Goal: Information Seeking & Learning: Learn about a topic

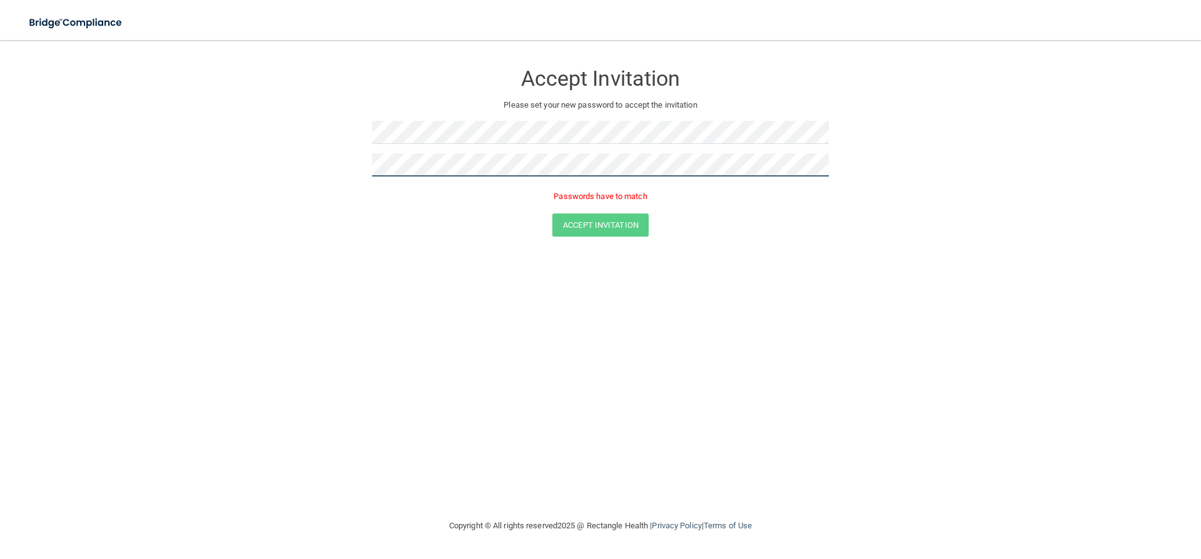
click at [342, 187] on form "Accept Invitation Please set your new password to accept the invitation Passwor…" at bounding box center [600, 152] width 1151 height 199
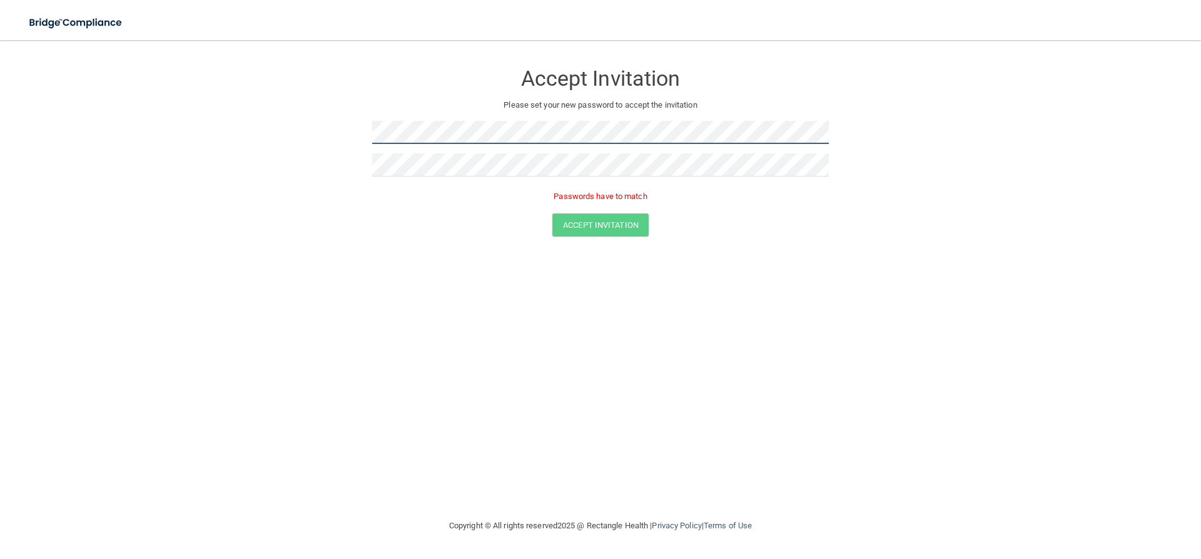
click at [207, 74] on form "Accept Invitation Please set your new password to accept the invitation Passwor…" at bounding box center [600, 152] width 1151 height 199
click at [296, 120] on form "Accept Invitation Please set your new password to accept the invitation Passwor…" at bounding box center [600, 152] width 1151 height 199
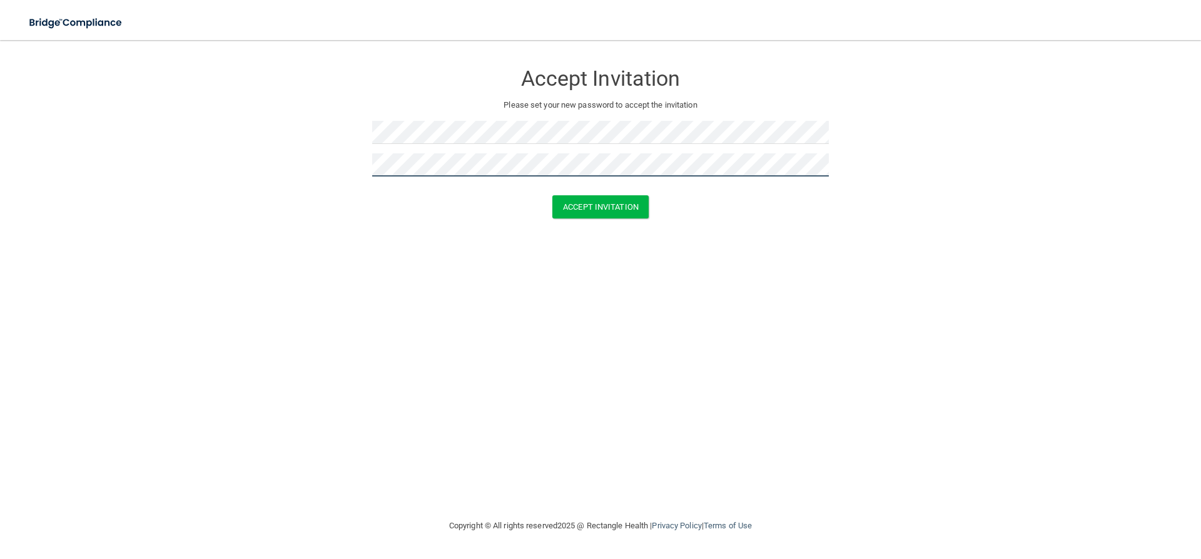
click at [552, 195] on button "Accept Invitation" at bounding box center [600, 206] width 96 height 23
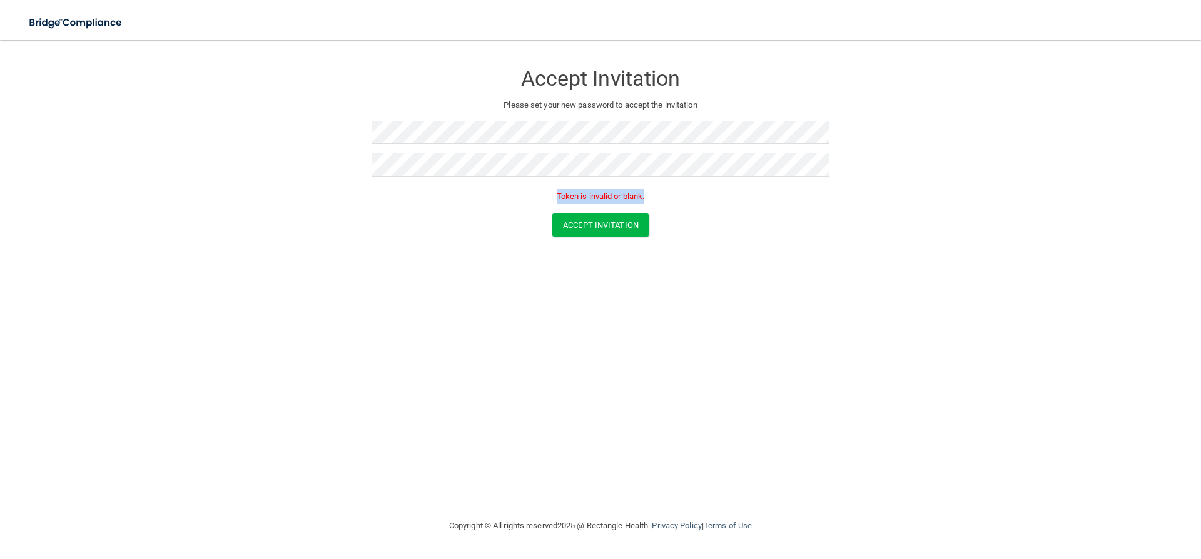
click at [524, 171] on div "Accept Invitation Please set your new password to accept the invitation Token i…" at bounding box center [600, 133] width 457 height 161
click at [505, 190] on p "Token is invalid or blank." at bounding box center [600, 196] width 457 height 15
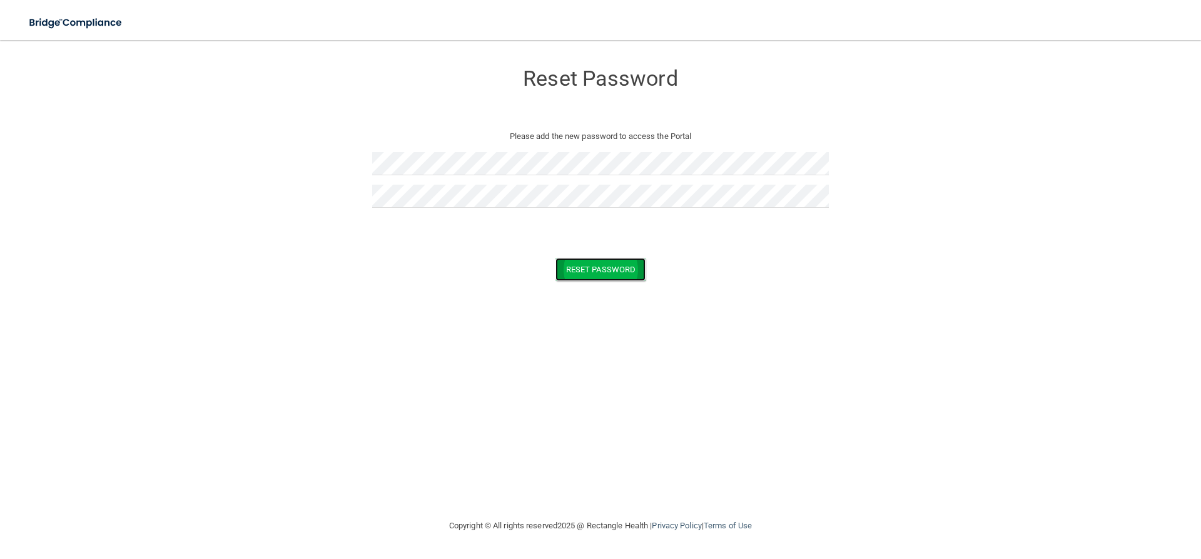
click at [609, 269] on button "Reset Password" at bounding box center [601, 269] width 90 height 23
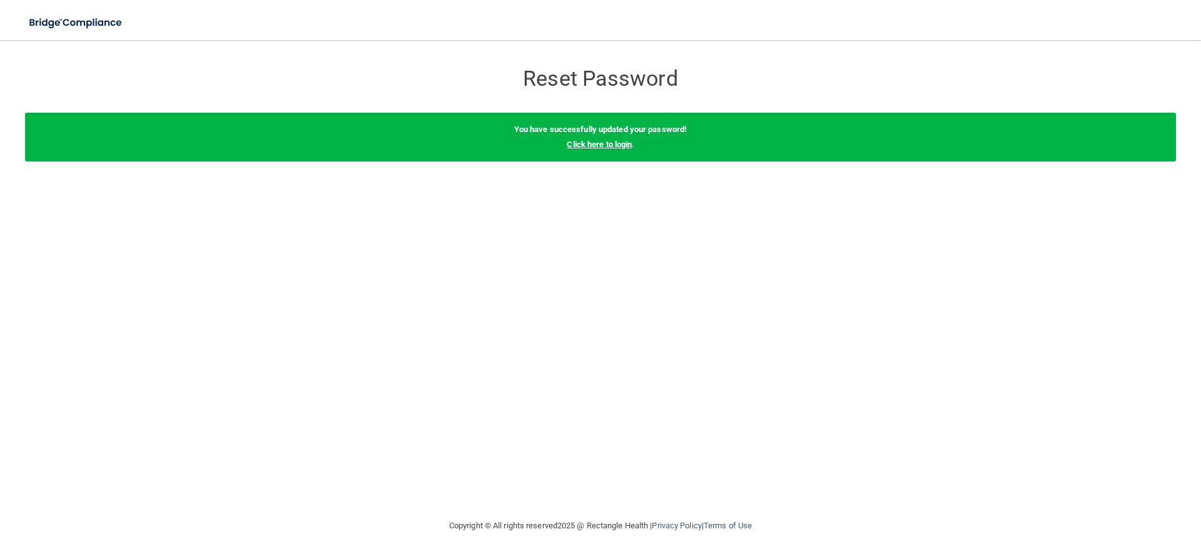
click at [592, 145] on link "Click here to login" at bounding box center [599, 144] width 65 height 9
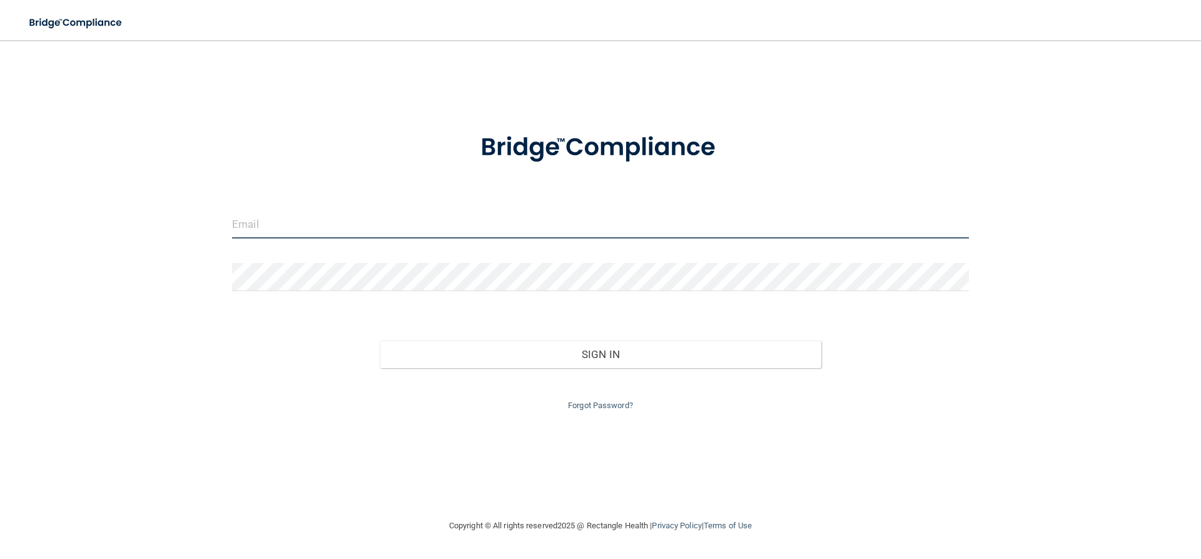
click at [566, 236] on input "email" at bounding box center [600, 224] width 737 height 28
type input "[EMAIL_ADDRESS][DOMAIN_NAME]"
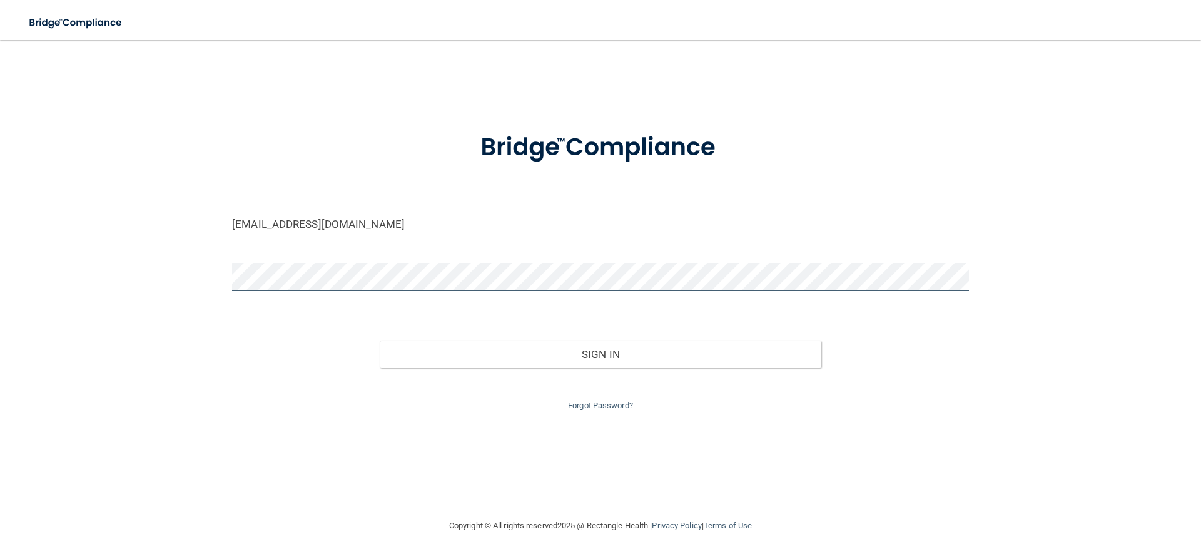
click at [380, 340] on button "Sign In" at bounding box center [601, 354] width 442 height 28
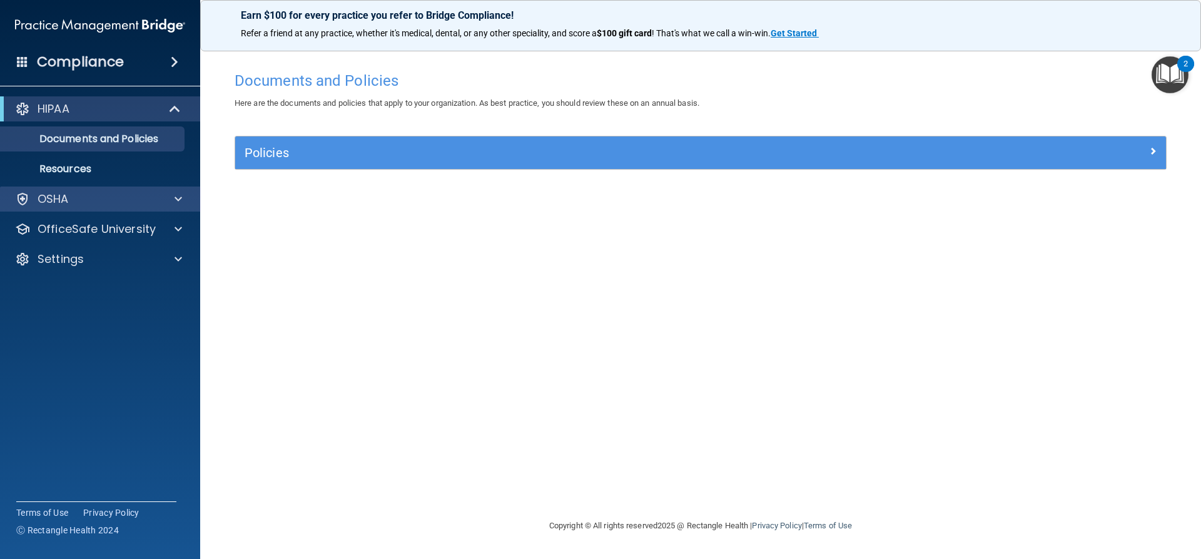
click at [90, 206] on div "OSHA" at bounding box center [100, 198] width 201 height 25
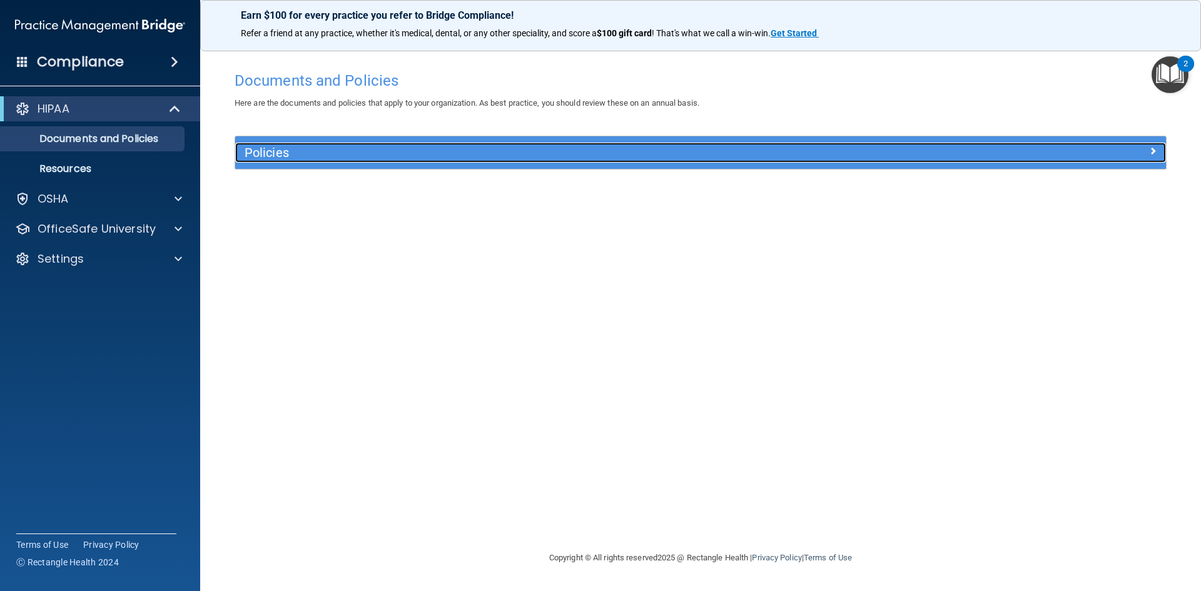
click at [289, 160] on div "Policies" at bounding box center [584, 153] width 698 height 20
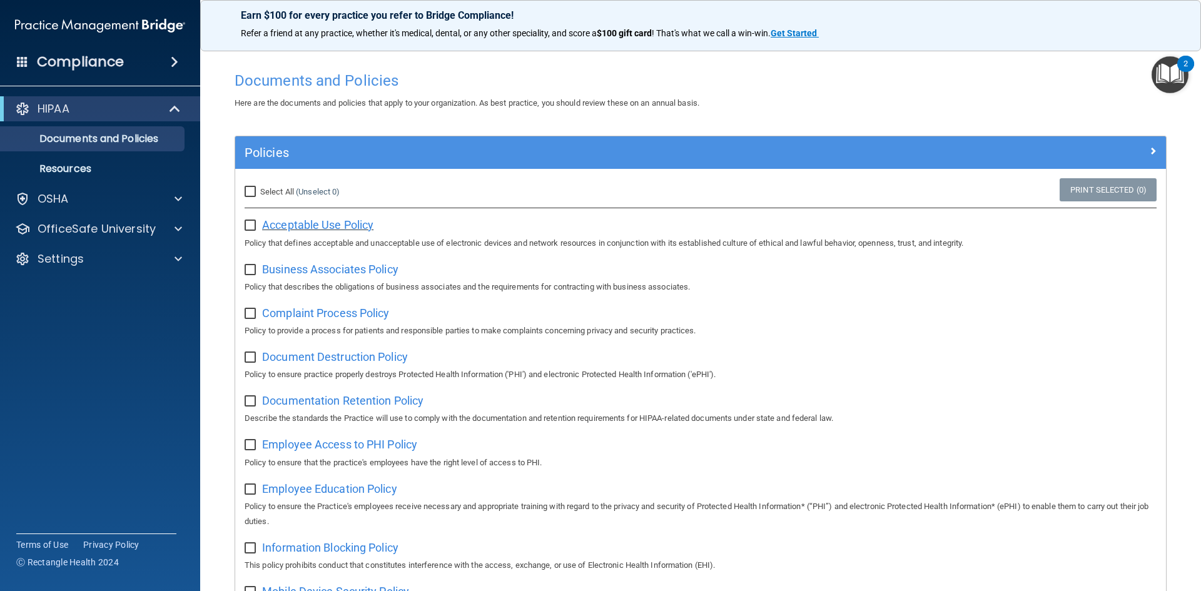
click at [324, 221] on span "Acceptable Use Policy" at bounding box center [317, 224] width 111 height 13
click at [285, 222] on span "Acceptable Use Policy" at bounding box center [317, 224] width 111 height 13
click at [248, 222] on input "checkbox" at bounding box center [252, 226] width 14 height 10
checkbox input "true"
click at [300, 273] on span "Business Associates Policy" at bounding box center [330, 269] width 136 height 13
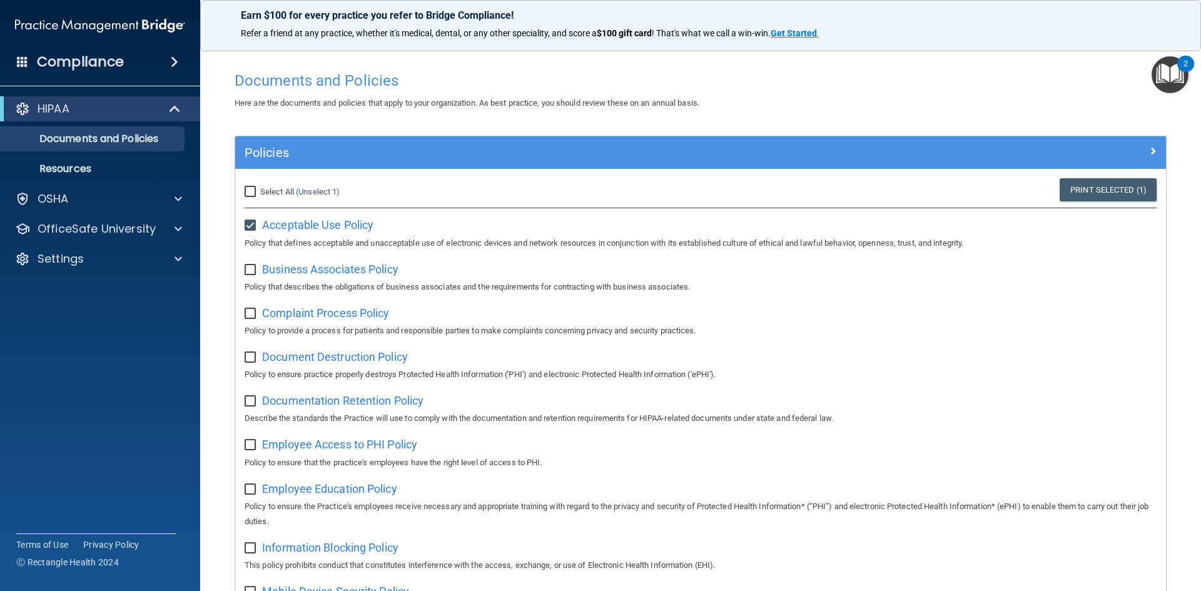
click at [251, 275] on input "checkbox" at bounding box center [252, 270] width 14 height 10
checkbox input "true"
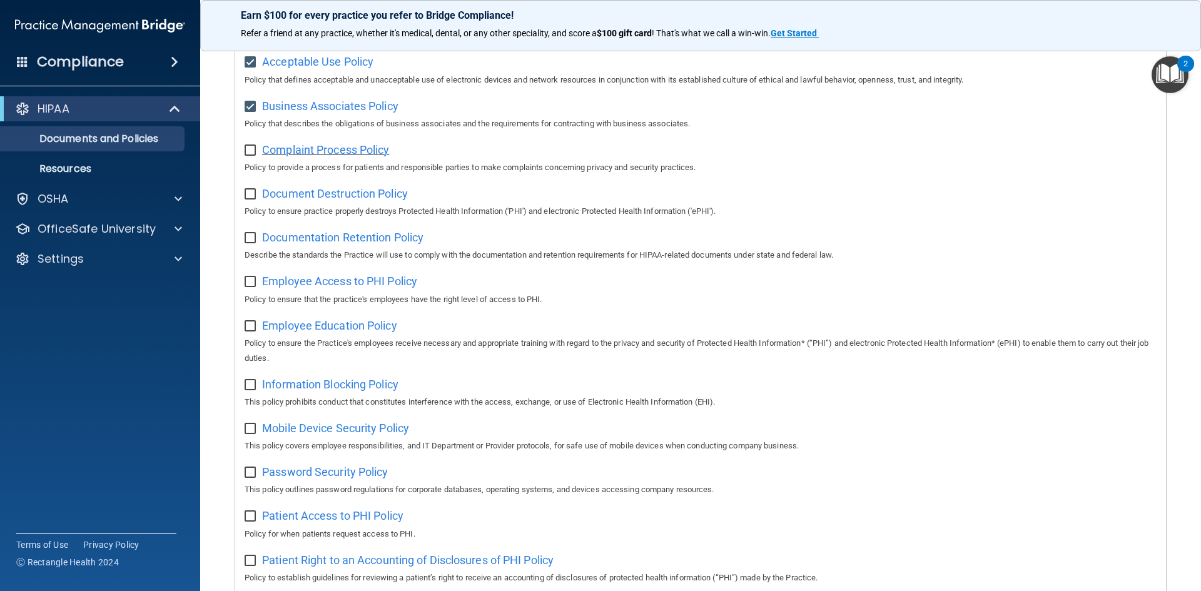
scroll to position [101, 0]
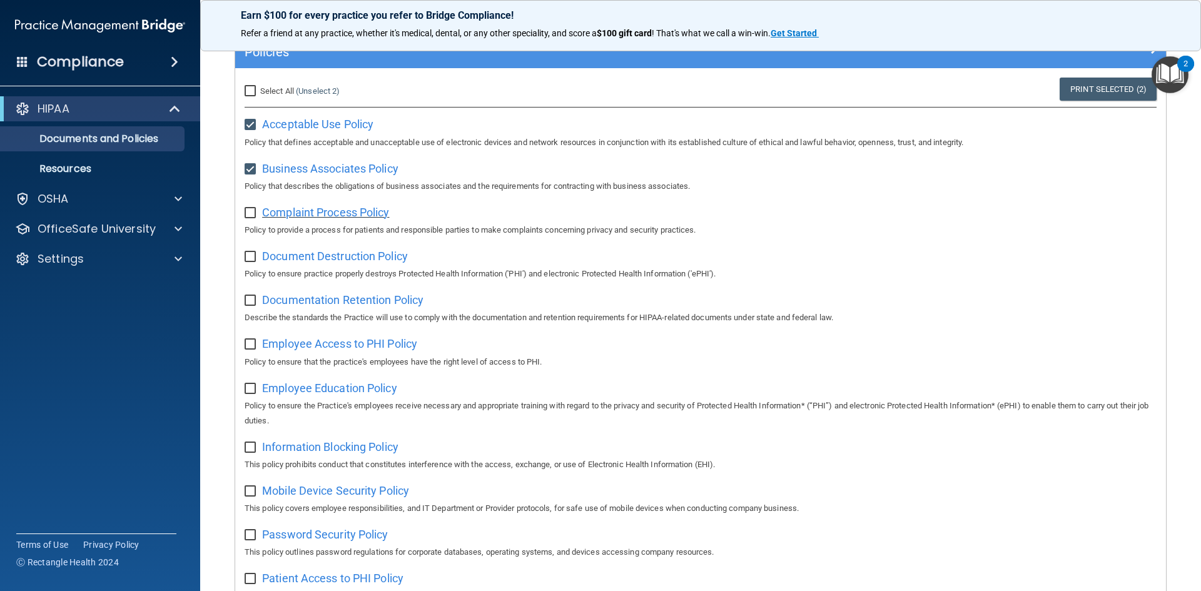
click at [356, 213] on span "Complaint Process Policy" at bounding box center [325, 212] width 127 height 13
click at [246, 218] on input "checkbox" at bounding box center [252, 213] width 14 height 10
checkbox input "true"
click at [347, 260] on span "Document Destruction Policy" at bounding box center [335, 256] width 146 height 13
click at [251, 262] on input "checkbox" at bounding box center [252, 257] width 14 height 10
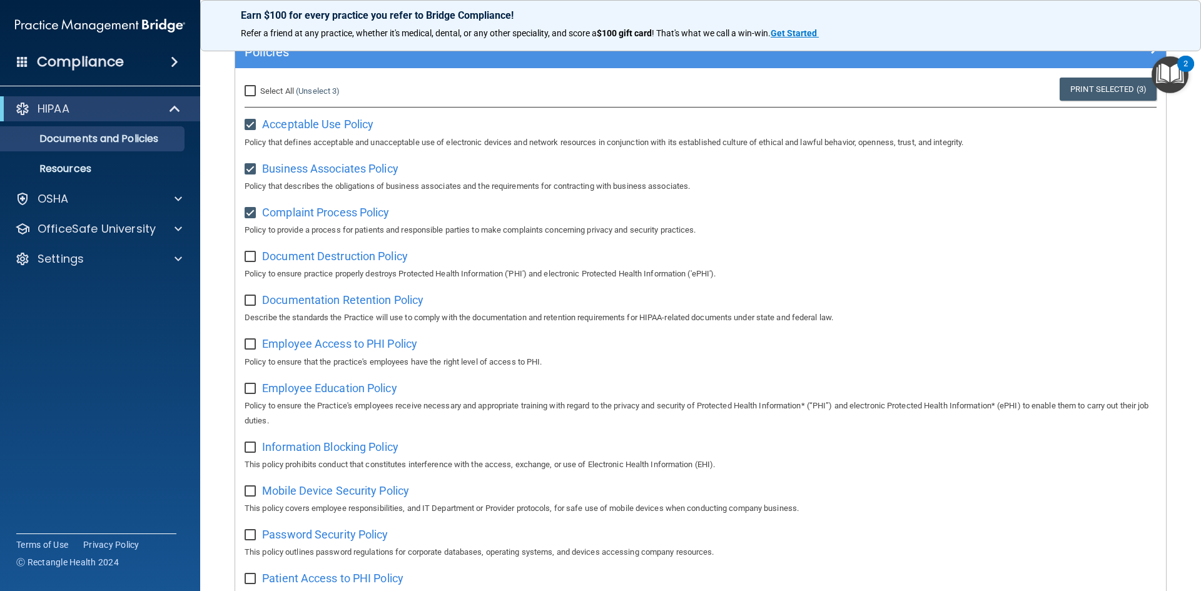
checkbox input "true"
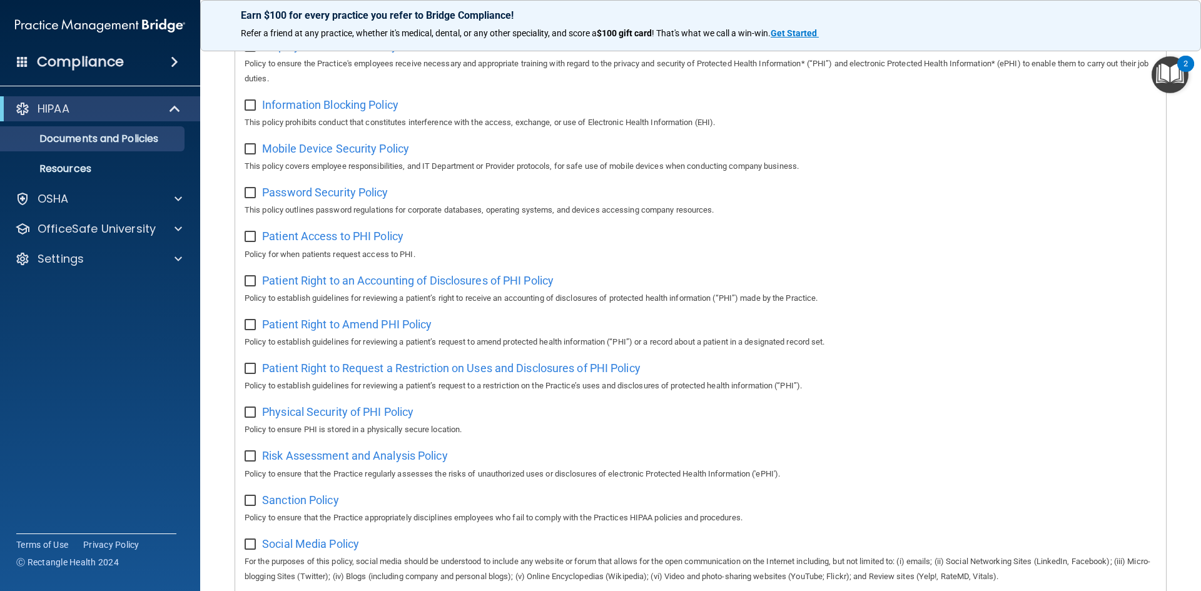
scroll to position [226, 0]
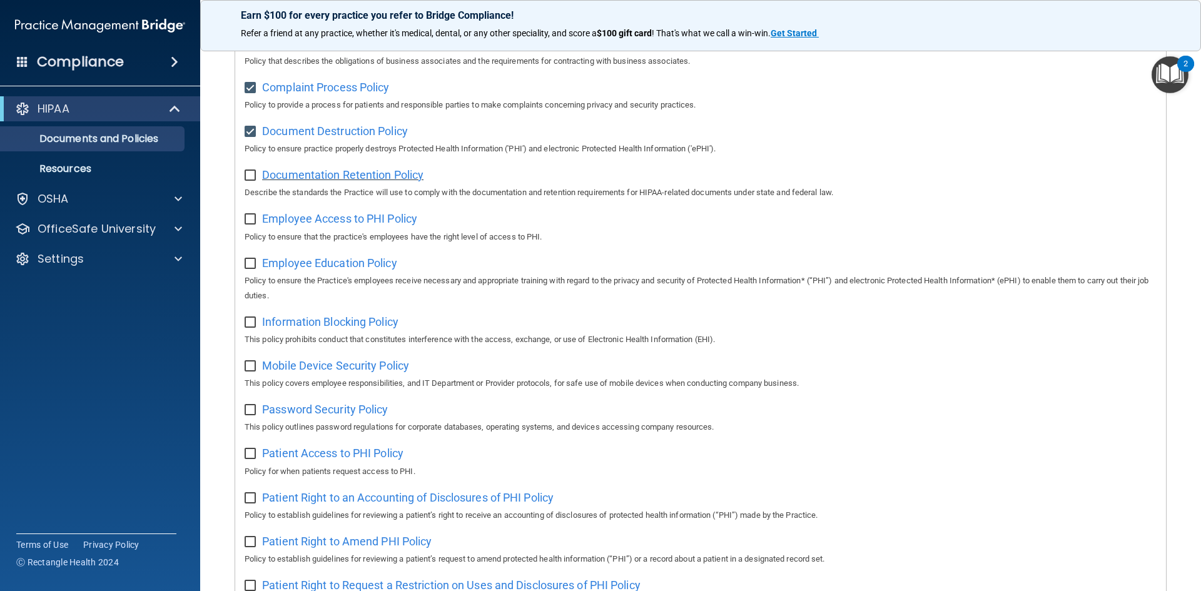
click at [341, 176] on span "Documentation Retention Policy" at bounding box center [342, 174] width 161 height 13
click at [248, 171] on label at bounding box center [253, 172] width 16 height 14
click at [248, 171] on input "checkbox" at bounding box center [252, 176] width 14 height 10
checkbox input "true"
click at [406, 225] on span "Employee Access to PHI Policy" at bounding box center [339, 218] width 155 height 13
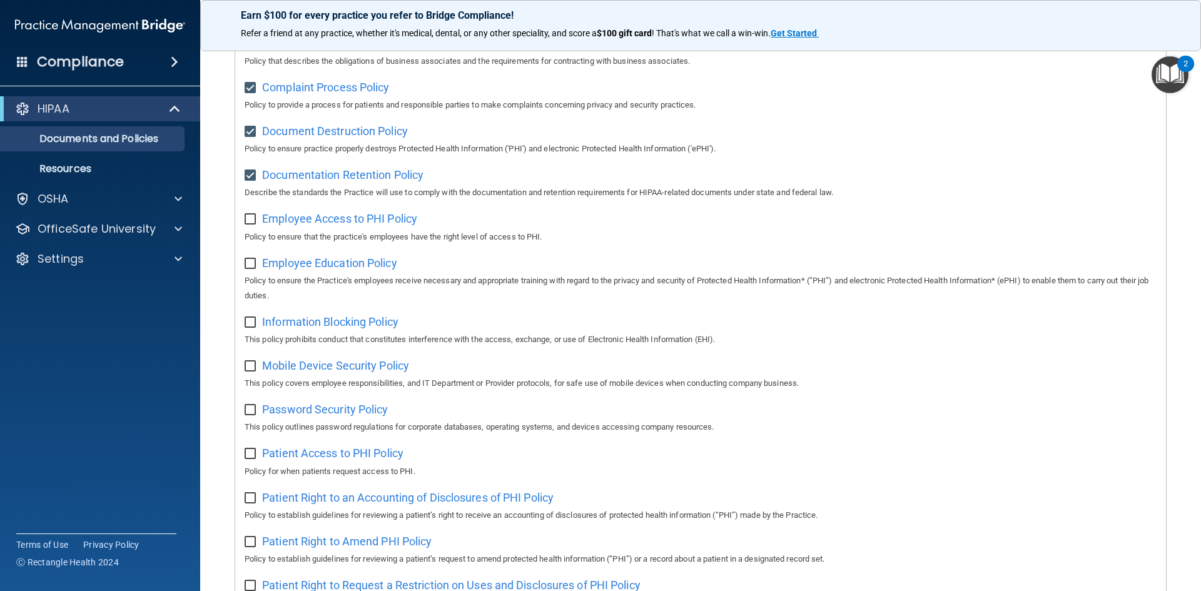
click at [245, 220] on input "checkbox" at bounding box center [252, 220] width 14 height 10
checkbox input "true"
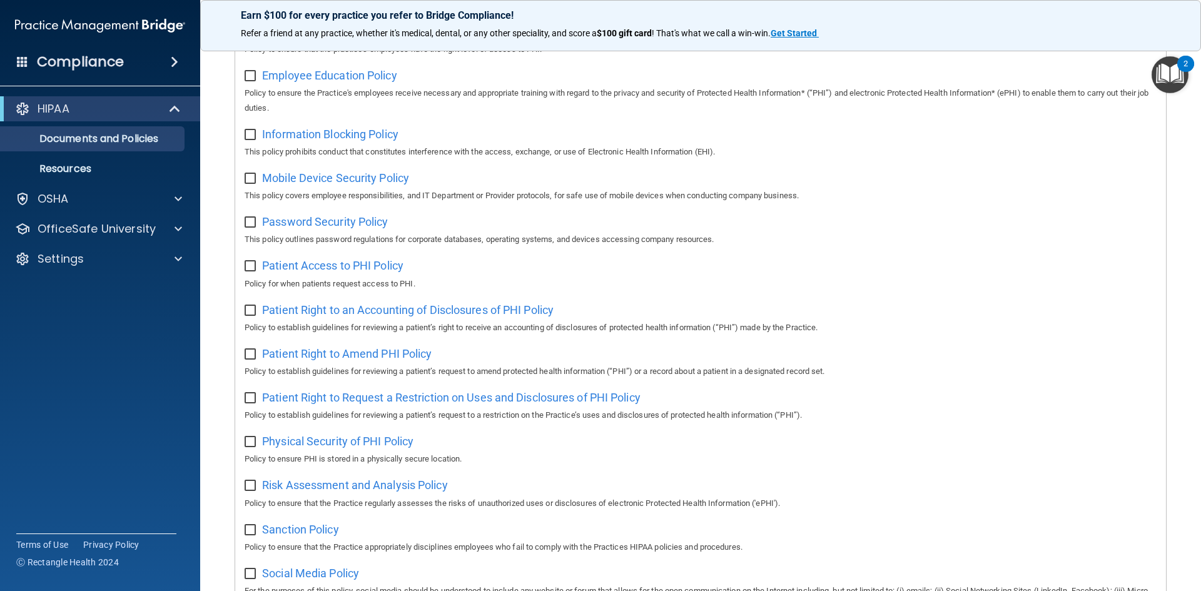
scroll to position [351, 0]
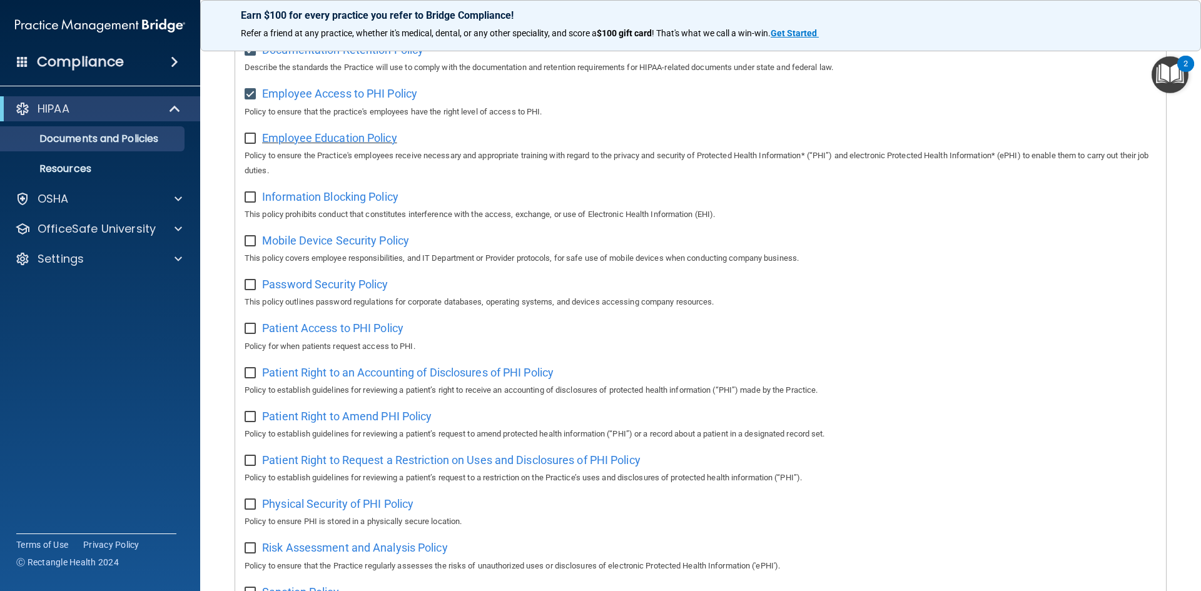
click at [333, 143] on span "Employee Education Policy" at bounding box center [329, 137] width 135 height 13
click at [245, 141] on input "checkbox" at bounding box center [252, 139] width 14 height 10
checkbox input "true"
click at [248, 200] on input "checkbox" at bounding box center [252, 198] width 14 height 10
checkbox input "true"
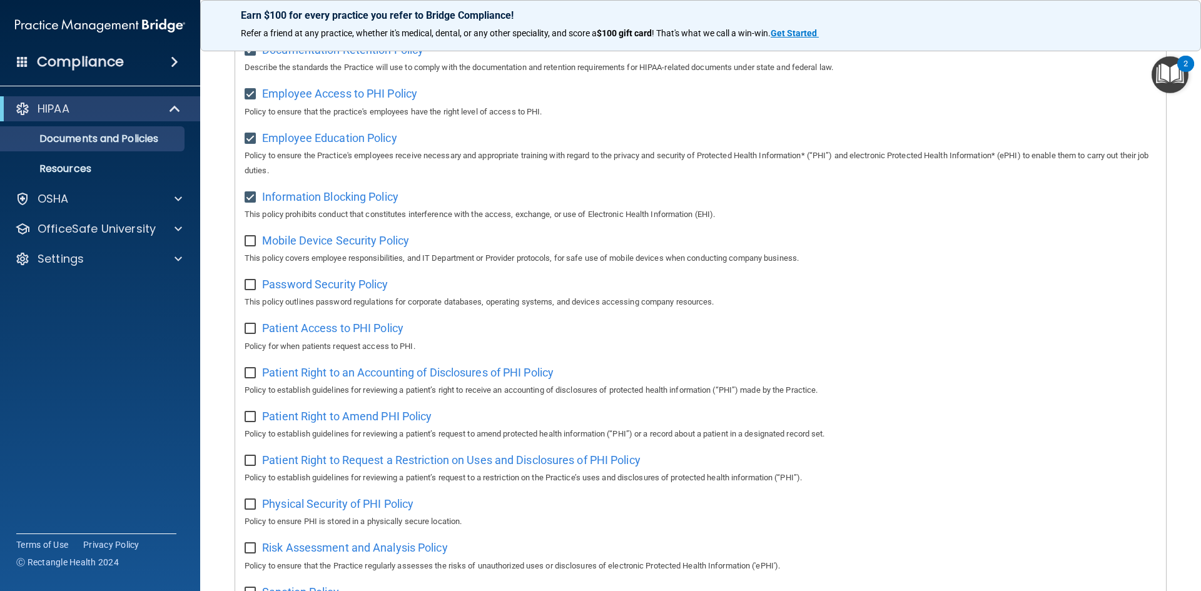
click at [292, 194] on div "Information Blocking Policy This policy prohibits conduct that constitutes inte…" at bounding box center [701, 204] width 912 height 36
click at [293, 200] on span "Information Blocking Policy" at bounding box center [330, 196] width 136 height 13
click at [287, 243] on span "Mobile Device Security Policy" at bounding box center [335, 240] width 147 height 13
click at [243, 243] on div "Select All (Unselect 8) Unselect All Print Selected (8) Acceptable Use Policy P…" at bounding box center [700, 321] width 931 height 1007
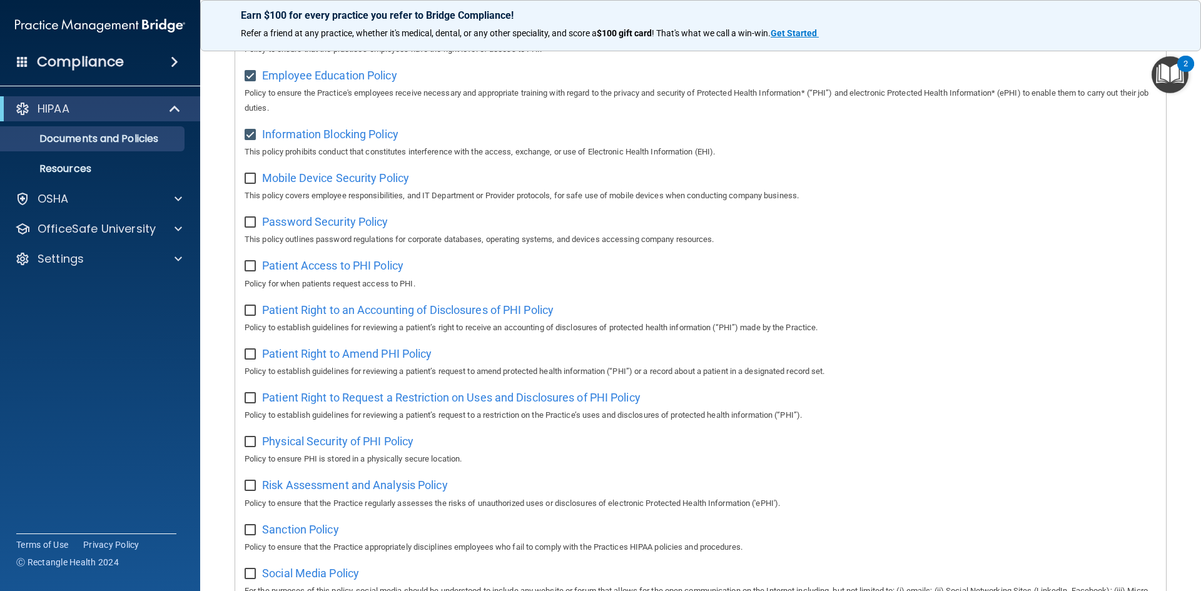
click at [253, 181] on input "checkbox" at bounding box center [252, 179] width 14 height 10
checkbox input "true"
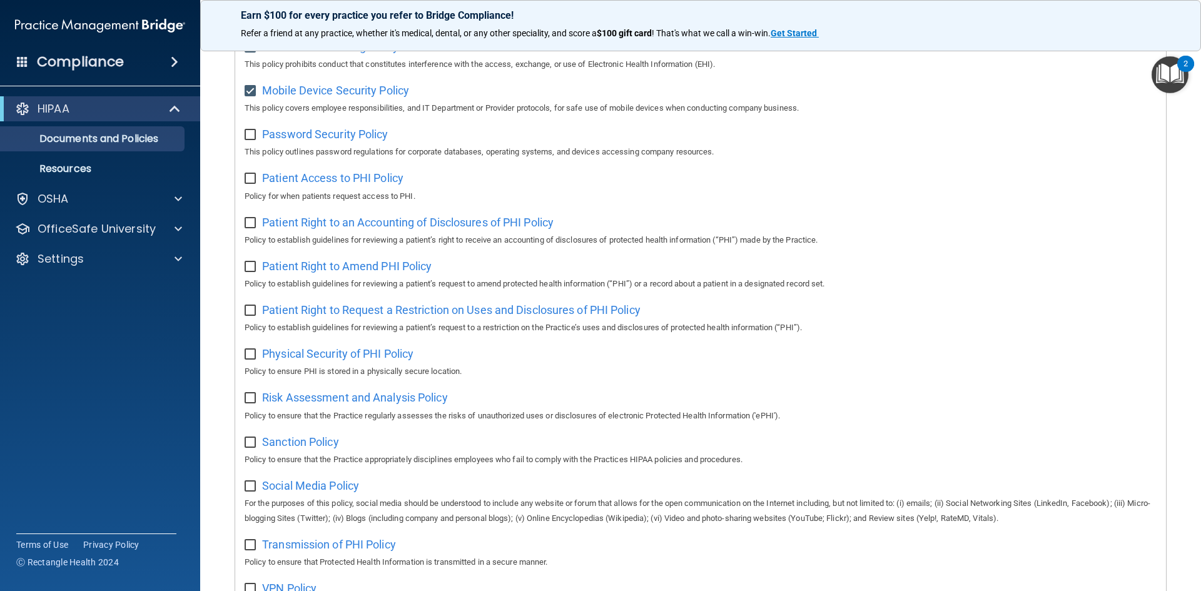
scroll to position [476, 0]
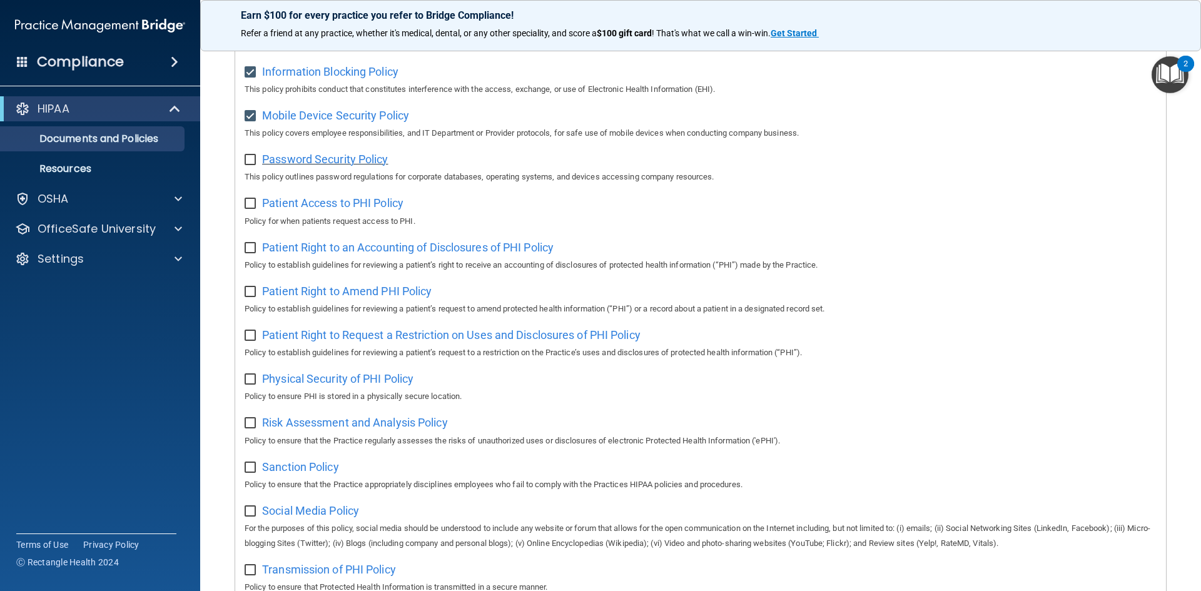
click at [325, 165] on span "Password Security Policy" at bounding box center [325, 159] width 126 height 13
click at [246, 160] on input "checkbox" at bounding box center [252, 160] width 14 height 10
checkbox input "true"
click at [316, 206] on span "Patient Access to PHI Policy" at bounding box center [332, 202] width 141 height 13
click at [253, 209] on input "checkbox" at bounding box center [252, 204] width 14 height 10
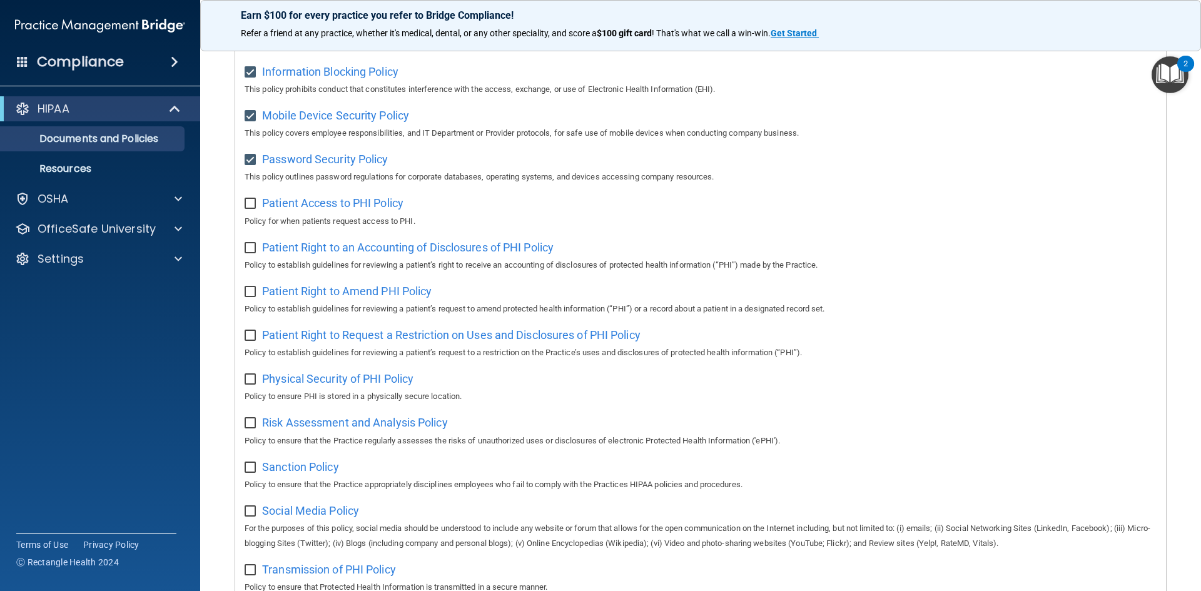
checkbox input "true"
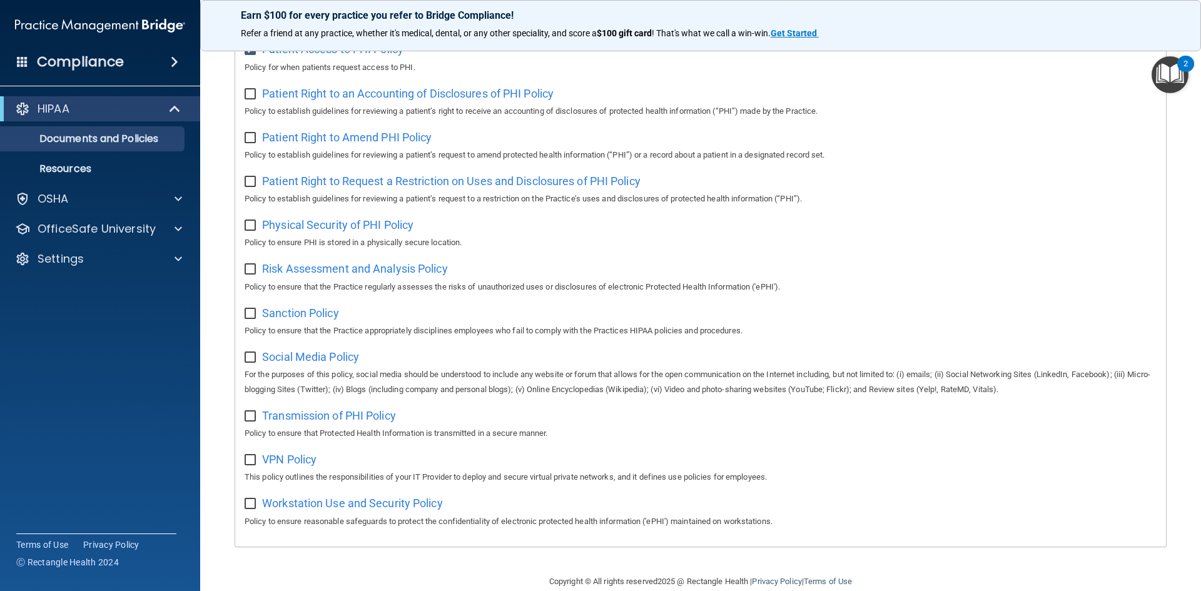
scroll to position [601, 0]
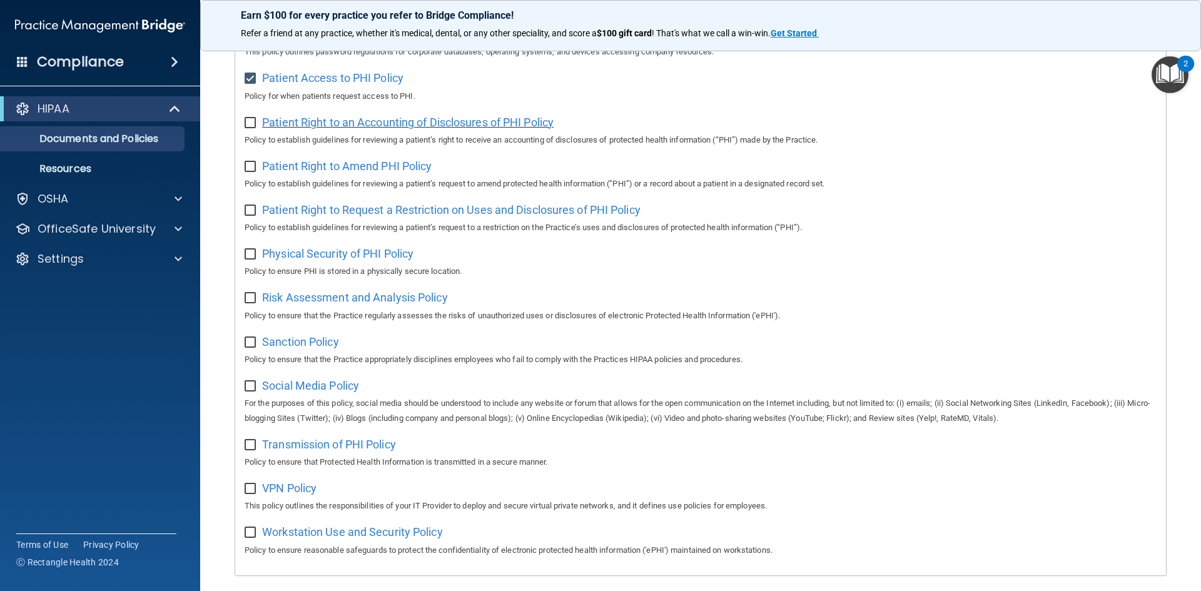
click at [322, 129] on span "Patient Right to an Accounting of Disclosures of PHI Policy" at bounding box center [408, 122] width 292 height 13
click at [253, 126] on input "checkbox" at bounding box center [252, 123] width 14 height 10
checkbox input "true"
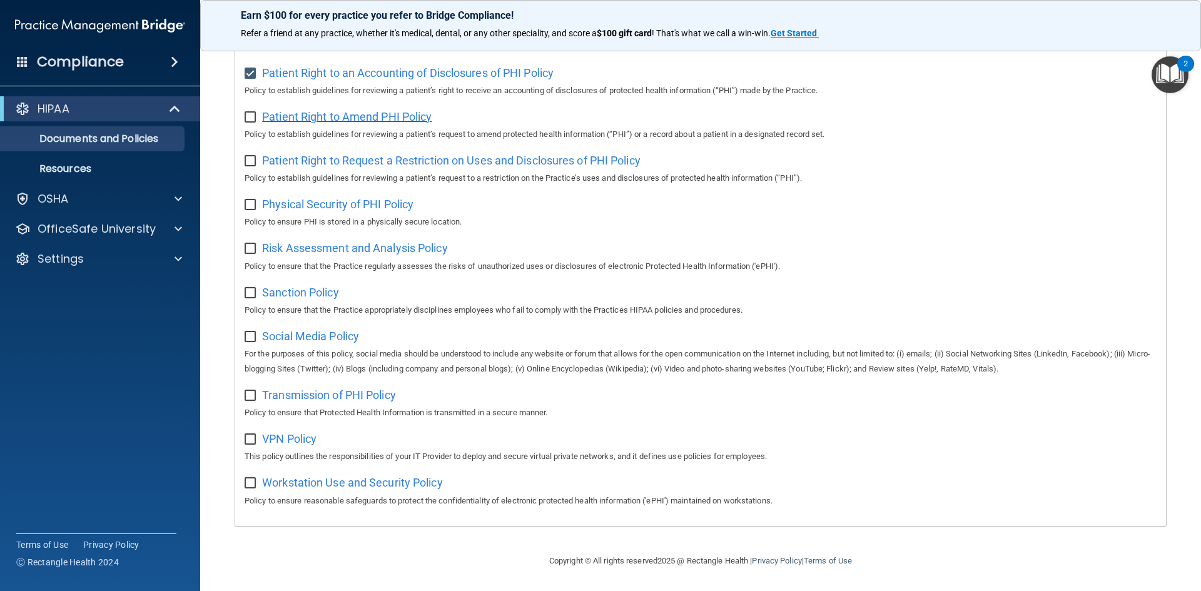
click at [321, 112] on span "Patient Right to Amend PHI Policy" at bounding box center [347, 116] width 170 height 13
click at [251, 113] on input "checkbox" at bounding box center [252, 118] width 14 height 10
checkbox input "true"
click at [251, 156] on input "checkbox" at bounding box center [252, 161] width 14 height 10
checkbox input "true"
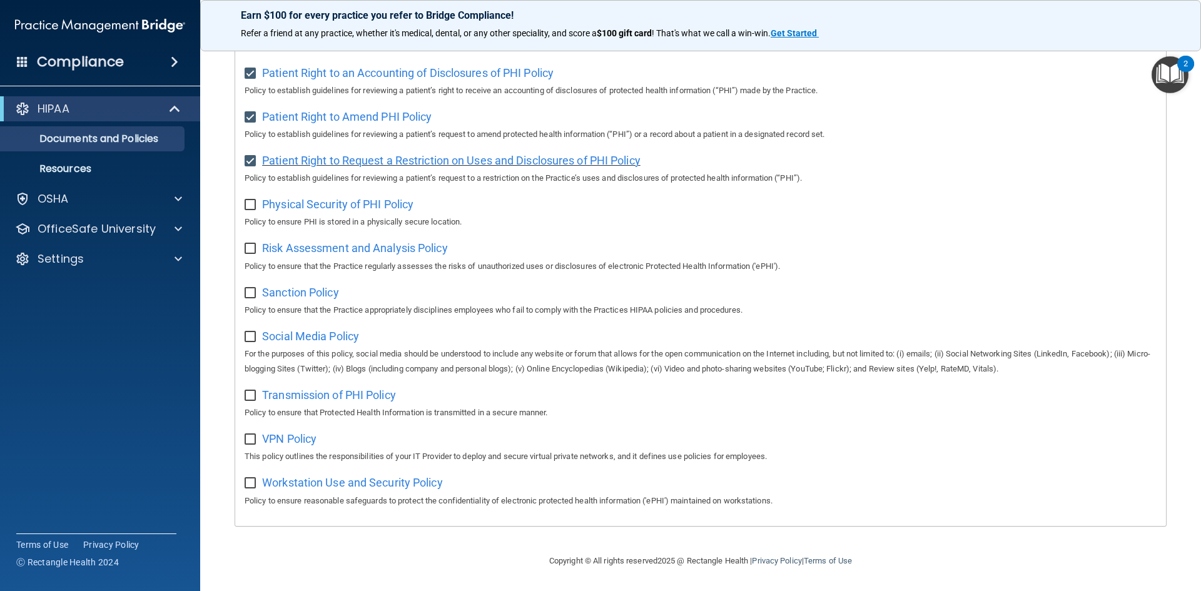
click at [327, 154] on span "Patient Right to Request a Restriction on Uses and Disclosures of PHI Policy" at bounding box center [451, 160] width 378 height 13
click at [390, 206] on span "Physical Security of PHI Policy" at bounding box center [337, 204] width 151 height 13
click at [251, 200] on input "checkbox" at bounding box center [252, 205] width 14 height 10
checkbox input "true"
click at [353, 245] on span "Risk Assessment and Analysis Policy" at bounding box center [355, 247] width 186 height 13
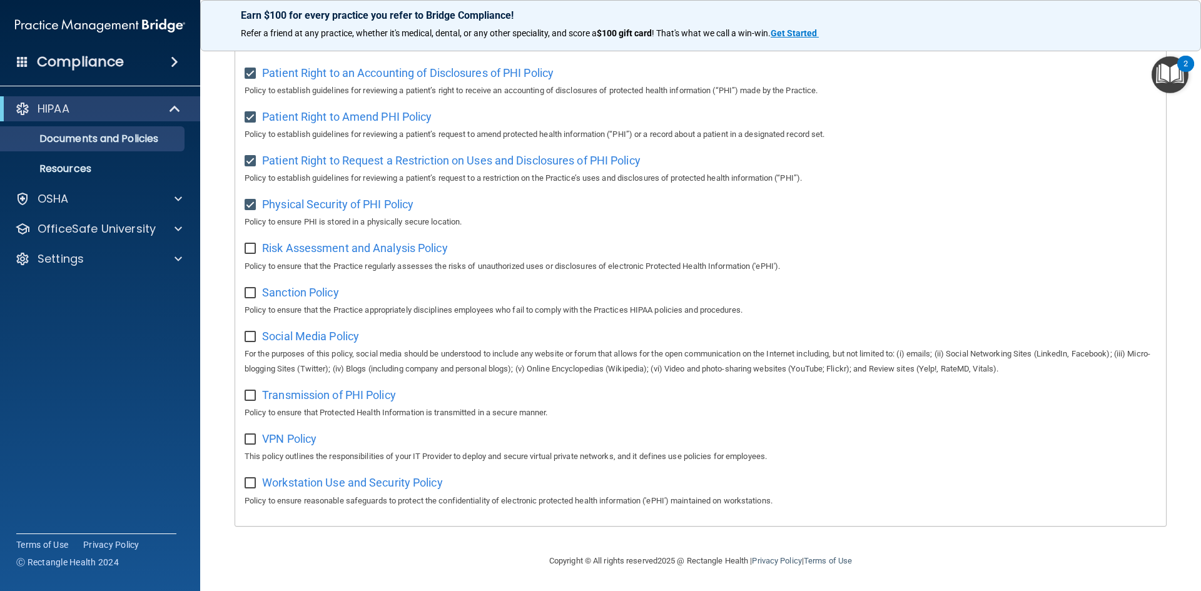
click at [256, 244] on input "checkbox" at bounding box center [252, 249] width 14 height 10
checkbox input "true"
click at [323, 288] on span "Sanction Policy" at bounding box center [300, 292] width 77 height 13
click at [245, 292] on input "checkbox" at bounding box center [252, 293] width 14 height 10
checkbox input "true"
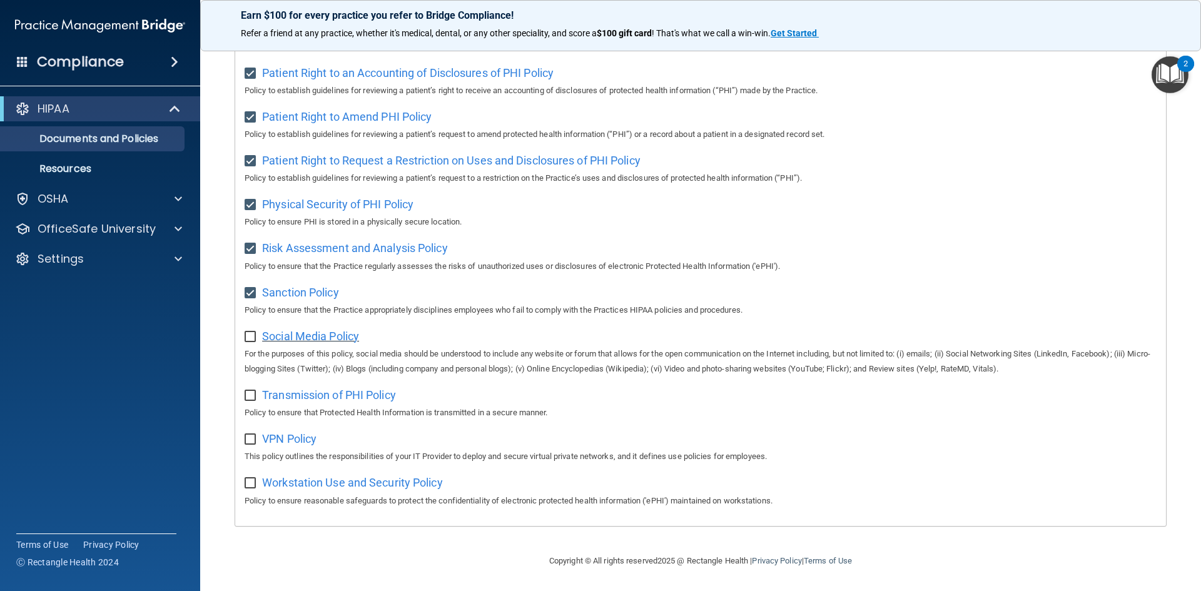
click at [295, 331] on span "Social Media Policy" at bounding box center [310, 336] width 97 height 13
click at [245, 340] on div "Social Media Policy For the purposes of this policy, social media should be und…" at bounding box center [701, 351] width 912 height 51
click at [248, 335] on input "checkbox" at bounding box center [252, 337] width 14 height 10
checkbox input "true"
click at [324, 390] on span "Transmission of PHI Policy" at bounding box center [329, 394] width 134 height 13
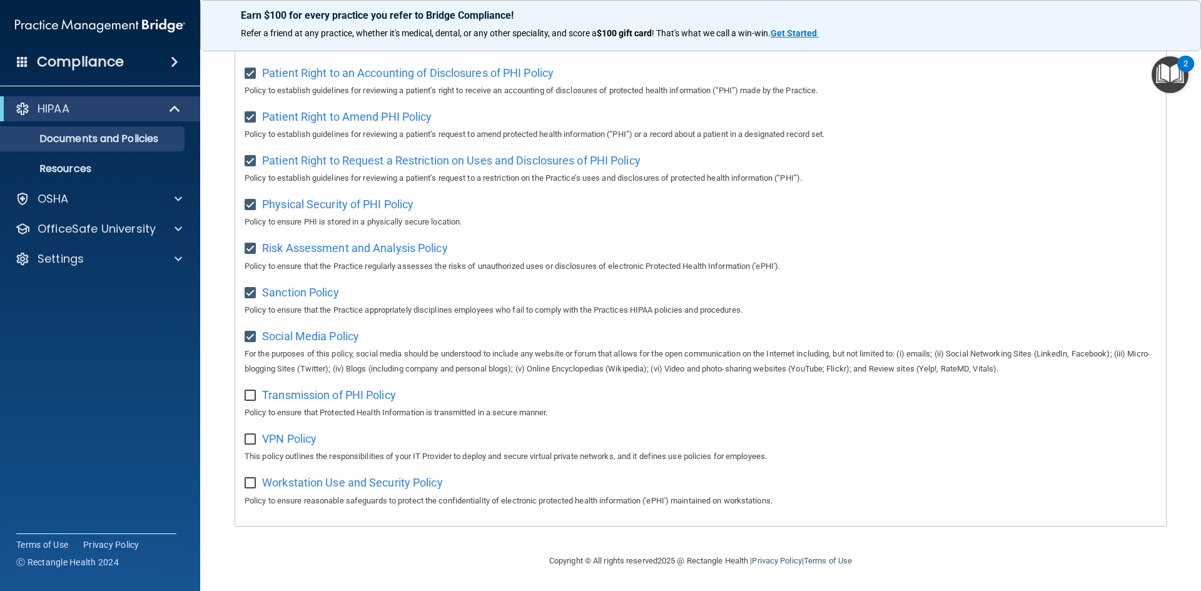
click at [253, 391] on input "checkbox" at bounding box center [252, 396] width 14 height 10
checkbox input "true"
click at [305, 434] on span "VPN Policy" at bounding box center [289, 438] width 54 height 13
click at [250, 435] on input "checkbox" at bounding box center [252, 440] width 14 height 10
checkbox input "true"
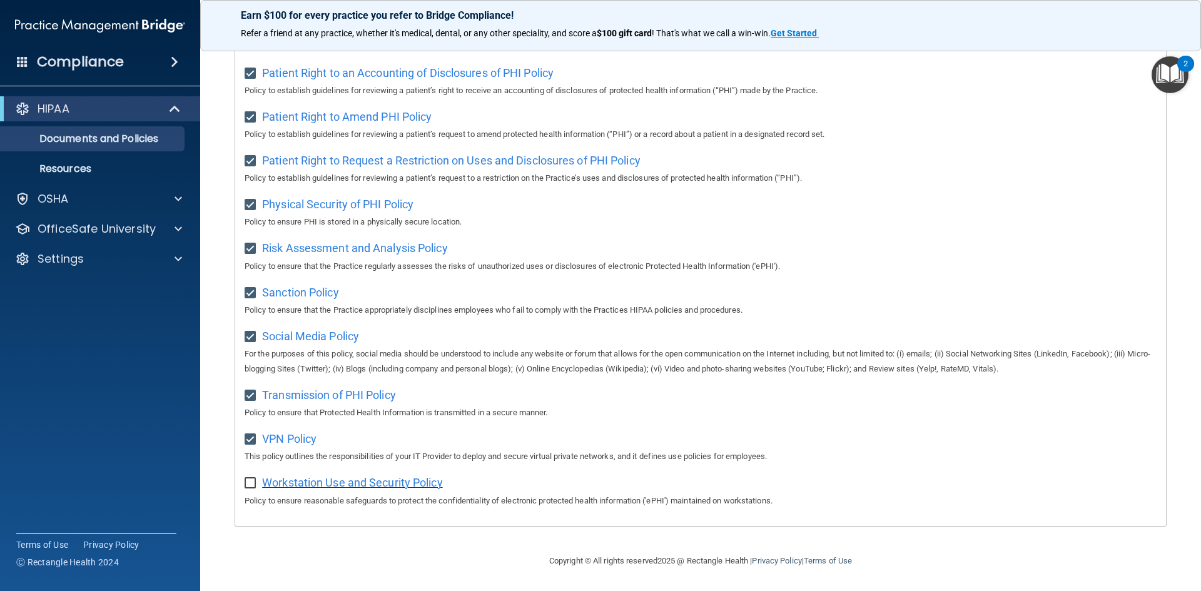
click at [367, 479] on span "Workstation Use and Security Policy" at bounding box center [352, 482] width 181 height 13
click at [251, 484] on input "checkbox" at bounding box center [252, 484] width 14 height 10
checkbox input "true"
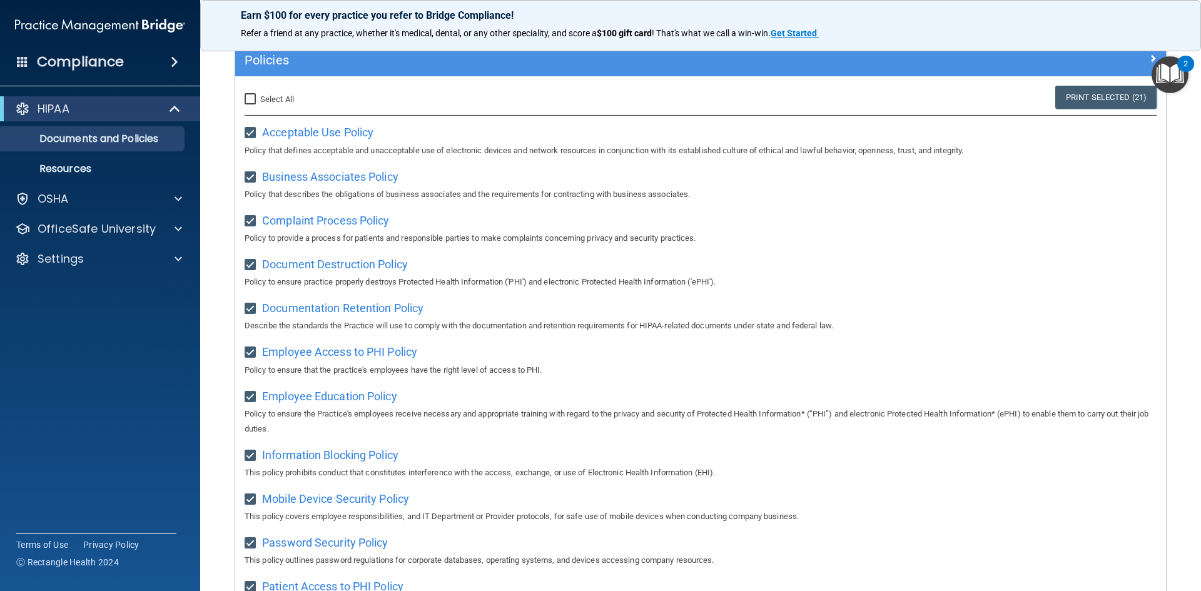
scroll to position [38, 0]
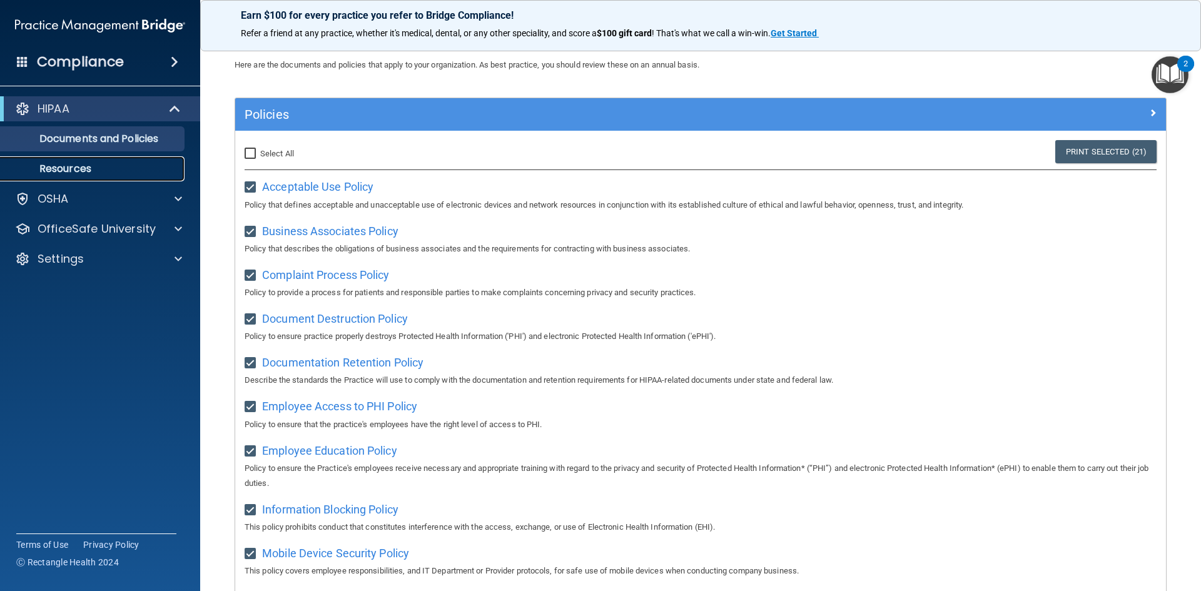
click at [124, 175] on p "Resources" at bounding box center [93, 169] width 171 height 13
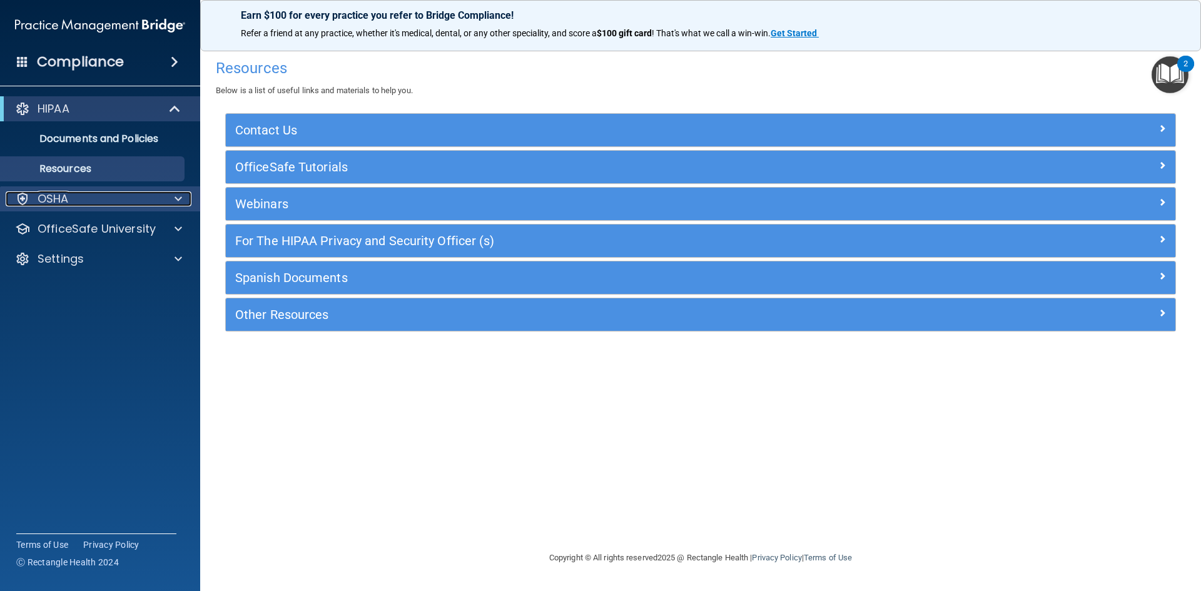
click at [119, 203] on div "OSHA" at bounding box center [83, 198] width 155 height 15
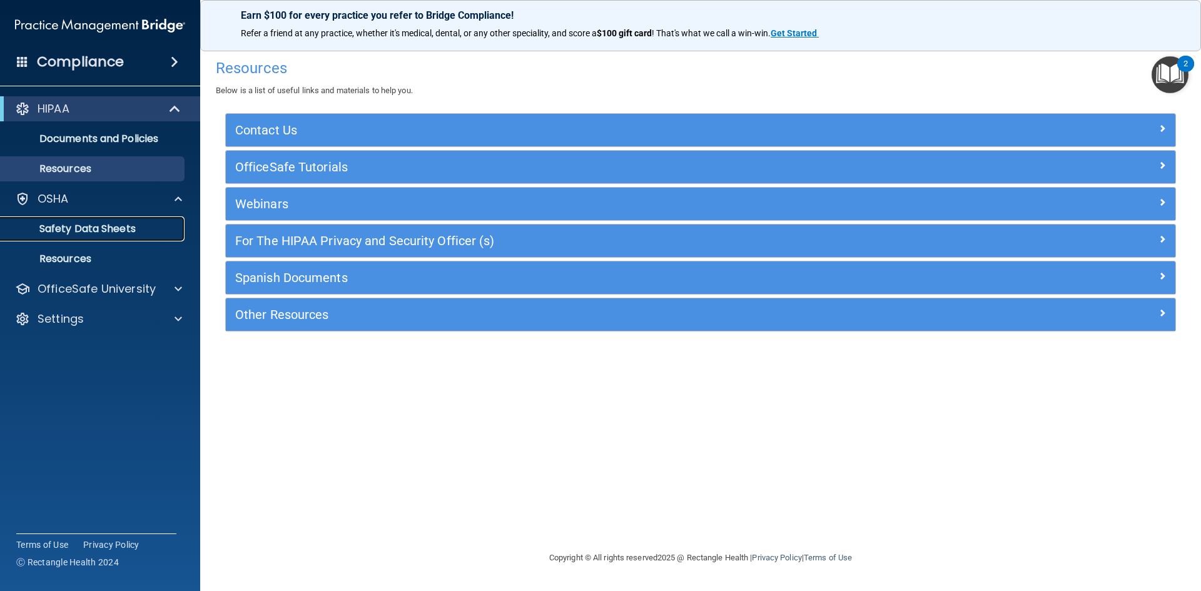
click at [104, 236] on link "Safety Data Sheets" at bounding box center [85, 228] width 197 height 25
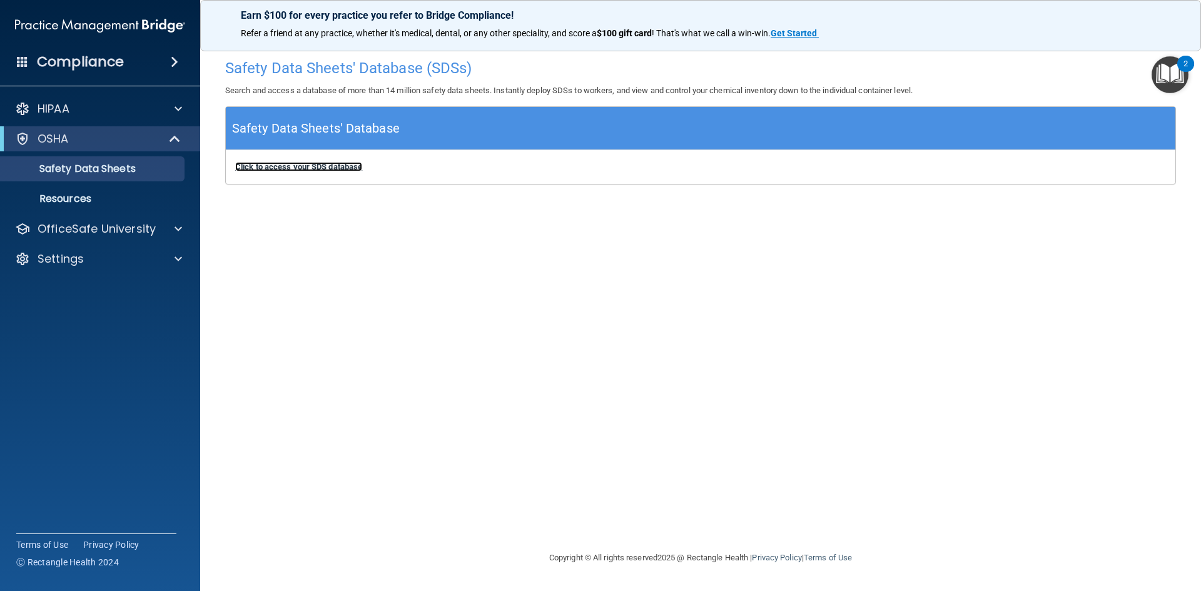
click at [317, 167] on b "Click to access your SDS database" at bounding box center [298, 166] width 127 height 9
click at [170, 220] on div "OfficeSafe University" at bounding box center [100, 228] width 201 height 25
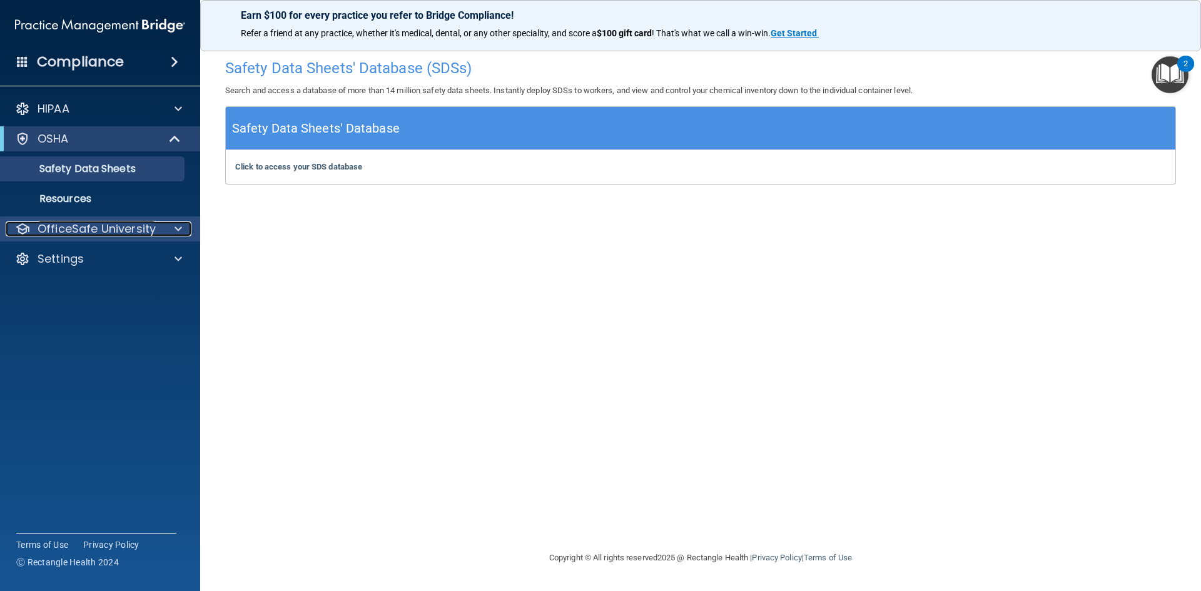
click at [178, 227] on span at bounding box center [179, 228] width 8 height 15
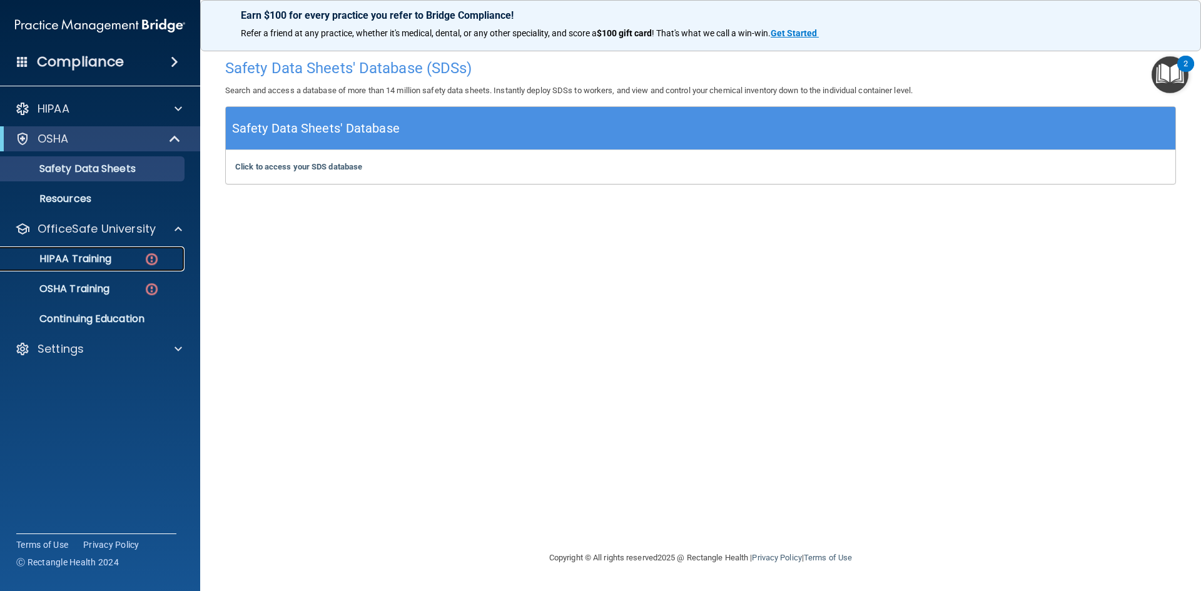
click at [138, 262] on div "HIPAA Training" at bounding box center [93, 259] width 171 height 13
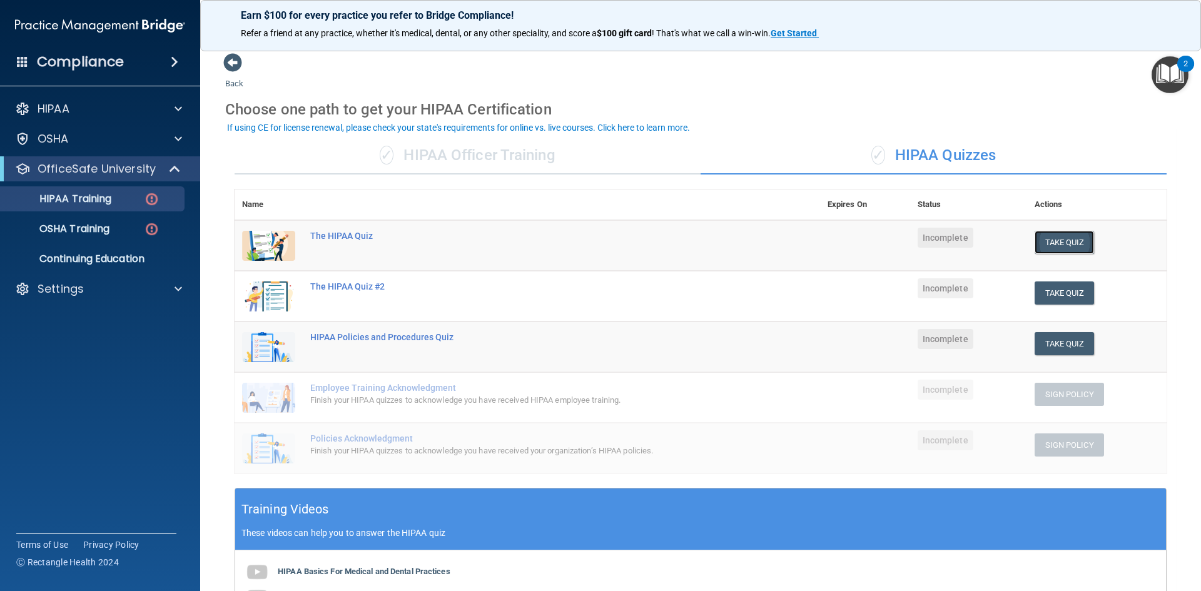
click at [1048, 244] on button "Take Quiz" at bounding box center [1065, 242] width 60 height 23
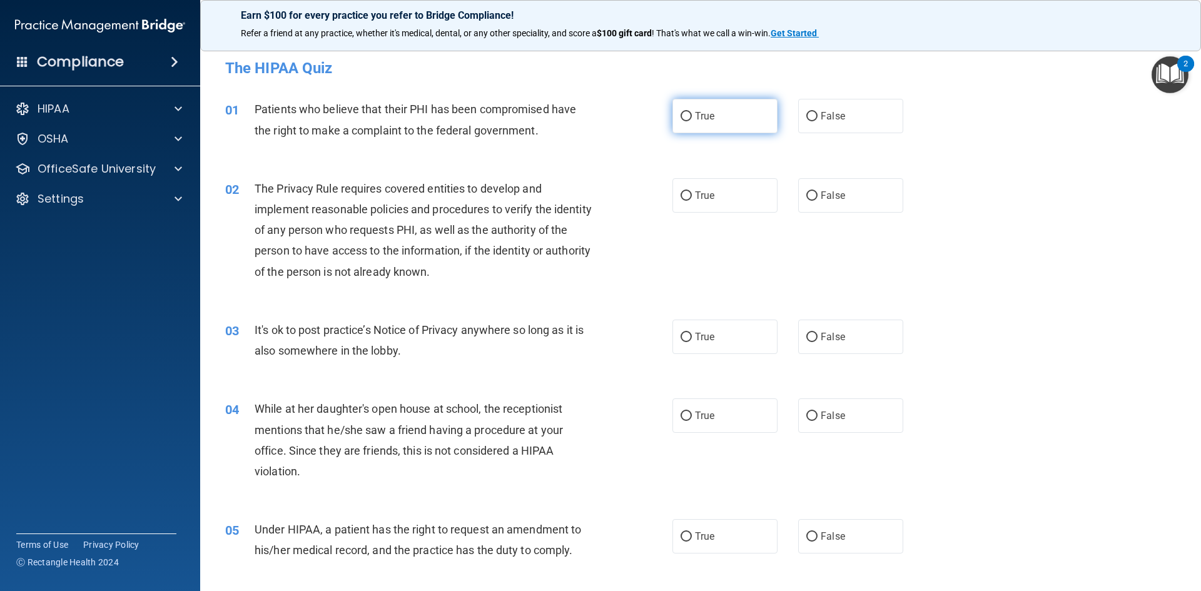
click at [711, 119] on label "True" at bounding box center [725, 116] width 105 height 34
click at [692, 119] on input "True" at bounding box center [686, 116] width 11 height 9
radio input "true"
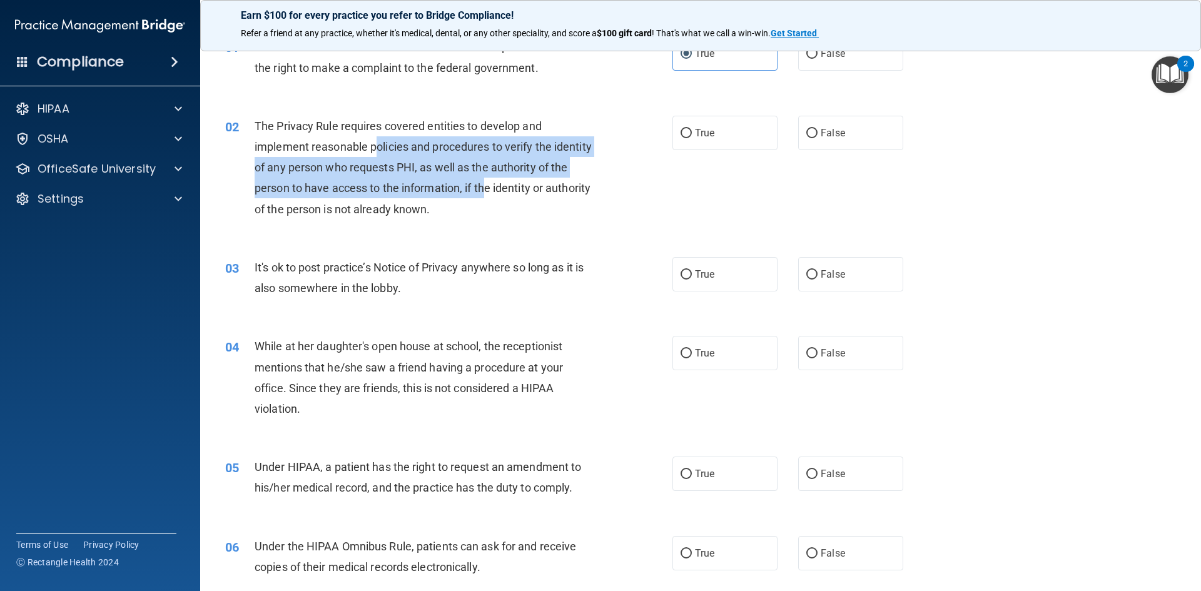
drag, startPoint x: 377, startPoint y: 150, endPoint x: 504, endPoint y: 180, distance: 129.9
click at [504, 180] on div "The Privacy Rule requires covered entities to develop and implement reasonable …" at bounding box center [430, 168] width 350 height 104
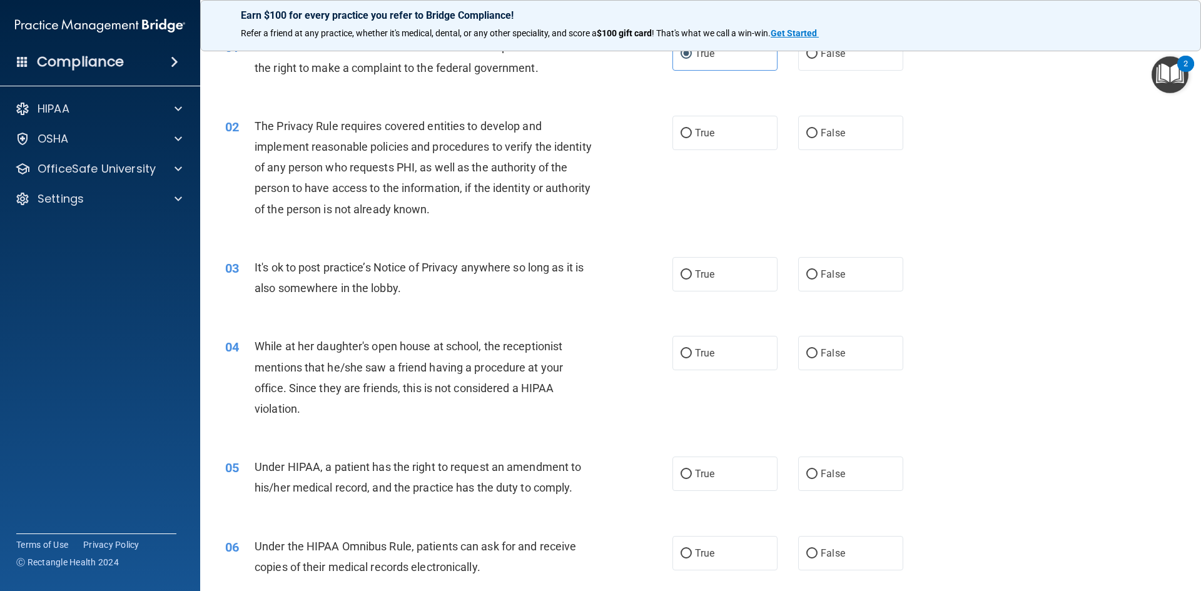
click at [510, 189] on span "The Privacy Rule requires covered entities to develop and implement reasonable …" at bounding box center [423, 167] width 337 height 96
click at [718, 134] on label "True" at bounding box center [725, 133] width 105 height 34
click at [692, 134] on input "True" at bounding box center [686, 133] width 11 height 9
radio input "true"
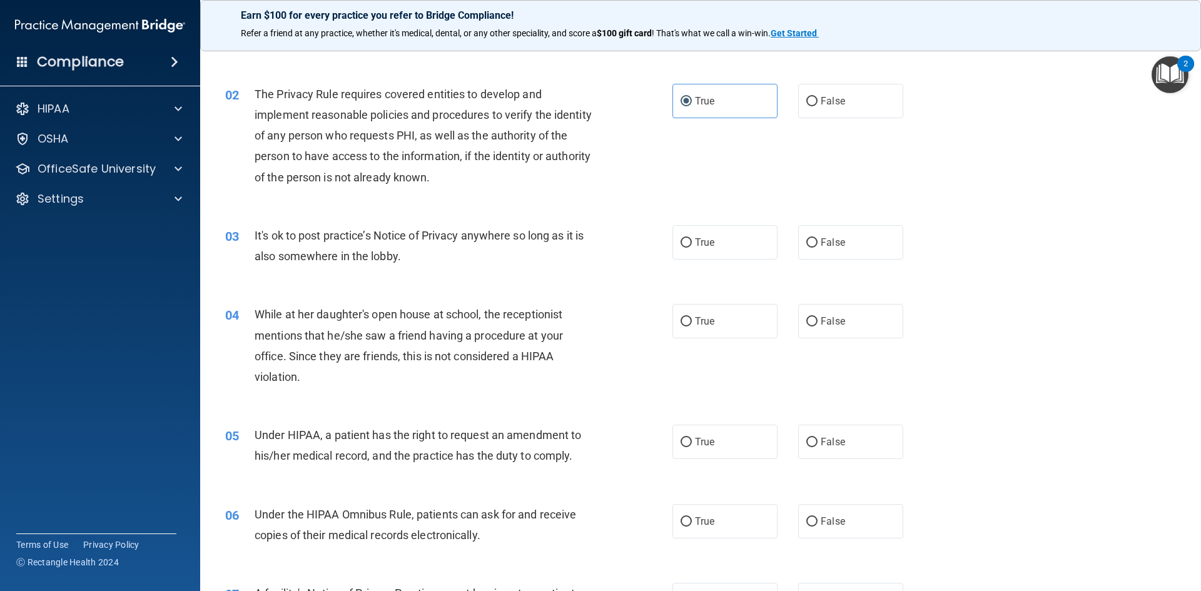
scroll to position [125, 0]
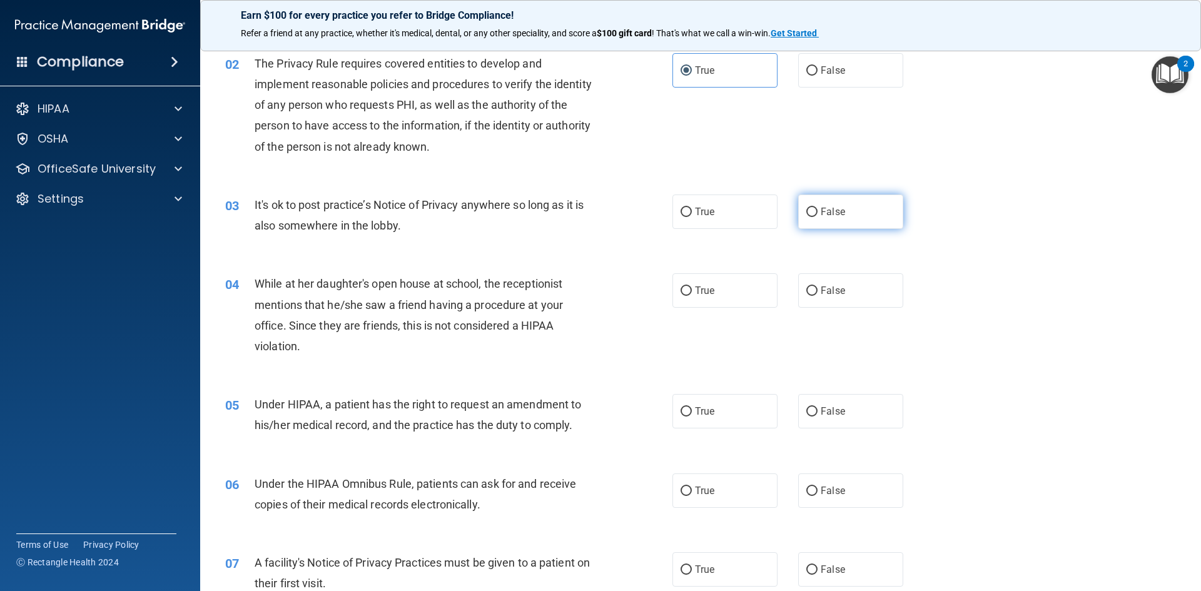
click at [825, 211] on span "False" at bounding box center [833, 212] width 24 height 12
click at [818, 211] on input "False" at bounding box center [811, 212] width 11 height 9
radio input "true"
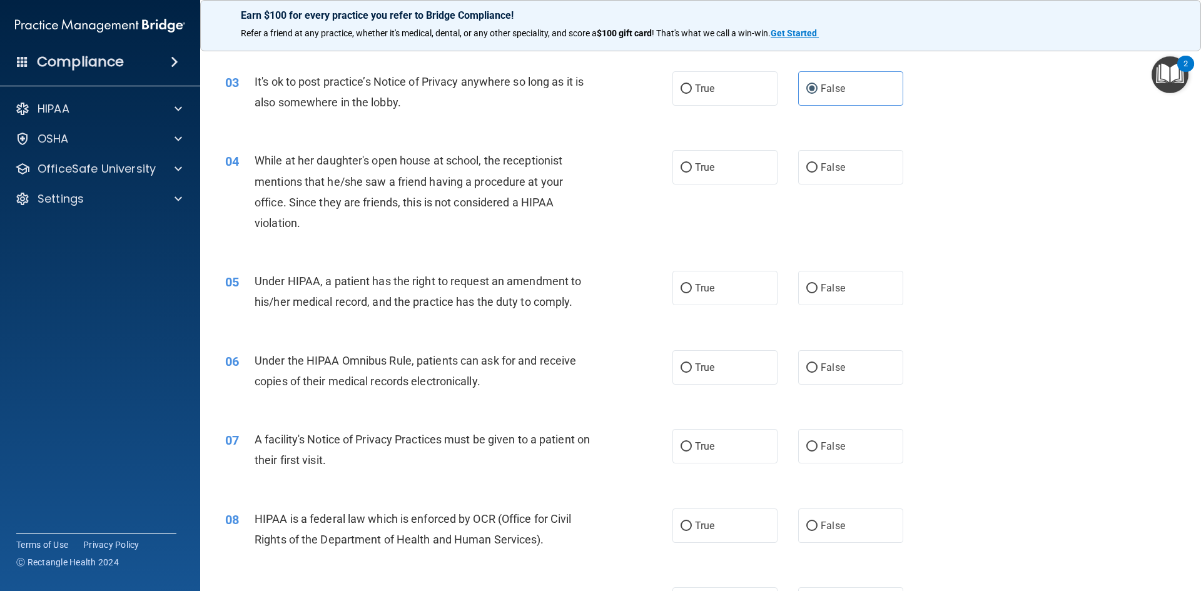
scroll to position [250, 0]
click at [865, 158] on label "False" at bounding box center [850, 165] width 105 height 34
click at [818, 161] on input "False" at bounding box center [811, 165] width 11 height 9
radio input "true"
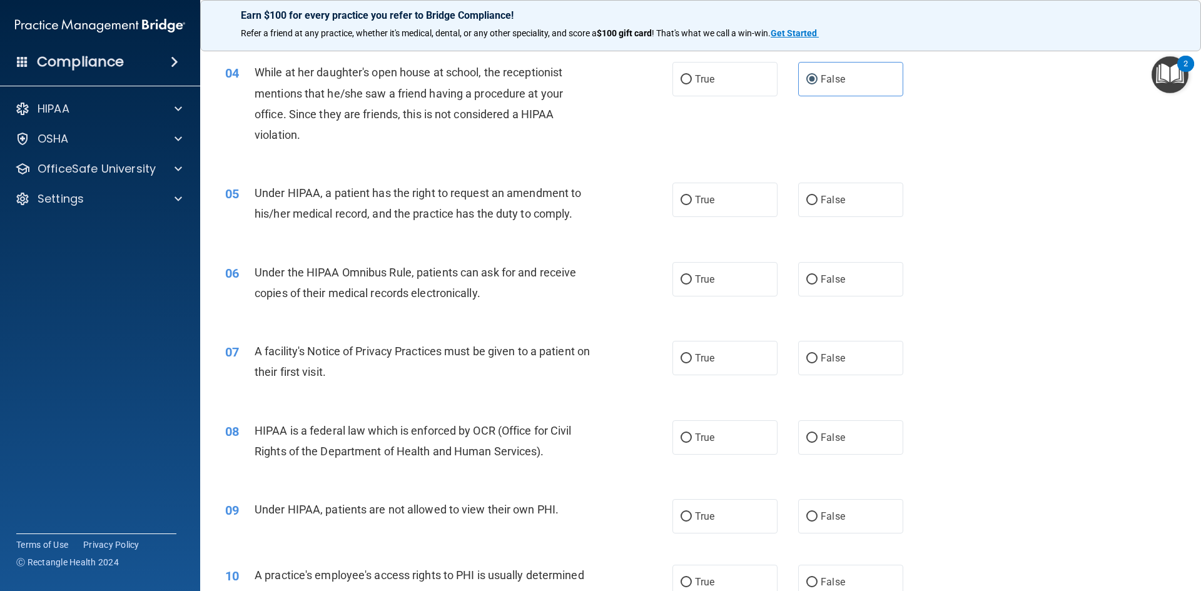
scroll to position [313, 0]
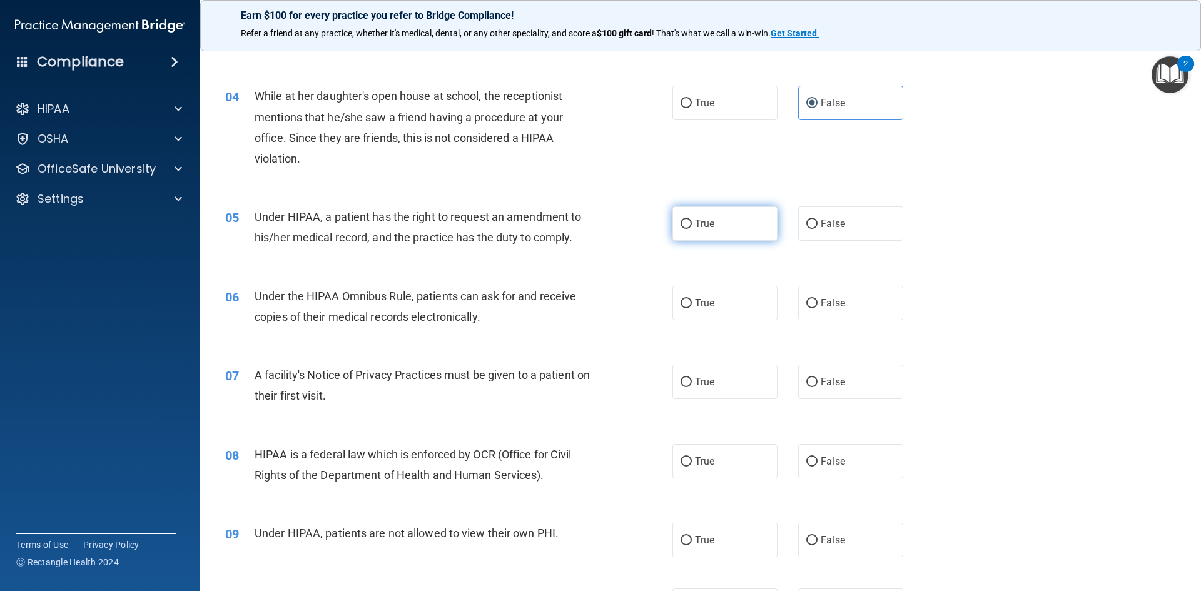
click at [686, 225] on input "True" at bounding box center [686, 224] width 11 height 9
radio input "true"
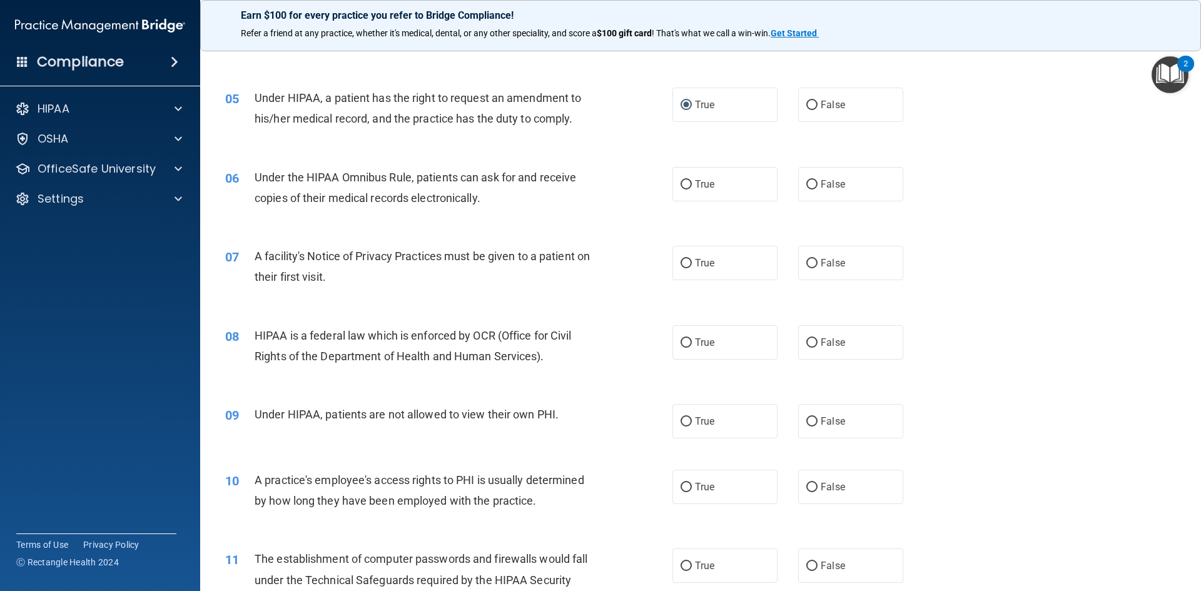
scroll to position [438, 0]
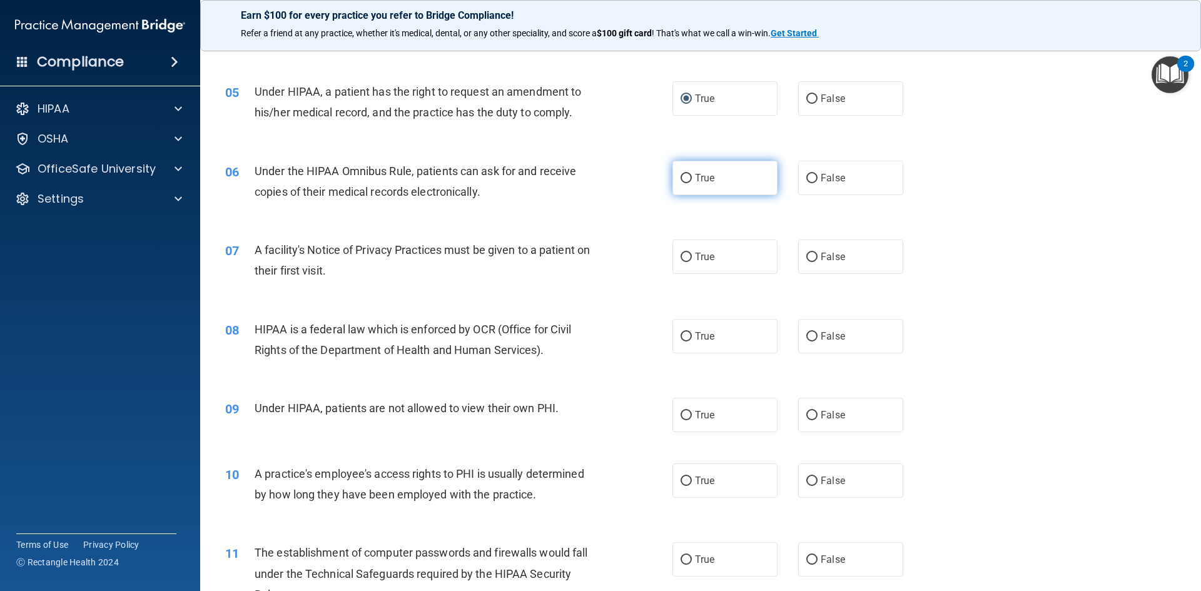
click at [708, 178] on span "True" at bounding box center [704, 178] width 19 height 12
click at [692, 178] on input "True" at bounding box center [686, 178] width 11 height 9
radio input "true"
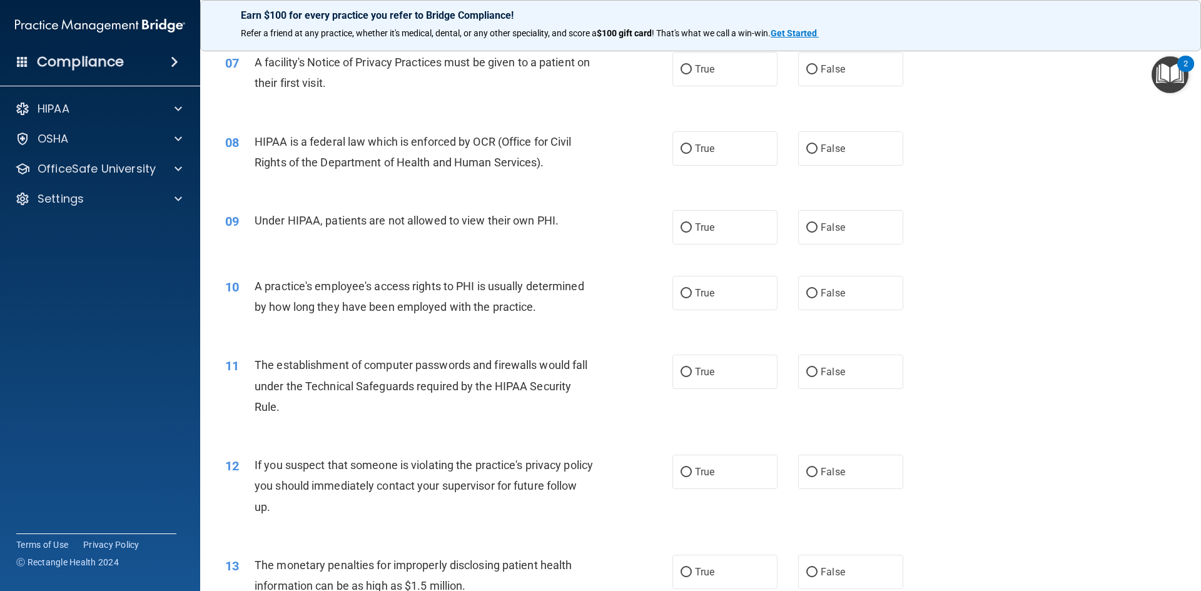
scroll to position [563, 0]
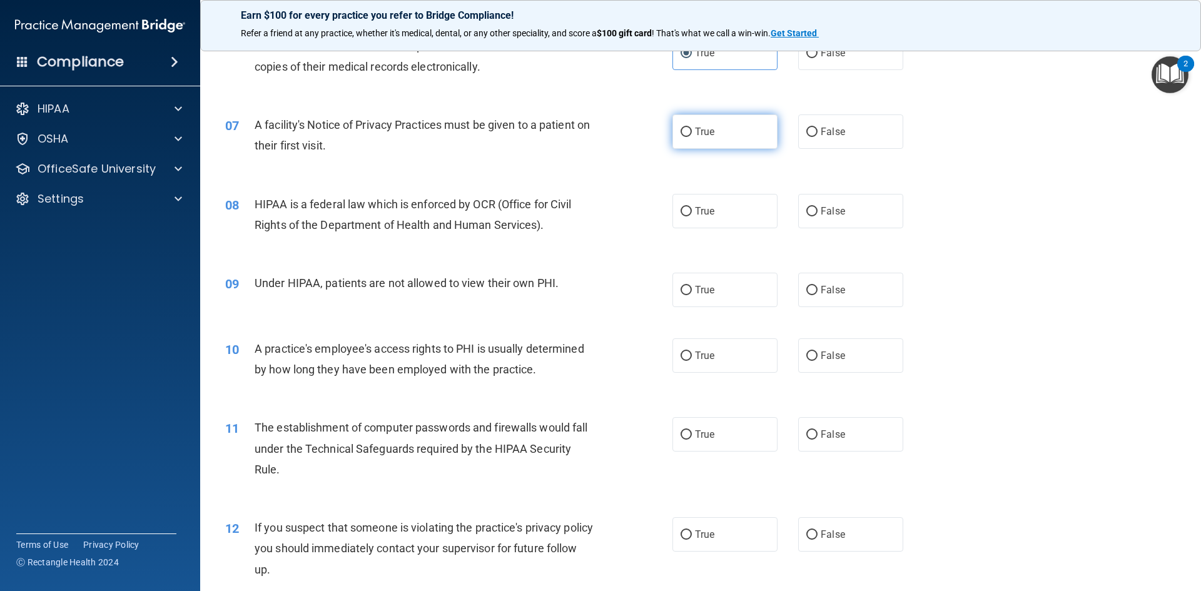
click at [697, 137] on span "True" at bounding box center [704, 132] width 19 height 12
click at [692, 137] on input "True" at bounding box center [686, 132] width 11 height 9
radio input "true"
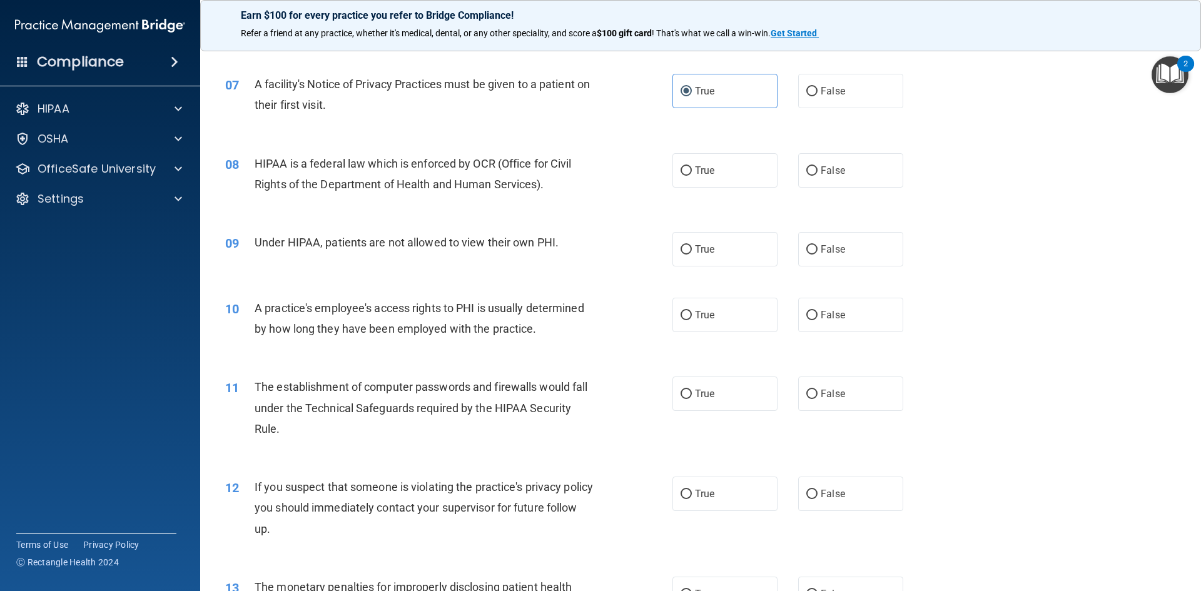
scroll to position [626, 0]
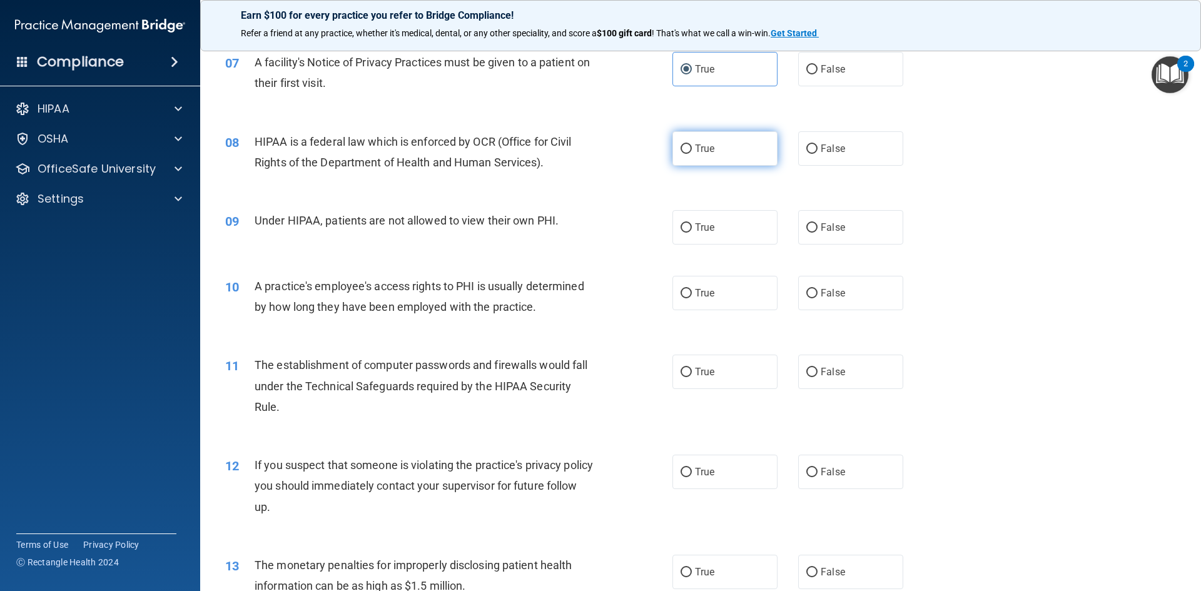
click at [715, 163] on label "True" at bounding box center [725, 148] width 105 height 34
click at [692, 154] on input "True" at bounding box center [686, 149] width 11 height 9
radio input "true"
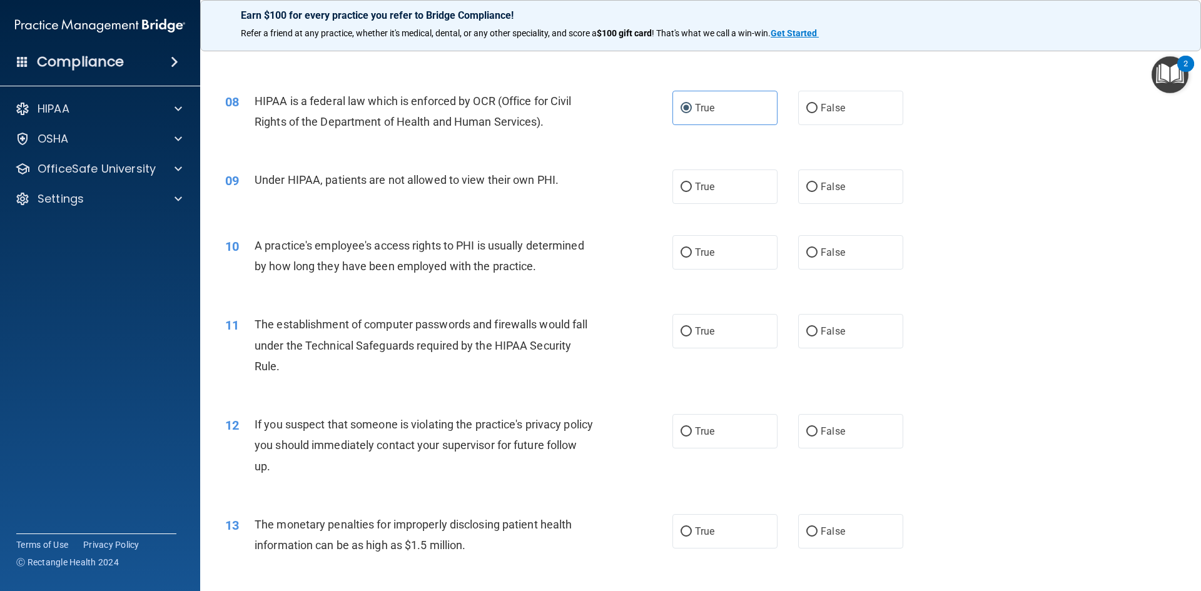
scroll to position [688, 0]
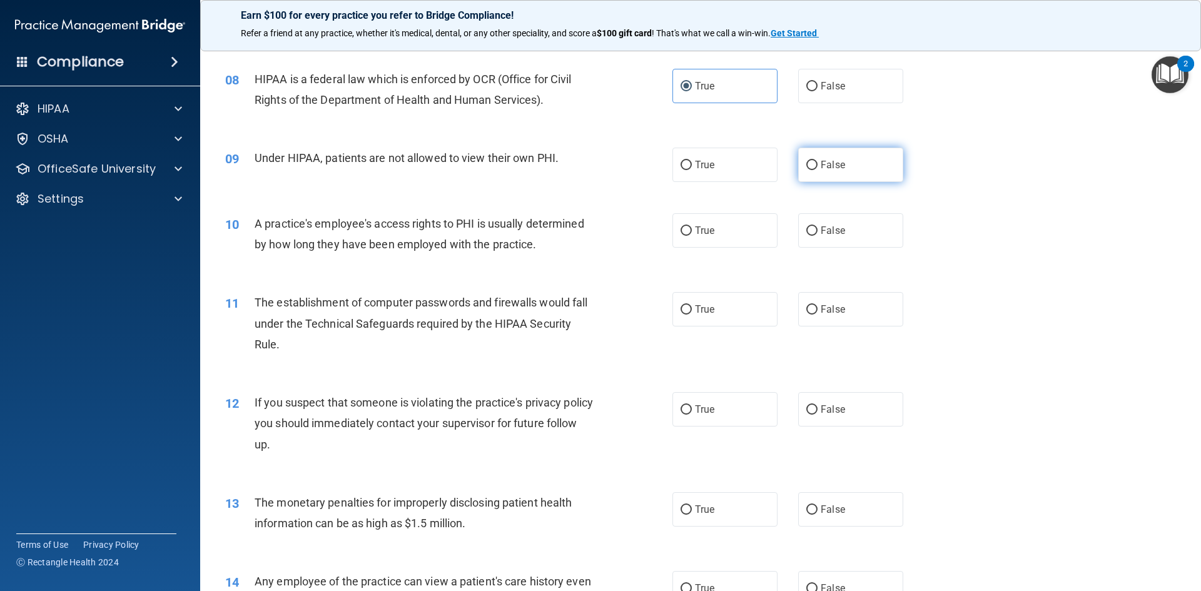
click at [862, 169] on label "False" at bounding box center [850, 165] width 105 height 34
click at [818, 169] on input "False" at bounding box center [811, 165] width 11 height 9
radio input "true"
click at [823, 233] on span "False" at bounding box center [833, 231] width 24 height 12
click at [818, 233] on input "False" at bounding box center [811, 230] width 11 height 9
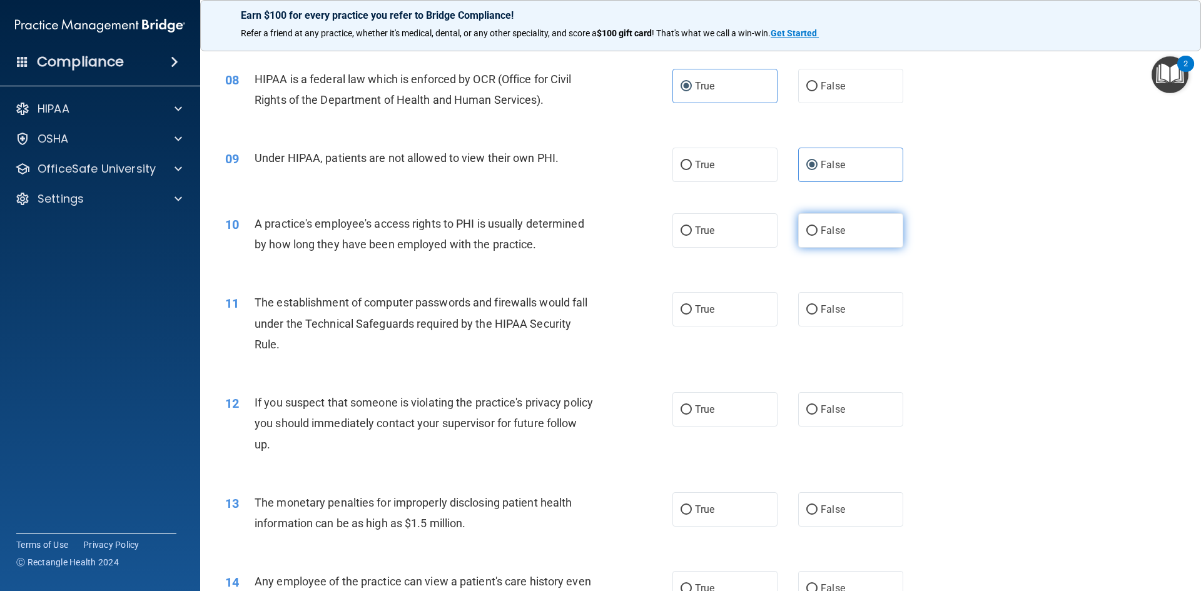
radio input "true"
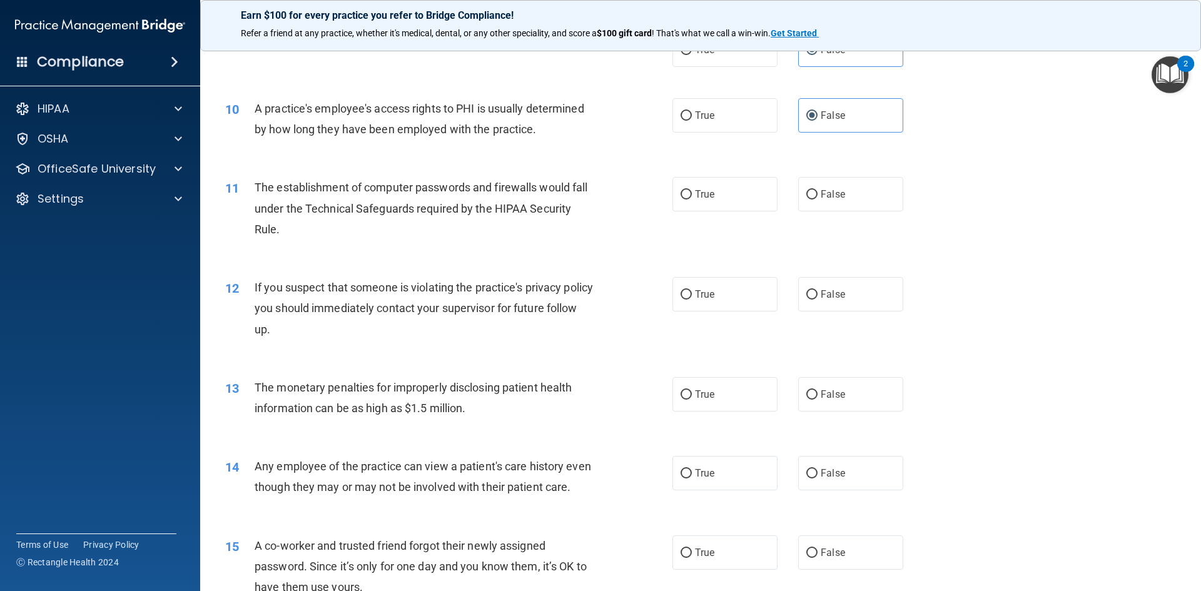
scroll to position [813, 0]
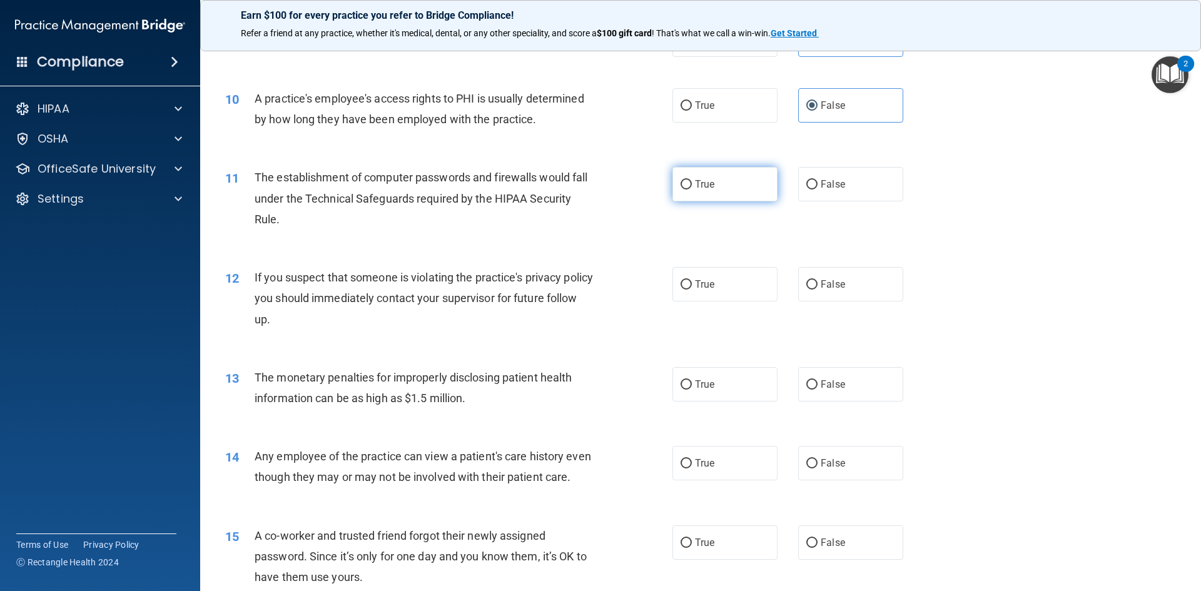
click at [688, 186] on label "True" at bounding box center [725, 184] width 105 height 34
click at [688, 186] on input "True" at bounding box center [686, 184] width 11 height 9
radio input "true"
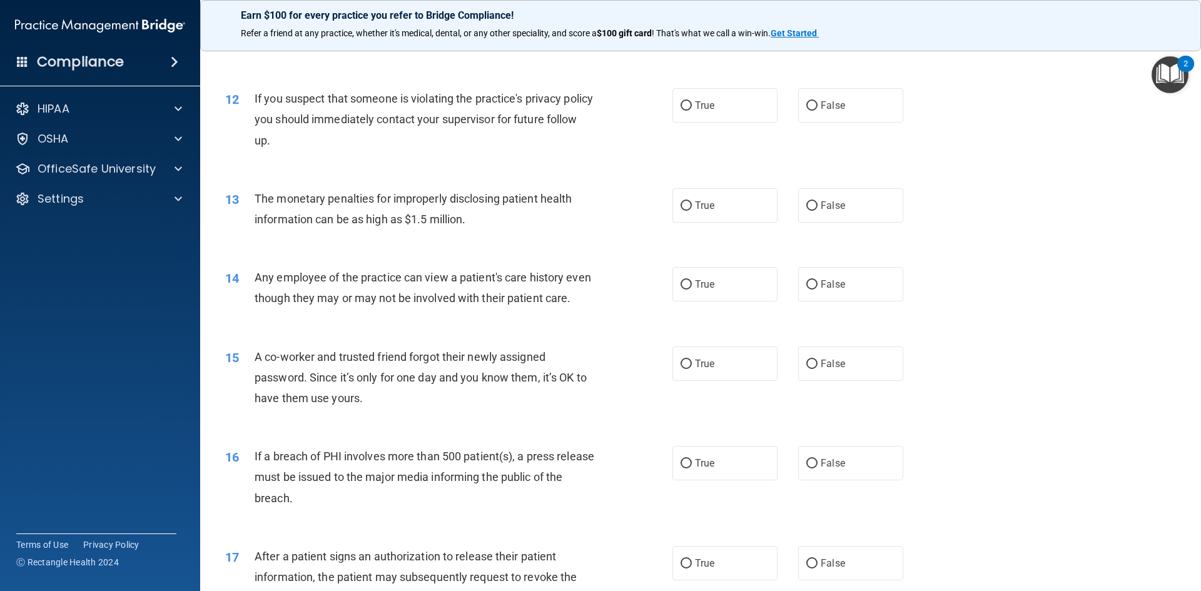
scroll to position [1001, 0]
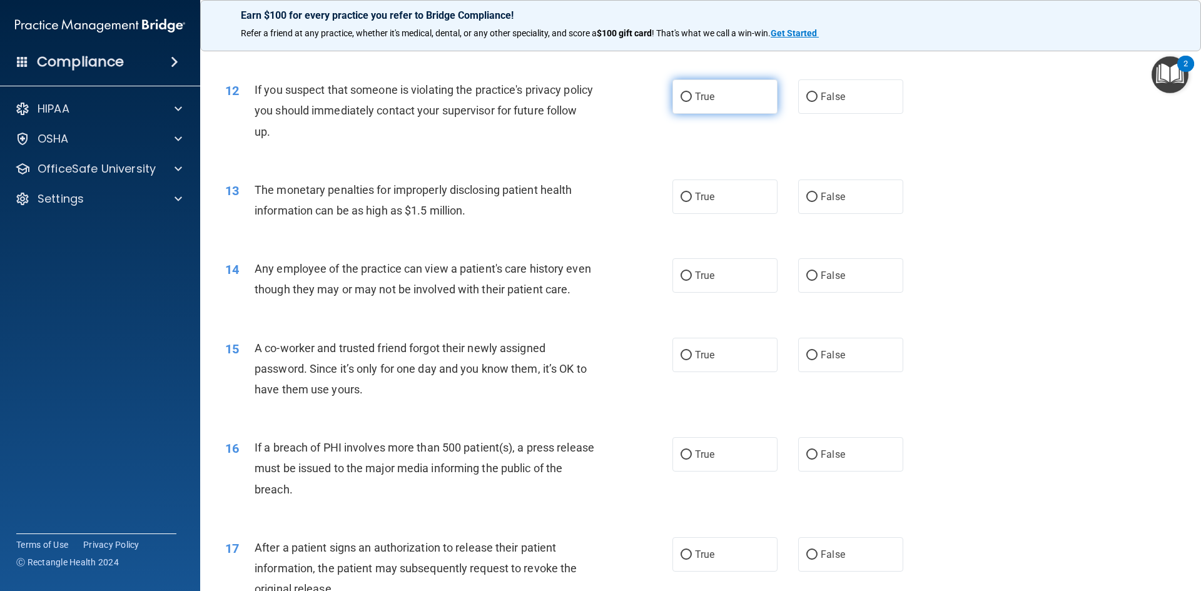
click at [720, 89] on label "True" at bounding box center [725, 96] width 105 height 34
click at [692, 93] on input "True" at bounding box center [686, 97] width 11 height 9
radio input "true"
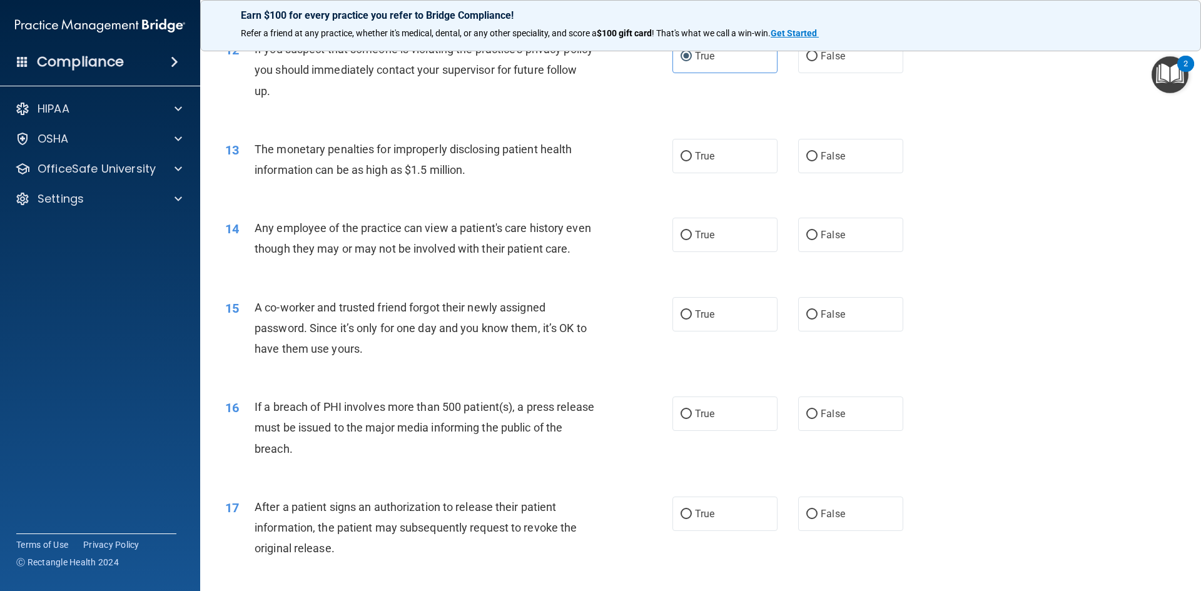
scroll to position [1063, 0]
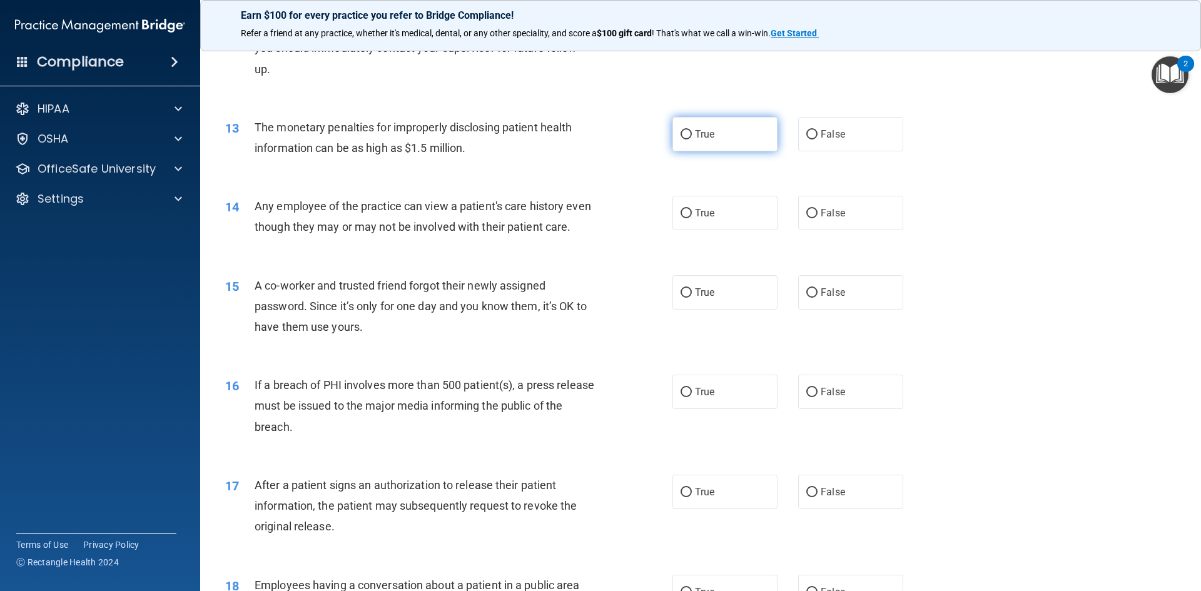
click at [699, 126] on label "True" at bounding box center [725, 134] width 105 height 34
click at [692, 130] on input "True" at bounding box center [686, 134] width 11 height 9
radio input "true"
click at [846, 205] on label "False" at bounding box center [850, 213] width 105 height 34
click at [818, 209] on input "False" at bounding box center [811, 213] width 11 height 9
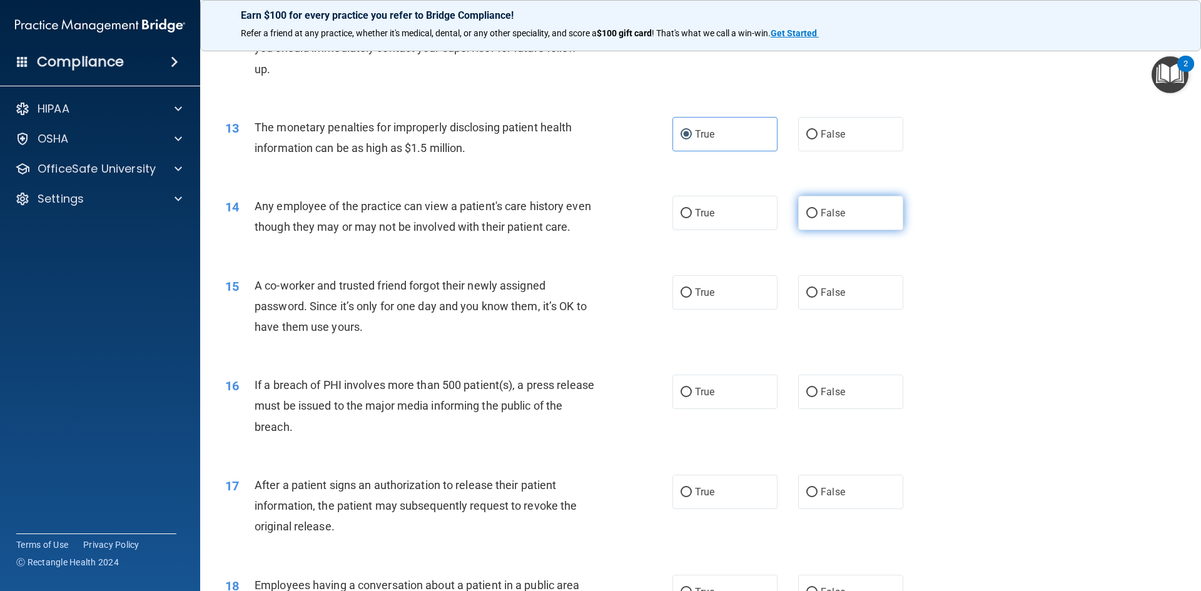
radio input "true"
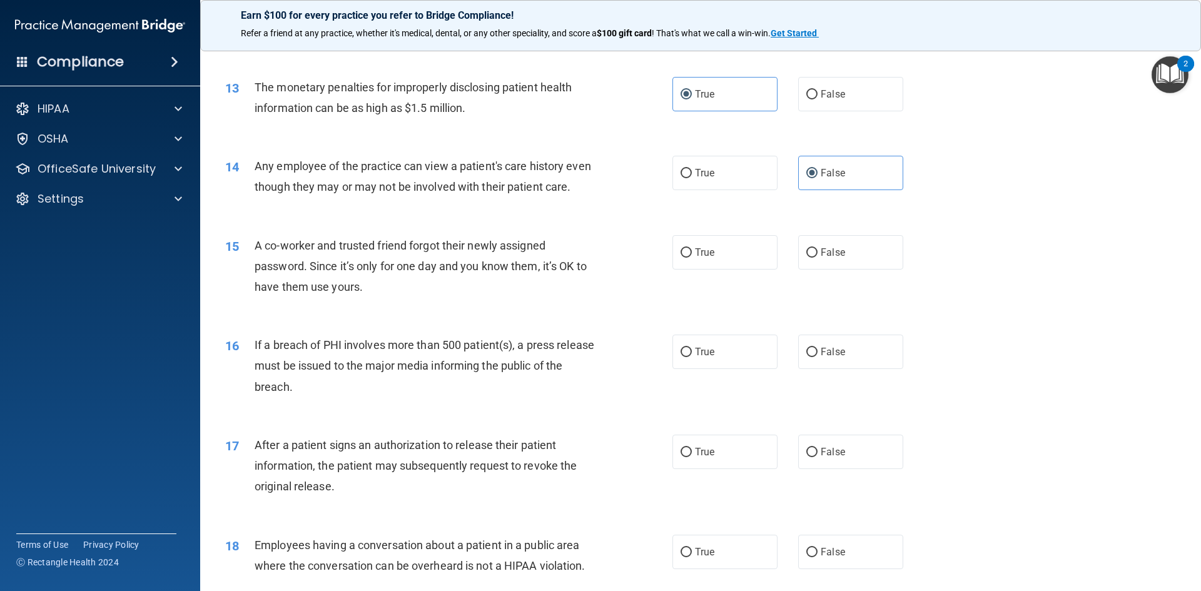
scroll to position [1126, 0]
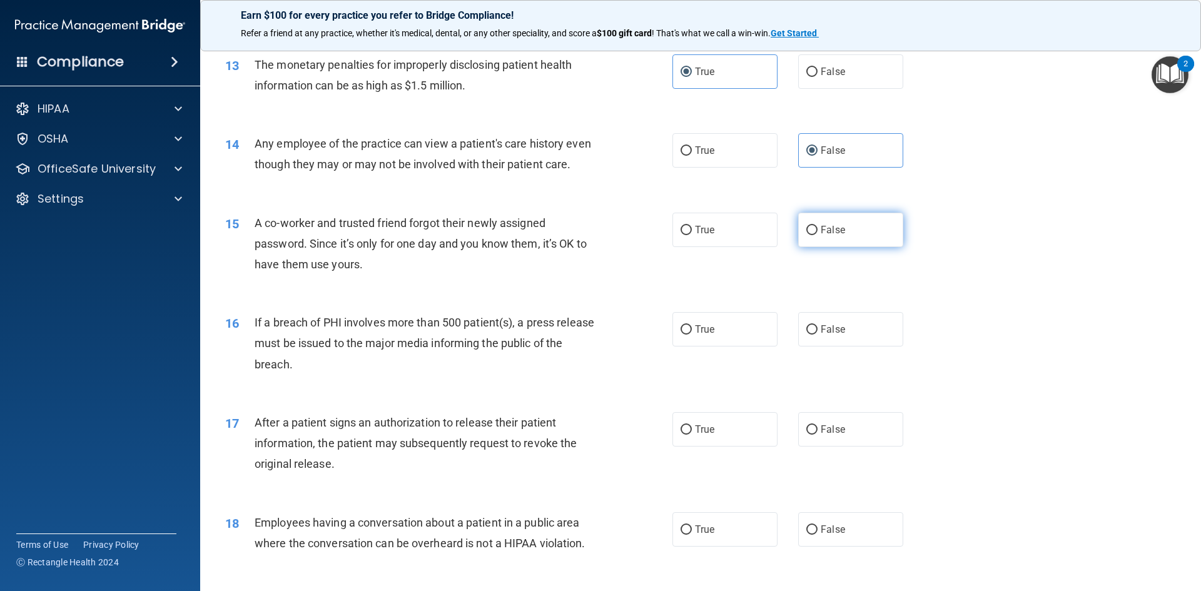
click at [828, 236] on span "False" at bounding box center [833, 230] width 24 height 12
click at [818, 235] on input "False" at bounding box center [811, 230] width 11 height 9
radio input "true"
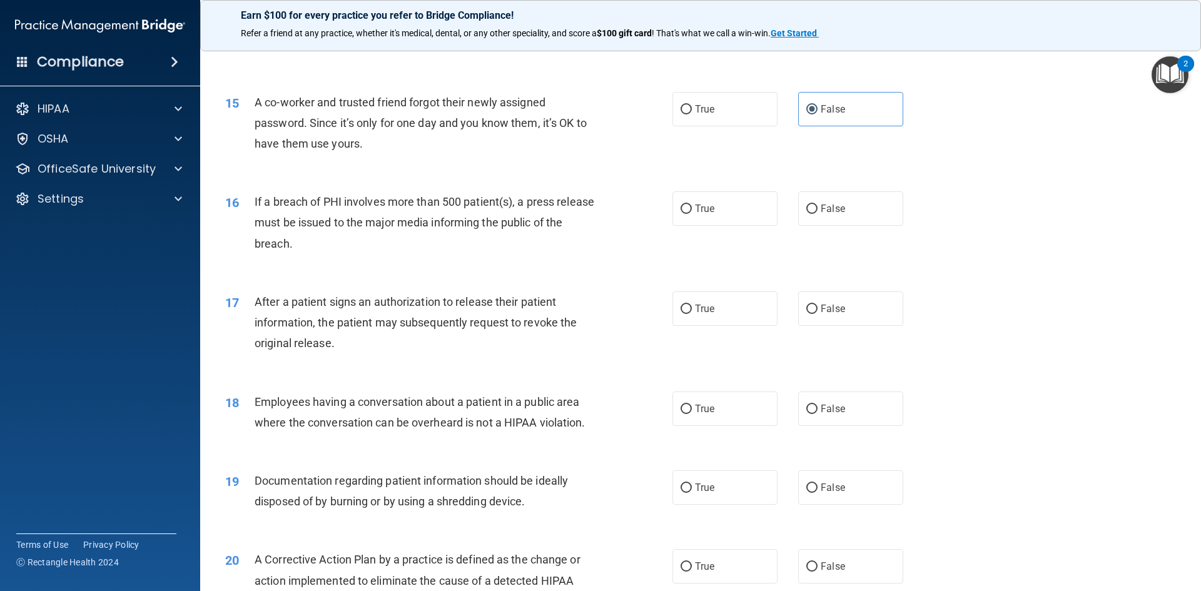
scroll to position [1251, 0]
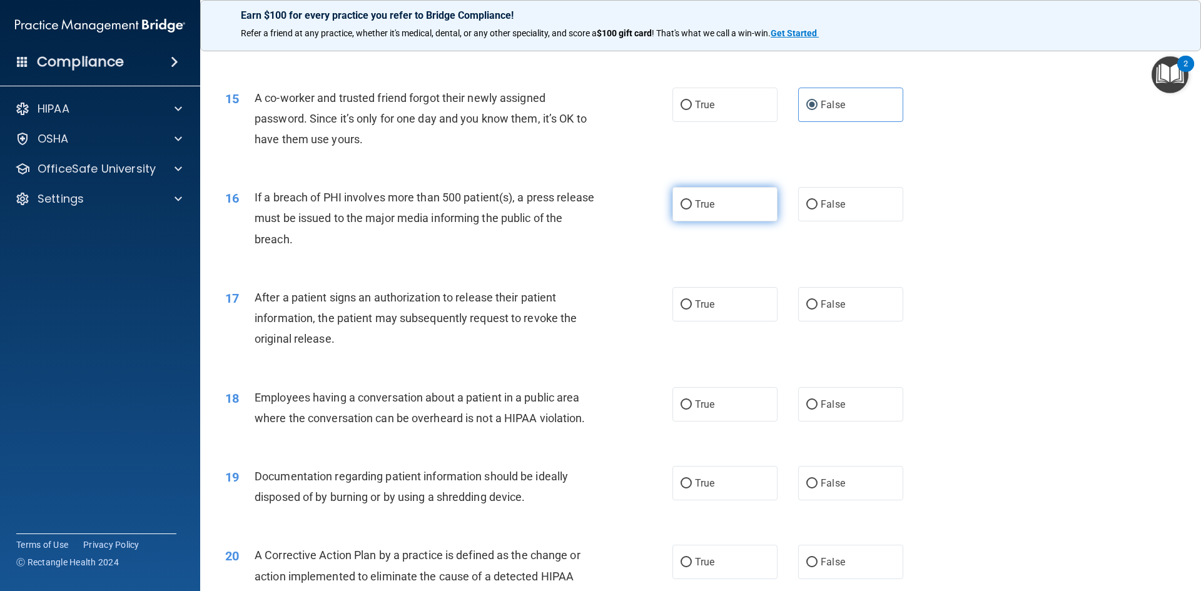
click at [748, 221] on label "True" at bounding box center [725, 204] width 105 height 34
click at [692, 210] on input "True" at bounding box center [686, 204] width 11 height 9
radio input "true"
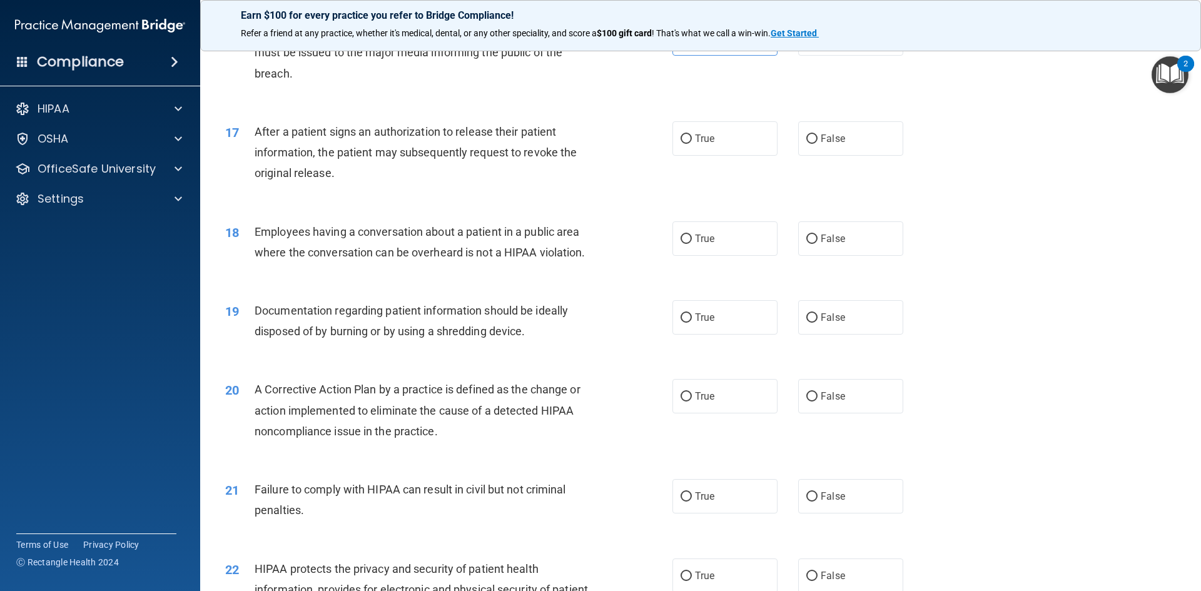
scroll to position [1439, 0]
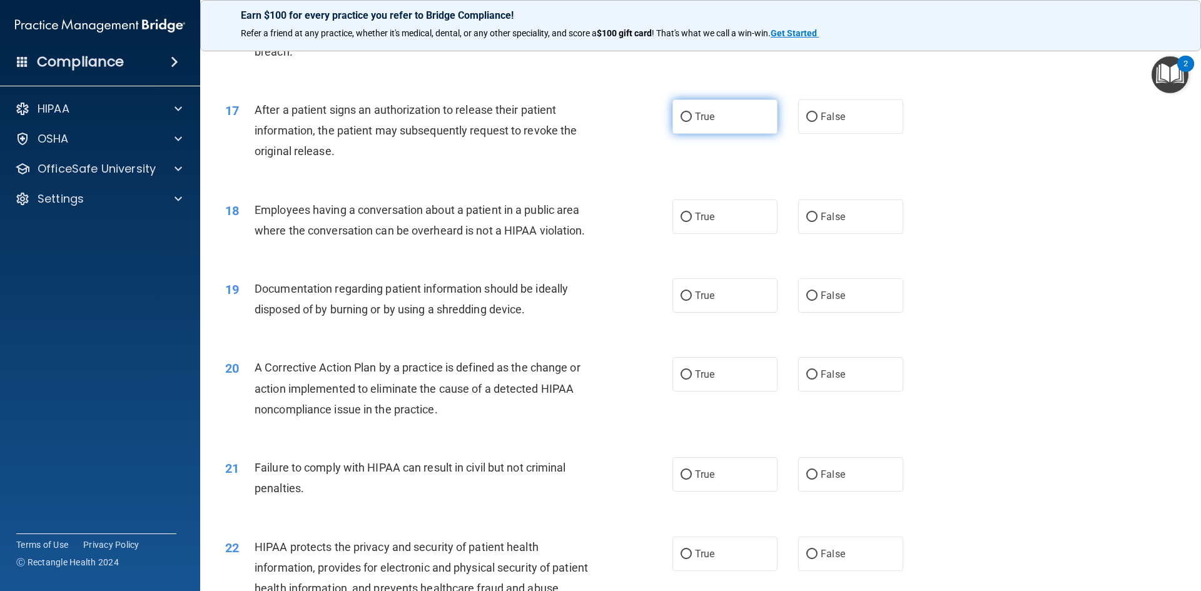
click at [676, 133] on label "True" at bounding box center [725, 116] width 105 height 34
click at [681, 122] on input "True" at bounding box center [686, 117] width 11 height 9
radio input "true"
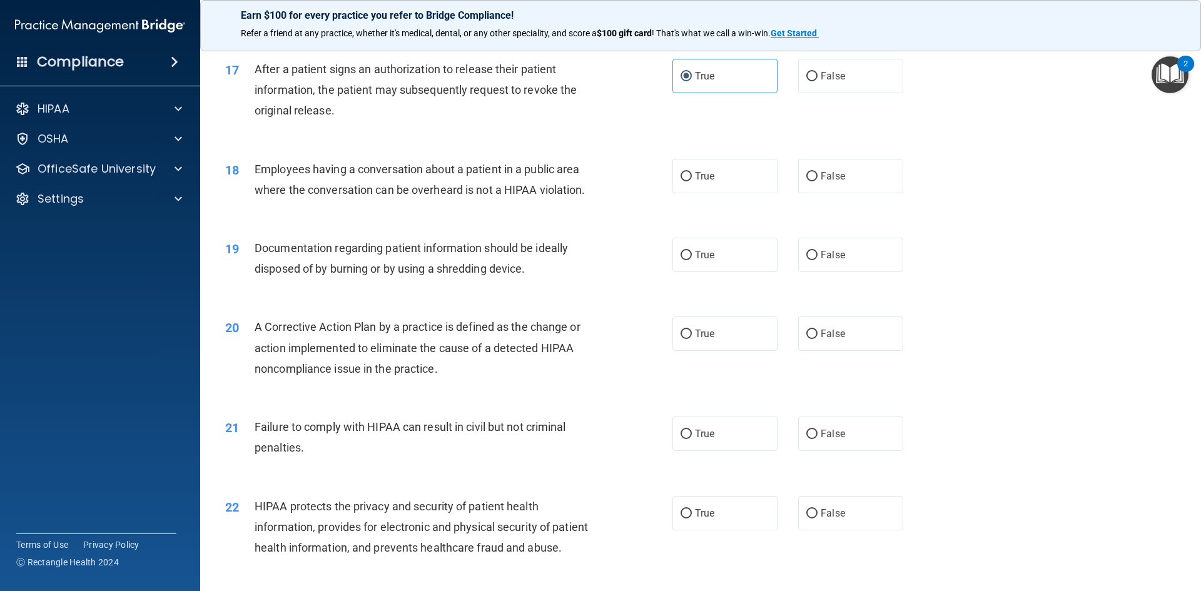
scroll to position [1564, 0]
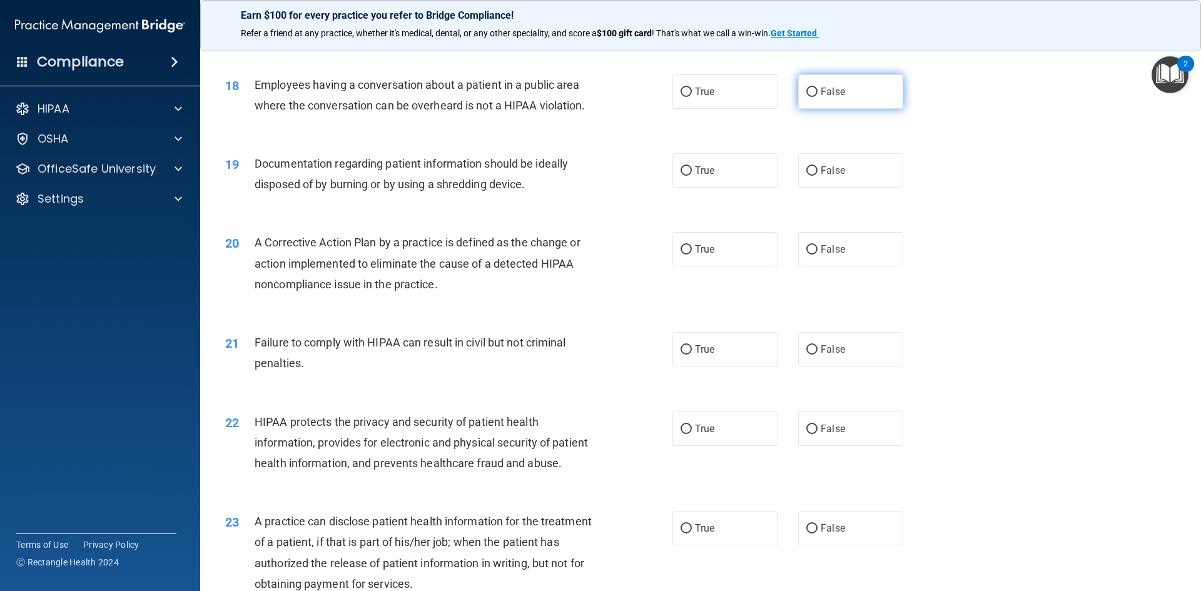
click at [806, 97] on input "False" at bounding box center [811, 92] width 11 height 9
radio input "true"
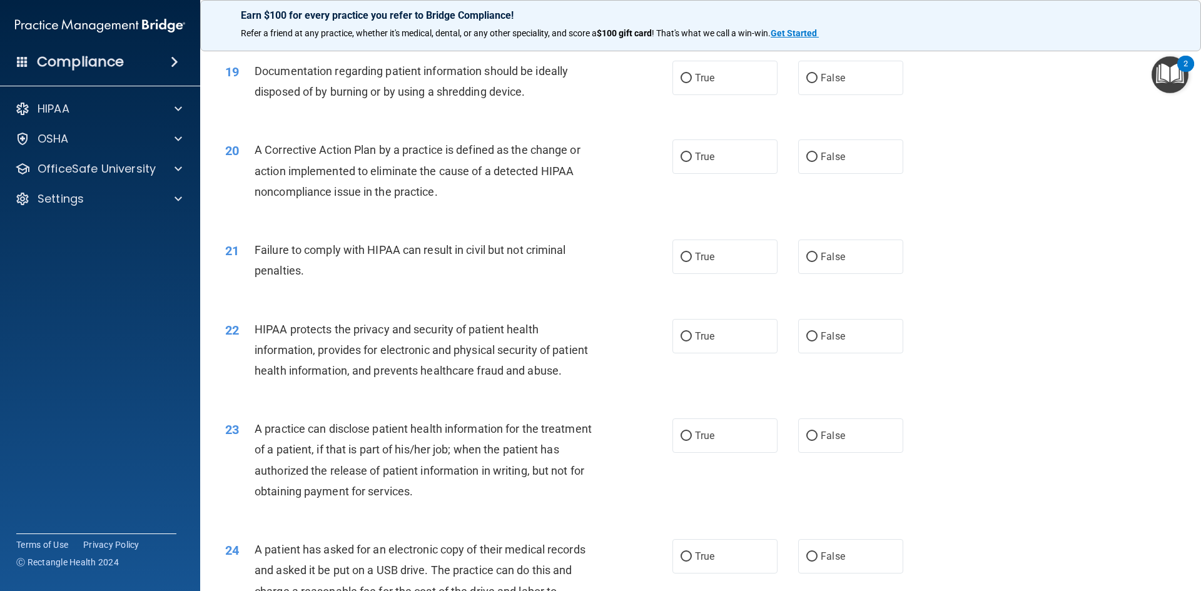
scroll to position [1627, 0]
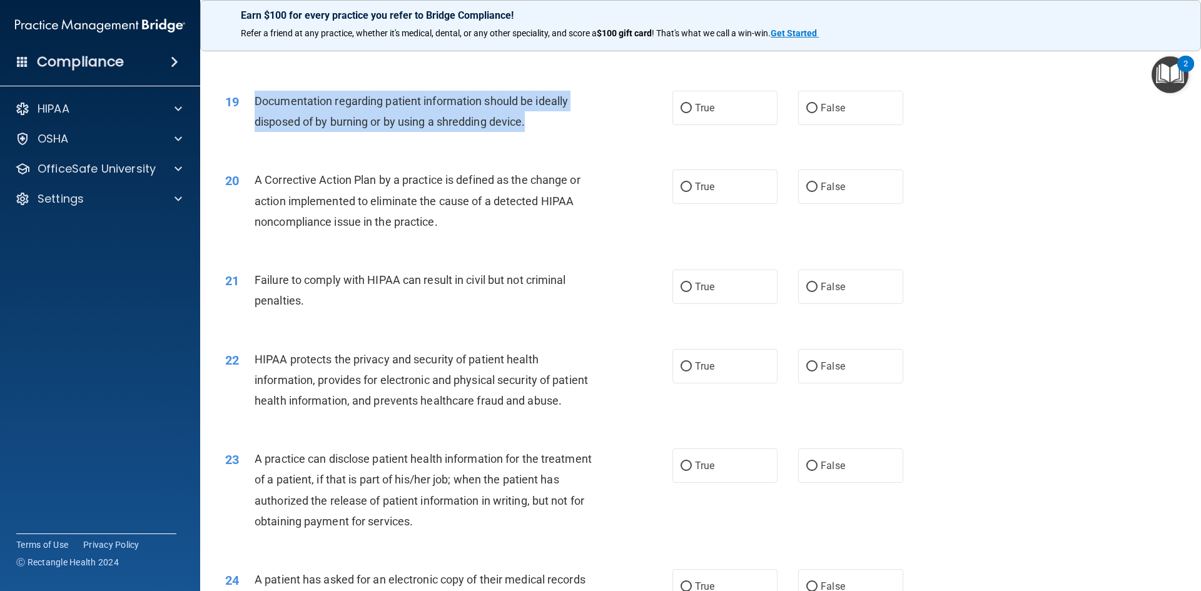
drag, startPoint x: 543, startPoint y: 140, endPoint x: 252, endPoint y: 123, distance: 291.4
click at [252, 123] on div "19 Documentation regarding patient information should be ideally disposed of by…" at bounding box center [448, 115] width 485 height 48
click at [266, 128] on span "Documentation regarding patient information should be ideally disposed of by bu…" at bounding box center [411, 111] width 313 height 34
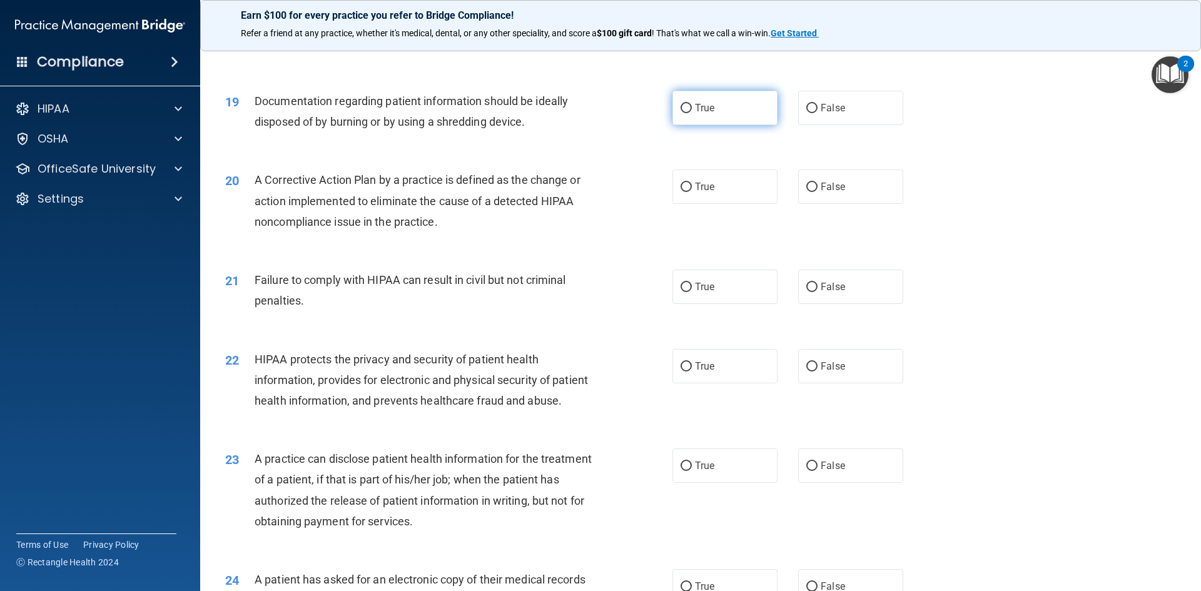
click at [722, 125] on label "True" at bounding box center [725, 108] width 105 height 34
click at [692, 113] on input "True" at bounding box center [686, 108] width 11 height 9
radio input "true"
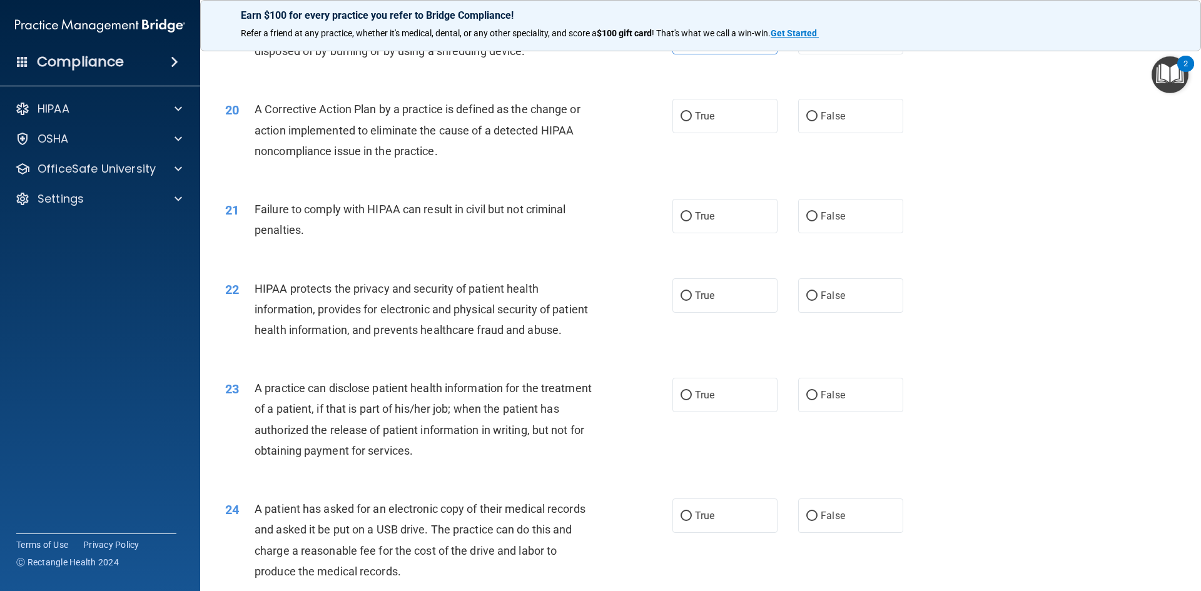
scroll to position [1689, 0]
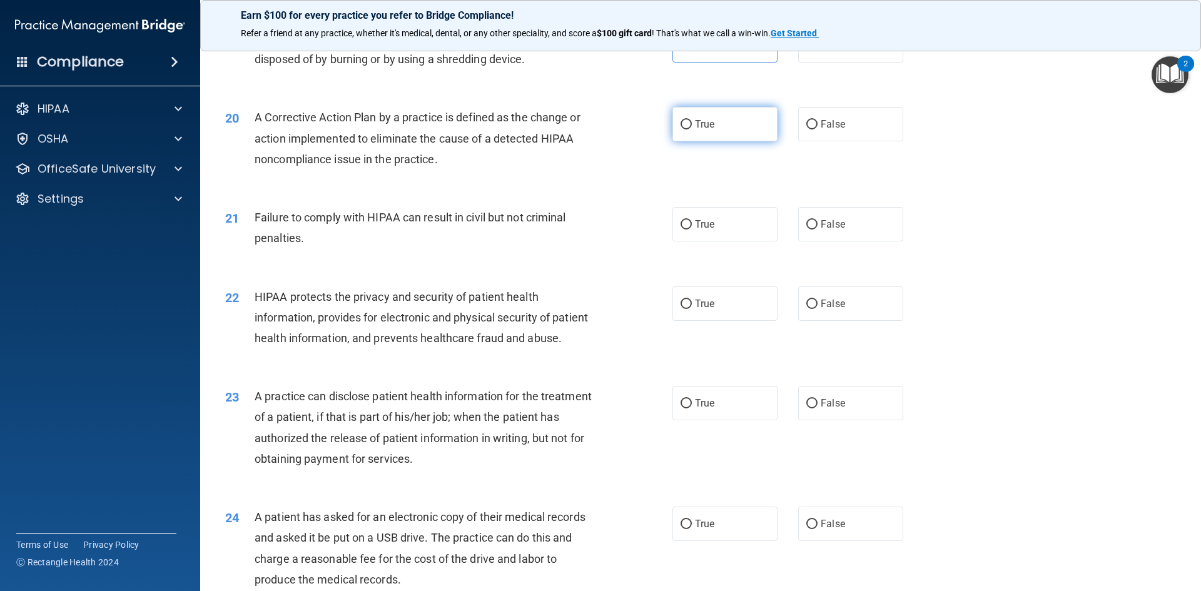
click at [707, 130] on span "True" at bounding box center [704, 124] width 19 height 12
click at [692, 129] on input "True" at bounding box center [686, 124] width 11 height 9
radio input "true"
click at [800, 240] on label "False" at bounding box center [850, 224] width 105 height 34
click at [806, 230] on input "False" at bounding box center [811, 224] width 11 height 9
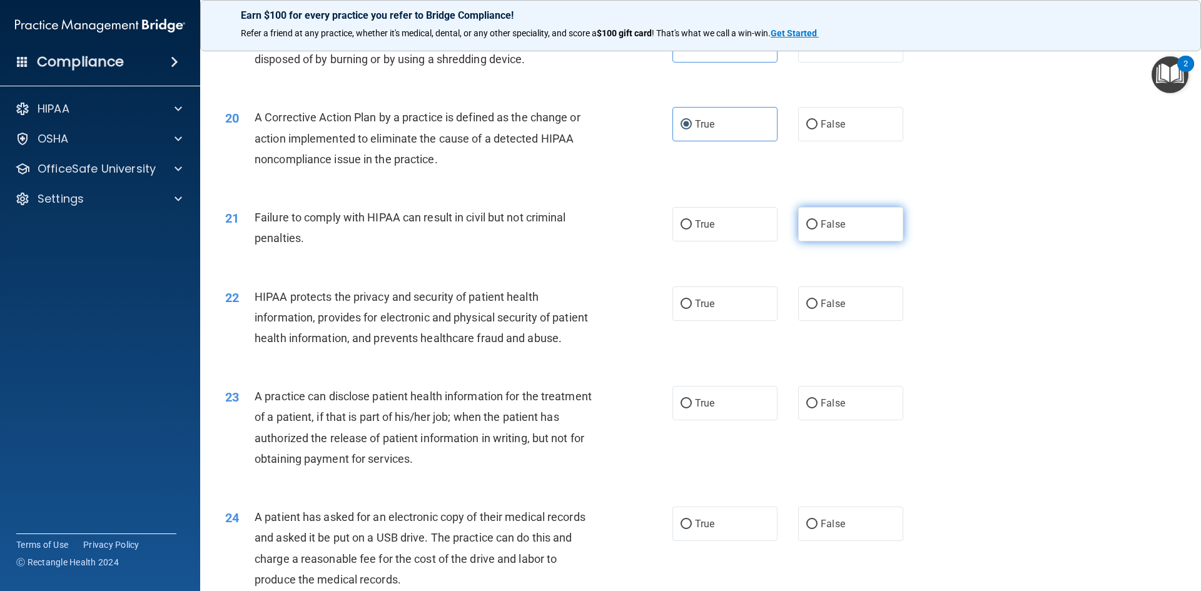
radio input "true"
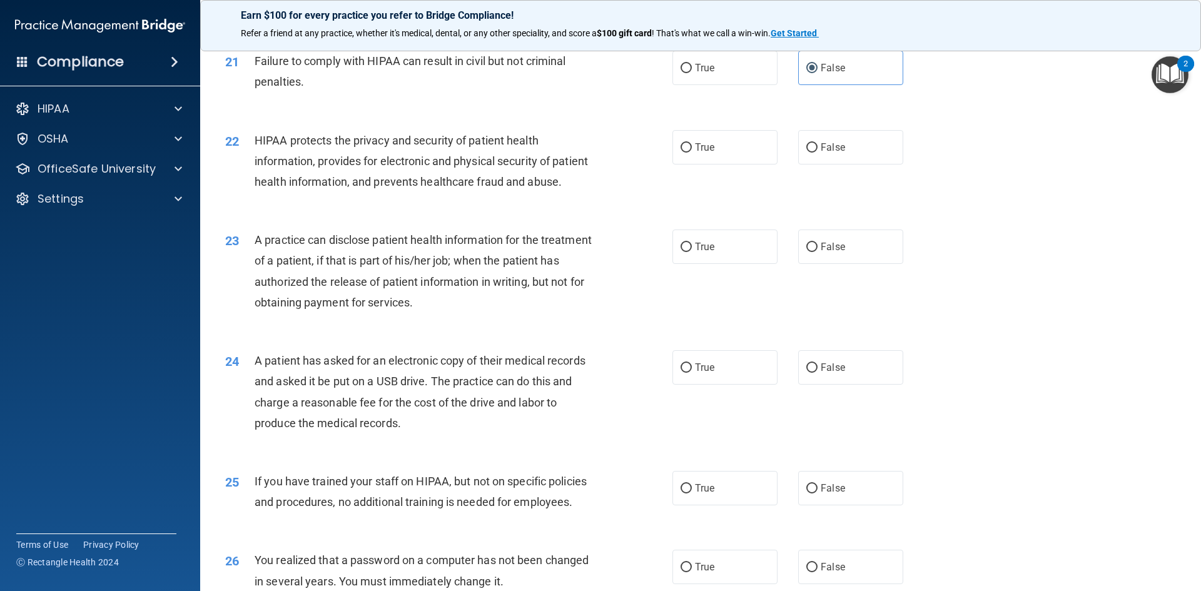
scroll to position [1877, 0]
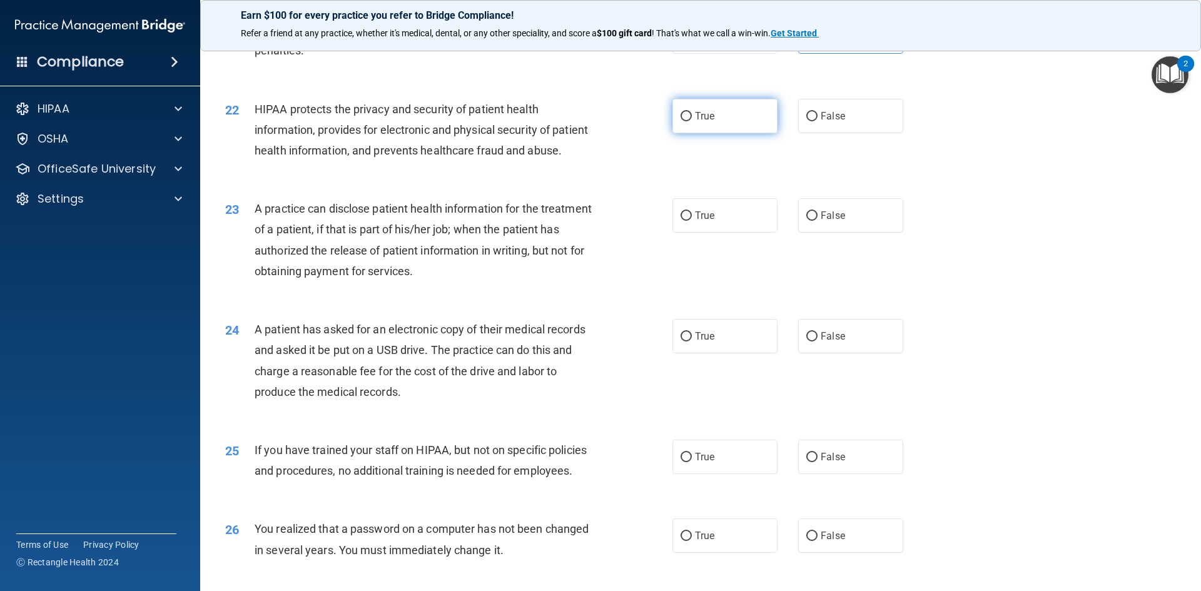
click at [741, 130] on label "True" at bounding box center [725, 116] width 105 height 34
click at [692, 121] on input "True" at bounding box center [686, 116] width 11 height 9
radio input "true"
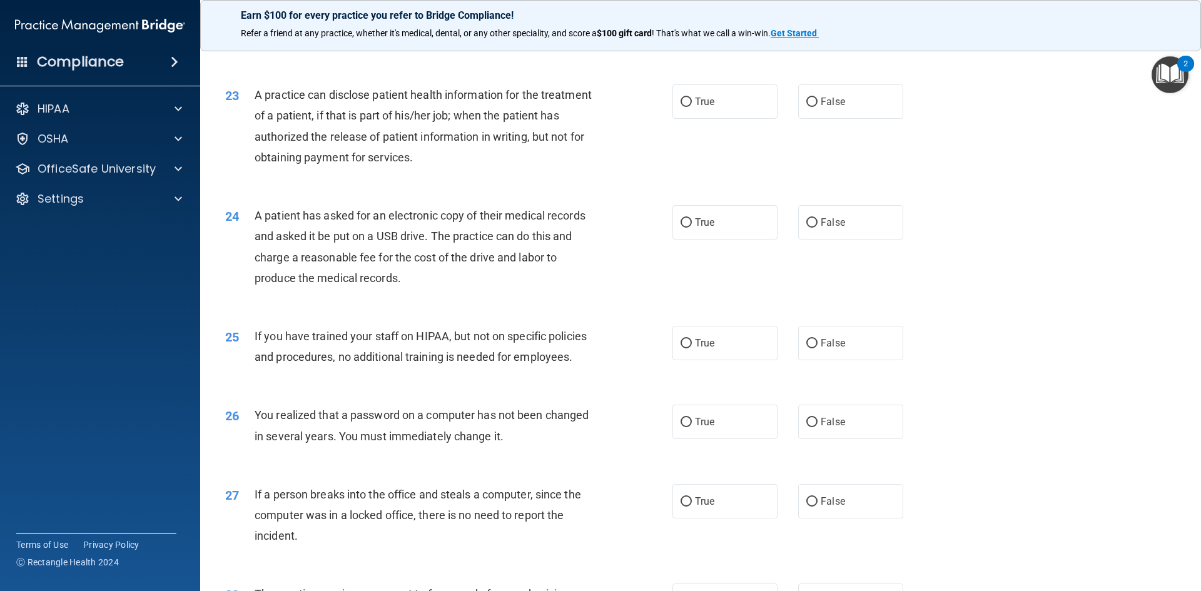
scroll to position [2002, 0]
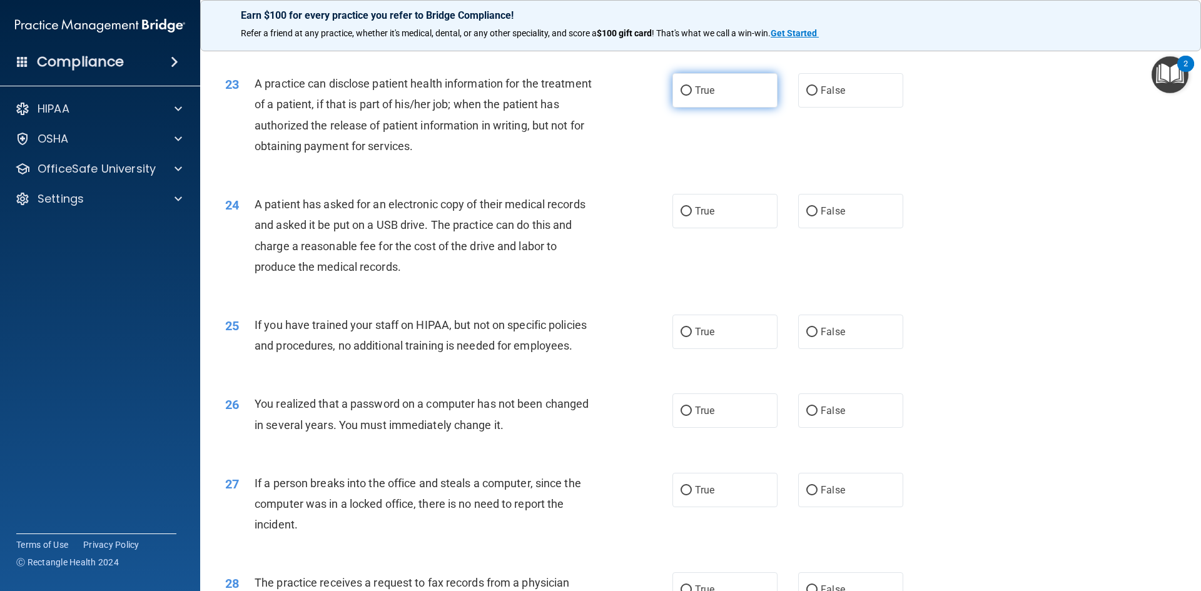
click at [754, 108] on label "True" at bounding box center [725, 90] width 105 height 34
click at [692, 96] on input "True" at bounding box center [686, 90] width 11 height 9
radio input "true"
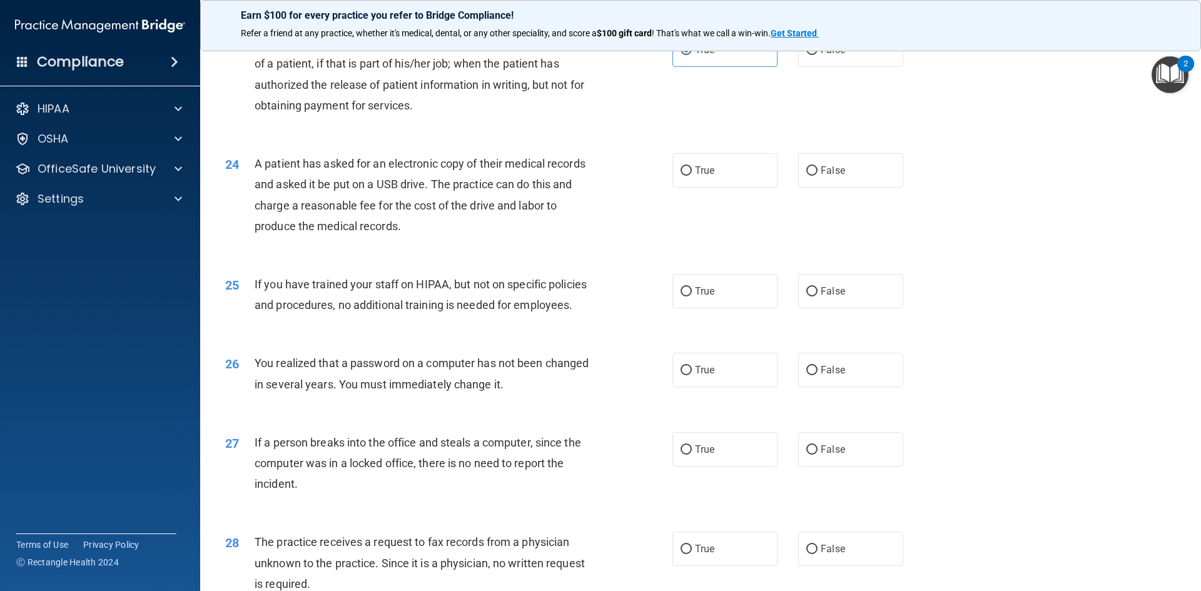
scroll to position [2064, 0]
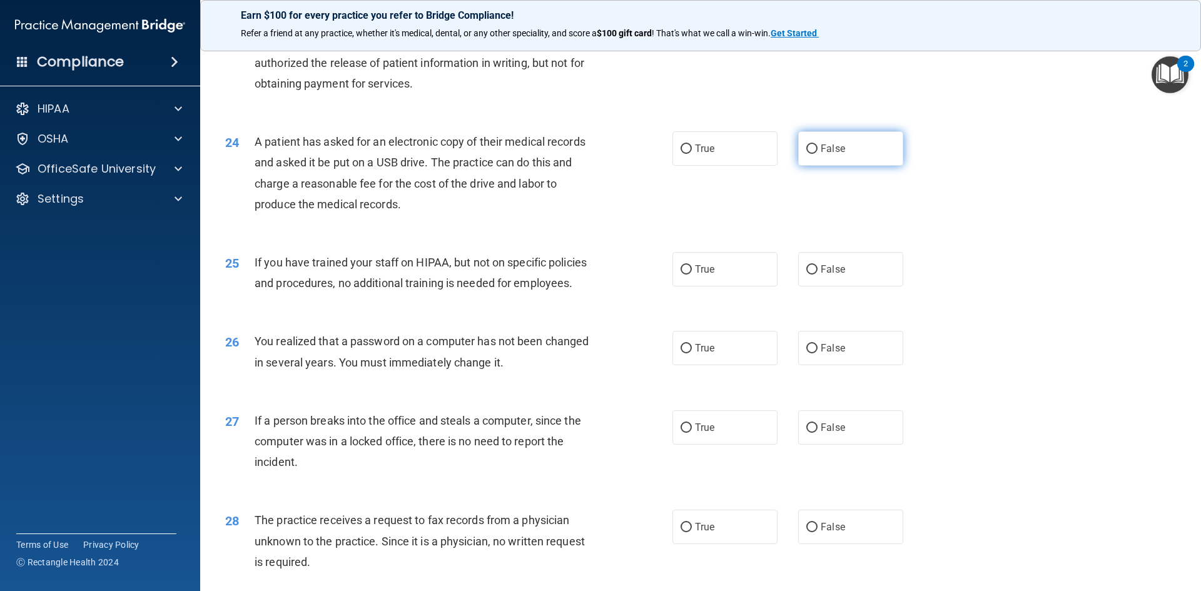
click at [816, 166] on label "False" at bounding box center [850, 148] width 105 height 34
click at [816, 154] on input "False" at bounding box center [811, 149] width 11 height 9
radio input "true"
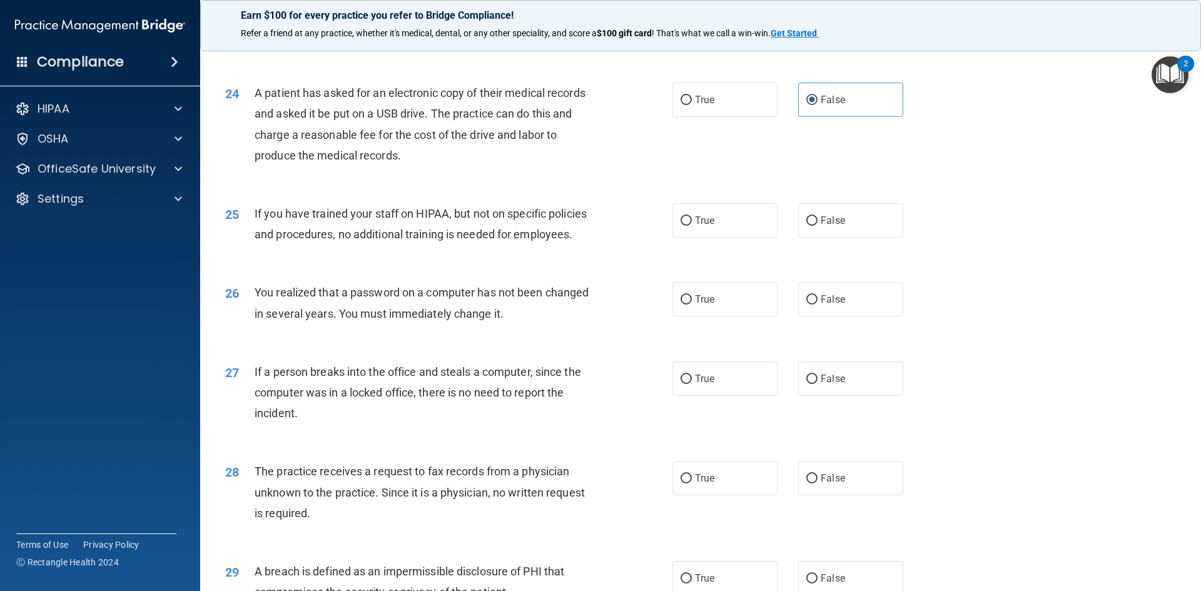
scroll to position [2190, 0]
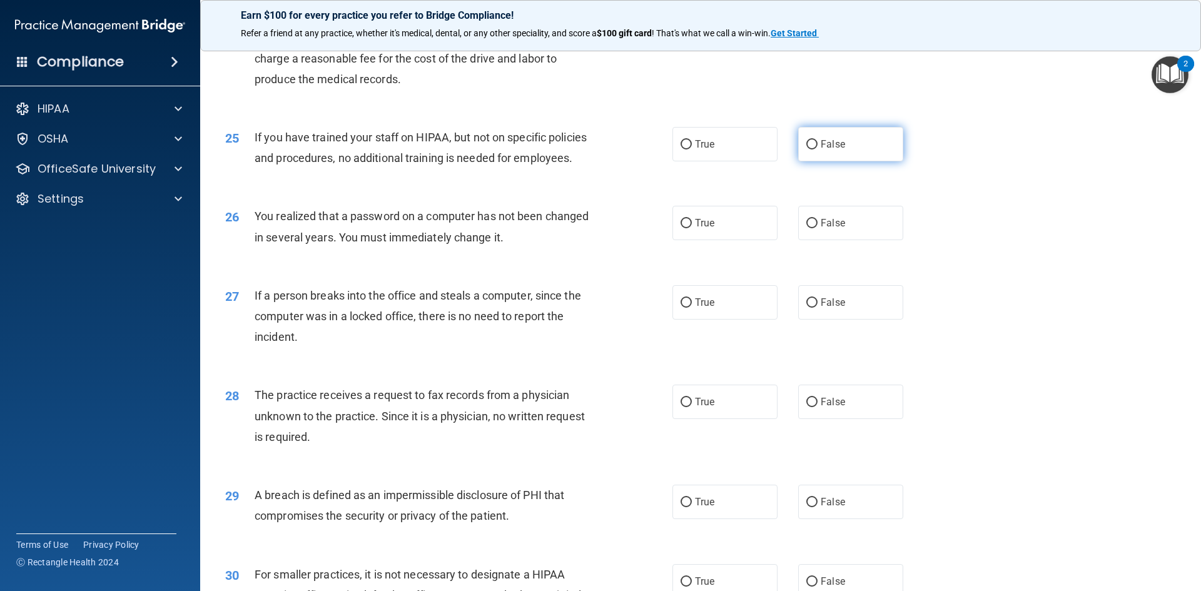
click at [831, 161] on label "False" at bounding box center [850, 144] width 105 height 34
click at [818, 150] on input "False" at bounding box center [811, 144] width 11 height 9
radio input "true"
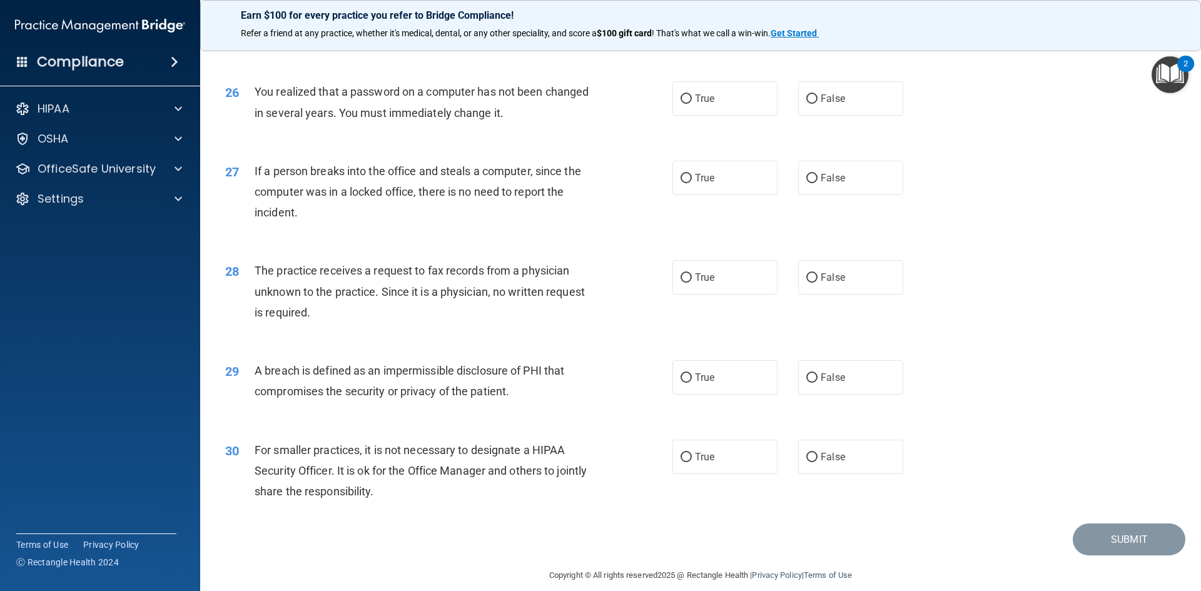
scroll to position [2315, 0]
click at [736, 115] on label "True" at bounding box center [725, 98] width 105 height 34
click at [692, 103] on input "True" at bounding box center [686, 98] width 11 height 9
radio input "true"
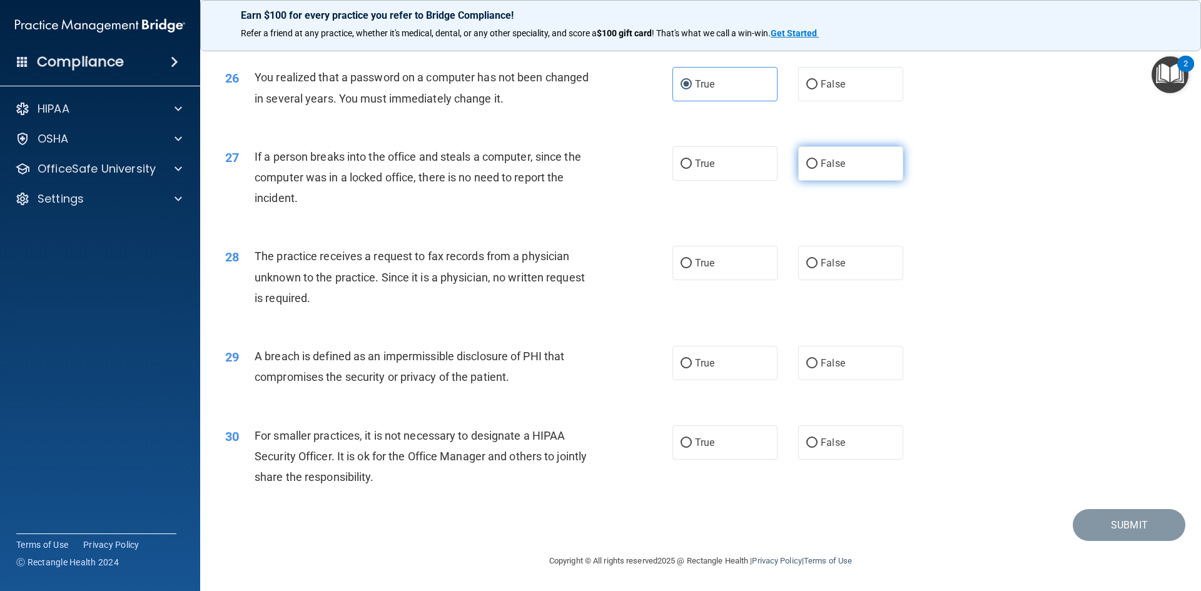
click at [806, 148] on label "False" at bounding box center [850, 163] width 105 height 34
click at [806, 160] on input "False" at bounding box center [811, 164] width 11 height 9
radio input "true"
click at [833, 249] on label "False" at bounding box center [850, 263] width 105 height 34
click at [818, 259] on input "False" at bounding box center [811, 263] width 11 height 9
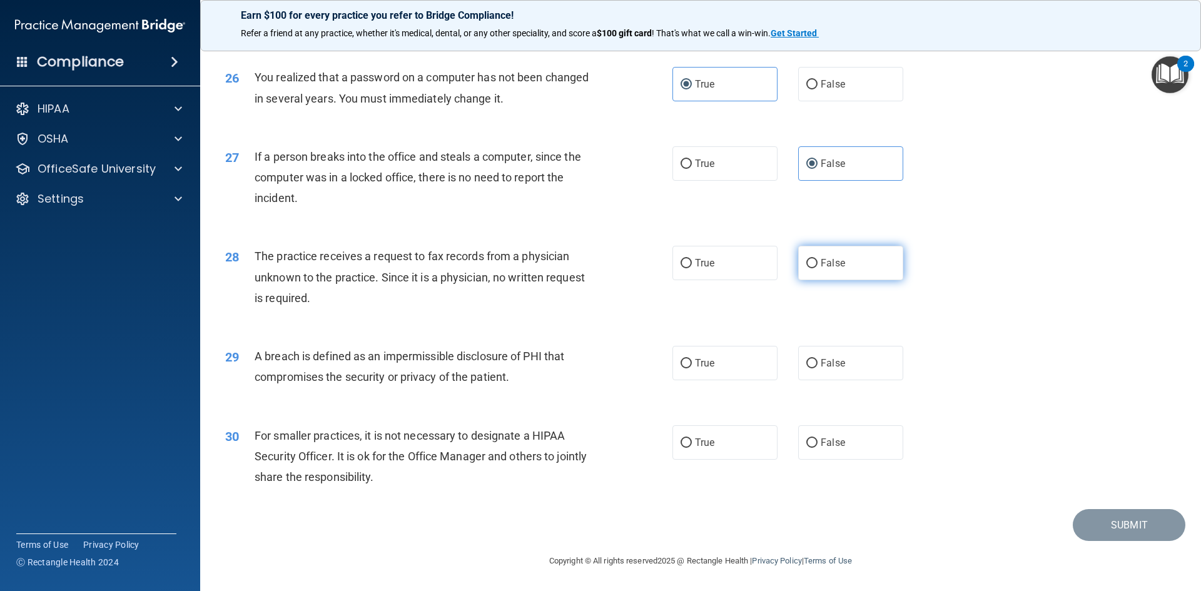
radio input "true"
click at [718, 358] on label "True" at bounding box center [725, 363] width 105 height 34
click at [692, 359] on input "True" at bounding box center [686, 363] width 11 height 9
radio input "true"
click at [849, 439] on label "False" at bounding box center [850, 442] width 105 height 34
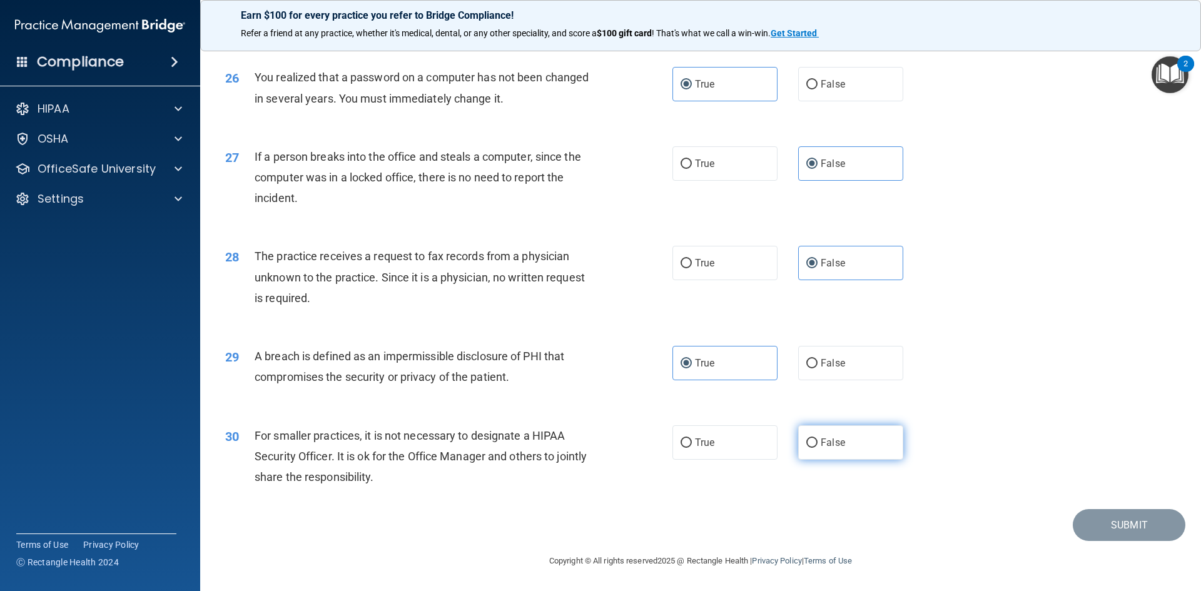
click at [818, 439] on input "False" at bounding box center [811, 443] width 11 height 9
radio input "true"
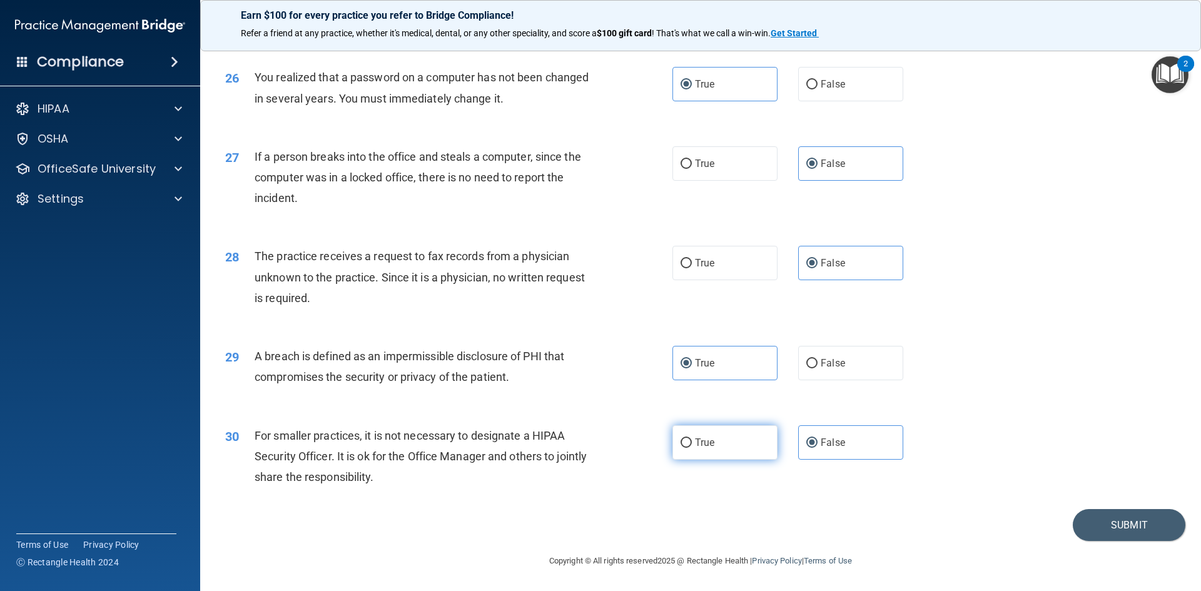
click at [706, 450] on label "True" at bounding box center [725, 442] width 105 height 34
click at [692, 448] on input "True" at bounding box center [686, 443] width 11 height 9
radio input "true"
radio input "false"
click at [1161, 515] on button "Submit" at bounding box center [1129, 525] width 113 height 32
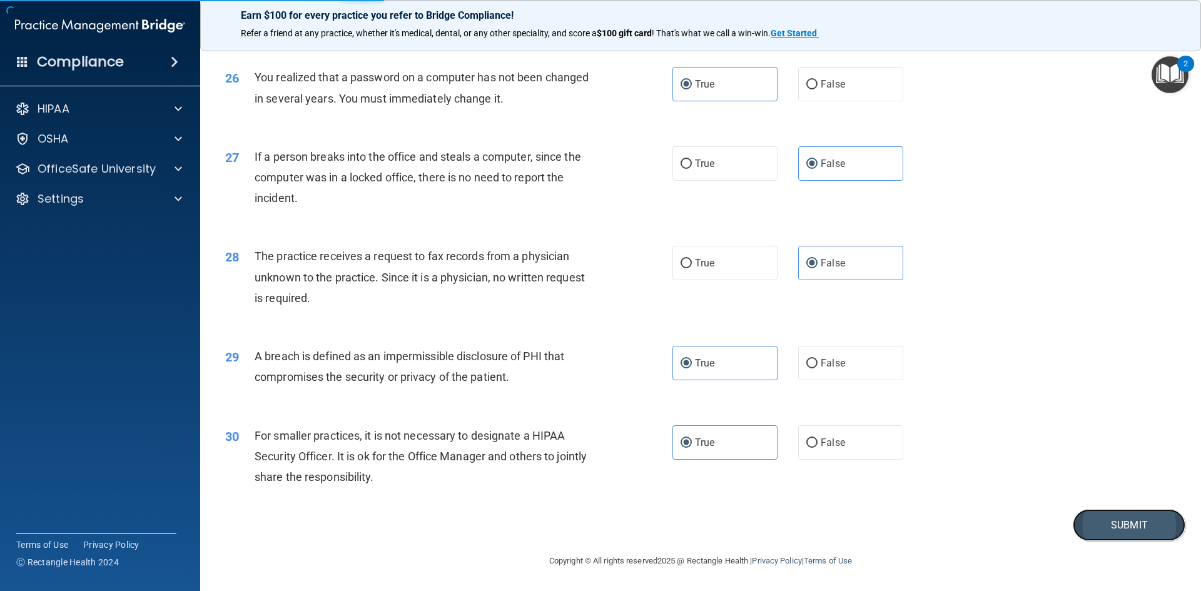
click at [1106, 529] on button "Submit" at bounding box center [1129, 525] width 113 height 32
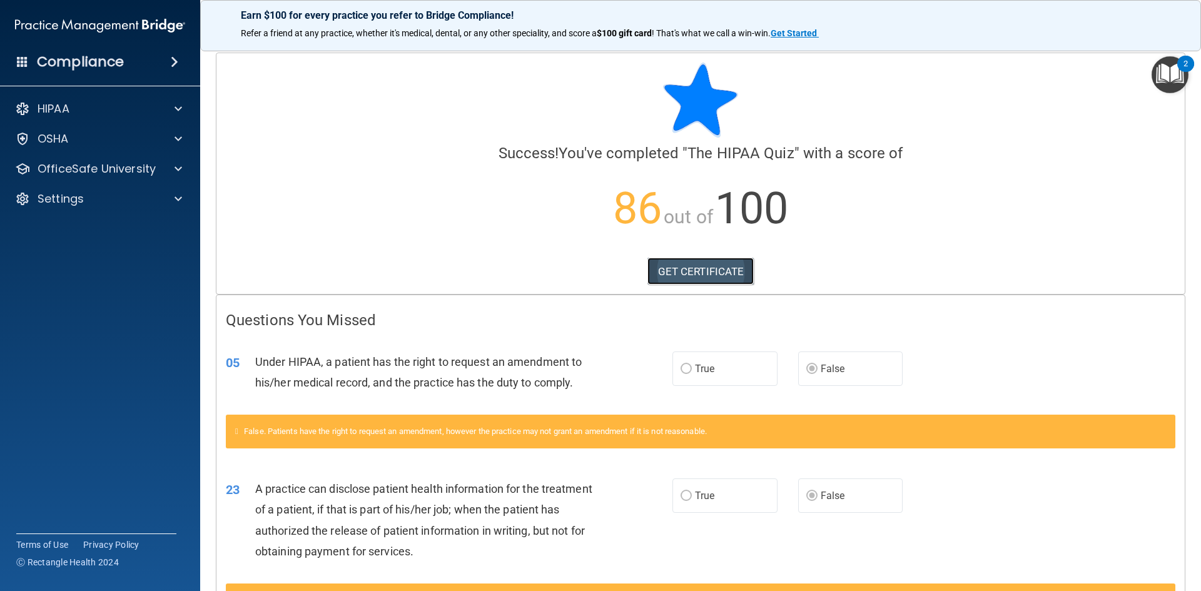
click at [696, 260] on link "GET CERTIFICATE" at bounding box center [700, 272] width 107 height 28
click at [71, 170] on p "OfficeSafe University" at bounding box center [97, 168] width 118 height 15
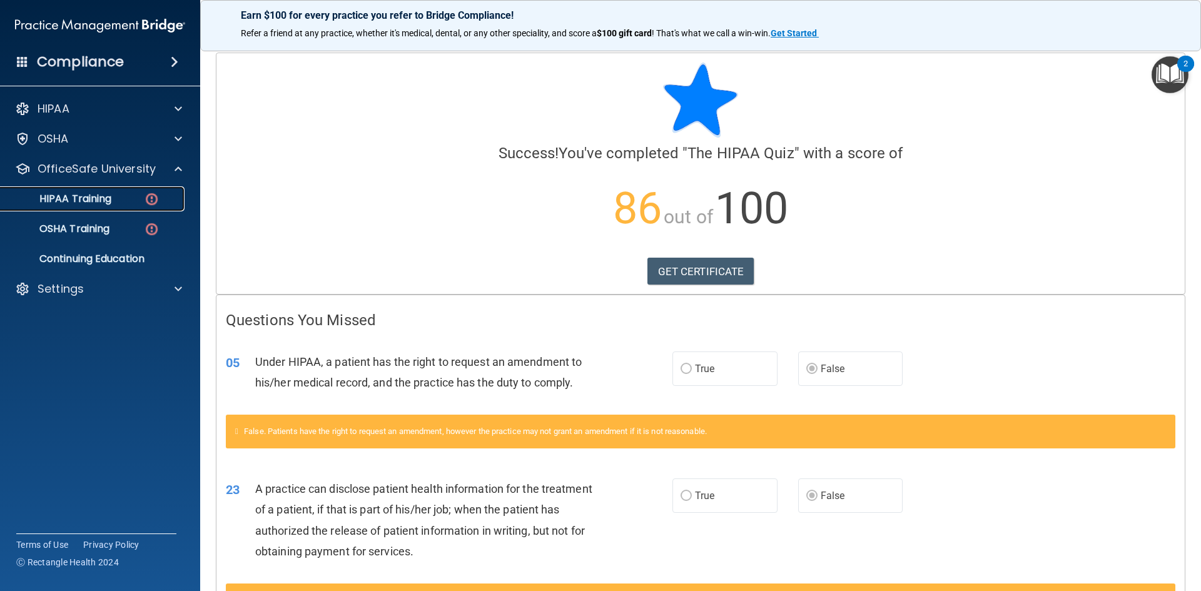
click at [78, 195] on p "HIPAA Training" at bounding box center [59, 199] width 103 height 13
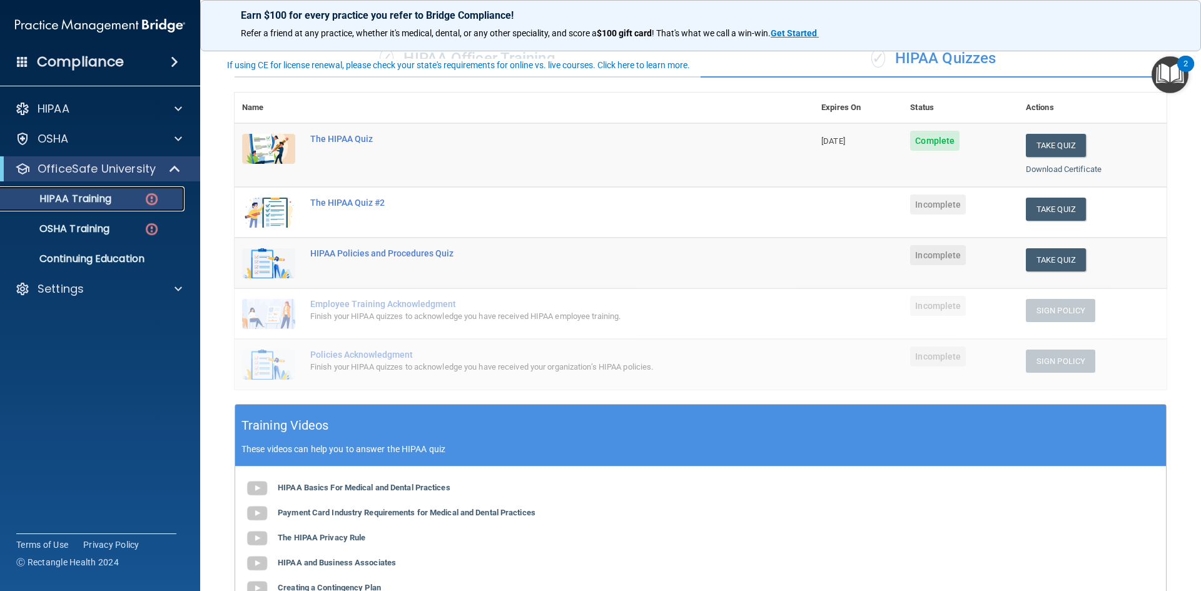
scroll to position [125, 0]
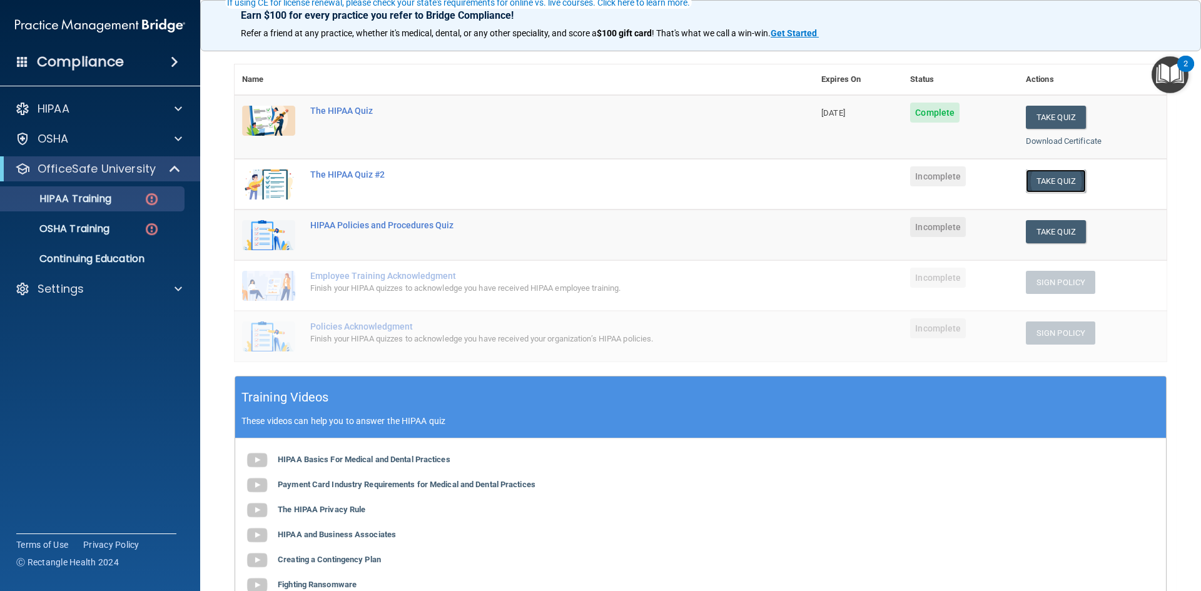
click at [1040, 180] on button "Take Quiz" at bounding box center [1056, 181] width 60 height 23
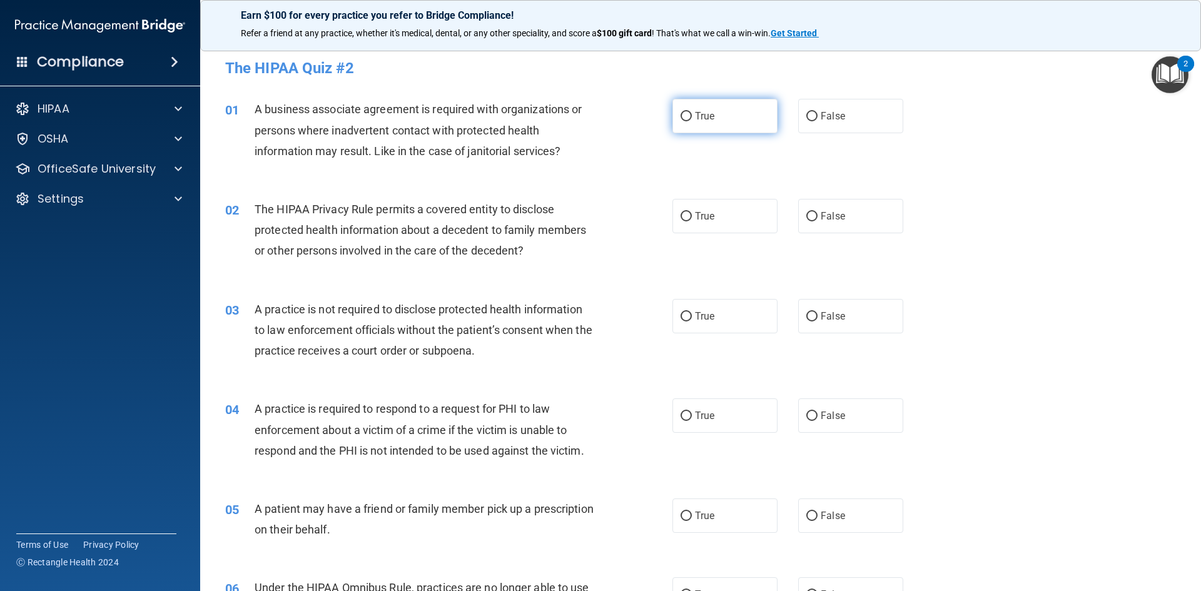
click at [736, 126] on label "True" at bounding box center [725, 116] width 105 height 34
click at [692, 121] on input "True" at bounding box center [686, 116] width 11 height 9
radio input "true"
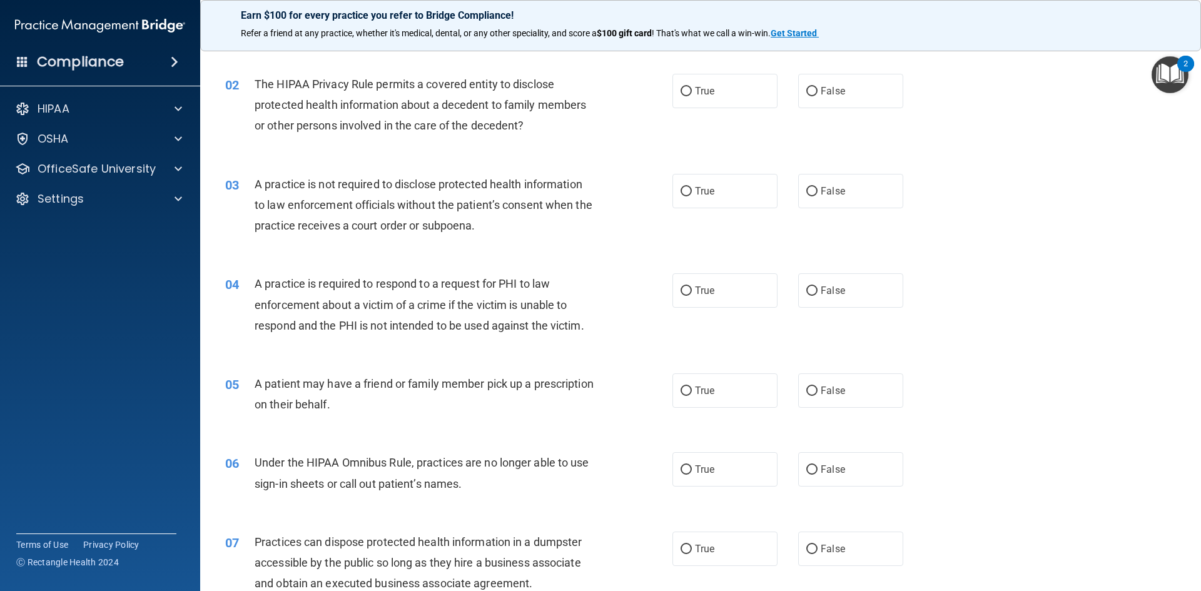
scroll to position [63, 0]
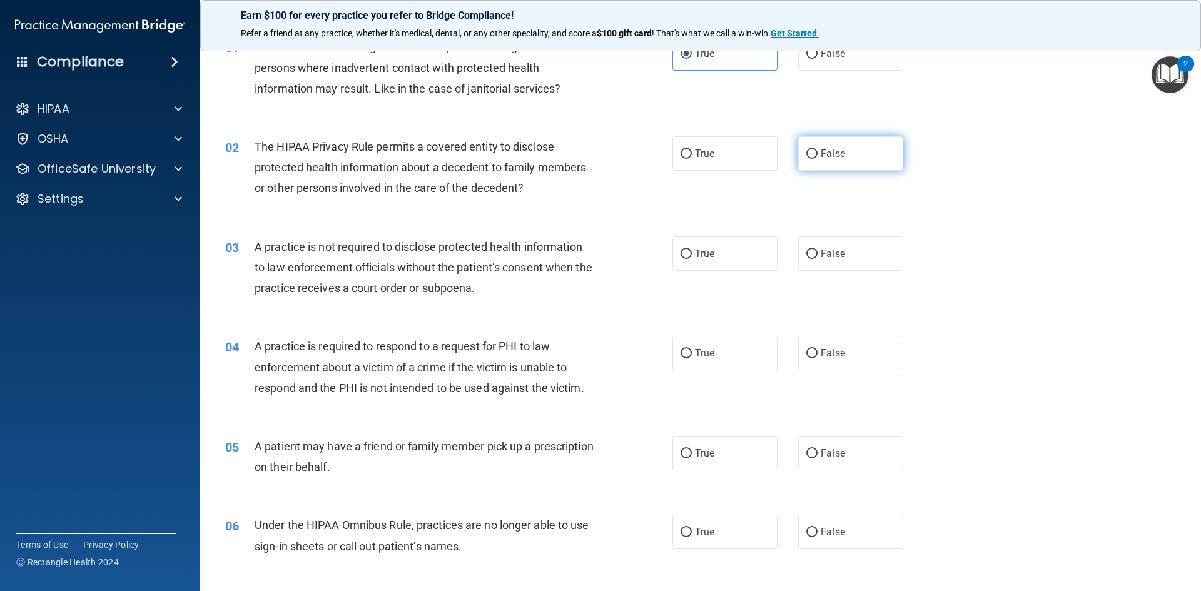
click at [846, 158] on label "False" at bounding box center [850, 153] width 105 height 34
click at [818, 158] on input "False" at bounding box center [811, 154] width 11 height 9
radio input "true"
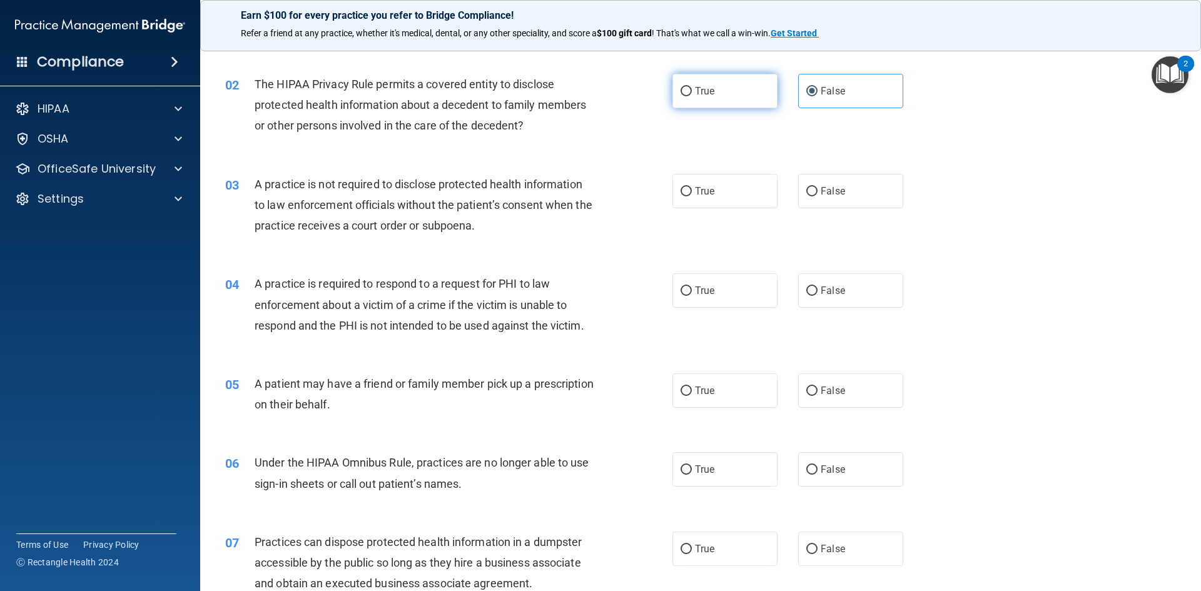
click at [683, 93] on input "True" at bounding box center [686, 91] width 11 height 9
radio input "true"
radio input "false"
click at [723, 189] on label "True" at bounding box center [725, 191] width 105 height 34
click at [692, 189] on input "True" at bounding box center [686, 191] width 11 height 9
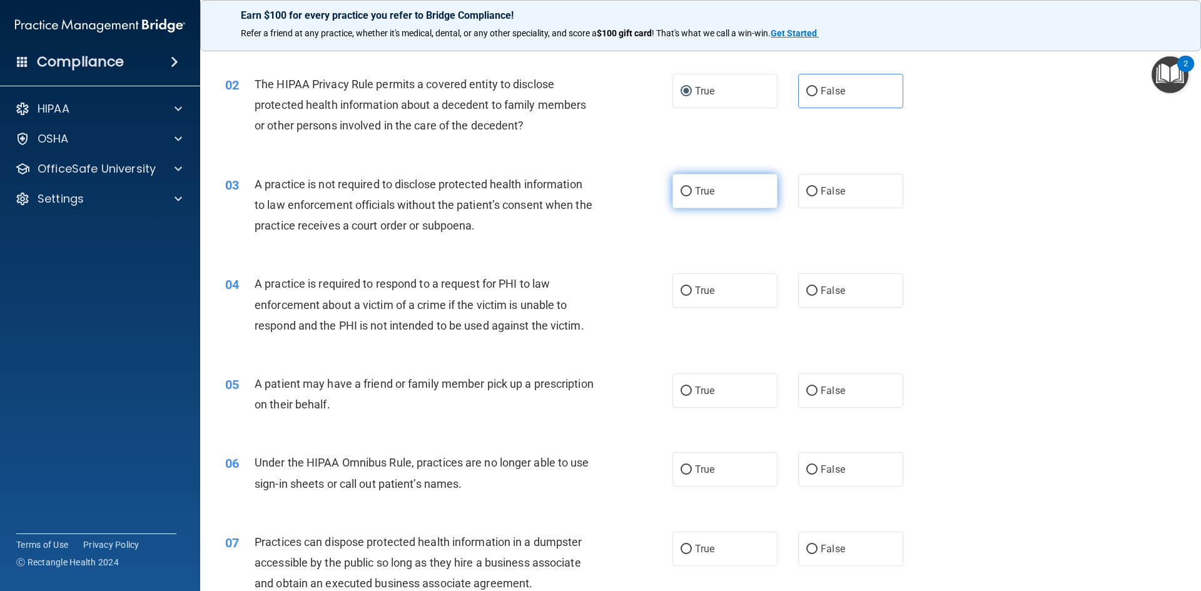
radio input "true"
click at [821, 190] on span "False" at bounding box center [833, 191] width 24 height 12
click at [818, 190] on input "False" at bounding box center [811, 191] width 11 height 9
radio input "true"
radio input "false"
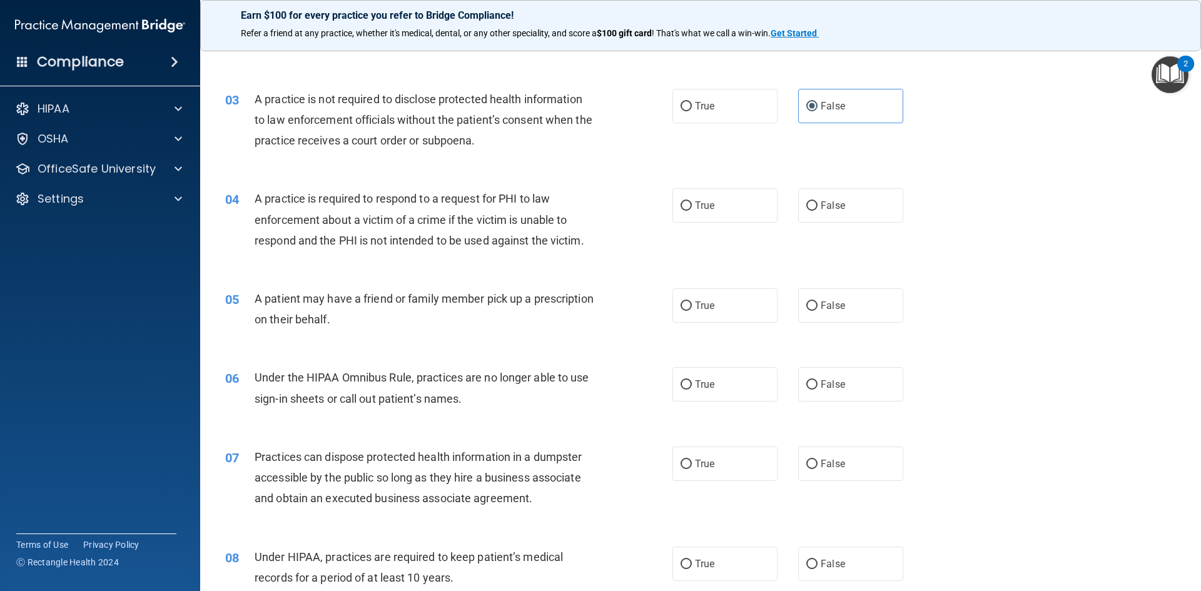
scroll to position [250, 0]
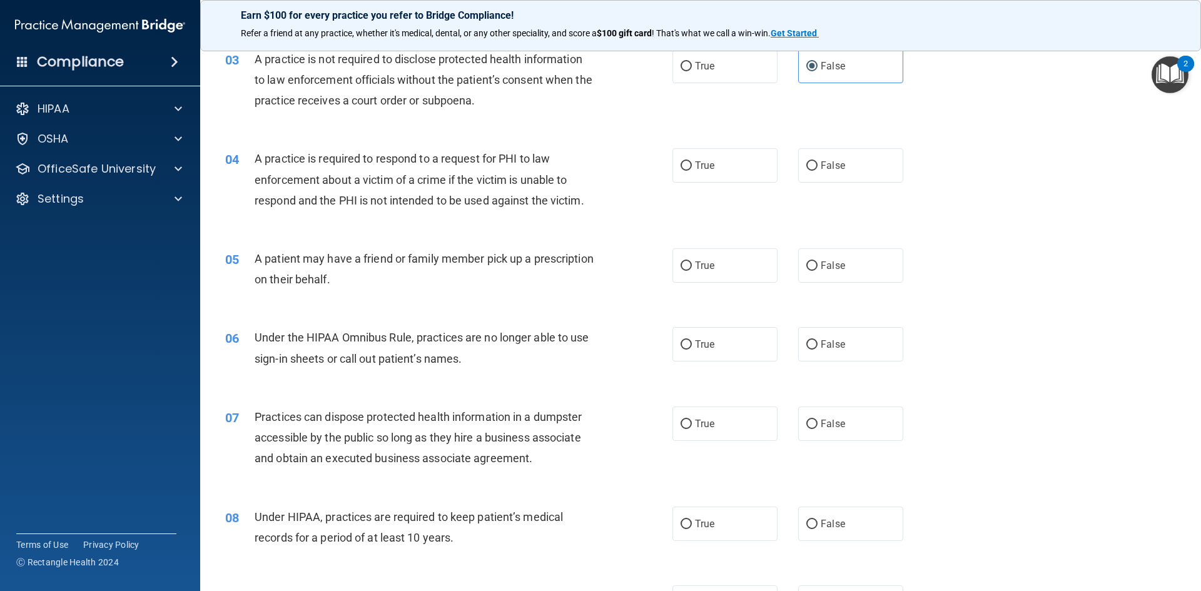
click at [409, 166] on div "A practice is required to respond to a request for PHI to law enforcement about…" at bounding box center [430, 179] width 350 height 63
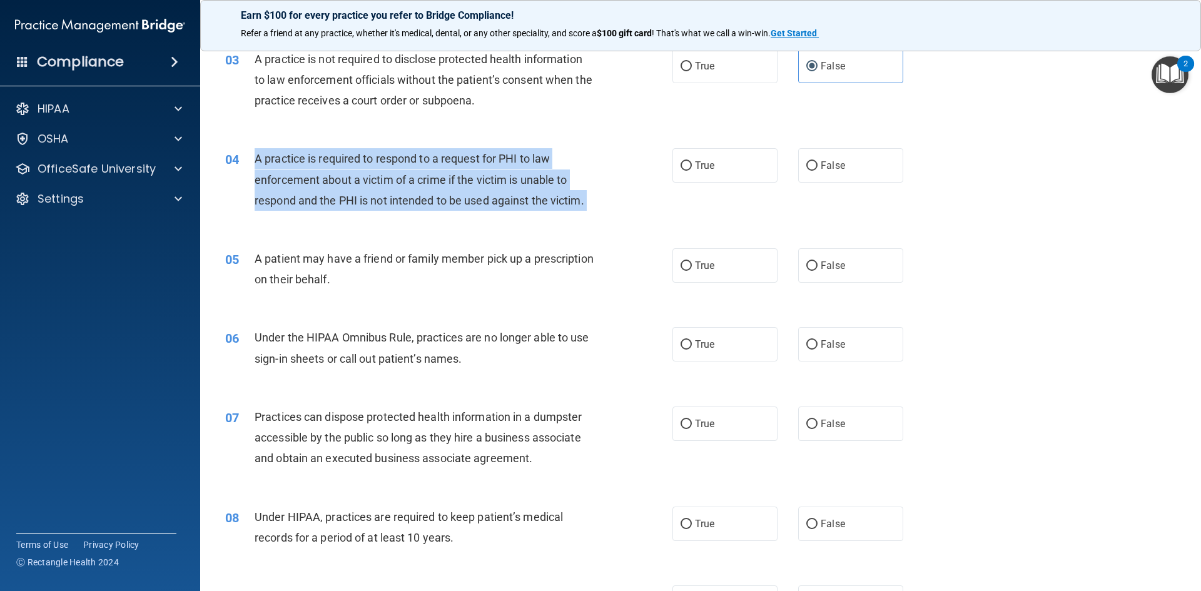
click at [409, 166] on div "A practice is required to respond to a request for PHI to law enforcement about…" at bounding box center [430, 179] width 350 height 63
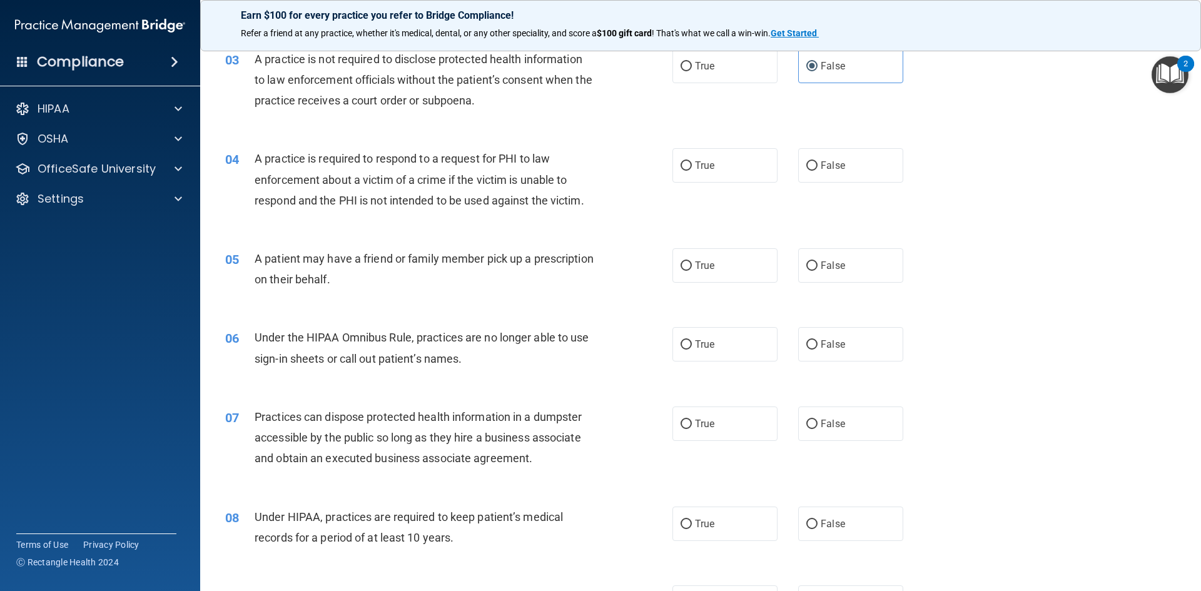
click at [300, 228] on div "04 A practice is required to respond to a request for PHI to law enforcement ab…" at bounding box center [701, 183] width 970 height 100
click at [821, 166] on span "False" at bounding box center [833, 166] width 24 height 12
click at [816, 166] on input "False" at bounding box center [811, 165] width 11 height 9
radio input "true"
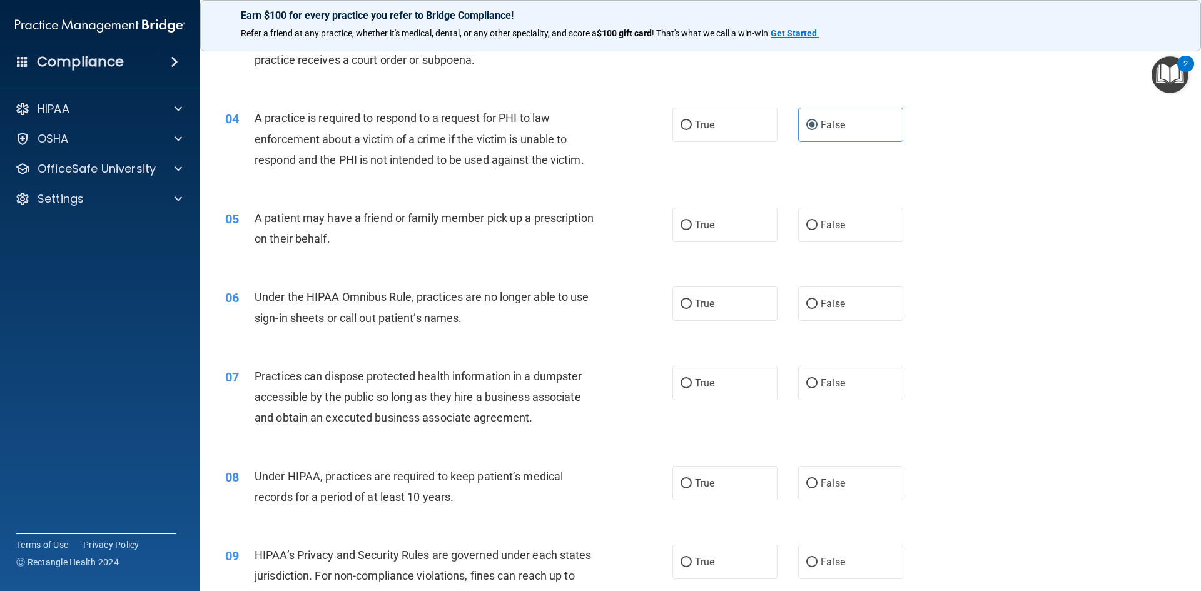
scroll to position [313, 0]
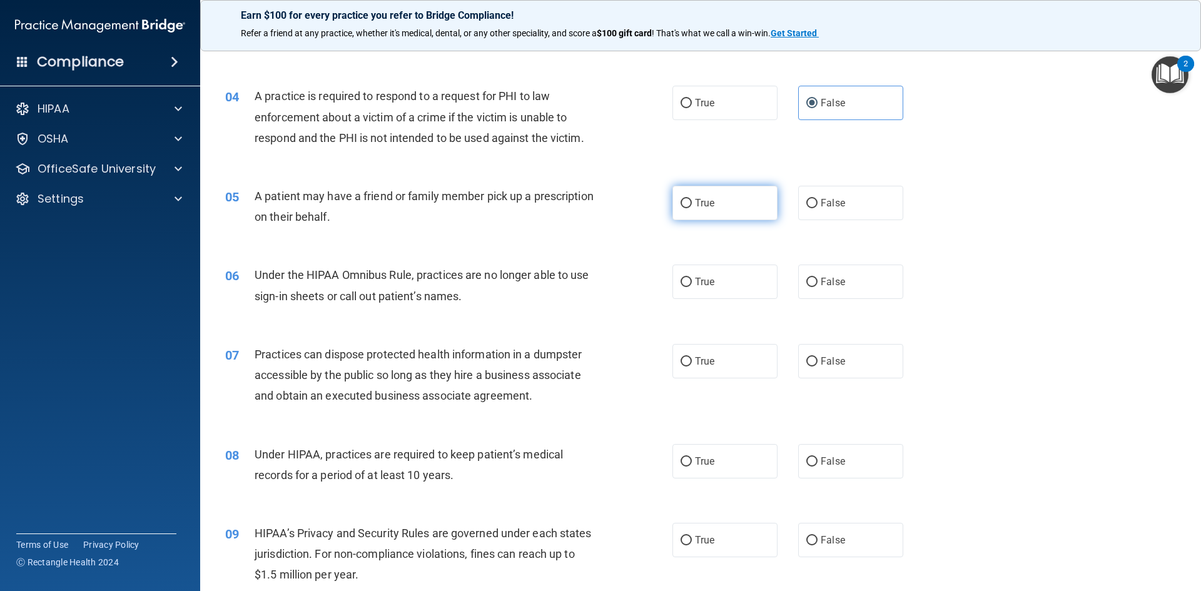
click at [723, 207] on label "True" at bounding box center [725, 203] width 105 height 34
click at [692, 207] on input "True" at bounding box center [686, 203] width 11 height 9
radio input "true"
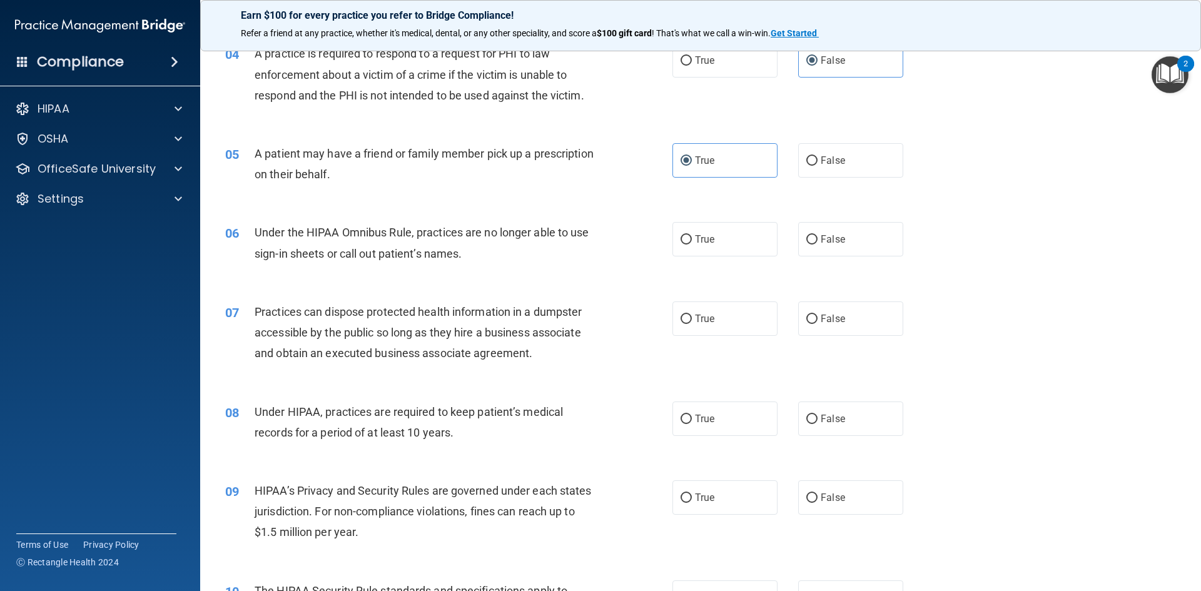
scroll to position [438, 0]
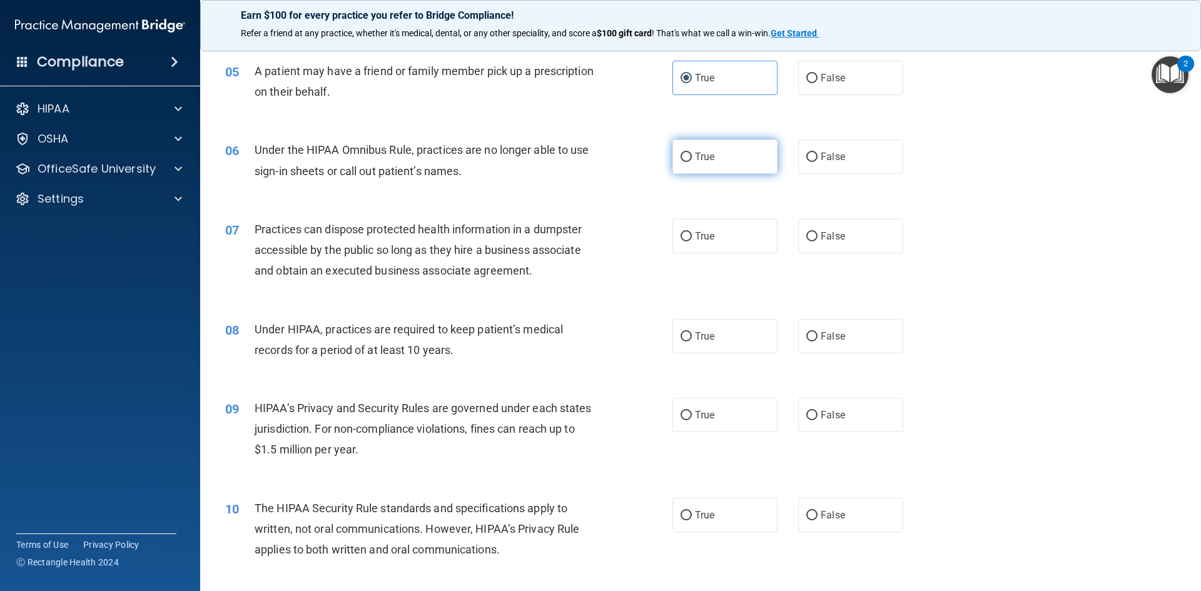
click at [729, 158] on label "True" at bounding box center [725, 157] width 105 height 34
click at [692, 158] on input "True" at bounding box center [686, 157] width 11 height 9
radio input "true"
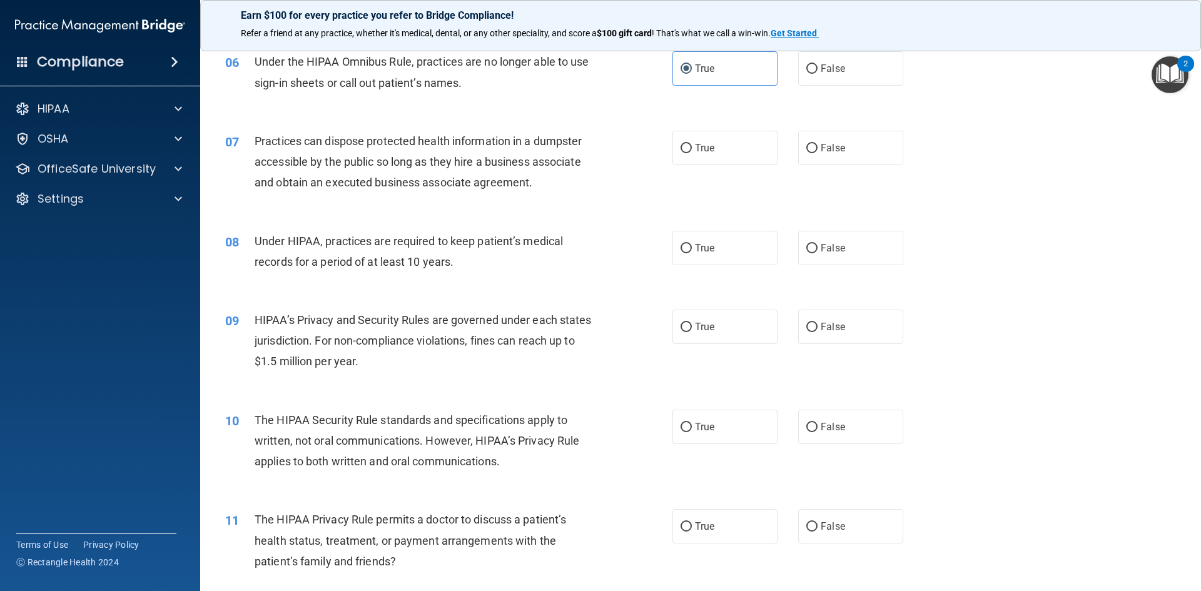
scroll to position [563, 0]
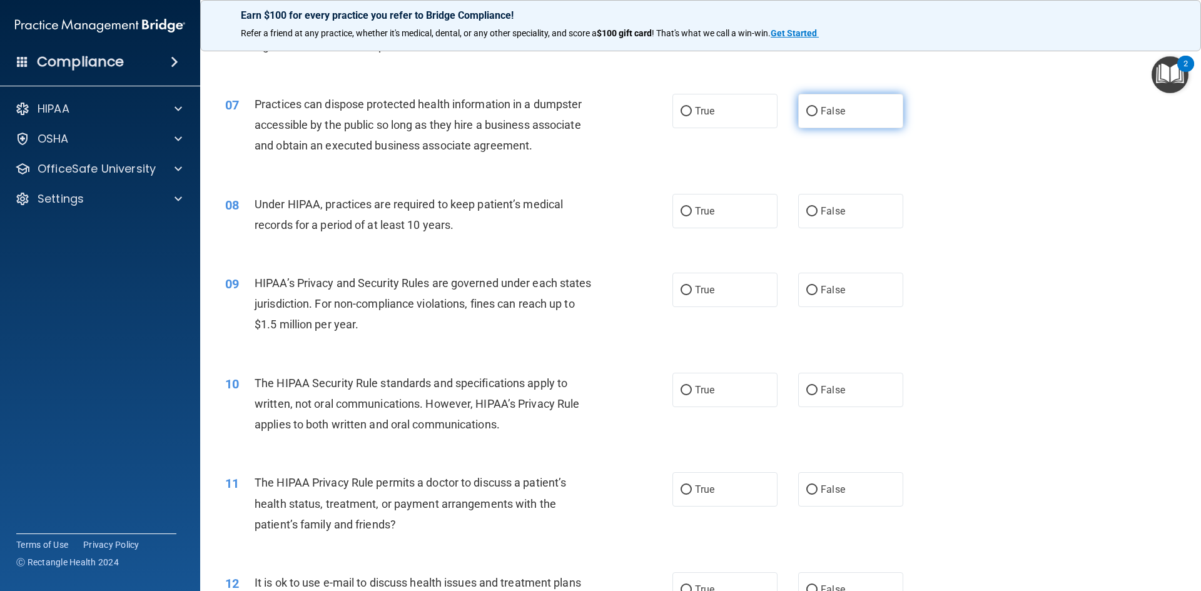
click at [847, 112] on label "False" at bounding box center [850, 111] width 105 height 34
click at [818, 112] on input "False" at bounding box center [811, 111] width 11 height 9
radio input "true"
click at [835, 213] on span "False" at bounding box center [833, 211] width 24 height 12
click at [818, 213] on input "False" at bounding box center [811, 211] width 11 height 9
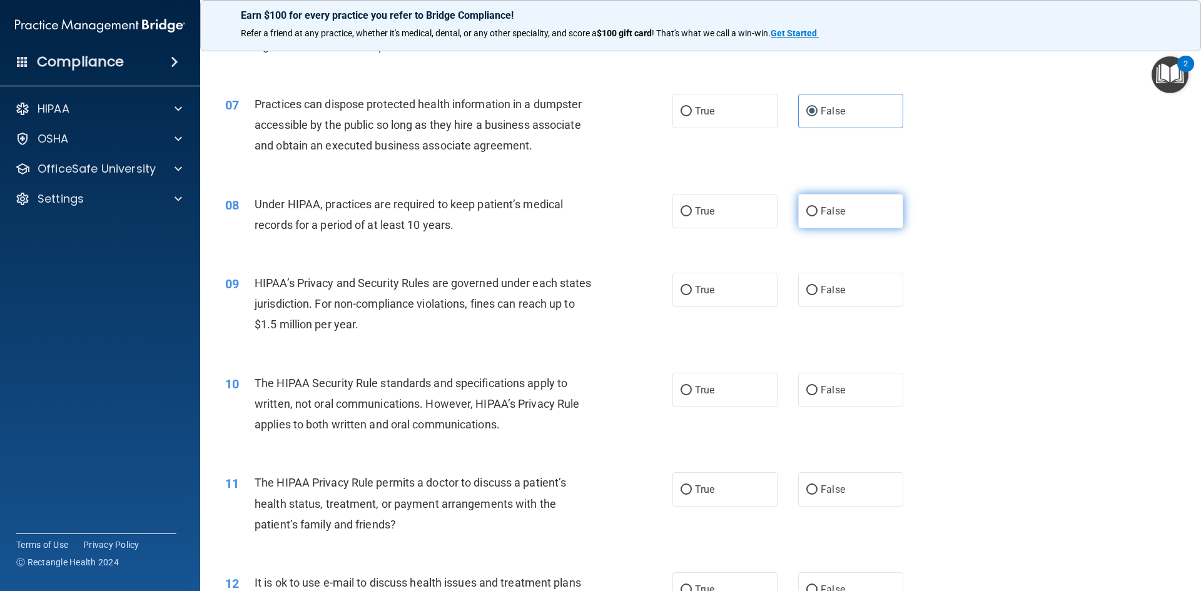
radio input "true"
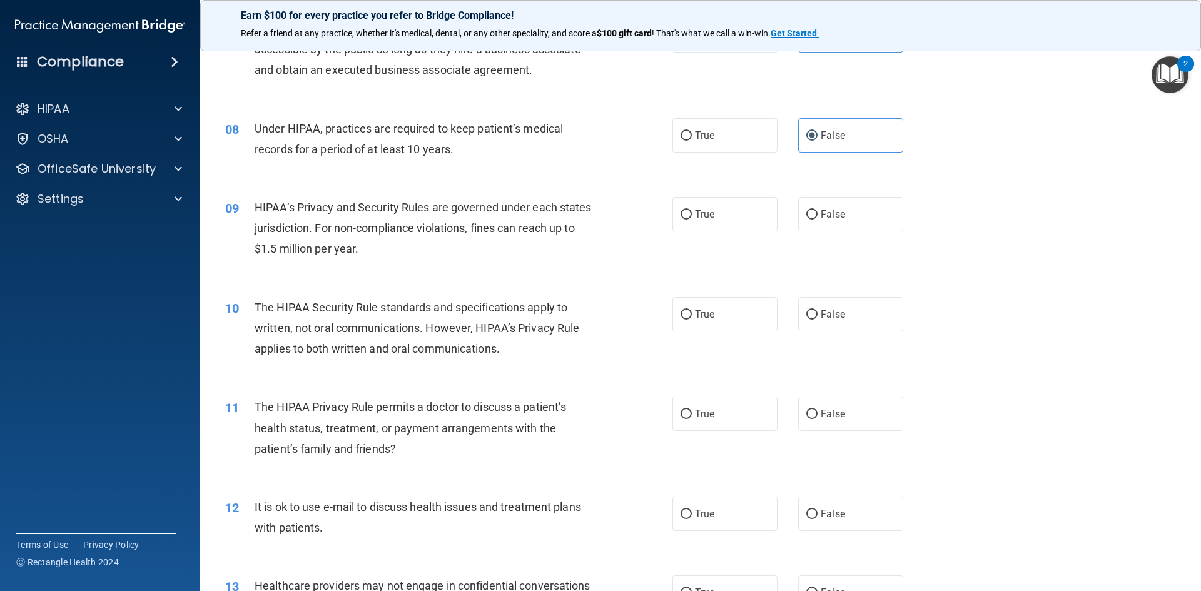
scroll to position [626, 0]
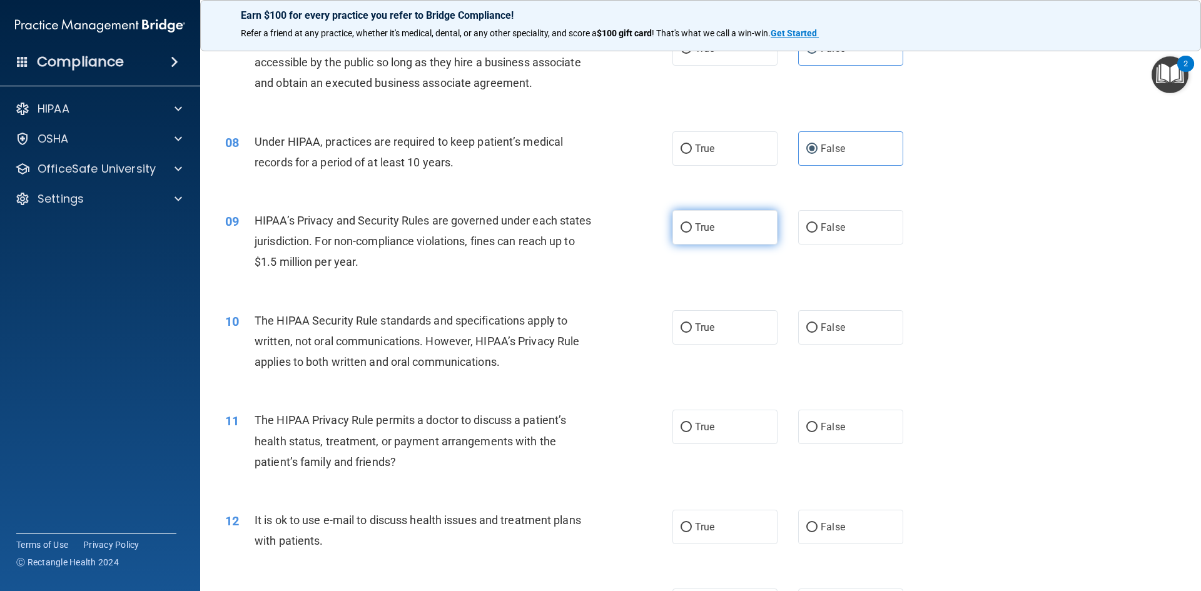
click at [707, 228] on span "True" at bounding box center [704, 227] width 19 height 12
click at [692, 228] on input "True" at bounding box center [686, 227] width 11 height 9
radio input "true"
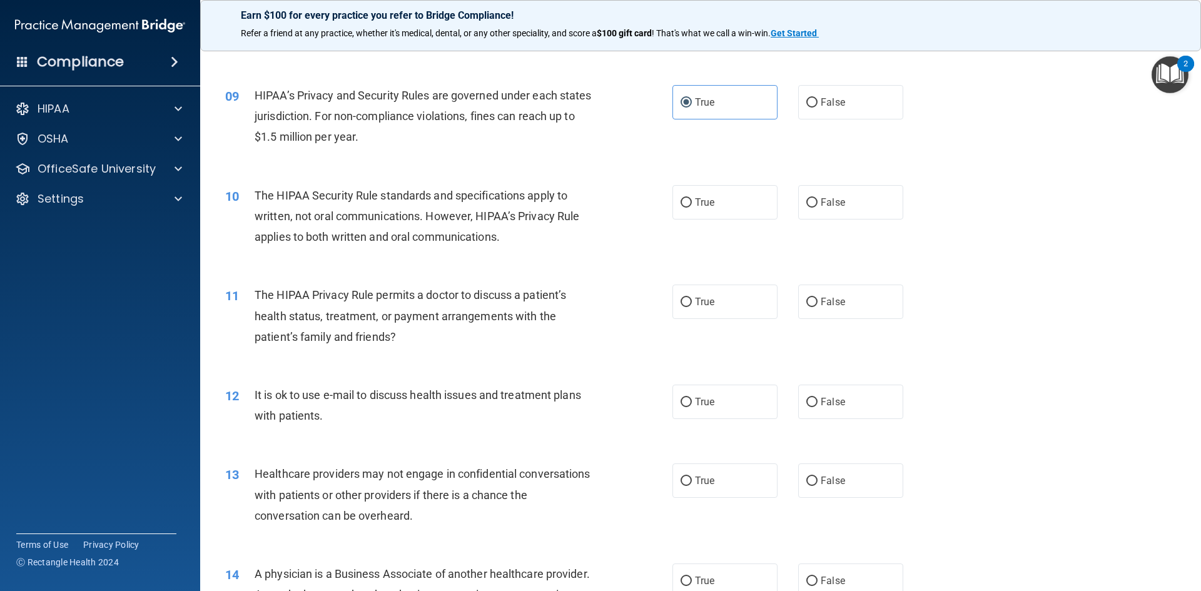
scroll to position [813, 0]
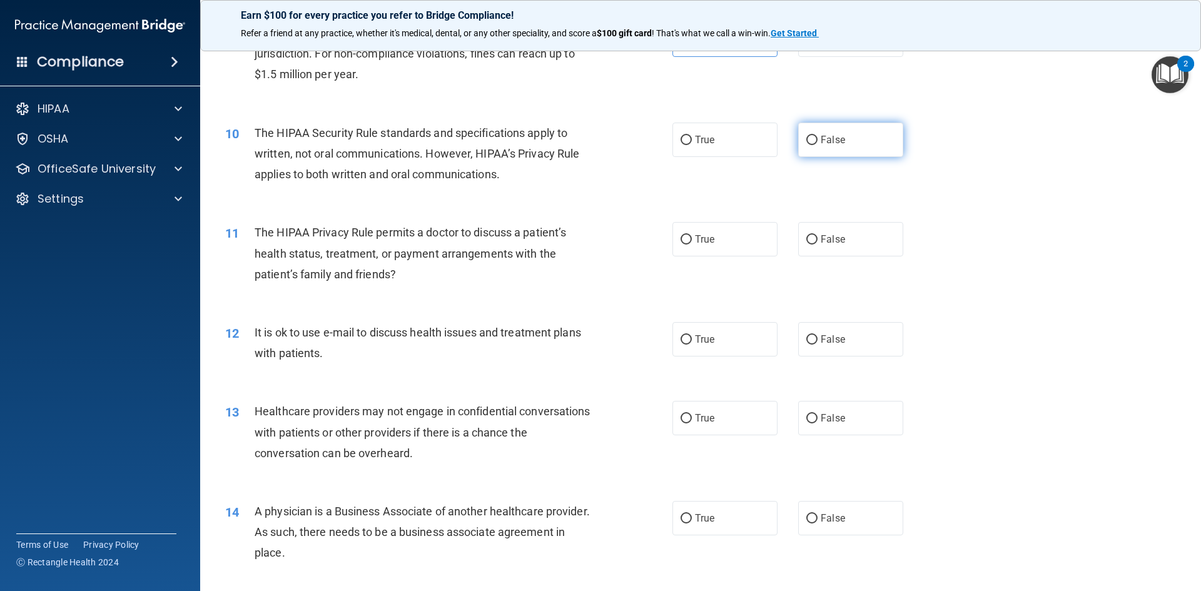
click at [834, 130] on label "False" at bounding box center [850, 140] width 105 height 34
click at [818, 136] on input "False" at bounding box center [811, 140] width 11 height 9
radio input "true"
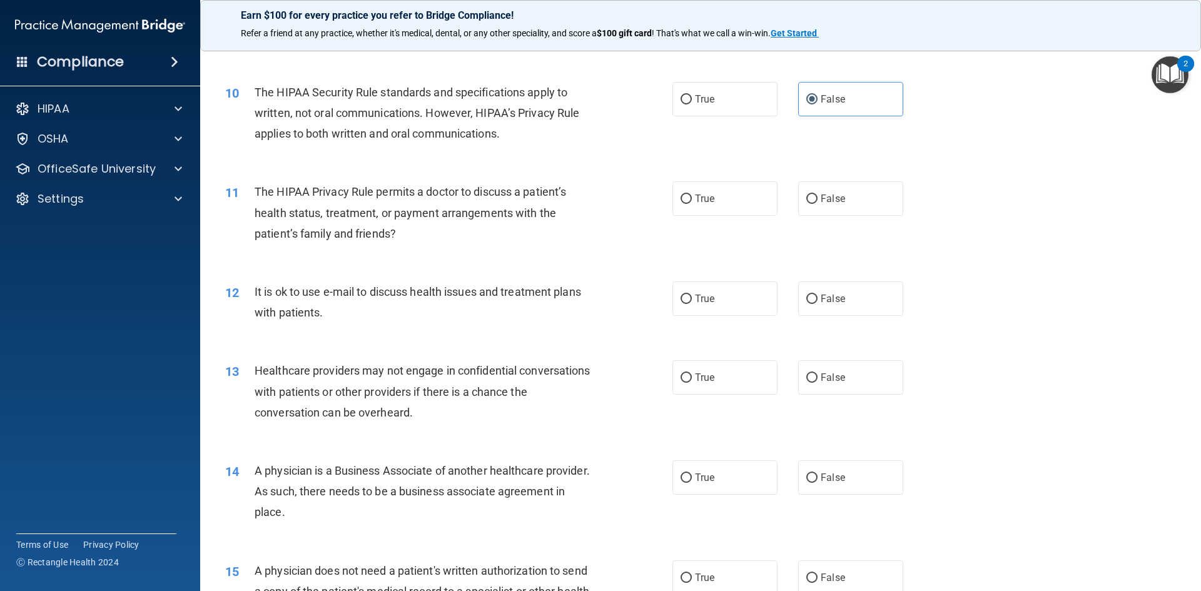
scroll to position [876, 0]
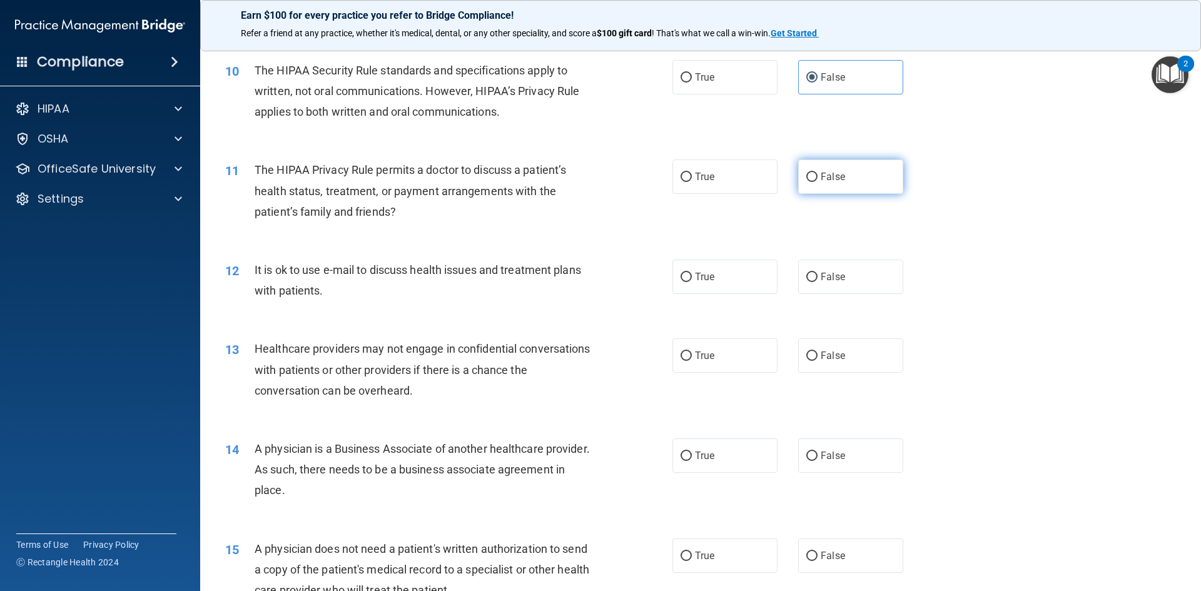
click at [809, 185] on label "False" at bounding box center [850, 177] width 105 height 34
click at [809, 182] on input "False" at bounding box center [811, 177] width 11 height 9
radio input "true"
click at [457, 107] on span "The HIPAA Security Rule standards and specifications apply to written, not oral…" at bounding box center [417, 91] width 325 height 54
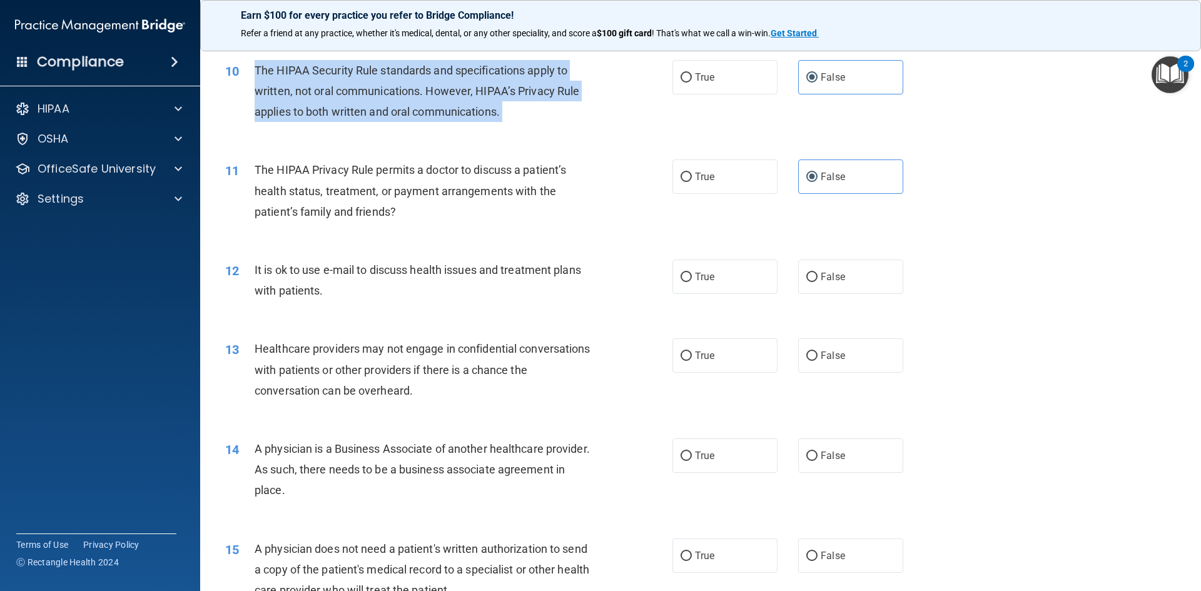
click at [457, 107] on span "The HIPAA Security Rule standards and specifications apply to written, not oral…" at bounding box center [417, 91] width 325 height 54
click at [612, 124] on div "10 The HIPAA Security Rule standards and specifications apply to written, not o…" at bounding box center [448, 94] width 485 height 69
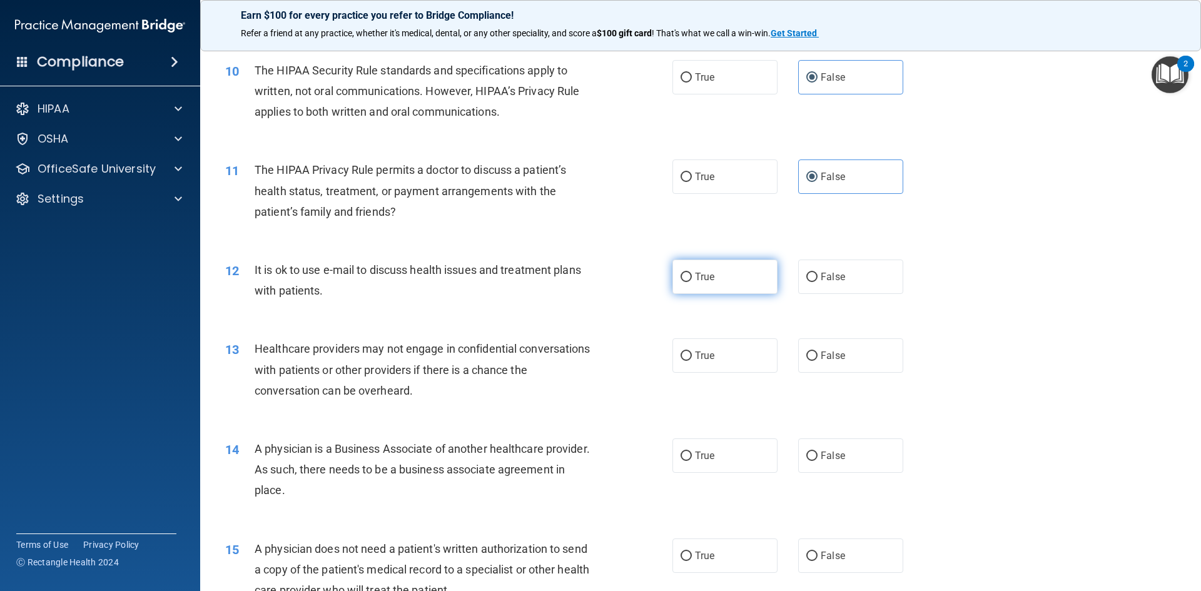
click at [718, 275] on label "True" at bounding box center [725, 277] width 105 height 34
click at [692, 275] on input "True" at bounding box center [686, 277] width 11 height 9
radio input "true"
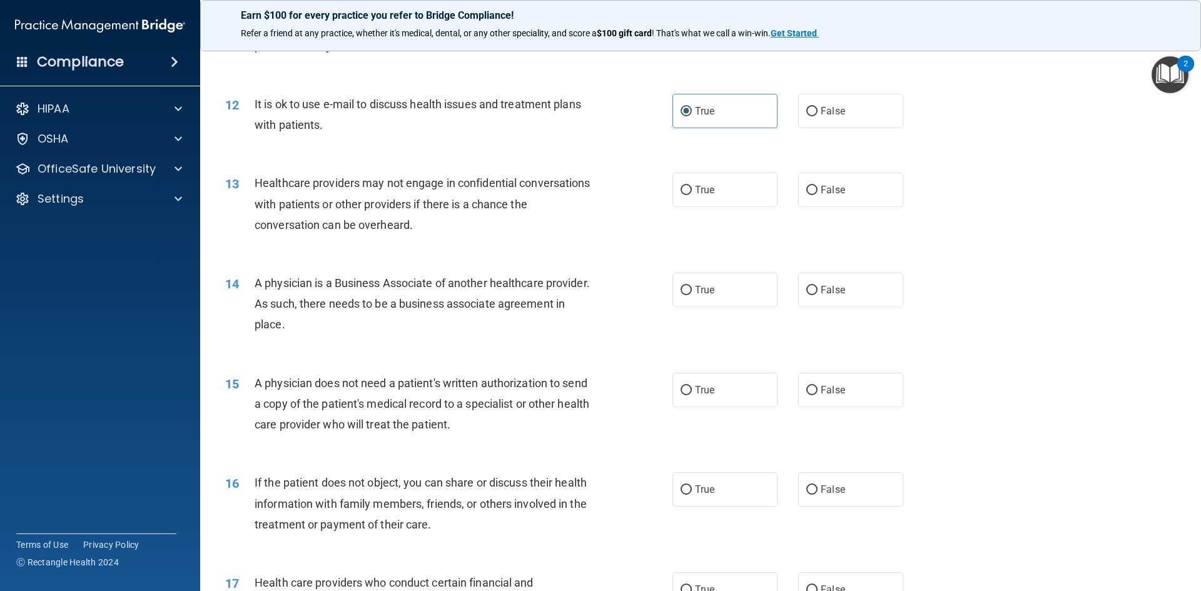
scroll to position [1063, 0]
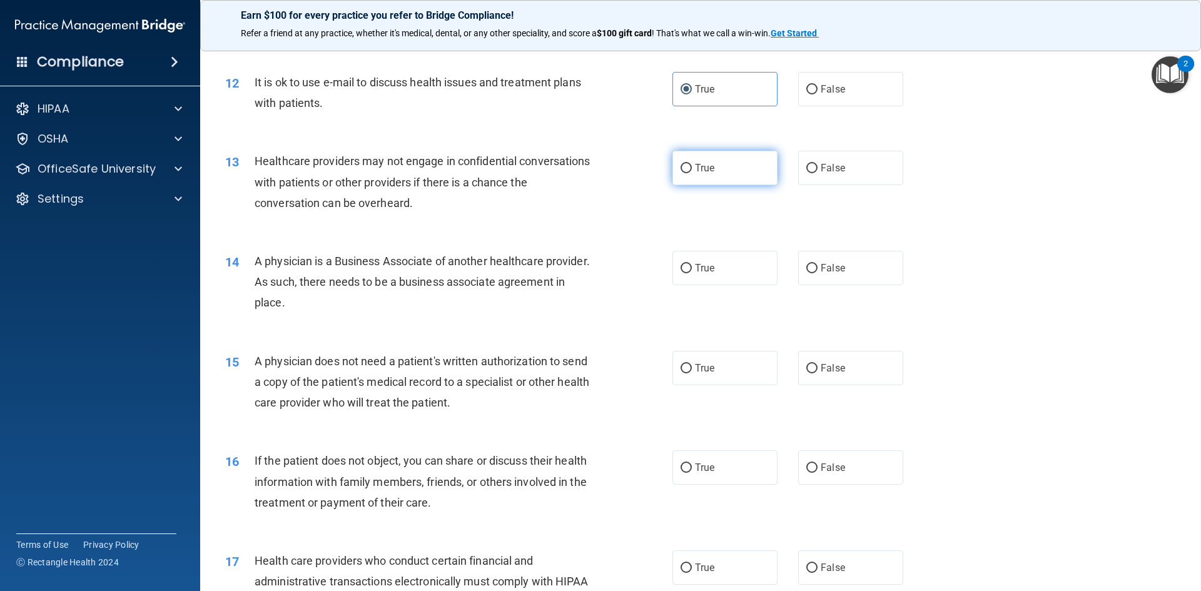
click at [713, 169] on label "True" at bounding box center [725, 168] width 105 height 34
click at [692, 169] on input "True" at bounding box center [686, 168] width 11 height 9
radio input "true"
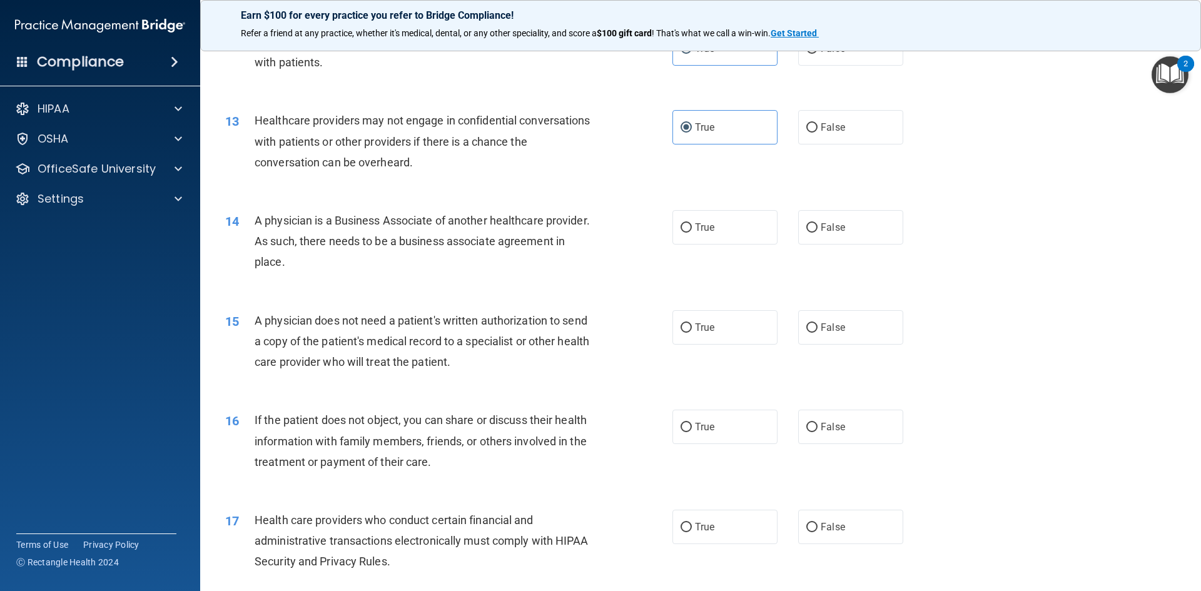
scroll to position [1126, 0]
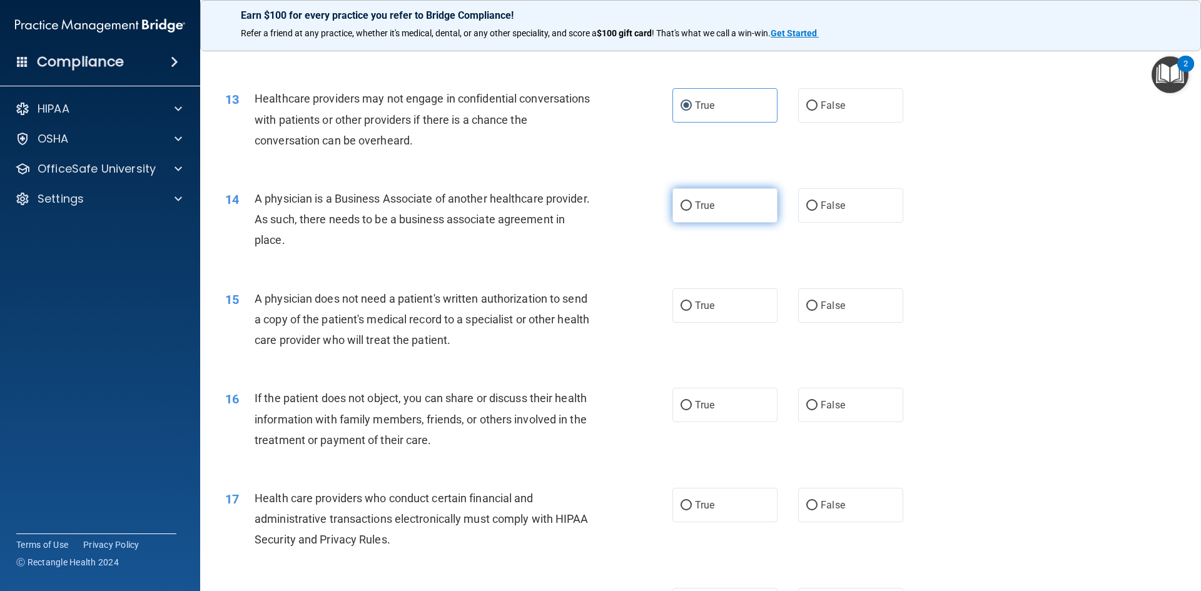
click at [708, 207] on span "True" at bounding box center [704, 206] width 19 height 12
click at [692, 207] on input "True" at bounding box center [686, 205] width 11 height 9
radio input "true"
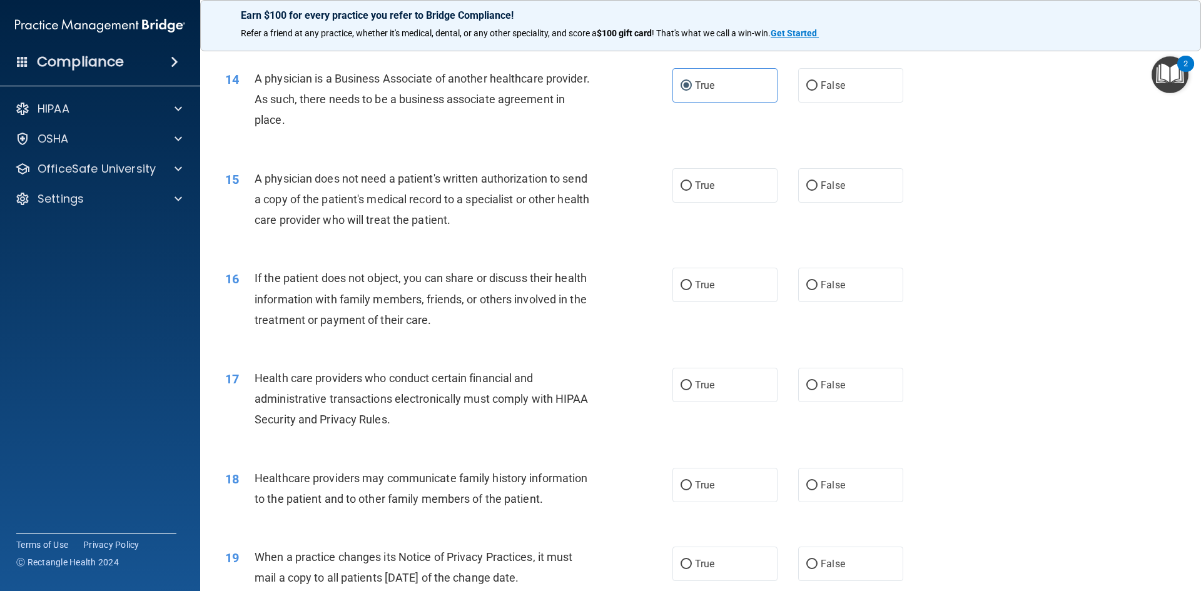
scroll to position [1251, 0]
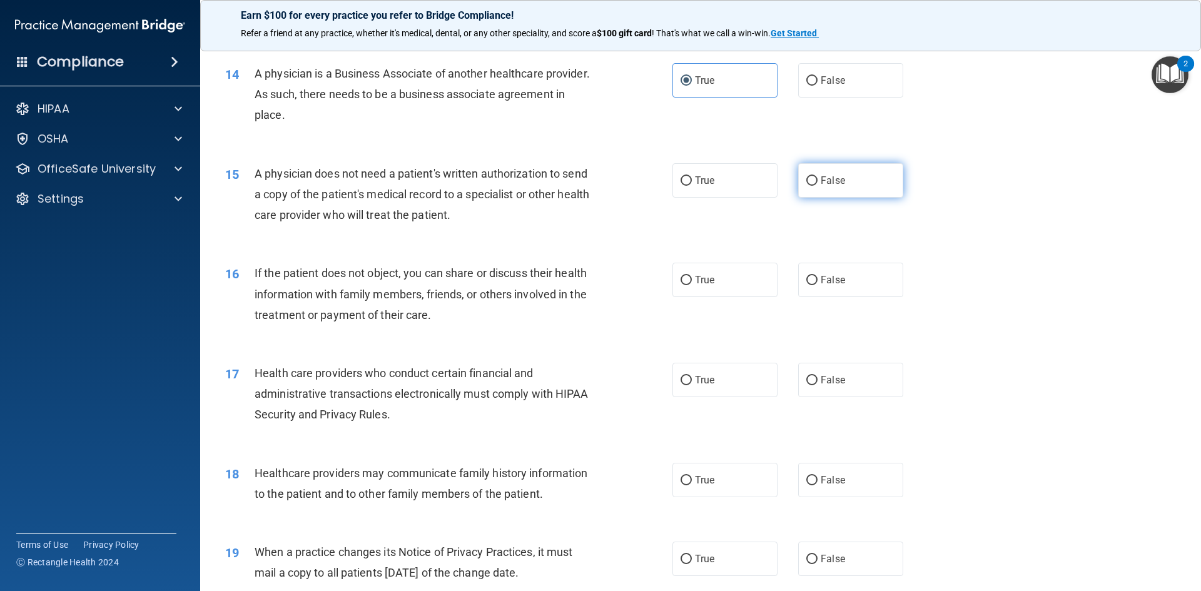
click at [824, 183] on span "False" at bounding box center [833, 181] width 24 height 12
click at [818, 183] on input "False" at bounding box center [811, 180] width 11 height 9
radio input "true"
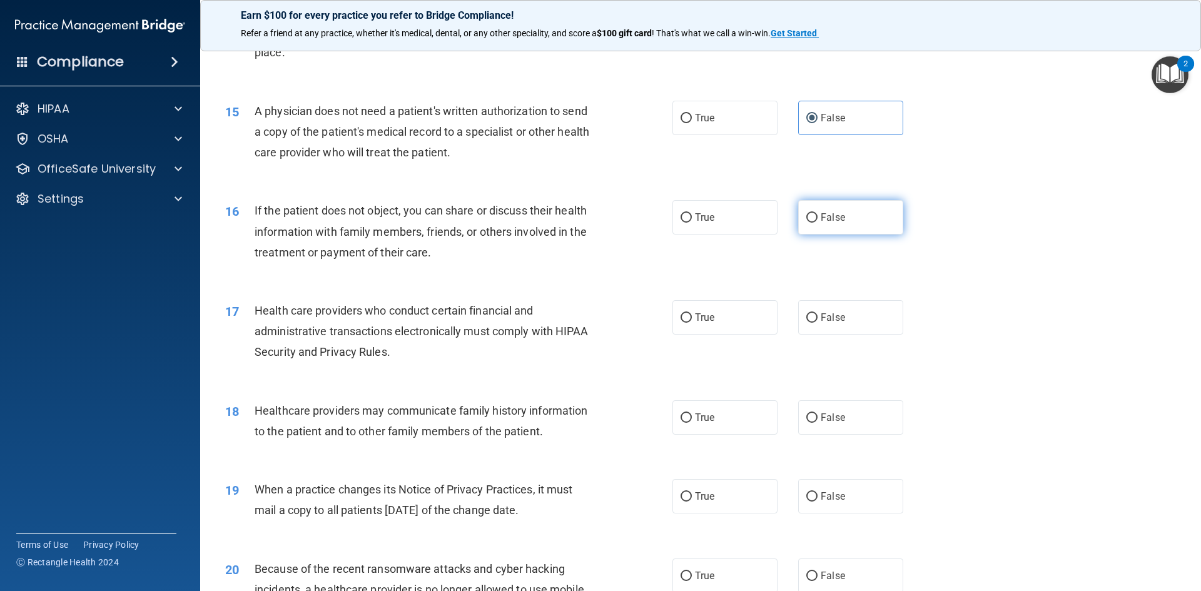
click at [821, 218] on span "False" at bounding box center [833, 217] width 24 height 12
click at [816, 218] on input "False" at bounding box center [811, 217] width 11 height 9
radio input "true"
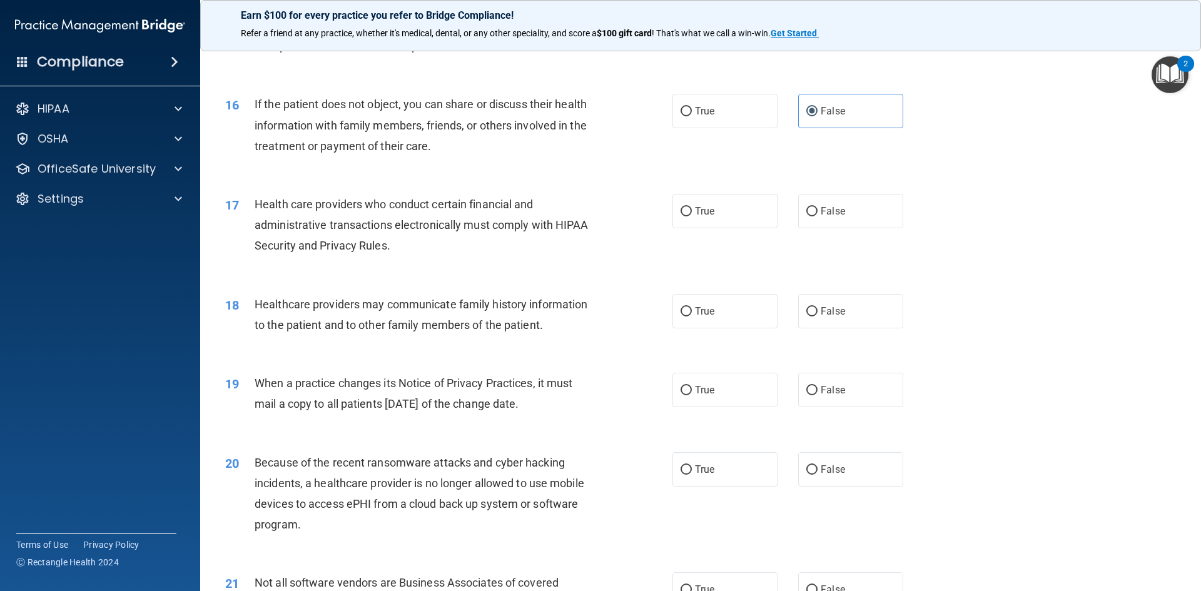
scroll to position [1439, 0]
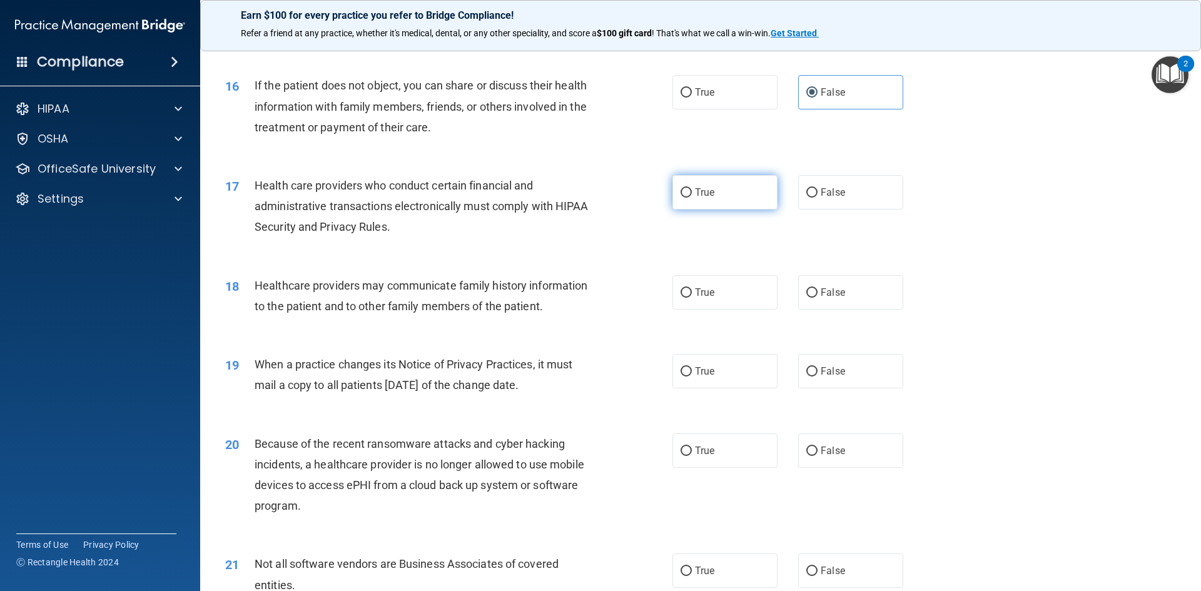
click at [743, 203] on label "True" at bounding box center [725, 192] width 105 height 34
click at [692, 198] on input "True" at bounding box center [686, 192] width 11 height 9
radio input "true"
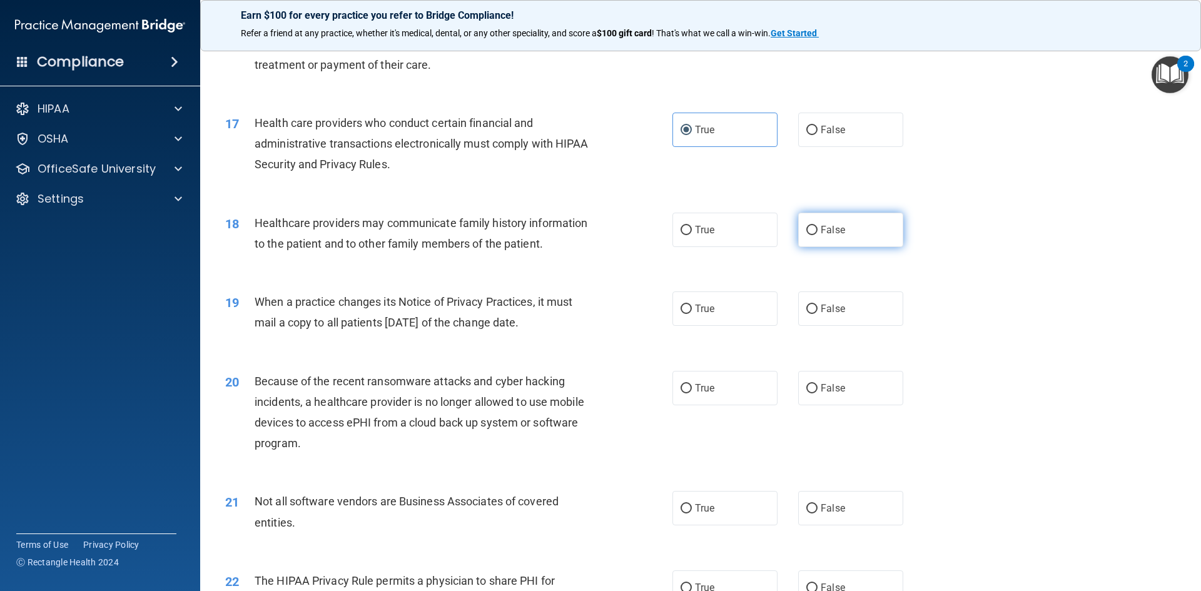
click at [823, 225] on span "False" at bounding box center [833, 230] width 24 height 12
click at [818, 226] on input "False" at bounding box center [811, 230] width 11 height 9
radio input "true"
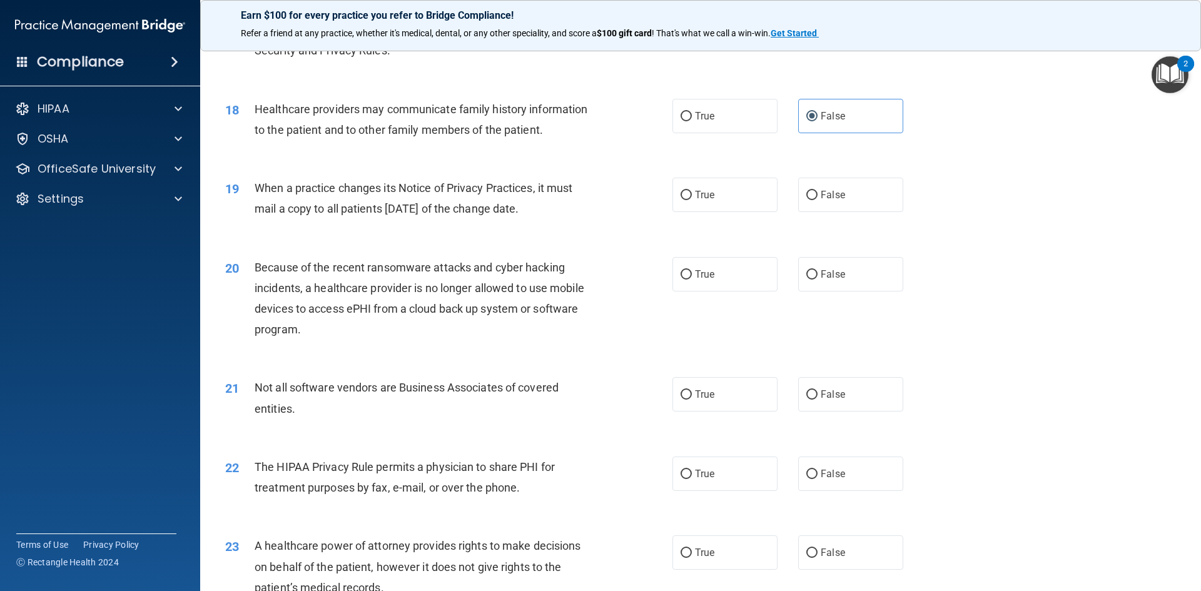
scroll to position [1627, 0]
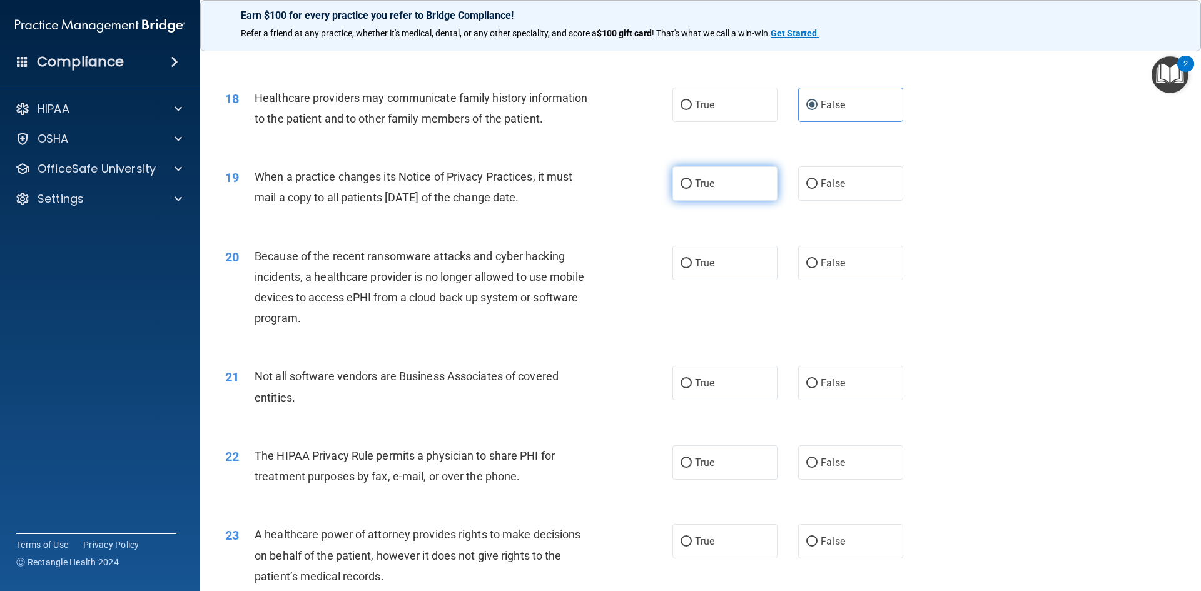
click at [724, 181] on label "True" at bounding box center [725, 183] width 105 height 34
click at [692, 181] on input "True" at bounding box center [686, 184] width 11 height 9
radio input "true"
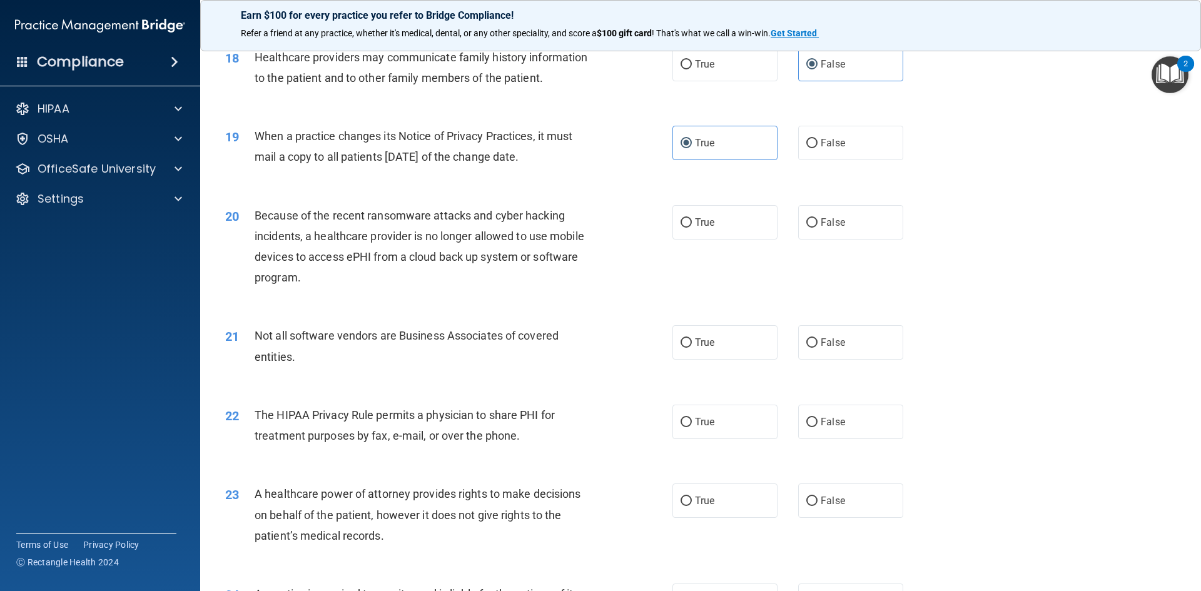
scroll to position [1689, 0]
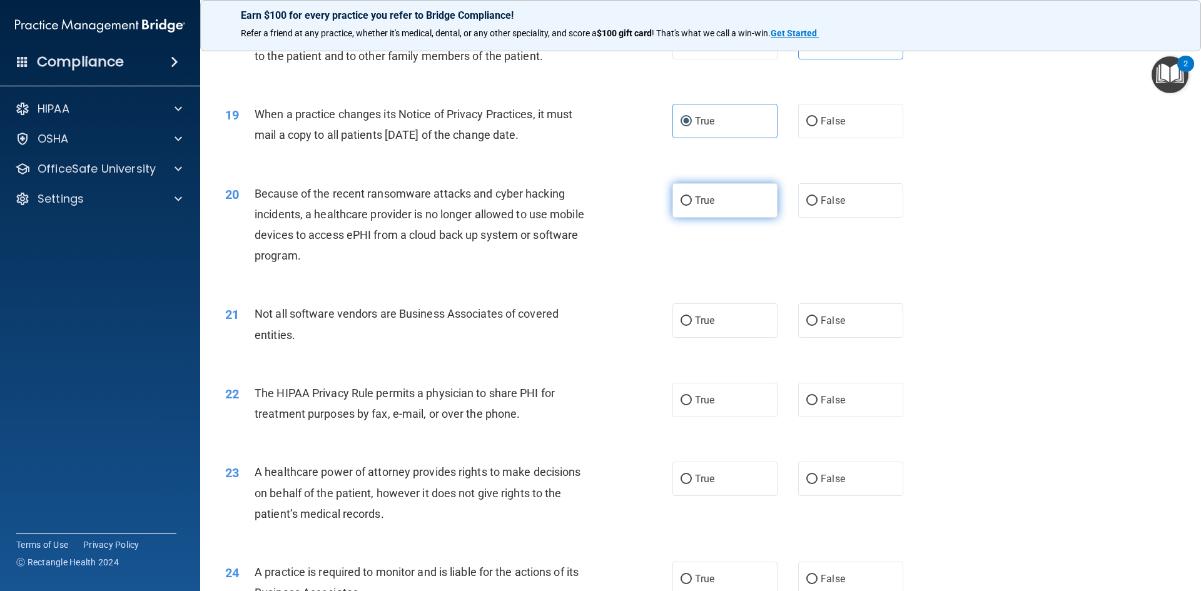
click at [710, 202] on span "True" at bounding box center [704, 201] width 19 height 12
click at [692, 202] on input "True" at bounding box center [686, 200] width 11 height 9
radio input "true"
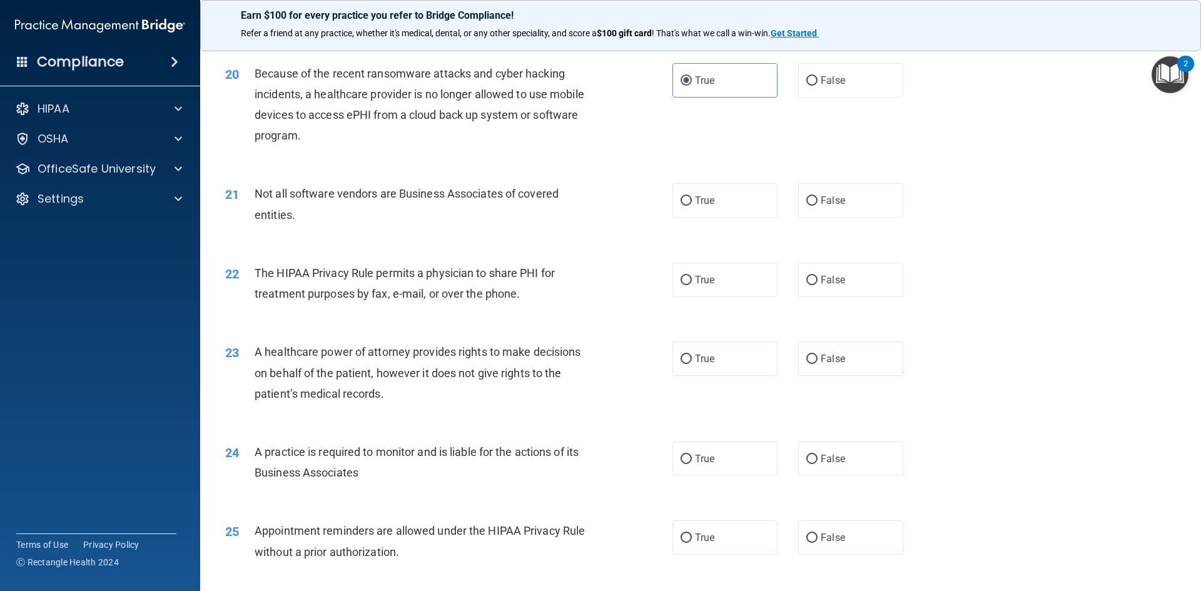
scroll to position [1814, 0]
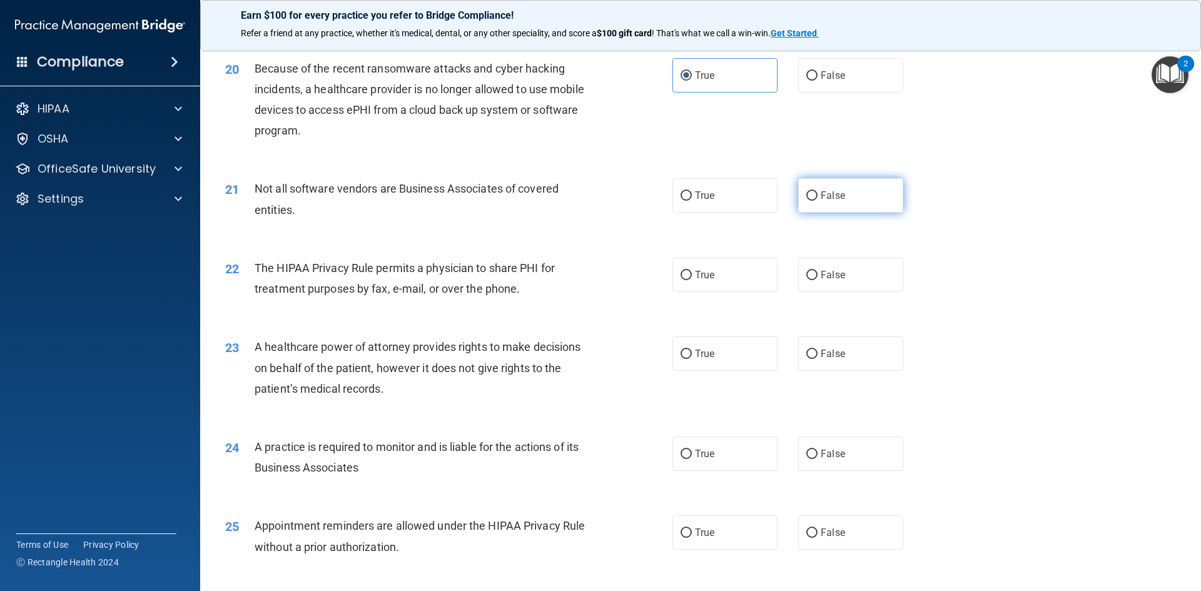
click at [846, 196] on label "False" at bounding box center [850, 195] width 105 height 34
click at [818, 196] on input "False" at bounding box center [811, 195] width 11 height 9
radio input "true"
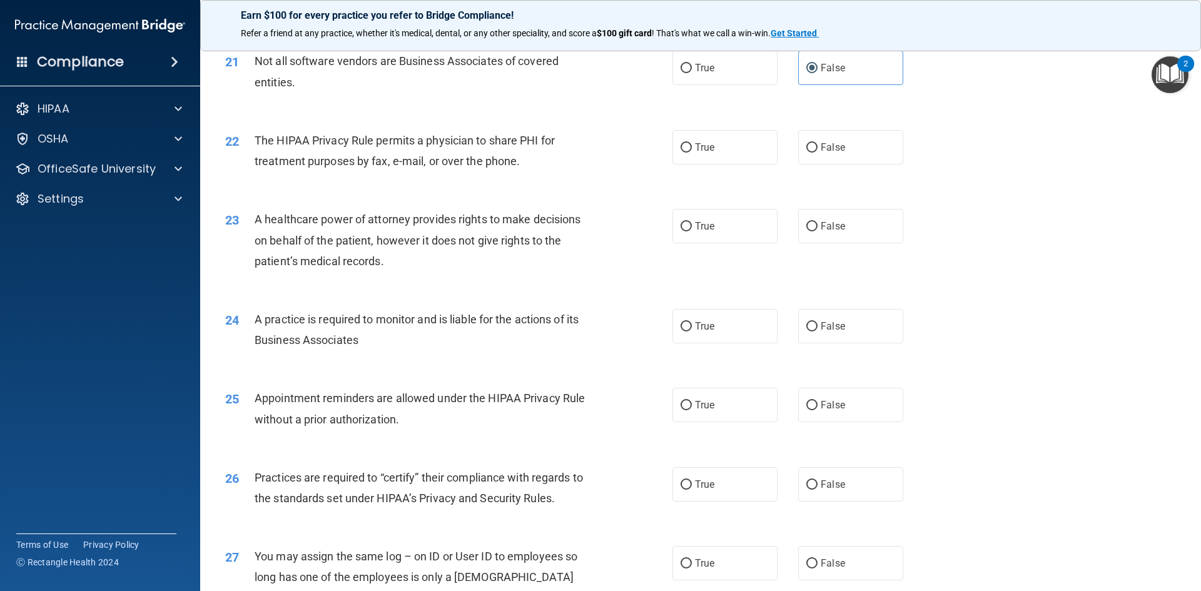
scroll to position [1939, 0]
click at [836, 156] on label "False" at bounding box center [850, 150] width 105 height 34
click at [818, 155] on input "False" at bounding box center [811, 150] width 11 height 9
radio input "true"
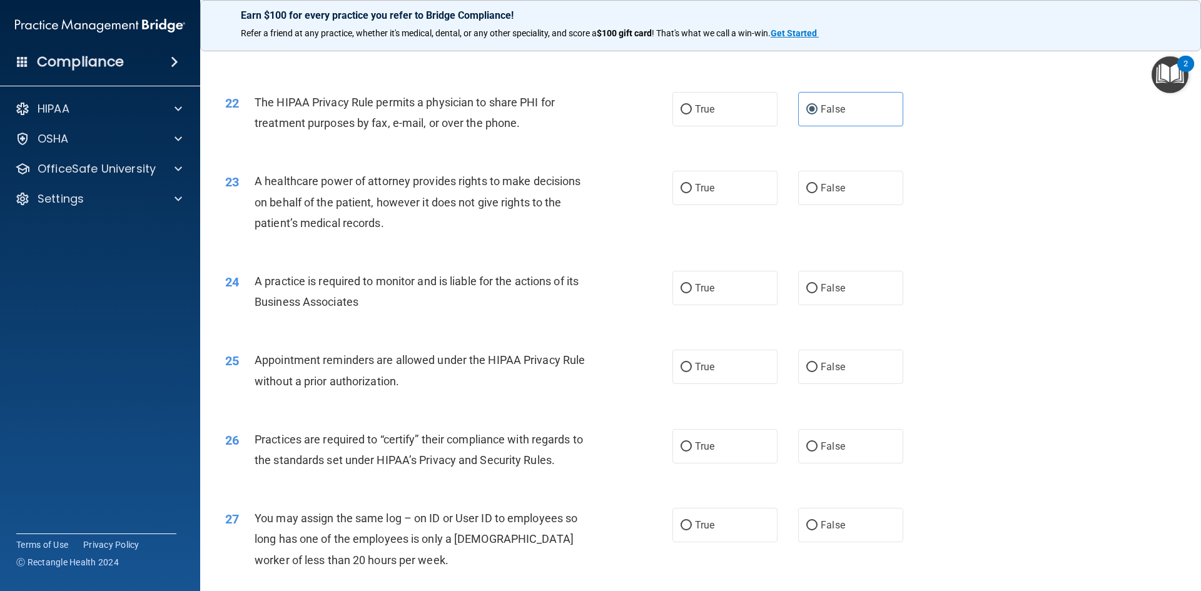
scroll to position [2002, 0]
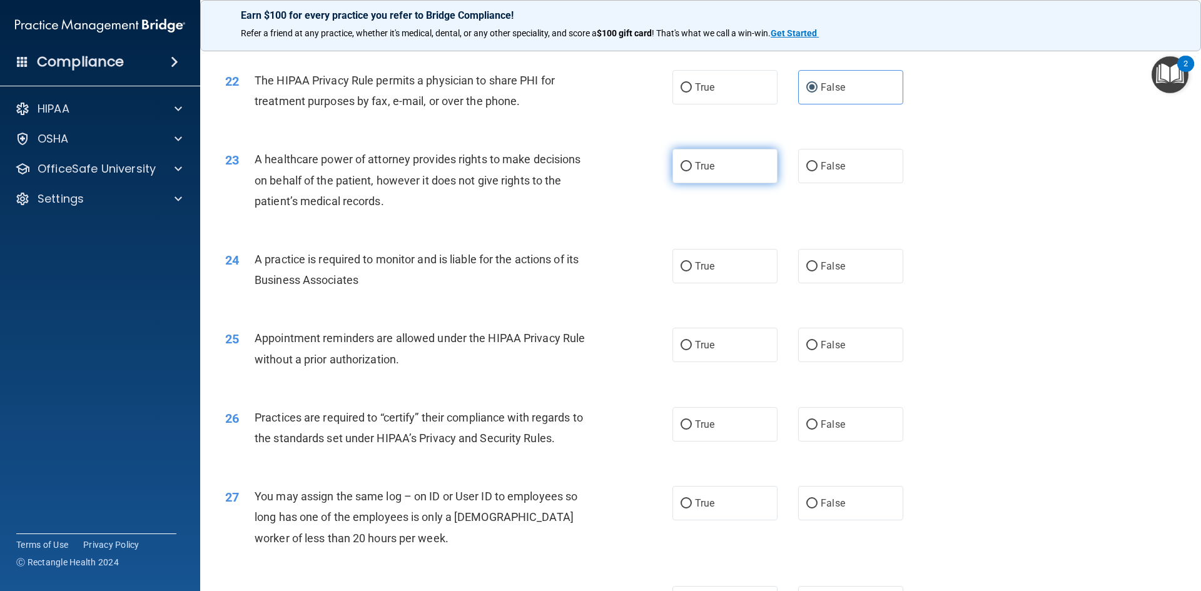
click at [713, 173] on label "True" at bounding box center [725, 166] width 105 height 34
click at [692, 171] on input "True" at bounding box center [686, 166] width 11 height 9
radio input "true"
click at [825, 161] on span "False" at bounding box center [833, 166] width 24 height 12
click at [818, 162] on input "False" at bounding box center [811, 166] width 11 height 9
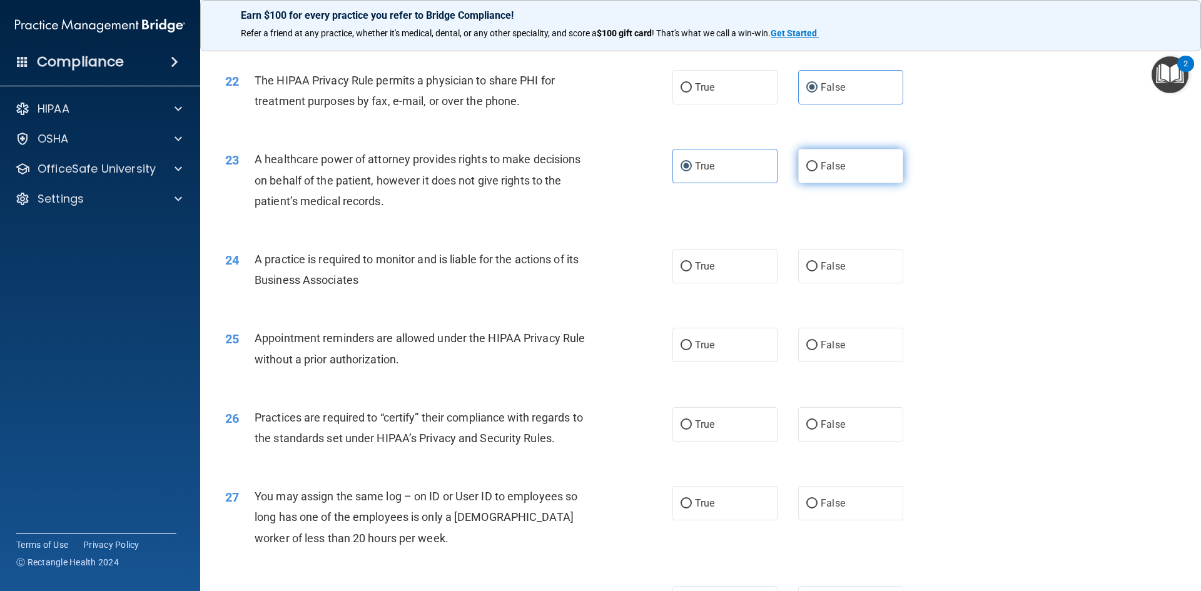
radio input "true"
radio input "false"
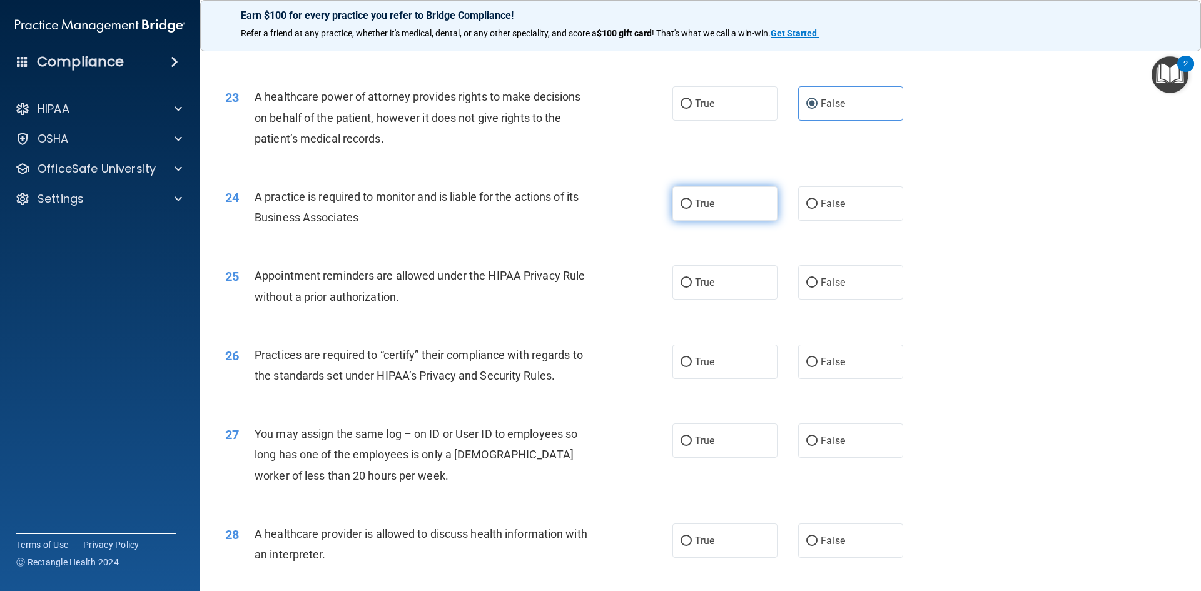
click at [713, 218] on label "True" at bounding box center [725, 203] width 105 height 34
click at [692, 209] on input "True" at bounding box center [686, 204] width 11 height 9
radio input "true"
click at [841, 282] on label "False" at bounding box center [850, 282] width 105 height 34
click at [818, 282] on input "False" at bounding box center [811, 282] width 11 height 9
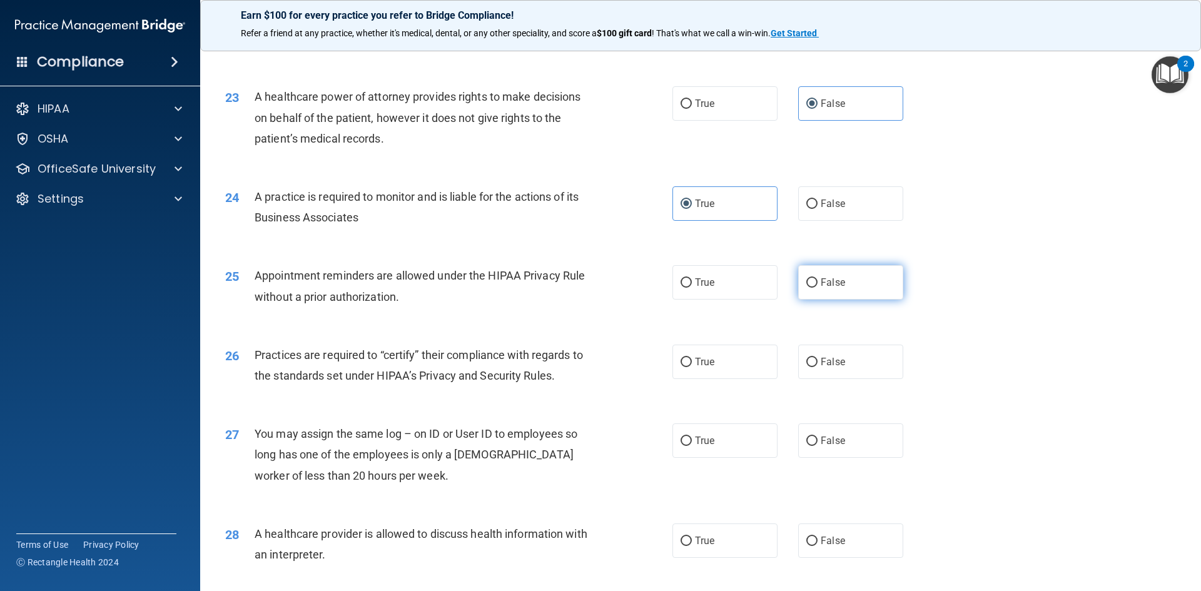
radio input "true"
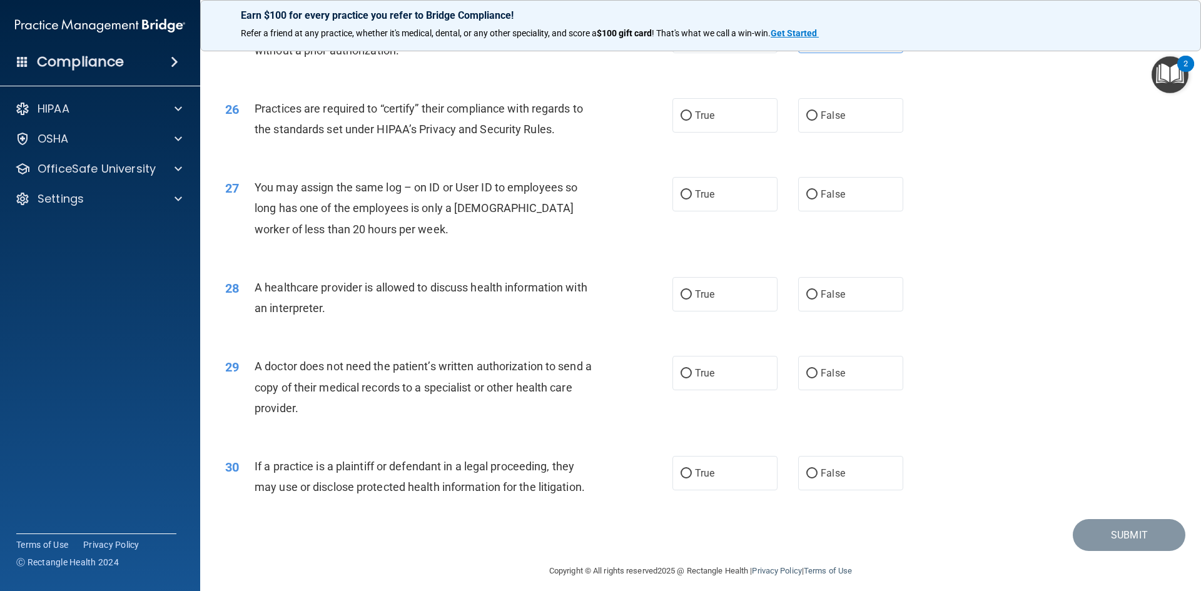
scroll to position [2315, 0]
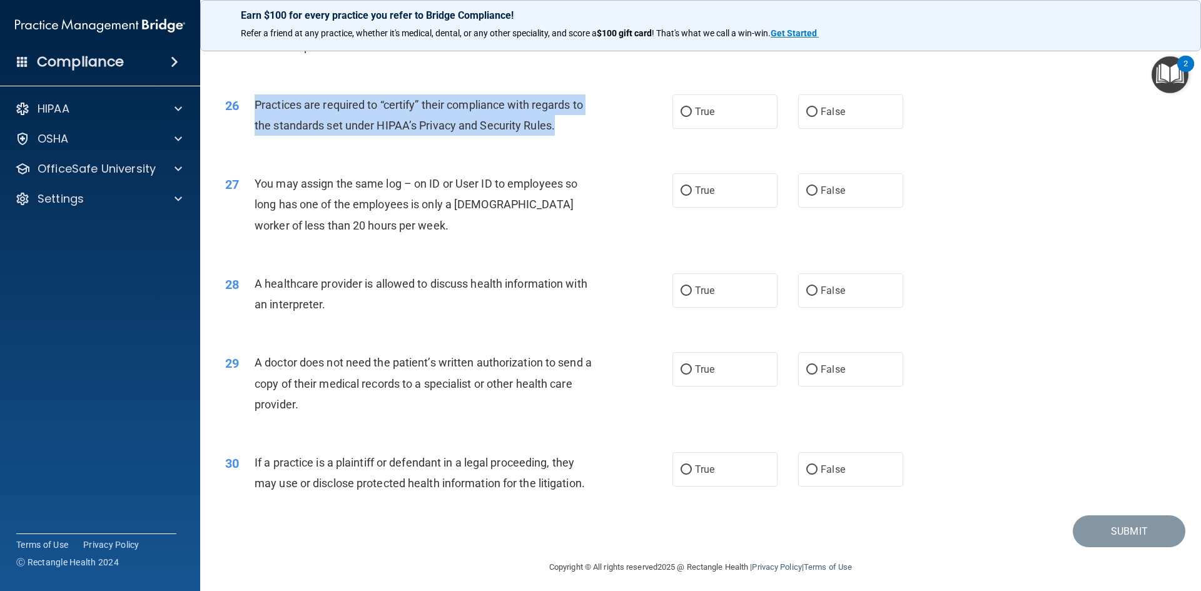
drag, startPoint x: 246, startPoint y: 100, endPoint x: 284, endPoint y: 101, distance: 38.2
click at [569, 127] on div "26 Practices are required to “certify” their compliance with regards to the sta…" at bounding box center [448, 118] width 485 height 48
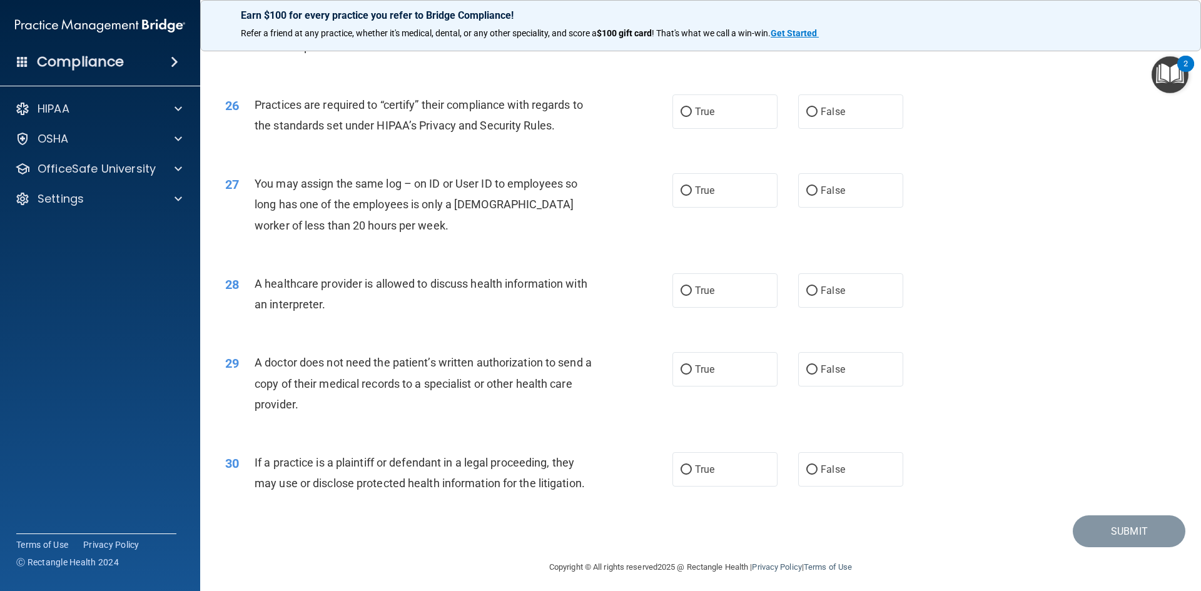
click at [231, 104] on span "26" at bounding box center [232, 105] width 14 height 15
click at [285, 106] on span "Practices are required to “certify” their compliance with regards to the standa…" at bounding box center [419, 115] width 328 height 34
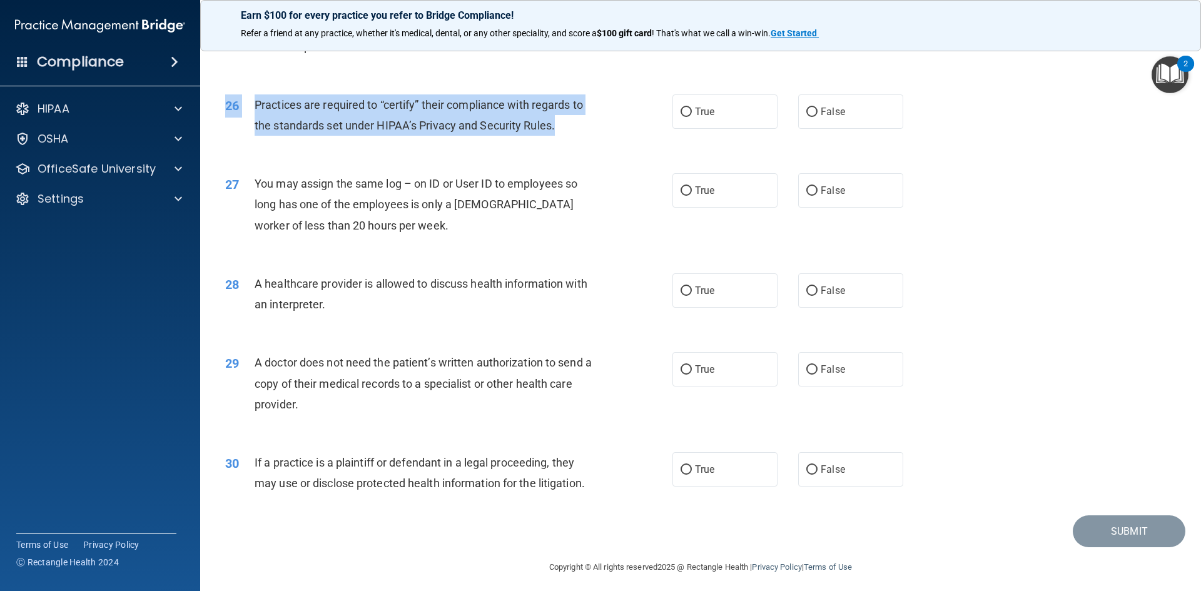
drag, startPoint x: 213, startPoint y: 102, endPoint x: 577, endPoint y: 121, distance: 364.6
click at [577, 121] on div "26 Practices are required to “certify” their compliance with regards to the sta…" at bounding box center [448, 118] width 485 height 48
click at [577, 121] on div "Practices are required to “certify” their compliance with regards to the standa…" at bounding box center [430, 114] width 350 height 41
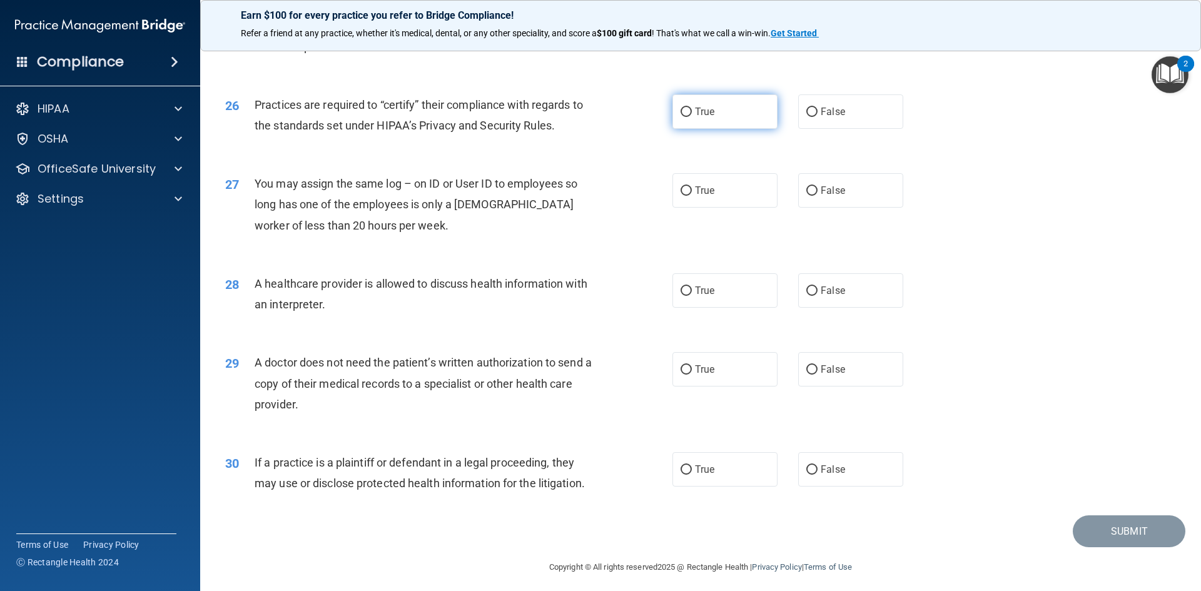
click at [683, 111] on input "True" at bounding box center [686, 112] width 11 height 9
radio input "true"
click at [851, 184] on label "False" at bounding box center [850, 190] width 105 height 34
click at [818, 186] on input "False" at bounding box center [811, 190] width 11 height 9
radio input "true"
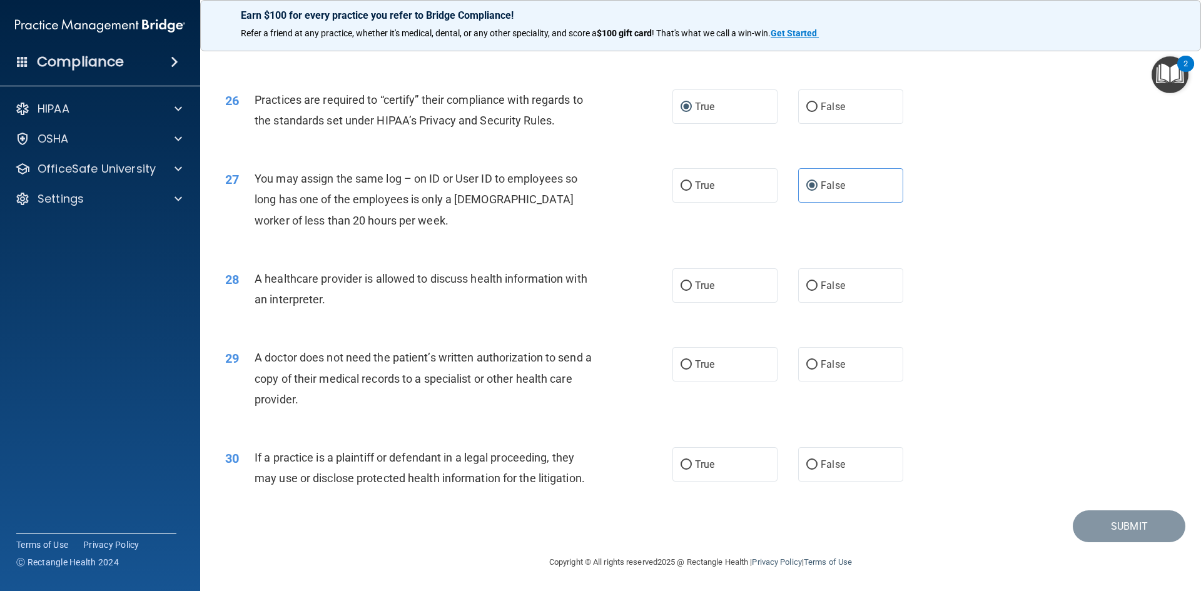
scroll to position [2321, 0]
click at [823, 277] on label "False" at bounding box center [850, 284] width 105 height 34
click at [818, 280] on input "False" at bounding box center [811, 284] width 11 height 9
radio input "true"
click at [848, 352] on label "False" at bounding box center [850, 363] width 105 height 34
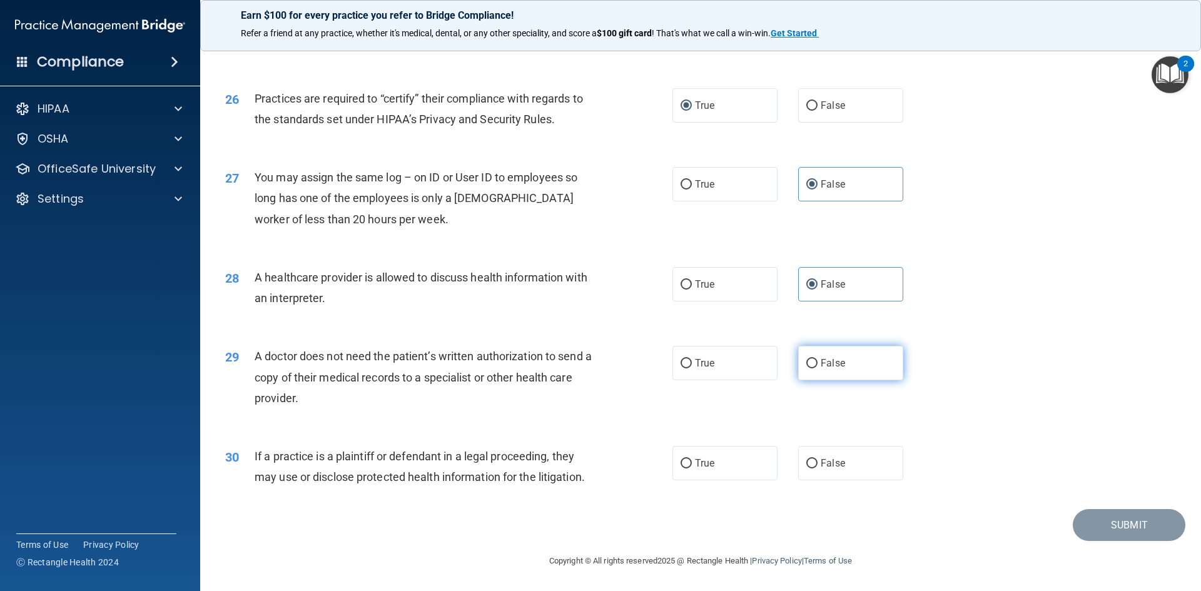
click at [818, 359] on input "False" at bounding box center [811, 363] width 11 height 9
radio input "true"
click at [723, 465] on label "True" at bounding box center [725, 463] width 105 height 34
click at [692, 465] on input "True" at bounding box center [686, 463] width 11 height 9
radio input "true"
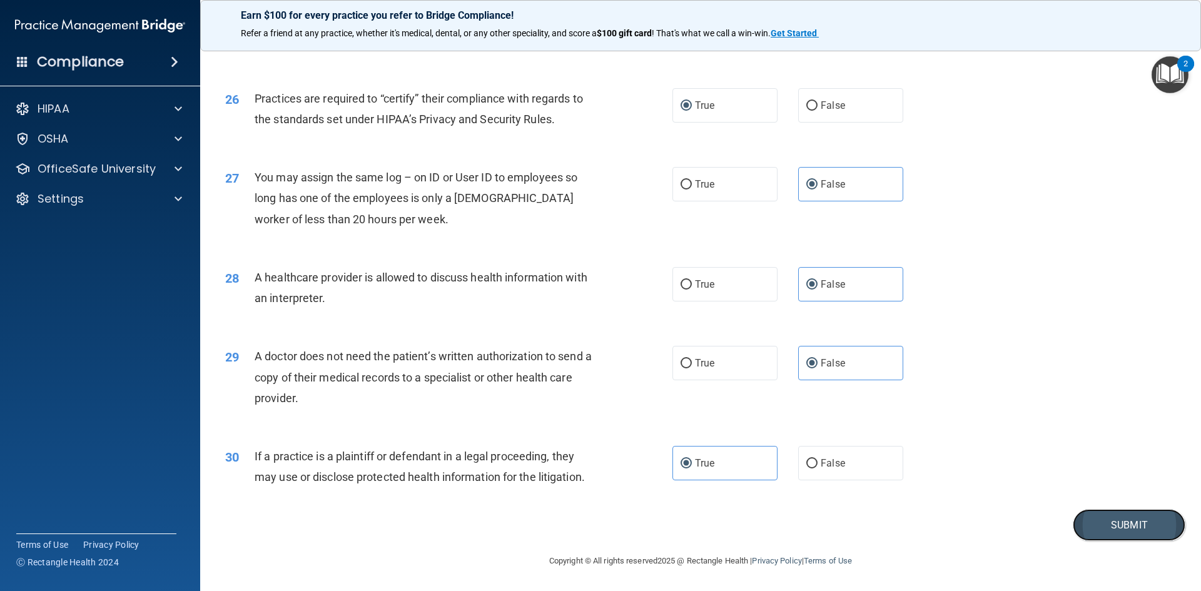
click at [1120, 515] on button "Submit" at bounding box center [1129, 525] width 113 height 32
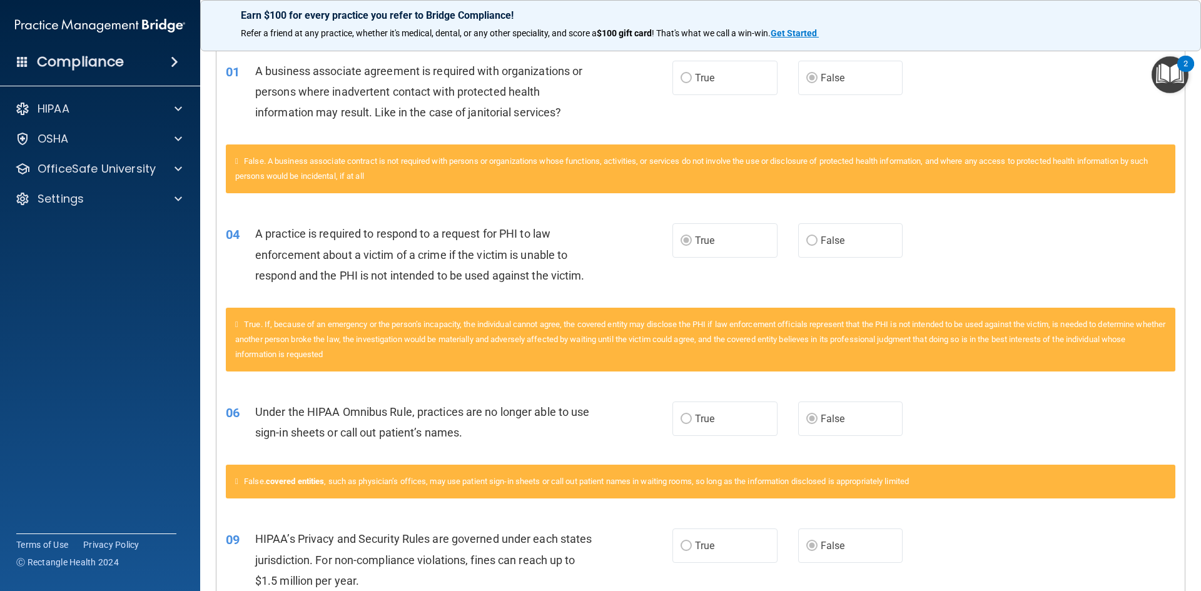
scroll to position [313, 0]
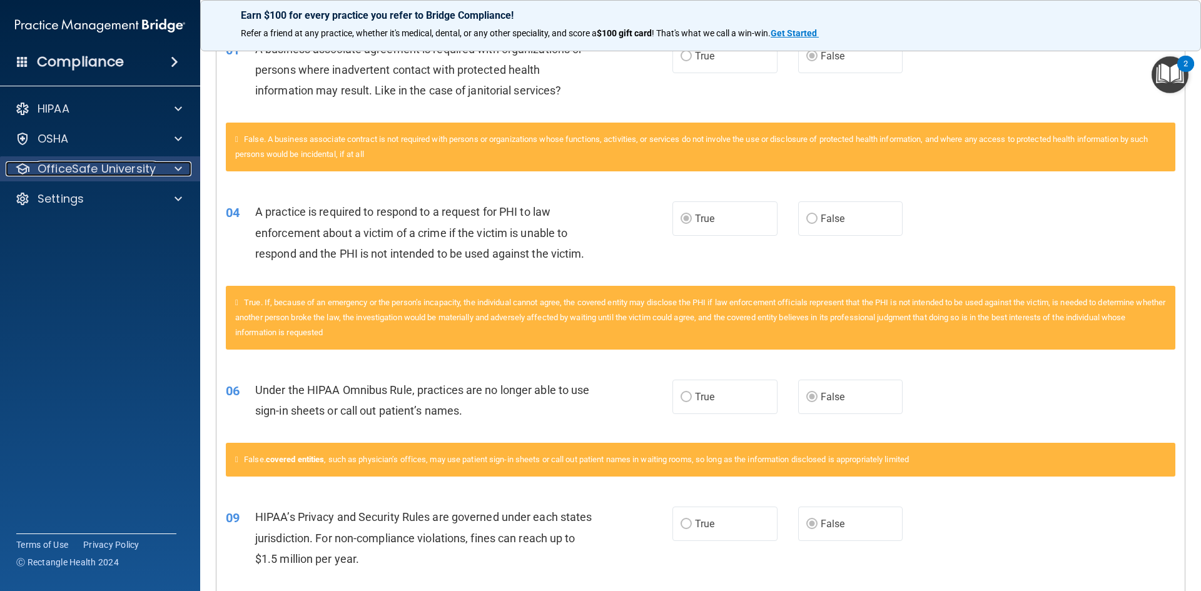
click at [140, 168] on p "OfficeSafe University" at bounding box center [97, 168] width 118 height 15
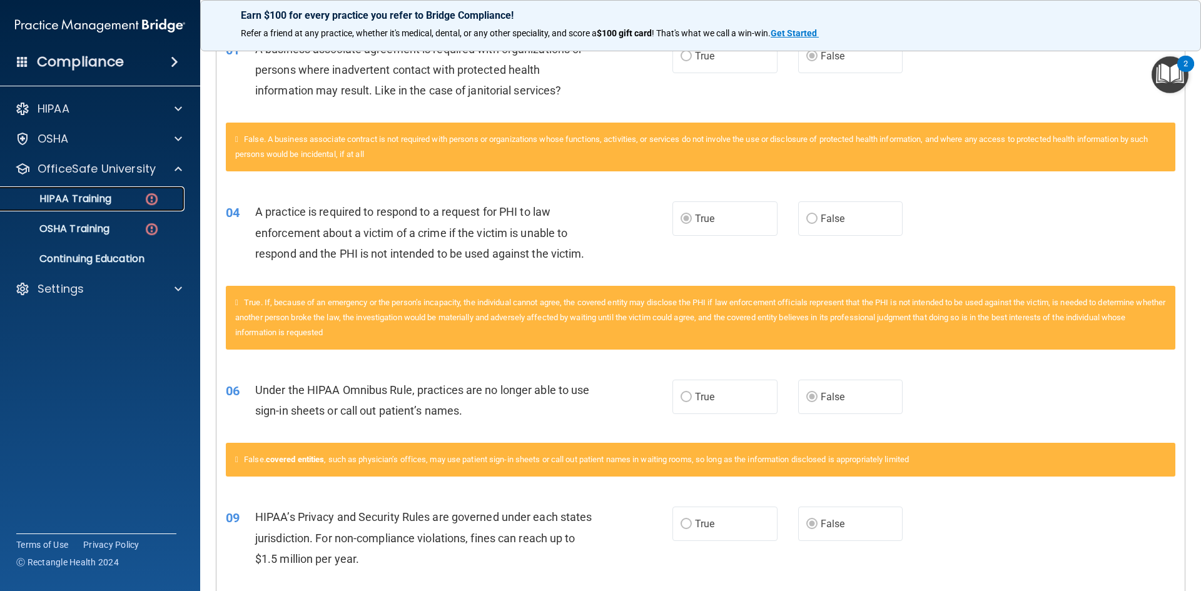
click at [116, 195] on div "HIPAA Training" at bounding box center [93, 199] width 171 height 13
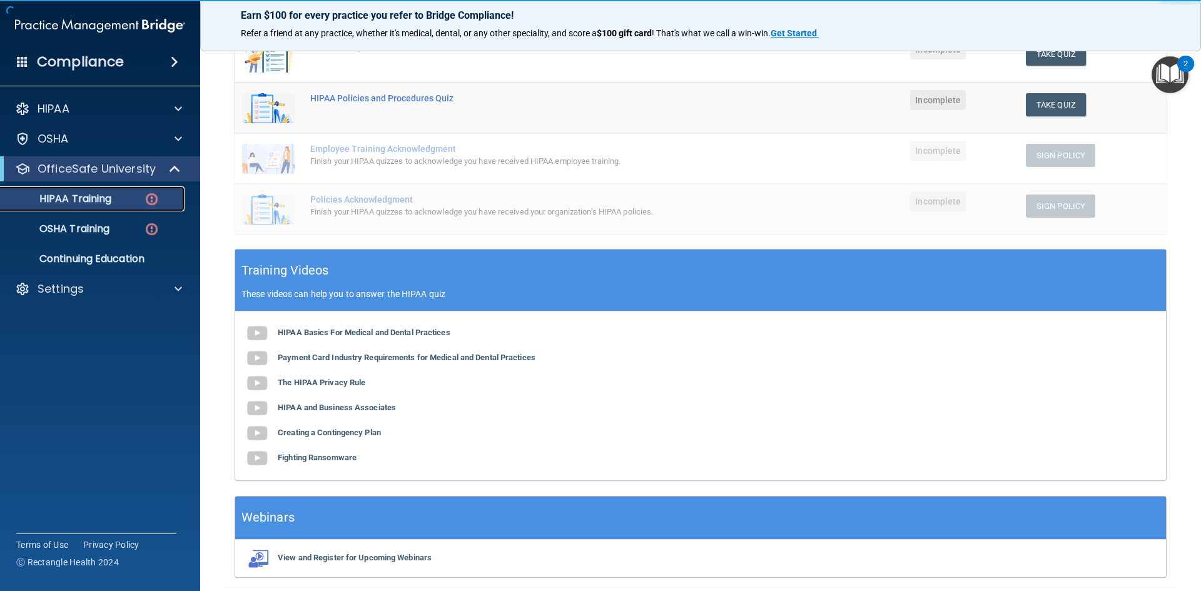
scroll to position [173, 0]
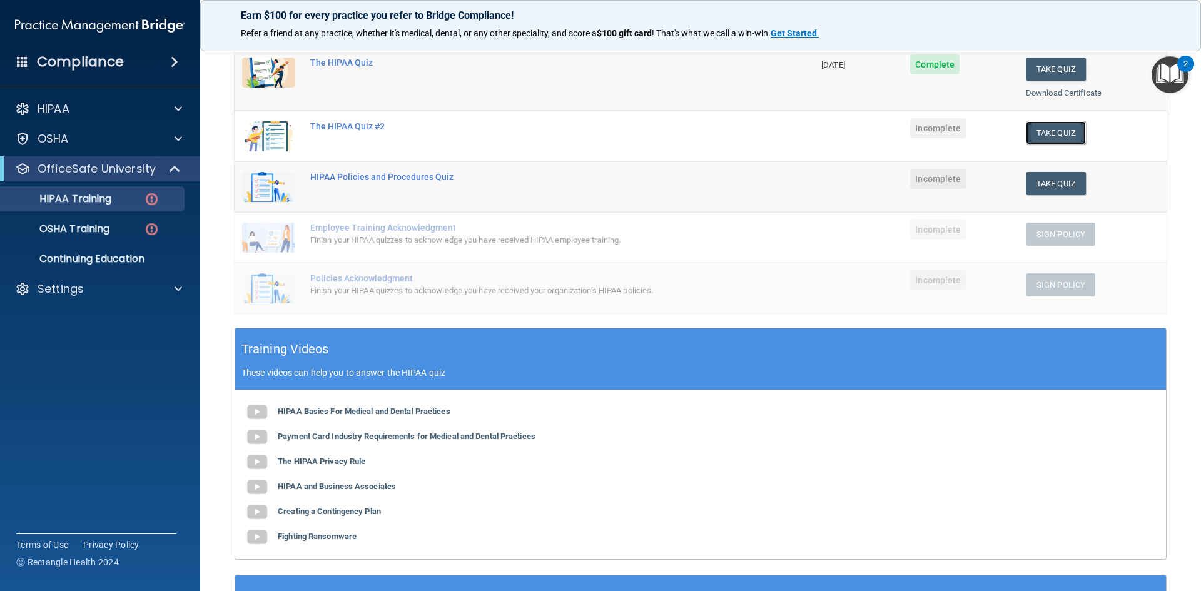
click at [1048, 134] on button "Take Quiz" at bounding box center [1056, 132] width 60 height 23
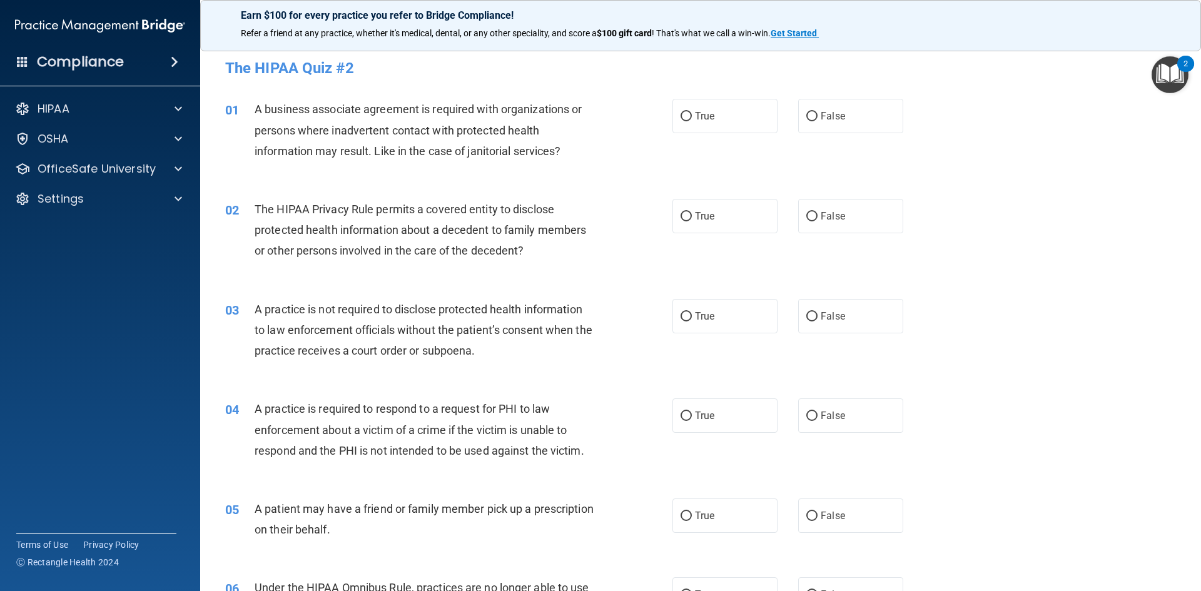
click at [419, 124] on span "A business associate agreement is required with organizations or persons where …" at bounding box center [418, 130] width 327 height 54
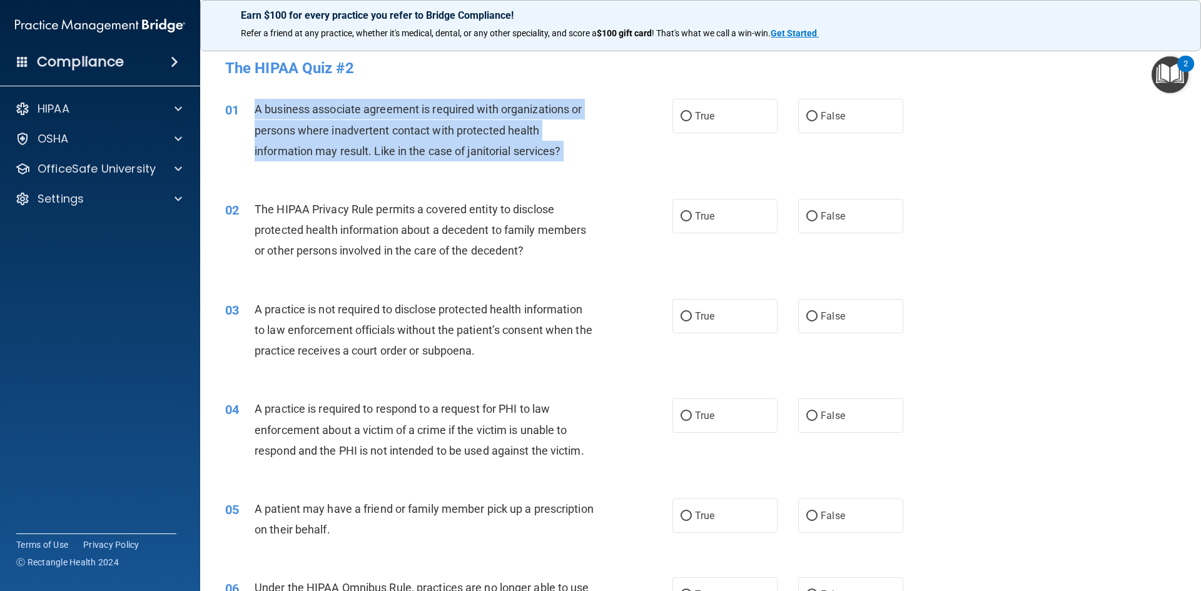
click at [419, 124] on span "A business associate agreement is required with organizations or persons where …" at bounding box center [418, 130] width 327 height 54
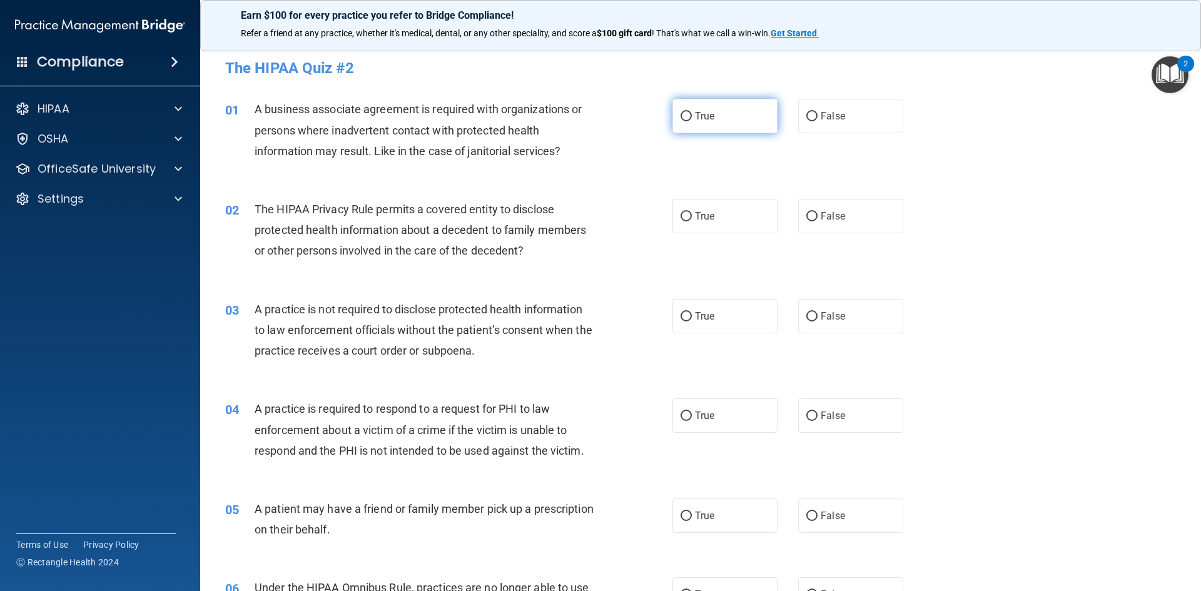
click at [733, 119] on label "True" at bounding box center [725, 116] width 105 height 34
click at [692, 119] on input "True" at bounding box center [686, 116] width 11 height 9
radio input "true"
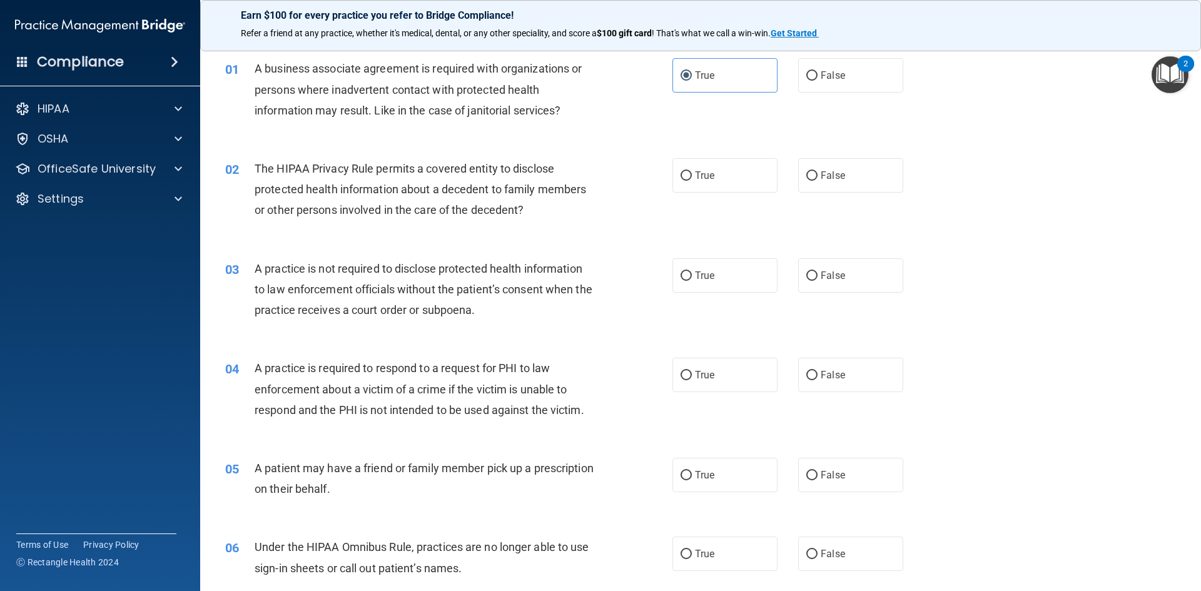
scroll to position [63, 0]
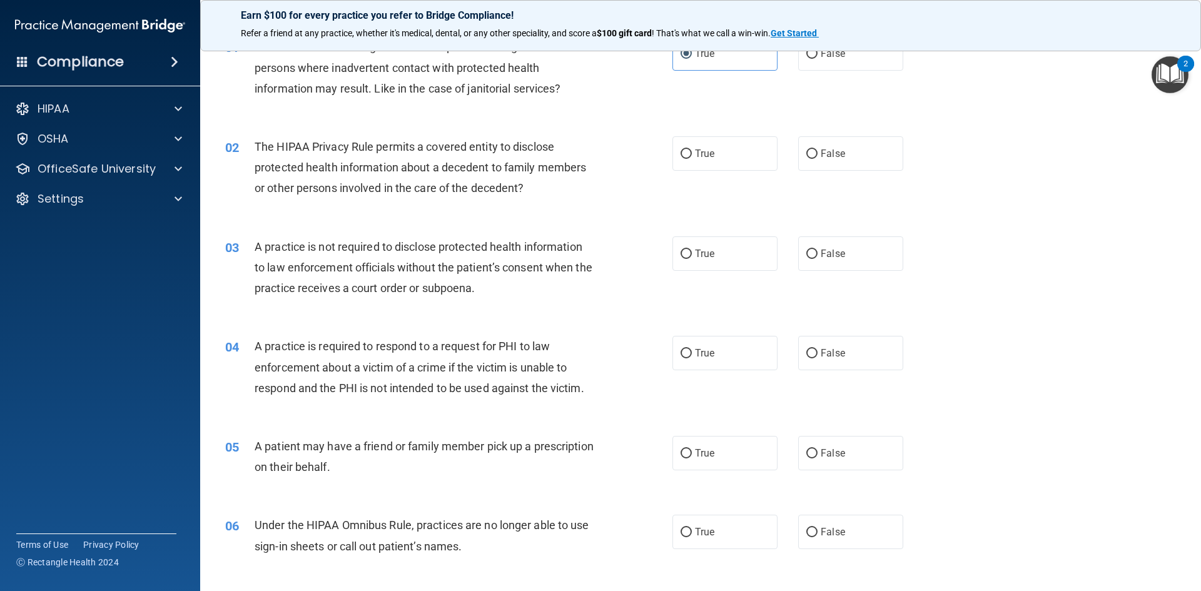
click at [1165, 76] on img "Open Resource Center, 2 new notifications" at bounding box center [1170, 74] width 37 height 37
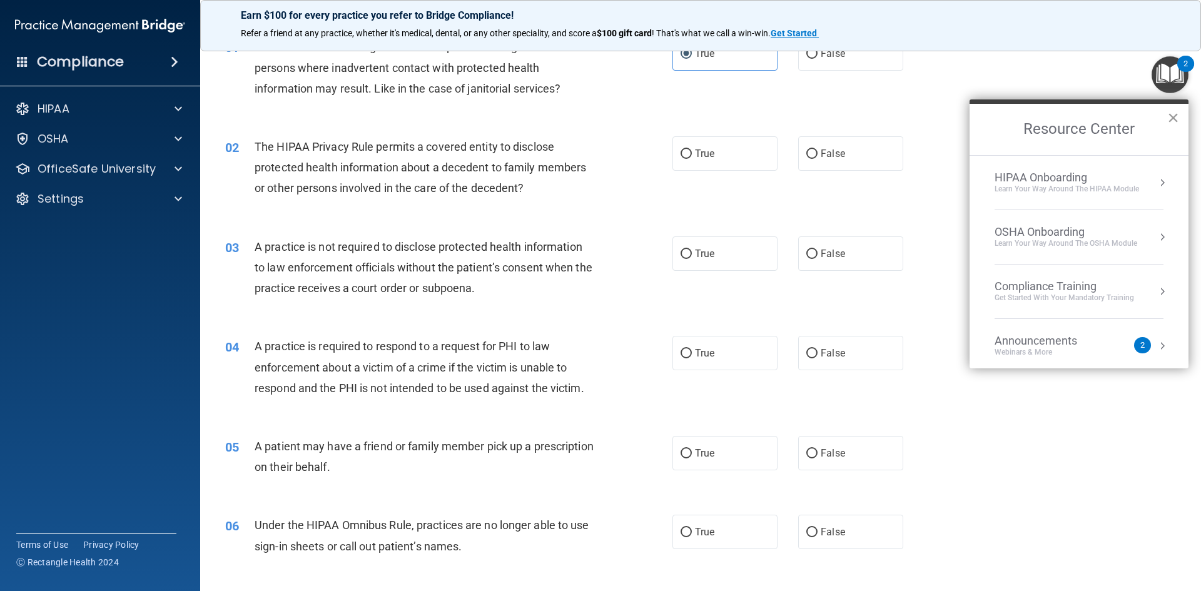
click at [1171, 113] on button "×" at bounding box center [1173, 118] width 12 height 20
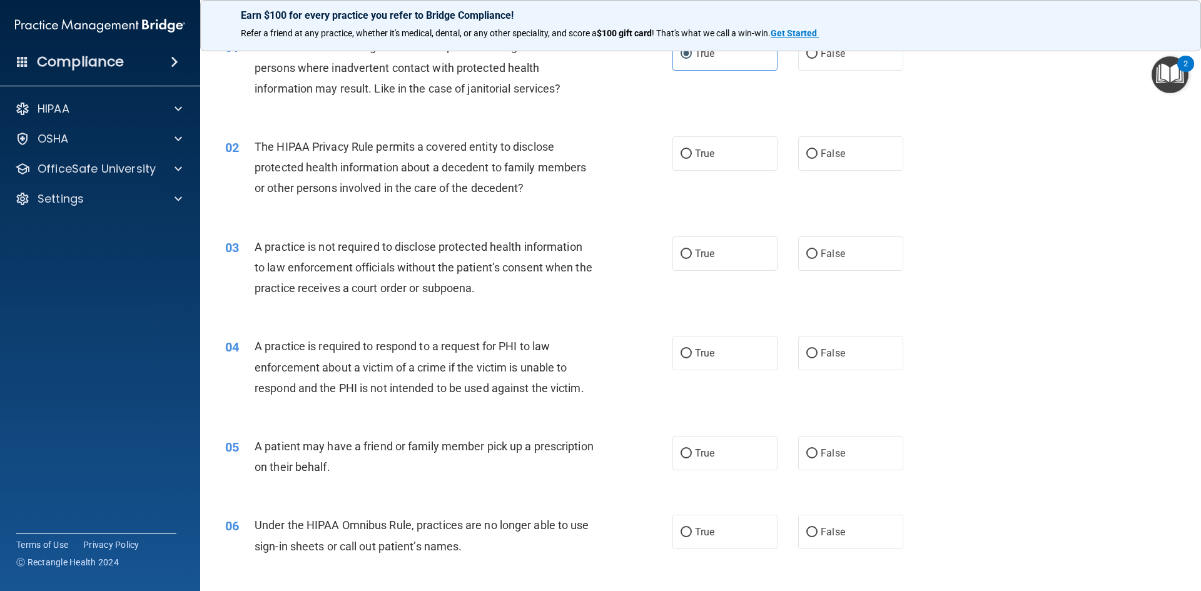
click at [306, 152] on span "The HIPAA Privacy Rule permits a covered entity to disclose protected health in…" at bounding box center [421, 167] width 332 height 54
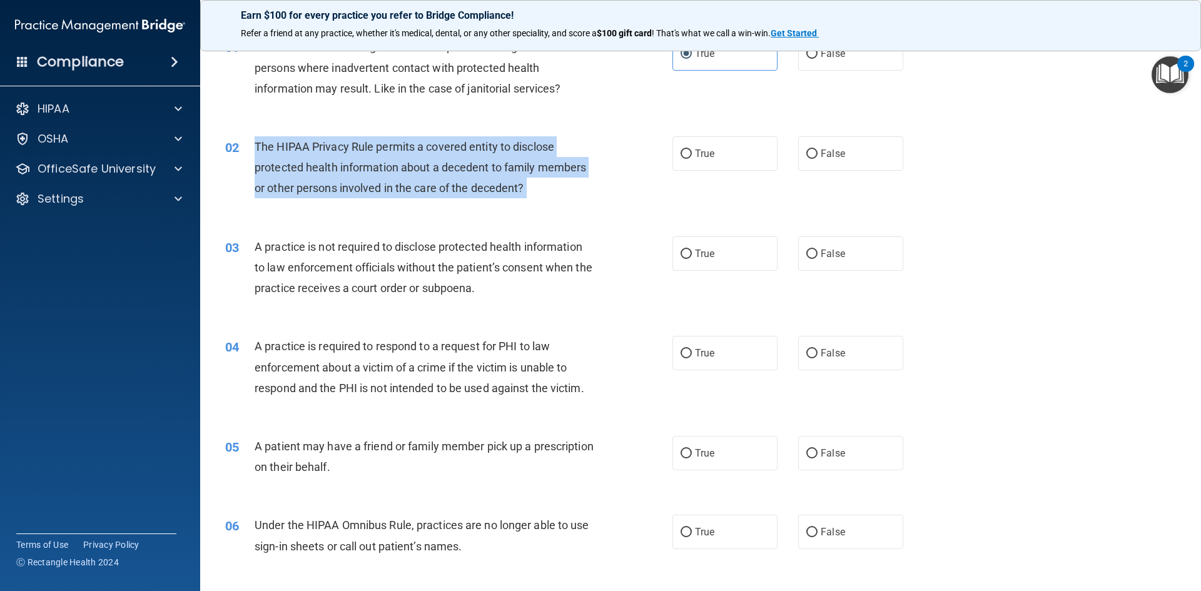
click at [306, 152] on span "The HIPAA Privacy Rule permits a covered entity to disclose protected health in…" at bounding box center [421, 167] width 332 height 54
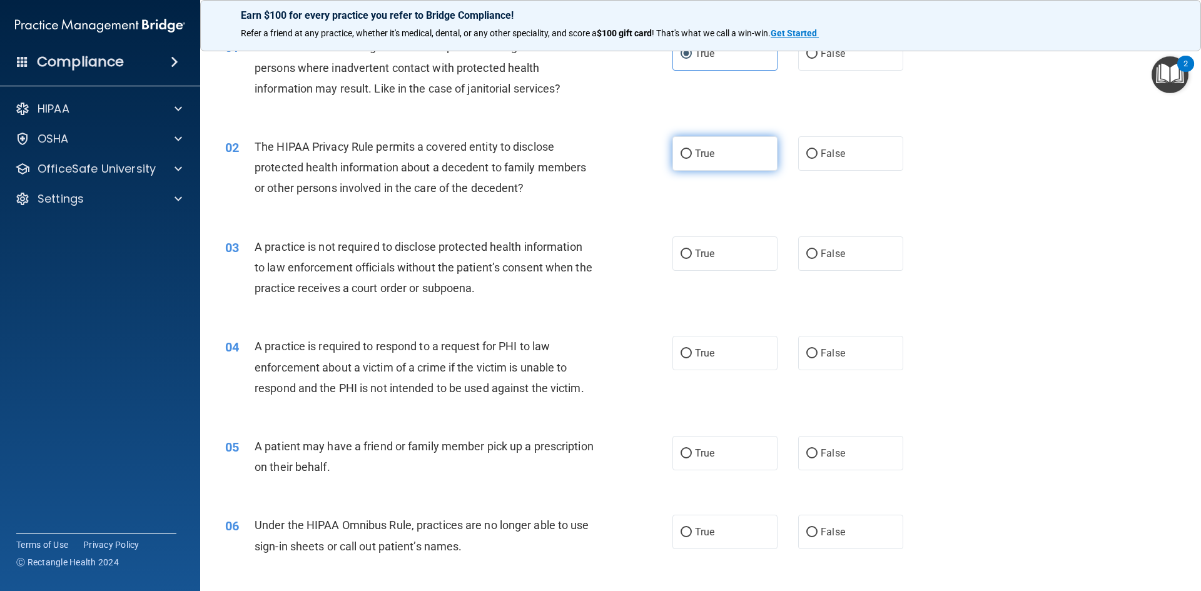
click at [713, 152] on label "True" at bounding box center [725, 153] width 105 height 34
click at [692, 152] on input "True" at bounding box center [686, 154] width 11 height 9
radio input "true"
click at [437, 266] on span "A practice is not required to disclose protected health information to law enfo…" at bounding box center [424, 267] width 338 height 54
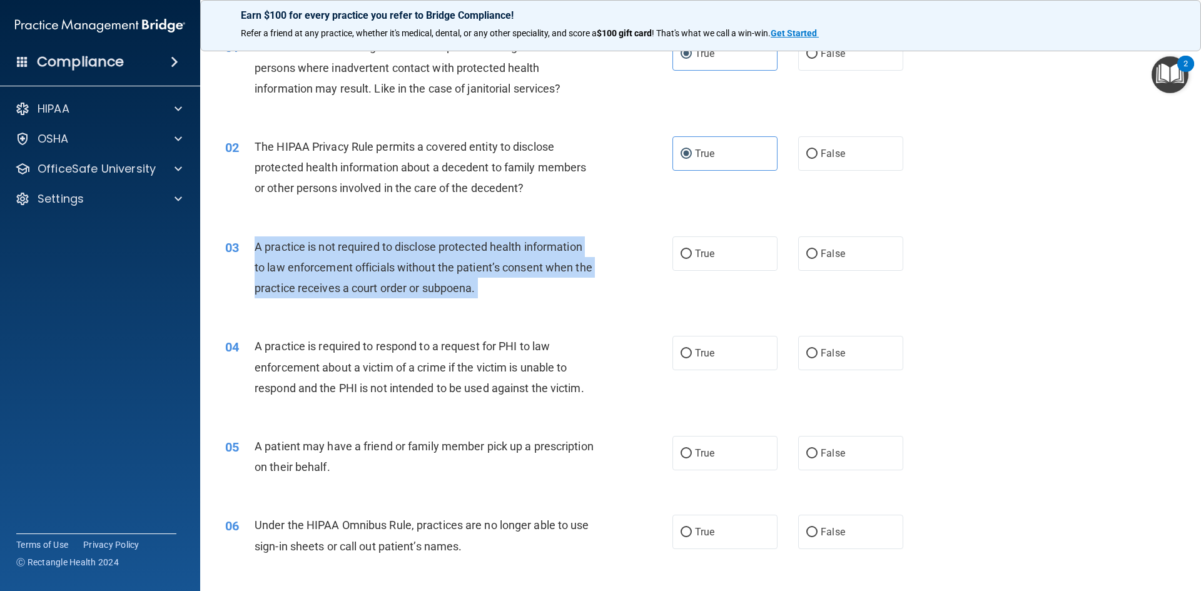
click at [437, 266] on span "A practice is not required to disclose protected health information to law enfo…" at bounding box center [424, 267] width 338 height 54
drag, startPoint x: 555, startPoint y: 290, endPoint x: 457, endPoint y: 283, distance: 97.8
click at [554, 290] on div "A practice is not required to disclose protected health information to law enfo…" at bounding box center [430, 267] width 350 height 63
click at [459, 290] on span "A practice is not required to disclose protected health information to law enfo…" at bounding box center [424, 267] width 338 height 54
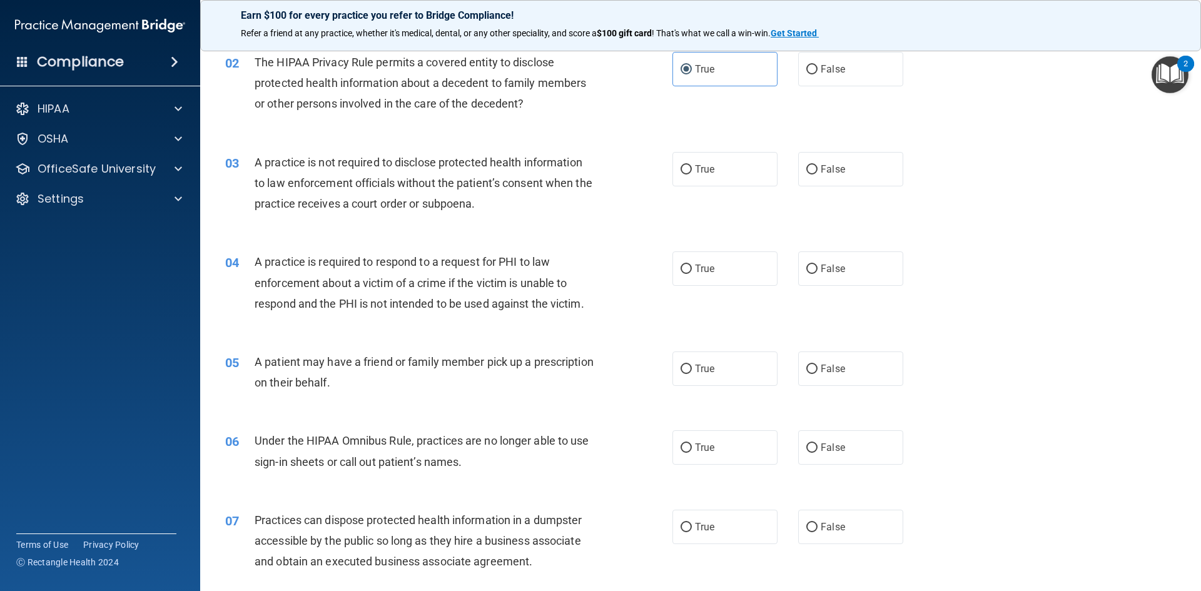
scroll to position [125, 0]
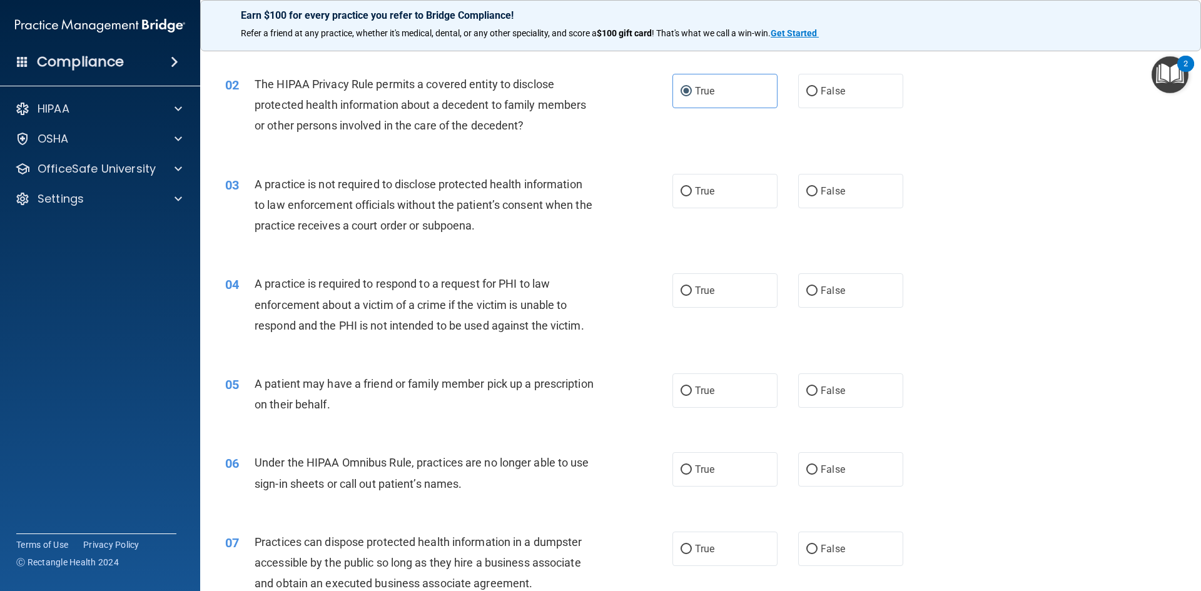
click at [421, 218] on span "A practice is not required to disclose protected health information to law enfo…" at bounding box center [424, 205] width 338 height 54
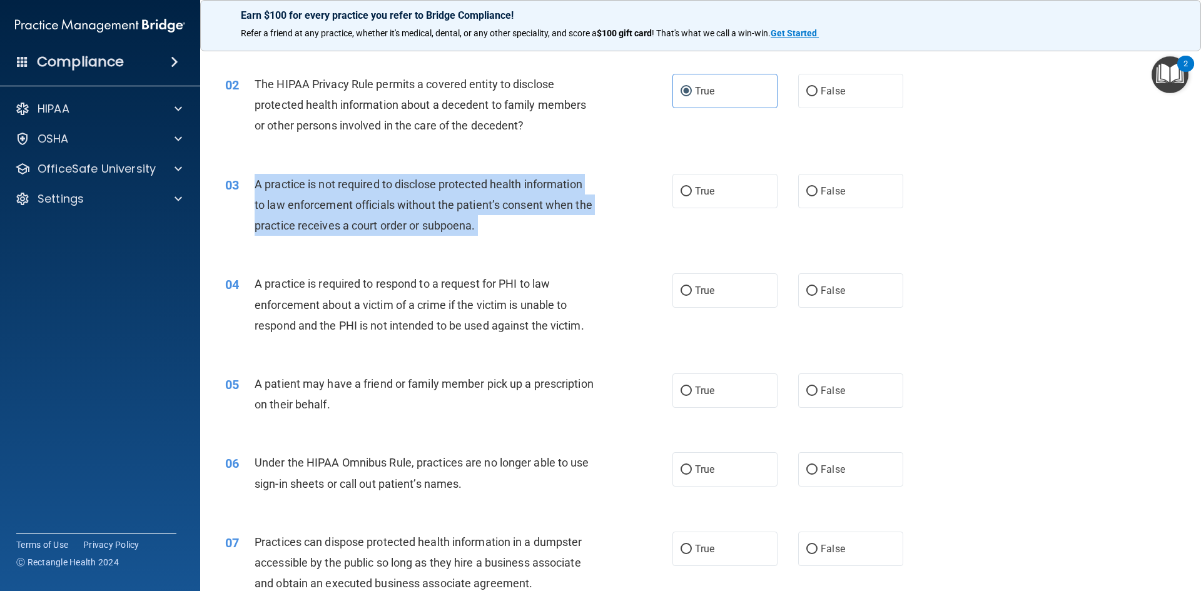
click at [421, 218] on span "A practice is not required to disclose protected health information to law enfo…" at bounding box center [424, 205] width 338 height 54
click at [497, 231] on div "A practice is not required to disclose protected health information to law enfo…" at bounding box center [430, 205] width 350 height 63
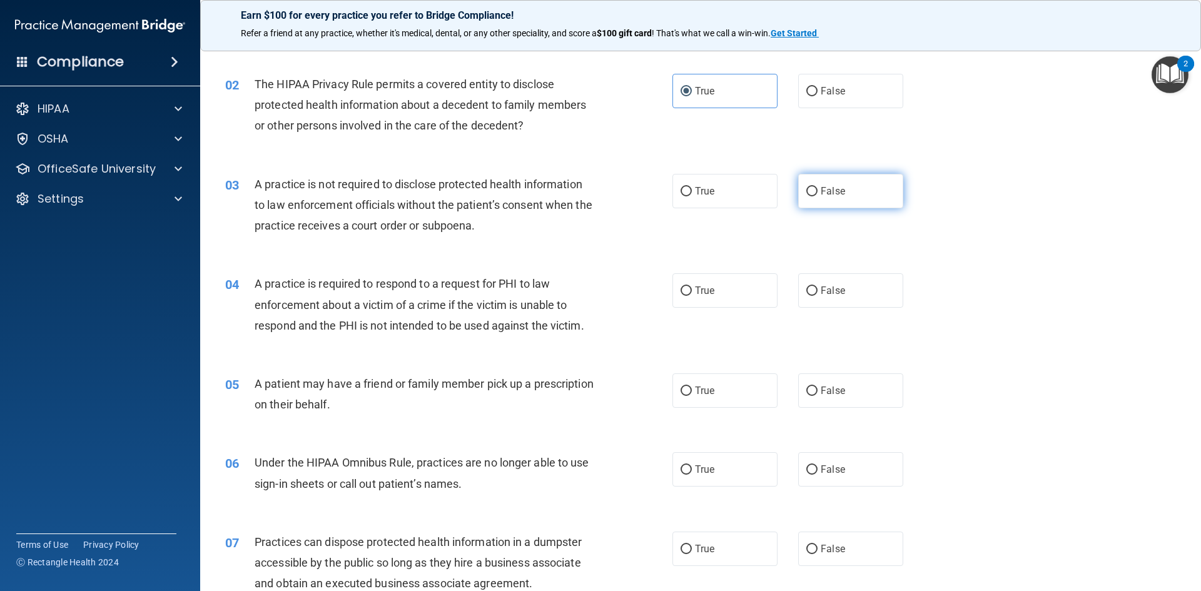
click at [805, 184] on label "False" at bounding box center [850, 191] width 105 height 34
click at [806, 187] on input "False" at bounding box center [811, 191] width 11 height 9
radio input "true"
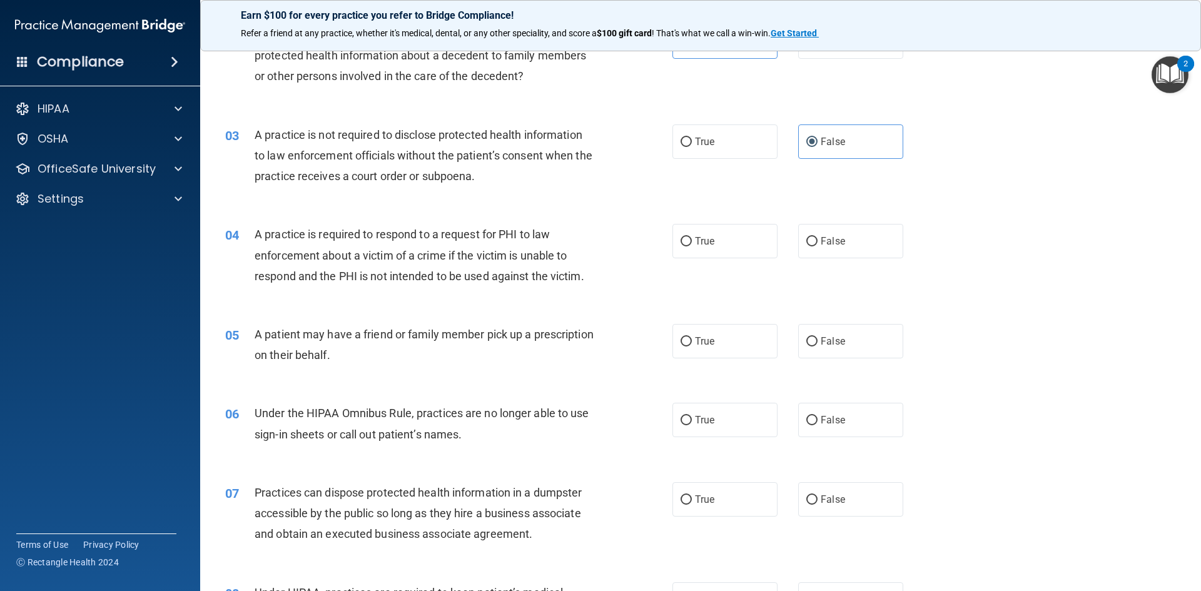
scroll to position [250, 0]
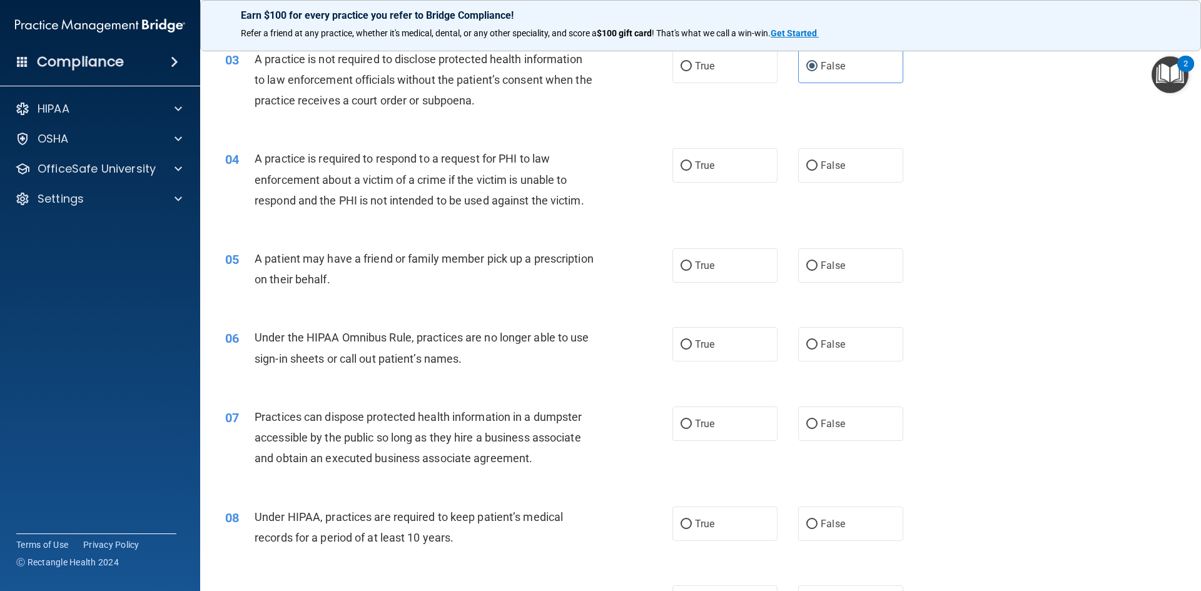
click at [415, 189] on div "A practice is required to respond to a request for PHI to law enforcement about…" at bounding box center [430, 179] width 350 height 63
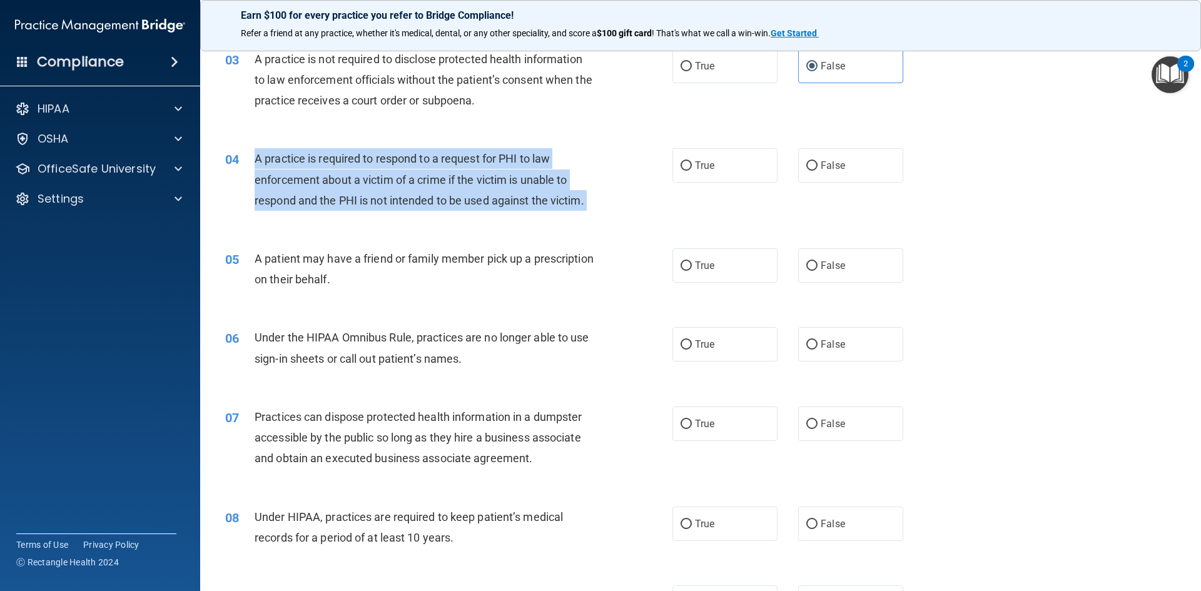
click at [415, 189] on div "A practice is required to respond to a request for PHI to law enforcement about…" at bounding box center [430, 179] width 350 height 63
click at [474, 192] on div "A practice is required to respond to a request for PHI to law enforcement about…" at bounding box center [430, 179] width 350 height 63
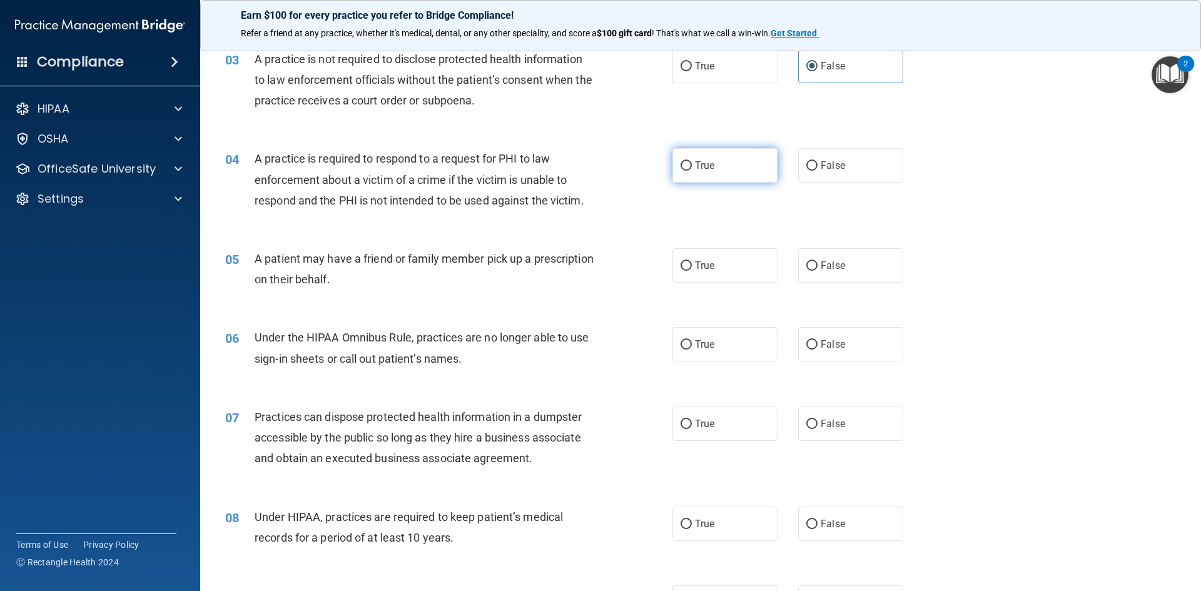
click at [716, 160] on label "True" at bounding box center [725, 165] width 105 height 34
click at [692, 161] on input "True" at bounding box center [686, 165] width 11 height 9
radio input "true"
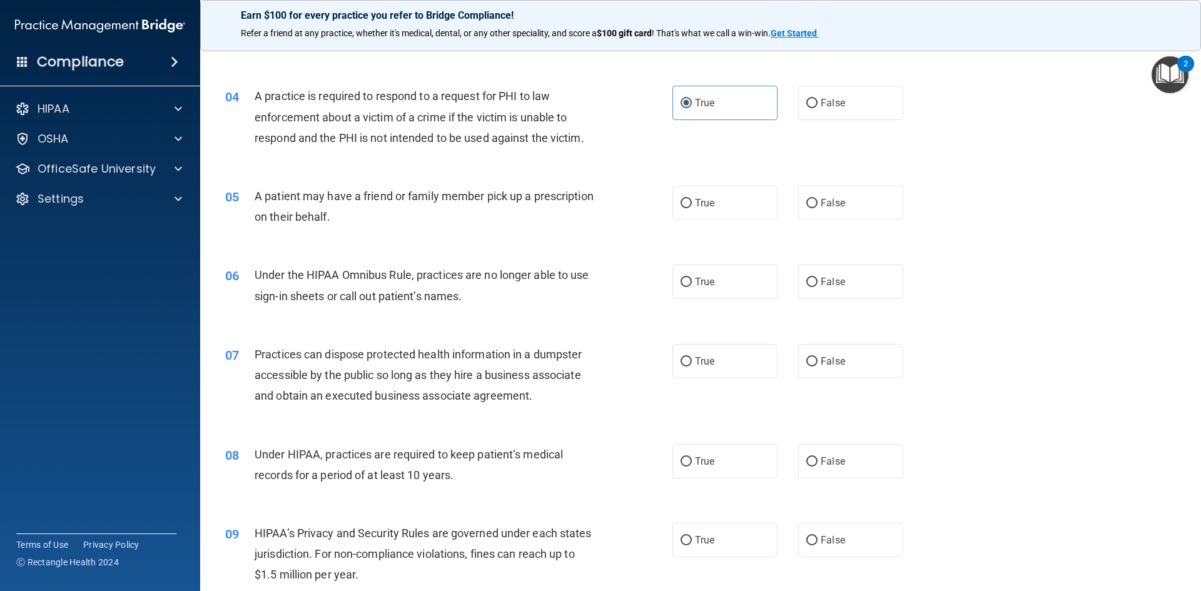
scroll to position [375, 0]
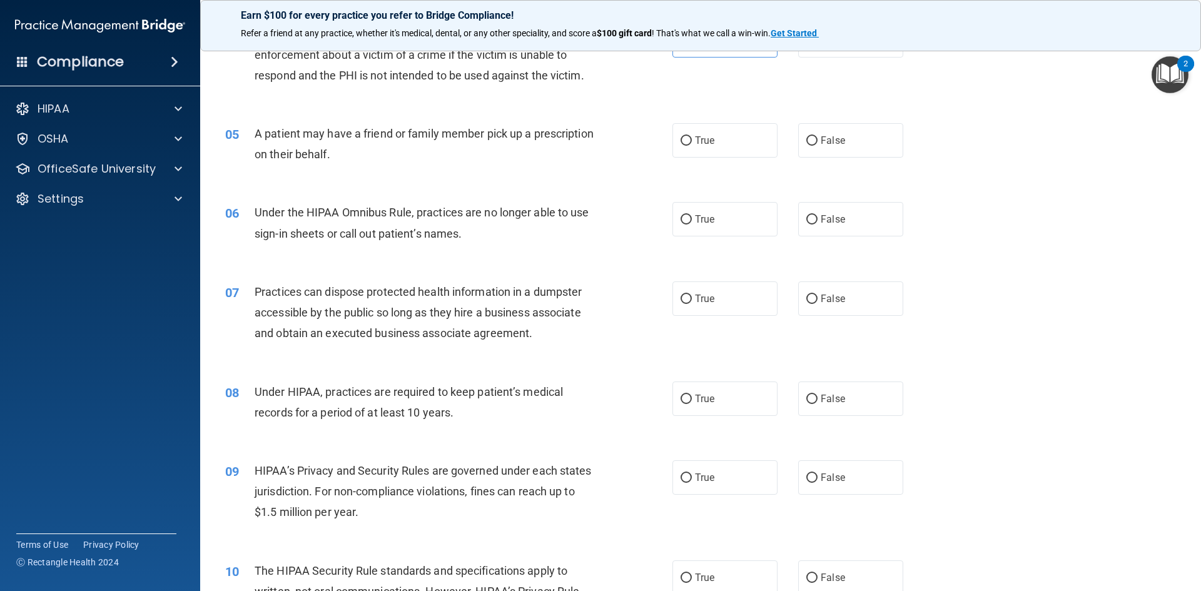
click at [407, 141] on div "A patient may have a friend or family member pick up a prescription on their be…" at bounding box center [430, 143] width 350 height 41
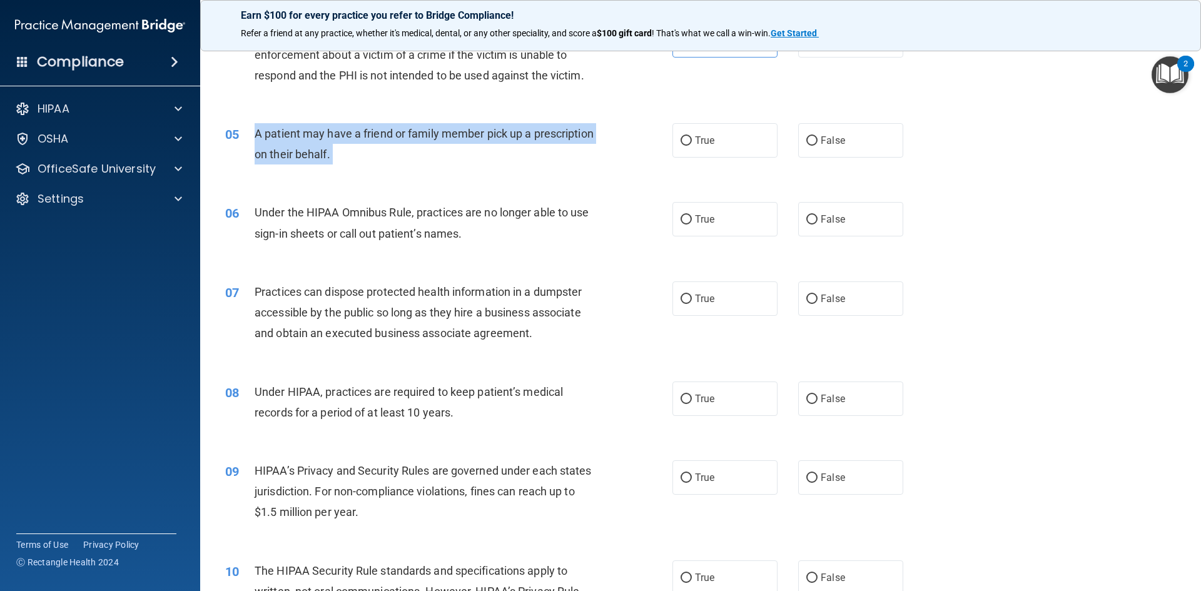
click at [407, 141] on div "A patient may have a friend or family member pick up a prescription on their be…" at bounding box center [430, 143] width 350 height 41
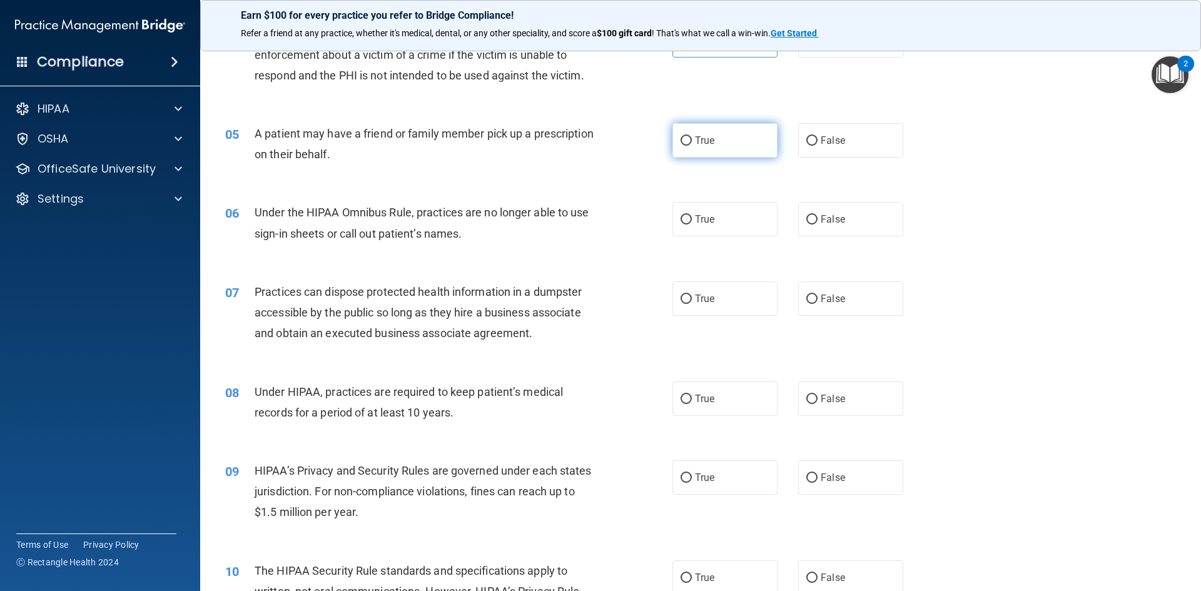
click at [684, 146] on label "True" at bounding box center [725, 140] width 105 height 34
click at [684, 146] on input "True" at bounding box center [686, 140] width 11 height 9
radio input "true"
click at [439, 228] on span "Under the HIPAA Omnibus Rule, practices are no longer able to use sign-in sheet…" at bounding box center [422, 223] width 335 height 34
click at [401, 206] on span "Under the HIPAA Omnibus Rule, practices are no longer able to use sign-in sheet…" at bounding box center [422, 223] width 335 height 34
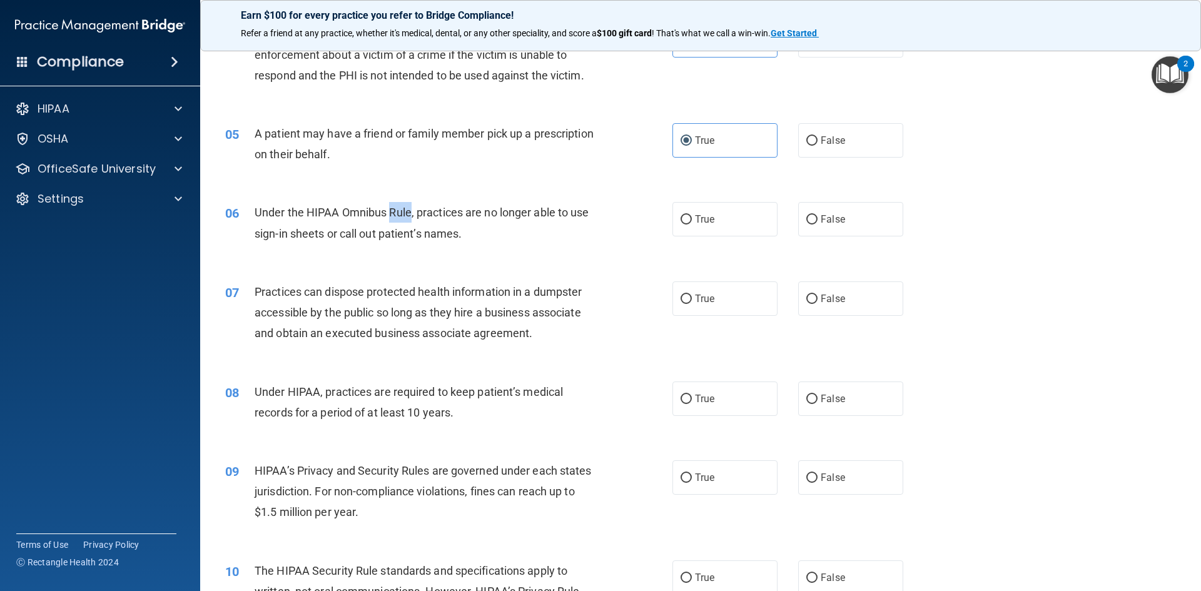
click at [401, 206] on span "Under the HIPAA Omnibus Rule, practices are no longer able to use sign-in sheet…" at bounding box center [422, 223] width 335 height 34
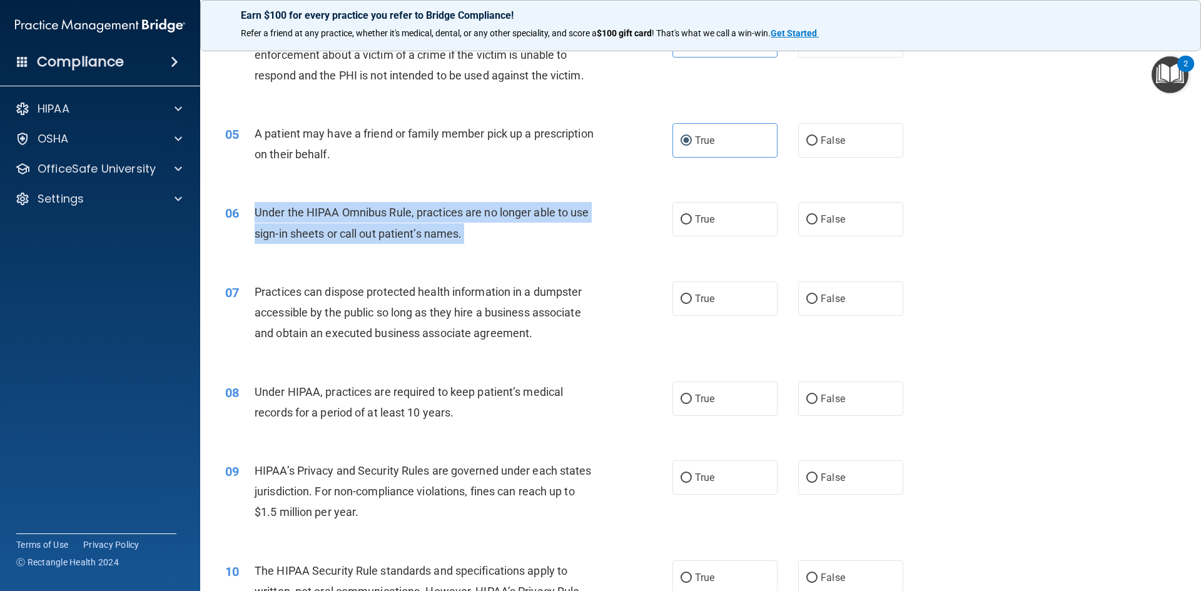
click at [401, 206] on span "Under the HIPAA Omnibus Rule, practices are no longer able to use sign-in sheet…" at bounding box center [422, 223] width 335 height 34
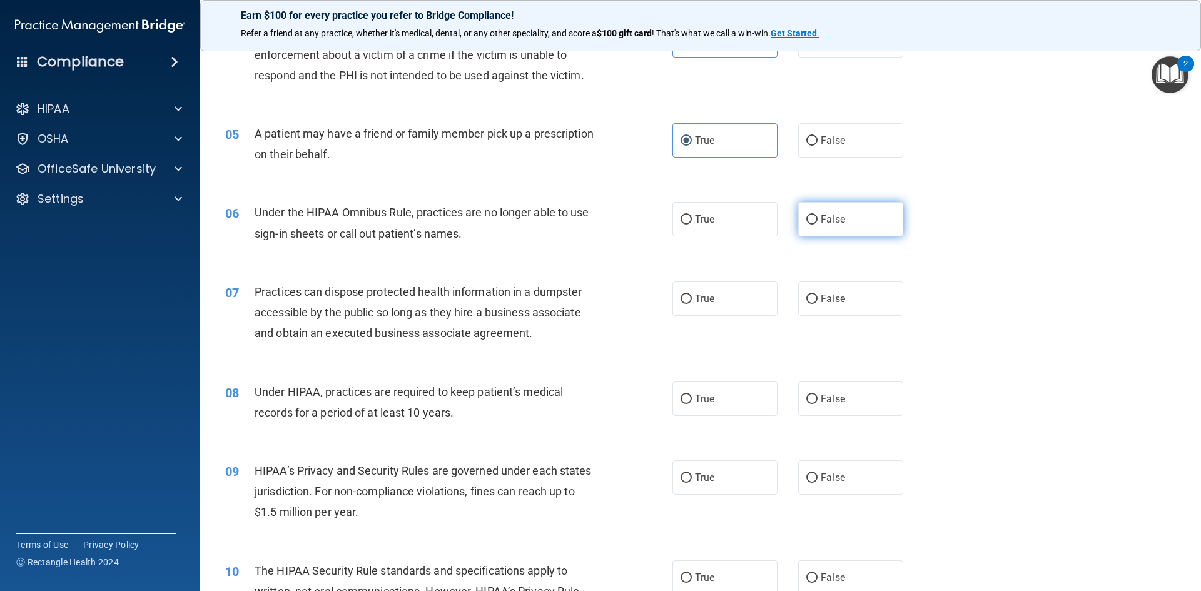
click at [830, 213] on span "False" at bounding box center [833, 219] width 24 height 12
click at [818, 215] on input "False" at bounding box center [811, 219] width 11 height 9
radio input "true"
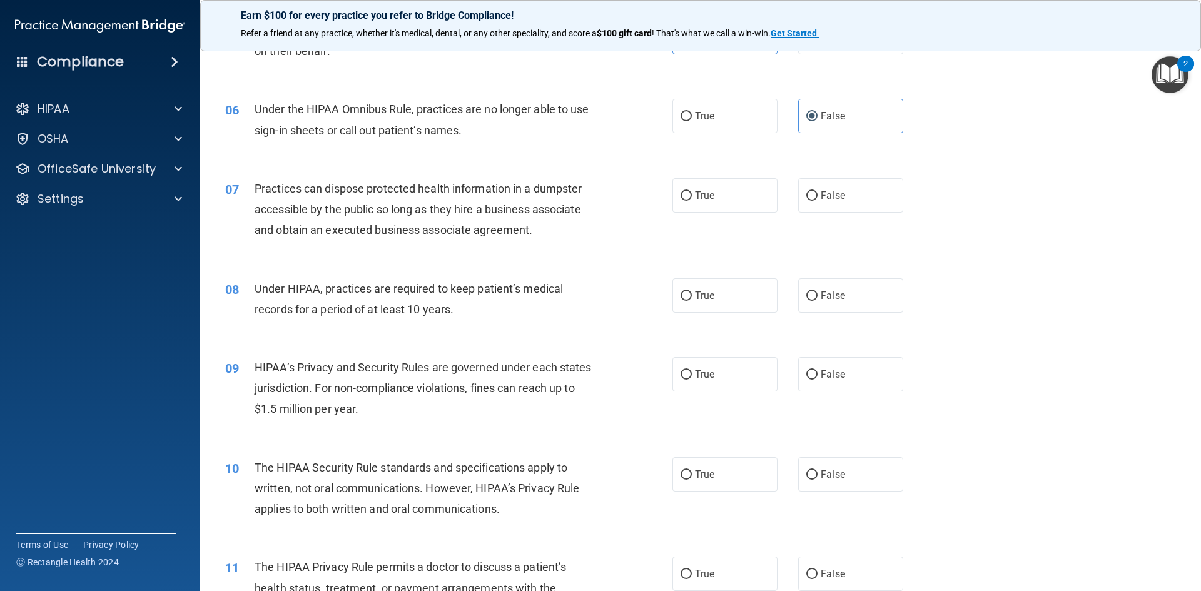
scroll to position [500, 0]
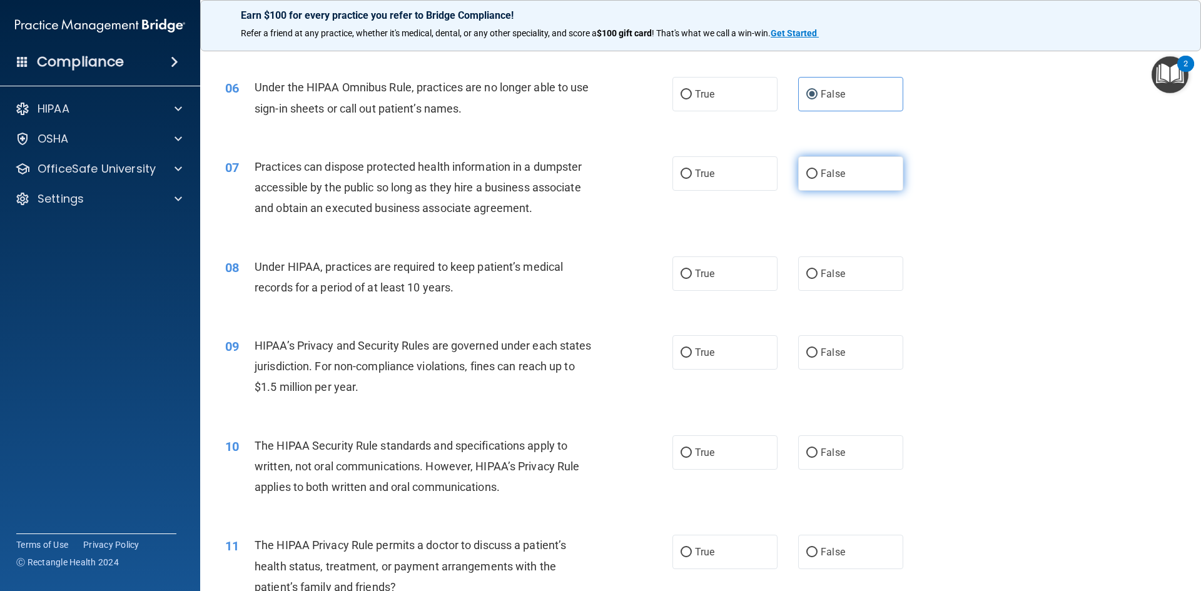
click at [845, 157] on label "False" at bounding box center [850, 173] width 105 height 34
click at [818, 170] on input "False" at bounding box center [811, 174] width 11 height 9
radio input "true"
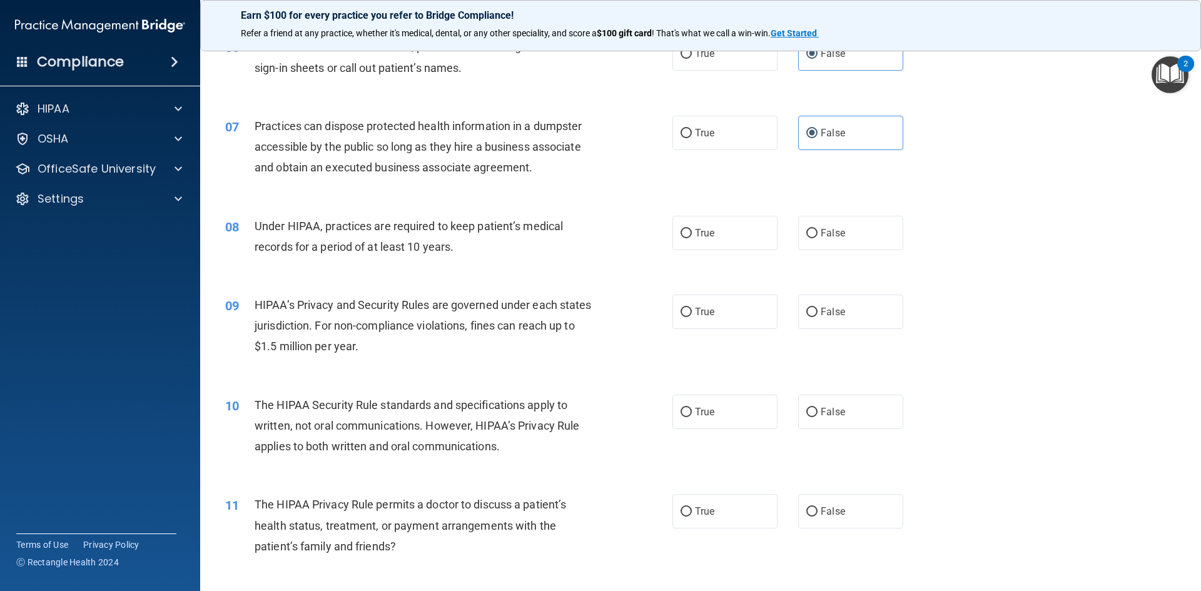
scroll to position [563, 0]
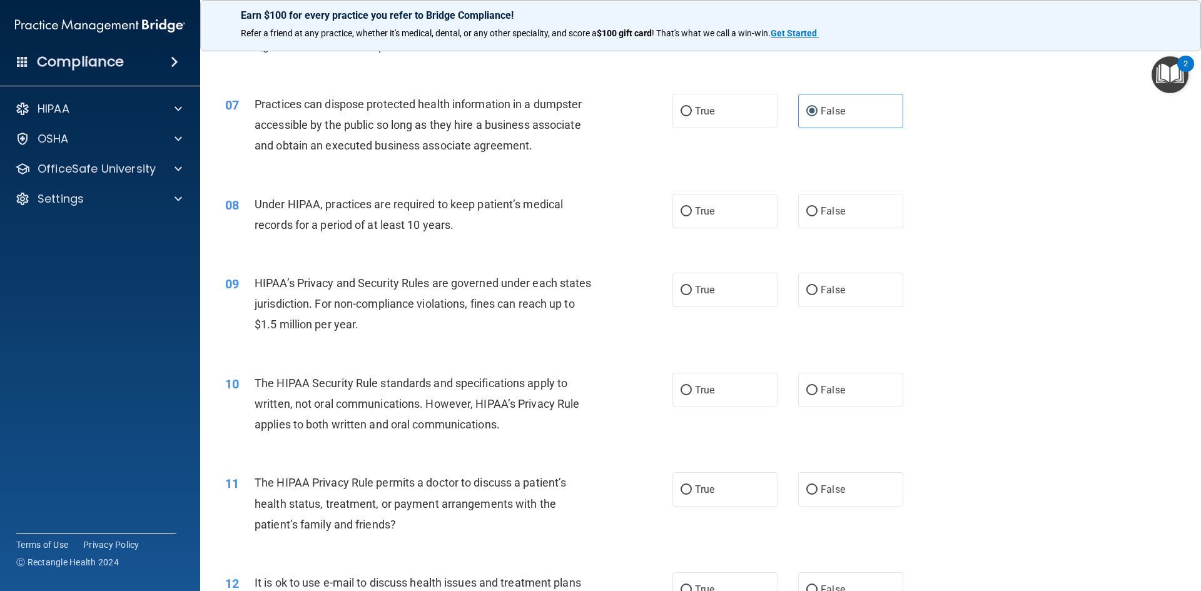
click at [361, 201] on span "Under HIPAA, practices are required to keep patient’s medical records for a per…" at bounding box center [409, 215] width 308 height 34
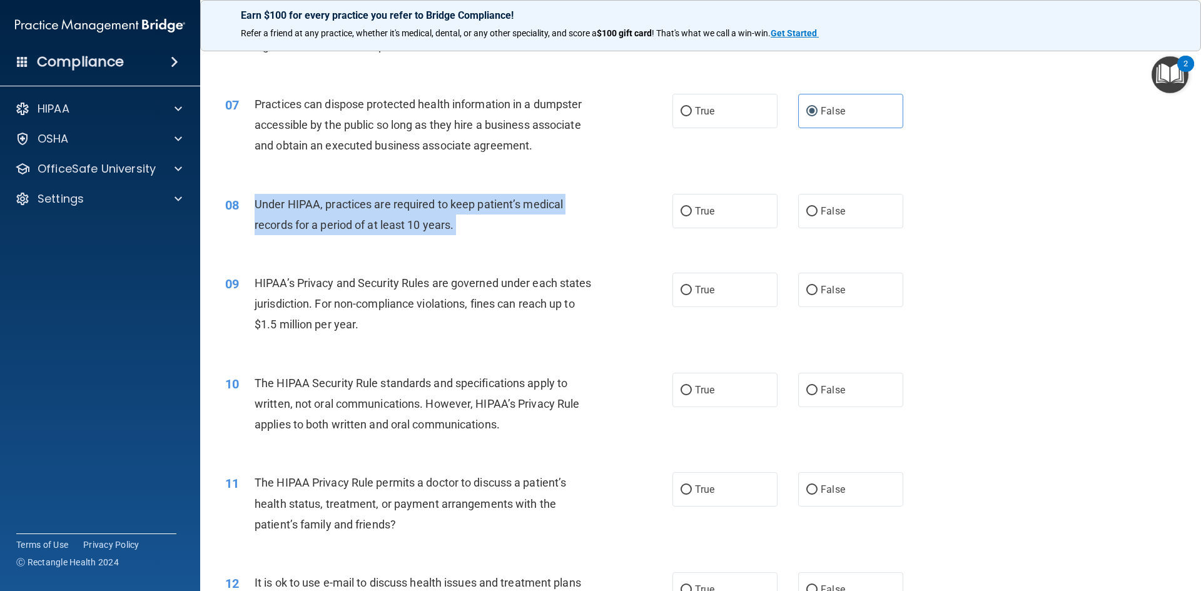
click at [361, 201] on span "Under HIPAA, practices are required to keep patient’s medical records for a per…" at bounding box center [409, 215] width 308 height 34
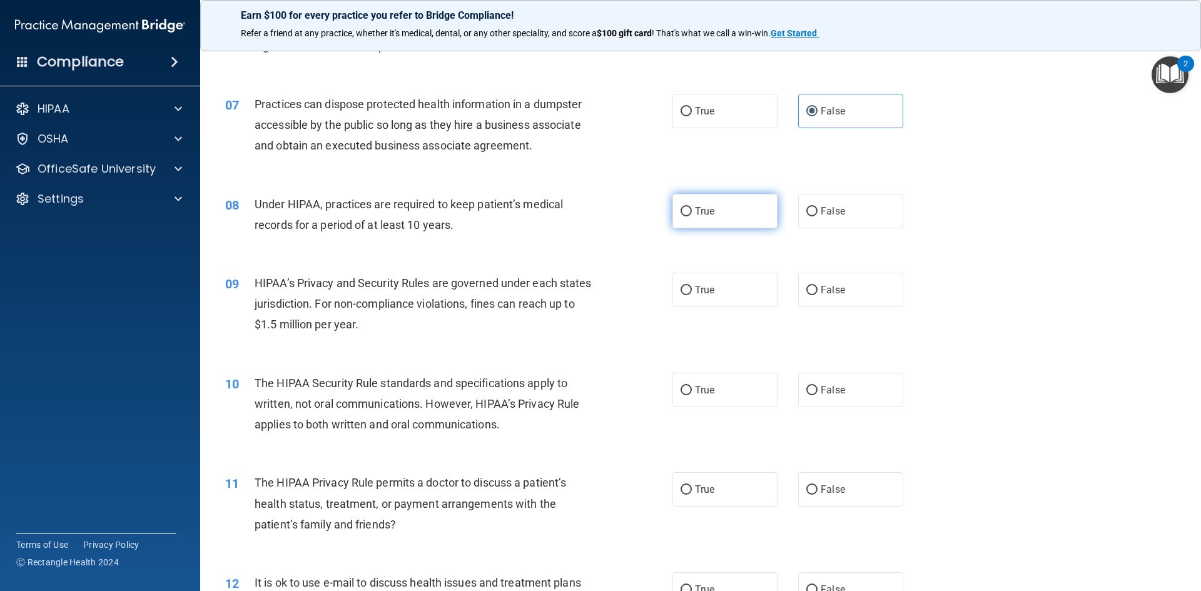
click at [679, 200] on label "True" at bounding box center [725, 211] width 105 height 34
click at [681, 207] on input "True" at bounding box center [686, 211] width 11 height 9
radio input "true"
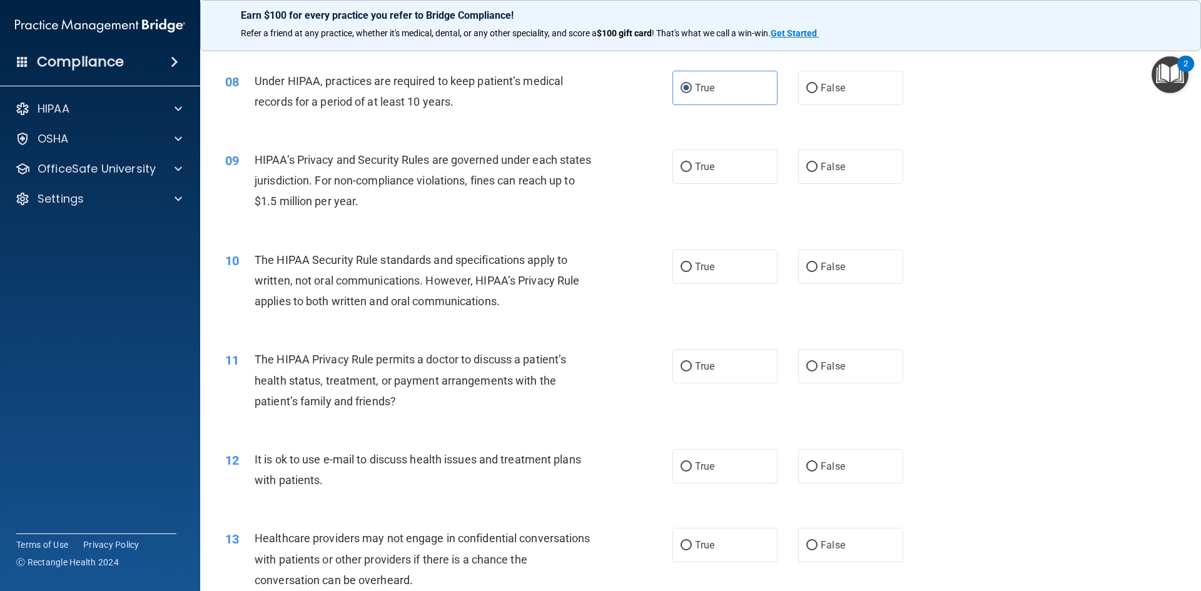
scroll to position [688, 0]
click at [400, 165] on div "HIPAA’s Privacy and Security Rules are governed under each states jurisdiction.…" at bounding box center [430, 179] width 350 height 63
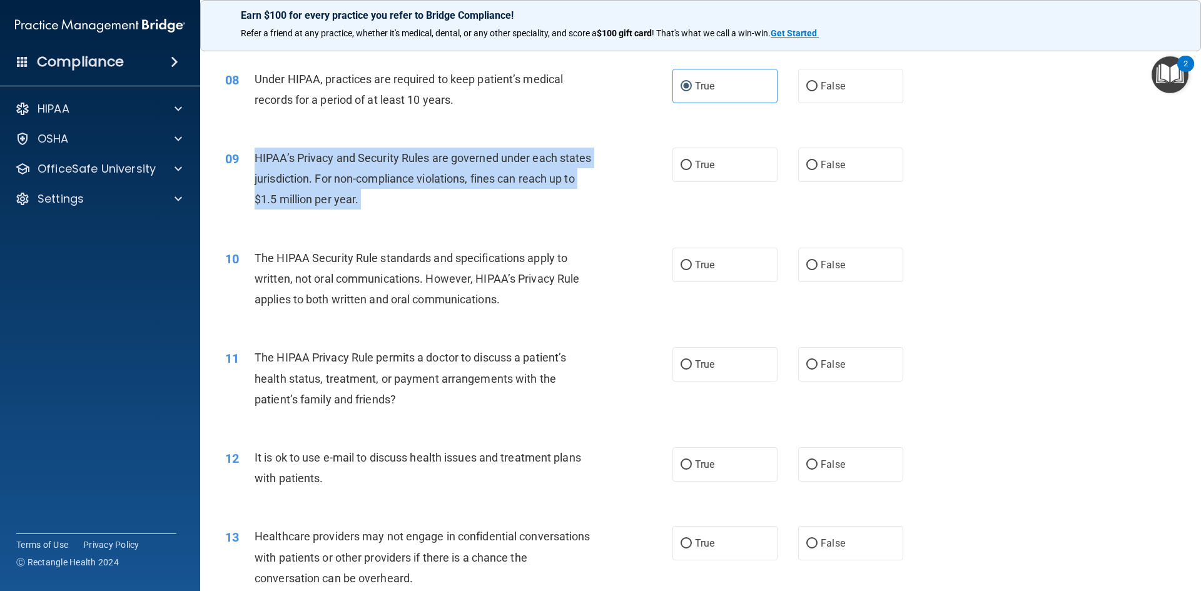
click at [400, 165] on div "HIPAA’s Privacy and Security Rules are governed under each states jurisdiction.…" at bounding box center [430, 179] width 350 height 63
click at [685, 165] on input "True" at bounding box center [686, 165] width 11 height 9
radio input "true"
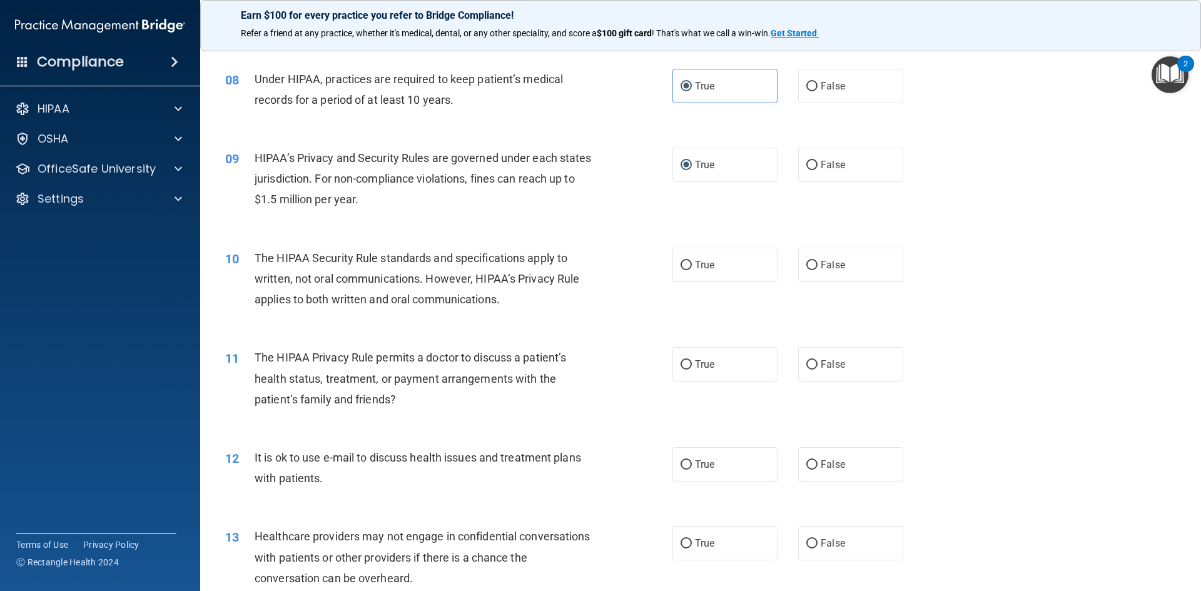
click at [462, 277] on span "The HIPAA Security Rule standards and specifications apply to written, not oral…" at bounding box center [417, 278] width 325 height 54
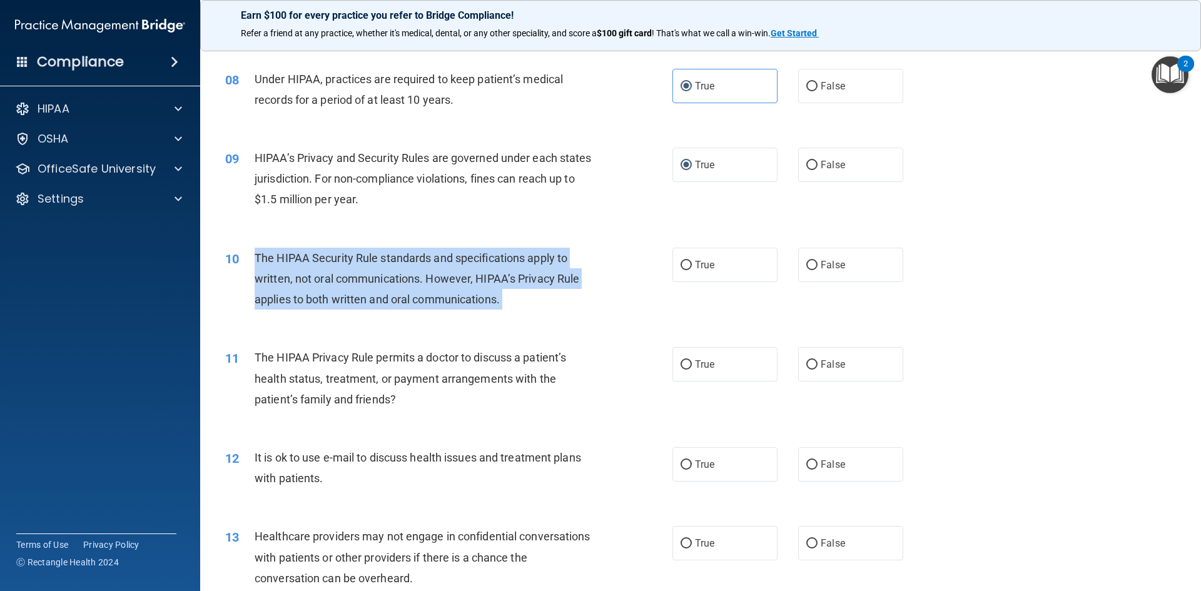
click at [462, 277] on span "The HIPAA Security Rule standards and specifications apply to written, not oral…" at bounding box center [417, 278] width 325 height 54
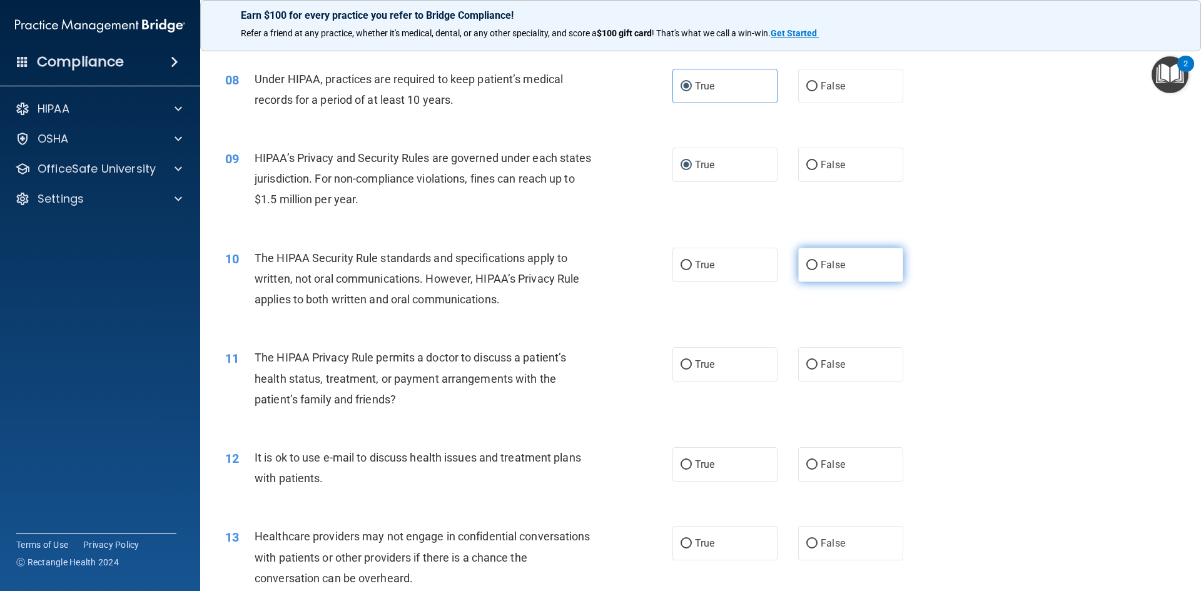
click at [805, 277] on label "False" at bounding box center [850, 265] width 105 height 34
click at [806, 270] on input "False" at bounding box center [811, 265] width 11 height 9
radio input "true"
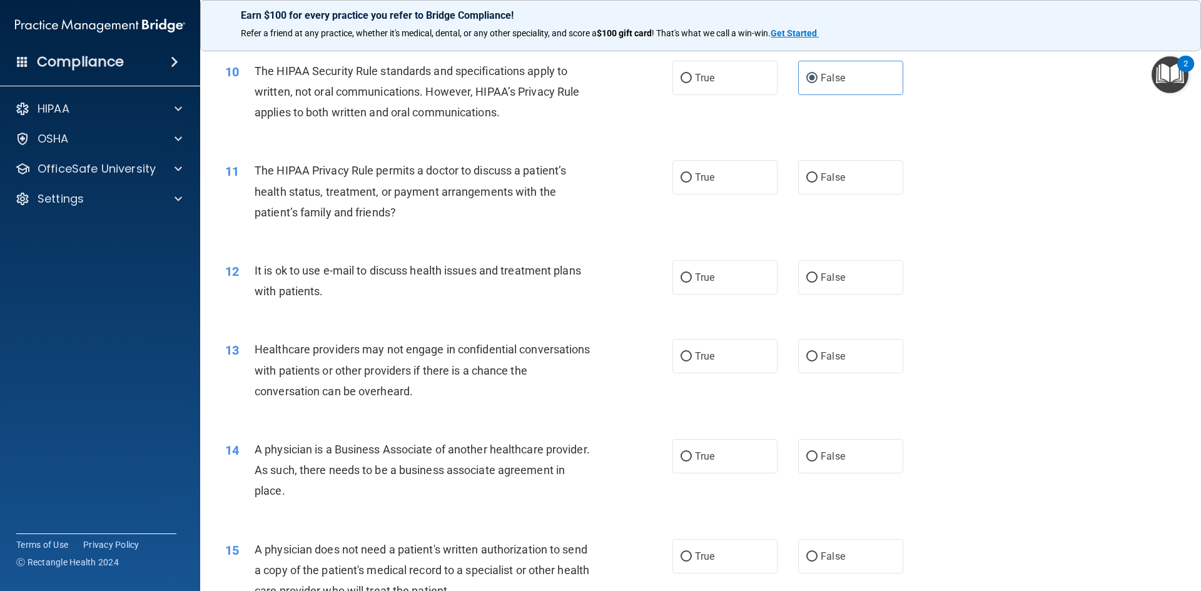
scroll to position [876, 0]
click at [386, 194] on span "The HIPAA Privacy Rule permits a doctor to discuss a patient’s health status, t…" at bounding box center [411, 190] width 312 height 54
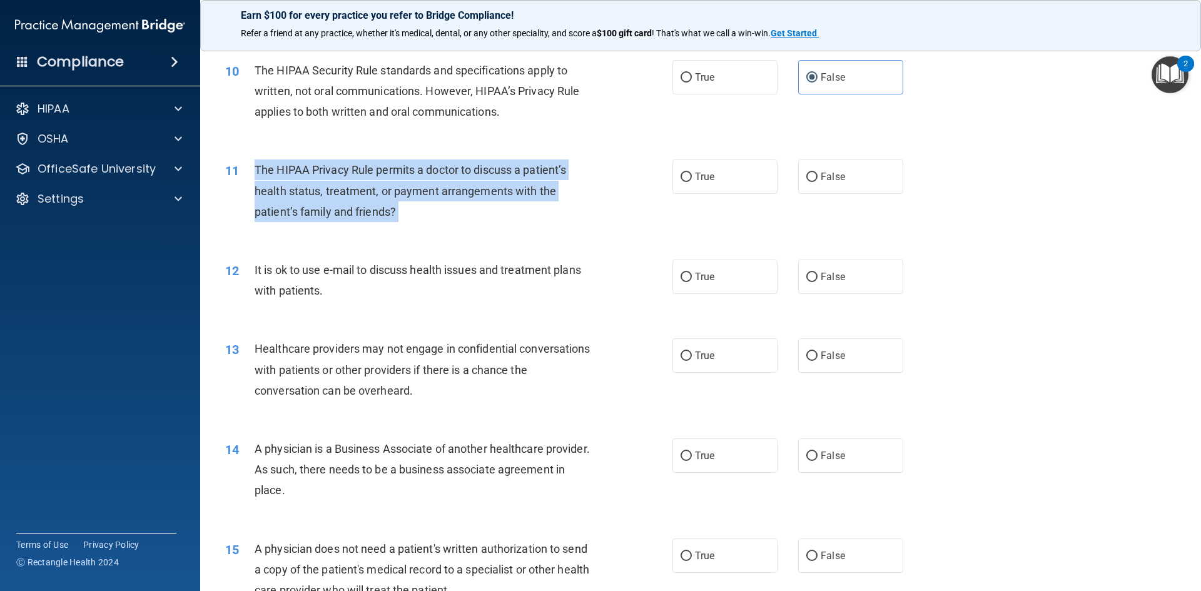
click at [386, 194] on span "The HIPAA Privacy Rule permits a doctor to discuss a patient’s health status, t…" at bounding box center [411, 190] width 312 height 54
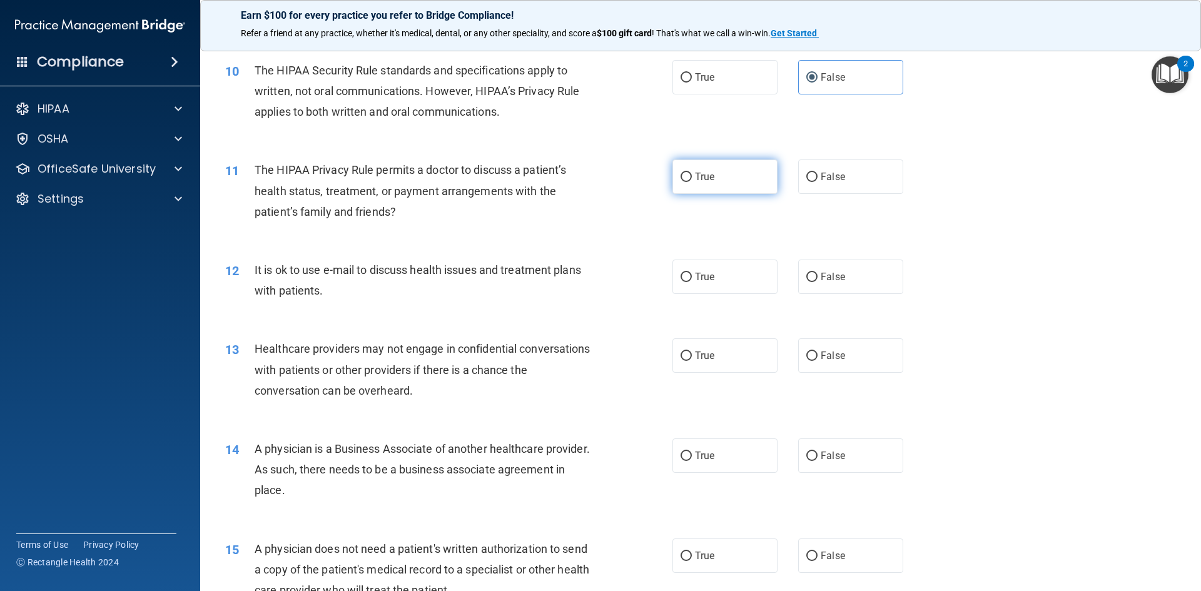
click at [712, 183] on label "True" at bounding box center [725, 177] width 105 height 34
click at [692, 182] on input "True" at bounding box center [686, 177] width 11 height 9
radio input "true"
click at [444, 268] on span "It is ok to use e-mail to discuss health issues and treatment plans with patien…" at bounding box center [418, 280] width 327 height 34
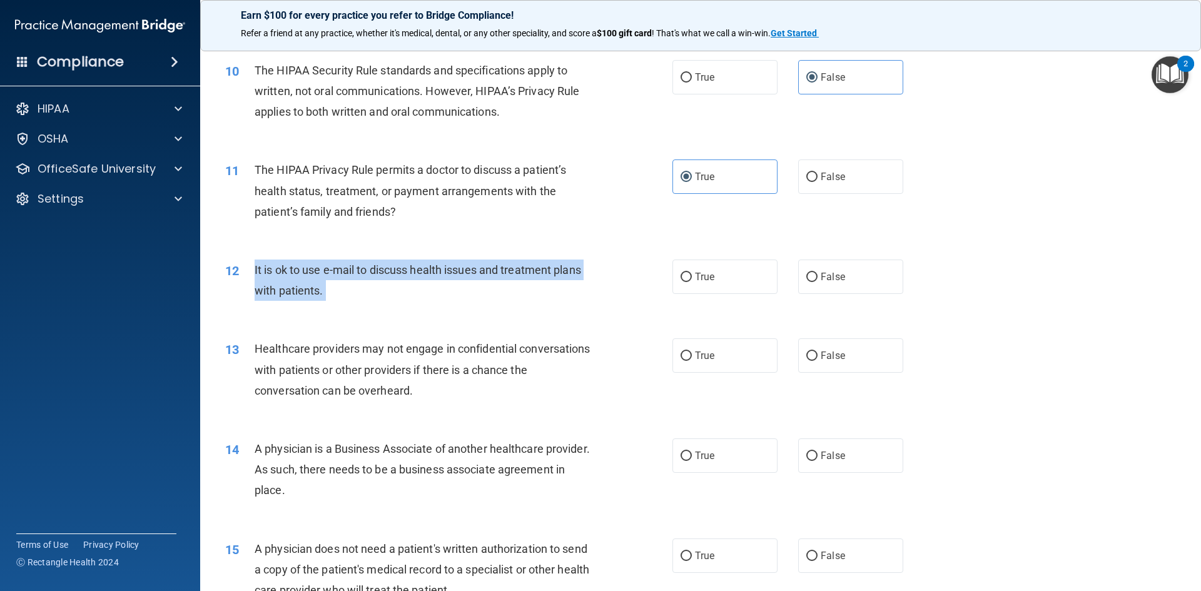
click at [444, 268] on span "It is ok to use e-mail to discuss health issues and treatment plans with patien…" at bounding box center [418, 280] width 327 height 34
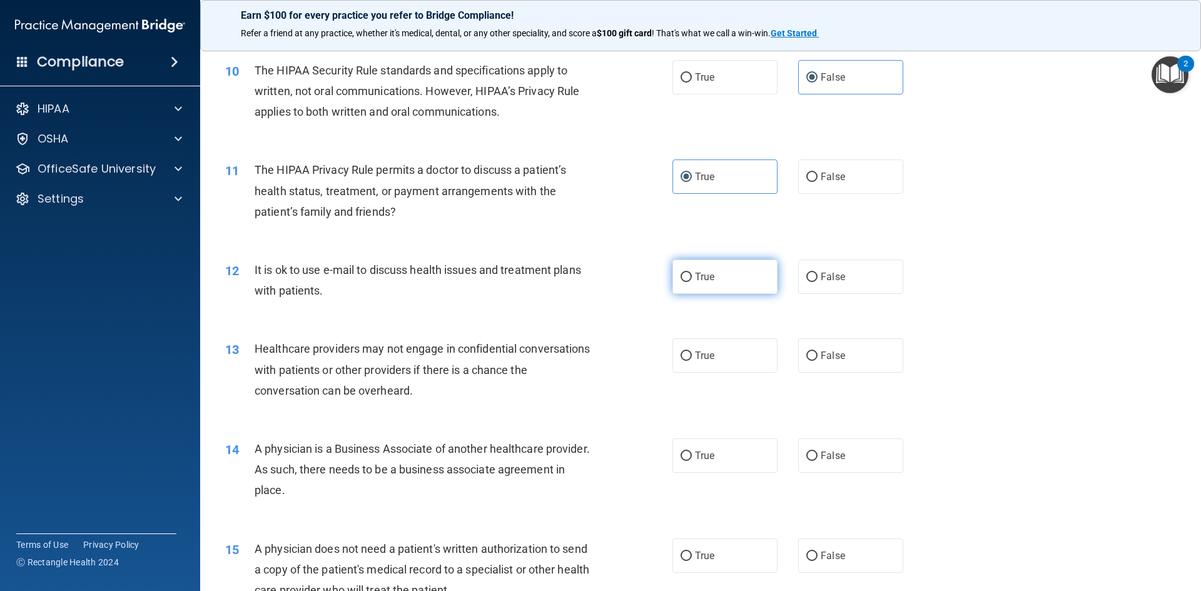
click at [719, 278] on label "True" at bounding box center [725, 277] width 105 height 34
click at [692, 278] on input "True" at bounding box center [686, 277] width 11 height 9
radio input "true"
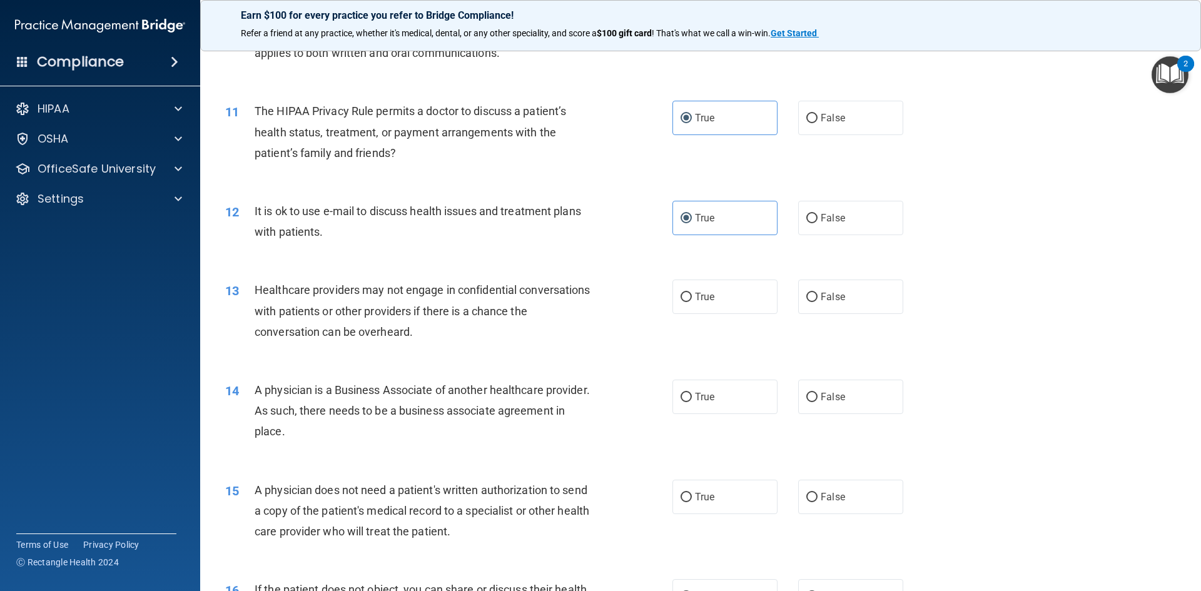
scroll to position [1001, 0]
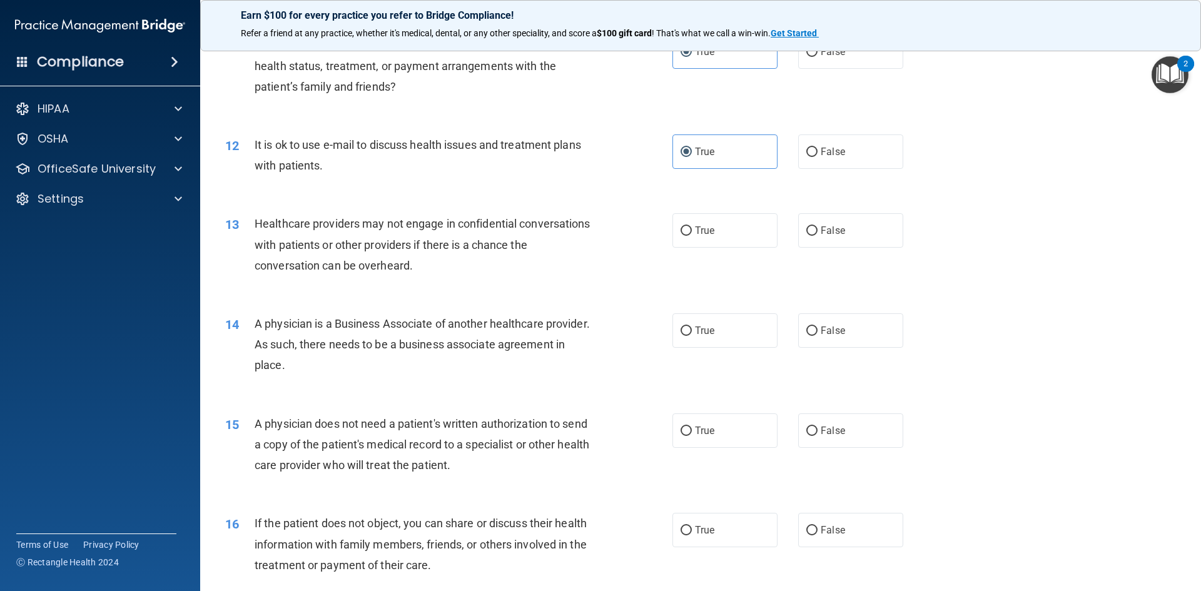
click at [320, 238] on span "Healthcare providers may not engage in confidential conversations with patients…" at bounding box center [423, 244] width 336 height 54
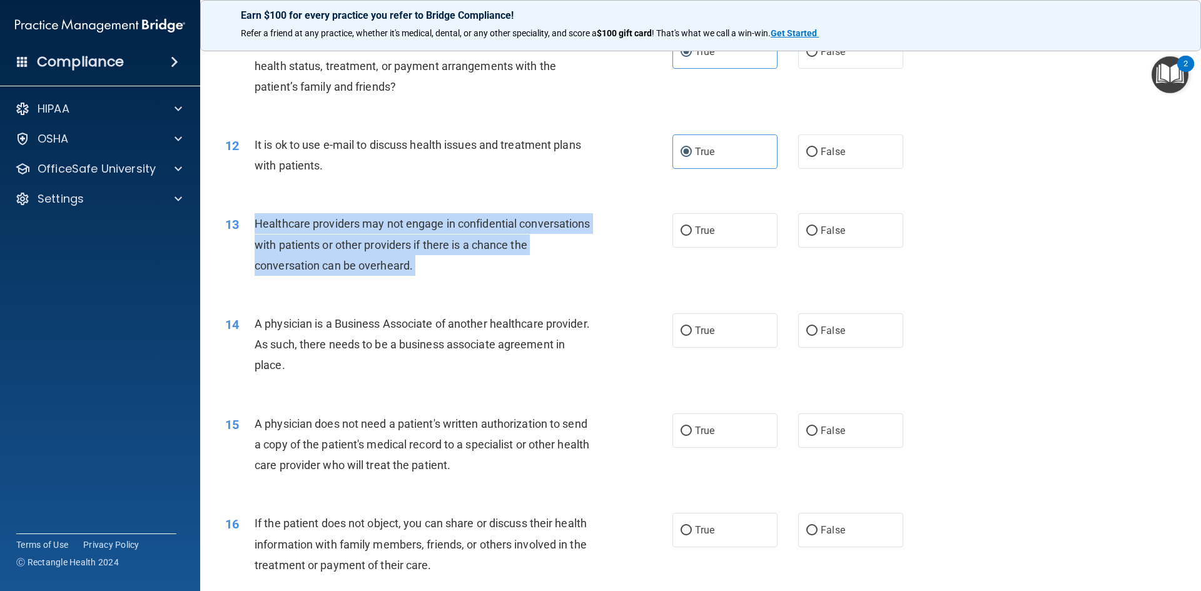
click at [320, 238] on span "Healthcare providers may not engage in confidential conversations with patients…" at bounding box center [423, 244] width 336 height 54
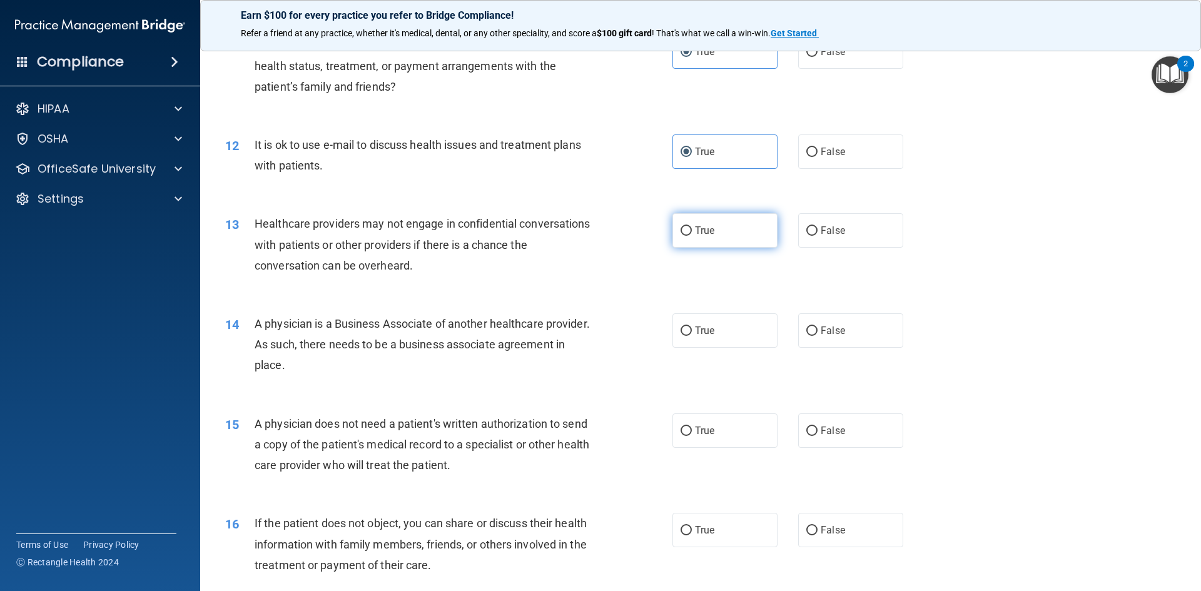
drag, startPoint x: 320, startPoint y: 238, endPoint x: 699, endPoint y: 241, distance: 378.5
click at [699, 241] on label "True" at bounding box center [725, 230] width 105 height 34
click at [692, 236] on input "True" at bounding box center [686, 230] width 11 height 9
radio input "true"
click at [432, 336] on div "A physician is a Business Associate of another healthcare provider. As such, th…" at bounding box center [430, 344] width 350 height 63
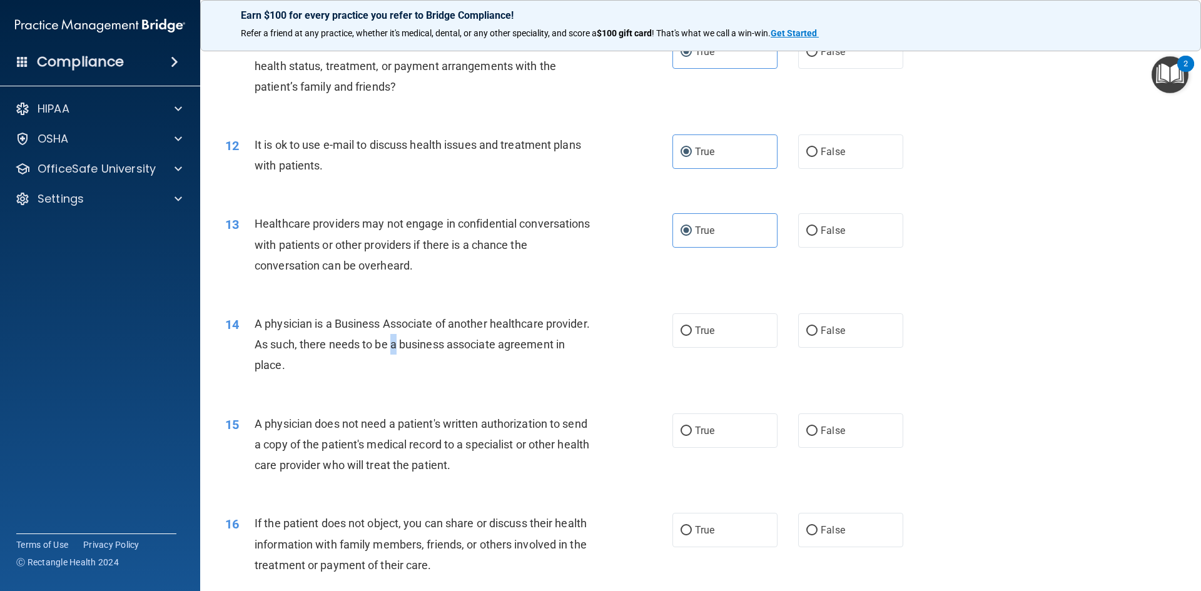
click at [432, 336] on div "A physician is a Business Associate of another healthcare provider. As such, th…" at bounding box center [430, 344] width 350 height 63
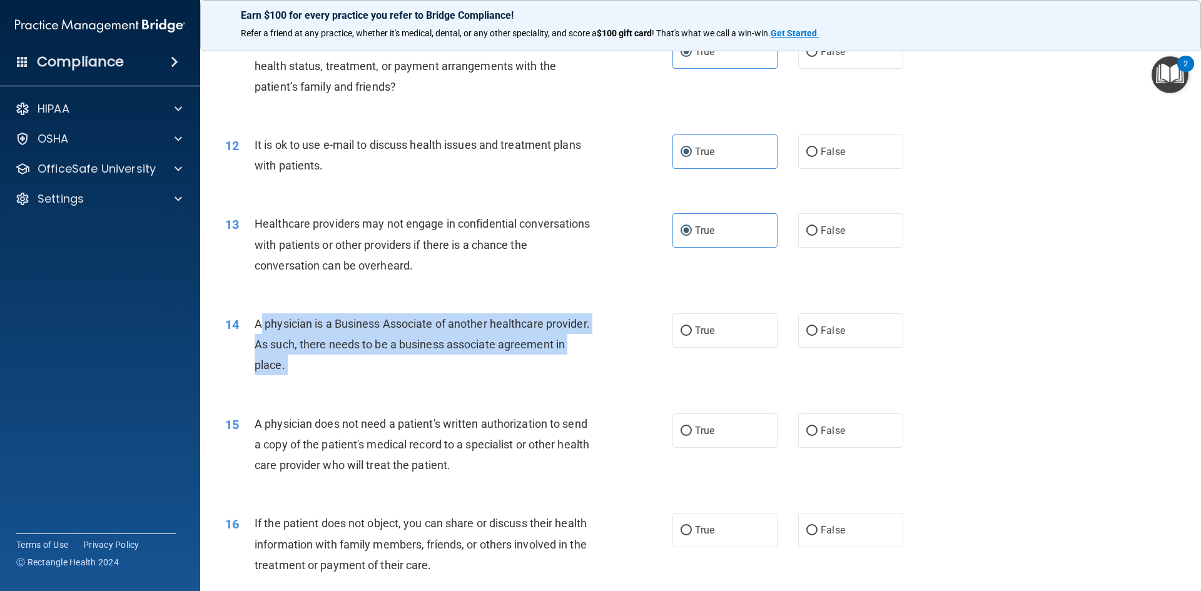
click at [432, 336] on div "A physician is a Business Associate of another healthcare provider. As such, th…" at bounding box center [430, 344] width 350 height 63
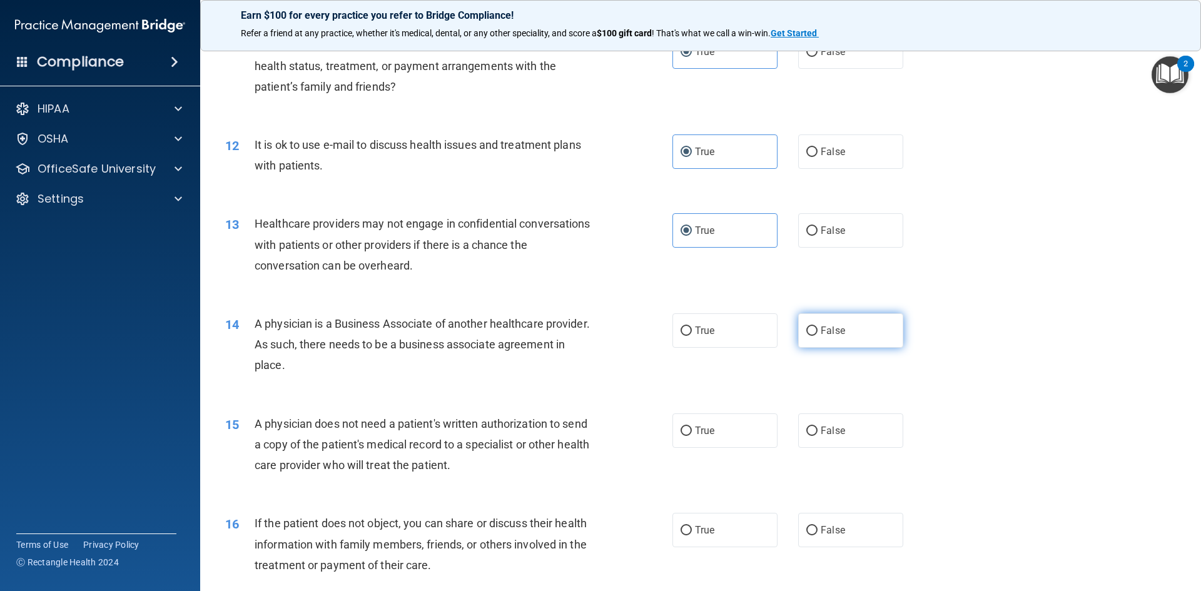
click at [810, 324] on label "False" at bounding box center [850, 330] width 105 height 34
click at [810, 327] on input "False" at bounding box center [811, 331] width 11 height 9
radio input "true"
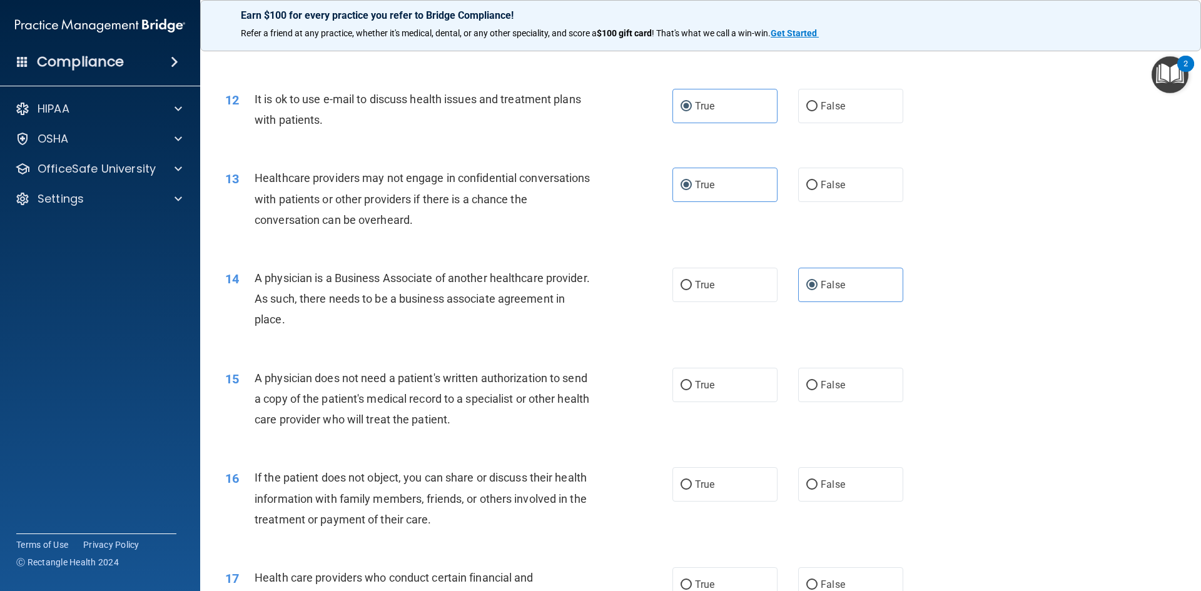
scroll to position [1126, 0]
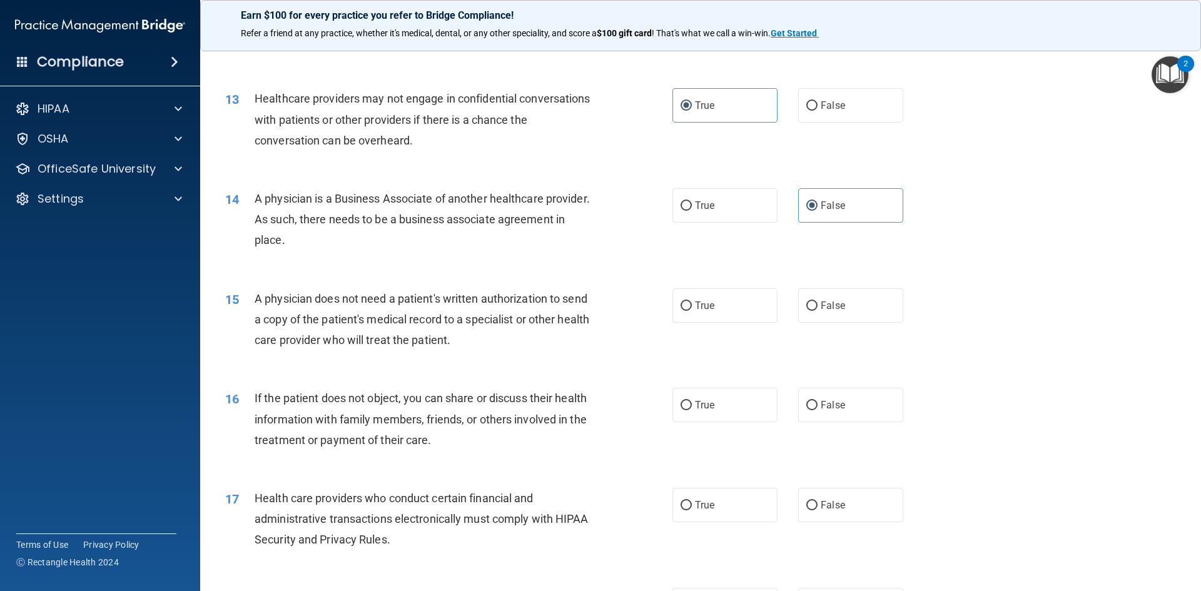
click at [393, 323] on span "A physician does not need a patient's written authorization to send a copy of t…" at bounding box center [422, 319] width 335 height 54
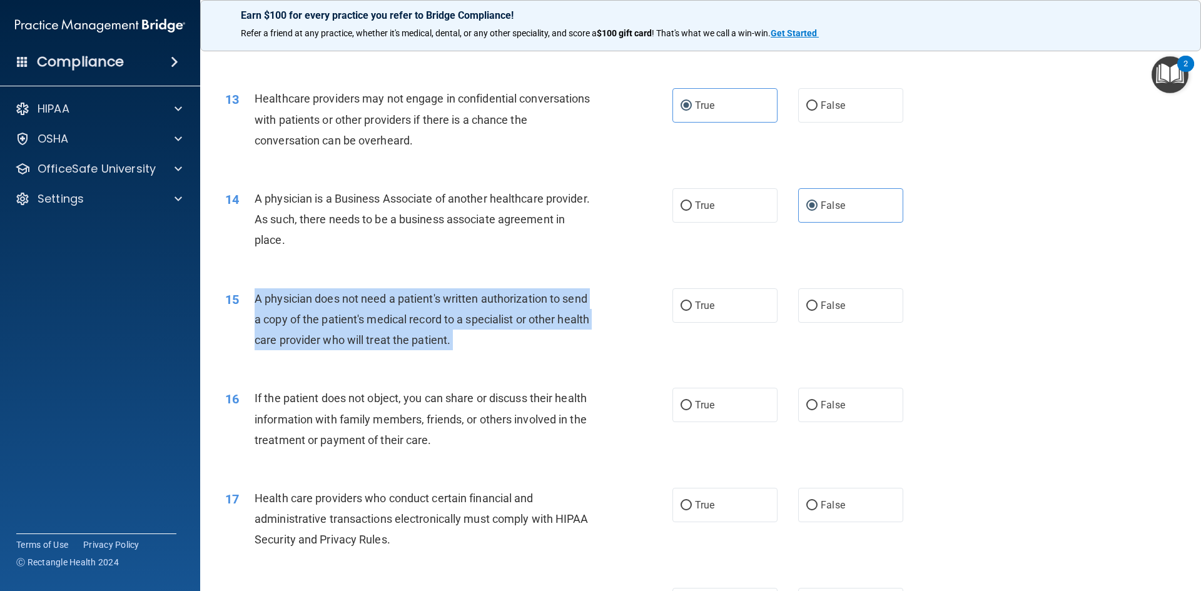
click at [393, 323] on span "A physician does not need a patient's written authorization to send a copy of t…" at bounding box center [422, 319] width 335 height 54
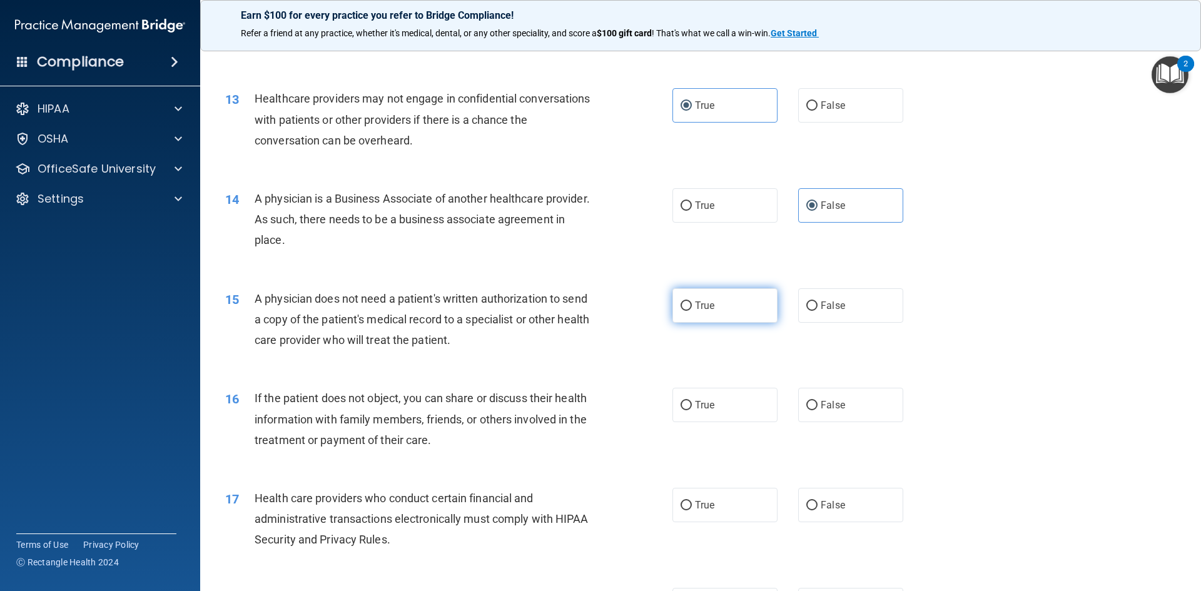
click at [718, 302] on label "True" at bounding box center [725, 305] width 105 height 34
click at [692, 302] on input "True" at bounding box center [686, 306] width 11 height 9
radio input "true"
click at [456, 425] on span "If the patient does not object, you can share or discuss their health informati…" at bounding box center [421, 419] width 332 height 54
click at [455, 424] on span "If the patient does not object, you can share or discuss their health informati…" at bounding box center [421, 419] width 332 height 54
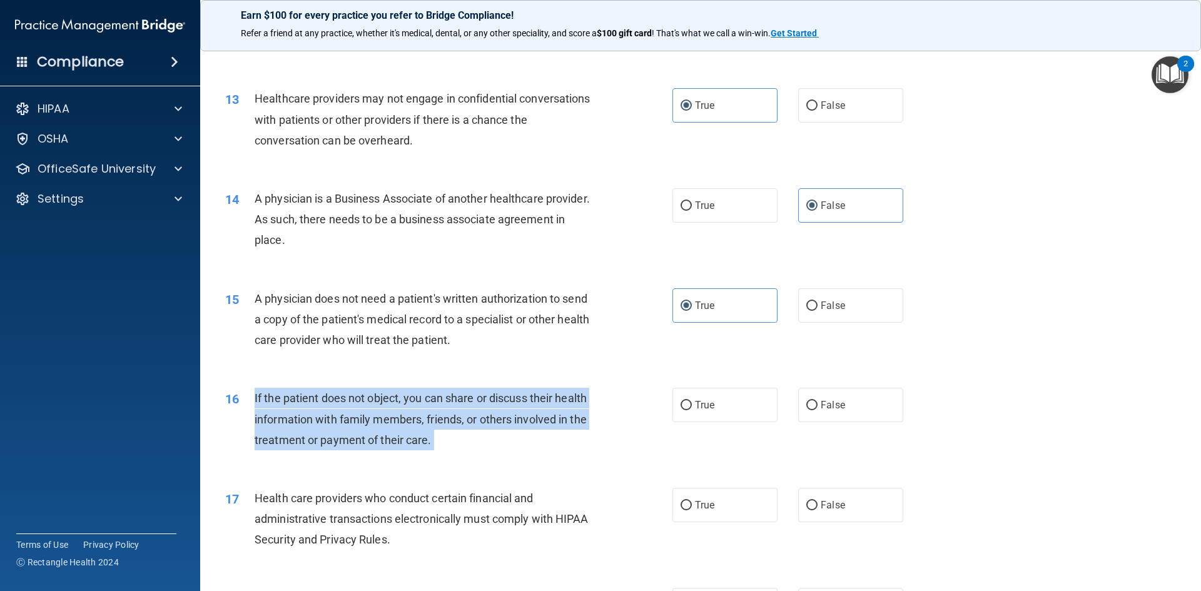
click at [455, 424] on span "If the patient does not object, you can share or discuss their health informati…" at bounding box center [421, 419] width 332 height 54
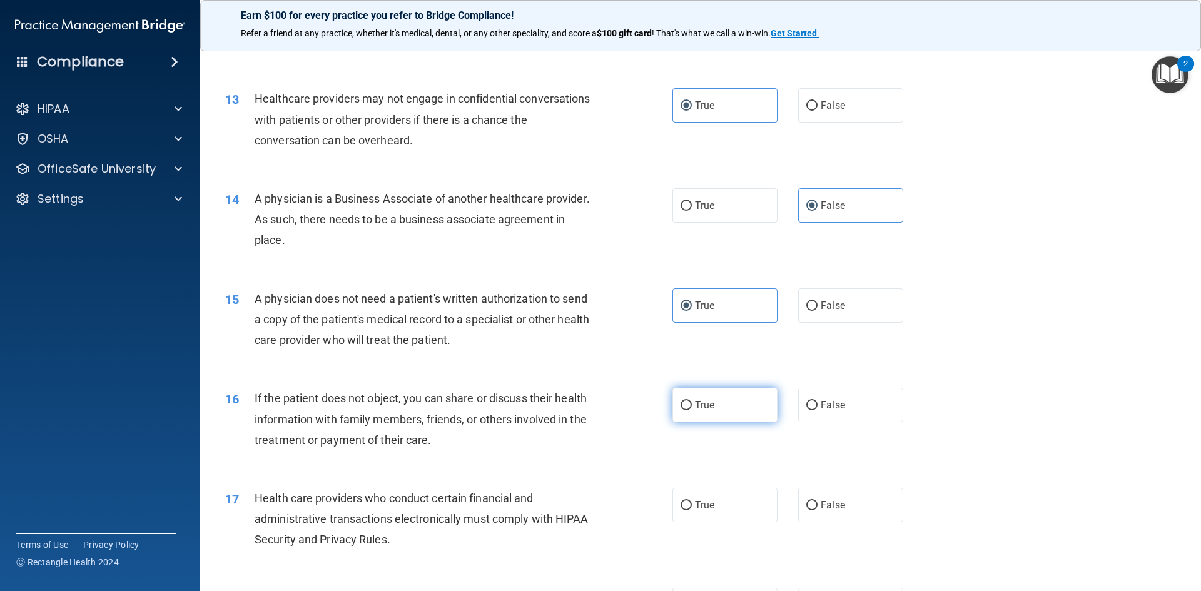
click at [704, 398] on label "True" at bounding box center [725, 405] width 105 height 34
click at [692, 401] on input "True" at bounding box center [686, 405] width 11 height 9
radio input "true"
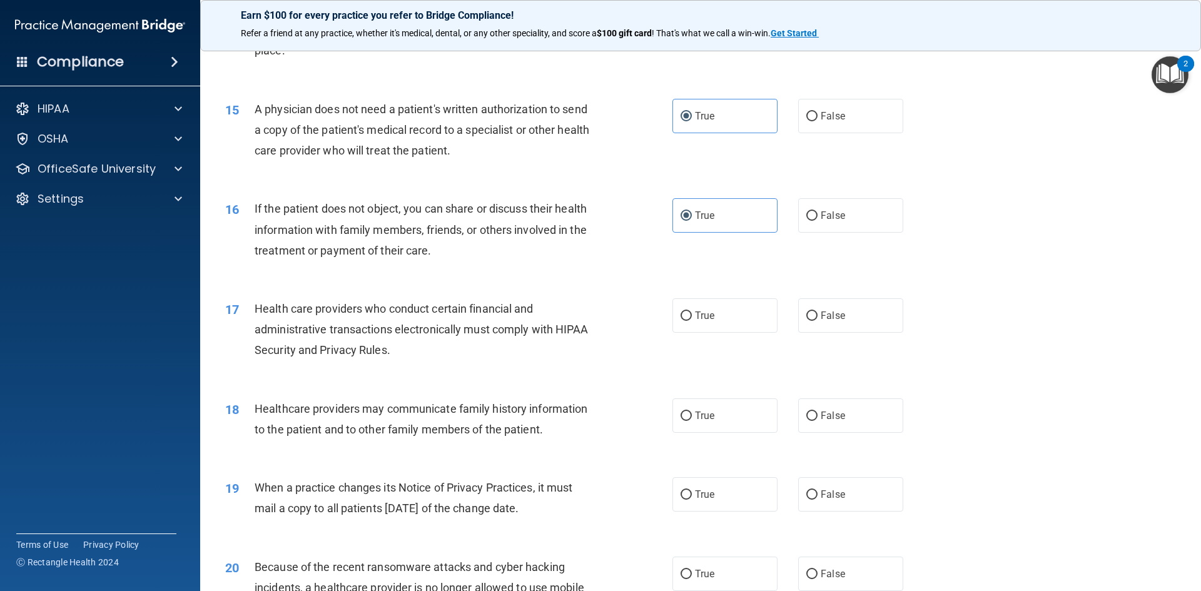
scroll to position [1376, 0]
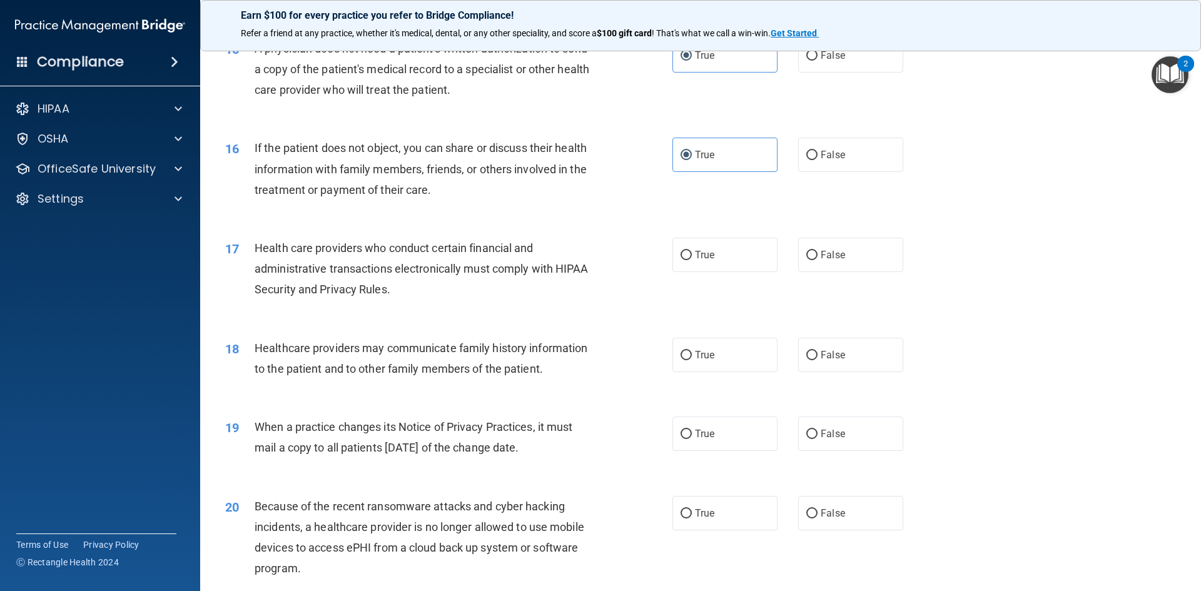
click at [363, 268] on span "Health care providers who conduct certain financial and administrative transact…" at bounding box center [422, 268] width 334 height 54
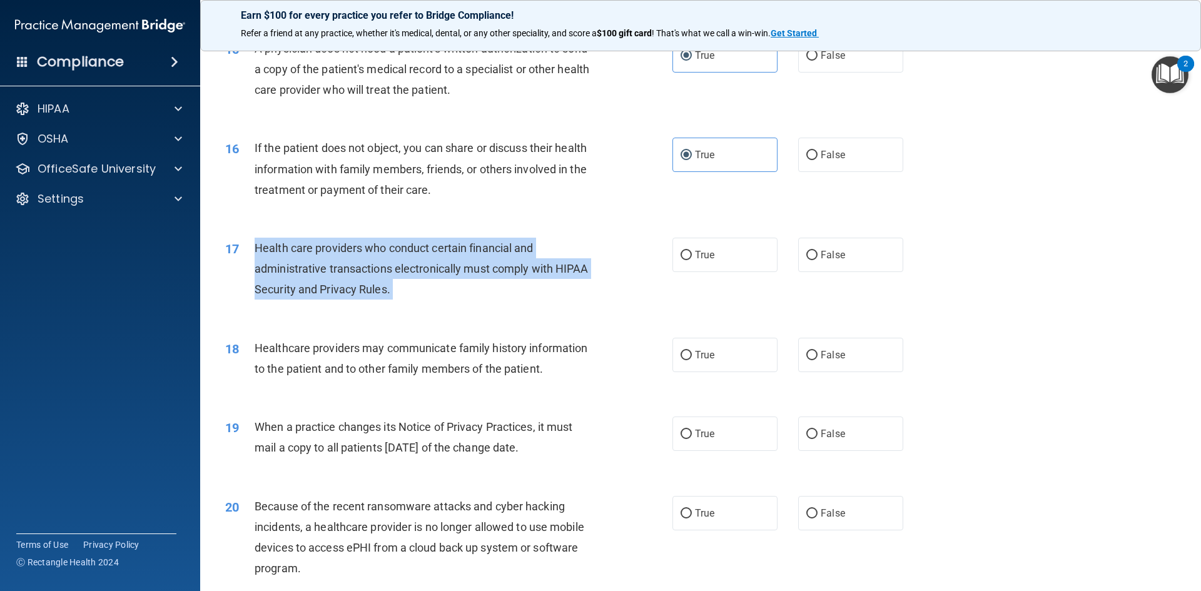
click at [363, 268] on span "Health care providers who conduct certain financial and administrative transact…" at bounding box center [422, 268] width 334 height 54
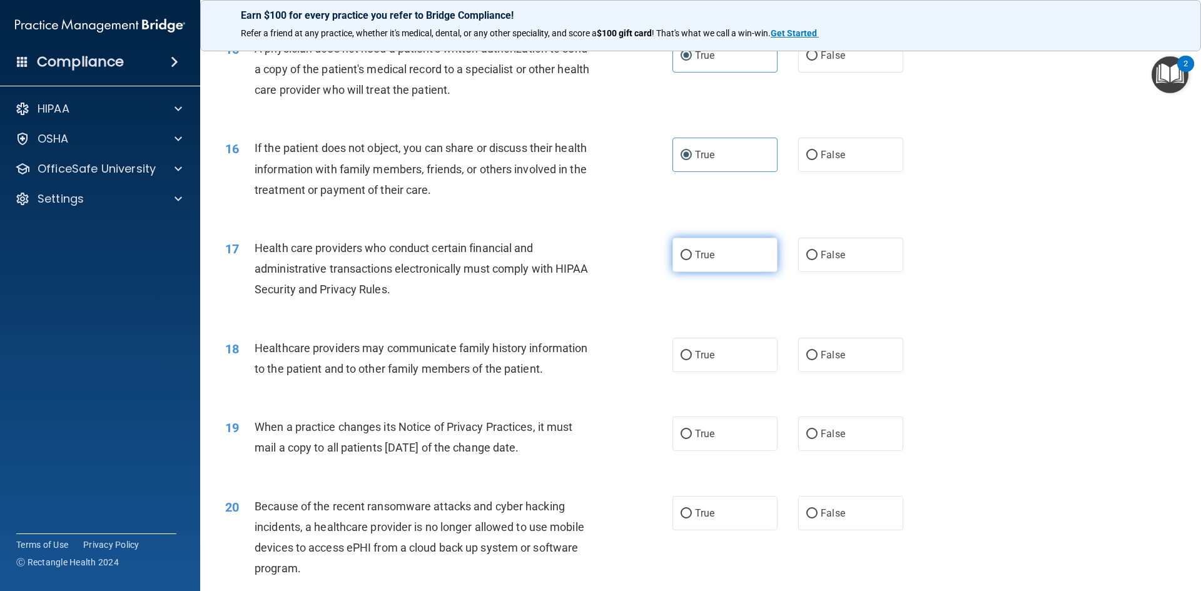
click at [719, 257] on label "True" at bounding box center [725, 255] width 105 height 34
click at [692, 257] on input "True" at bounding box center [686, 255] width 11 height 9
radio input "true"
click at [404, 346] on span "Healthcare providers may communicate family history information to the patient …" at bounding box center [421, 359] width 333 height 34
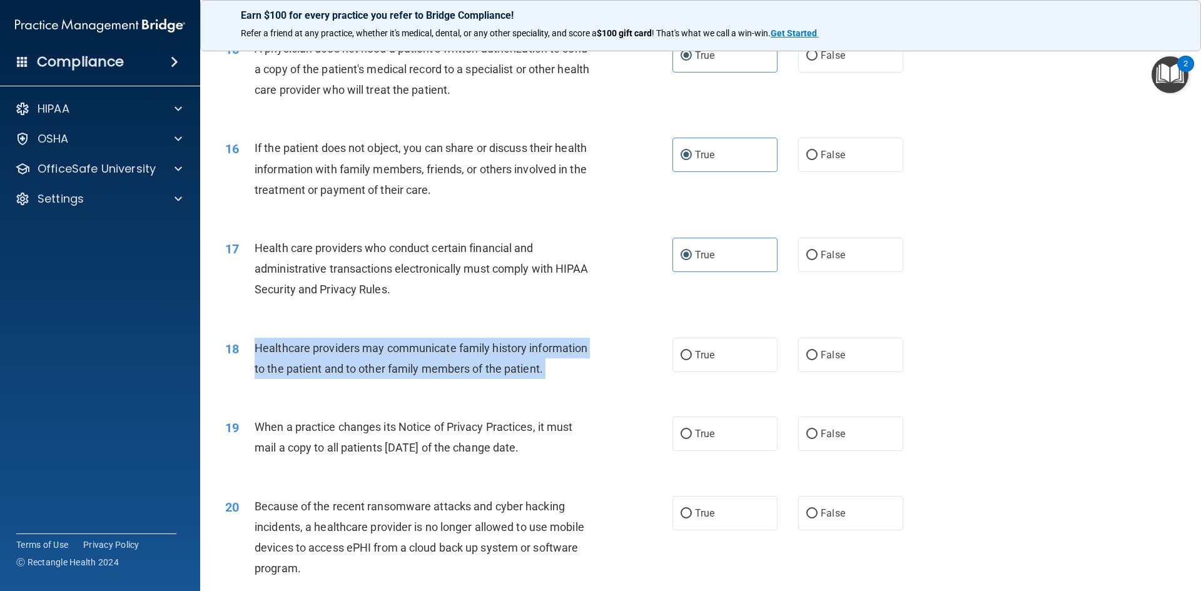
click at [404, 346] on span "Healthcare providers may communicate family history information to the patient …" at bounding box center [421, 359] width 333 height 34
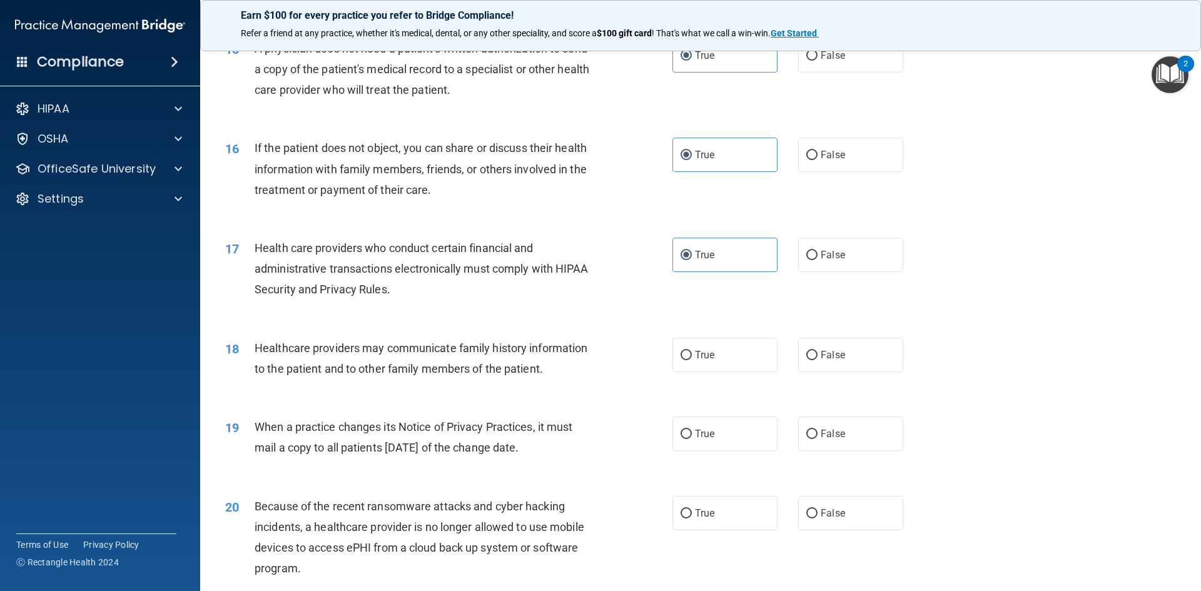
click at [426, 388] on div "18 Healthcare providers may communicate family history information to the patie…" at bounding box center [701, 361] width 970 height 79
click at [467, 358] on div "Healthcare providers may communicate family history information to the patient …" at bounding box center [430, 358] width 350 height 41
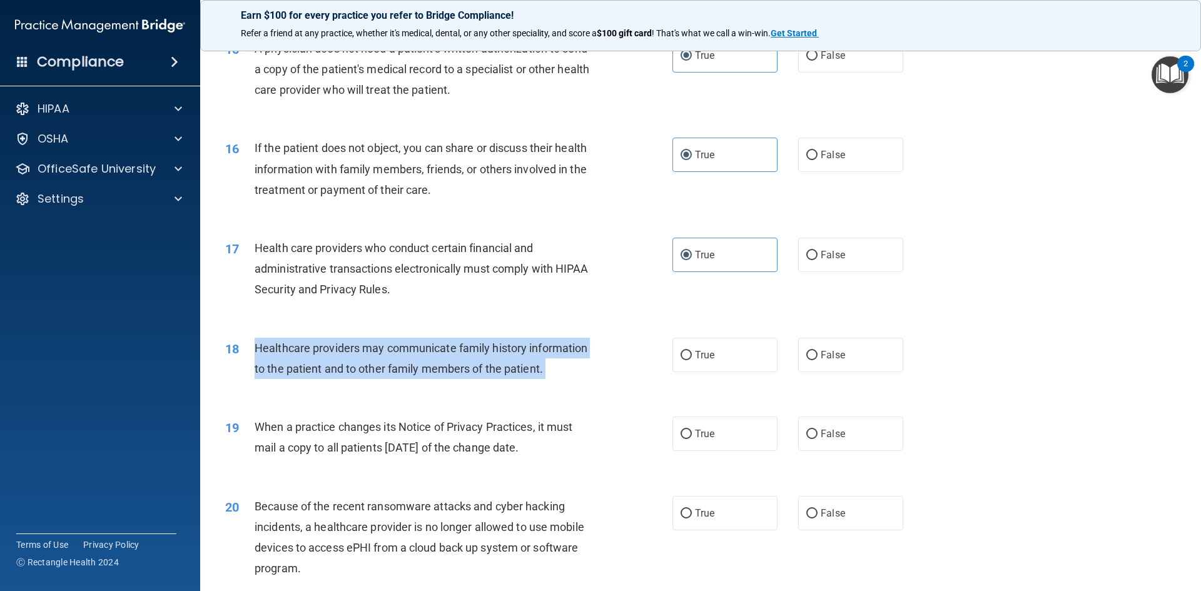
click at [467, 358] on div "Healthcare providers may communicate family history information to the patient …" at bounding box center [430, 358] width 350 height 41
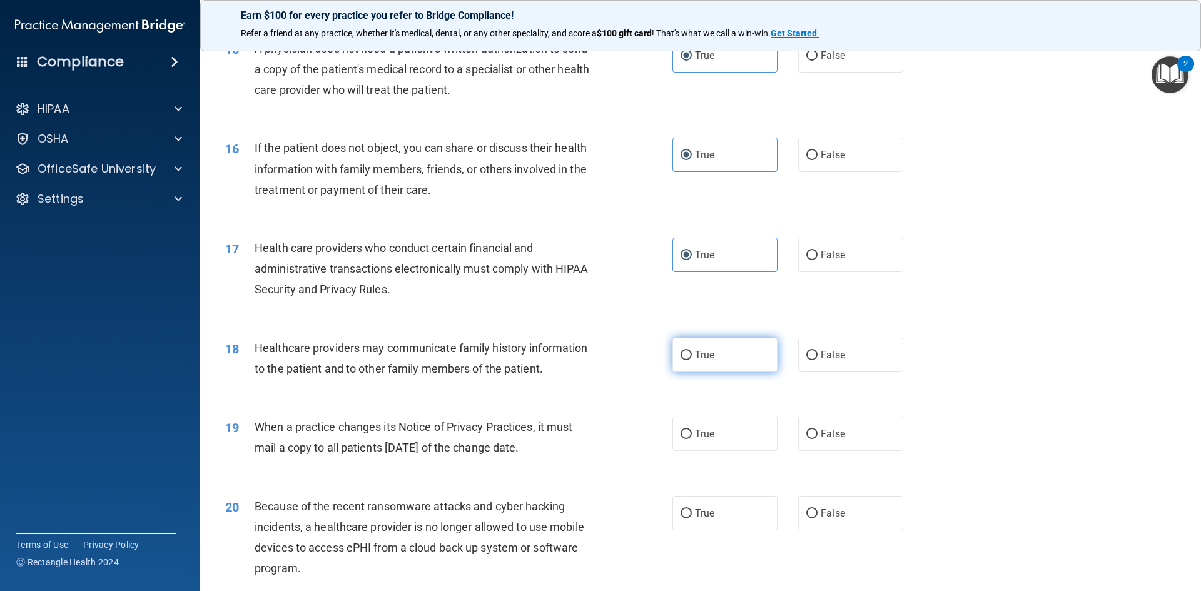
click at [714, 353] on label "True" at bounding box center [725, 355] width 105 height 34
click at [692, 353] on input "True" at bounding box center [686, 355] width 11 height 9
radio input "true"
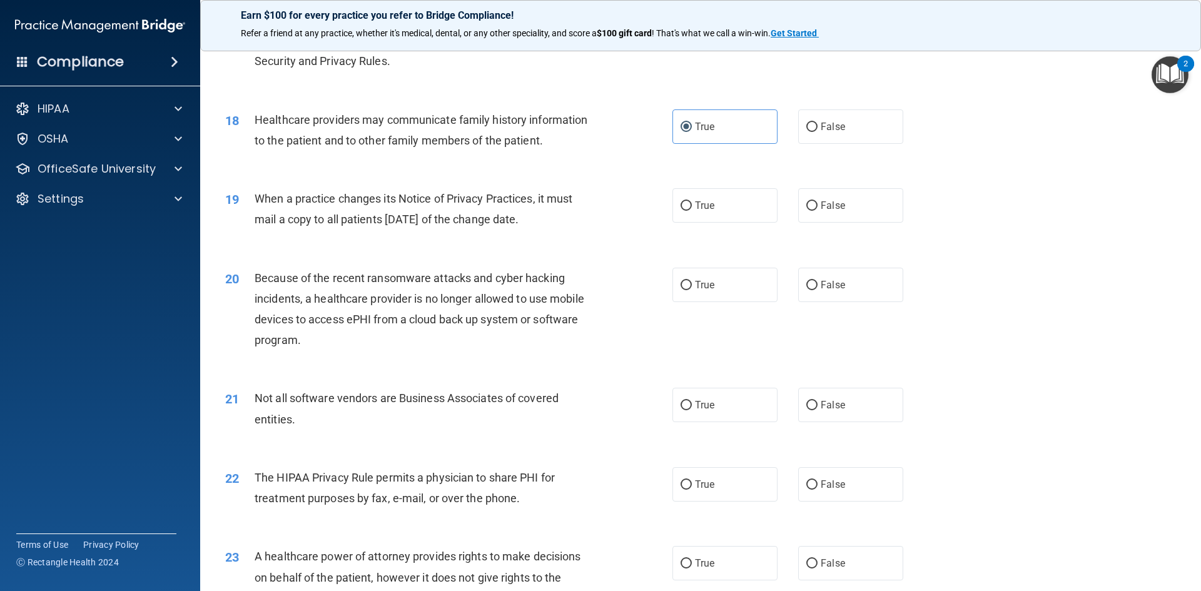
scroll to position [1627, 0]
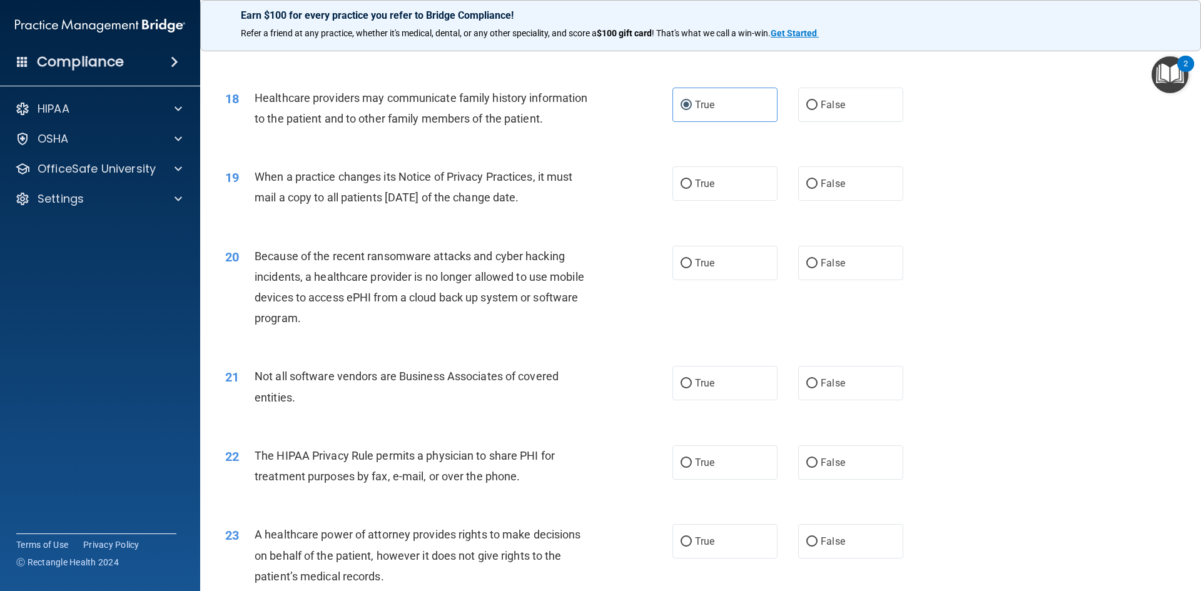
click at [357, 193] on span "When a practice changes its Notice of Privacy Practices, it must mail a copy to…" at bounding box center [414, 187] width 318 height 34
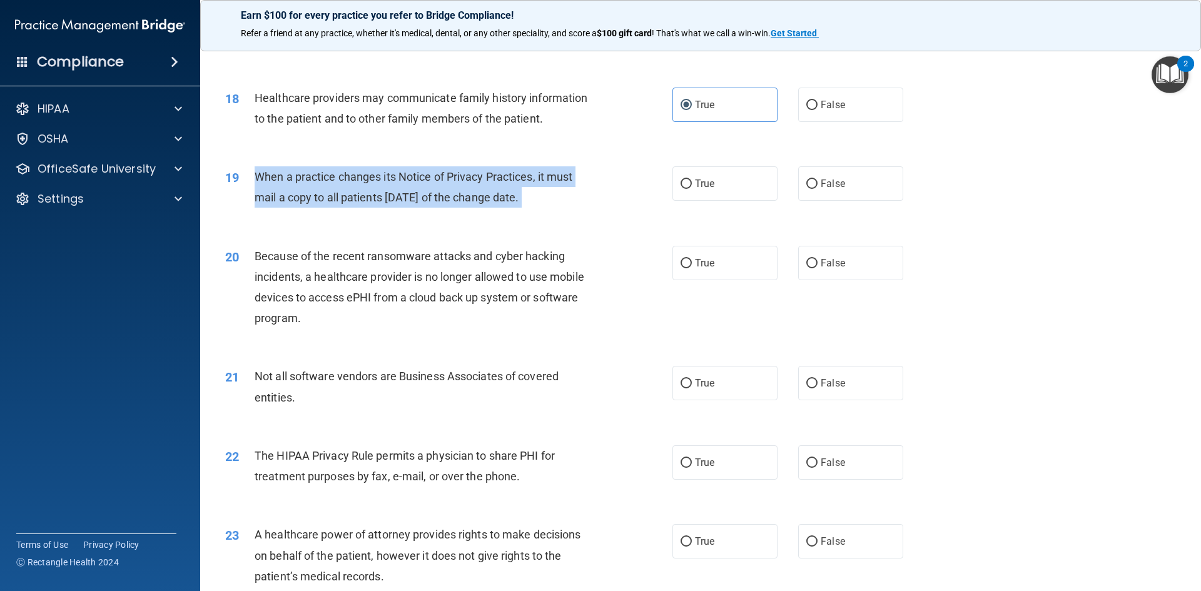
click at [357, 193] on span "When a practice changes its Notice of Privacy Practices, it must mail a copy to…" at bounding box center [414, 187] width 318 height 34
click at [571, 201] on div "When a practice changes its Notice of Privacy Practices, it must mail a copy to…" at bounding box center [430, 186] width 350 height 41
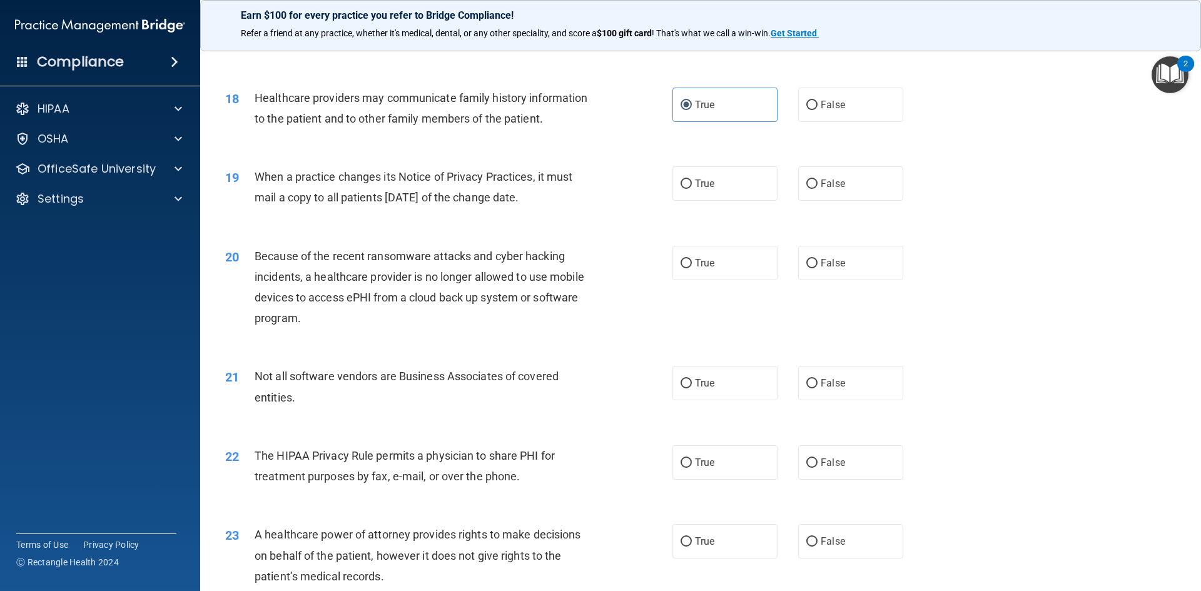
click at [572, 172] on span "When a practice changes its Notice of Privacy Practices, it must mail a copy to…" at bounding box center [414, 187] width 318 height 34
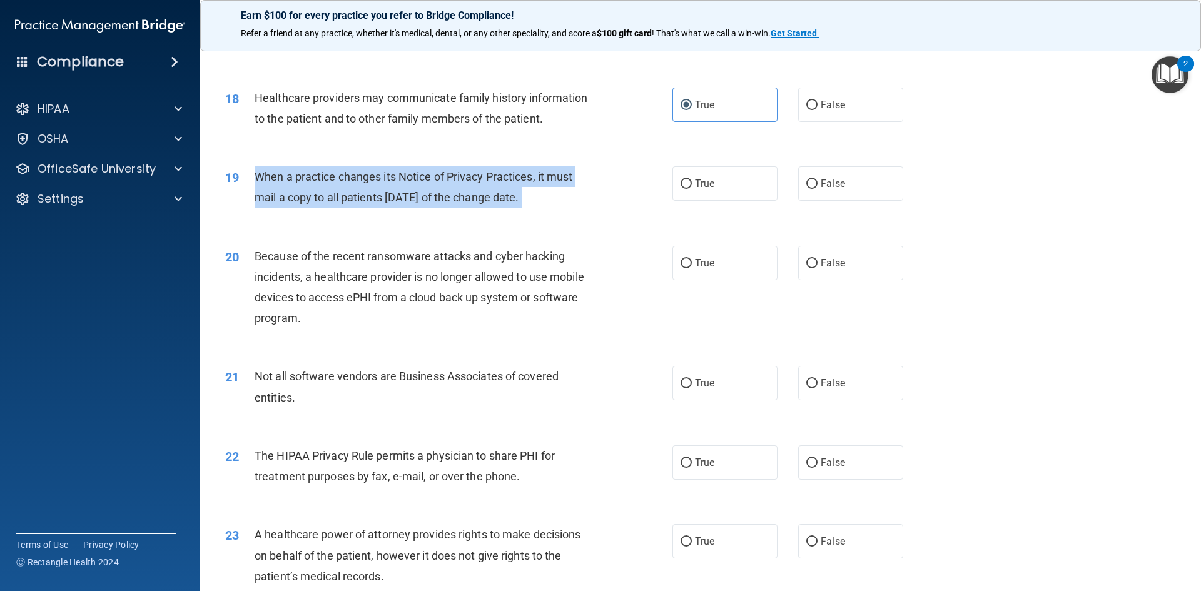
click at [572, 172] on span "When a practice changes its Notice of Privacy Practices, it must mail a copy to…" at bounding box center [414, 187] width 318 height 34
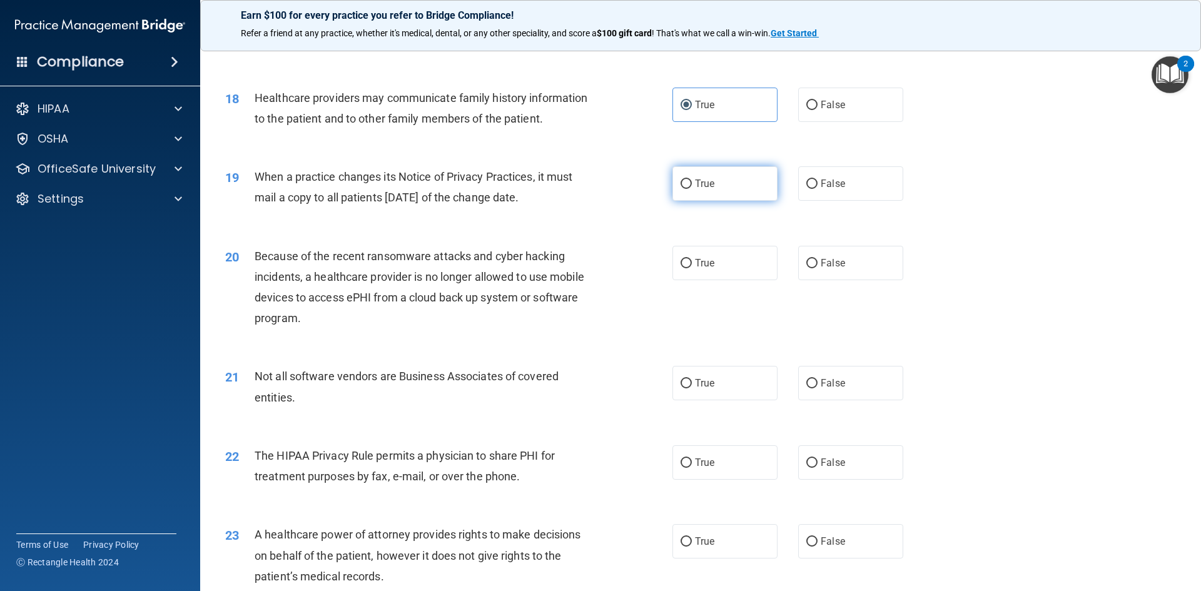
click at [688, 181] on label "True" at bounding box center [725, 183] width 105 height 34
click at [688, 181] on input "True" at bounding box center [686, 184] width 11 height 9
radio input "true"
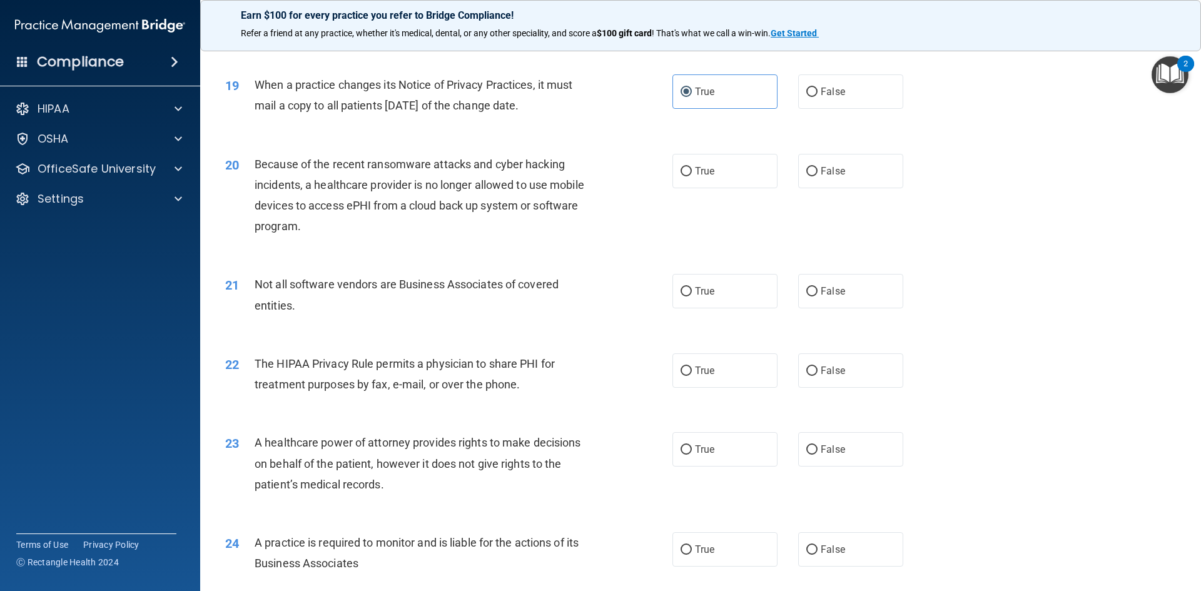
scroll to position [1752, 0]
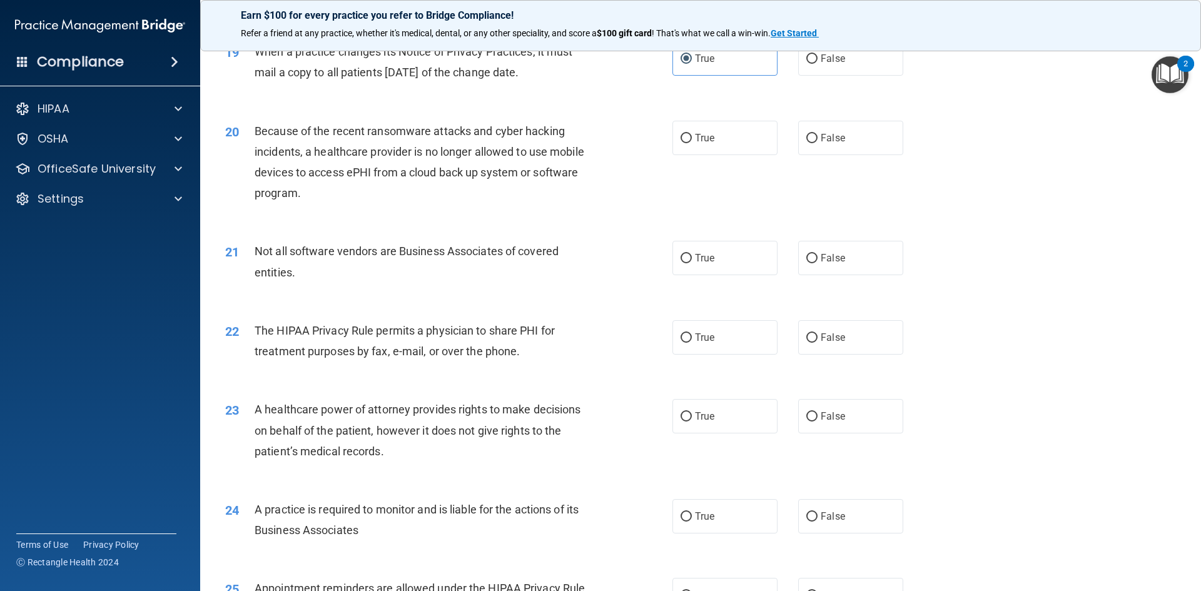
click at [352, 155] on span "Because of the recent ransomware attacks and cyber hacking incidents, a healthc…" at bounding box center [420, 162] width 330 height 76
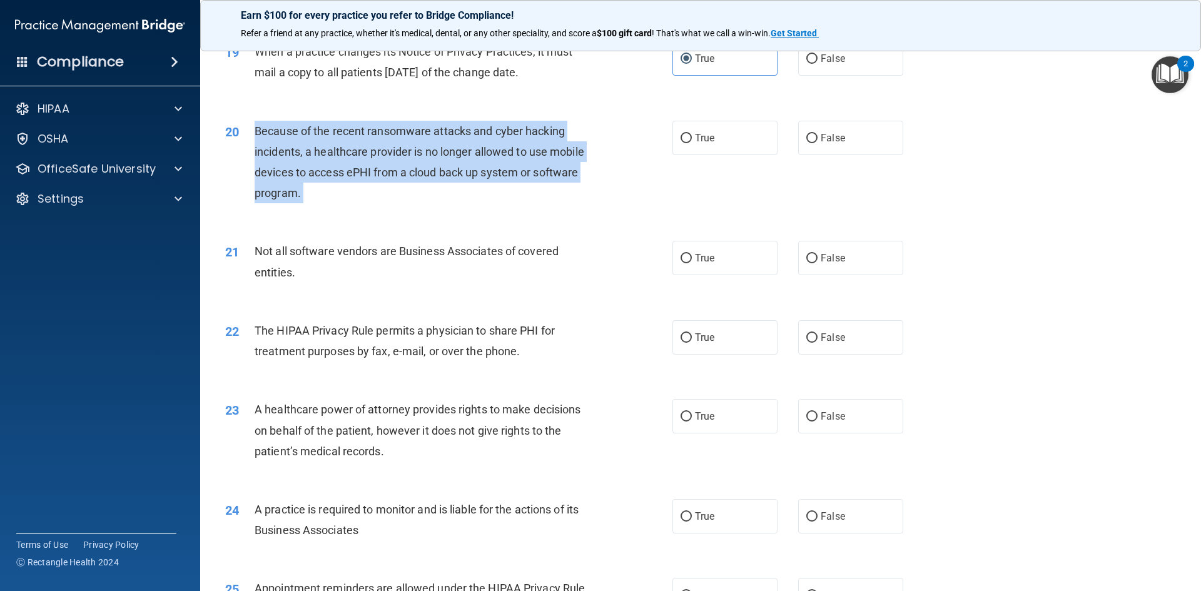
click at [352, 155] on span "Because of the recent ransomware attacks and cyber hacking incidents, a healthc…" at bounding box center [420, 162] width 330 height 76
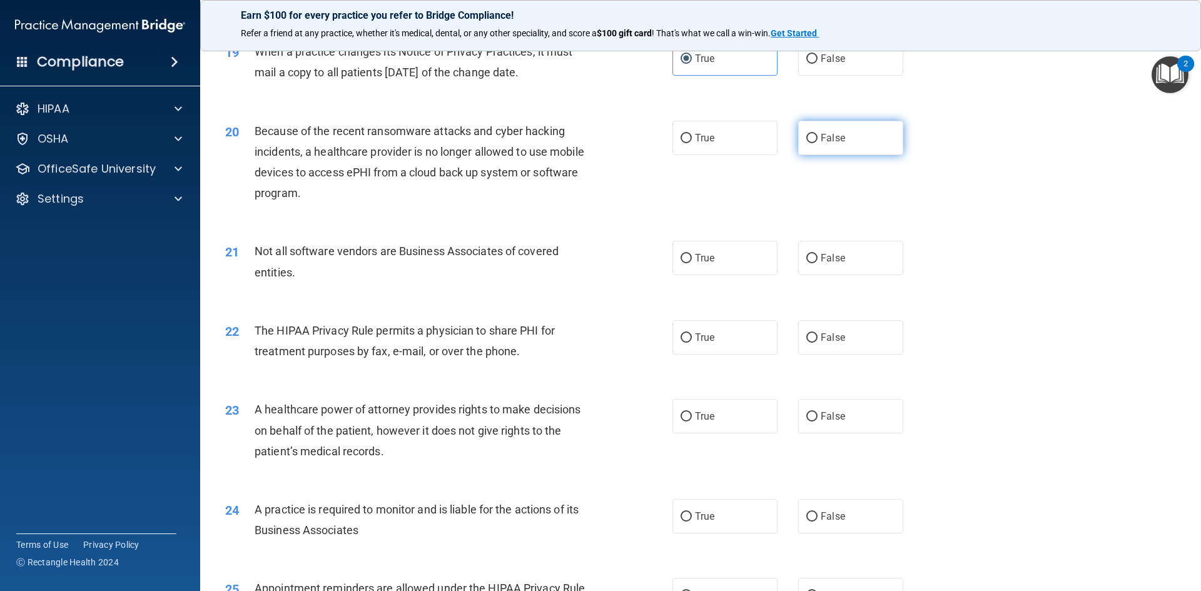
click at [843, 131] on label "False" at bounding box center [850, 138] width 105 height 34
click at [818, 134] on input "False" at bounding box center [811, 138] width 11 height 9
radio input "true"
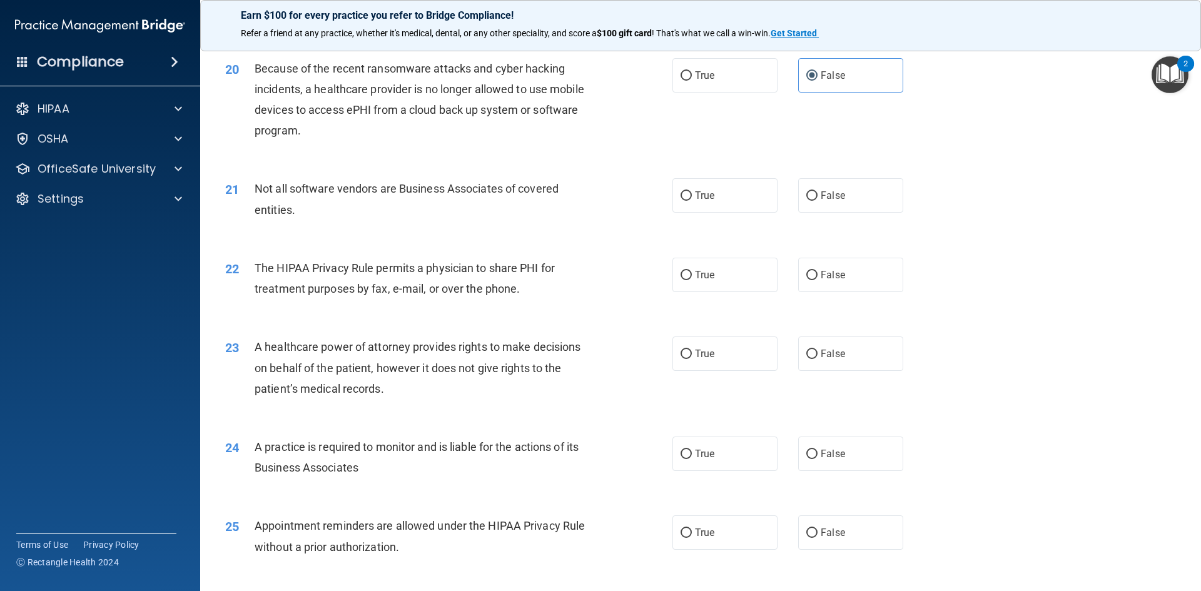
click at [494, 182] on span "Not all software vendors are Business Associates of covered entities." at bounding box center [407, 199] width 304 height 34
click at [701, 202] on label "True" at bounding box center [725, 195] width 105 height 34
click at [692, 201] on input "True" at bounding box center [686, 195] width 11 height 9
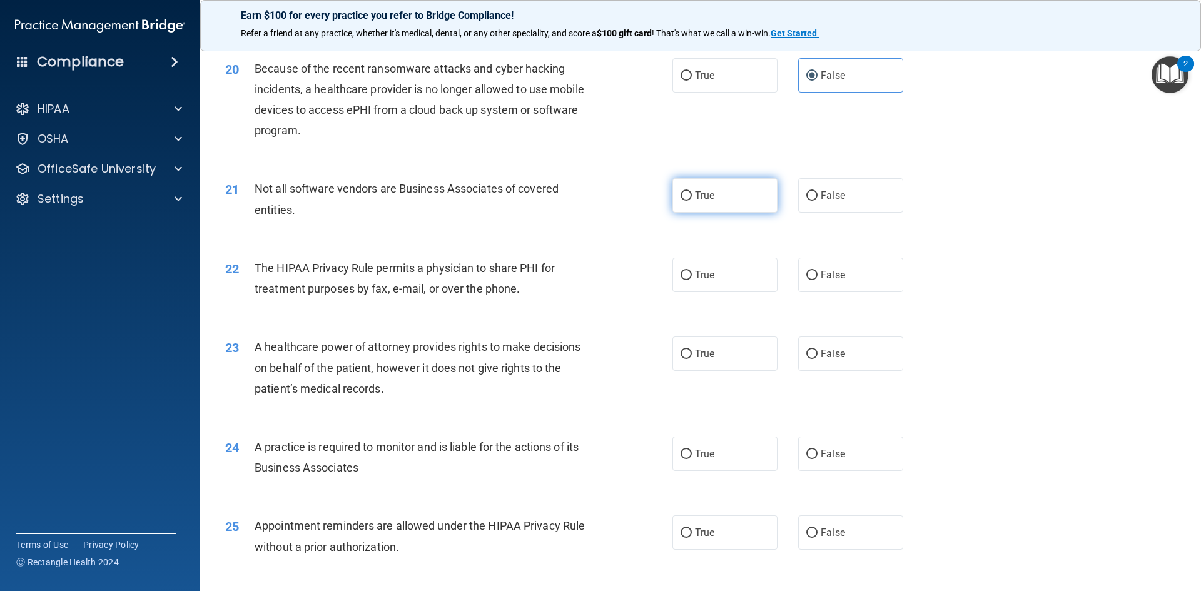
radio input "true"
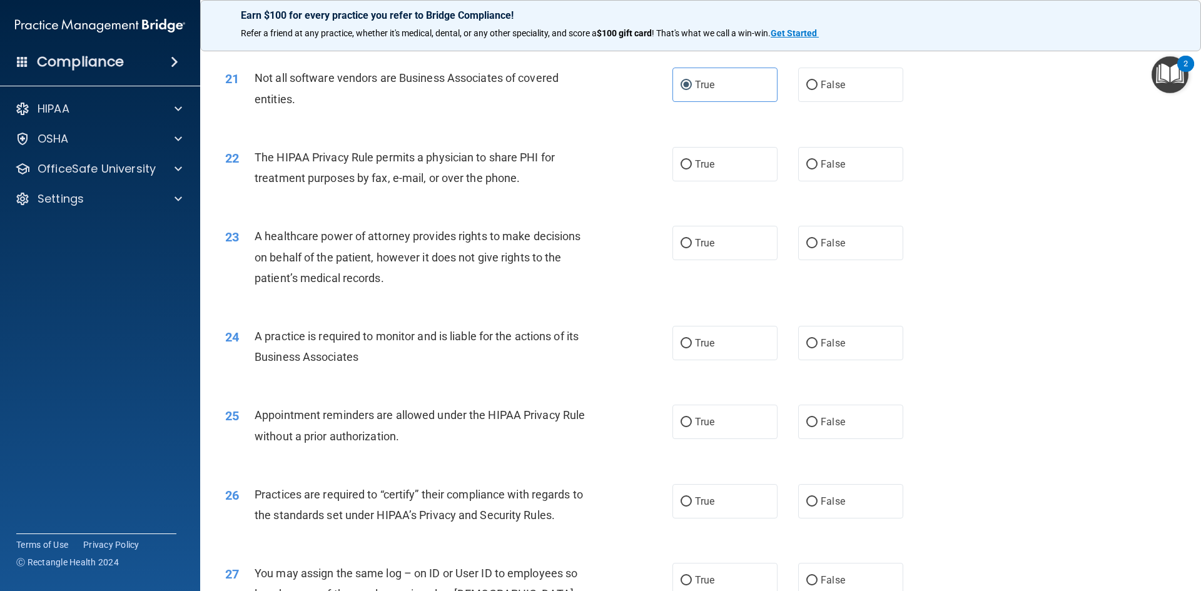
scroll to position [1939, 0]
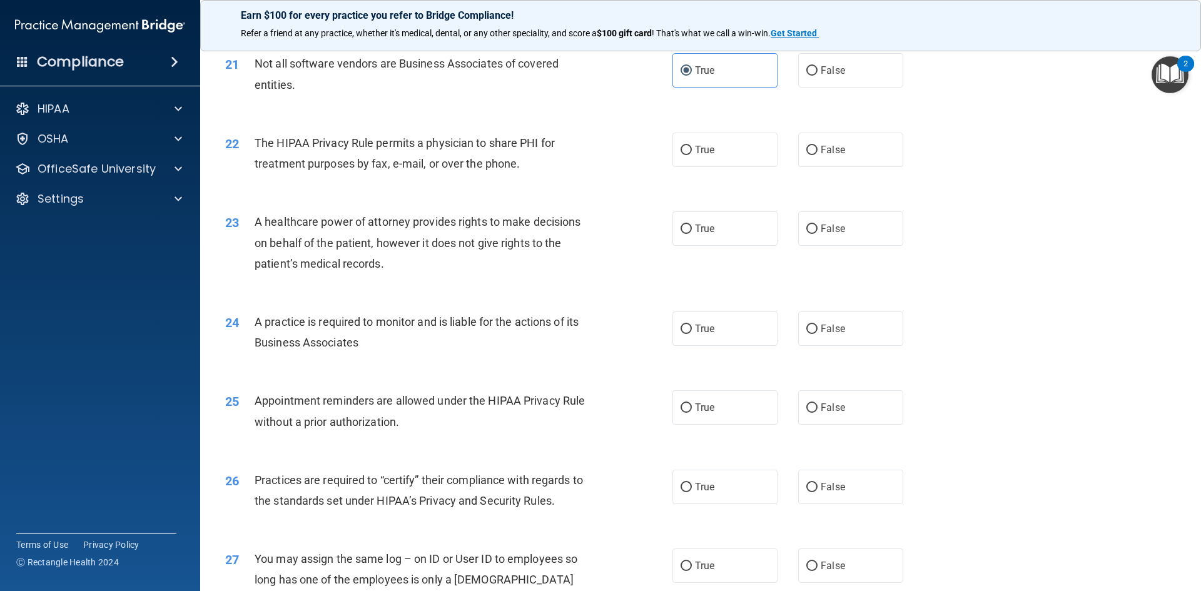
click at [500, 158] on span "The HIPAA Privacy Rule permits a physician to share PHI for treatment purposes …" at bounding box center [405, 153] width 300 height 34
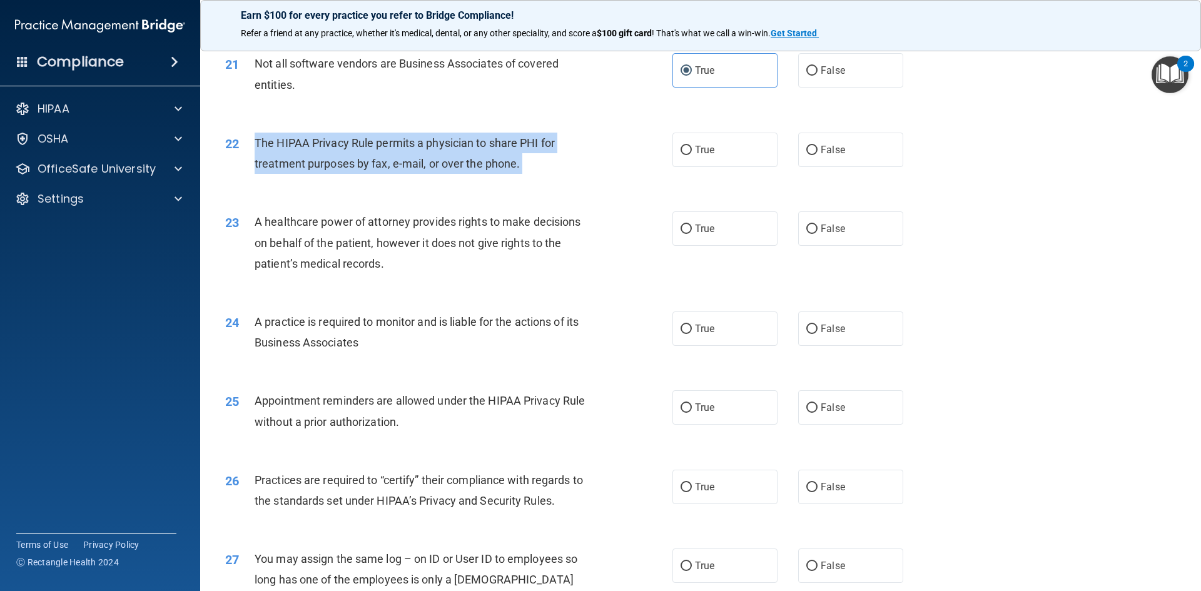
click at [500, 158] on span "The HIPAA Privacy Rule permits a physician to share PHI for treatment purposes …" at bounding box center [405, 153] width 300 height 34
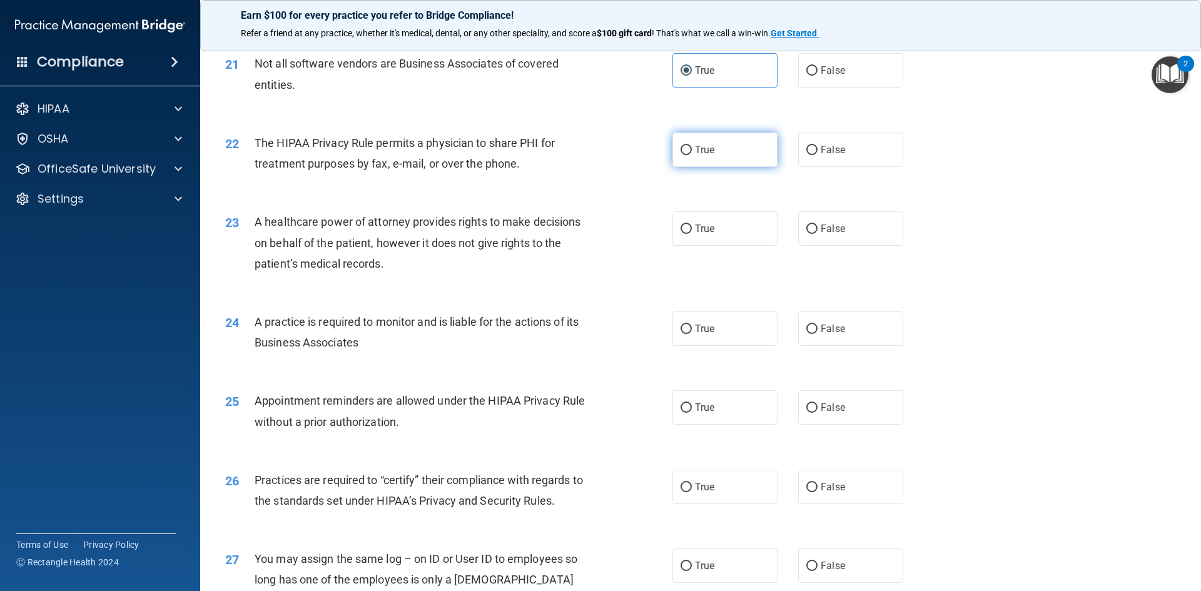
click at [704, 138] on label "True" at bounding box center [725, 150] width 105 height 34
click at [692, 146] on input "True" at bounding box center [686, 150] width 11 height 9
radio input "true"
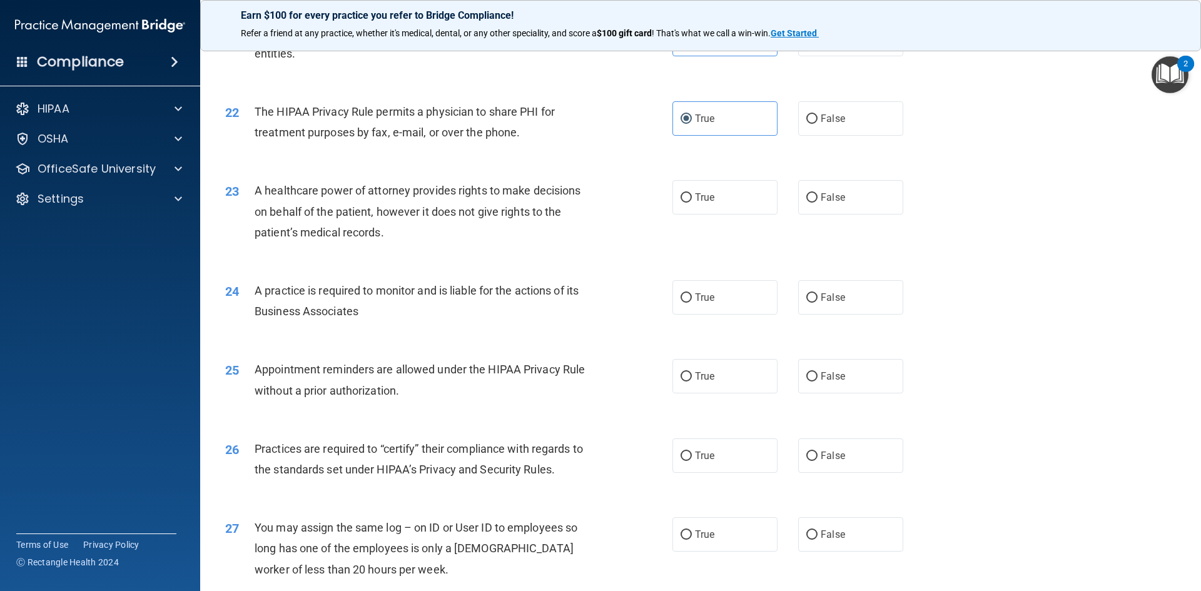
scroll to position [2002, 0]
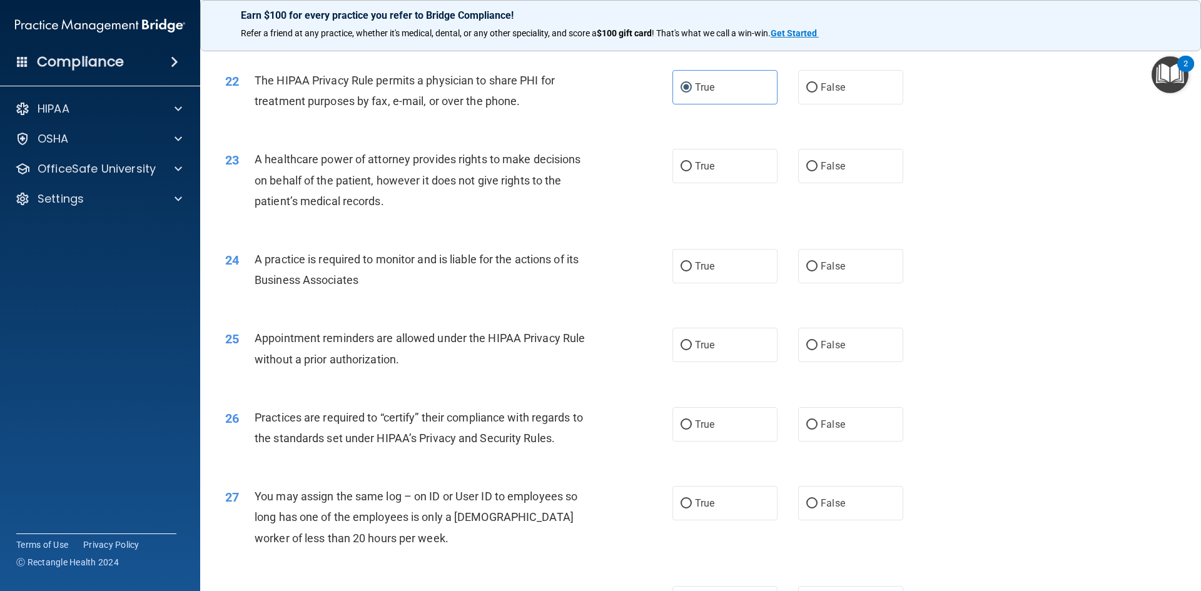
click at [435, 176] on span "A healthcare power of attorney provides rights to make decisions on behalf of t…" at bounding box center [418, 180] width 326 height 54
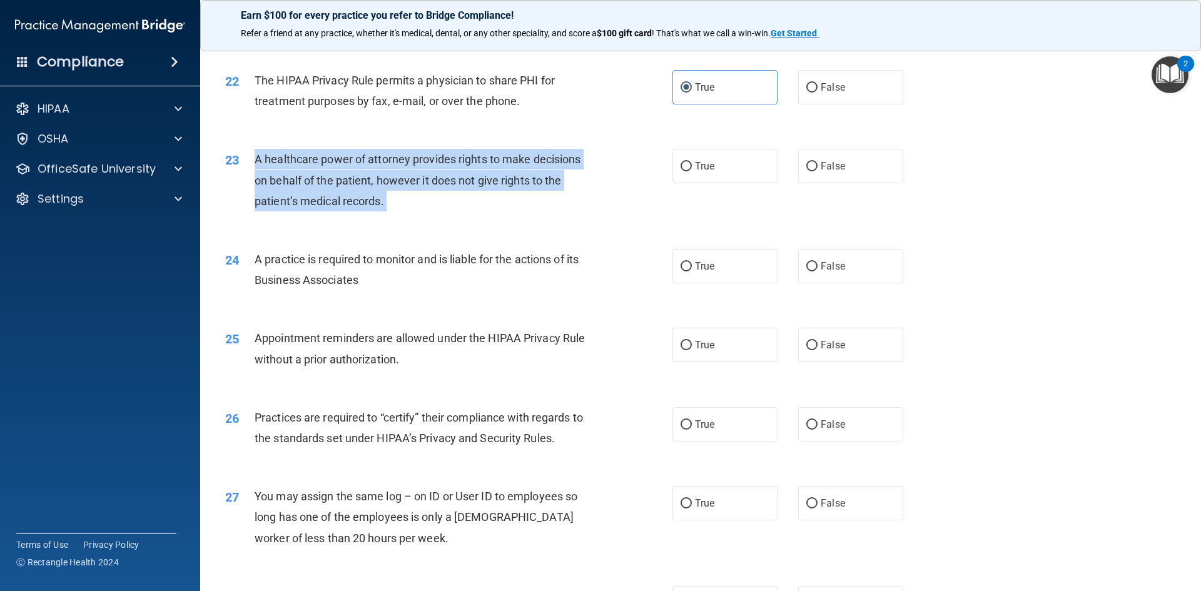
click at [435, 176] on span "A healthcare power of attorney provides rights to make decisions on behalf of t…" at bounding box center [418, 180] width 326 height 54
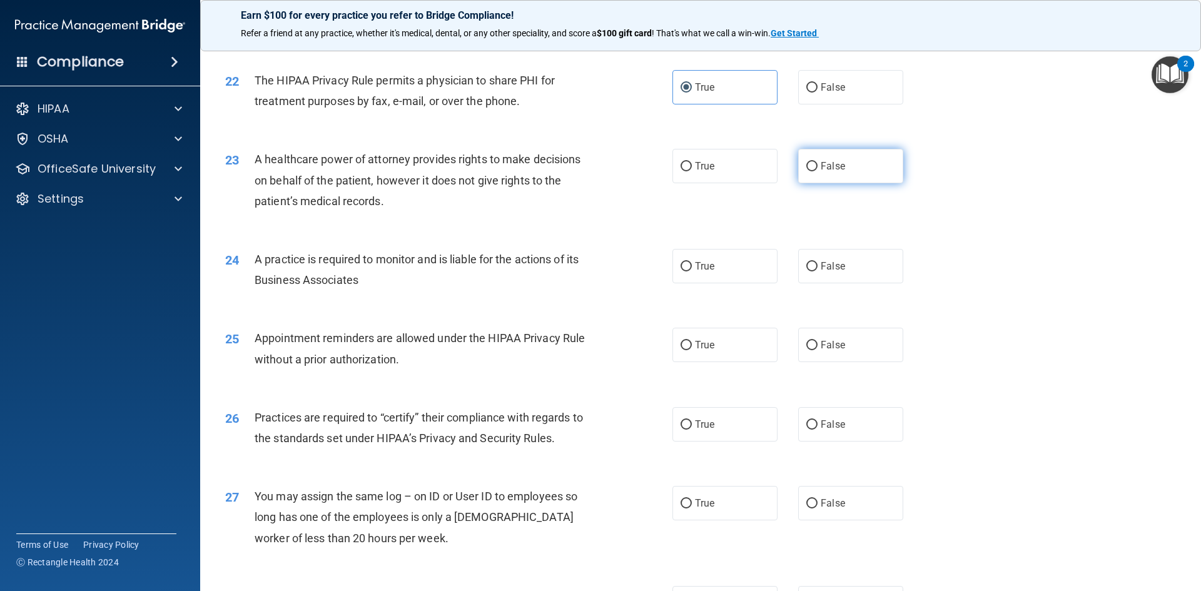
click at [833, 173] on label "False" at bounding box center [850, 166] width 105 height 34
click at [818, 171] on input "False" at bounding box center [811, 166] width 11 height 9
radio input "true"
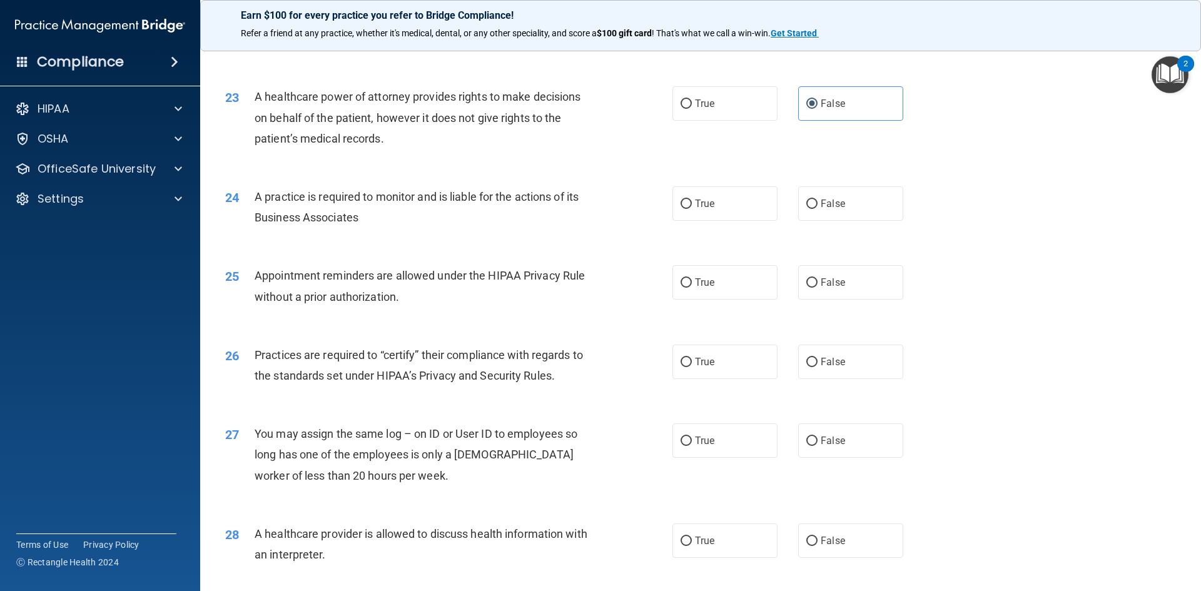
scroll to position [2127, 0]
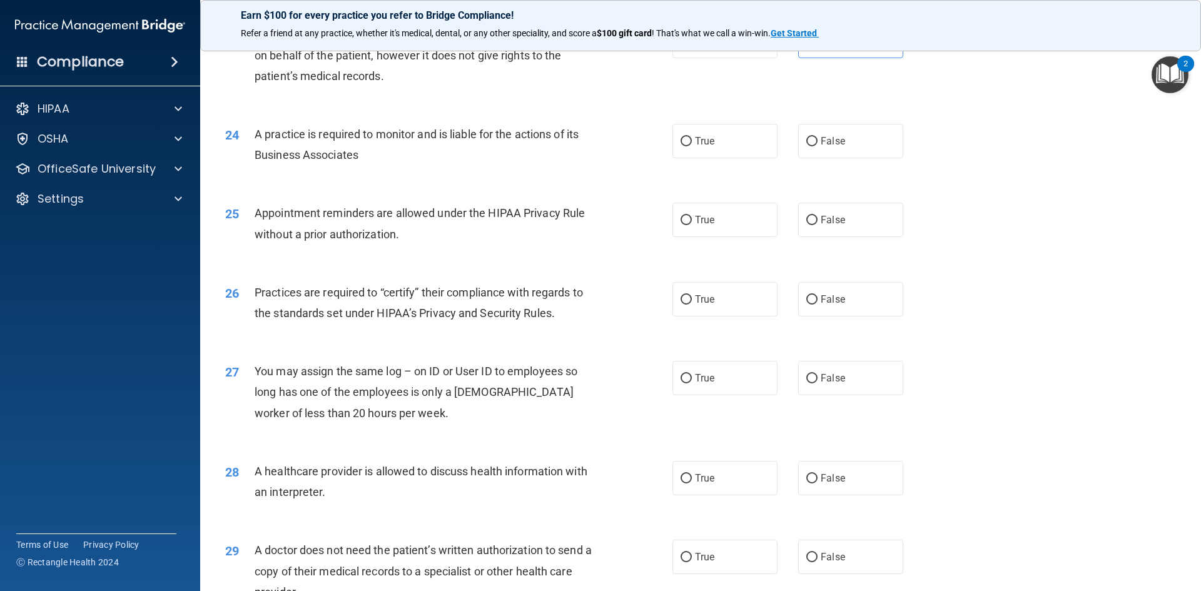
click at [370, 138] on span "A practice is required to monitor and is liable for the actions of its Business…" at bounding box center [417, 145] width 324 height 34
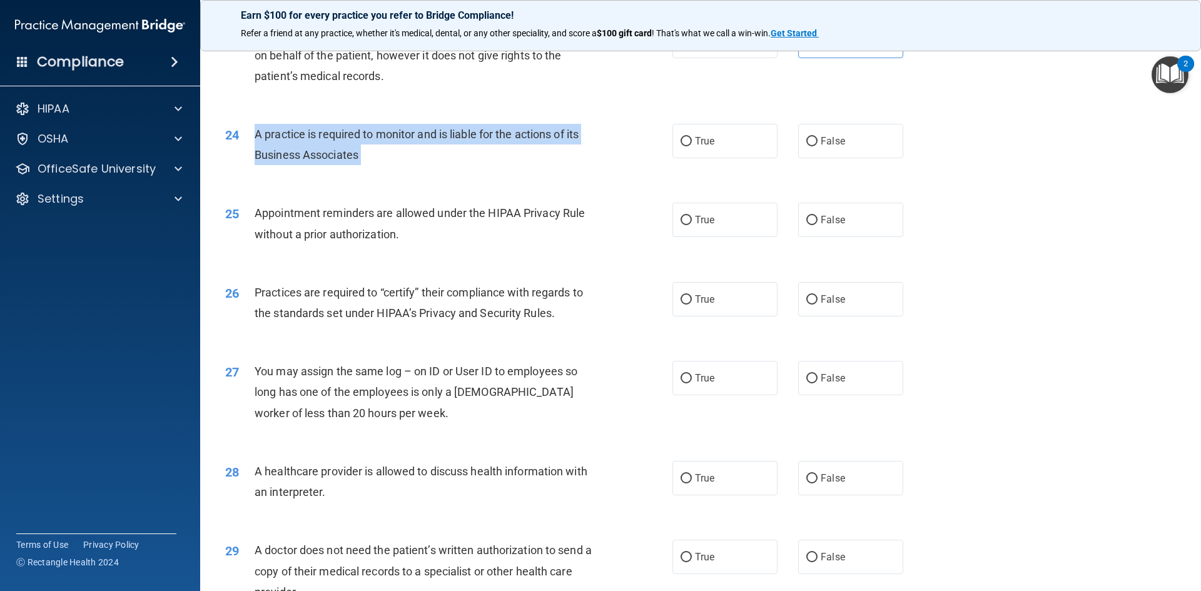
click at [370, 138] on span "A practice is required to monitor and is liable for the actions of its Business…" at bounding box center [417, 145] width 324 height 34
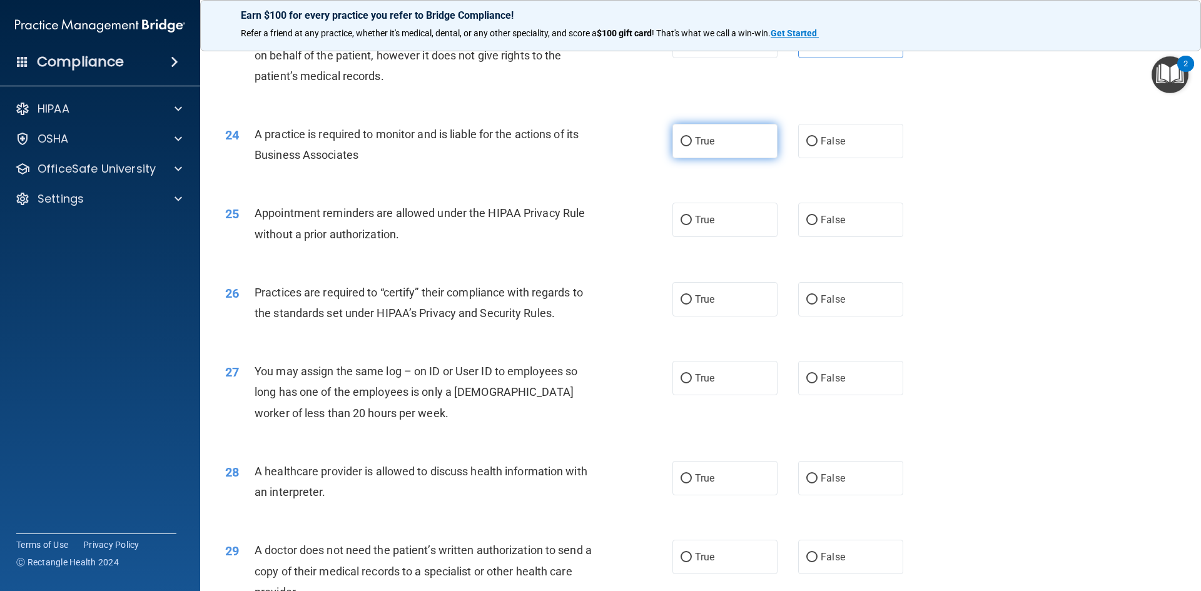
click at [689, 141] on label "True" at bounding box center [725, 141] width 105 height 34
click at [689, 141] on input "True" at bounding box center [686, 141] width 11 height 9
radio input "true"
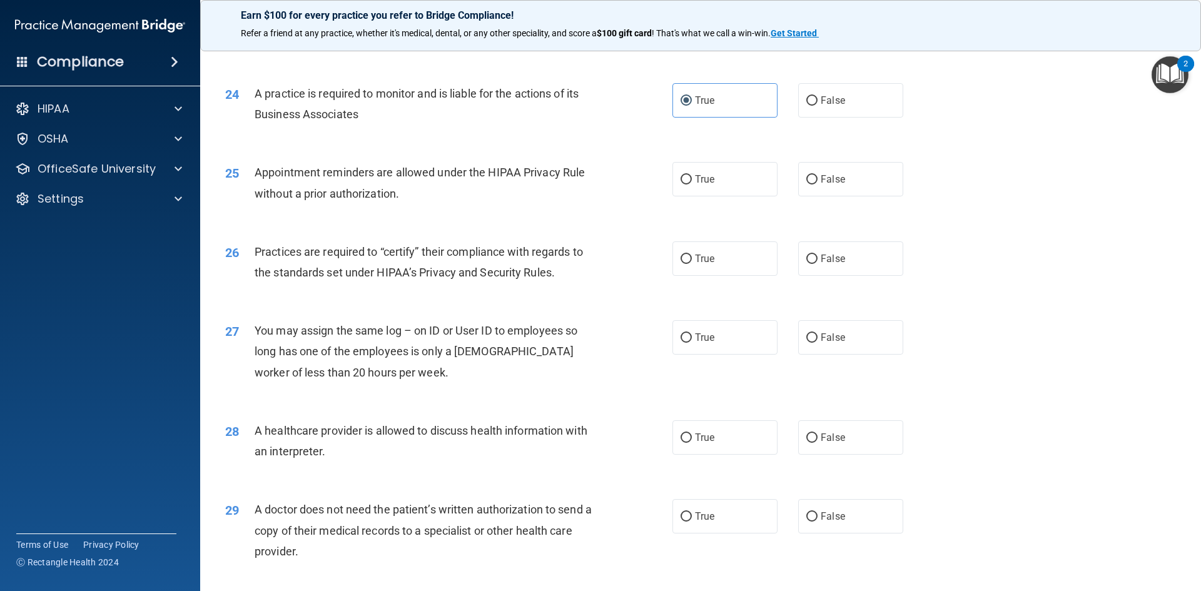
scroll to position [2190, 0]
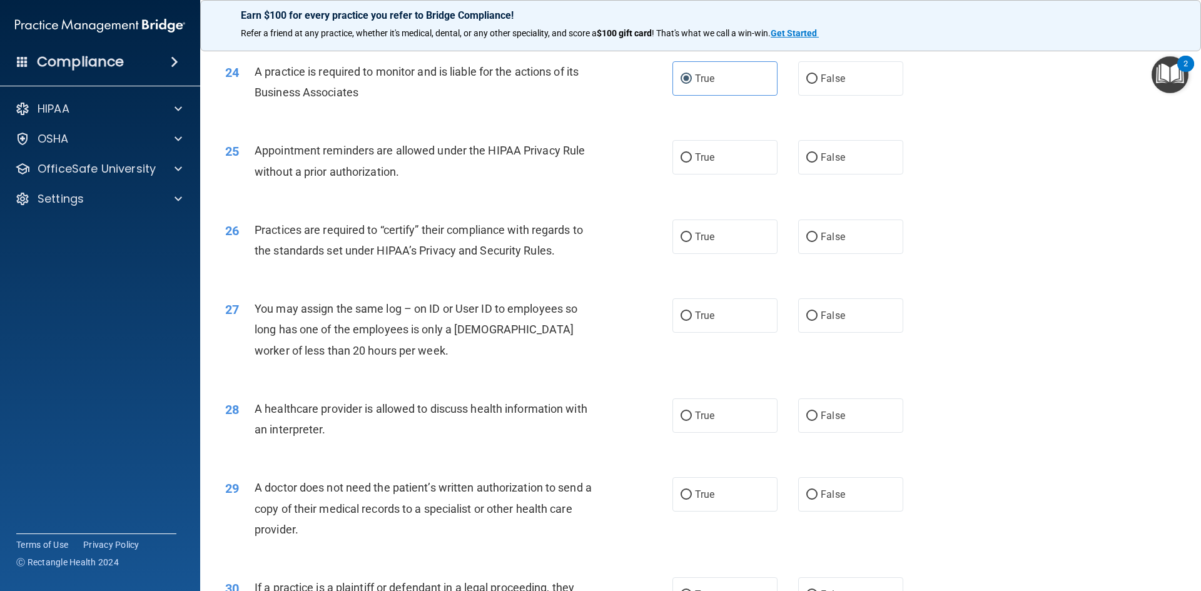
click at [370, 149] on span "Appointment reminders are allowed under the HIPAA Privacy Rule without a prior …" at bounding box center [420, 161] width 330 height 34
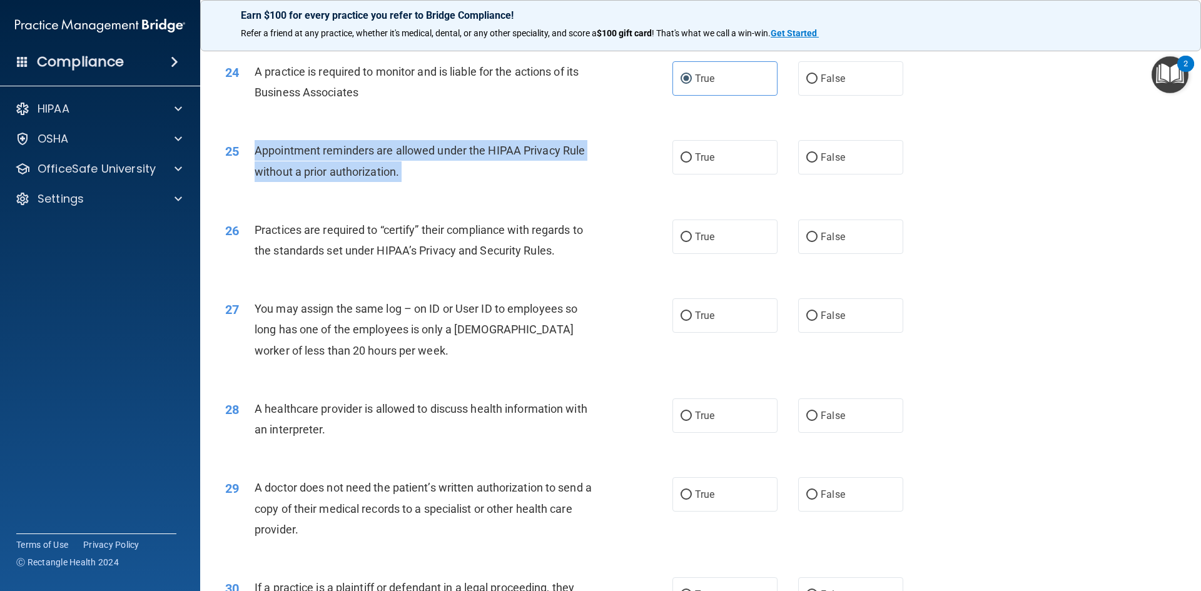
click at [370, 149] on span "Appointment reminders are allowed under the HIPAA Privacy Rule without a prior …" at bounding box center [420, 161] width 330 height 34
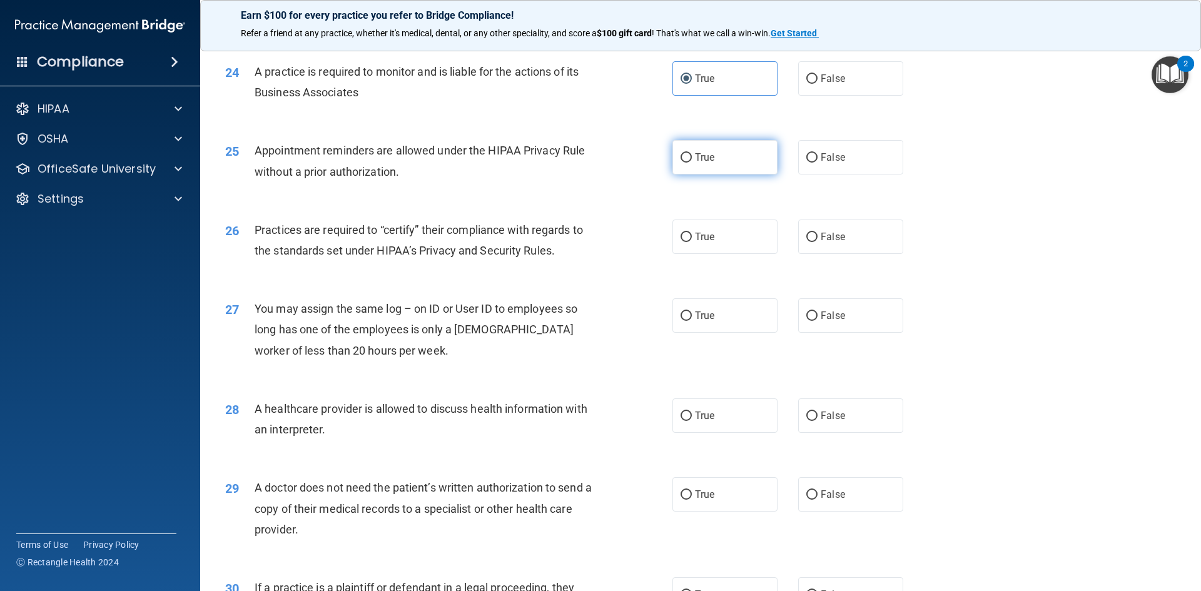
click at [710, 149] on label "True" at bounding box center [725, 157] width 105 height 34
click at [692, 153] on input "True" at bounding box center [686, 157] width 11 height 9
radio input "true"
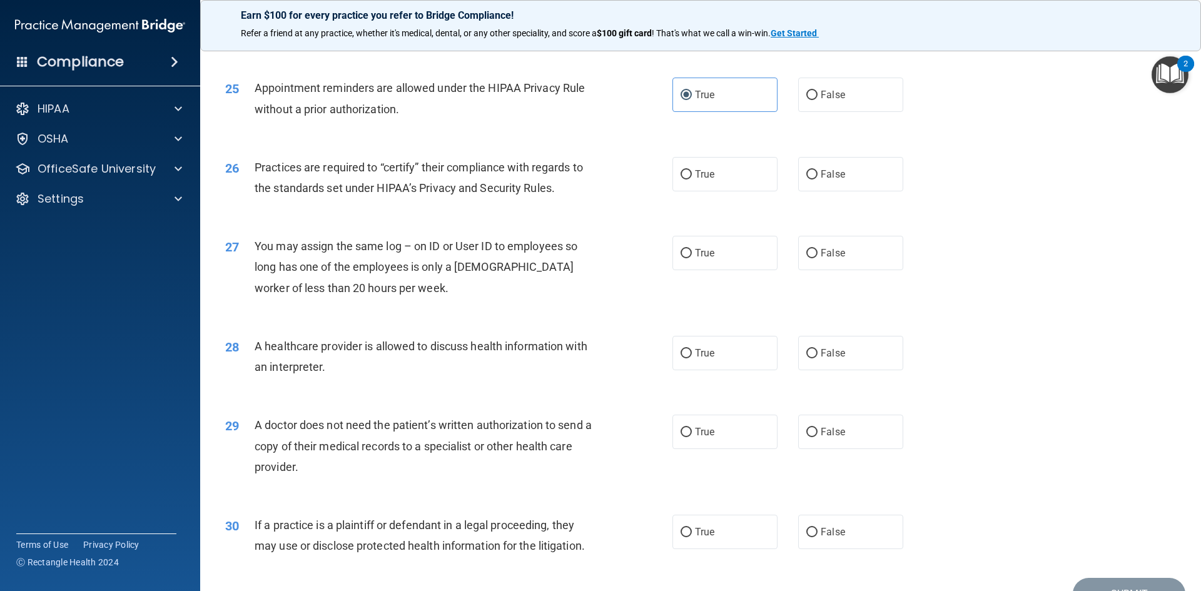
click at [365, 184] on span "Practices are required to “certify” their compliance with regards to the standa…" at bounding box center [419, 178] width 328 height 34
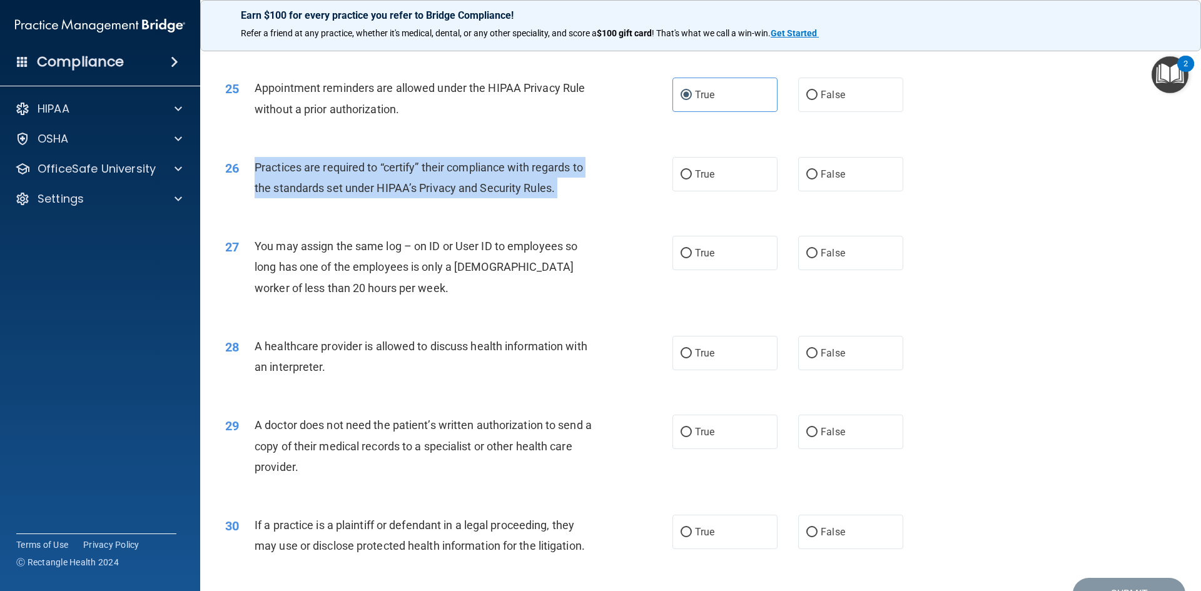
click at [365, 184] on span "Practices are required to “certify” their compliance with regards to the standa…" at bounding box center [419, 178] width 328 height 34
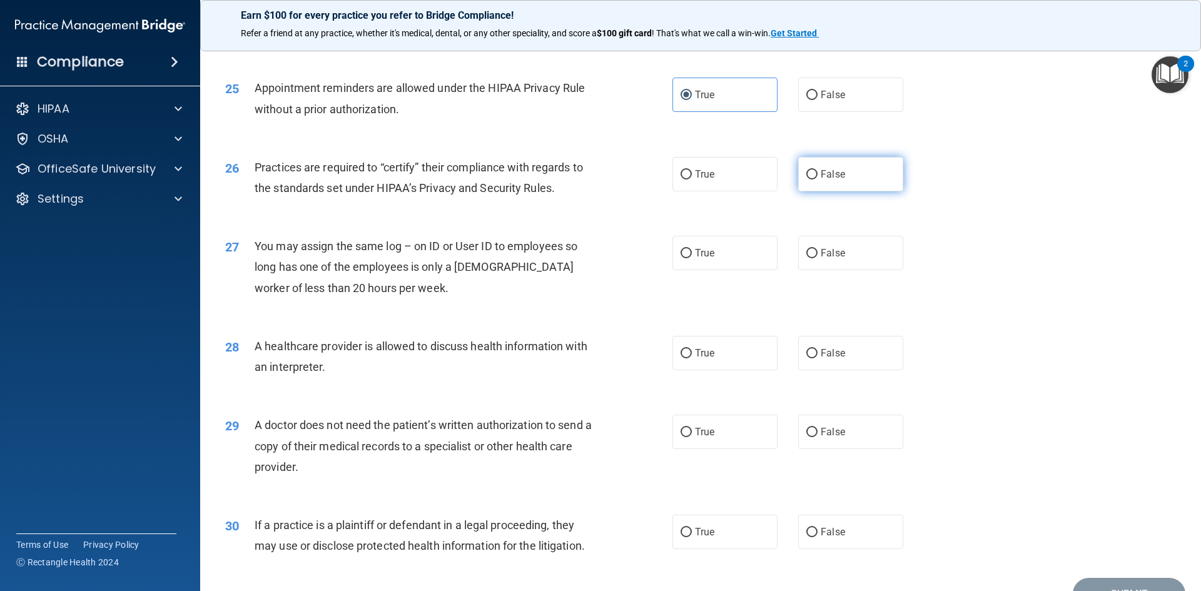
click at [828, 165] on label "False" at bounding box center [850, 174] width 105 height 34
click at [818, 170] on input "False" at bounding box center [811, 174] width 11 height 9
radio input "true"
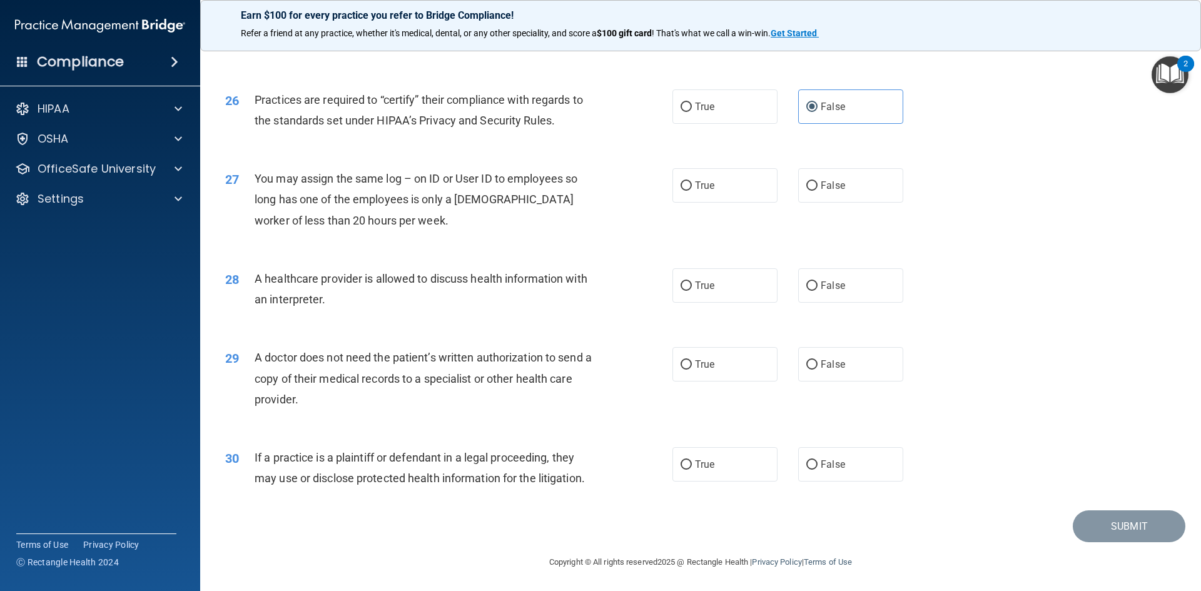
scroll to position [2321, 0]
click at [333, 196] on span "You may assign the same log – on ID or User ID to employees so long has one of …" at bounding box center [416, 198] width 323 height 54
click at [821, 187] on span "False" at bounding box center [833, 184] width 24 height 12
click at [818, 187] on input "False" at bounding box center [811, 184] width 11 height 9
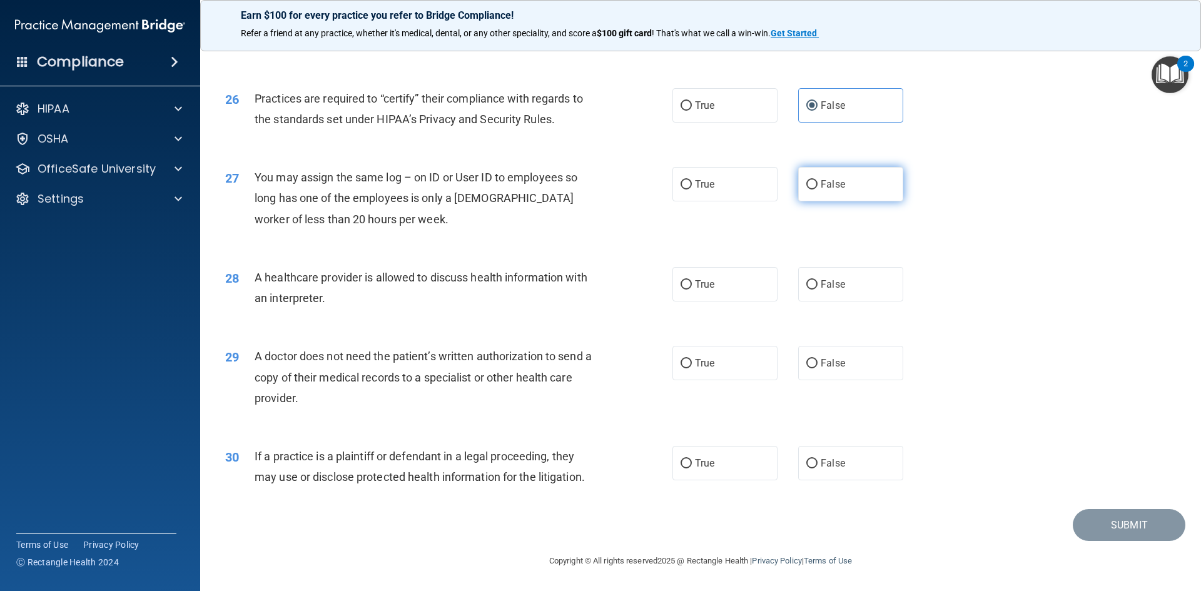
radio input "true"
click at [379, 277] on span "A healthcare provider is allowed to discuss health information with an interpre…" at bounding box center [421, 288] width 333 height 34
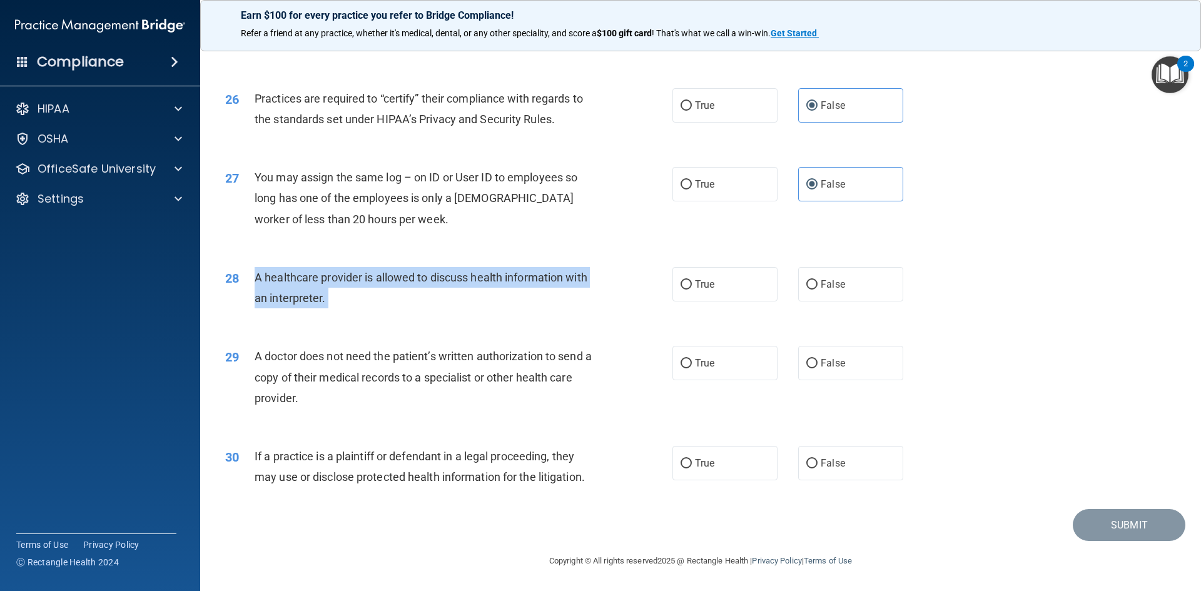
click at [379, 277] on span "A healthcare provider is allowed to discuss health information with an interpre…" at bounding box center [421, 288] width 333 height 34
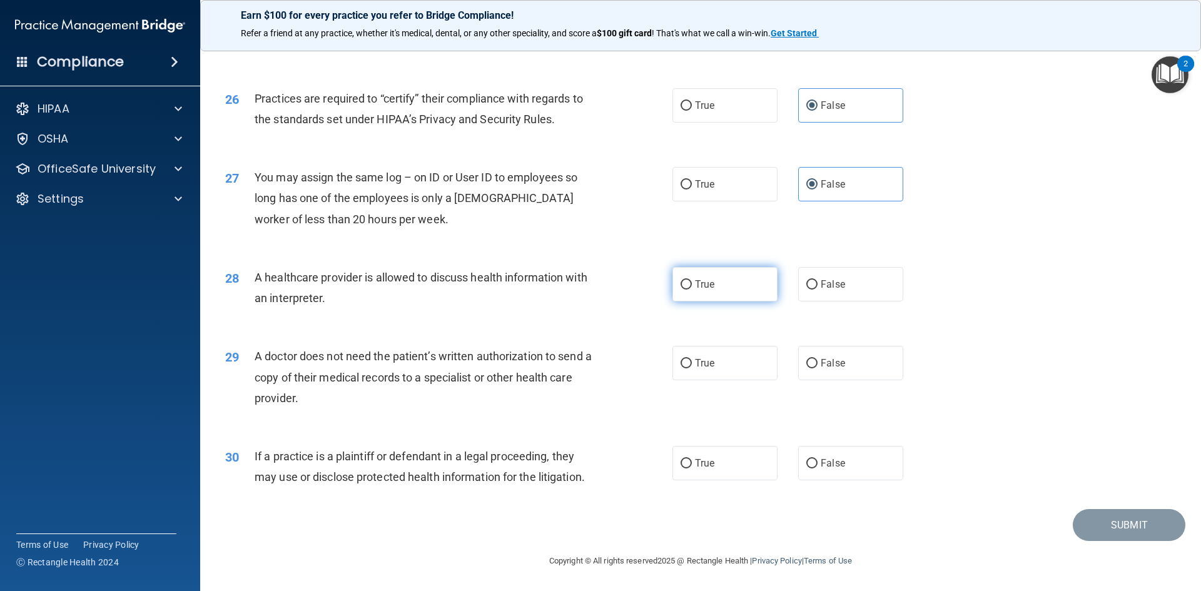
click at [714, 274] on label "True" at bounding box center [725, 284] width 105 height 34
click at [692, 280] on input "True" at bounding box center [686, 284] width 11 height 9
radio input "true"
click at [400, 370] on span "A doctor does not need the patient’s written authorization to send a copy of th…" at bounding box center [423, 377] width 337 height 54
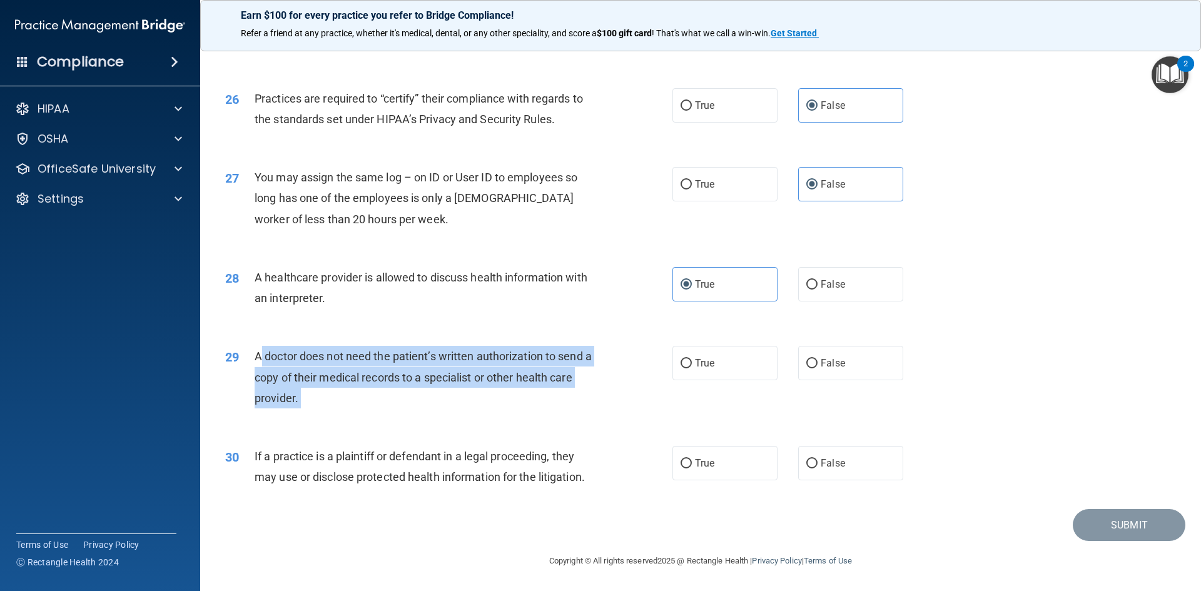
click at [400, 370] on span "A doctor does not need the patient’s written authorization to send a copy of th…" at bounding box center [423, 377] width 337 height 54
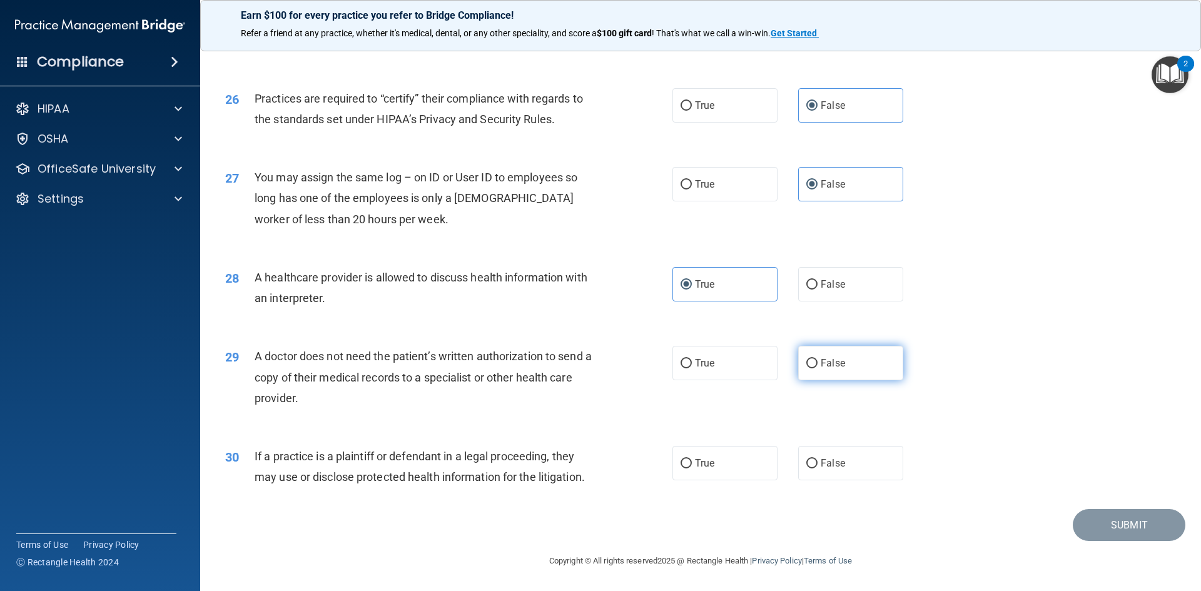
click at [821, 361] on span "False" at bounding box center [833, 363] width 24 height 12
click at [818, 361] on input "False" at bounding box center [811, 363] width 11 height 9
radio input "true"
click at [394, 472] on span "If a practice is a plaintiff or defendant in a legal proceeding, they may use o…" at bounding box center [420, 467] width 330 height 34
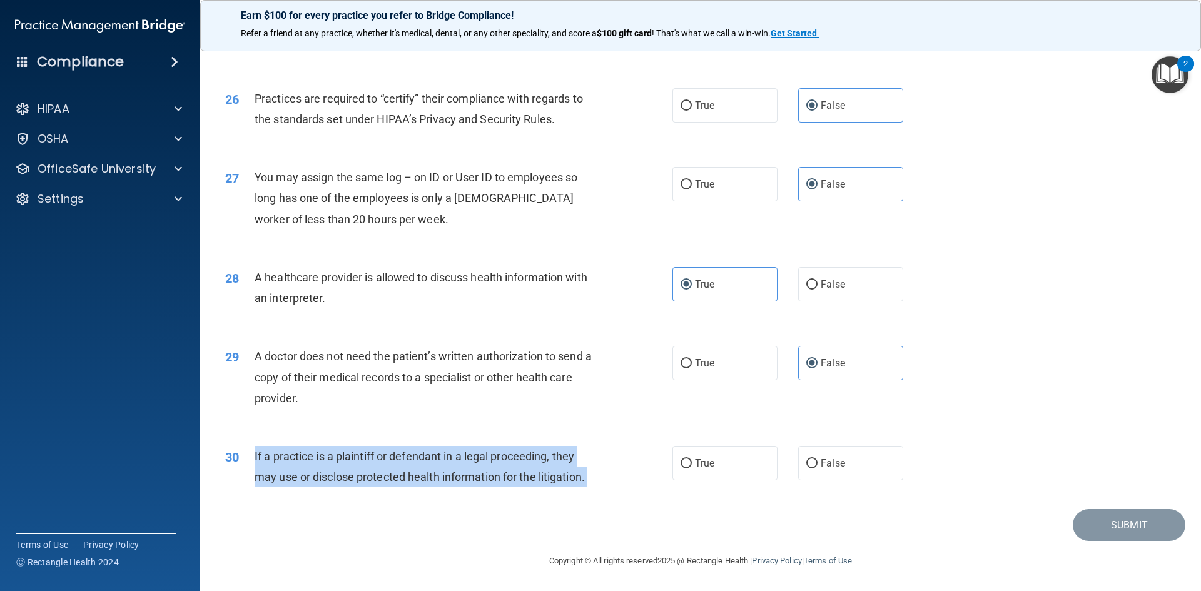
click at [394, 472] on span "If a practice is a plaintiff or defendant in a legal proceeding, they may use o…" at bounding box center [420, 467] width 330 height 34
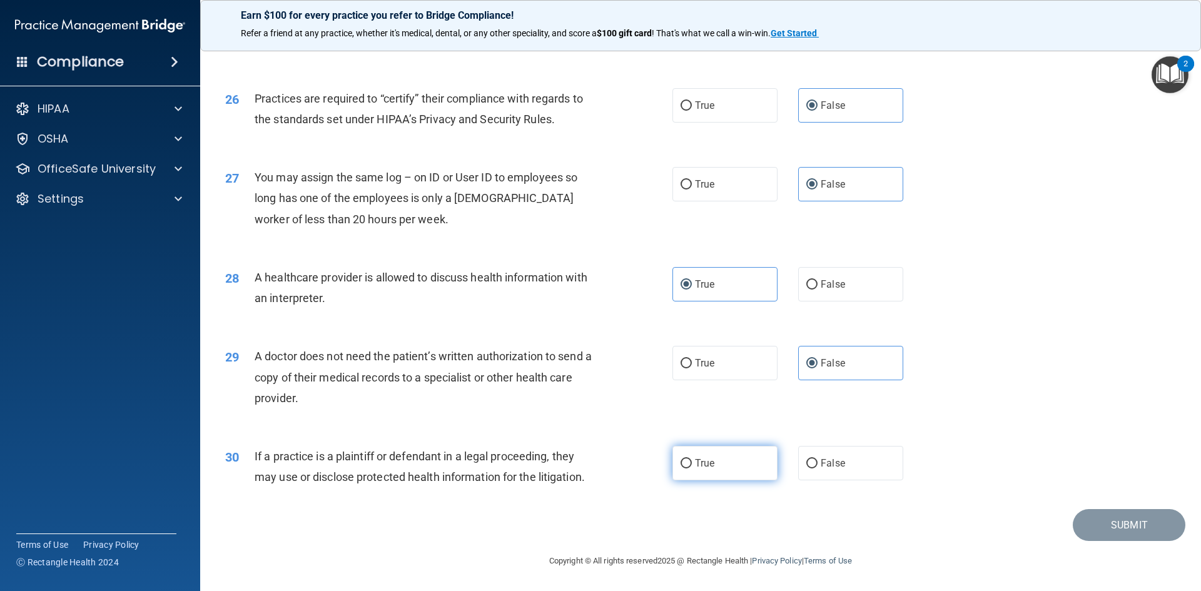
drag, startPoint x: 394, startPoint y: 472, endPoint x: 720, endPoint y: 472, distance: 325.9
click at [720, 472] on label "True" at bounding box center [725, 463] width 105 height 34
click at [692, 469] on input "True" at bounding box center [686, 463] width 11 height 9
radio input "true"
click at [1068, 512] on div "Submit" at bounding box center [701, 525] width 970 height 32
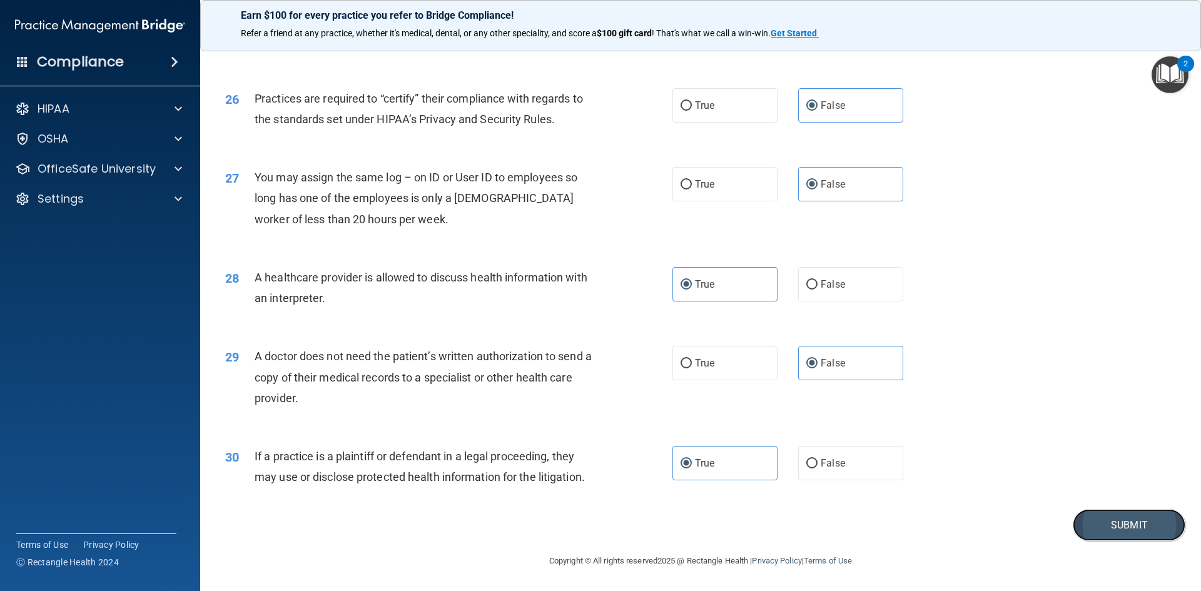
click at [1088, 520] on button "Submit" at bounding box center [1129, 525] width 113 height 32
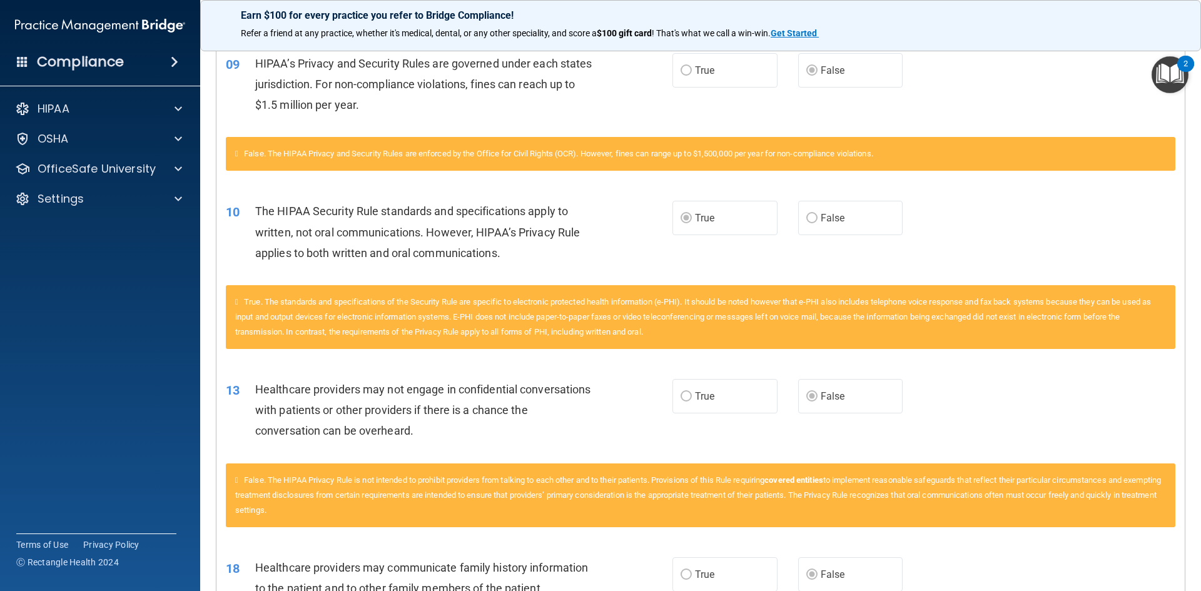
scroll to position [626, 0]
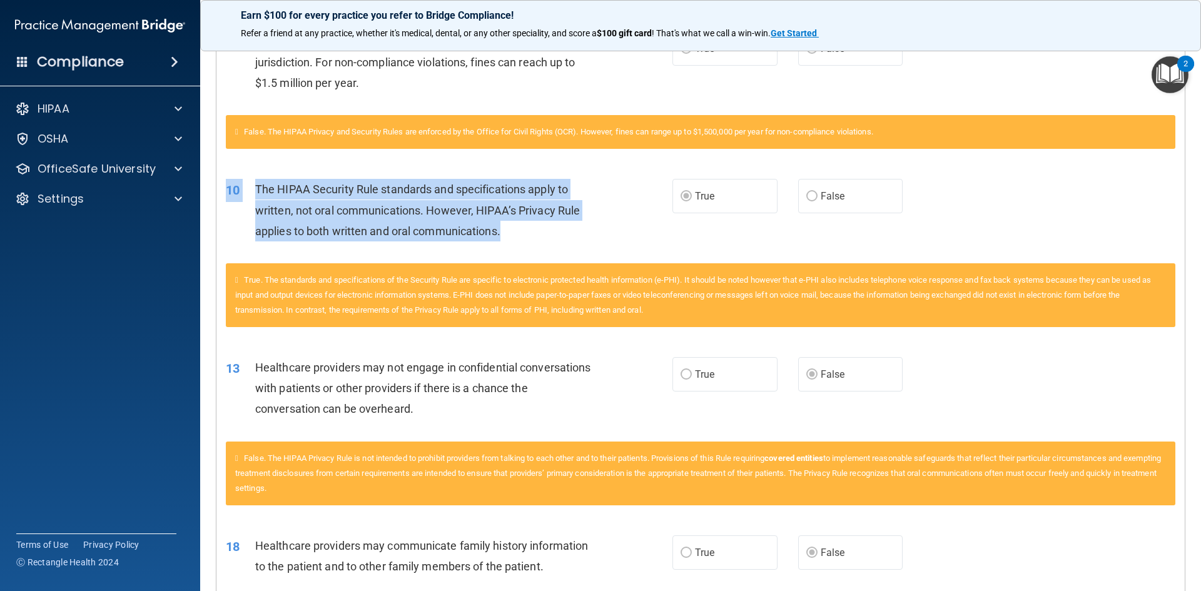
drag, startPoint x: 536, startPoint y: 226, endPoint x: 223, endPoint y: 171, distance: 318.3
click at [223, 171] on div "10 The HIPAA Security Rule standards and specifications apply to written, not o…" at bounding box center [700, 213] width 968 height 100
click at [271, 201] on div "The HIPAA Security Rule standards and specifications apply to written, not oral…" at bounding box center [429, 210] width 349 height 63
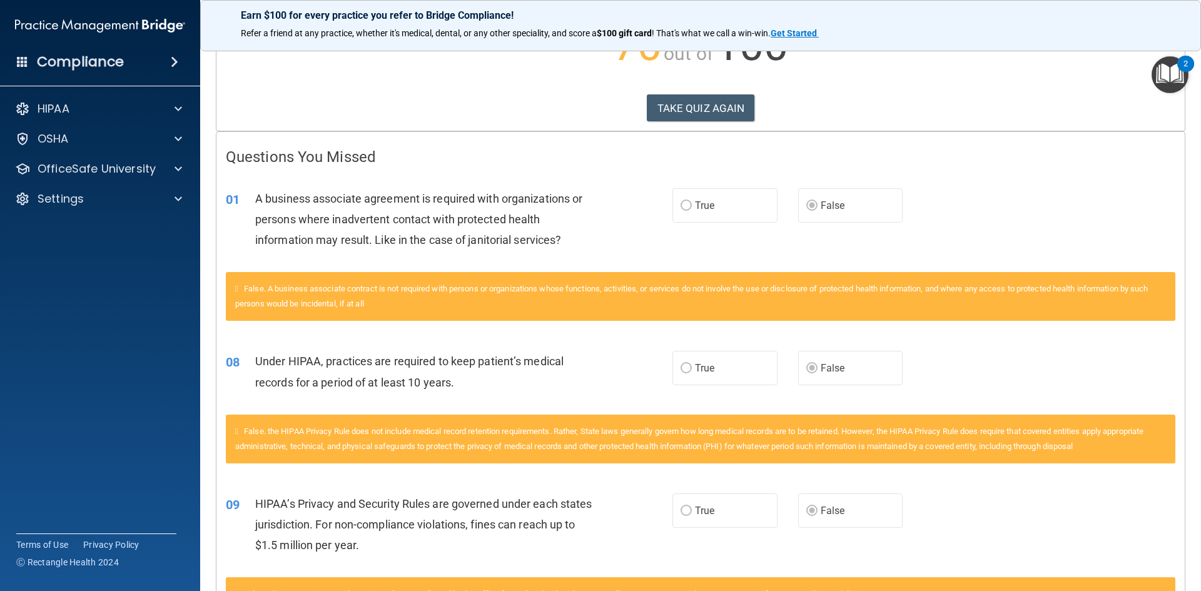
scroll to position [0, 0]
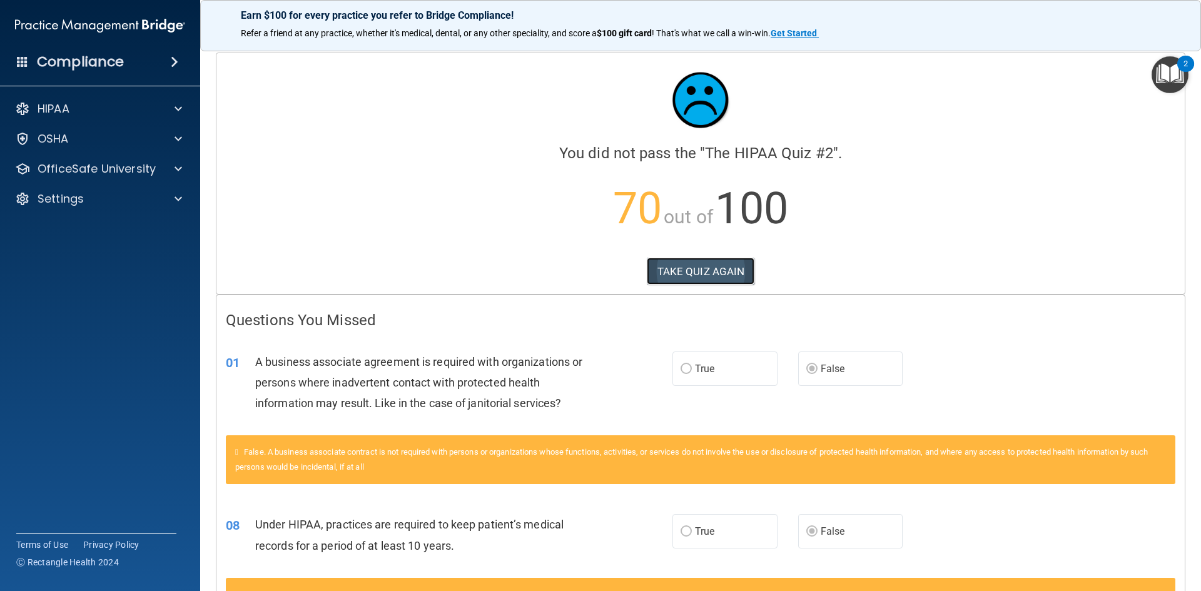
click at [685, 265] on button "TAKE QUIZ AGAIN" at bounding box center [701, 272] width 108 height 28
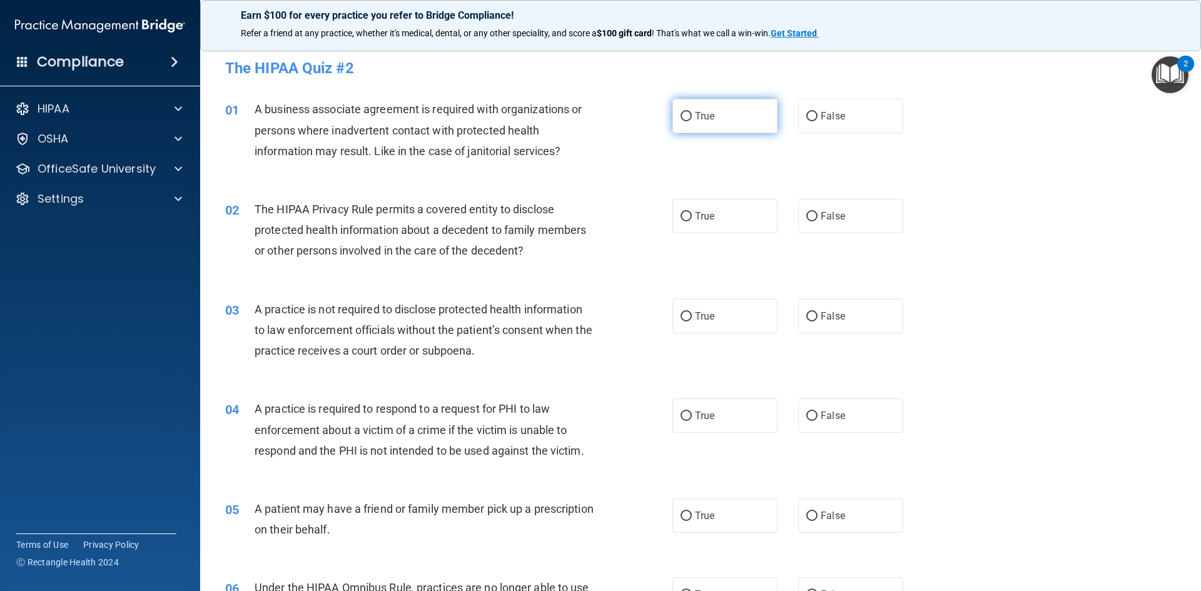
click at [724, 113] on label "True" at bounding box center [725, 116] width 105 height 34
click at [692, 113] on input "True" at bounding box center [686, 116] width 11 height 9
radio input "true"
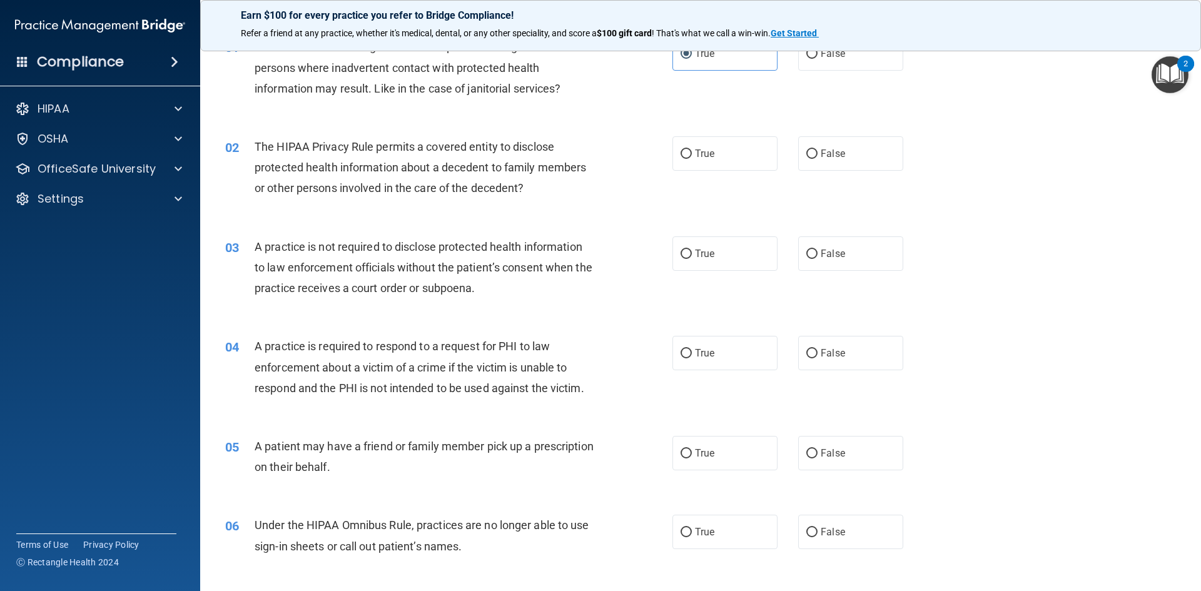
scroll to position [125, 0]
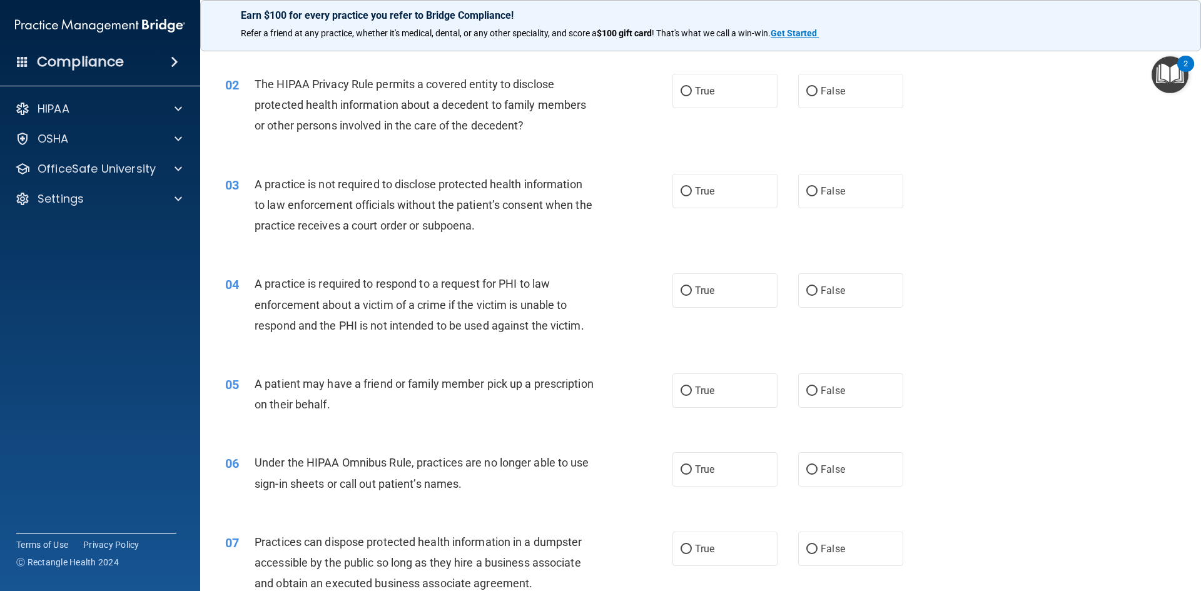
click at [547, 96] on div "The HIPAA Privacy Rule permits a covered entity to disclose protected health in…" at bounding box center [430, 105] width 350 height 63
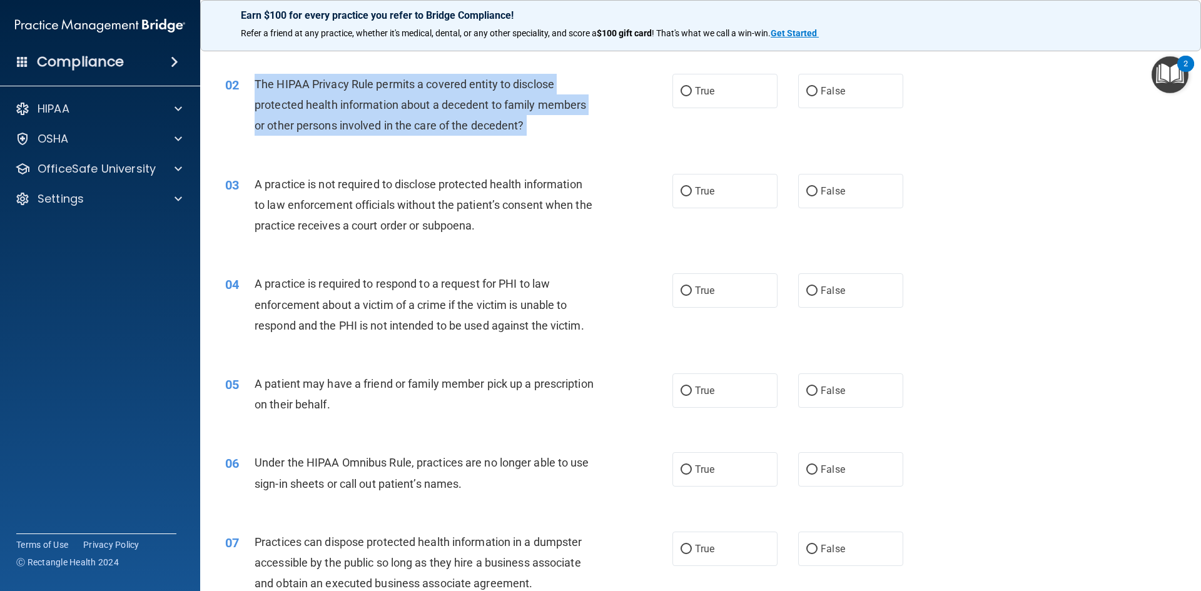
click at [547, 96] on div "The HIPAA Privacy Rule permits a covered entity to disclose protected health in…" at bounding box center [430, 105] width 350 height 63
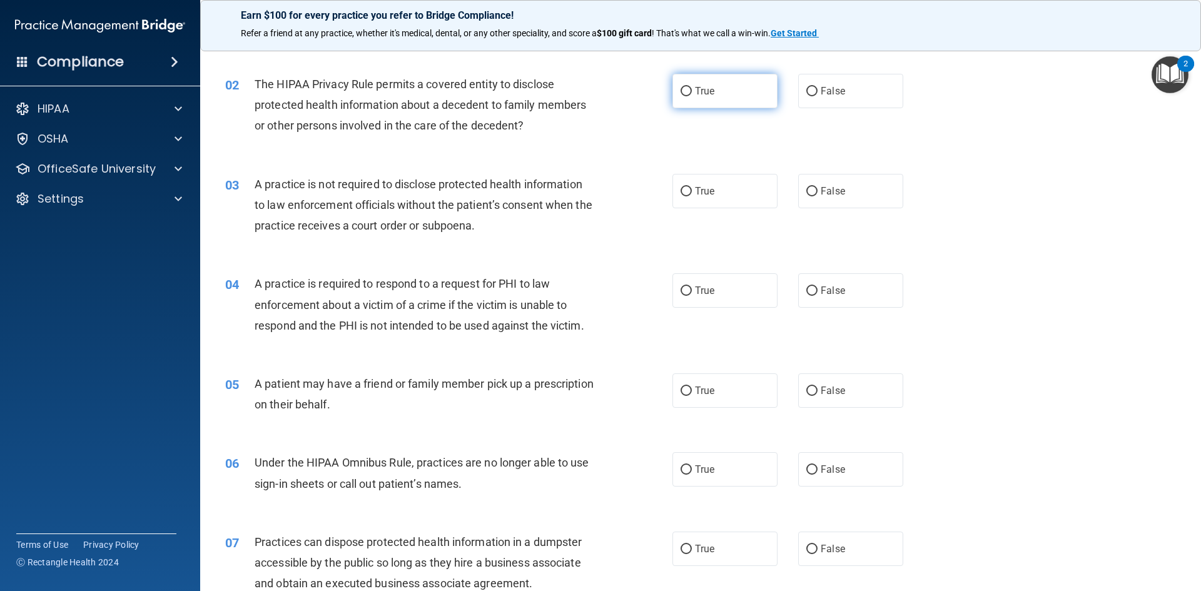
click at [713, 86] on label "True" at bounding box center [725, 91] width 105 height 34
click at [692, 87] on input "True" at bounding box center [686, 91] width 11 height 9
radio input "true"
click at [469, 210] on span "A practice is not required to disclose protected health information to law enfo…" at bounding box center [424, 205] width 338 height 54
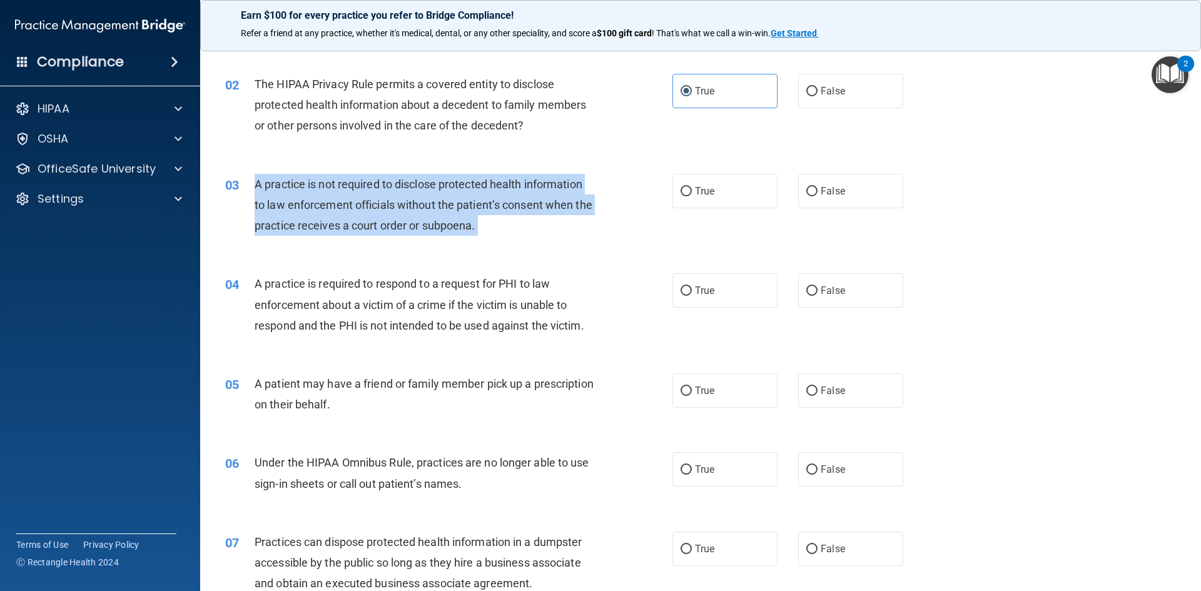
click at [469, 210] on span "A practice is not required to disclose protected health information to law enfo…" at bounding box center [424, 205] width 338 height 54
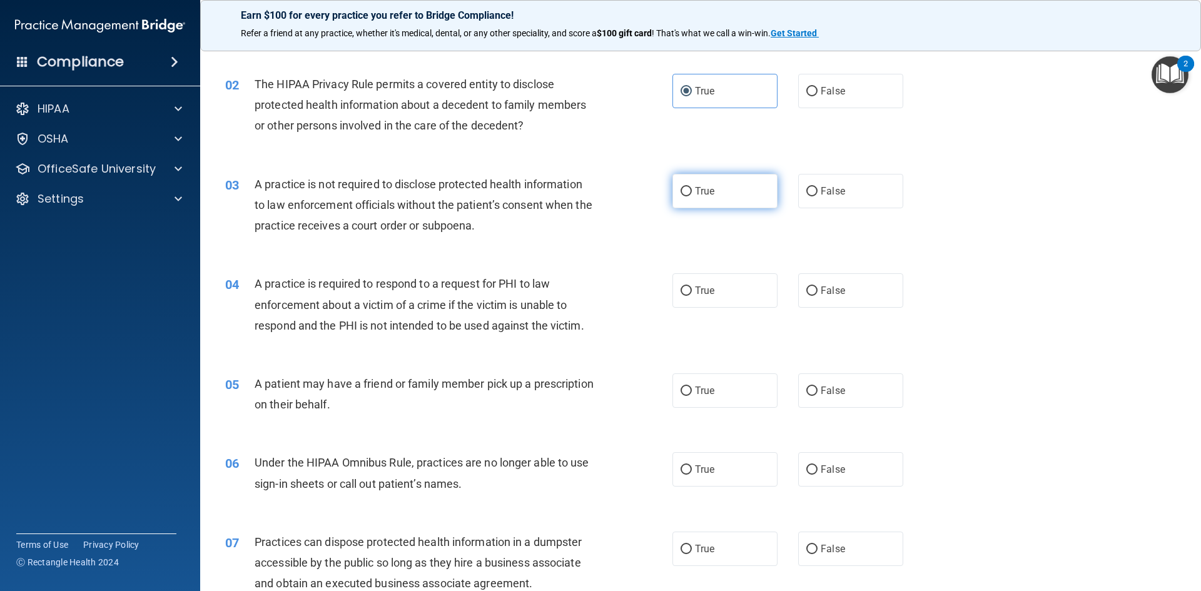
click at [700, 189] on span "True" at bounding box center [704, 191] width 19 height 12
click at [692, 189] on input "True" at bounding box center [686, 191] width 11 height 9
radio input "true"
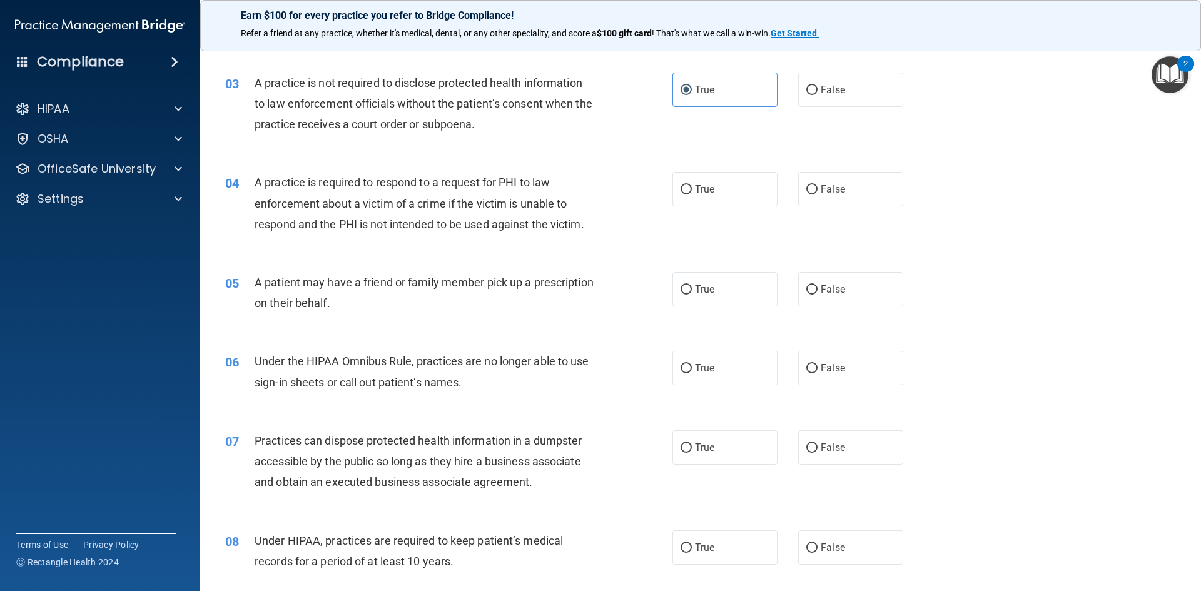
scroll to position [250, 0]
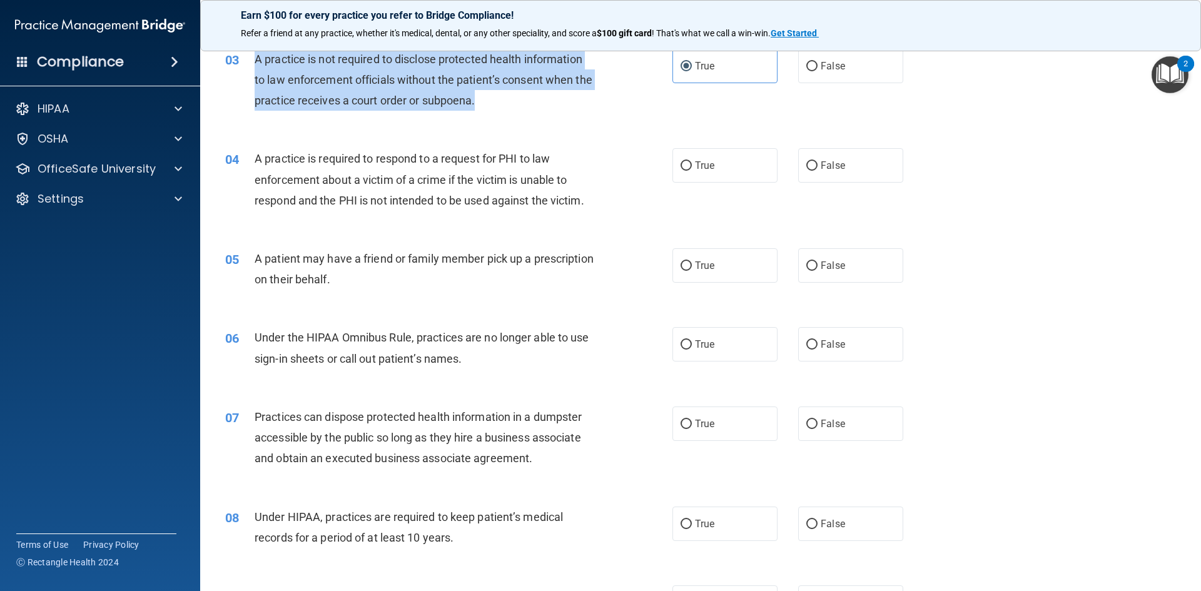
drag, startPoint x: 495, startPoint y: 104, endPoint x: 274, endPoint y: 66, distance: 224.1
click at [250, 58] on div "03 A practice is not required to disclose protected health information to law e…" at bounding box center [448, 83] width 485 height 69
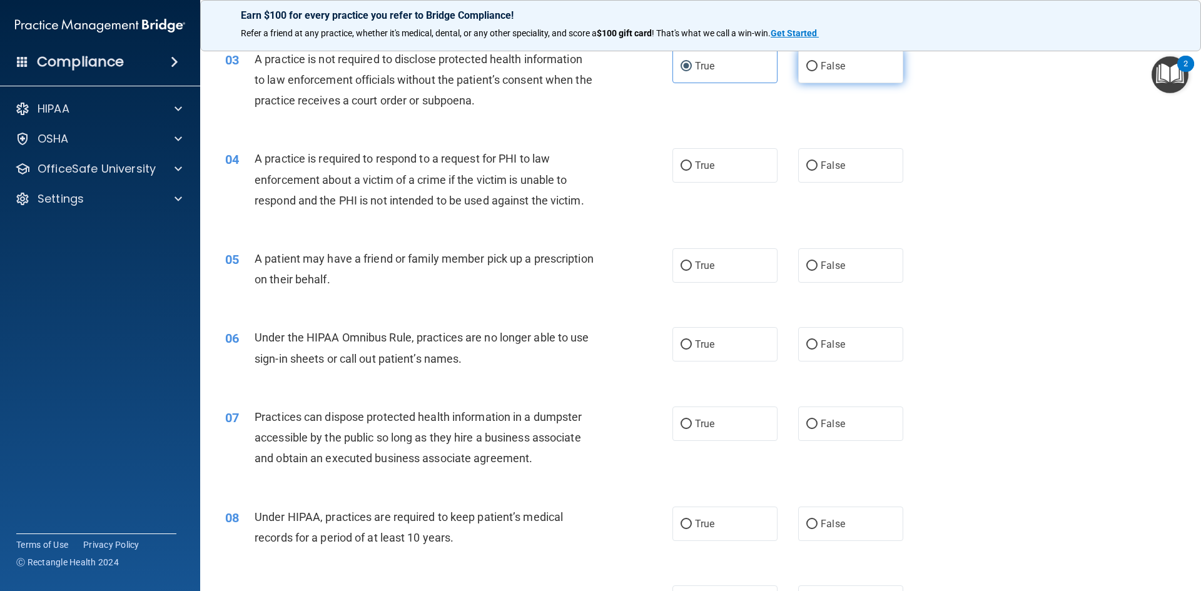
click at [823, 68] on span "False" at bounding box center [833, 66] width 24 height 12
click at [818, 68] on input "False" at bounding box center [811, 66] width 11 height 9
radio input "true"
radio input "false"
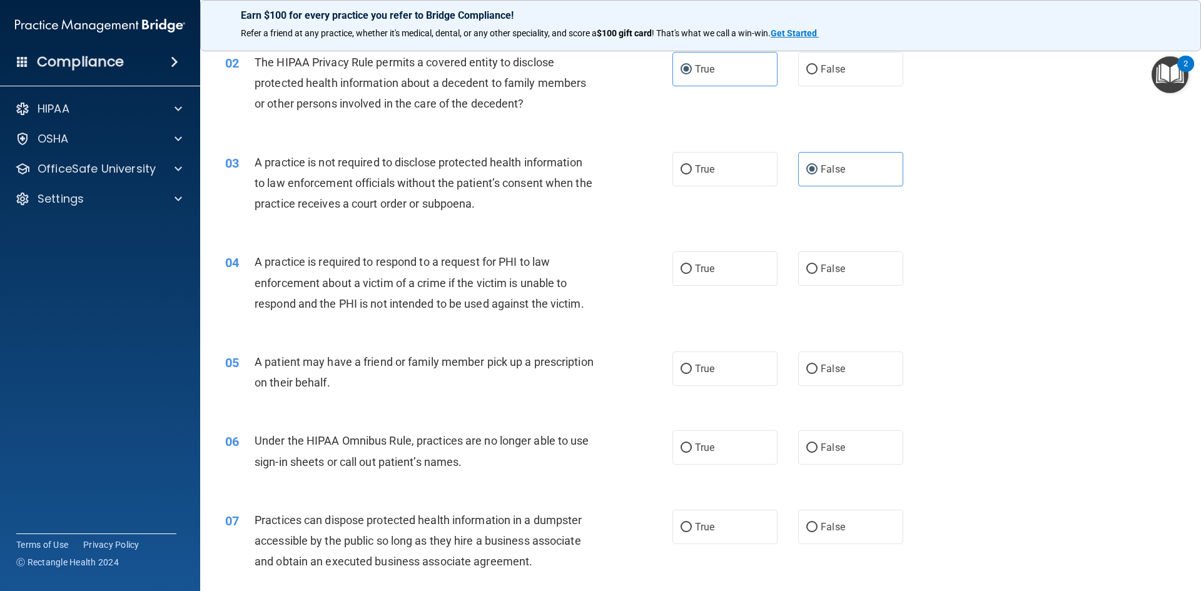
scroll to position [125, 0]
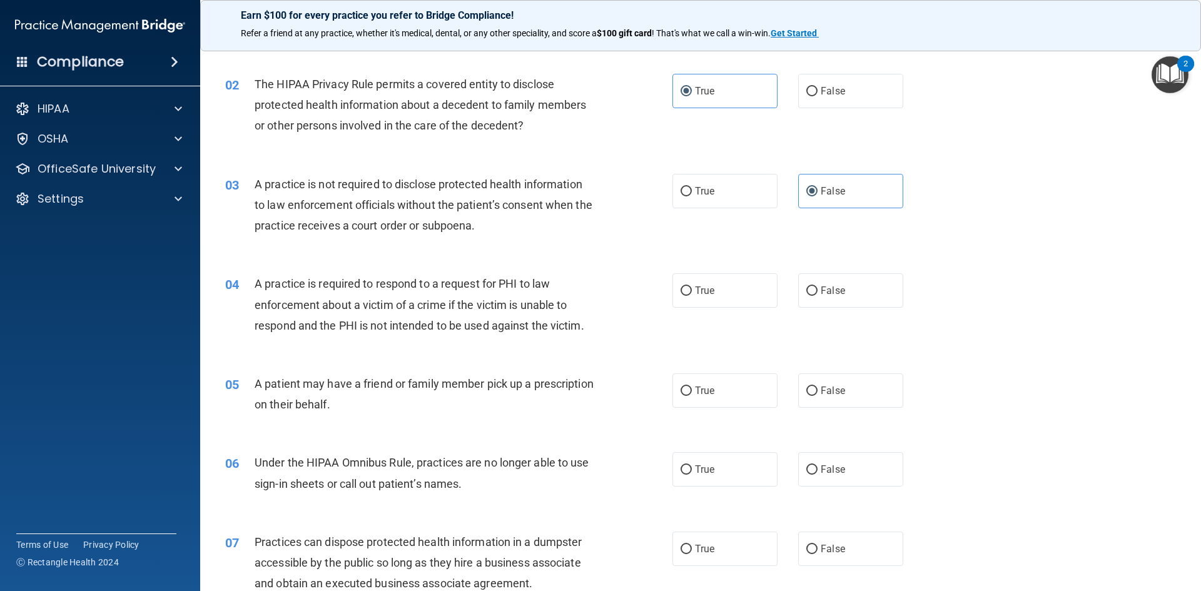
click at [422, 305] on span "A practice is required to respond to a request for PHI to law enforcement about…" at bounding box center [420, 304] width 330 height 54
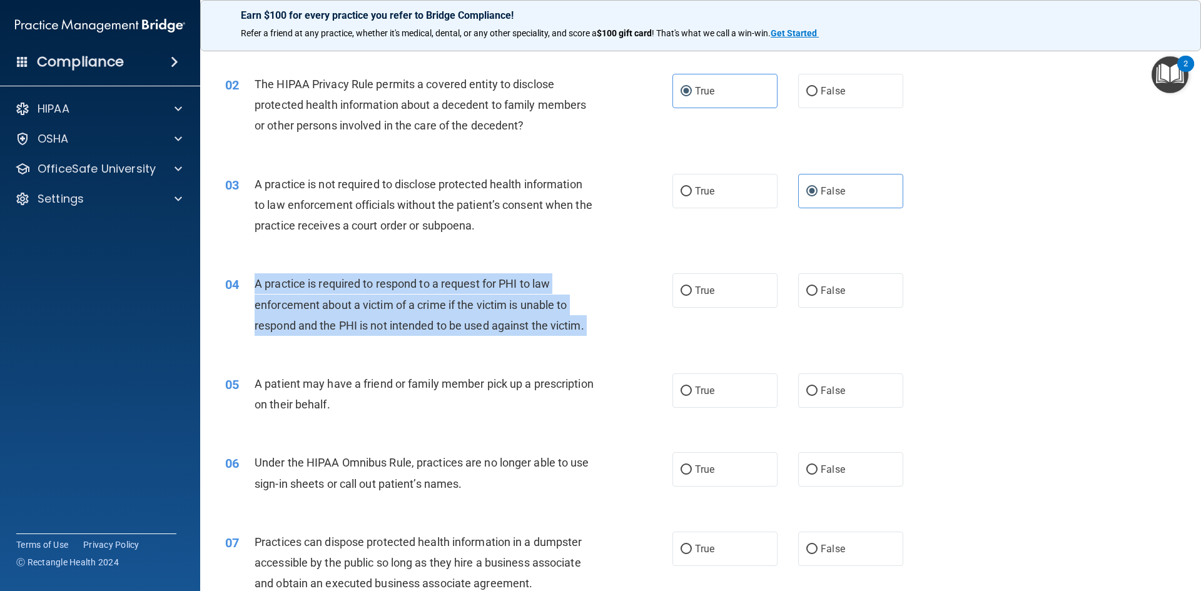
click at [422, 305] on span "A practice is required to respond to a request for PHI to law enforcement about…" at bounding box center [420, 304] width 330 height 54
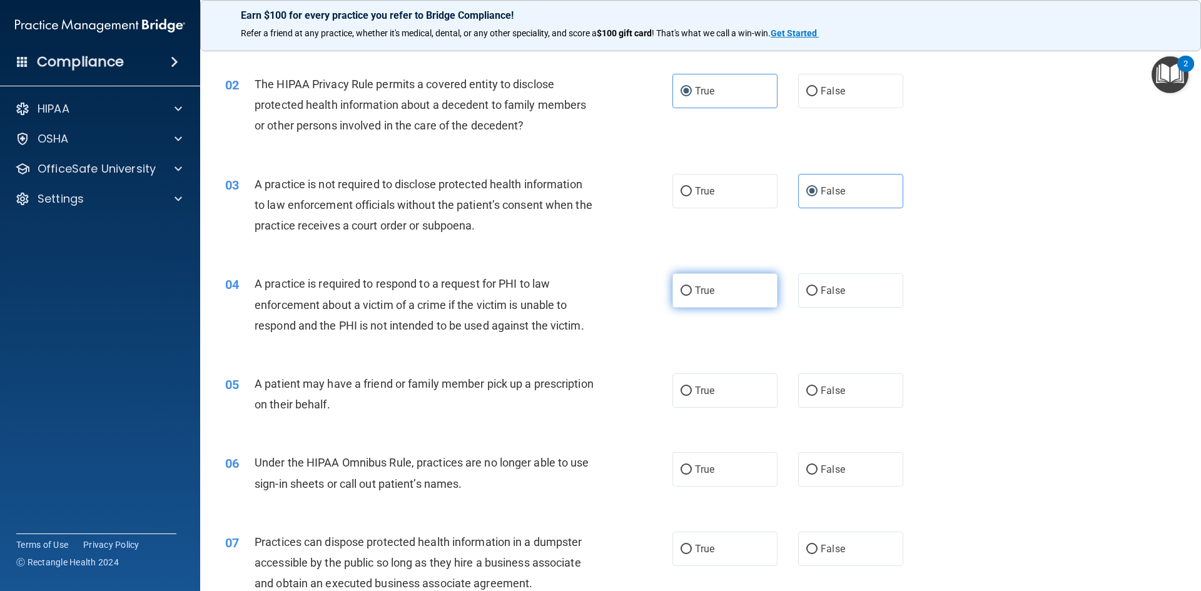
click at [698, 294] on span "True" at bounding box center [704, 291] width 19 height 12
click at [692, 294] on input "True" at bounding box center [686, 291] width 11 height 9
radio input "true"
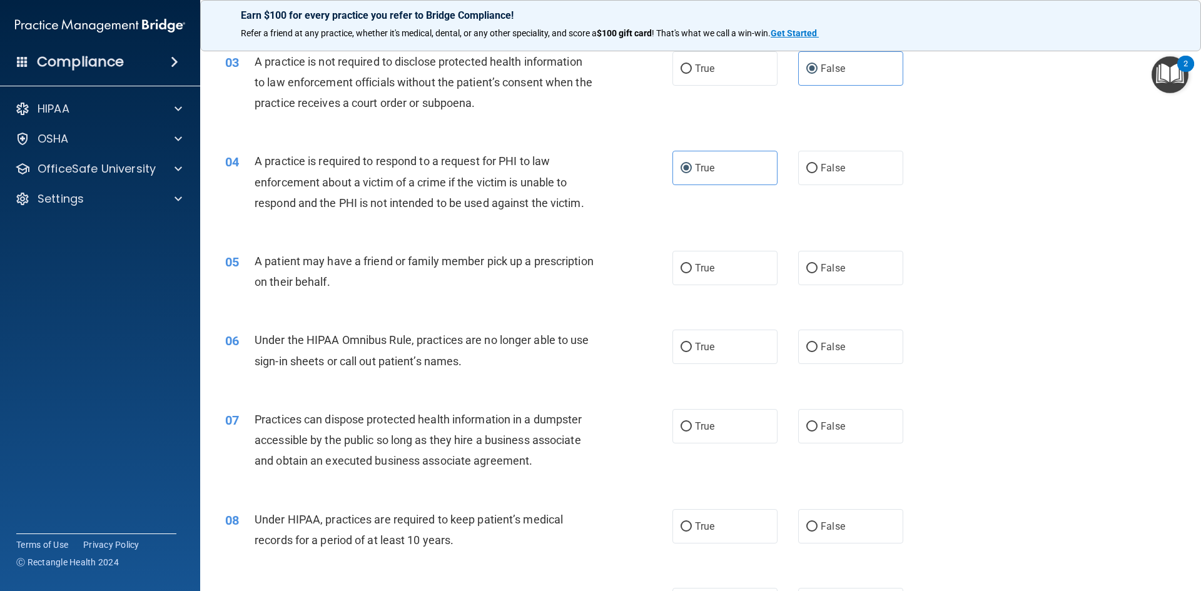
scroll to position [250, 0]
click at [694, 280] on label "True" at bounding box center [725, 265] width 105 height 34
click at [692, 271] on input "True" at bounding box center [686, 265] width 11 height 9
radio input "true"
click at [820, 356] on label "False" at bounding box center [850, 344] width 105 height 34
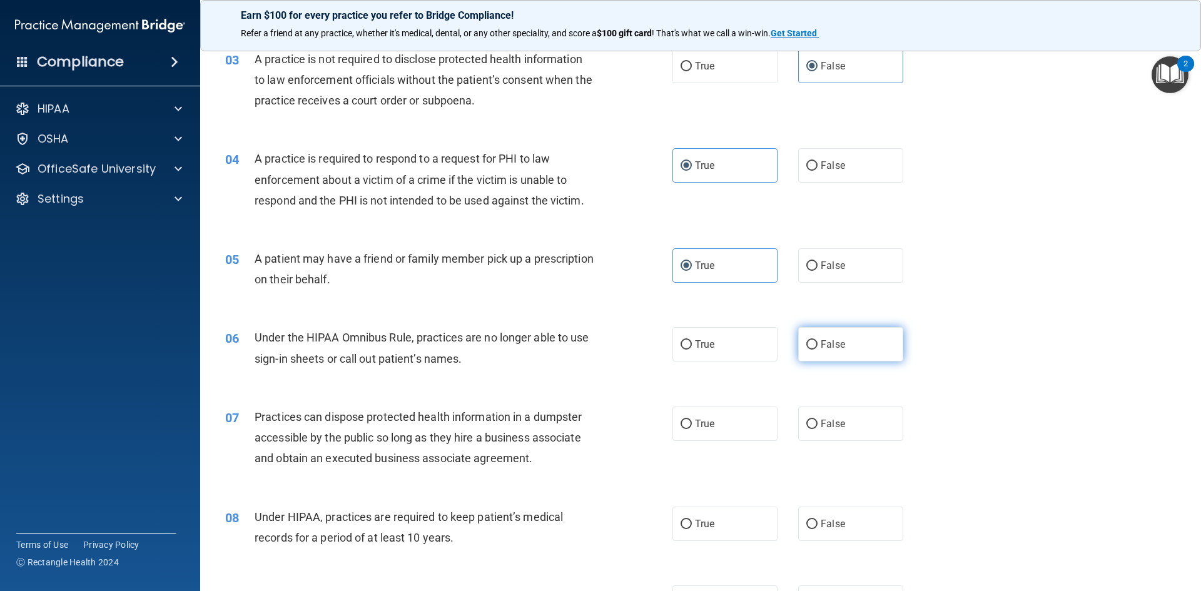
click at [818, 350] on input "False" at bounding box center [811, 344] width 11 height 9
radio input "true"
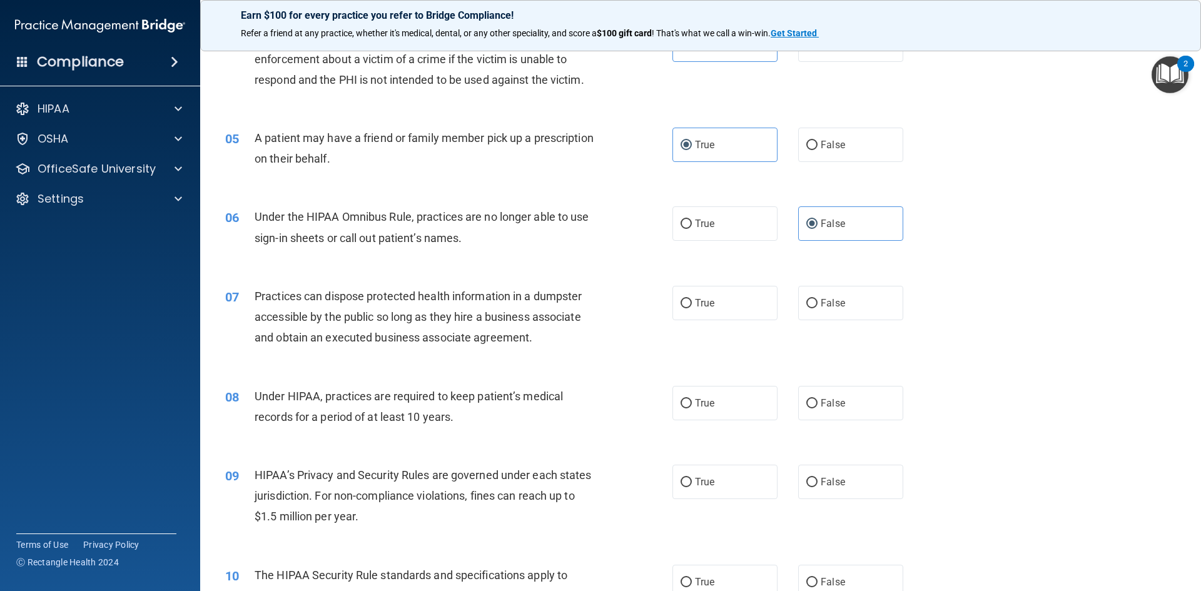
scroll to position [375, 0]
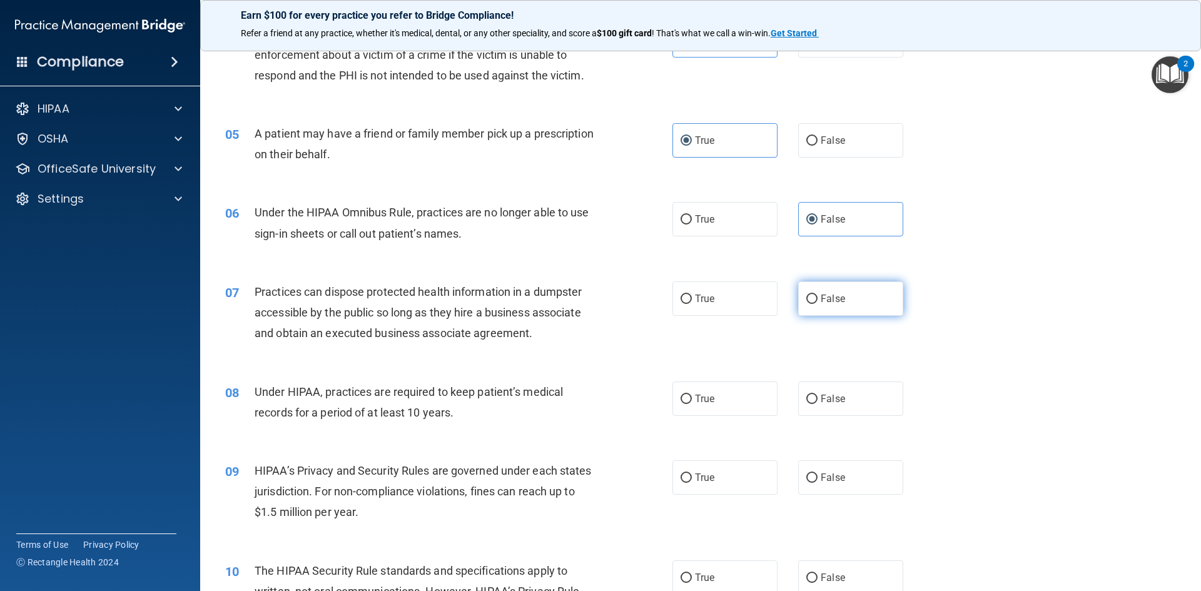
click at [815, 308] on label "False" at bounding box center [850, 299] width 105 height 34
click at [815, 304] on input "False" at bounding box center [811, 299] width 11 height 9
radio input "true"
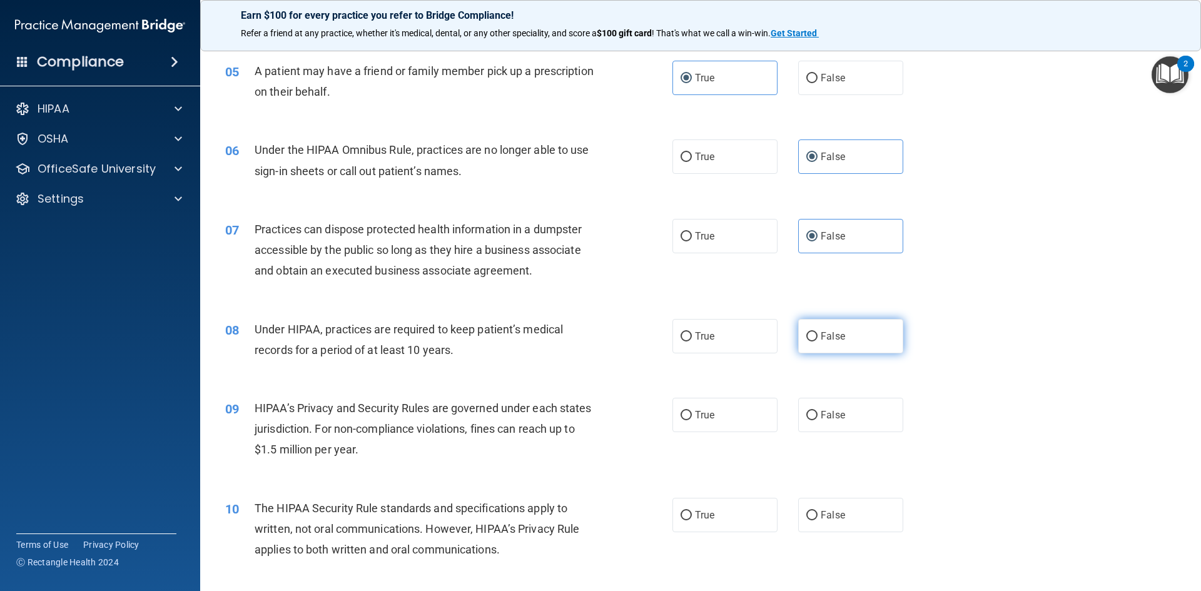
click at [811, 334] on input "False" at bounding box center [811, 336] width 11 height 9
radio input "true"
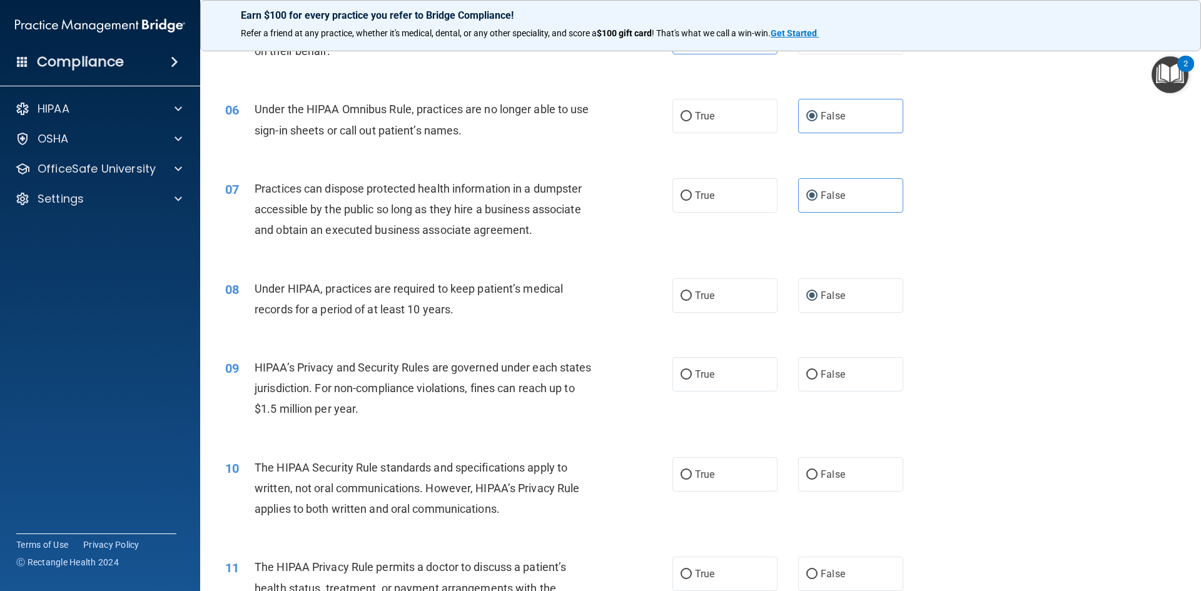
scroll to position [500, 0]
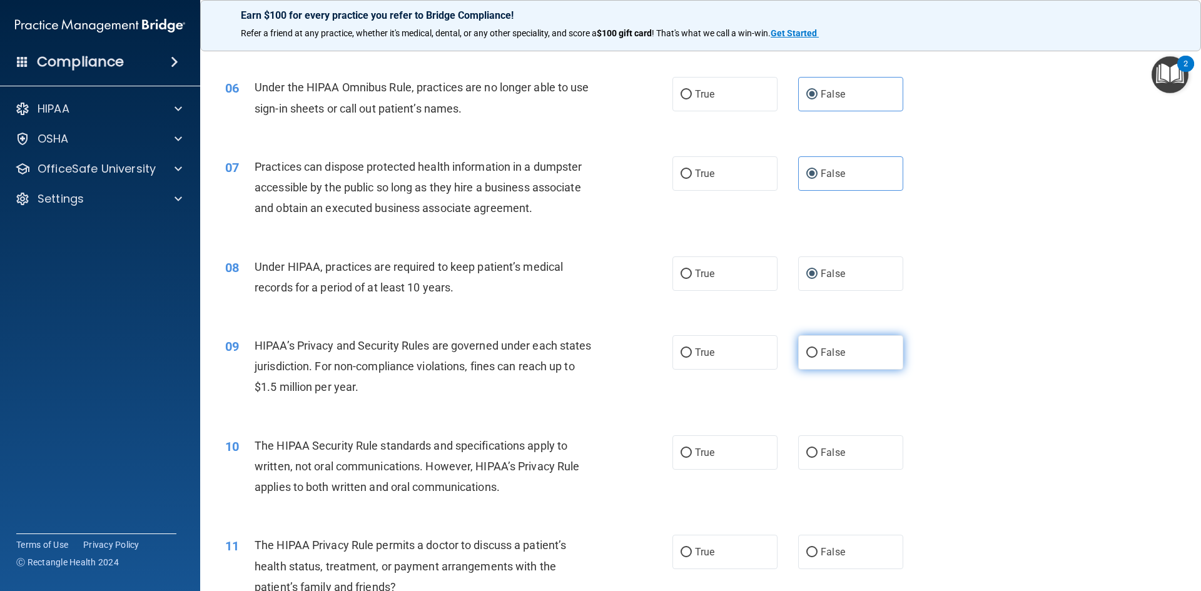
click at [799, 364] on label "False" at bounding box center [850, 352] width 105 height 34
click at [806, 358] on input "False" at bounding box center [811, 352] width 11 height 9
radio input "true"
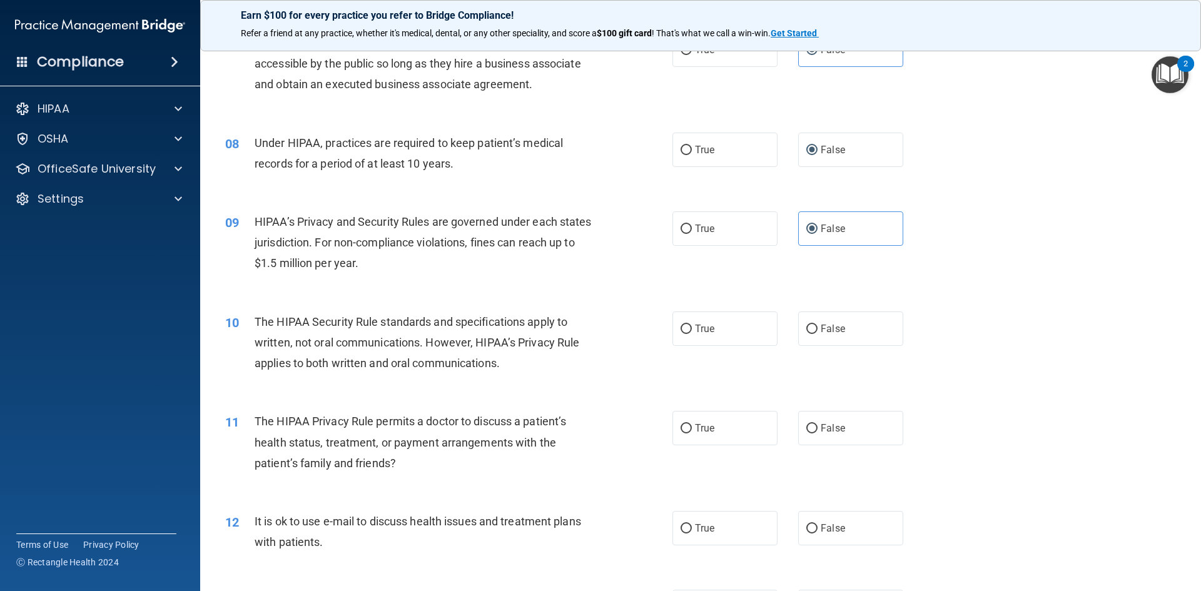
scroll to position [626, 0]
click at [437, 338] on span "The HIPAA Security Rule standards and specifications apply to written, not oral…" at bounding box center [417, 341] width 325 height 54
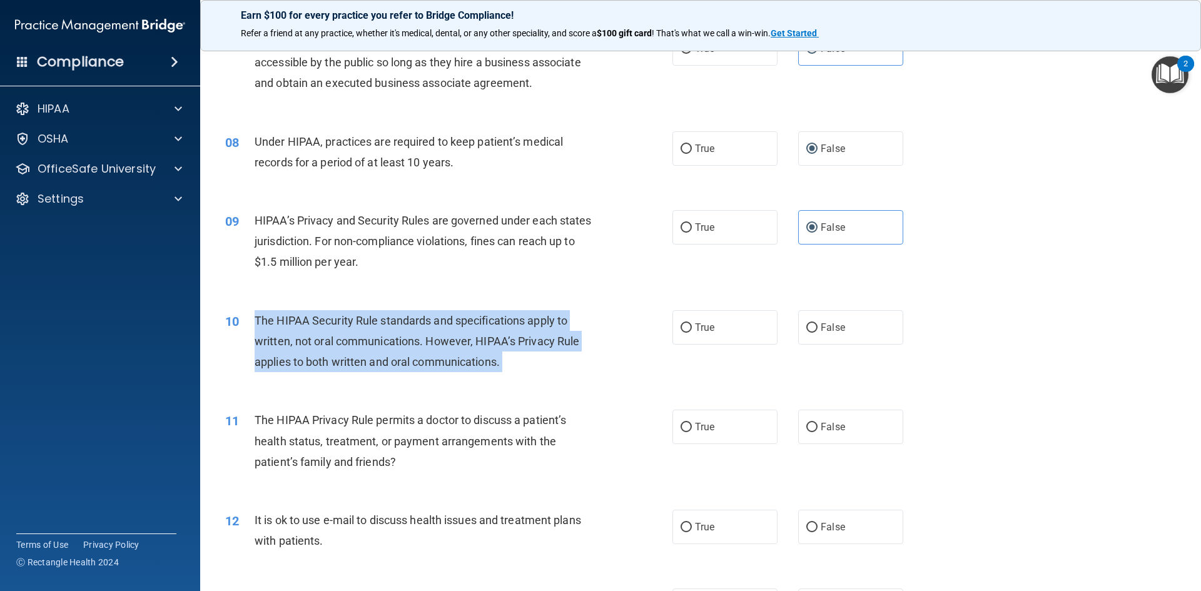
click at [437, 338] on span "The HIPAA Security Rule standards and specifications apply to written, not oral…" at bounding box center [417, 341] width 325 height 54
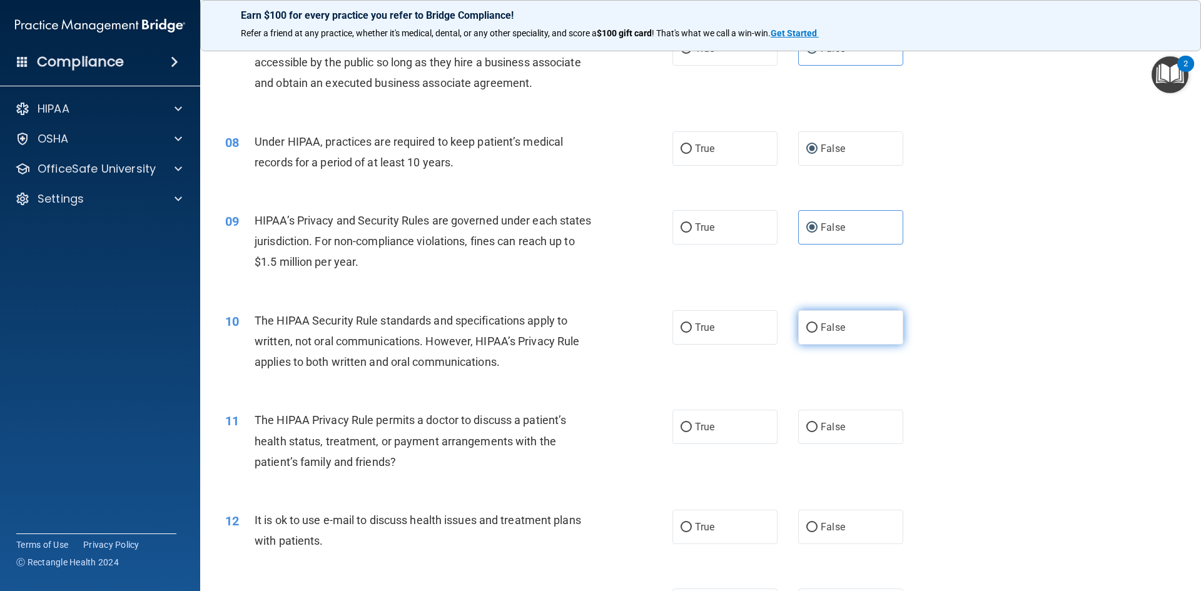
click at [865, 317] on label "False" at bounding box center [850, 327] width 105 height 34
click at [818, 323] on input "False" at bounding box center [811, 327] width 11 height 9
radio input "true"
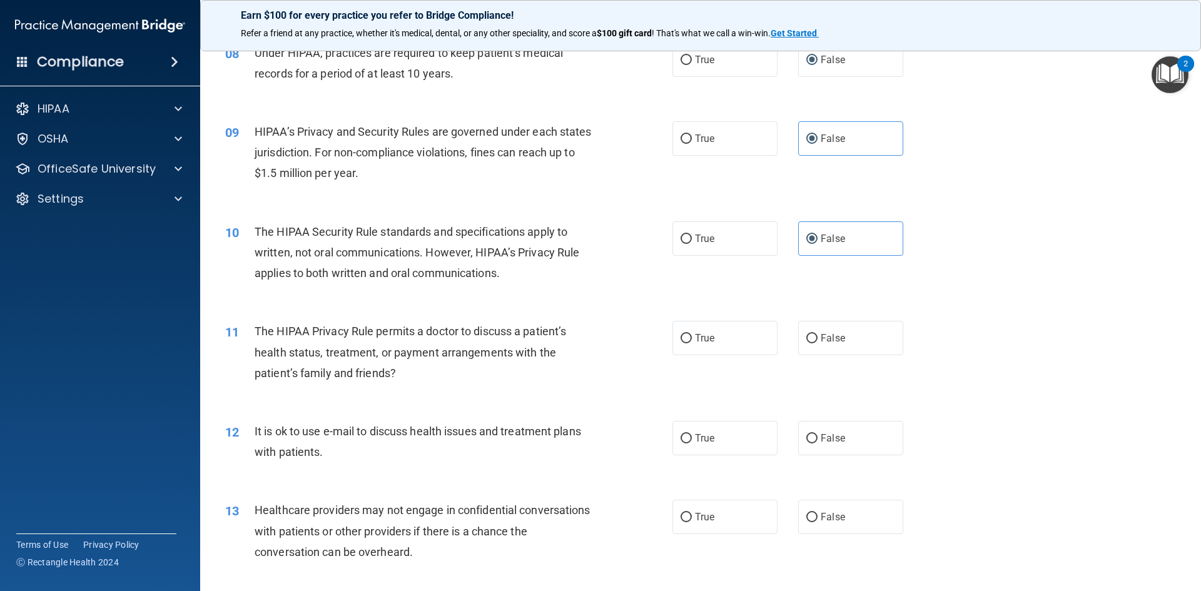
scroll to position [751, 0]
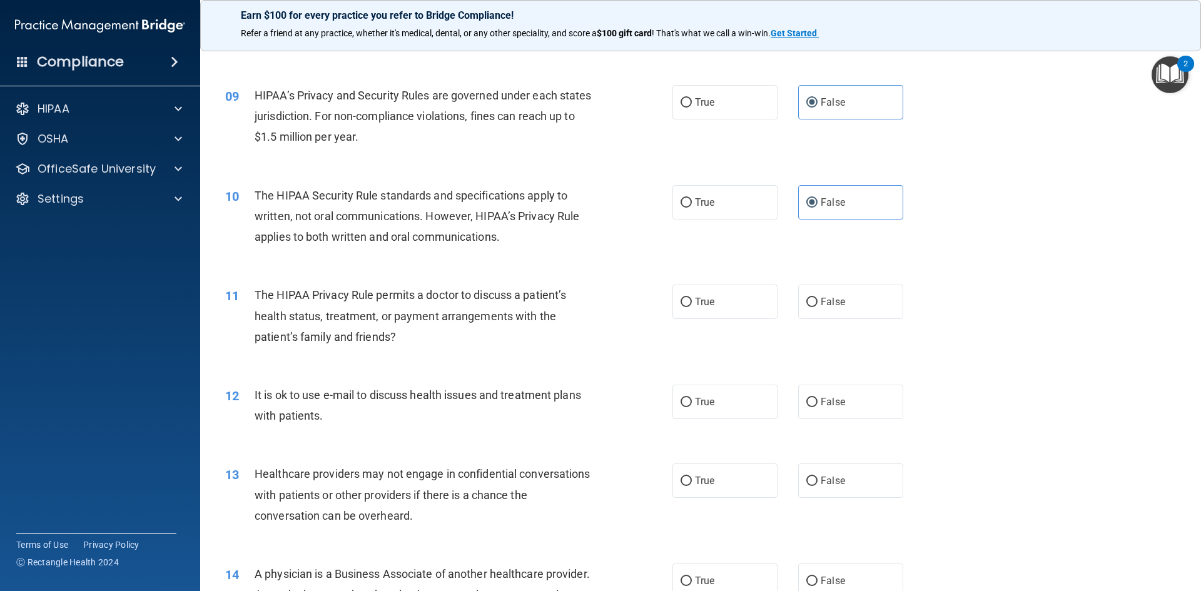
click at [365, 318] on span "The HIPAA Privacy Rule permits a doctor to discuss a patient’s health status, t…" at bounding box center [411, 315] width 312 height 54
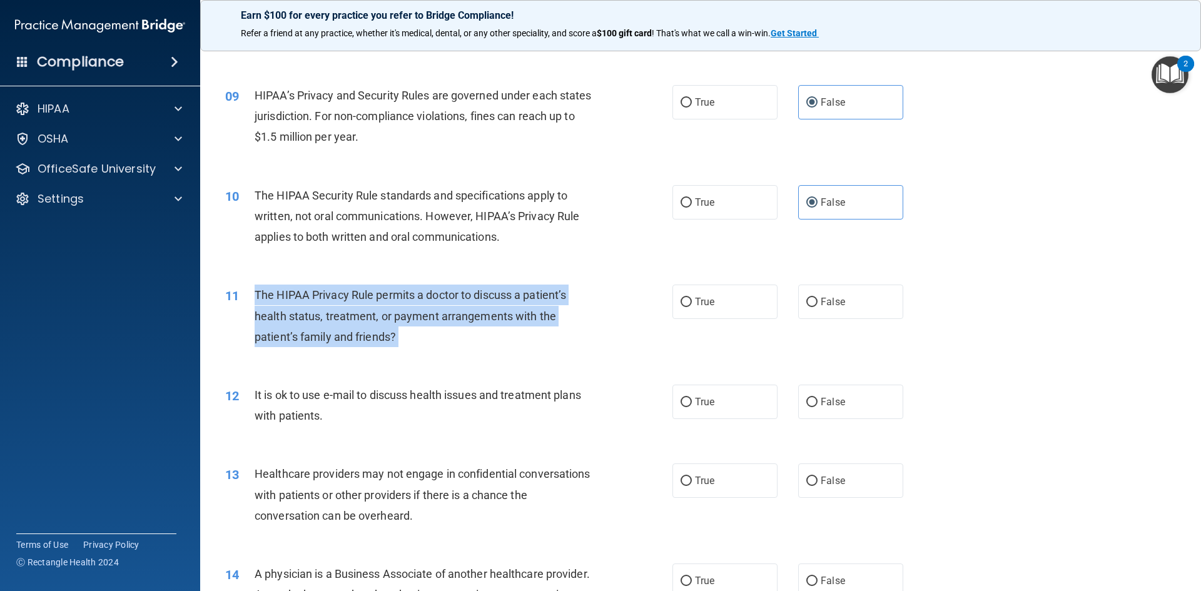
click at [365, 318] on span "The HIPAA Privacy Rule permits a doctor to discuss a patient’s health status, t…" at bounding box center [411, 315] width 312 height 54
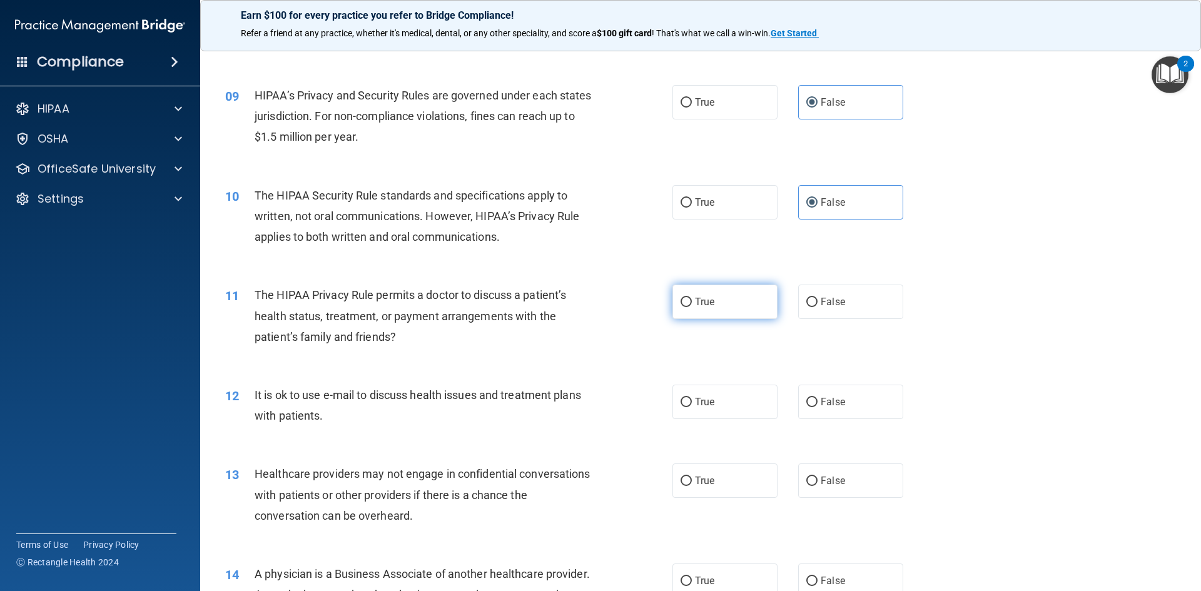
click at [734, 294] on label "True" at bounding box center [725, 302] width 105 height 34
click at [692, 298] on input "True" at bounding box center [686, 302] width 11 height 9
radio input "true"
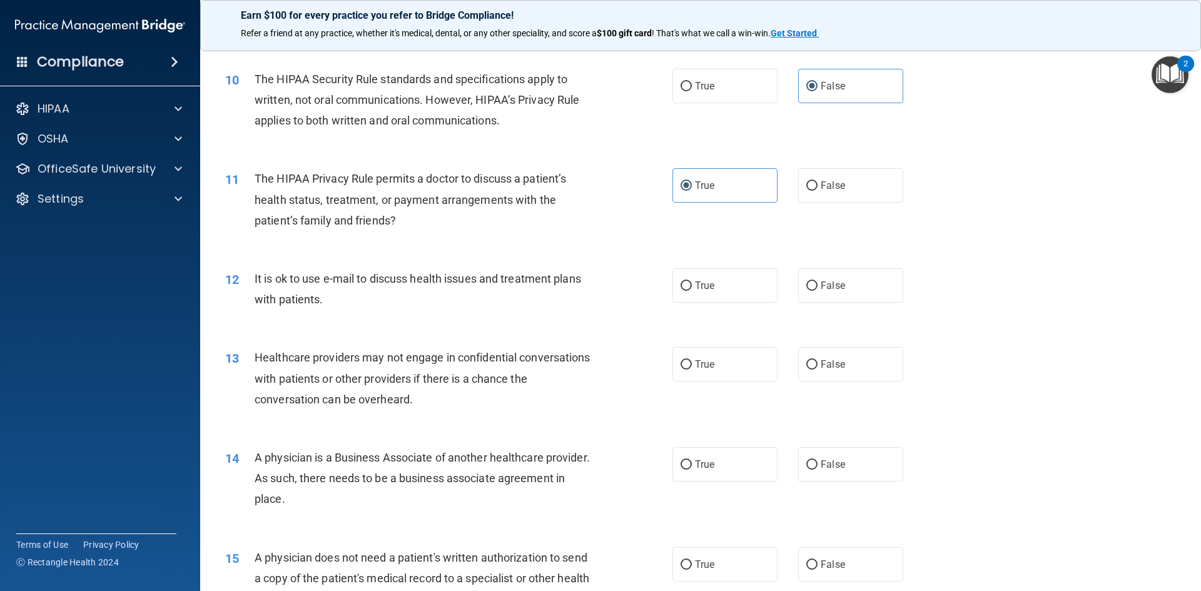
scroll to position [876, 0]
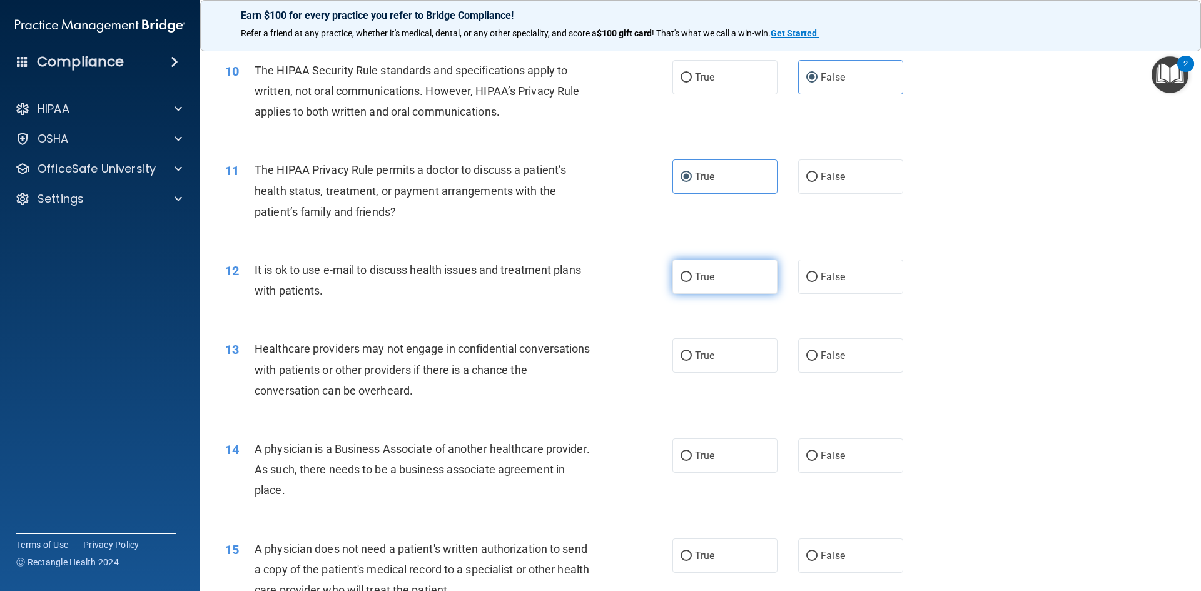
click at [696, 266] on label "True" at bounding box center [725, 277] width 105 height 34
click at [692, 273] on input "True" at bounding box center [686, 277] width 11 height 9
radio input "true"
click at [327, 373] on span "Healthcare providers may not engage in confidential conversations with patients…" at bounding box center [423, 369] width 336 height 54
click at [741, 355] on label "True" at bounding box center [725, 355] width 105 height 34
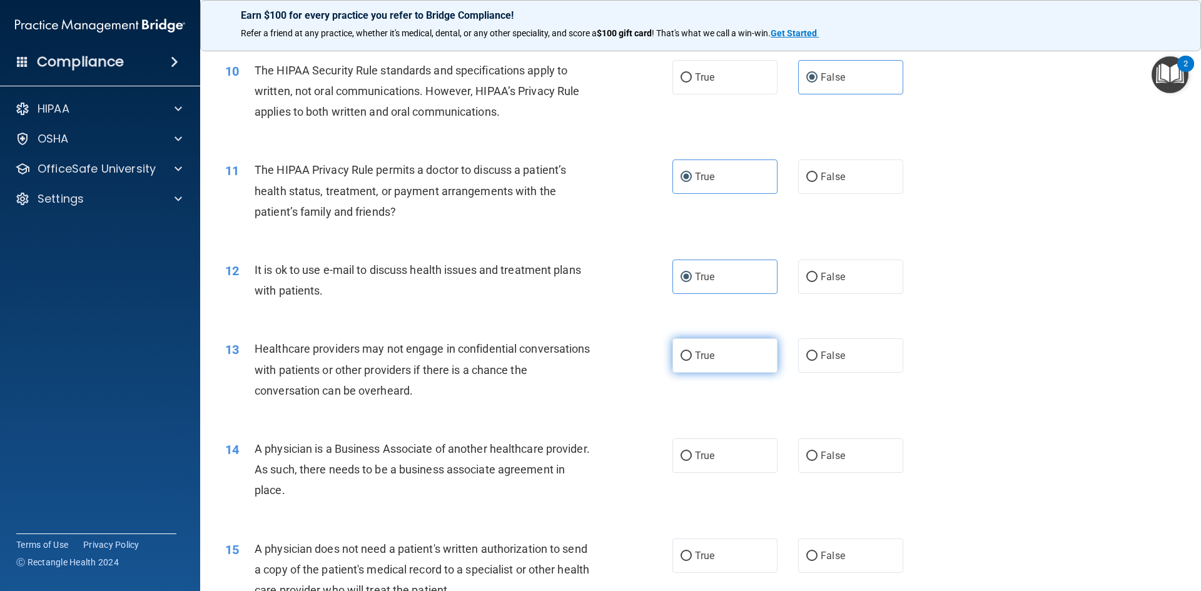
click at [692, 355] on input "True" at bounding box center [686, 356] width 11 height 9
radio input "true"
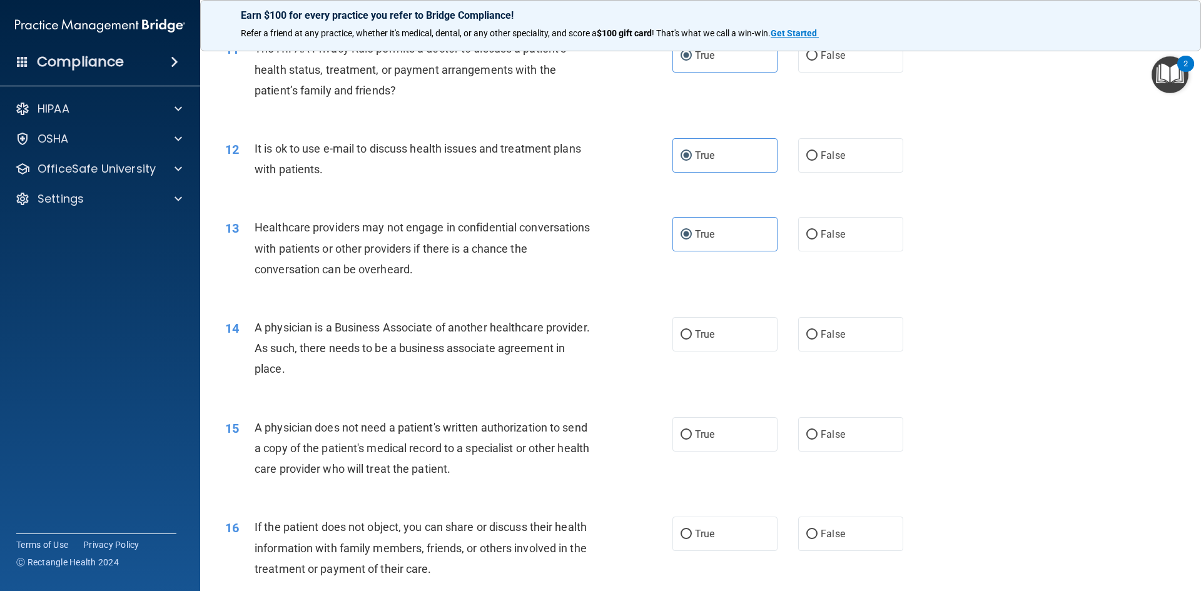
scroll to position [1001, 0]
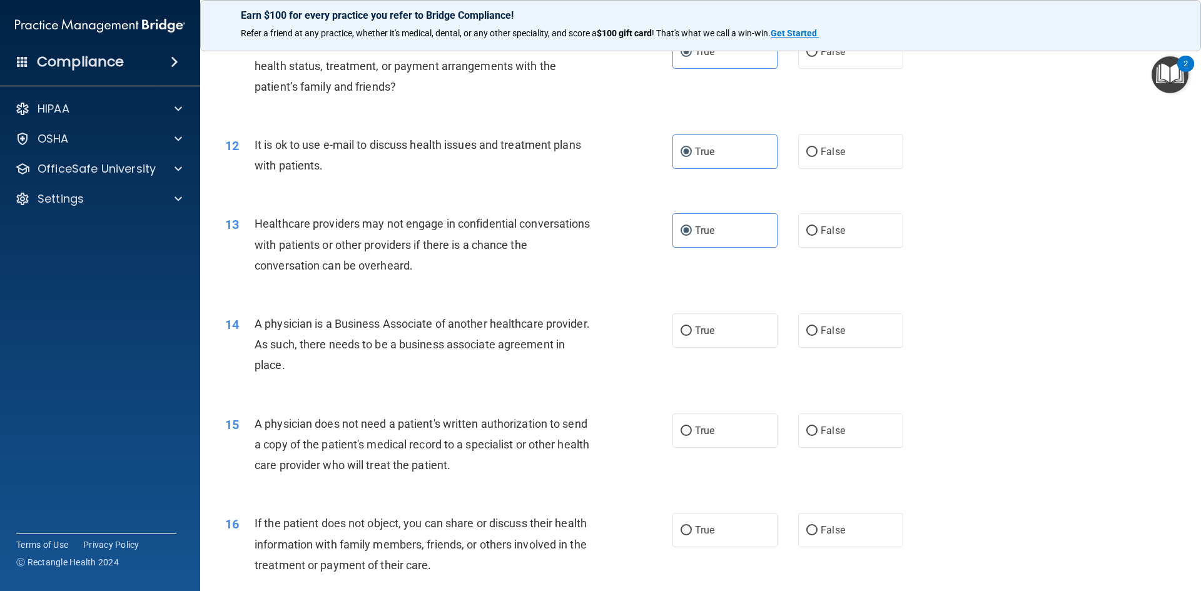
click at [297, 326] on span "A physician is a Business Associate of another healthcare provider. As such, th…" at bounding box center [422, 344] width 335 height 54
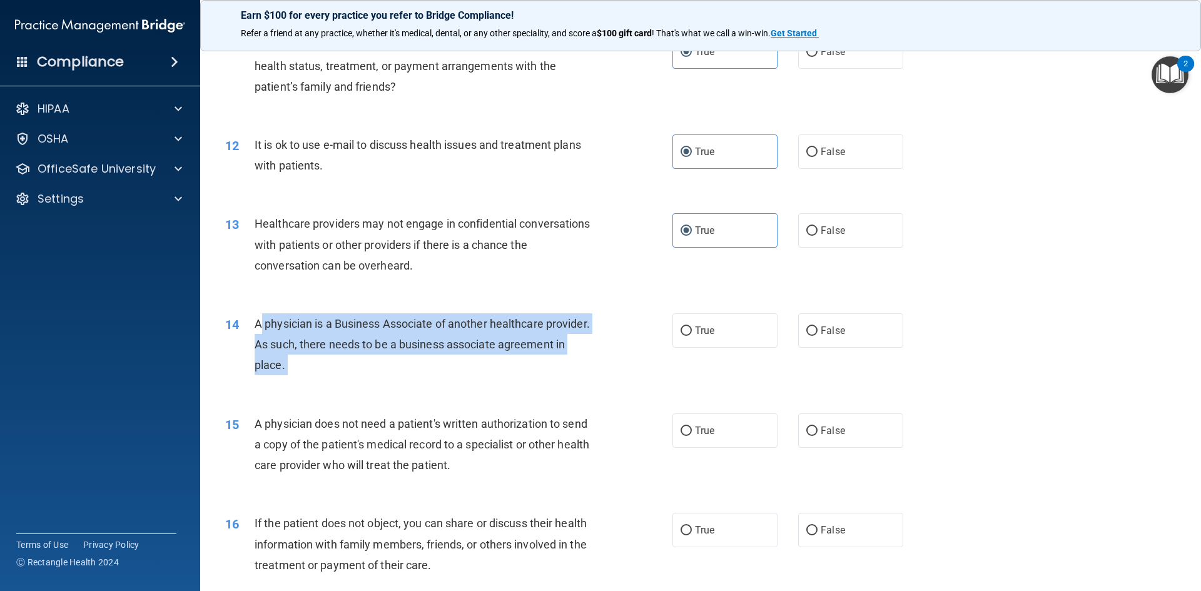
click at [297, 326] on span "A physician is a Business Associate of another healthcare provider. As such, th…" at bounding box center [422, 344] width 335 height 54
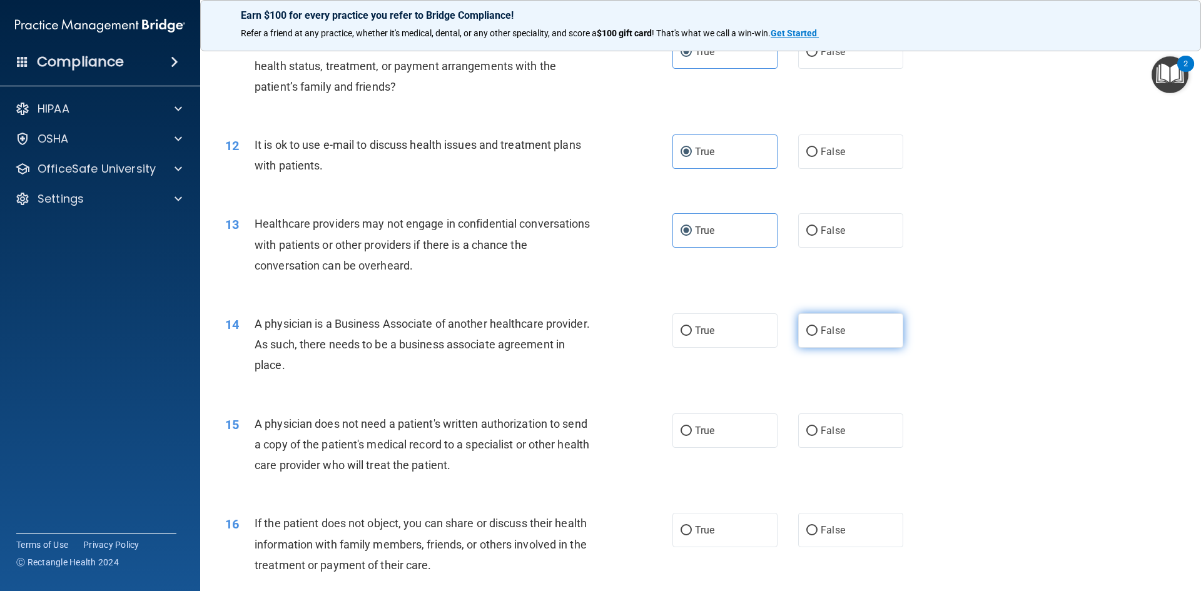
click at [806, 317] on label "False" at bounding box center [850, 330] width 105 height 34
click at [806, 327] on input "False" at bounding box center [811, 331] width 11 height 9
radio input "true"
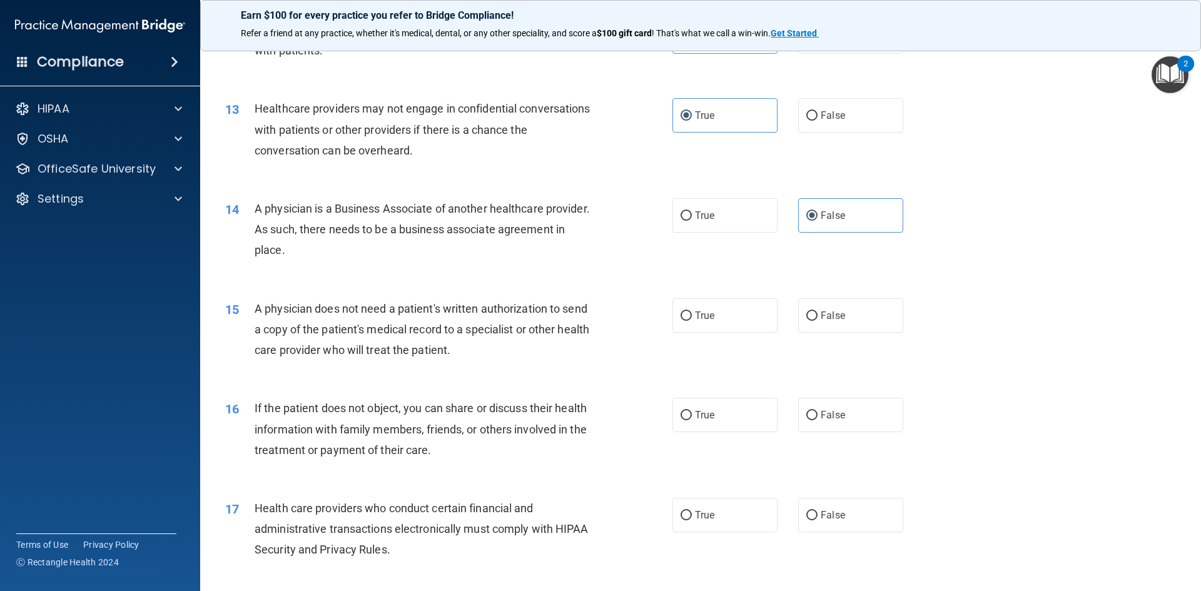
scroll to position [1126, 0]
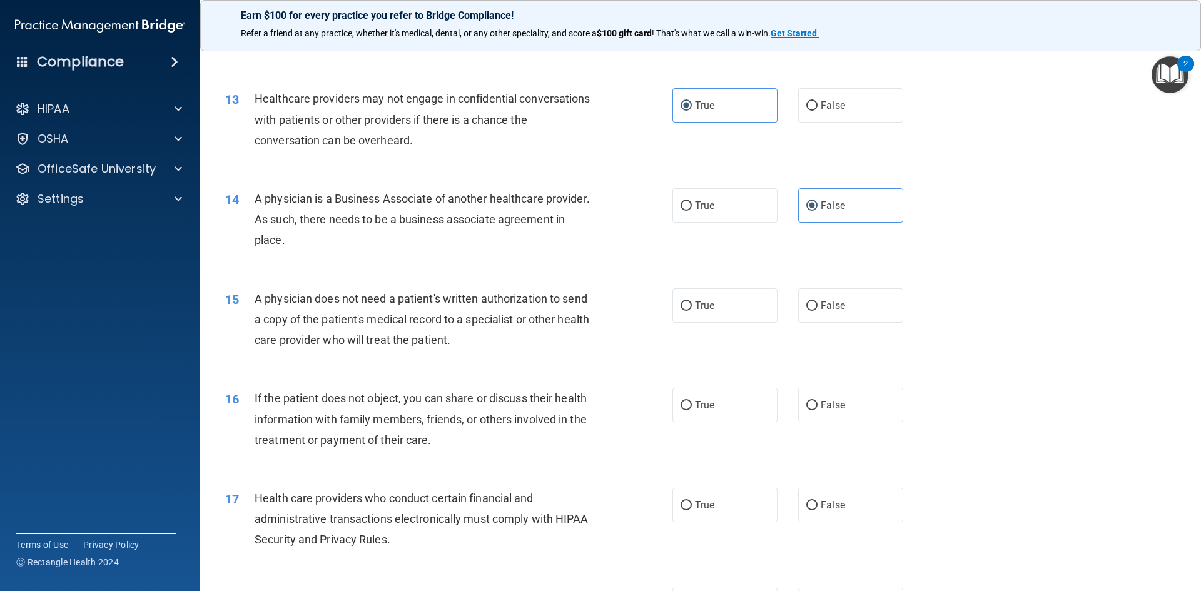
click at [436, 307] on div "A physician does not need a patient's written authorization to send a copy of t…" at bounding box center [430, 319] width 350 height 63
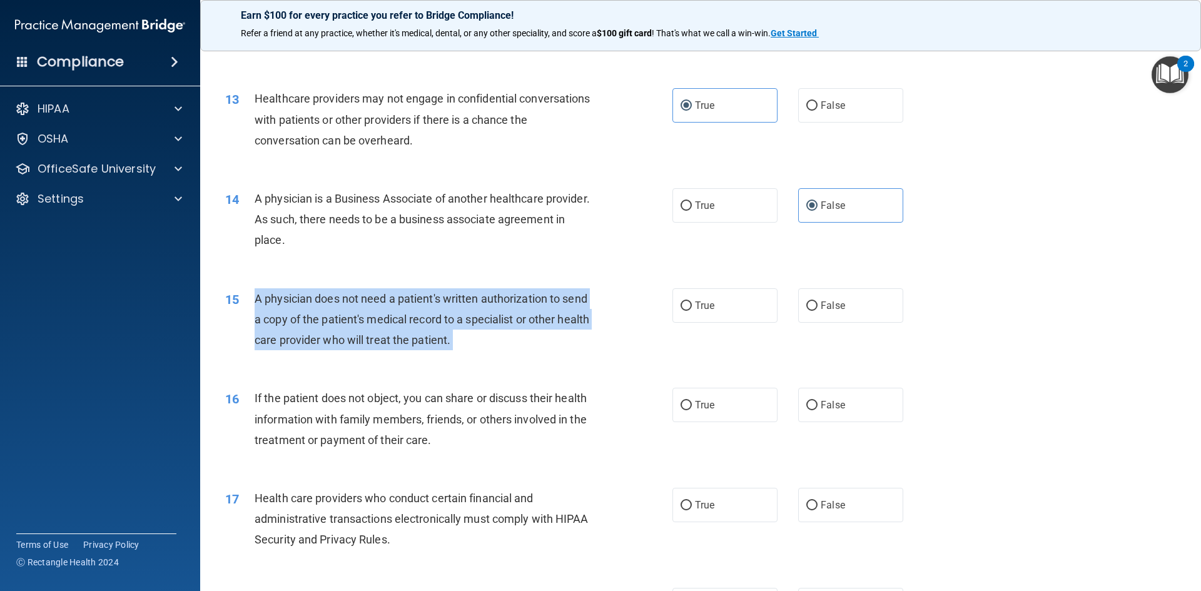
click at [436, 307] on div "A physician does not need a patient's written authorization to send a copy of t…" at bounding box center [430, 319] width 350 height 63
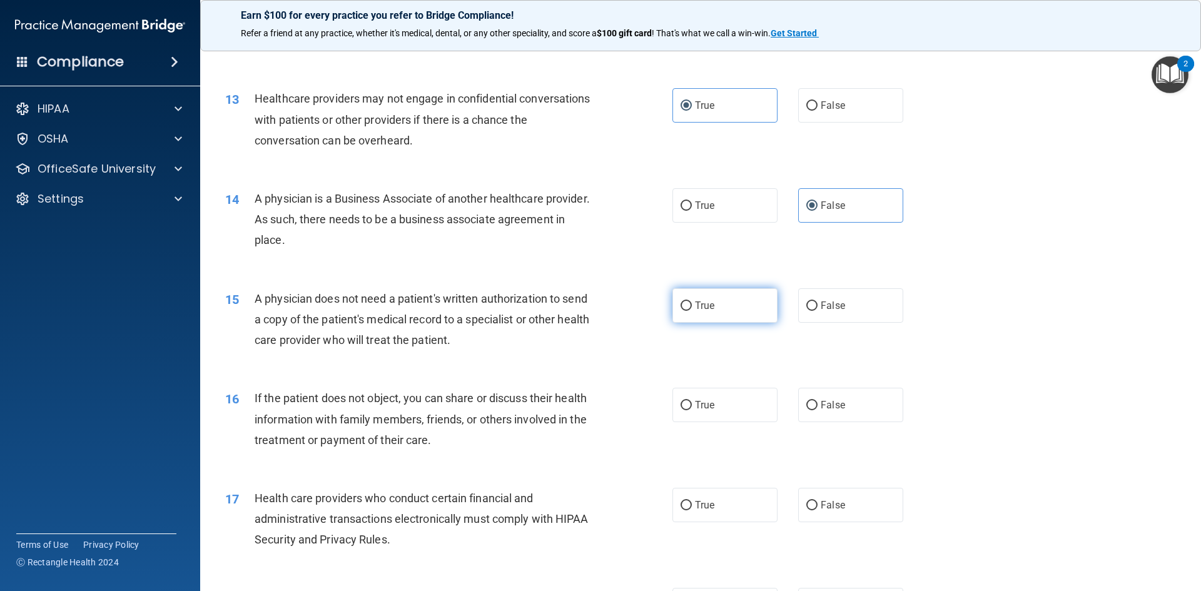
click at [726, 305] on label "True" at bounding box center [725, 305] width 105 height 34
click at [692, 305] on input "True" at bounding box center [686, 306] width 11 height 9
radio input "true"
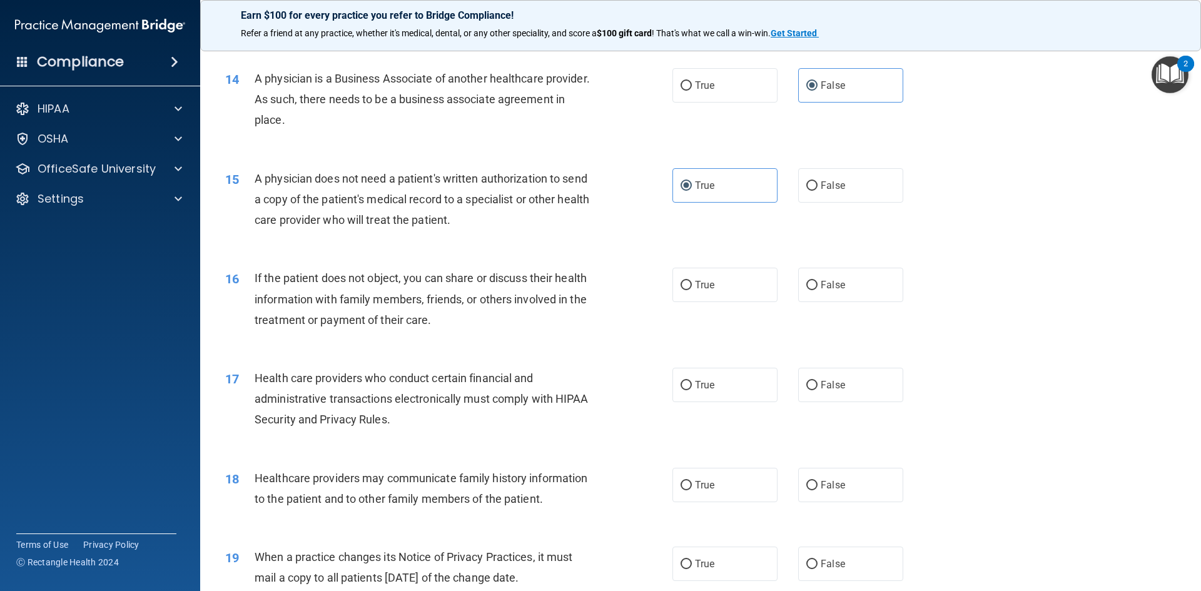
scroll to position [1251, 0]
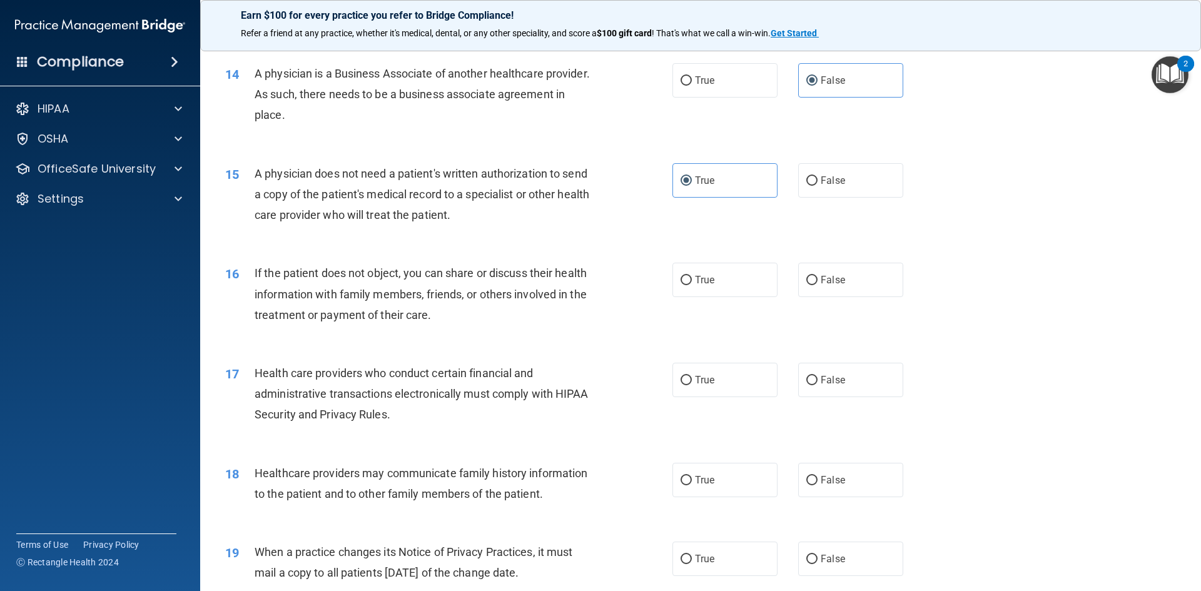
click at [405, 298] on span "If the patient does not object, you can share or discuss their health informati…" at bounding box center [421, 293] width 332 height 54
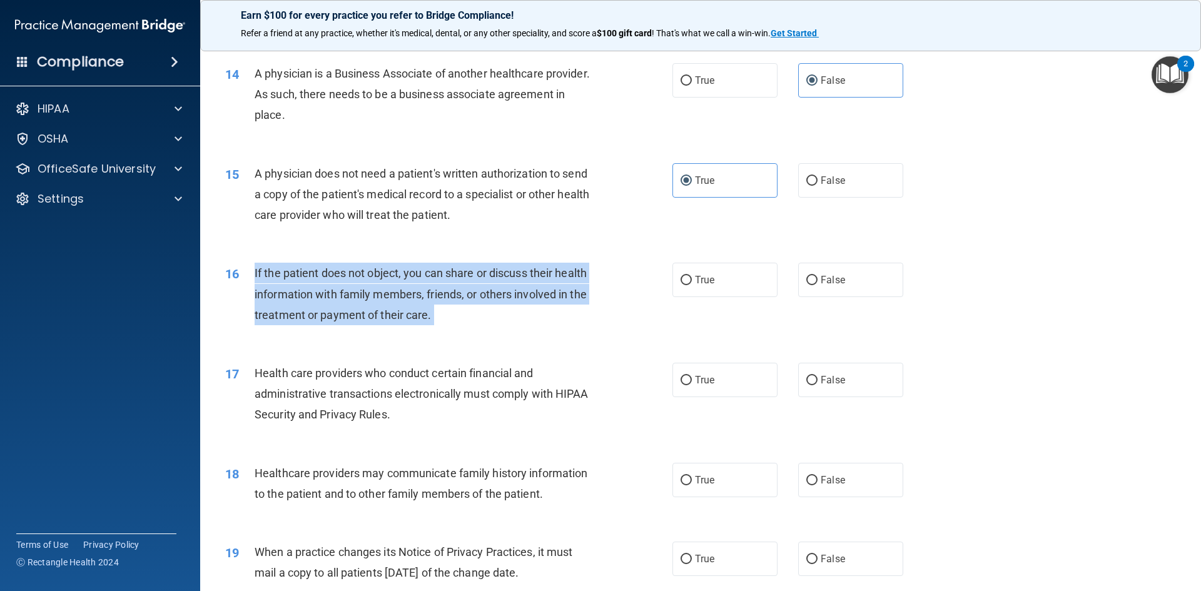
click at [405, 298] on span "If the patient does not object, you can share or discuss their health informati…" at bounding box center [421, 293] width 332 height 54
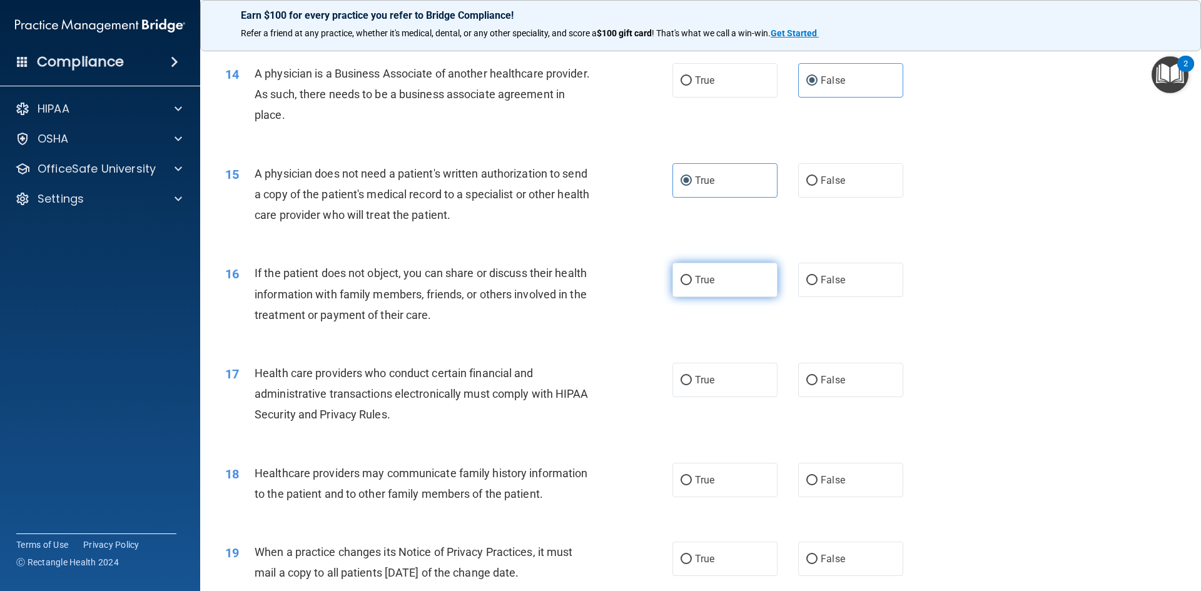
click at [736, 287] on label "True" at bounding box center [725, 280] width 105 height 34
click at [692, 285] on input "True" at bounding box center [686, 280] width 11 height 9
radio input "true"
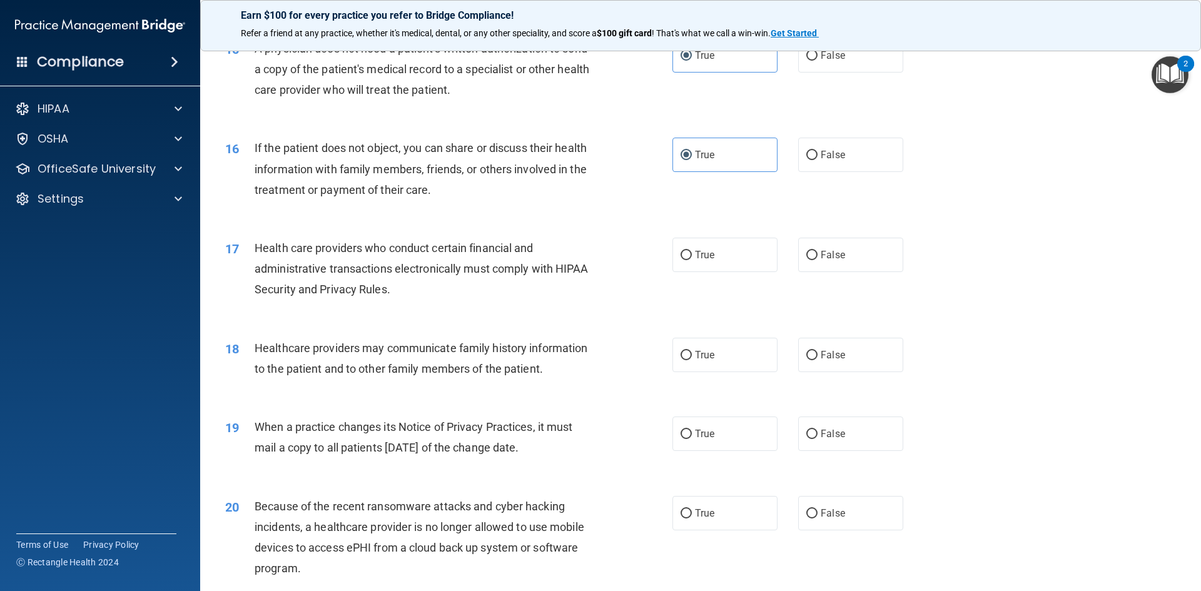
click at [354, 266] on span "Health care providers who conduct certain financial and administrative transact…" at bounding box center [422, 268] width 334 height 54
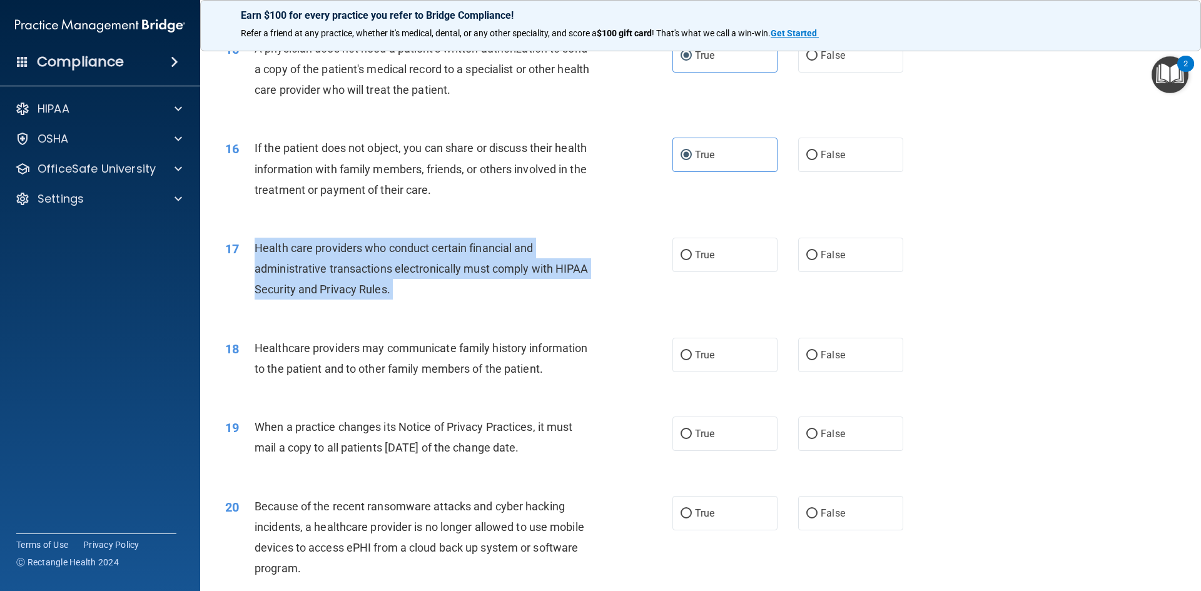
click at [354, 266] on span "Health care providers who conduct certain financial and administrative transact…" at bounding box center [422, 268] width 334 height 54
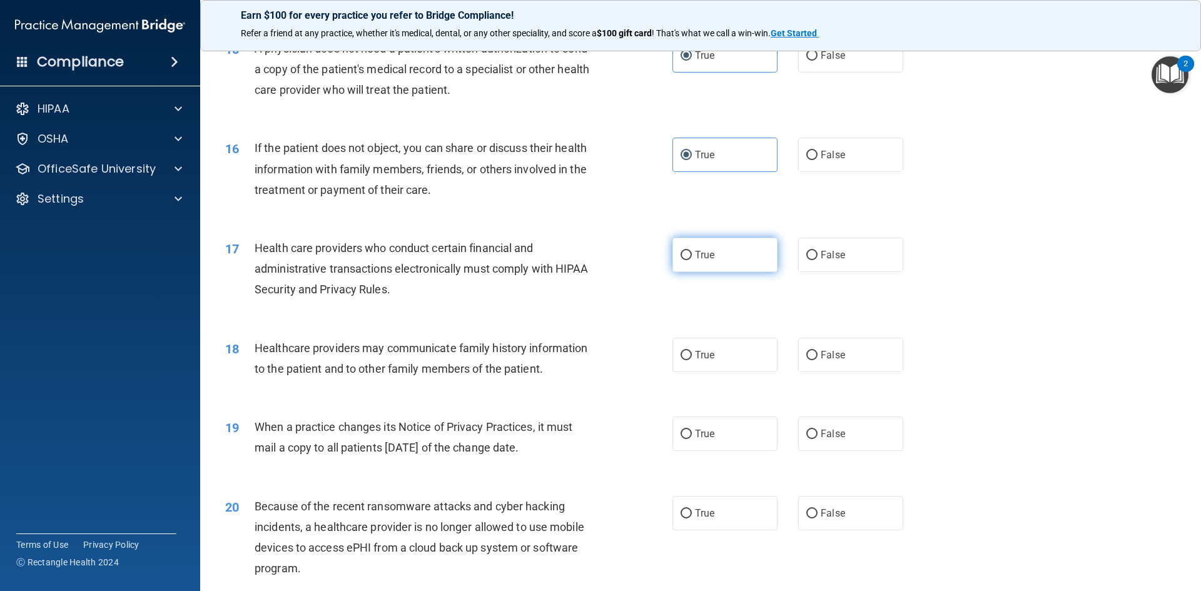
click at [719, 251] on label "True" at bounding box center [725, 255] width 105 height 34
click at [692, 251] on input "True" at bounding box center [686, 255] width 11 height 9
radio input "true"
click at [548, 363] on div "Healthcare providers may communicate family history information to the patient …" at bounding box center [430, 358] width 350 height 41
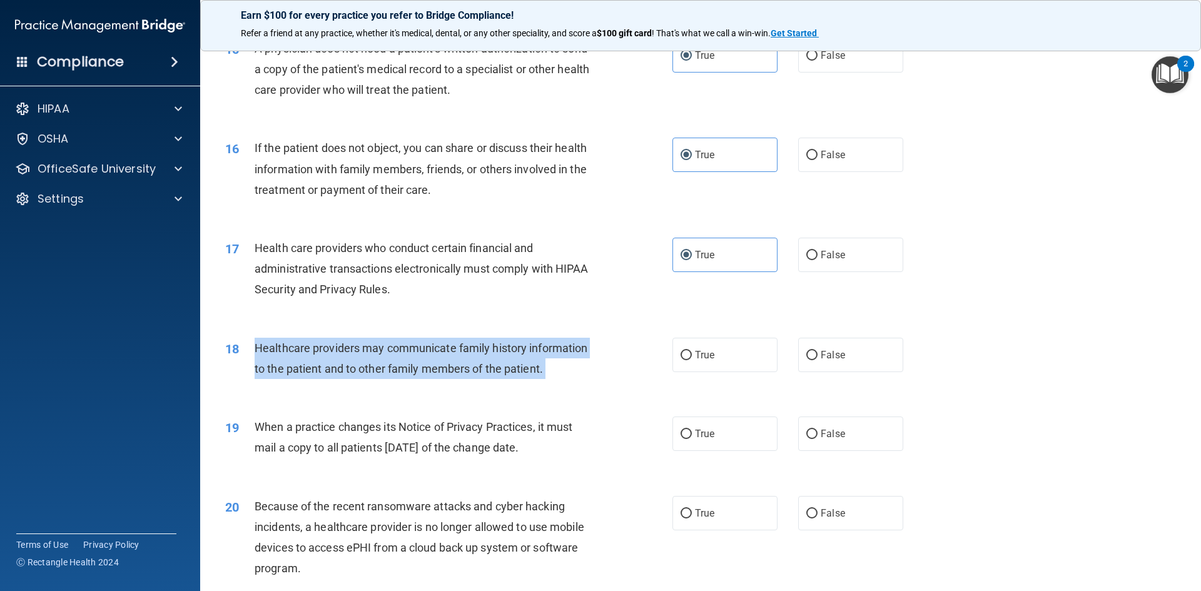
click at [548, 363] on div "Healthcare providers may communicate family history information to the patient …" at bounding box center [430, 358] width 350 height 41
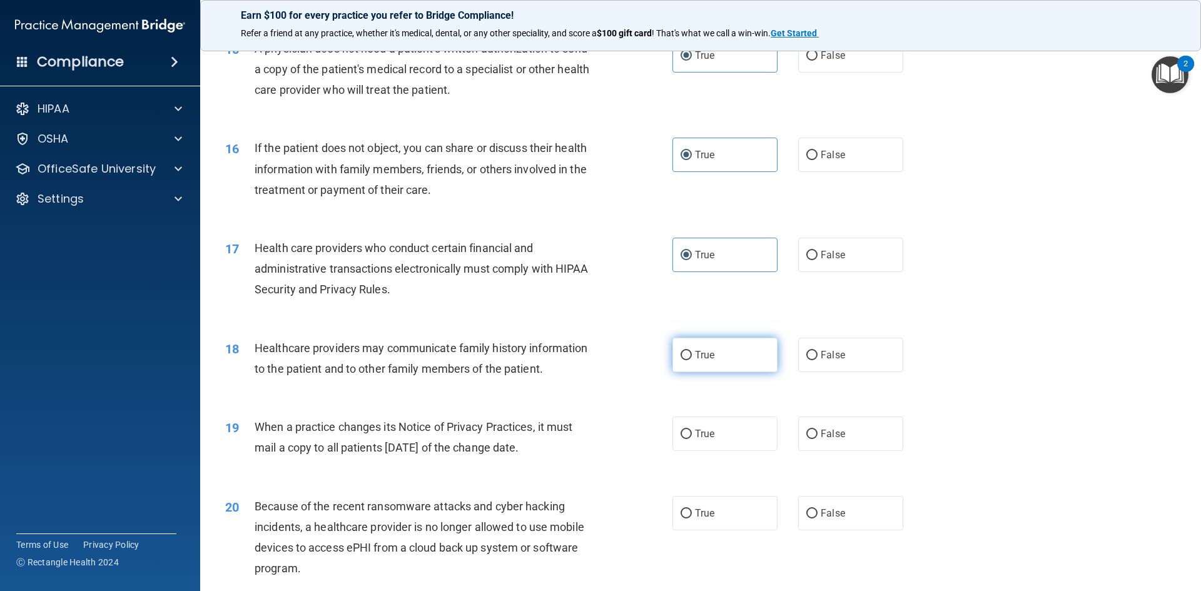
click at [712, 351] on label "True" at bounding box center [725, 355] width 105 height 34
click at [692, 351] on input "True" at bounding box center [686, 355] width 11 height 9
radio input "true"
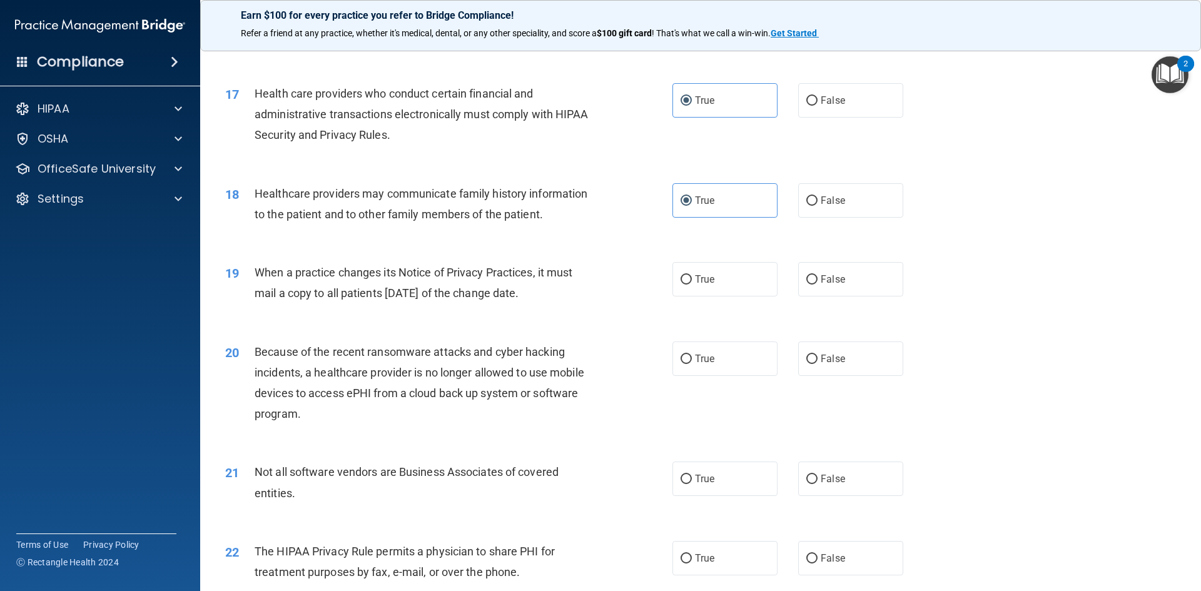
scroll to position [1564, 0]
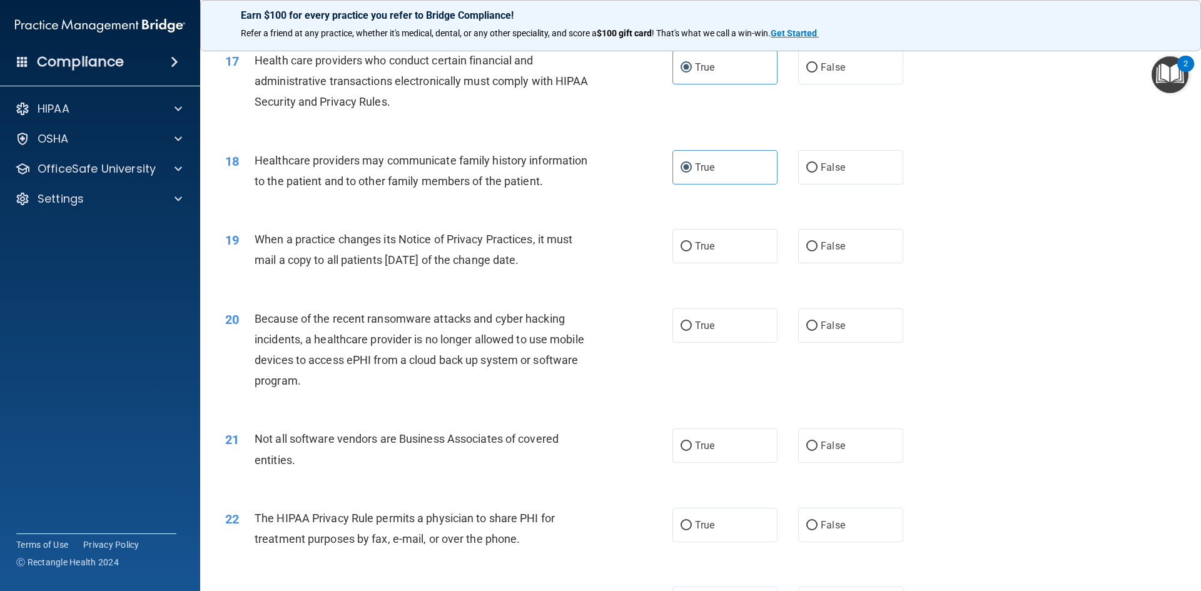
click at [447, 243] on span "When a practice changes its Notice of Privacy Practices, it must mail a copy to…" at bounding box center [414, 250] width 318 height 34
click at [697, 241] on span "True" at bounding box center [704, 246] width 19 height 12
click at [692, 242] on input "True" at bounding box center [686, 246] width 11 height 9
radio input "true"
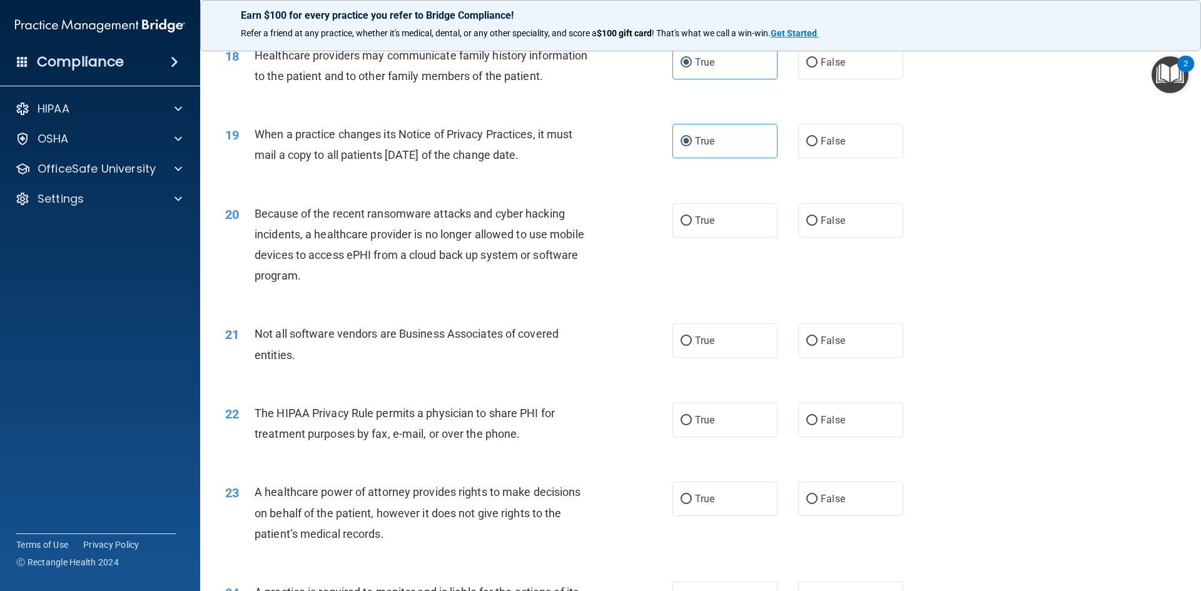
scroll to position [1689, 0]
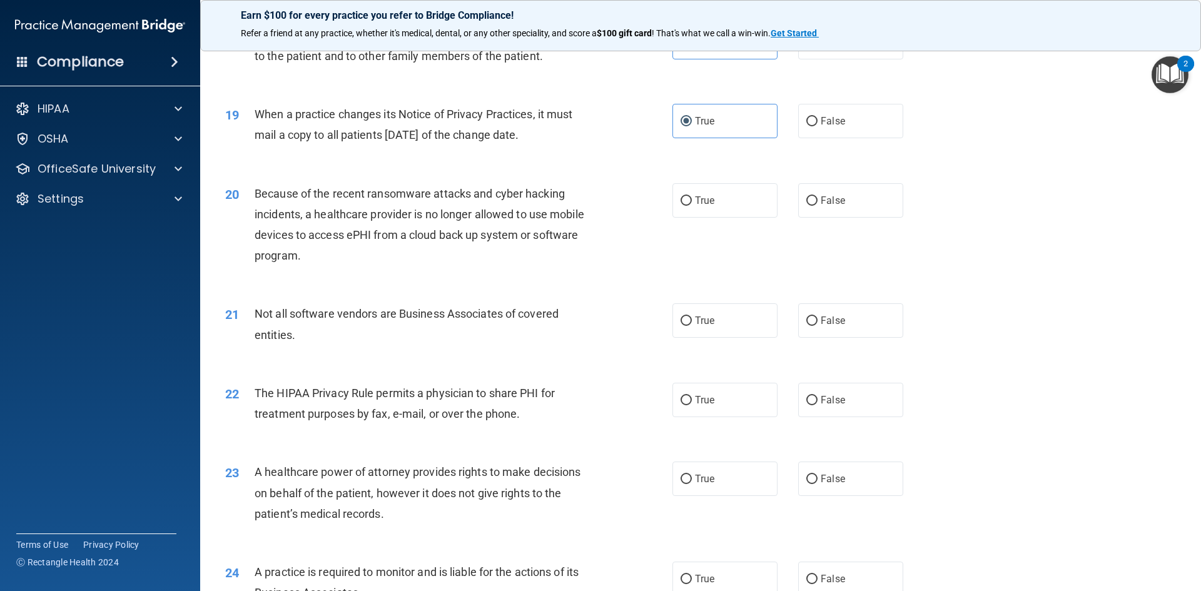
click at [383, 216] on span "Because of the recent ransomware attacks and cyber hacking incidents, a healthc…" at bounding box center [420, 225] width 330 height 76
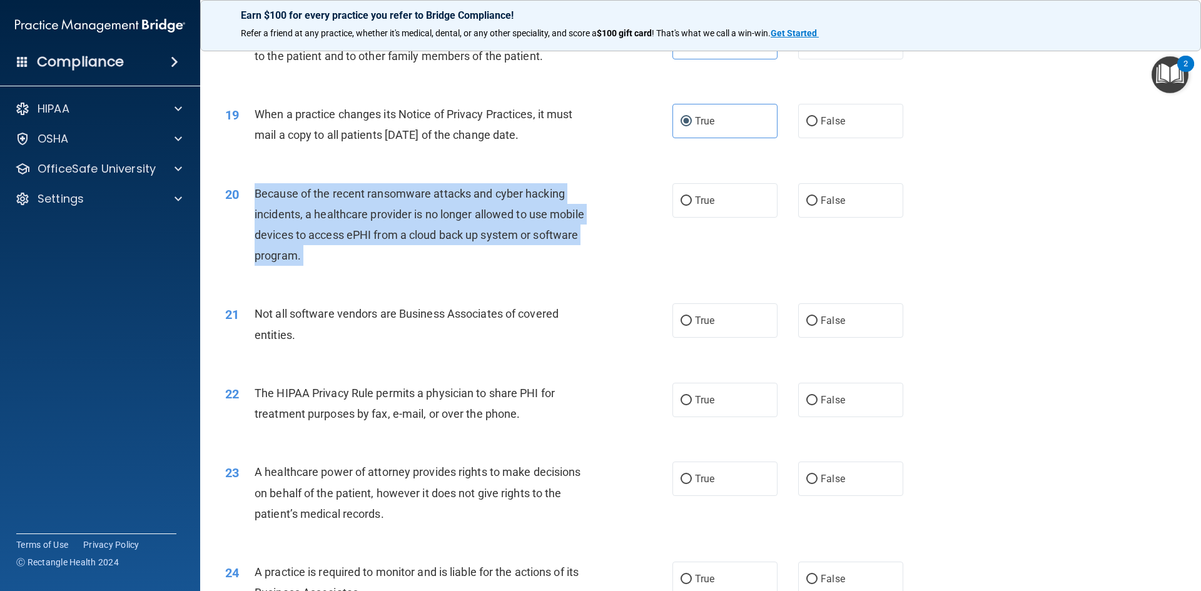
click at [383, 216] on span "Because of the recent ransomware attacks and cyber hacking incidents, a healthc…" at bounding box center [420, 225] width 330 height 76
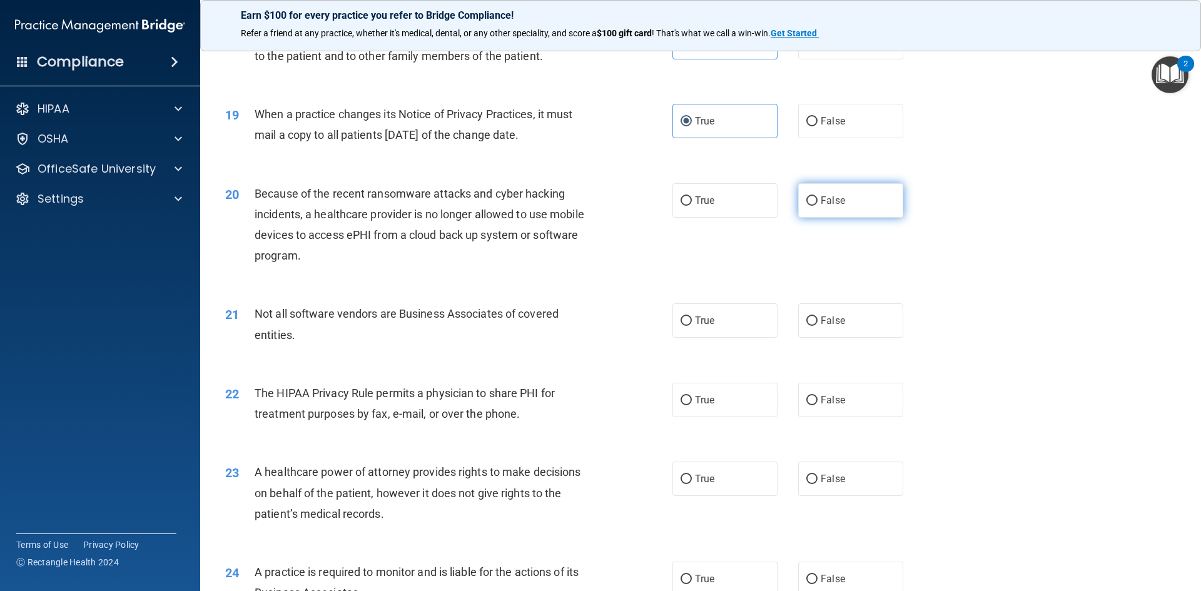
click at [830, 205] on span "False" at bounding box center [833, 201] width 24 height 12
click at [818, 205] on input "False" at bounding box center [811, 200] width 11 height 9
radio input "true"
click at [504, 305] on div "Not all software vendors are Business Associates of covered entities." at bounding box center [430, 323] width 350 height 41
click at [500, 311] on span "Not all software vendors are Business Associates of covered entities." at bounding box center [407, 324] width 304 height 34
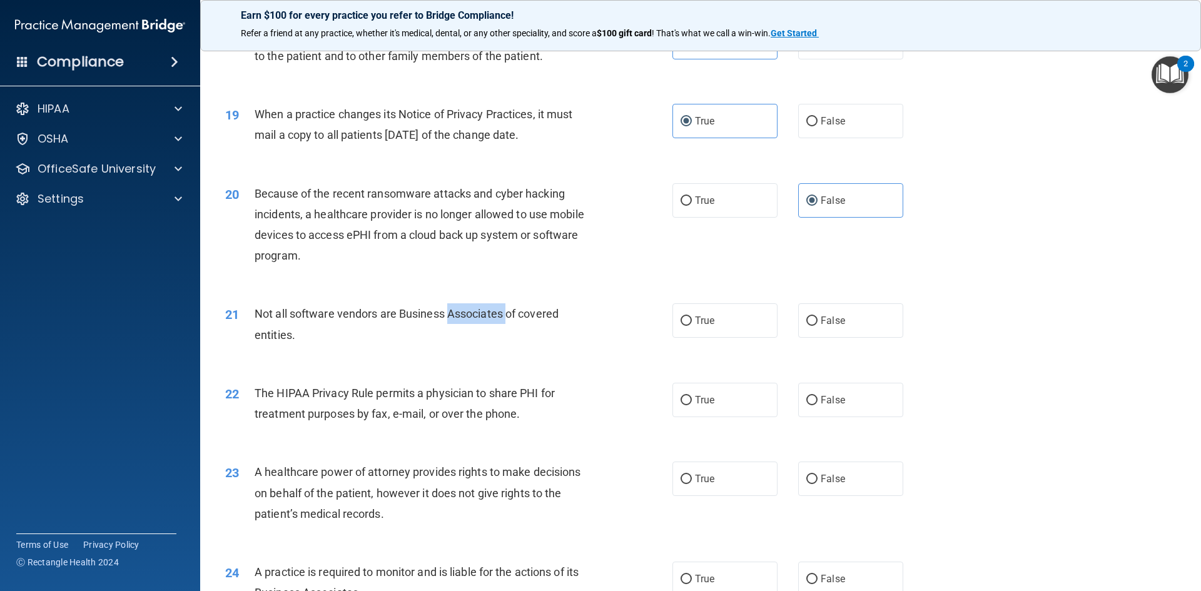
click at [500, 311] on span "Not all software vendors are Business Associates of covered entities." at bounding box center [407, 324] width 304 height 34
click at [681, 327] on label "True" at bounding box center [725, 320] width 105 height 34
click at [681, 326] on input "True" at bounding box center [686, 321] width 11 height 9
radio input "true"
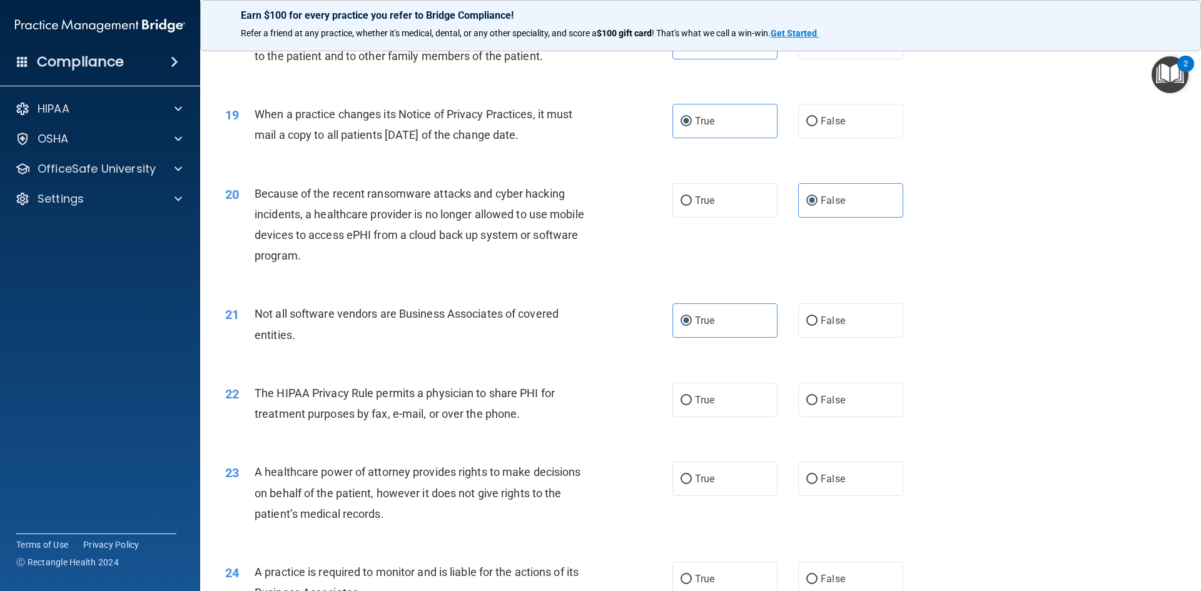
click at [442, 310] on span "Not all software vendors are Business Associates of covered entities." at bounding box center [407, 324] width 304 height 34
click at [434, 363] on div "21 Not all software vendors are Business Associates of covered entities. True F…" at bounding box center [701, 327] width 970 height 79
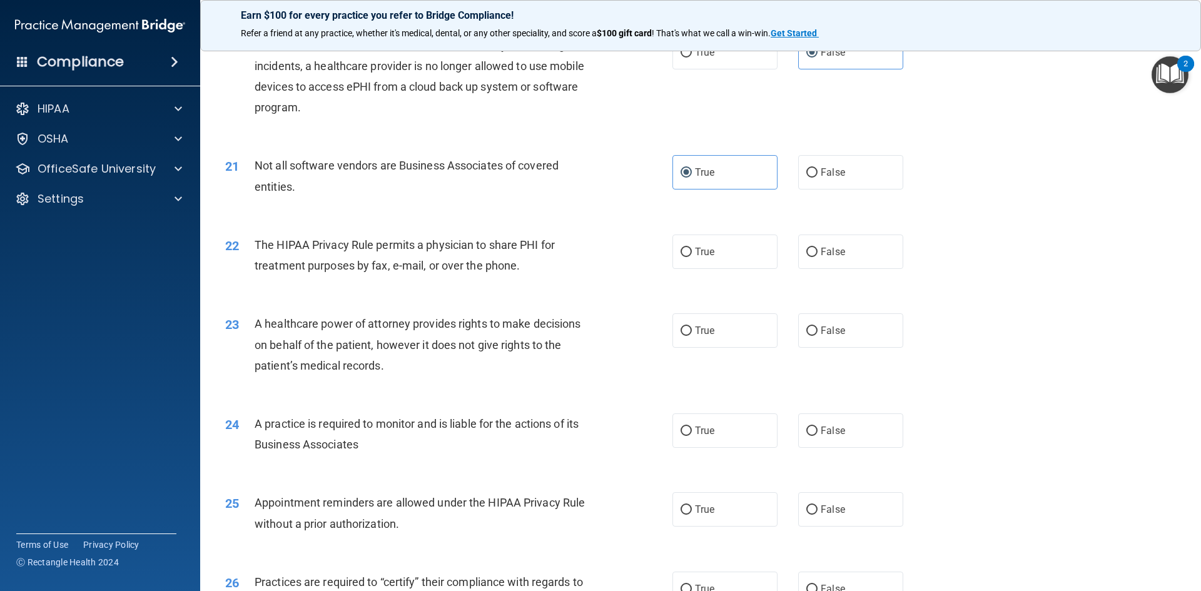
scroll to position [1877, 0]
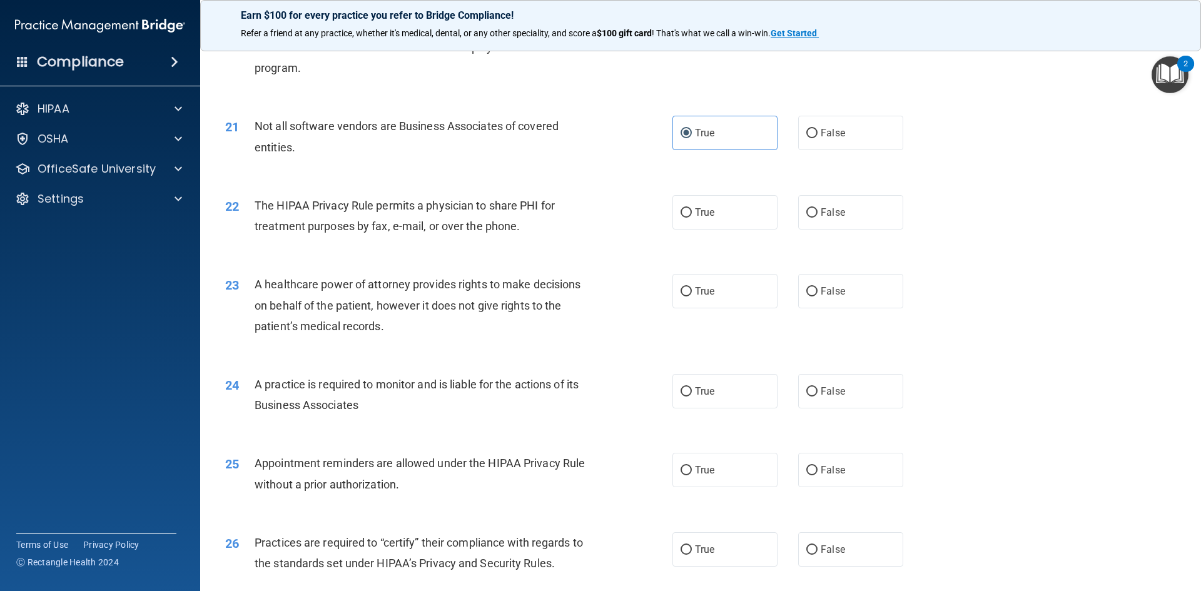
click at [432, 223] on span "The HIPAA Privacy Rule permits a physician to share PHI for treatment purposes …" at bounding box center [405, 216] width 300 height 34
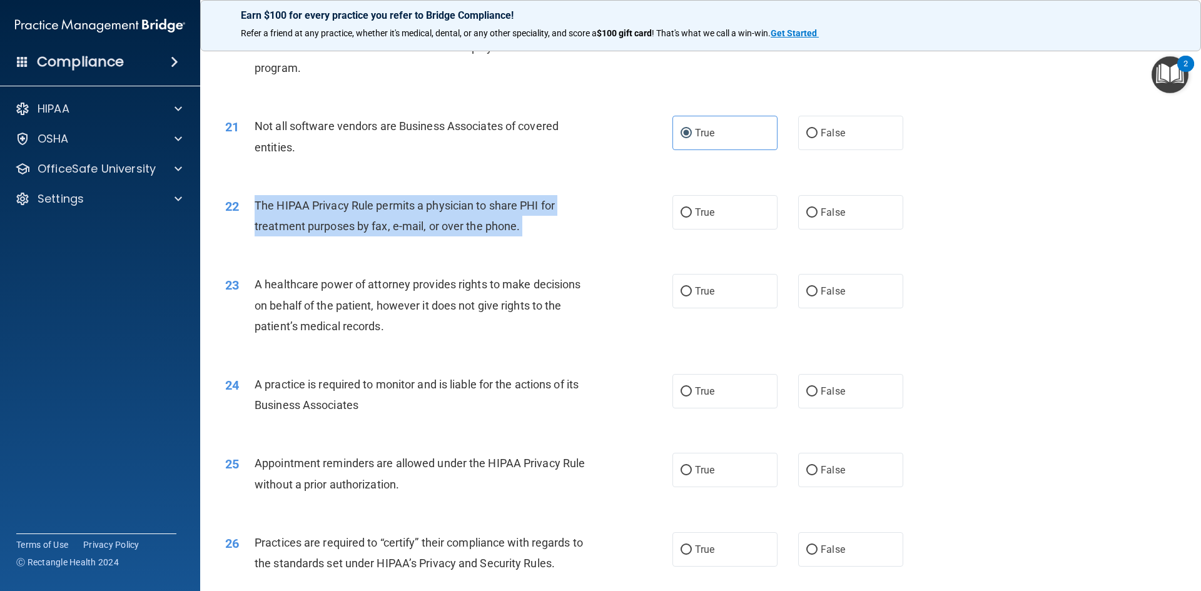
click at [432, 223] on span "The HIPAA Privacy Rule permits a physician to share PHI for treatment purposes …" at bounding box center [405, 216] width 300 height 34
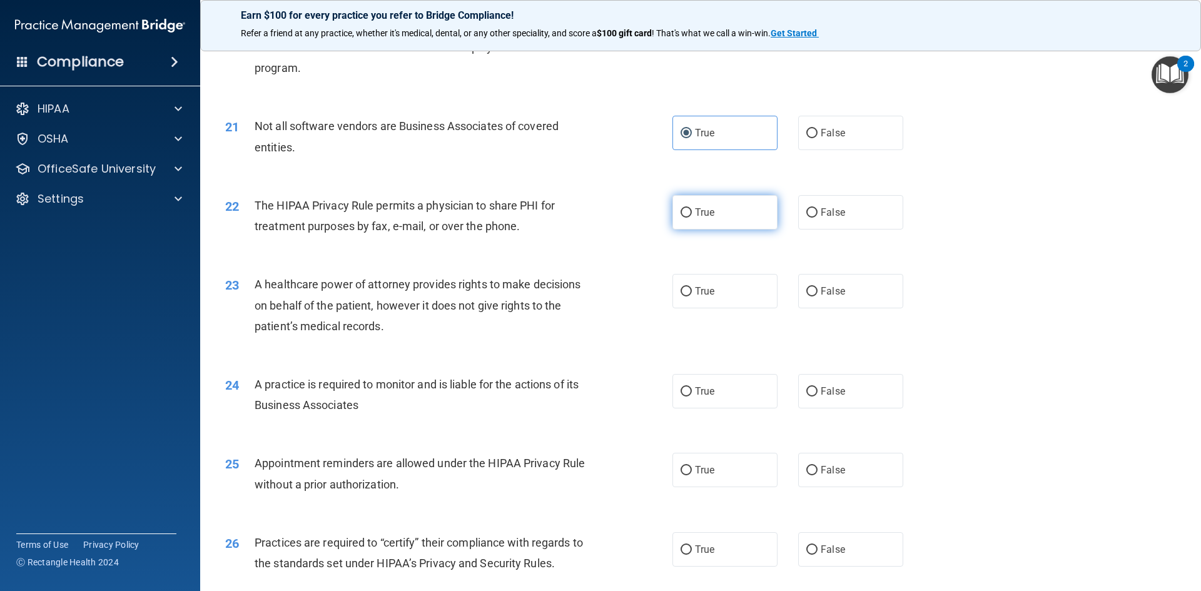
click at [749, 210] on label "True" at bounding box center [725, 212] width 105 height 34
click at [692, 210] on input "True" at bounding box center [686, 212] width 11 height 9
radio input "true"
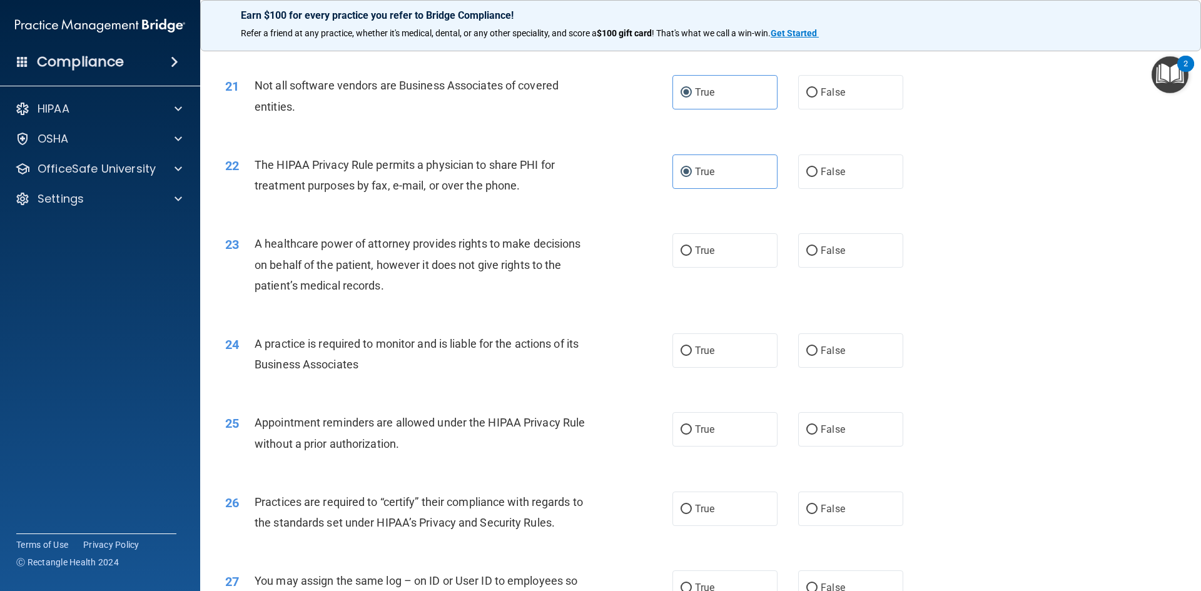
scroll to position [1939, 0]
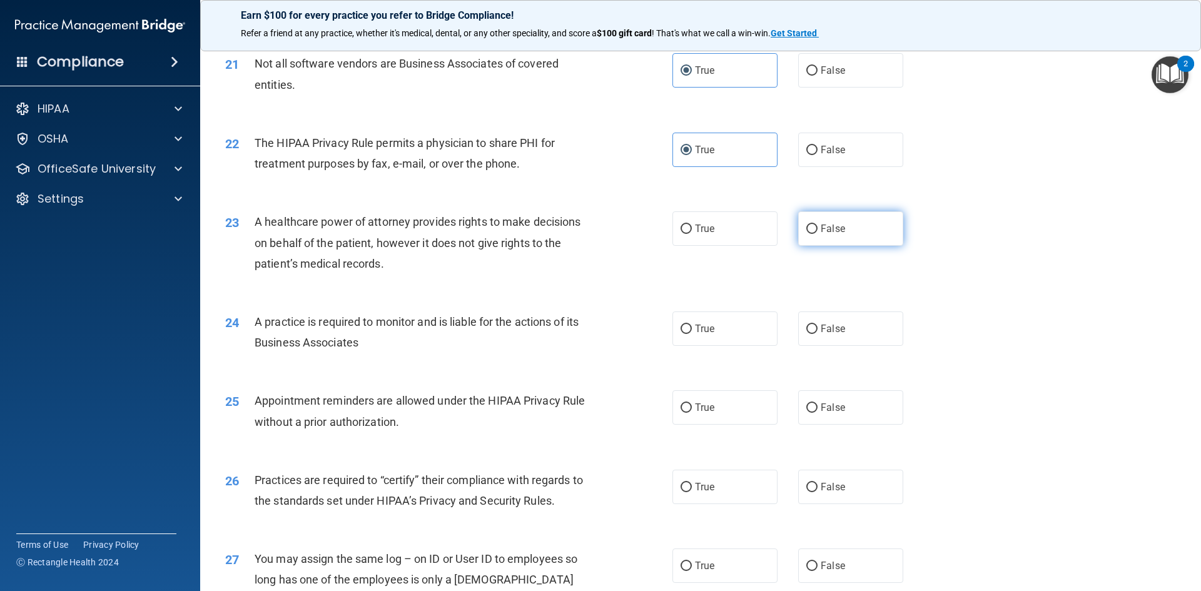
click at [812, 232] on label "False" at bounding box center [850, 228] width 105 height 34
click at [812, 232] on input "False" at bounding box center [811, 229] width 11 height 9
radio input "true"
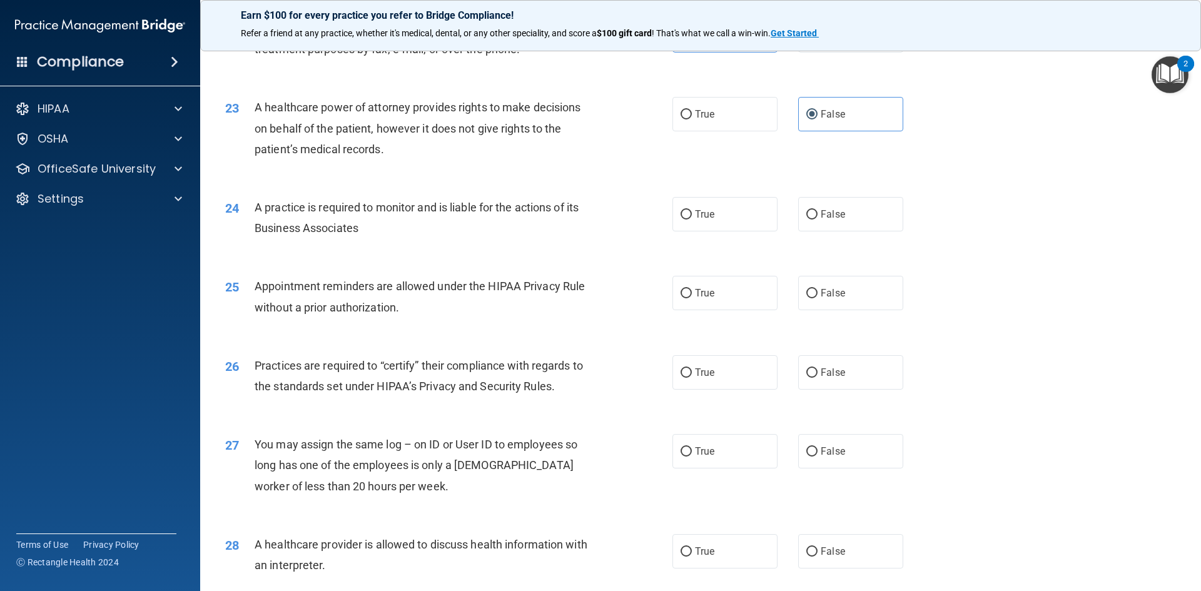
scroll to position [2064, 0]
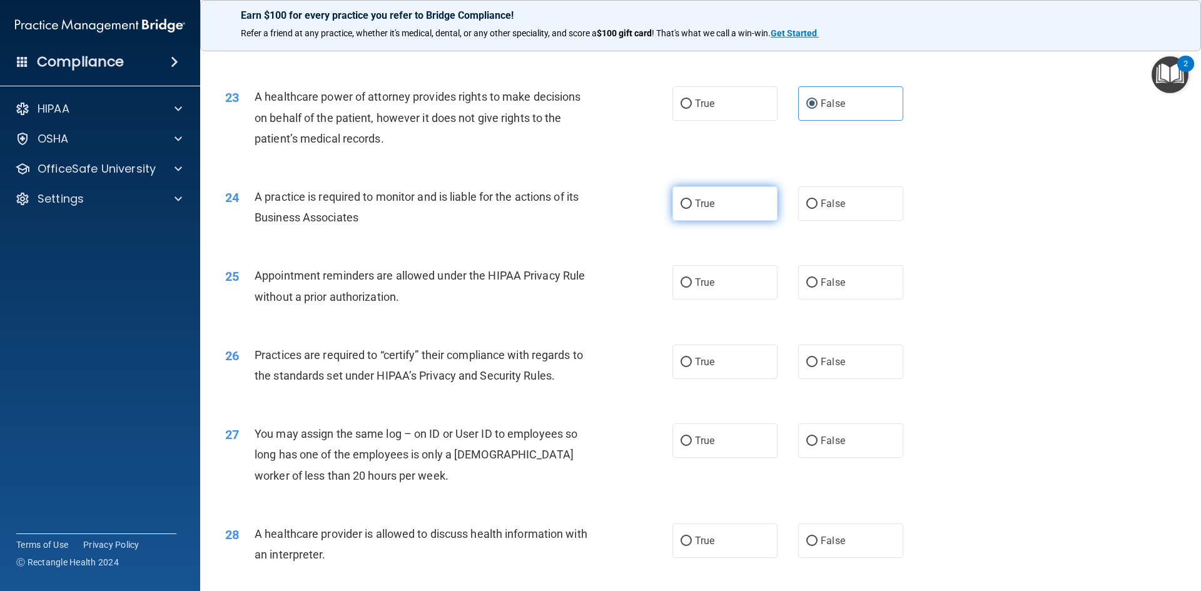
click at [717, 206] on label "True" at bounding box center [725, 203] width 105 height 34
click at [692, 206] on input "True" at bounding box center [686, 204] width 11 height 9
radio input "true"
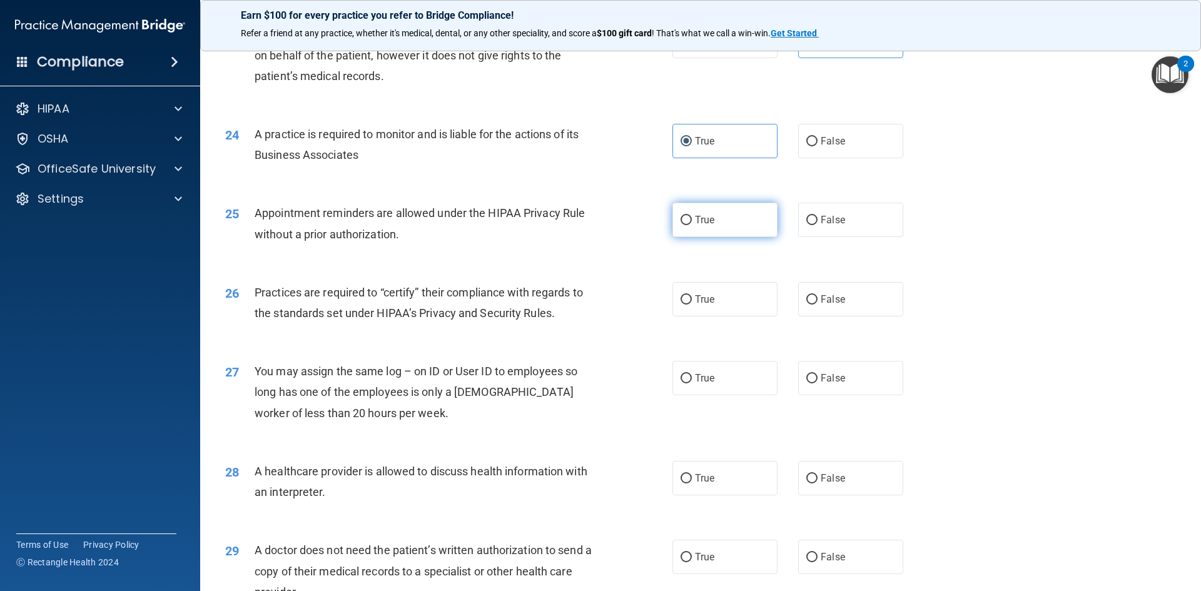
click at [723, 213] on label "True" at bounding box center [725, 220] width 105 height 34
click at [692, 216] on input "True" at bounding box center [686, 220] width 11 height 9
radio input "true"
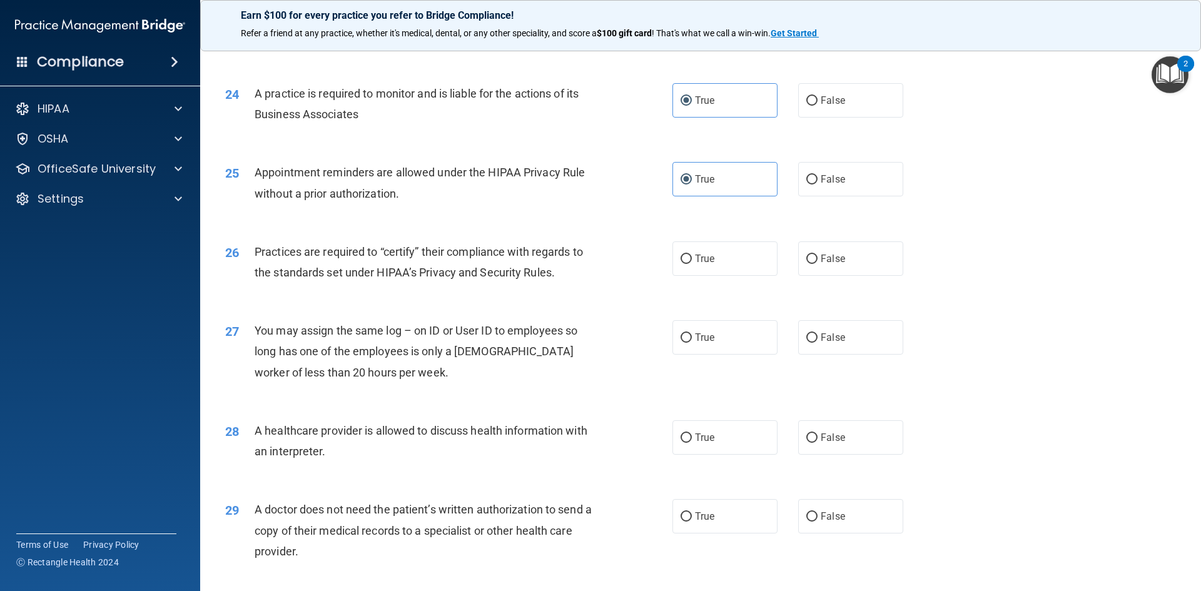
scroll to position [2190, 0]
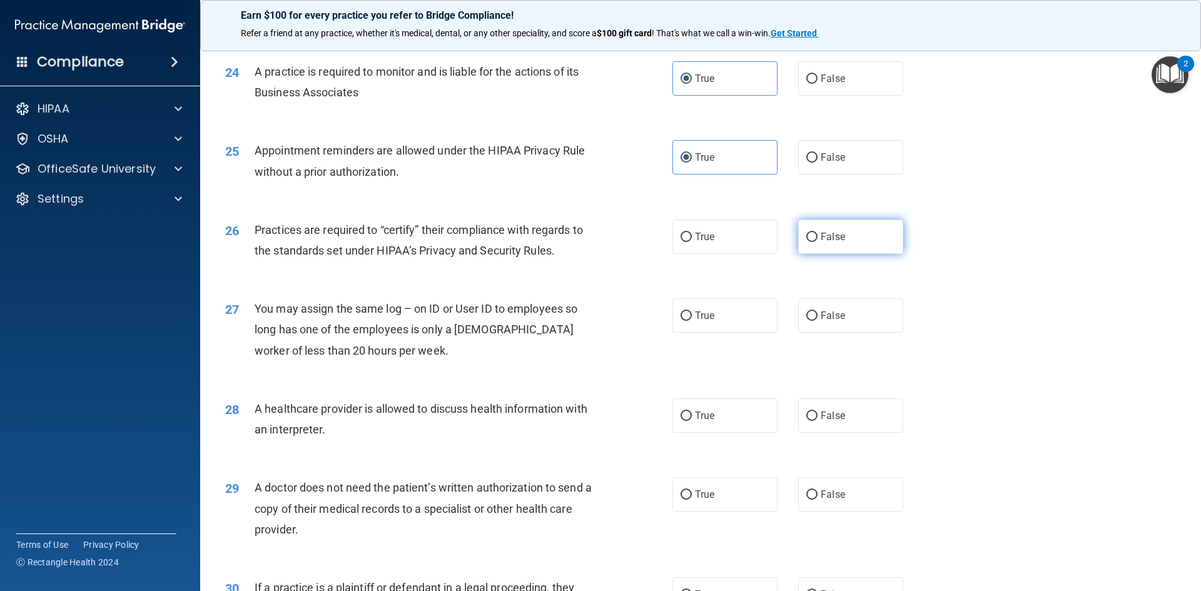
click at [847, 241] on label "False" at bounding box center [850, 237] width 105 height 34
click at [818, 241] on input "False" at bounding box center [811, 237] width 11 height 9
radio input "true"
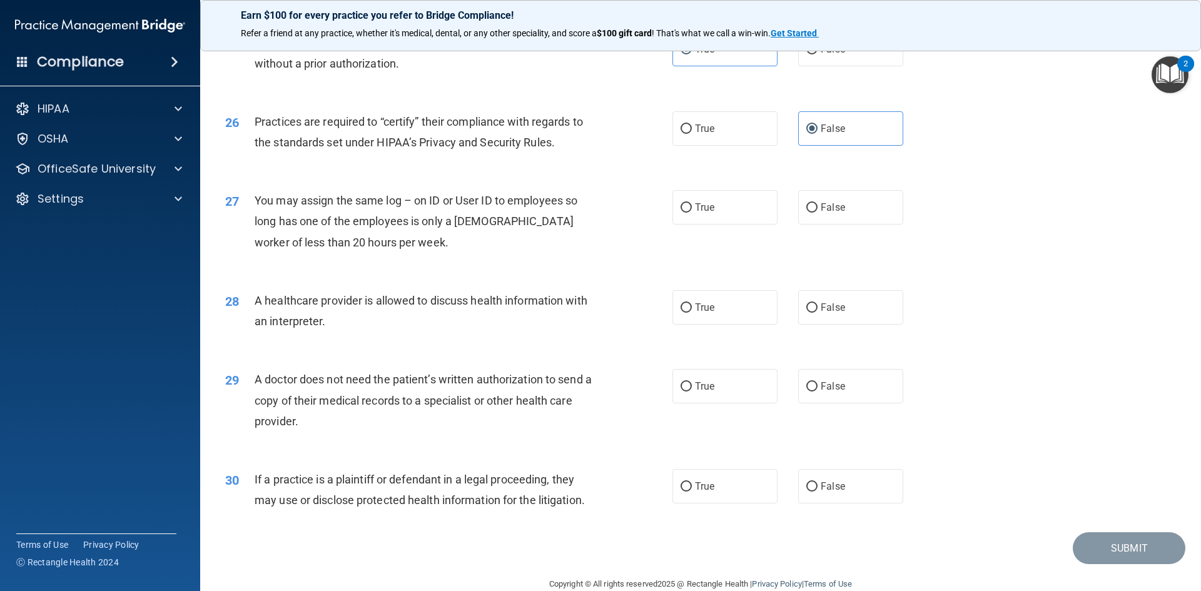
scroll to position [2315, 0]
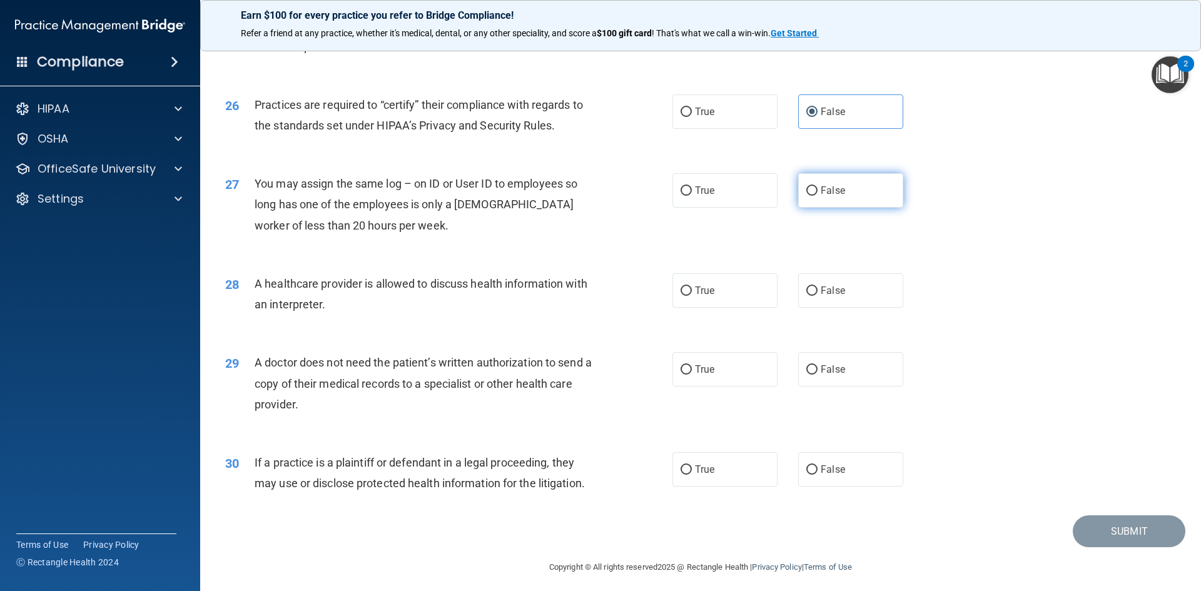
click at [809, 199] on label "False" at bounding box center [850, 190] width 105 height 34
click at [809, 196] on input "False" at bounding box center [811, 190] width 11 height 9
radio input "true"
click at [518, 280] on span "A healthcare provider is allowed to discuss health information with an interpre…" at bounding box center [421, 294] width 333 height 34
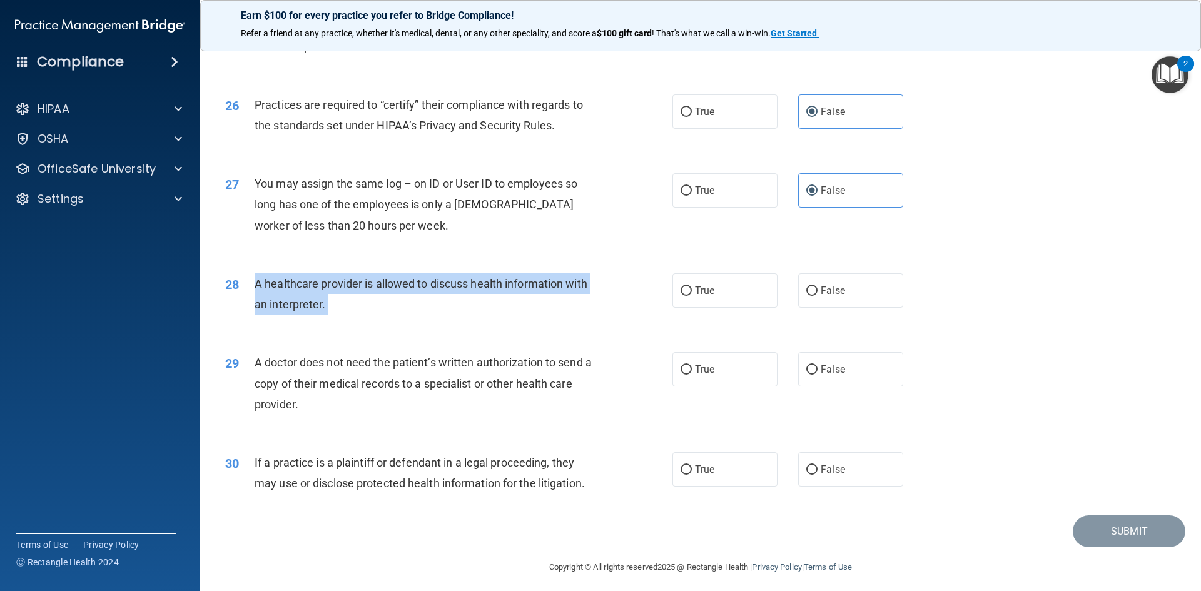
click at [518, 280] on span "A healthcare provider is allowed to discuss health information with an interpre…" at bounding box center [421, 294] width 333 height 34
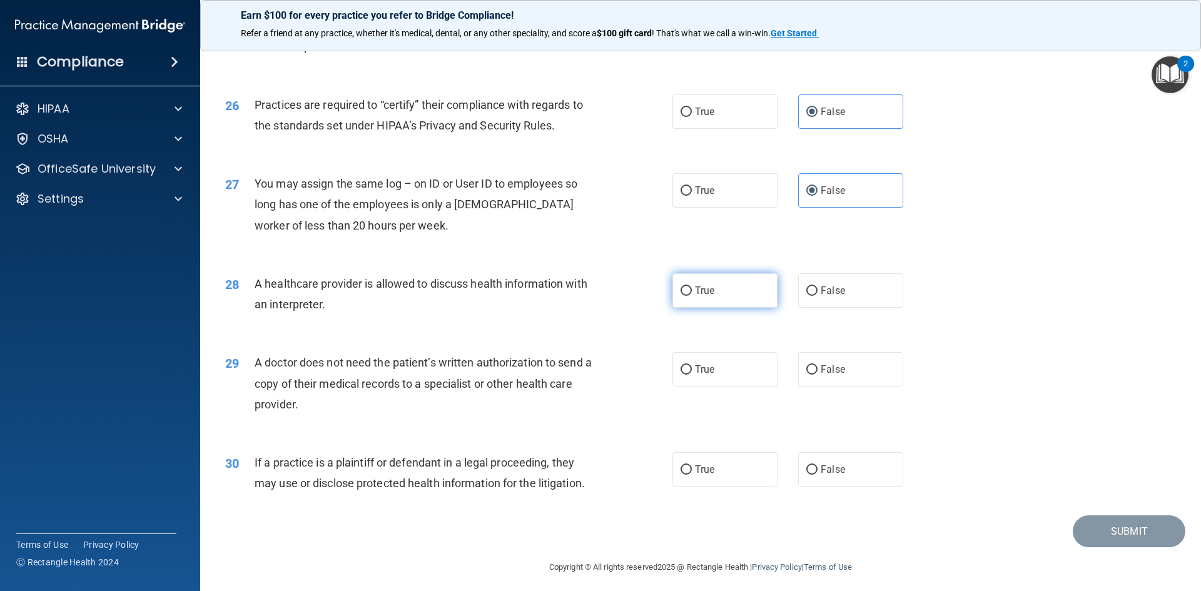
click at [701, 292] on span "True" at bounding box center [704, 291] width 19 height 12
click at [692, 292] on input "True" at bounding box center [686, 291] width 11 height 9
radio input "true"
click at [472, 382] on span "A doctor does not need the patient’s written authorization to send a copy of th…" at bounding box center [423, 383] width 337 height 54
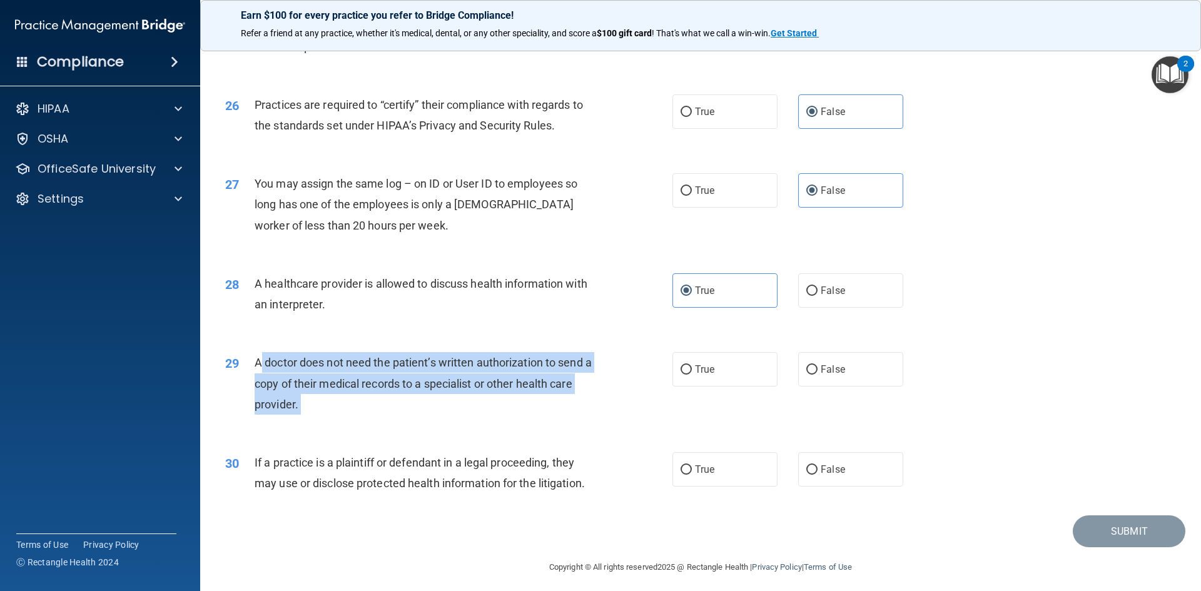
click at [472, 382] on span "A doctor does not need the patient’s written authorization to send a copy of th…" at bounding box center [423, 383] width 337 height 54
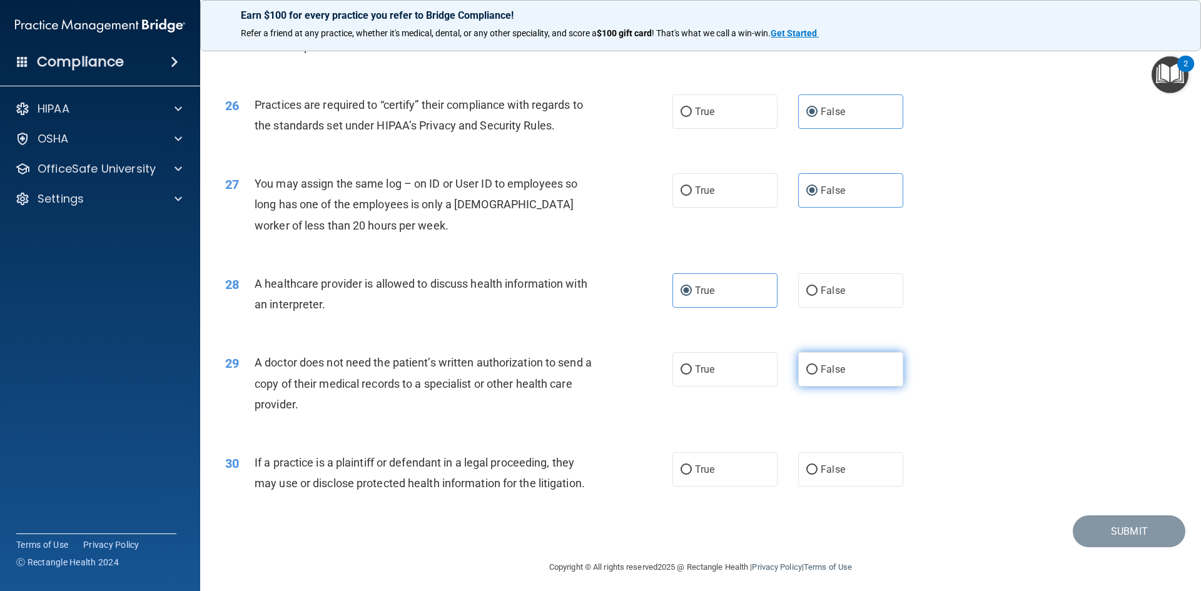
click at [821, 365] on span "False" at bounding box center [833, 369] width 24 height 12
click at [818, 365] on input "False" at bounding box center [811, 369] width 11 height 9
radio input "true"
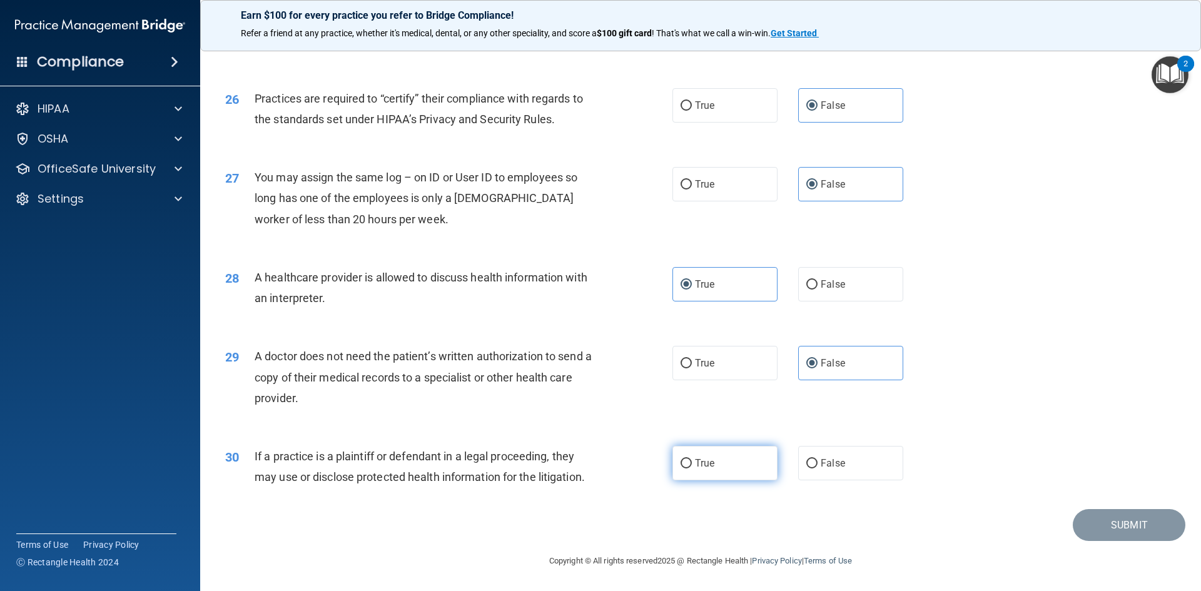
click at [701, 467] on span "True" at bounding box center [704, 463] width 19 height 12
click at [692, 467] on input "True" at bounding box center [686, 463] width 11 height 9
radio input "true"
click at [1138, 519] on button "Submit" at bounding box center [1129, 525] width 113 height 32
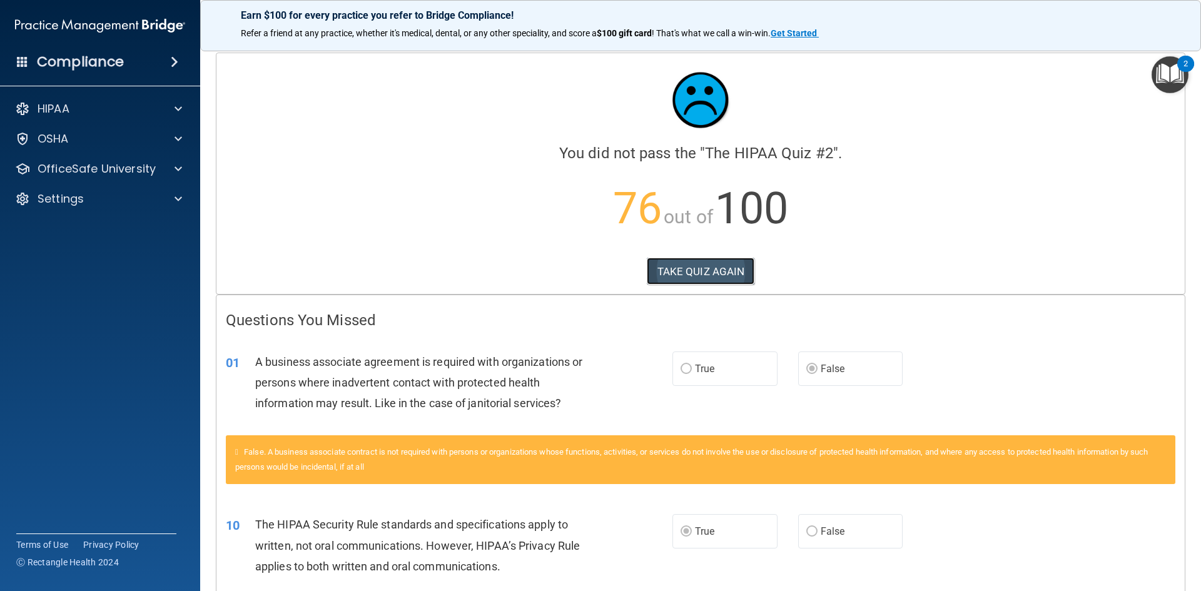
click at [671, 277] on button "TAKE QUIZ AGAIN" at bounding box center [701, 272] width 108 height 28
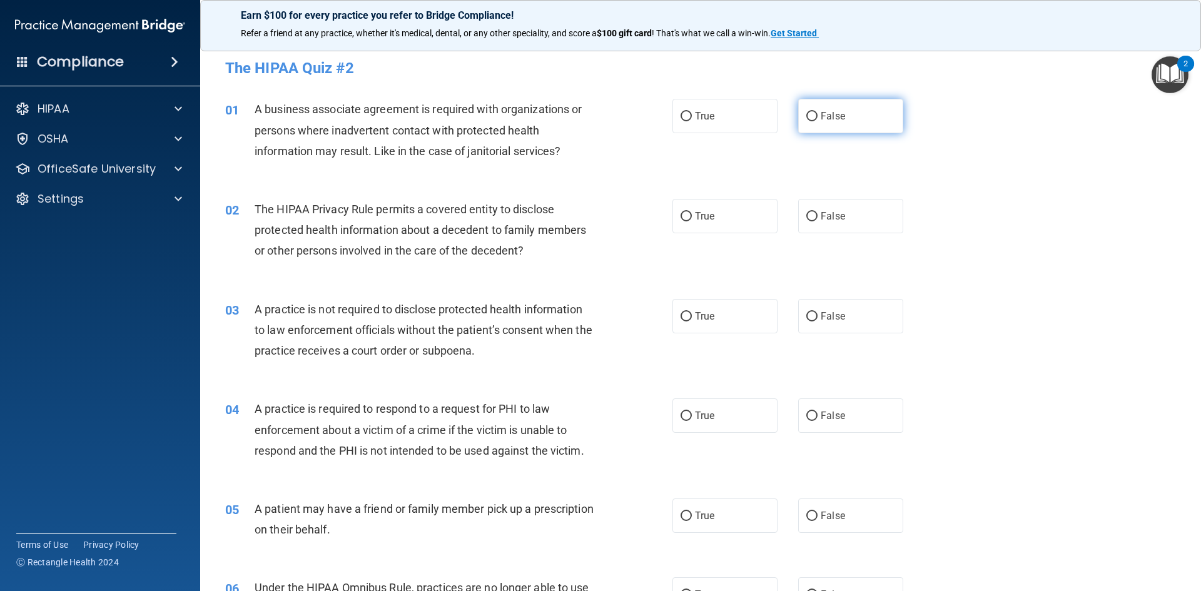
click at [799, 115] on label "False" at bounding box center [850, 116] width 105 height 34
click at [806, 115] on input "False" at bounding box center [811, 116] width 11 height 9
radio input "true"
click at [699, 216] on span "True" at bounding box center [704, 216] width 19 height 12
click at [692, 216] on input "True" at bounding box center [686, 216] width 11 height 9
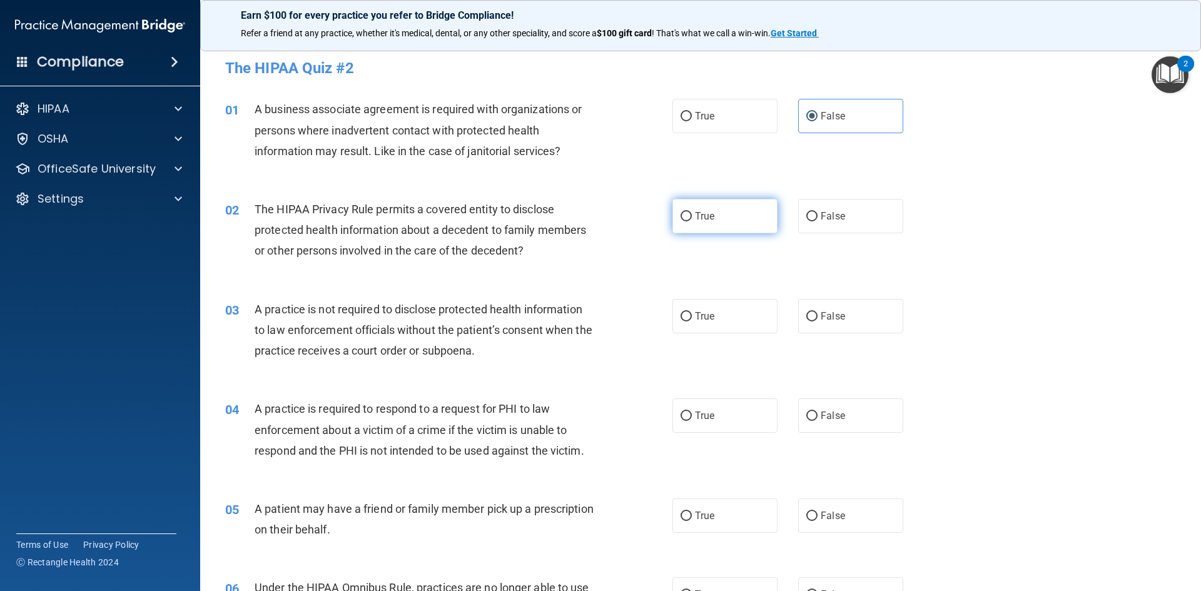
radio input "true"
click at [512, 242] on div "The HIPAA Privacy Rule permits a covered entity to disclose protected health in…" at bounding box center [430, 230] width 350 height 63
click at [497, 231] on span "The HIPAA Privacy Rule permits a covered entity to disclose protected health in…" at bounding box center [421, 230] width 332 height 54
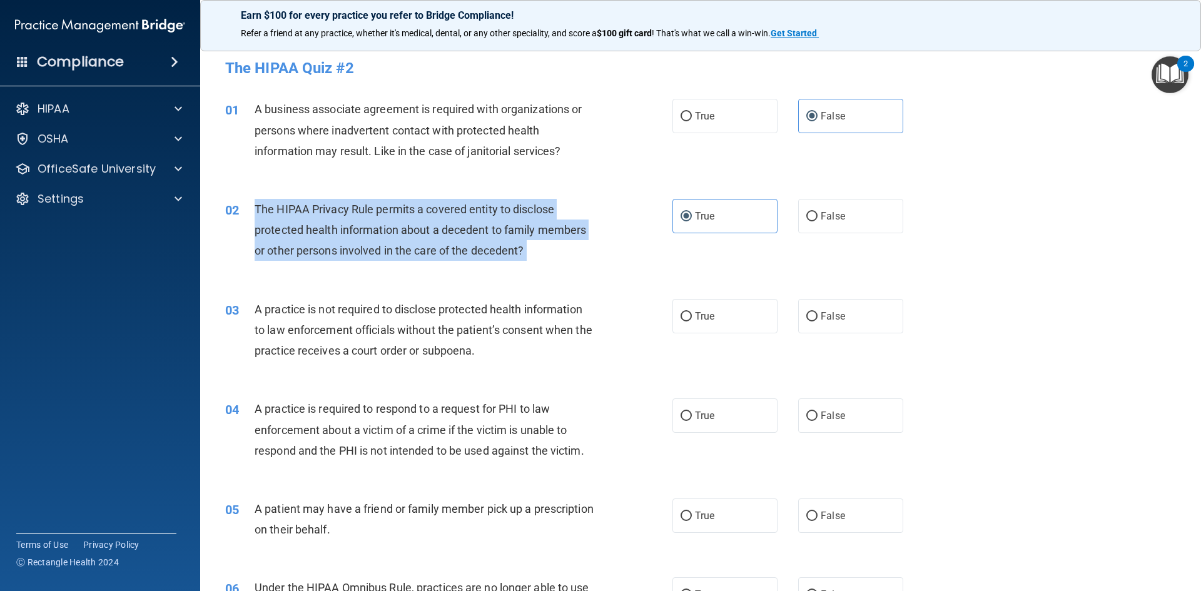
click at [497, 231] on span "The HIPAA Privacy Rule permits a covered entity to disclose protected health in…" at bounding box center [421, 230] width 332 height 54
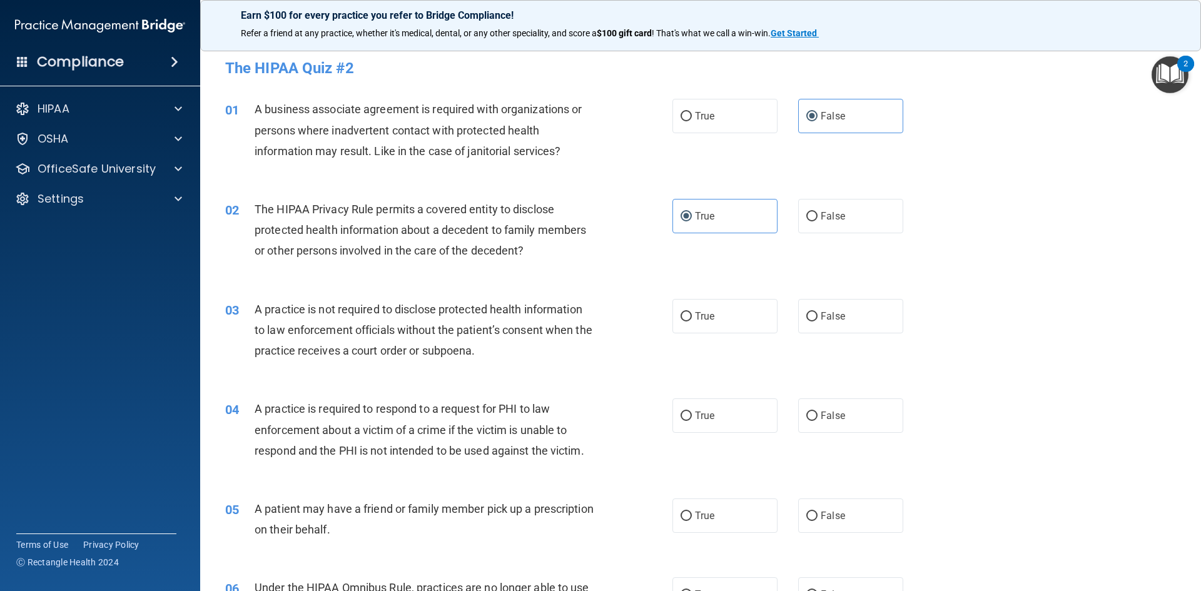
click at [497, 231] on span "The HIPAA Privacy Rule permits a covered entity to disclose protected health in…" at bounding box center [421, 230] width 332 height 54
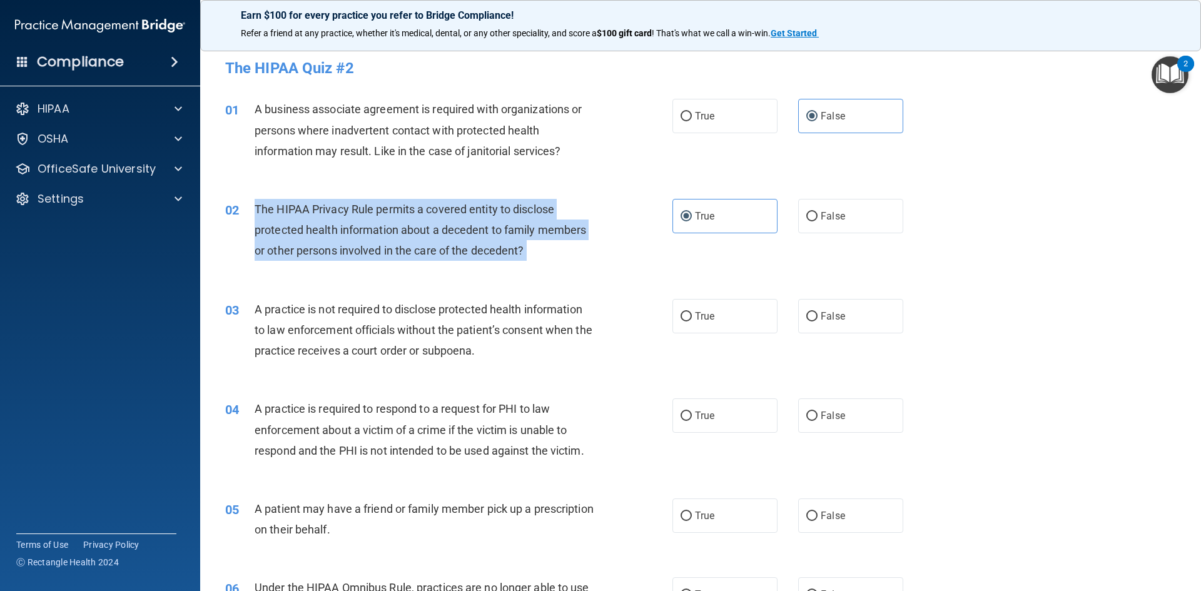
click at [497, 231] on span "The HIPAA Privacy Rule permits a covered entity to disclose protected health in…" at bounding box center [421, 230] width 332 height 54
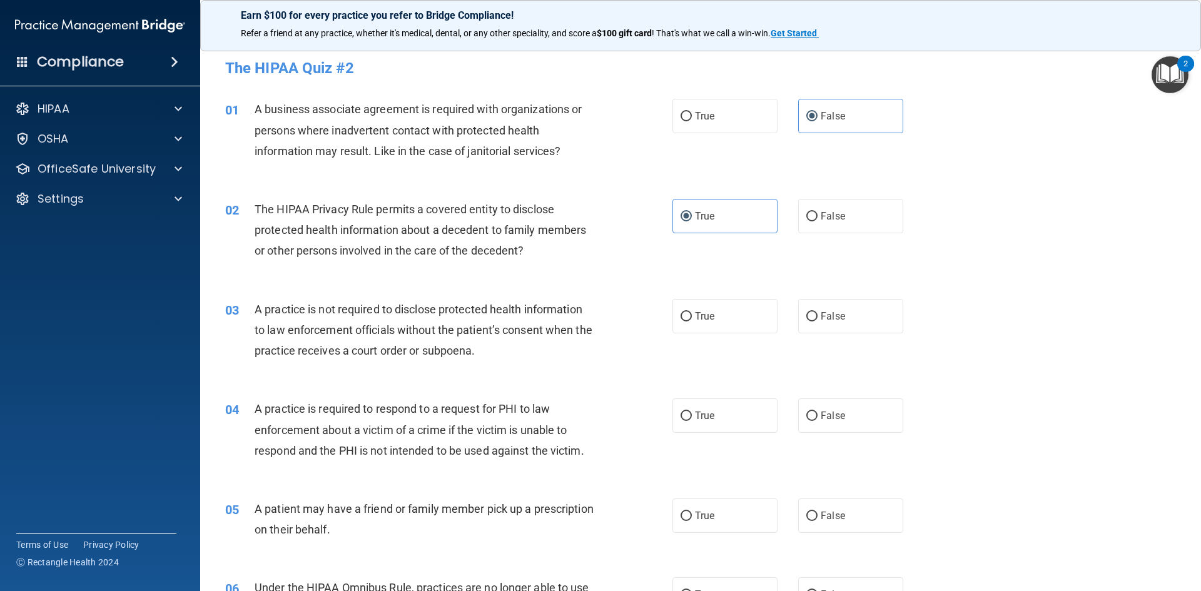
drag, startPoint x: 497, startPoint y: 231, endPoint x: 528, endPoint y: 176, distance: 63.0
click at [528, 176] on div "01 A business associate agreement is required with organizations or persons whe…" at bounding box center [701, 133] width 970 height 100
click at [718, 318] on label "True" at bounding box center [725, 316] width 105 height 34
click at [692, 318] on input "True" at bounding box center [686, 316] width 11 height 9
radio input "true"
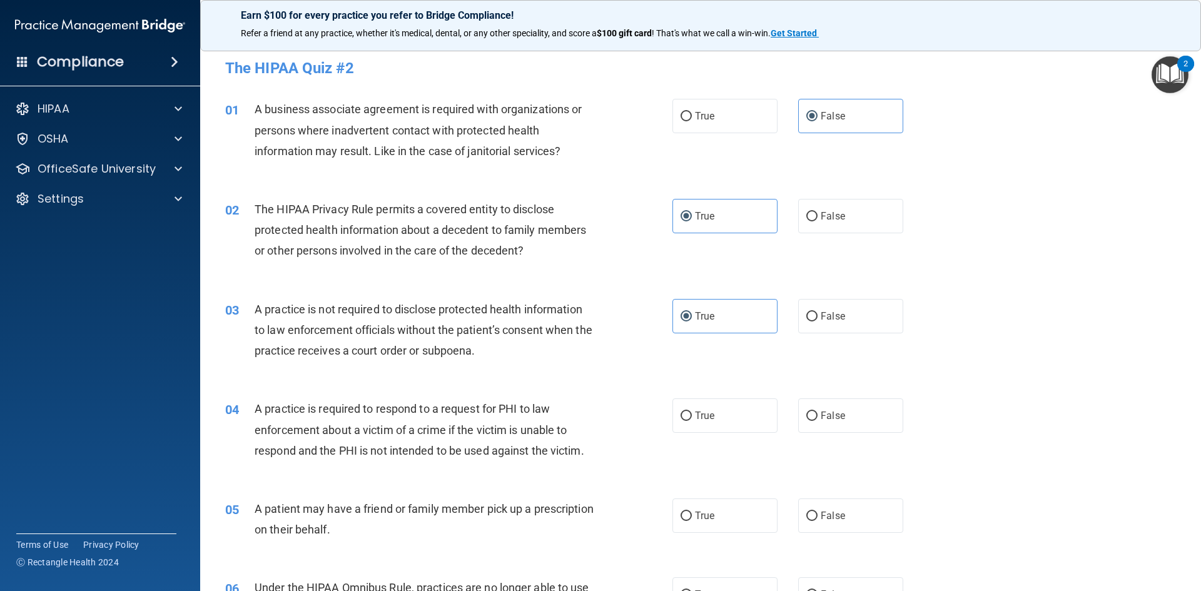
click at [398, 336] on span "A practice is not required to disclose protected health information to law enfo…" at bounding box center [424, 330] width 338 height 54
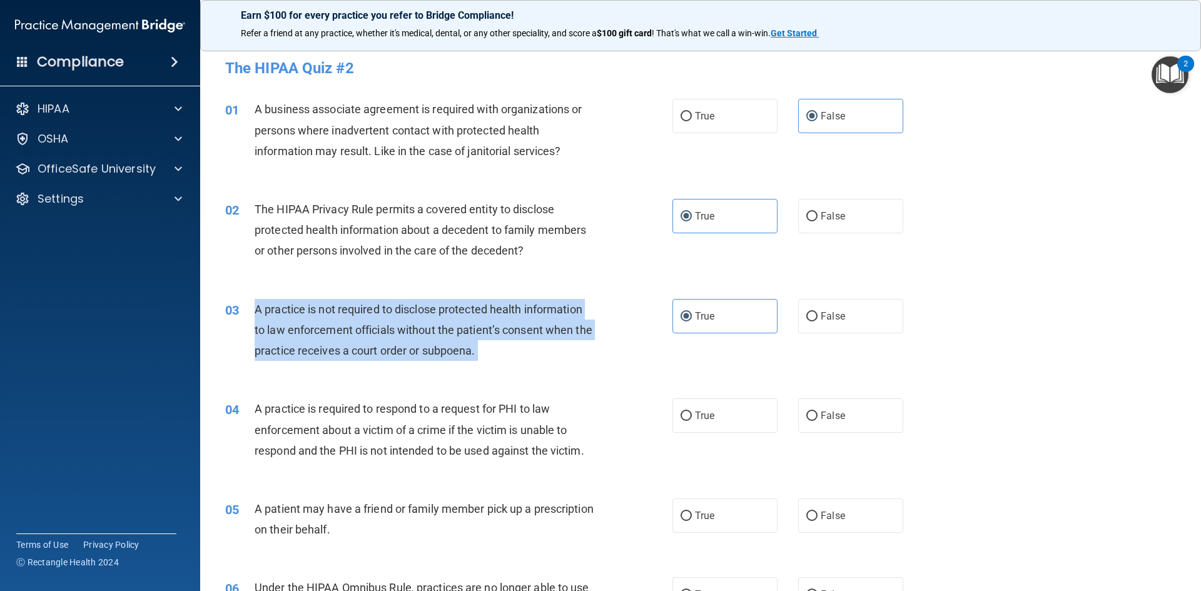
click at [398, 336] on span "A practice is not required to disclose protected health information to law enfo…" at bounding box center [424, 330] width 338 height 54
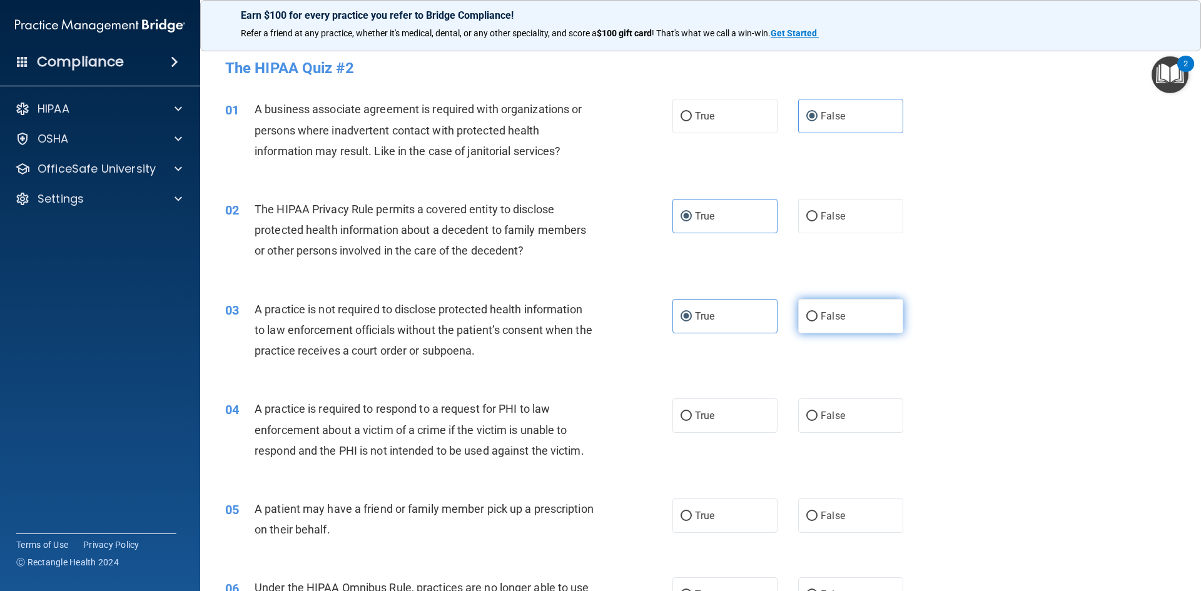
click at [828, 320] on span "False" at bounding box center [833, 316] width 24 height 12
click at [818, 320] on input "False" at bounding box center [811, 316] width 11 height 9
radio input "true"
radio input "false"
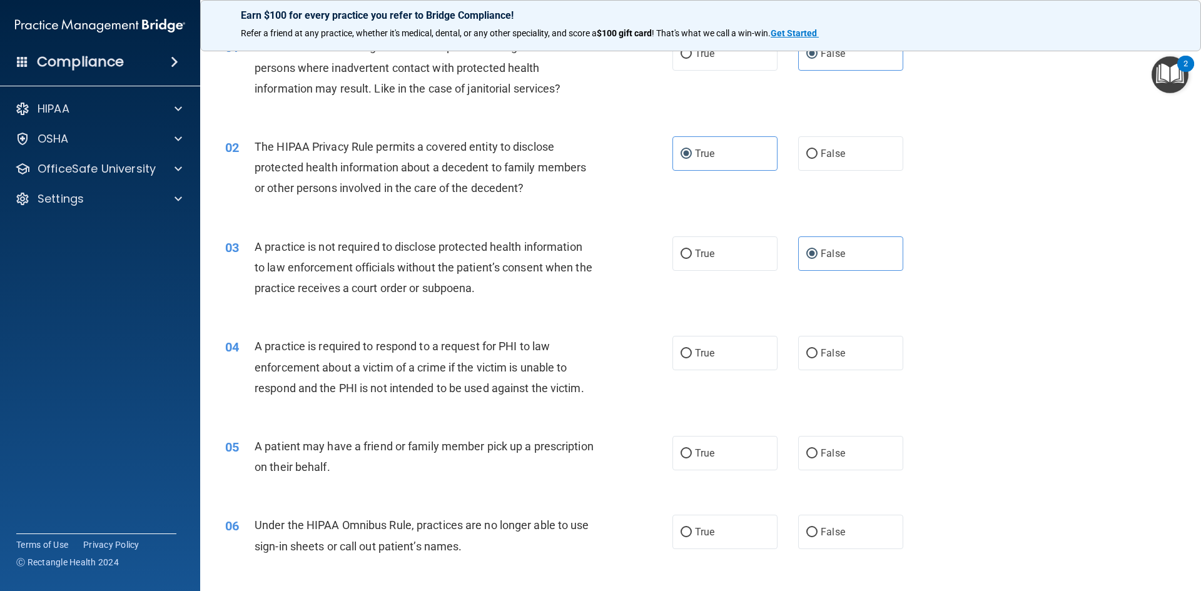
click at [412, 368] on span "A practice is required to respond to a request for PHI to law enforcement about…" at bounding box center [420, 367] width 330 height 54
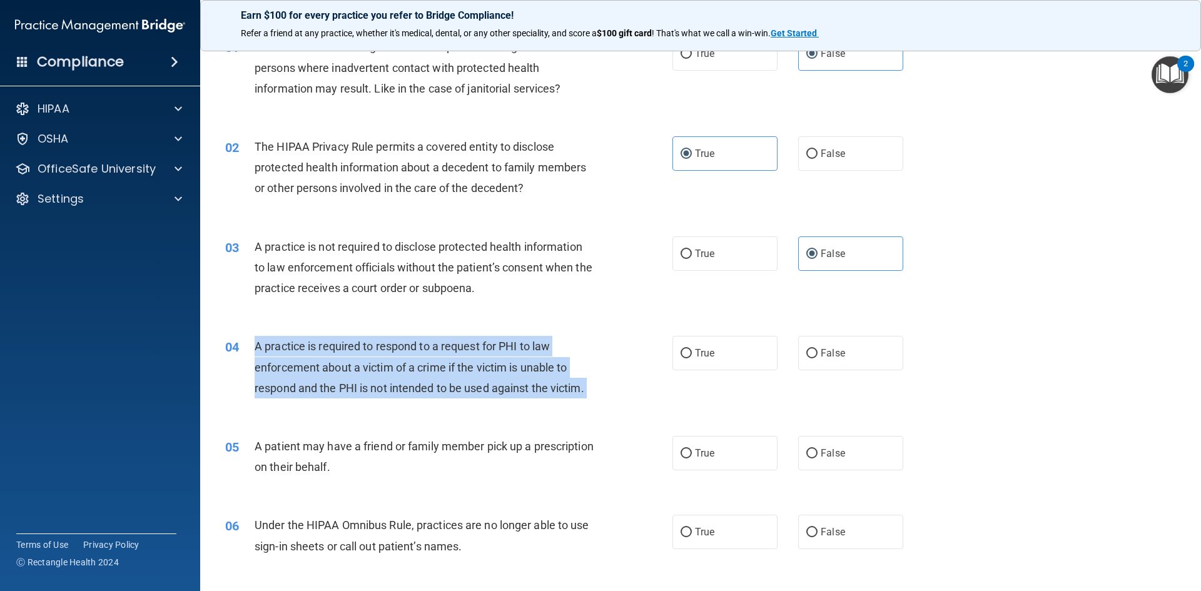
click at [412, 368] on span "A practice is required to respond to a request for PHI to law enforcement about…" at bounding box center [420, 367] width 330 height 54
click at [629, 357] on div "04 A practice is required to respond to a request for PHI to law enforcement ab…" at bounding box center [448, 370] width 485 height 69
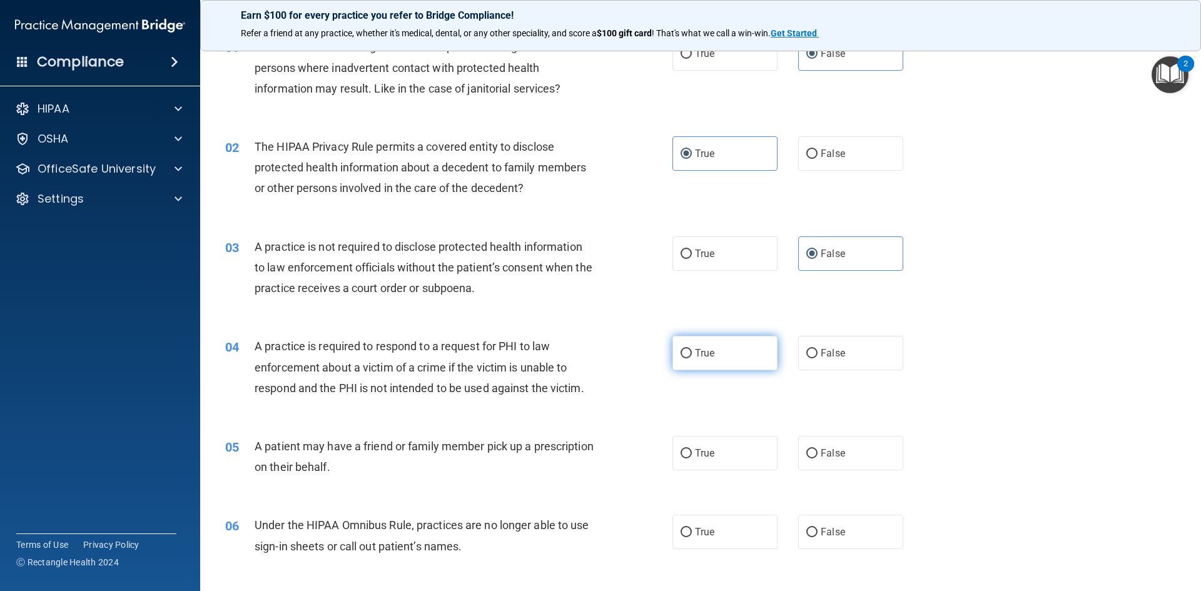
click at [688, 354] on label "True" at bounding box center [725, 353] width 105 height 34
click at [688, 354] on input "True" at bounding box center [686, 353] width 11 height 9
radio input "true"
click at [705, 246] on label "True" at bounding box center [725, 253] width 105 height 34
click at [692, 250] on input "True" at bounding box center [686, 254] width 11 height 9
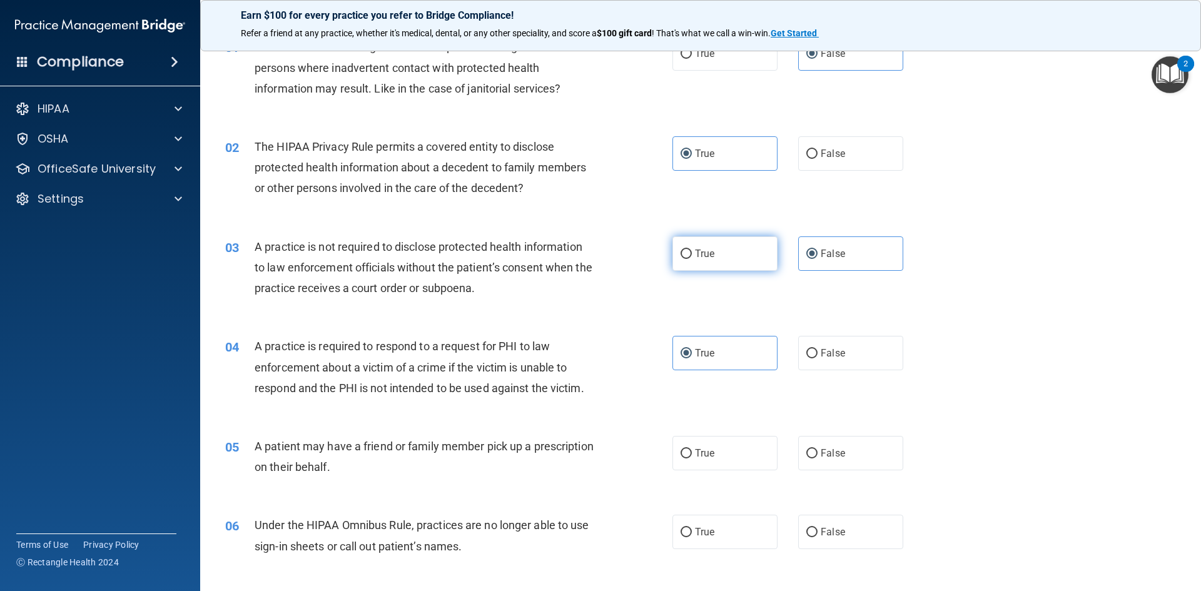
radio input "true"
radio input "false"
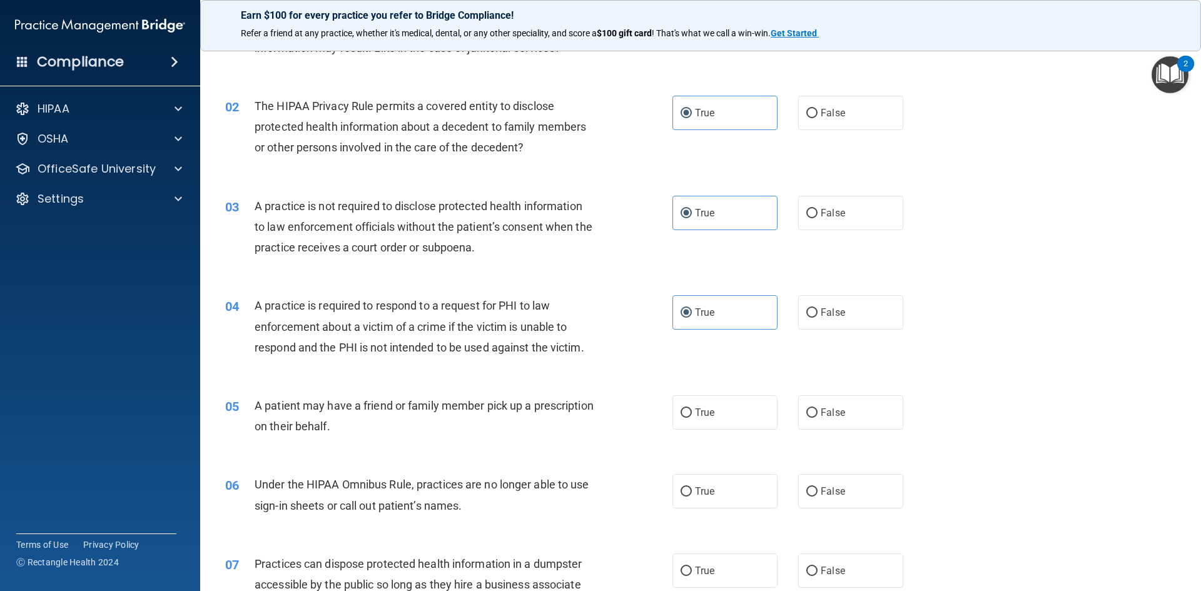
scroll to position [125, 0]
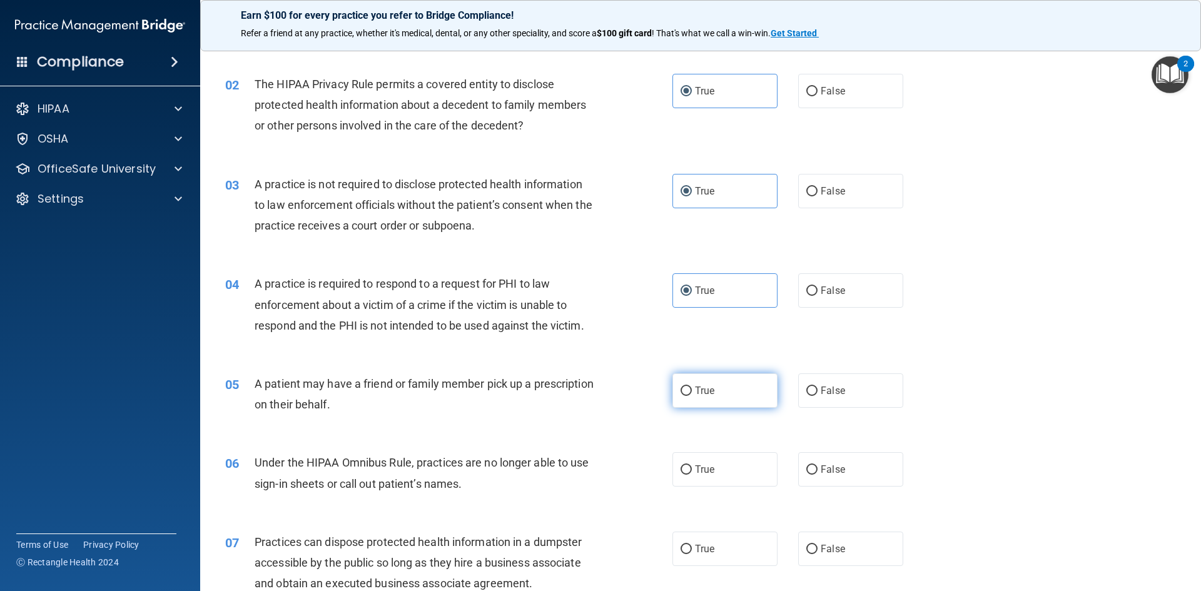
click at [695, 391] on span "True" at bounding box center [704, 391] width 19 height 12
click at [691, 391] on input "True" at bounding box center [686, 391] width 11 height 9
radio input "true"
click at [821, 469] on span "False" at bounding box center [833, 470] width 24 height 12
click at [815, 469] on input "False" at bounding box center [811, 469] width 11 height 9
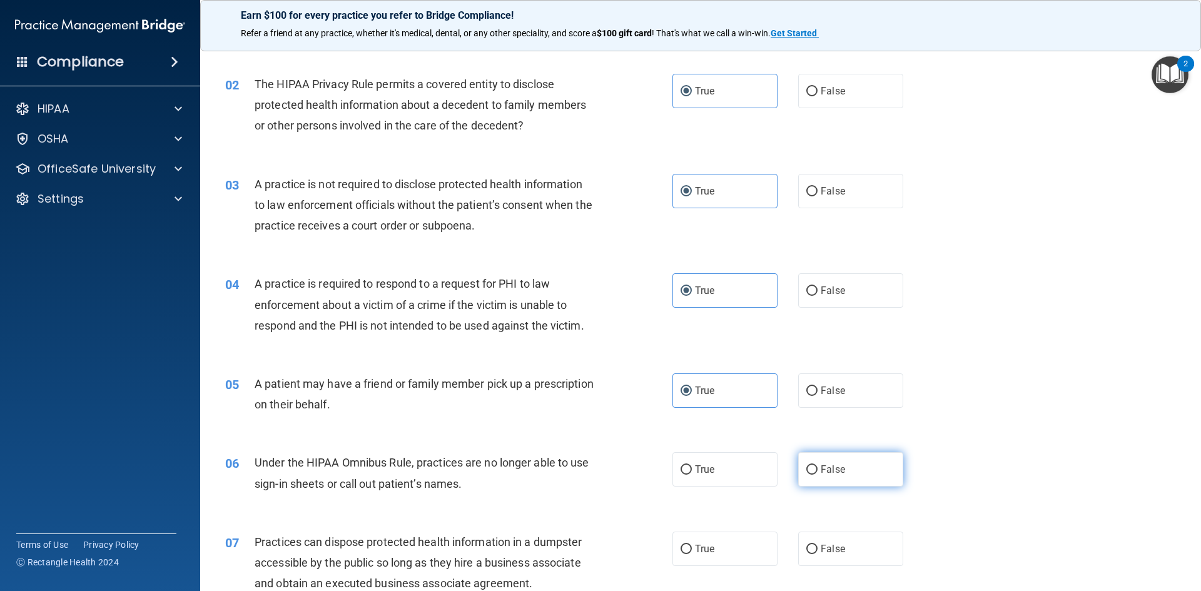
radio input "true"
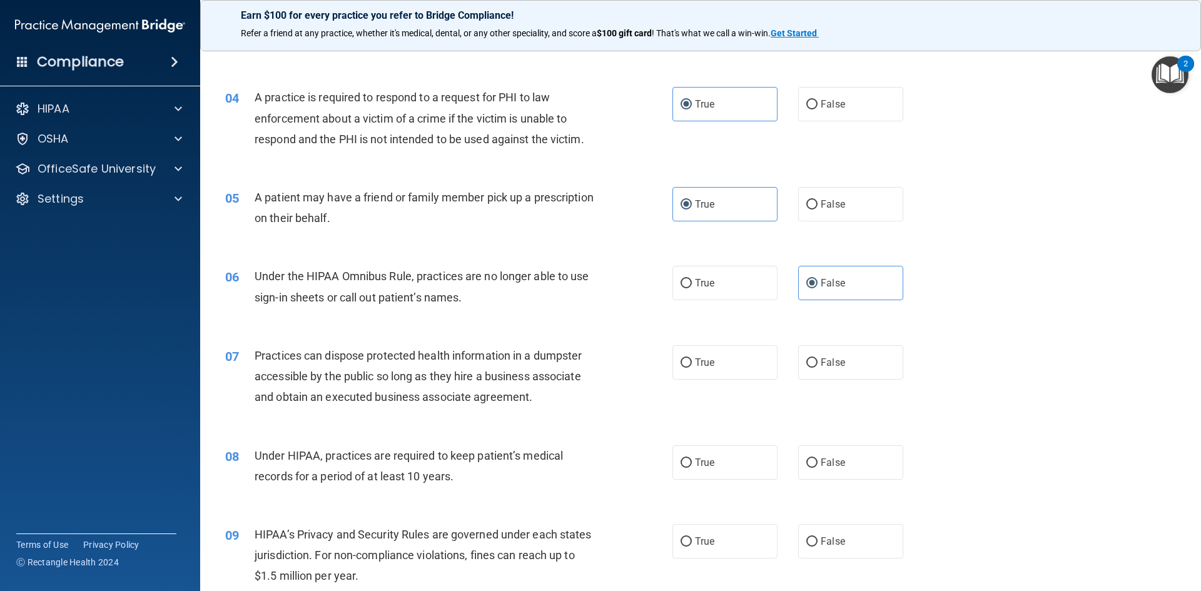
scroll to position [313, 0]
click at [823, 345] on label "False" at bounding box center [850, 361] width 105 height 34
click at [818, 357] on input "False" at bounding box center [811, 361] width 11 height 9
radio input "true"
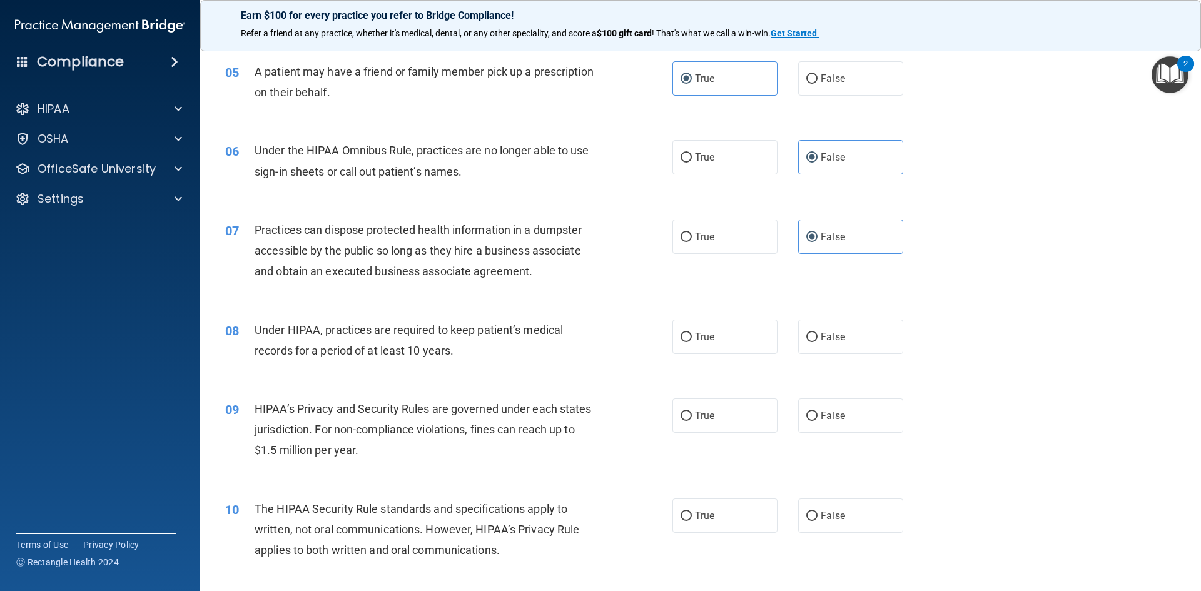
scroll to position [438, 0]
click at [821, 337] on span "False" at bounding box center [833, 336] width 24 height 12
click at [817, 337] on input "False" at bounding box center [811, 336] width 11 height 9
radio input "true"
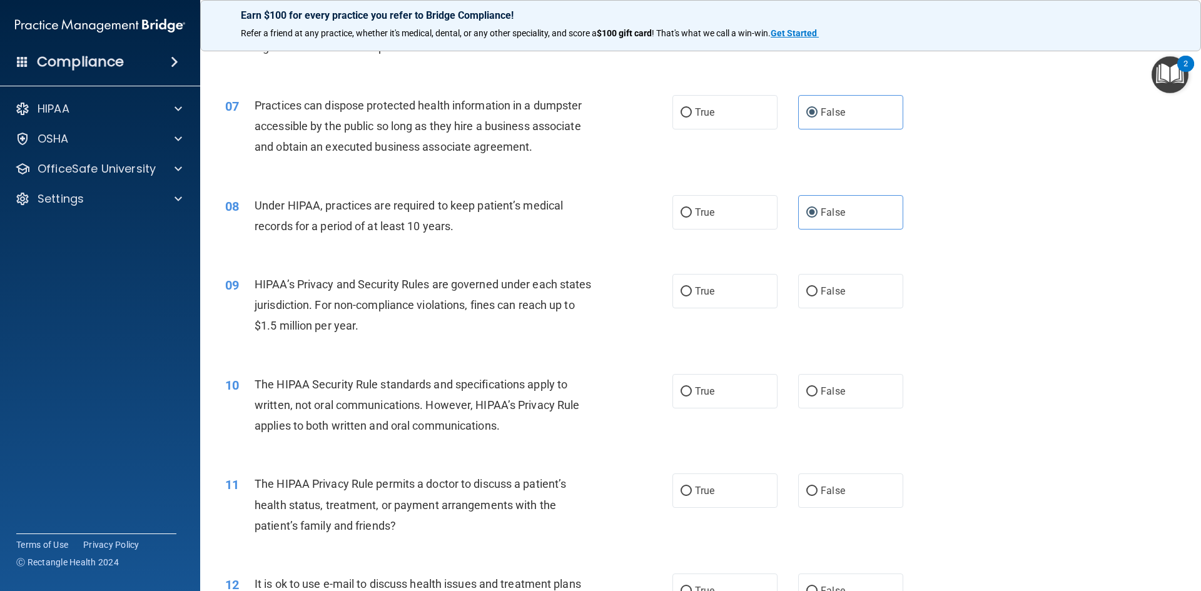
scroll to position [563, 0]
click at [821, 291] on span "False" at bounding box center [833, 290] width 24 height 12
click at [818, 291] on input "False" at bounding box center [811, 290] width 11 height 9
radio input "true"
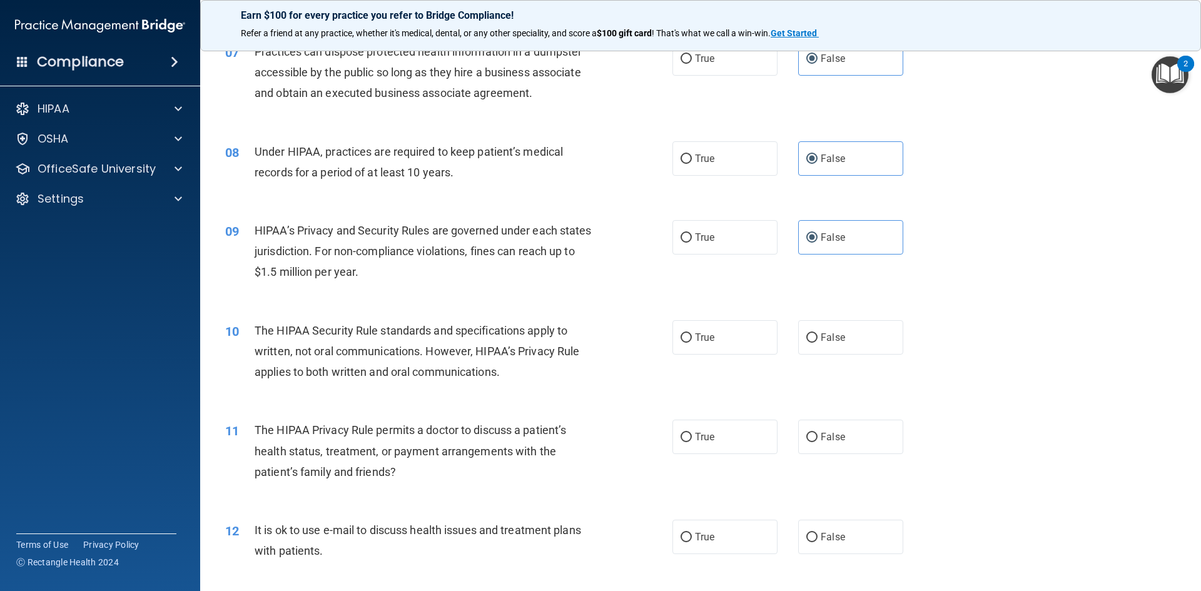
scroll to position [688, 0]
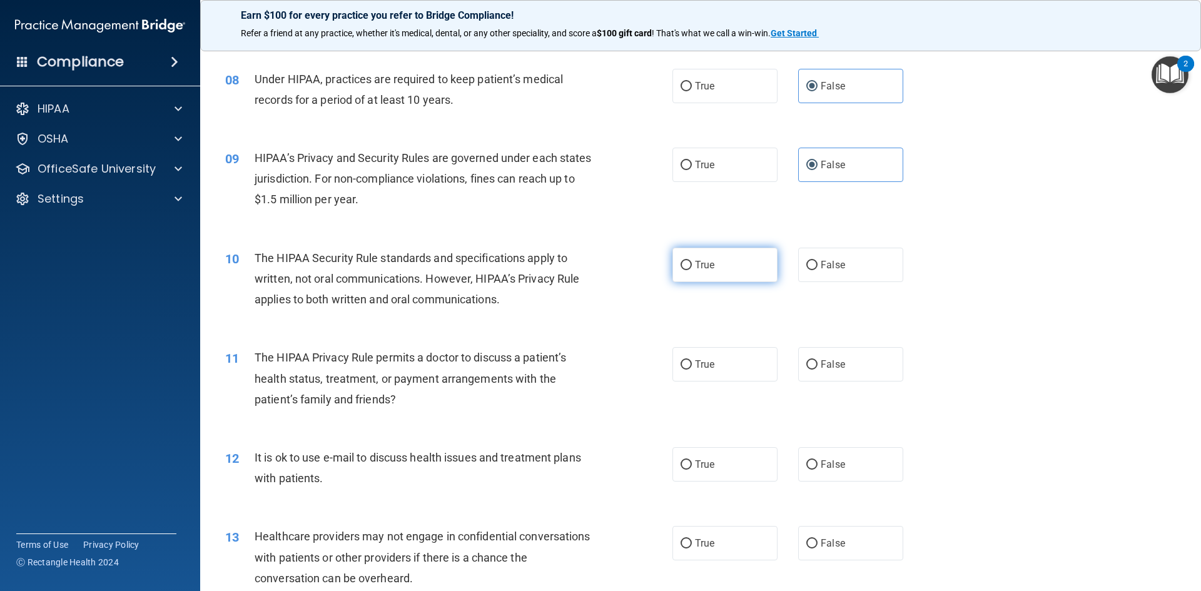
click at [733, 256] on label "True" at bounding box center [725, 265] width 105 height 34
click at [692, 261] on input "True" at bounding box center [686, 265] width 11 height 9
radio input "true"
click at [846, 549] on label "False" at bounding box center [850, 543] width 105 height 34
click at [818, 549] on input "False" at bounding box center [811, 543] width 11 height 9
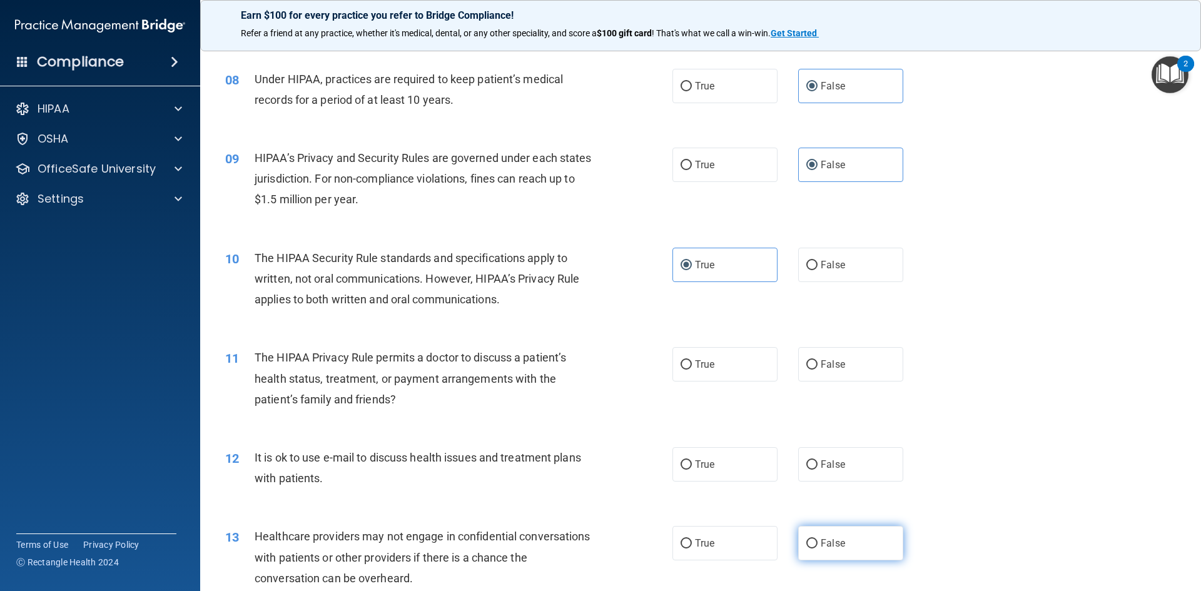
radio input "true"
click at [445, 378] on span "The HIPAA Privacy Rule permits a doctor to discuss a patient’s health status, t…" at bounding box center [411, 378] width 312 height 54
click at [674, 372] on label "True" at bounding box center [725, 364] width 105 height 34
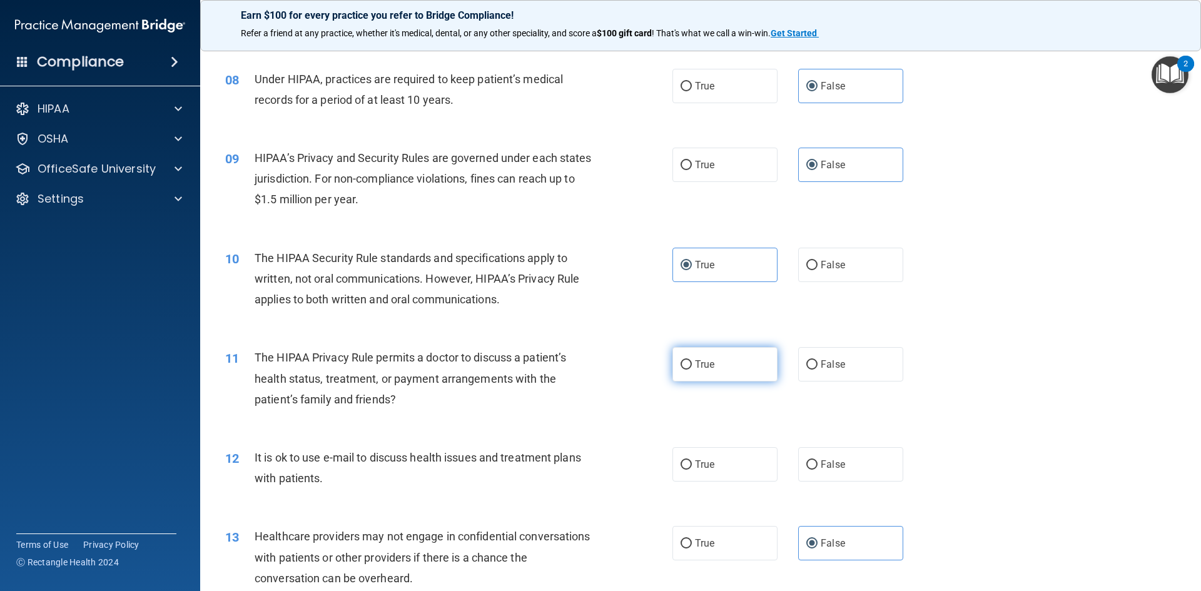
click at [681, 370] on input "True" at bounding box center [686, 364] width 11 height 9
radio input "true"
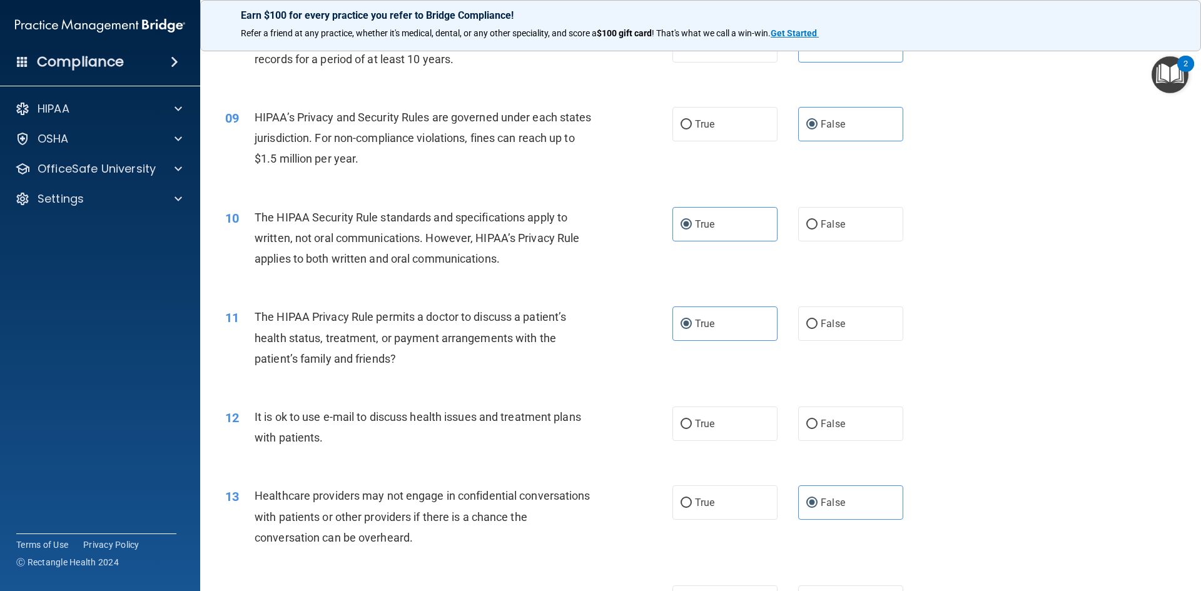
scroll to position [751, 0]
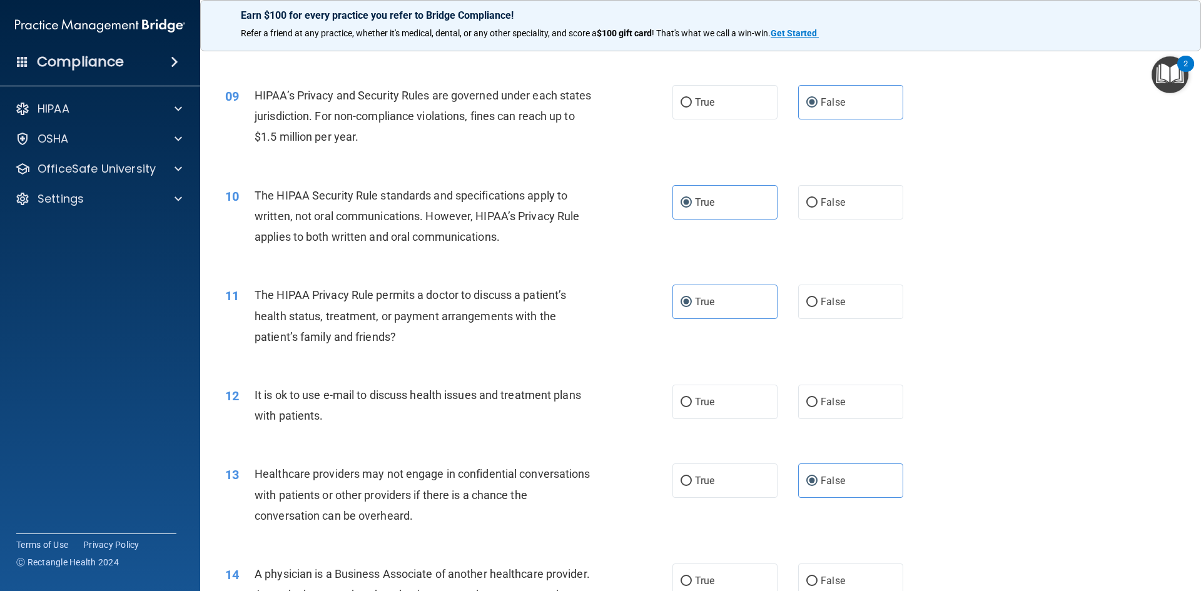
click at [442, 397] on span "It is ok to use e-mail to discuss health issues and treatment plans with patien…" at bounding box center [418, 405] width 327 height 34
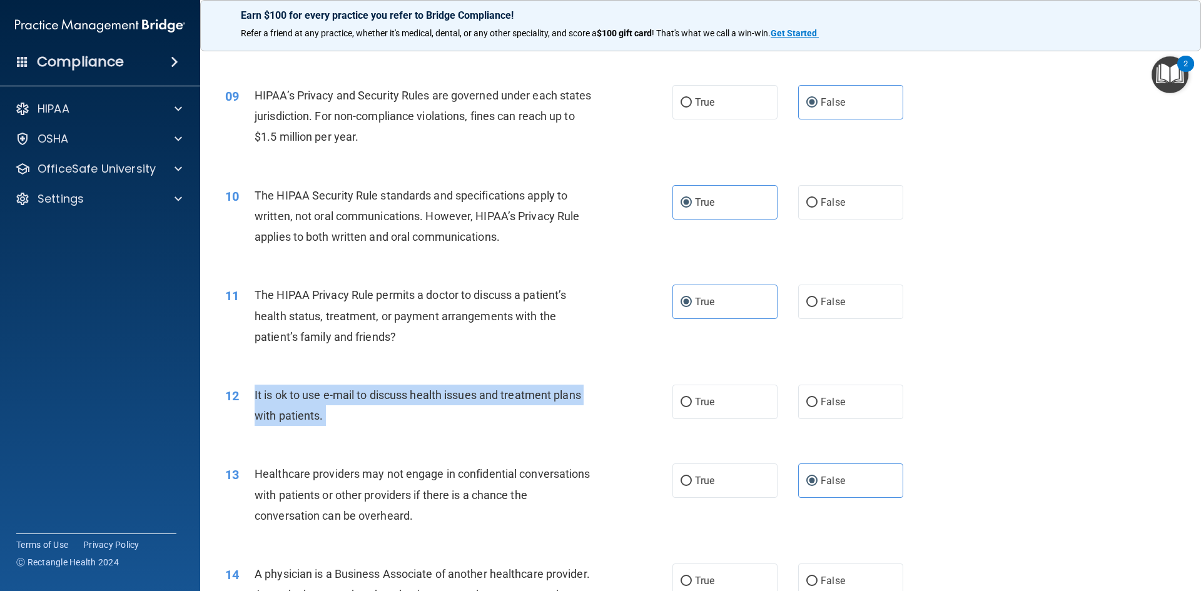
click at [442, 397] on span "It is ok to use e-mail to discuss health issues and treatment plans with patien…" at bounding box center [418, 405] width 327 height 34
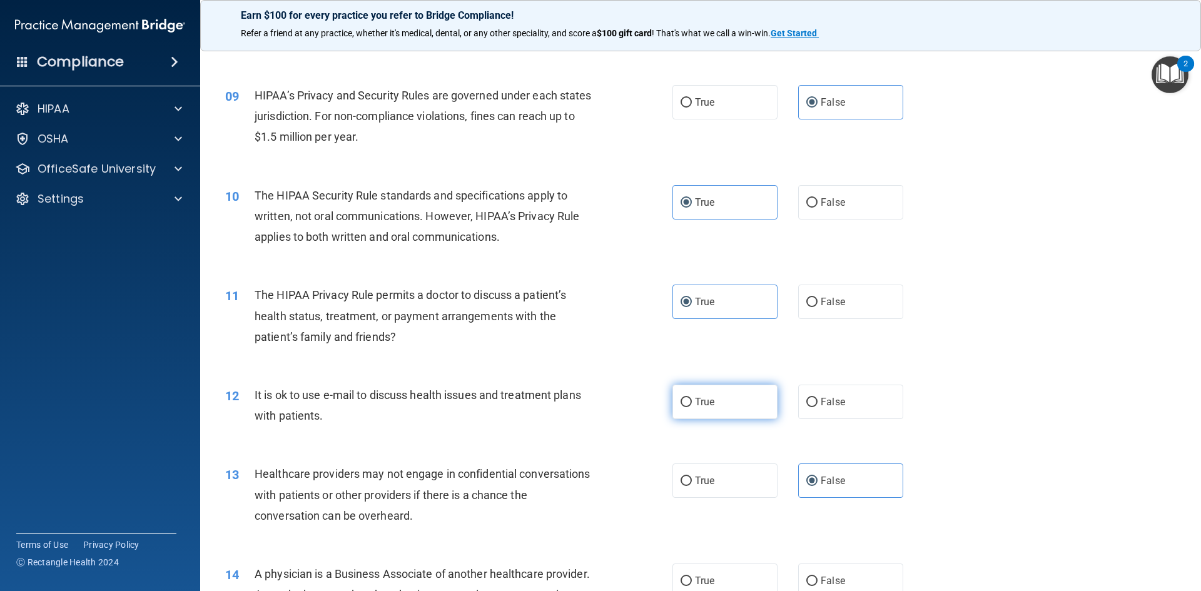
click at [735, 408] on label "True" at bounding box center [725, 402] width 105 height 34
click at [692, 407] on input "True" at bounding box center [686, 402] width 11 height 9
radio input "true"
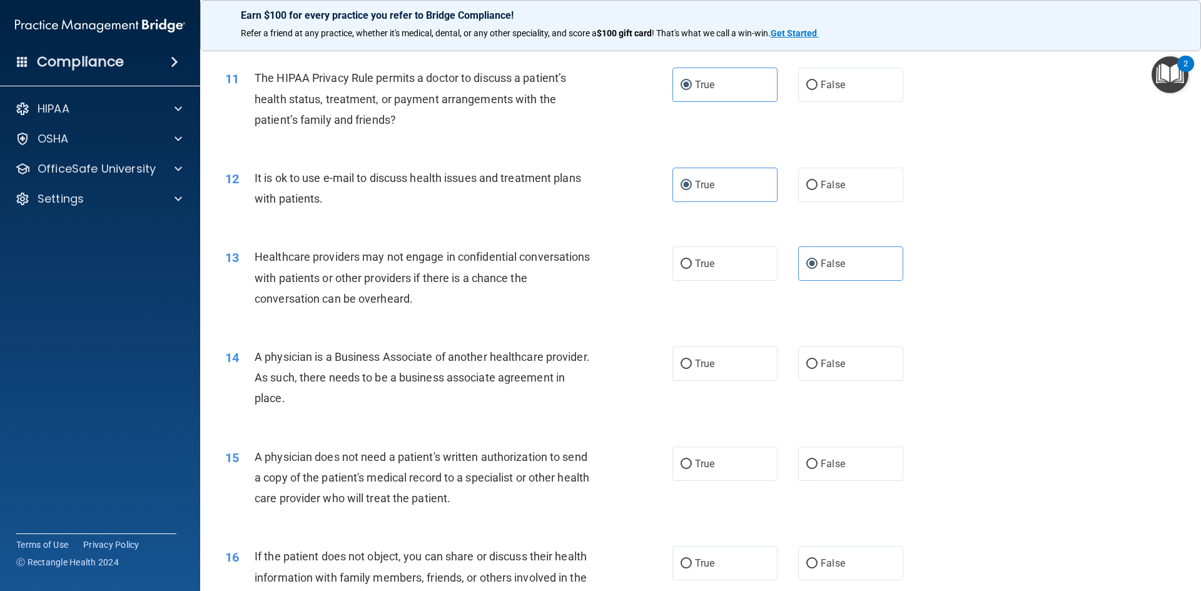
scroll to position [1001, 0]
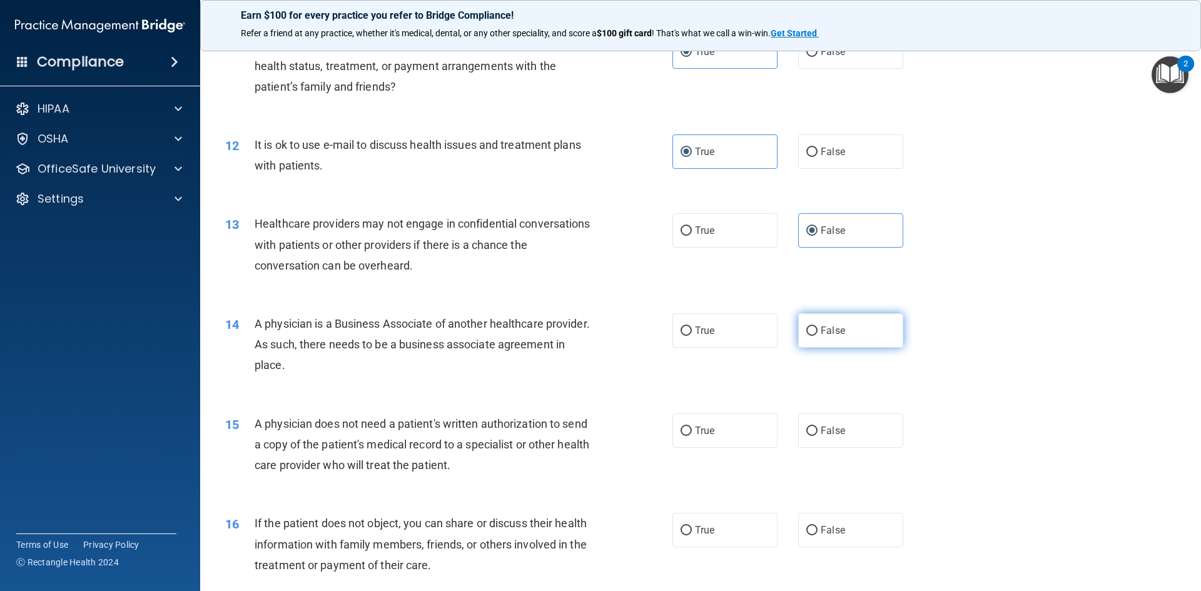
click at [826, 324] on label "False" at bounding box center [850, 330] width 105 height 34
click at [818, 327] on input "False" at bounding box center [811, 331] width 11 height 9
radio input "true"
click at [404, 342] on span "A physician is a Business Associate of another healthcare provider. As such, th…" at bounding box center [422, 344] width 335 height 54
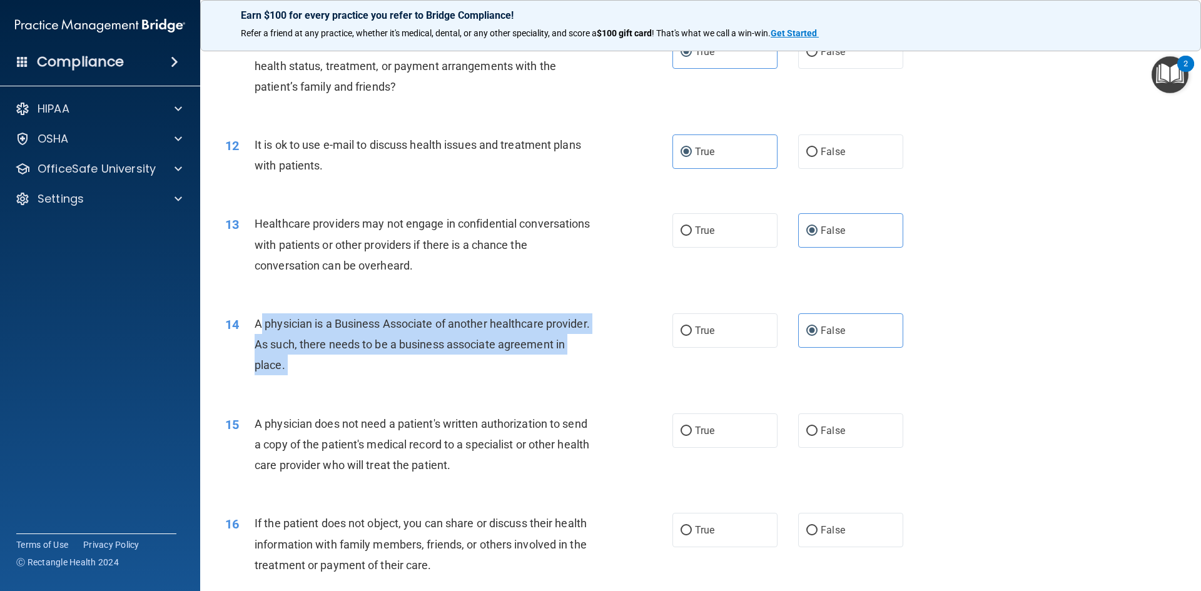
click at [404, 342] on span "A physician is a Business Associate of another healthcare provider. As such, th…" at bounding box center [422, 344] width 335 height 54
click at [528, 366] on div "A physician is a Business Associate of another healthcare provider. As such, th…" at bounding box center [430, 344] width 350 height 63
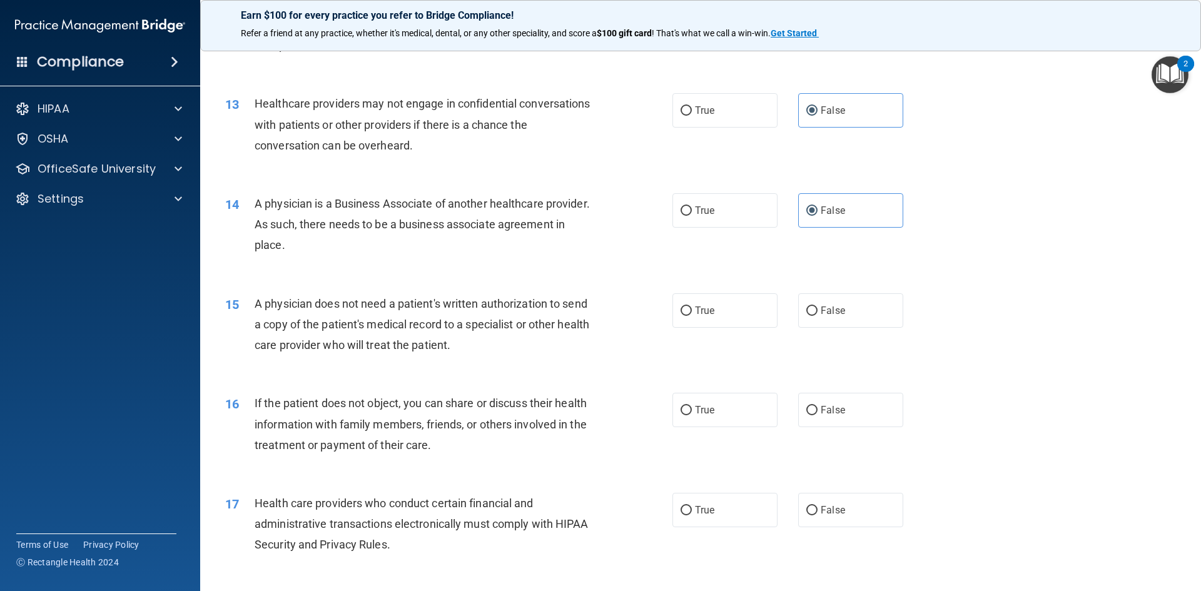
scroll to position [1126, 0]
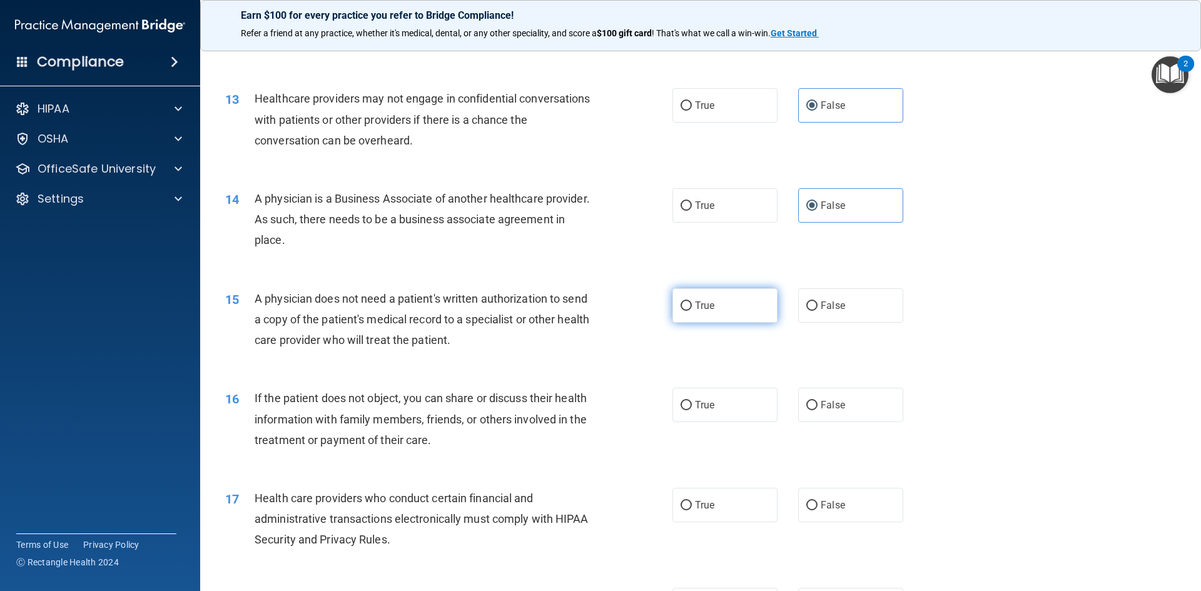
click at [699, 302] on span "True" at bounding box center [704, 306] width 19 height 12
click at [692, 302] on input "True" at bounding box center [686, 306] width 11 height 9
radio input "true"
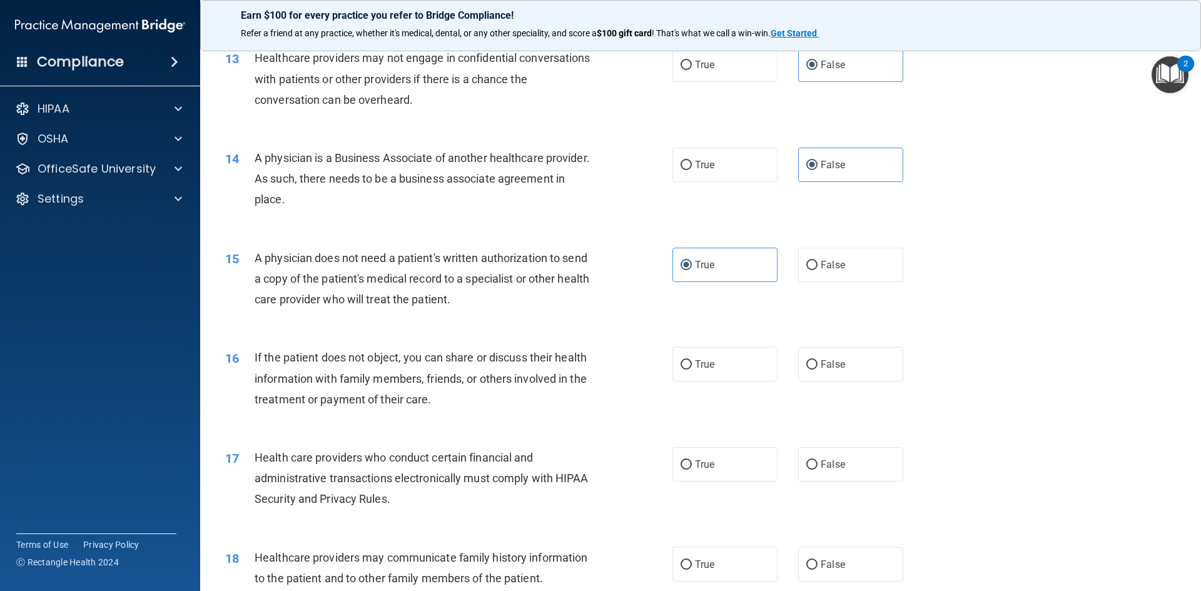
scroll to position [1189, 0]
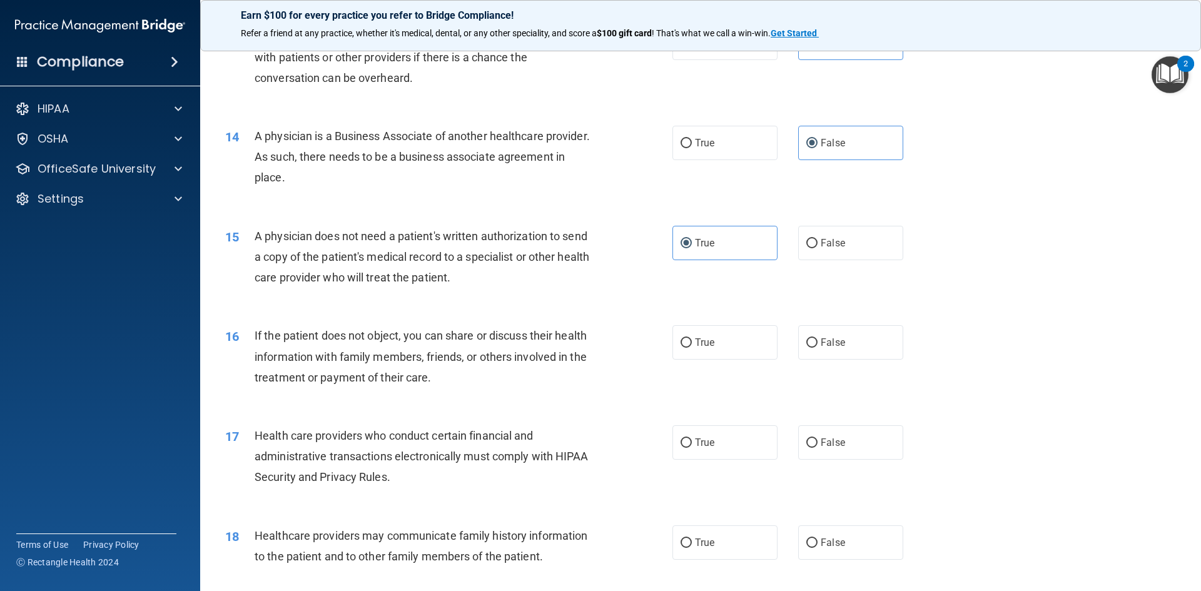
click at [370, 358] on span "If the patient does not object, you can share or discuss their health informati…" at bounding box center [421, 356] width 332 height 54
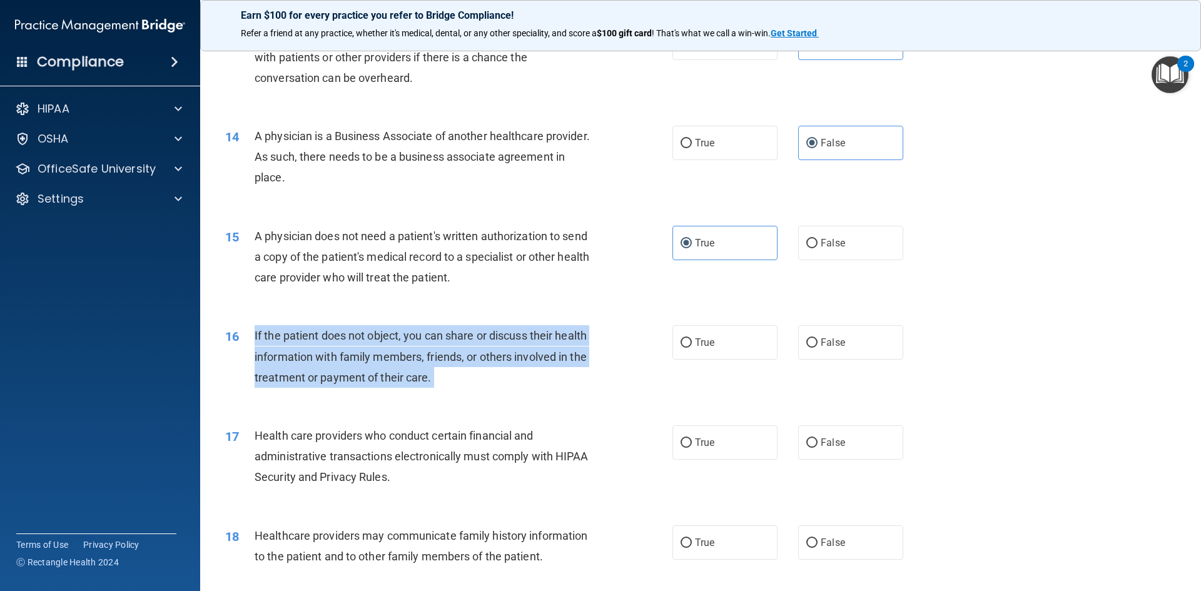
click at [370, 358] on span "If the patient does not object, you can share or discuss their health informati…" at bounding box center [421, 356] width 332 height 54
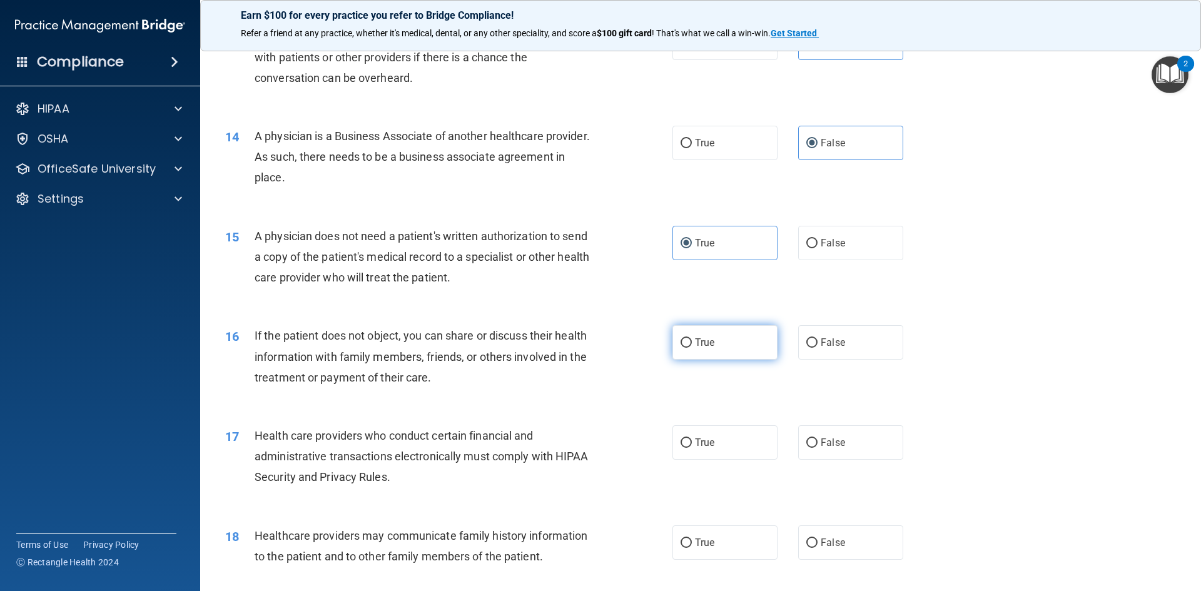
click at [721, 332] on label "True" at bounding box center [725, 342] width 105 height 34
click at [692, 338] on input "True" at bounding box center [686, 342] width 11 height 9
radio input "true"
click at [392, 441] on span "Health care providers who conduct certain financial and administrative transact…" at bounding box center [422, 456] width 334 height 54
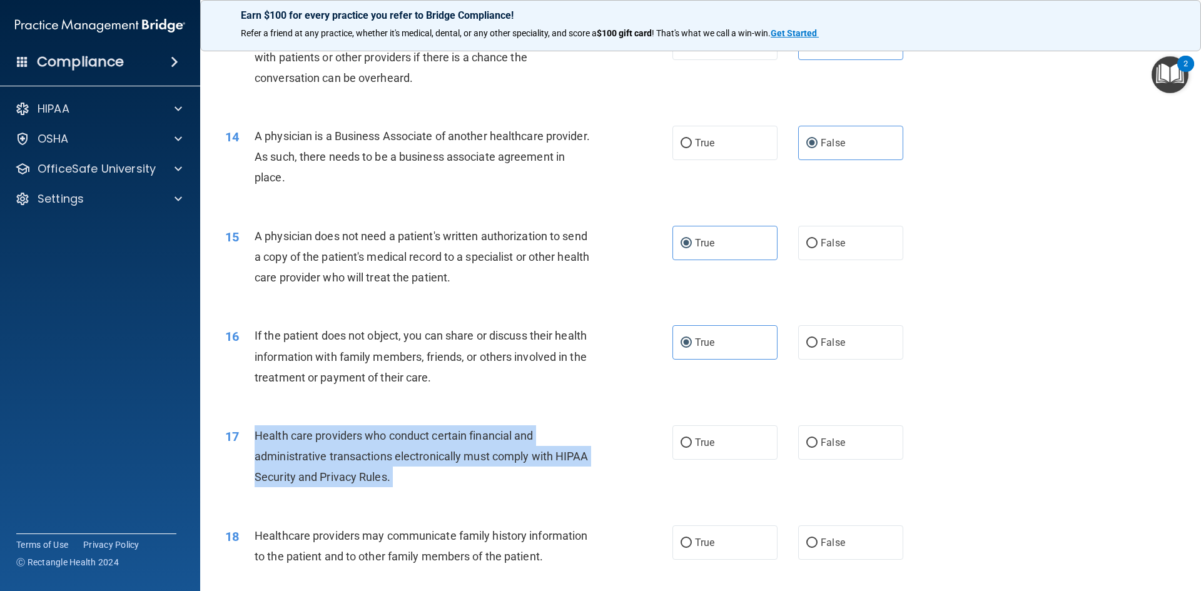
click at [392, 441] on span "Health care providers who conduct certain financial and administrative transact…" at bounding box center [422, 456] width 334 height 54
click at [482, 487] on div "Health care providers who conduct certain financial and administrative transact…" at bounding box center [430, 456] width 350 height 63
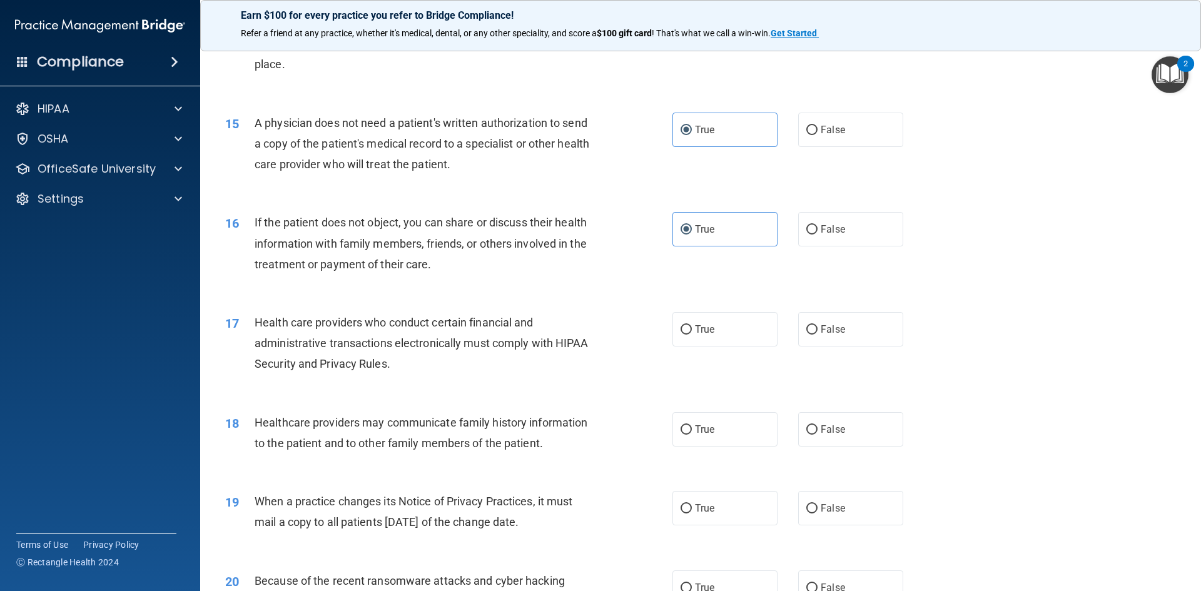
scroll to position [1314, 0]
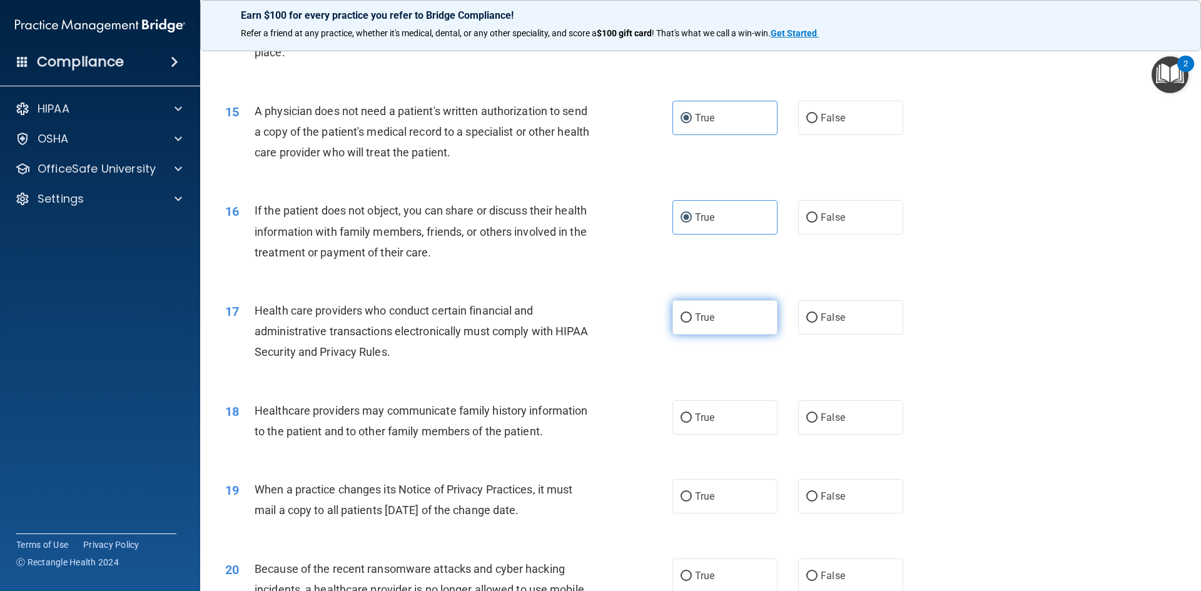
click at [704, 302] on label "True" at bounding box center [725, 317] width 105 height 34
click at [692, 313] on input "True" at bounding box center [686, 317] width 11 height 9
radio input "true"
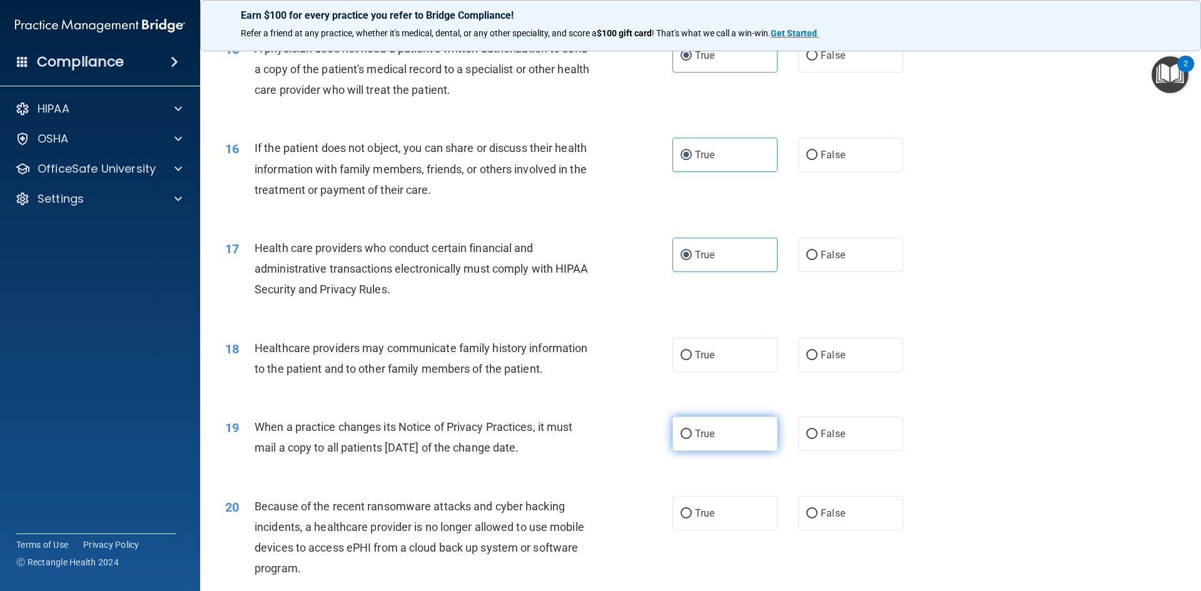
click at [715, 437] on label "True" at bounding box center [725, 434] width 105 height 34
click at [692, 437] on input "True" at bounding box center [686, 434] width 11 height 9
radio input "true"
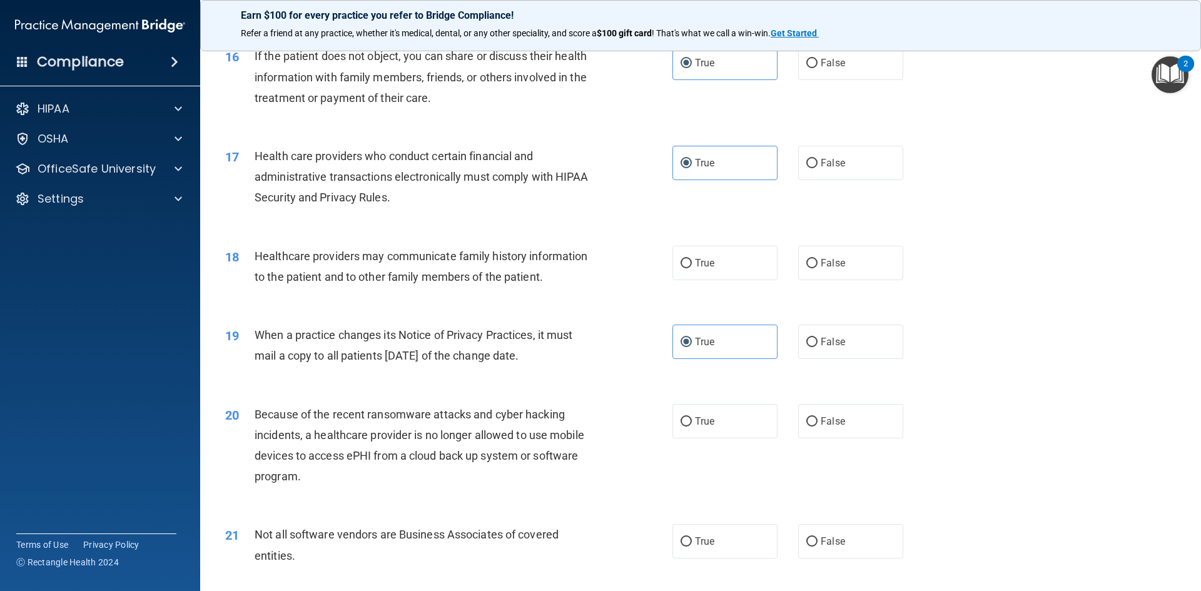
scroll to position [1501, 0]
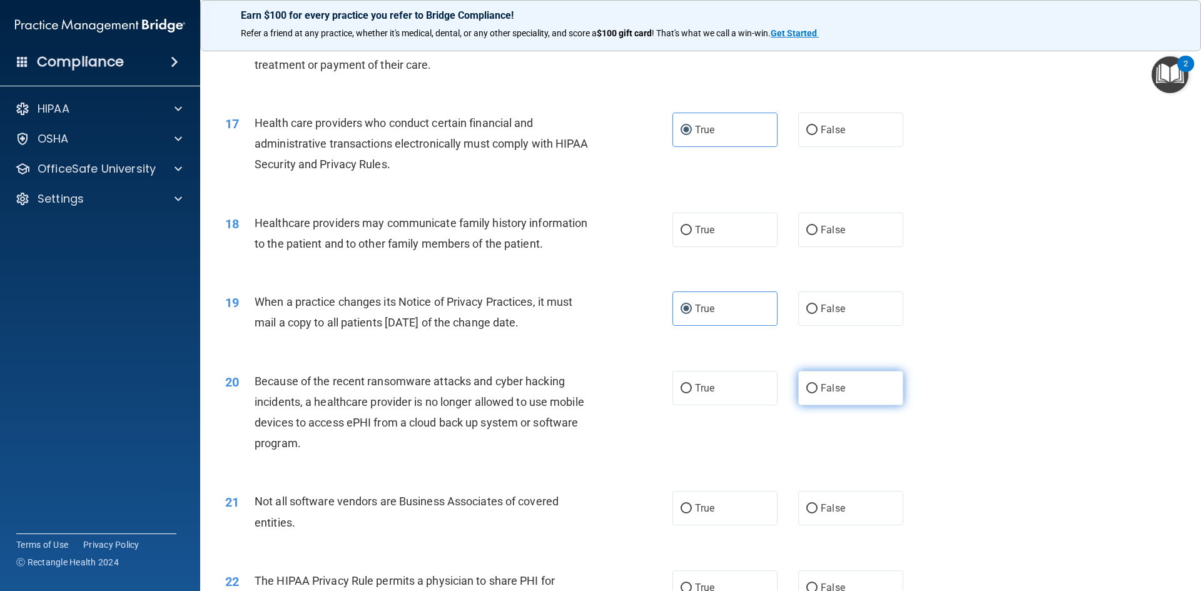
click at [821, 378] on label "False" at bounding box center [850, 388] width 105 height 34
click at [818, 384] on input "False" at bounding box center [811, 388] width 11 height 9
radio input "true"
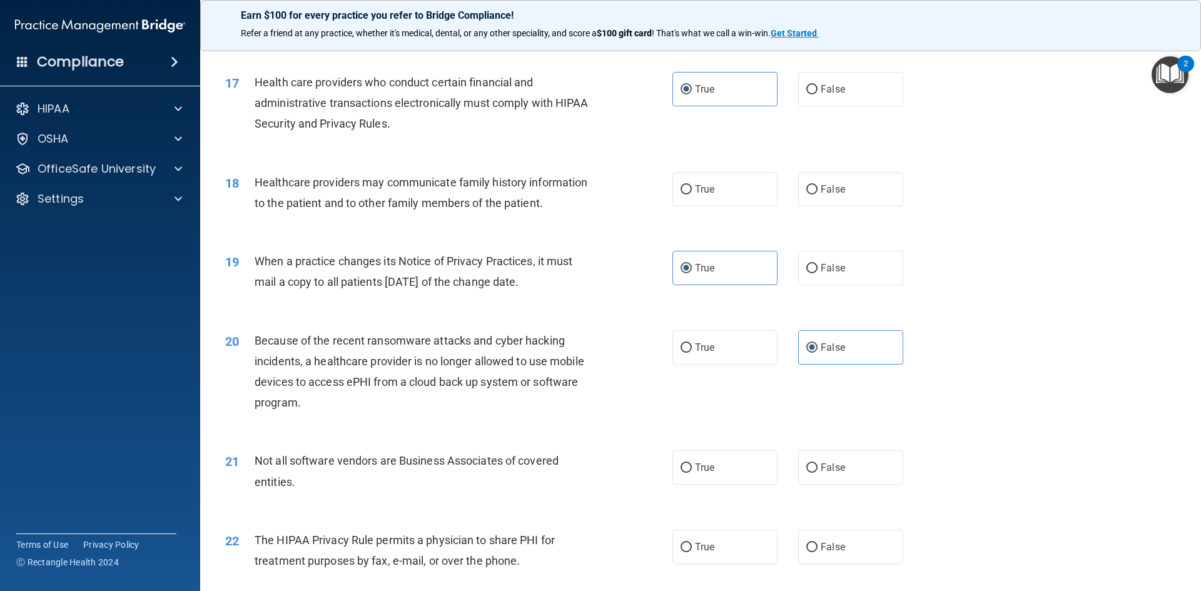
scroll to position [1564, 0]
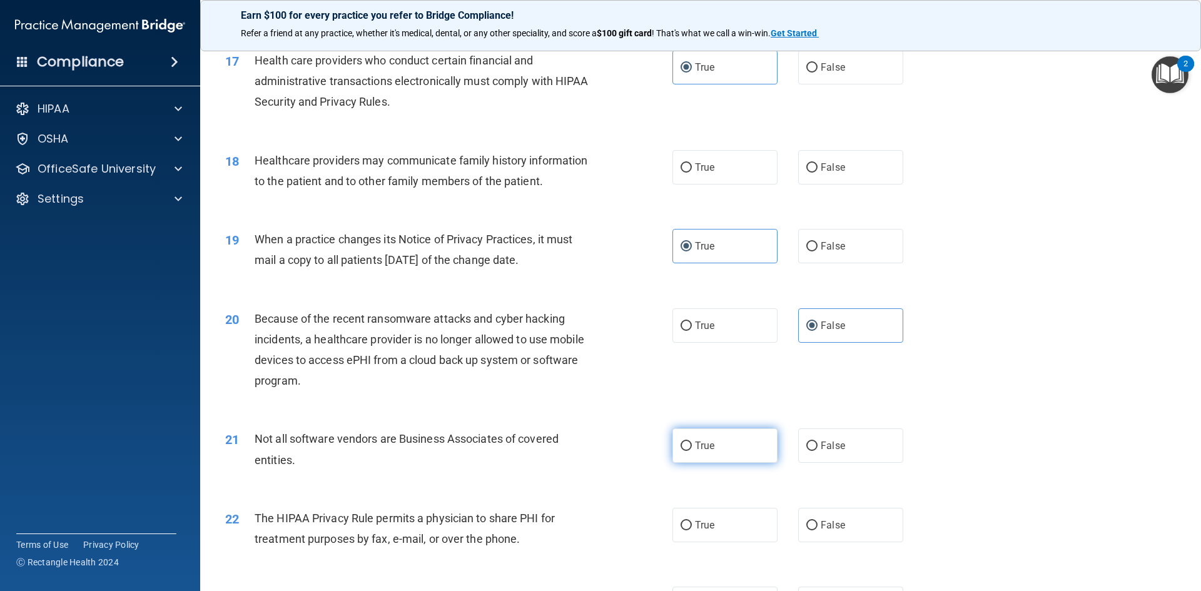
click at [703, 442] on span "True" at bounding box center [704, 446] width 19 height 12
click at [692, 442] on input "True" at bounding box center [686, 446] width 11 height 9
radio input "true"
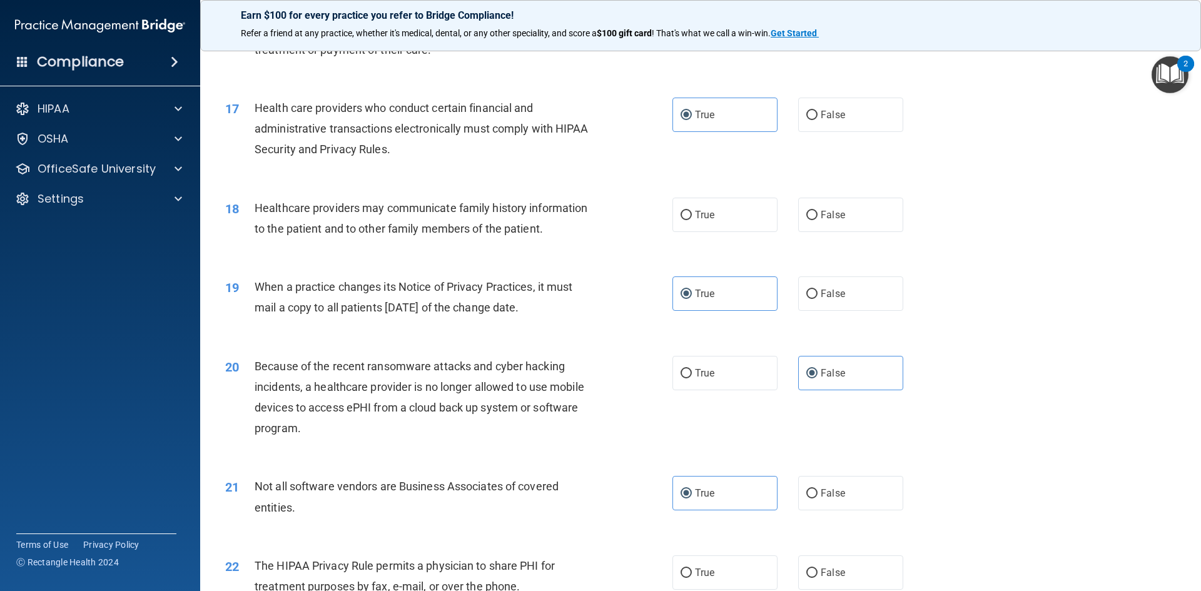
scroll to position [1501, 0]
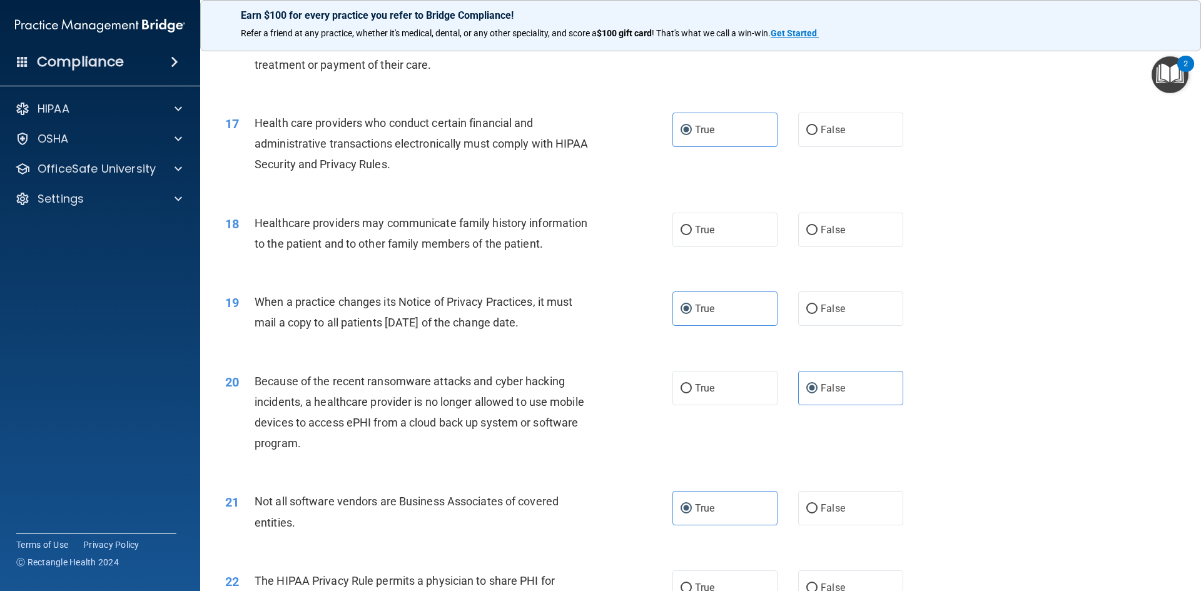
click at [504, 201] on div "18 Healthcare providers may communicate family history information to the patie…" at bounding box center [701, 236] width 970 height 79
click at [489, 220] on span "Healthcare providers may communicate family history information to the patient …" at bounding box center [421, 233] width 333 height 34
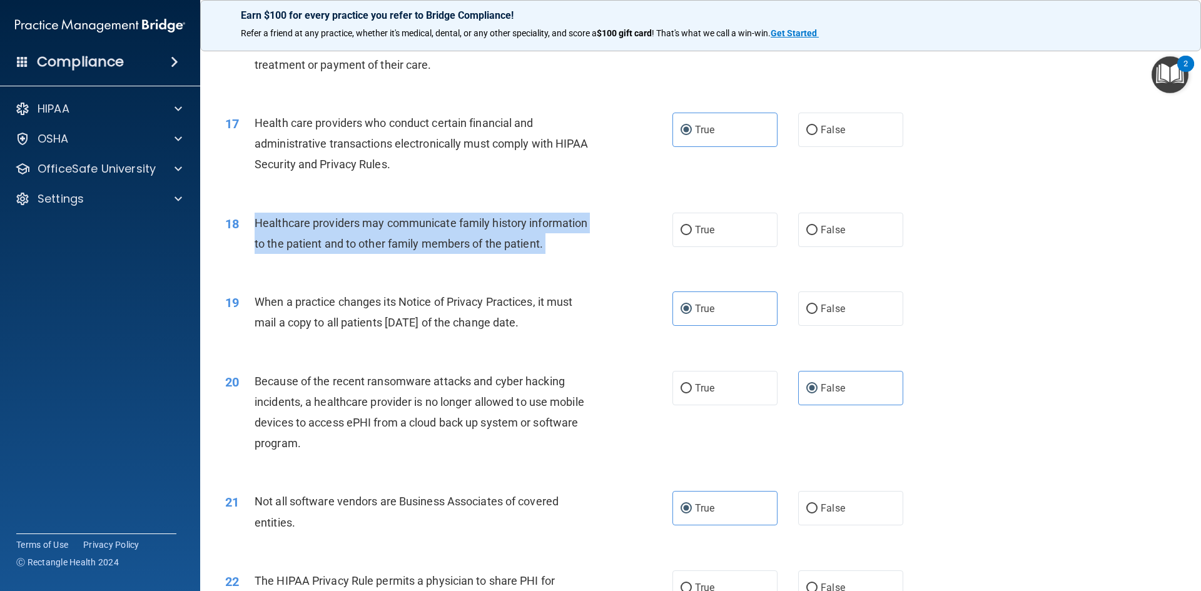
click at [489, 220] on span "Healthcare providers may communicate family history information to the patient …" at bounding box center [421, 233] width 333 height 34
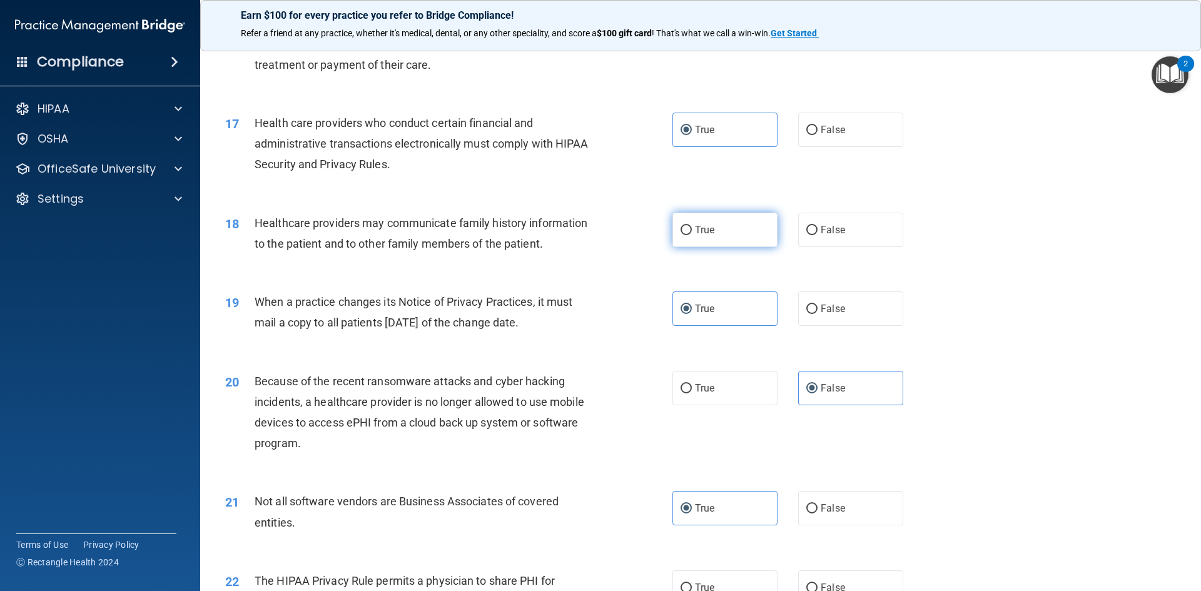
click at [727, 219] on label "True" at bounding box center [725, 230] width 105 height 34
click at [692, 226] on input "True" at bounding box center [686, 230] width 11 height 9
radio input "true"
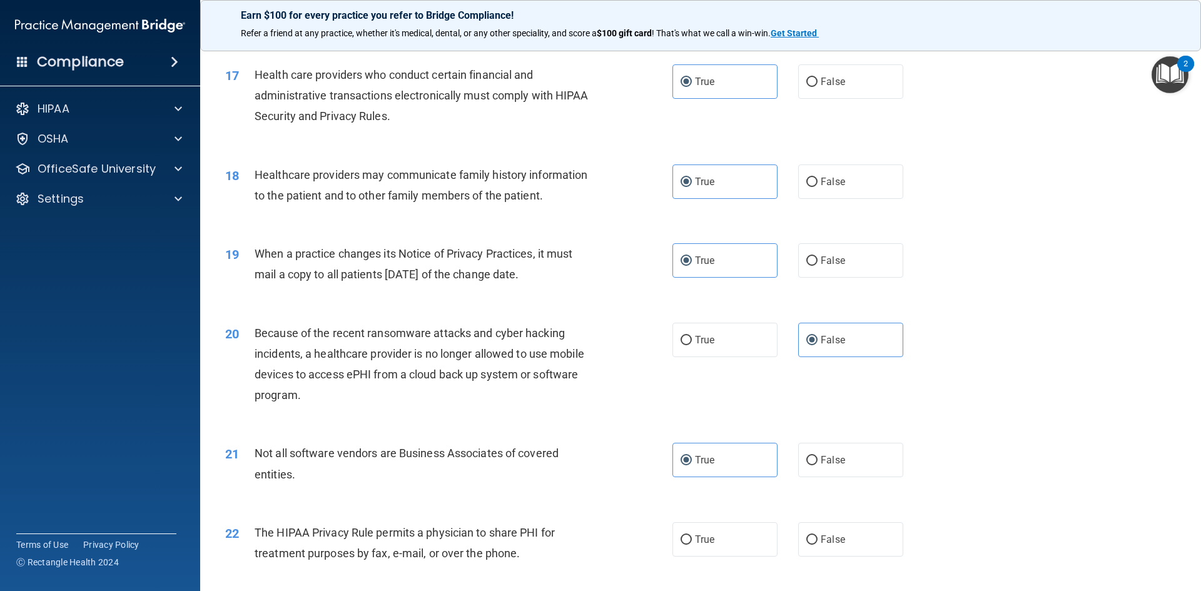
scroll to position [1689, 0]
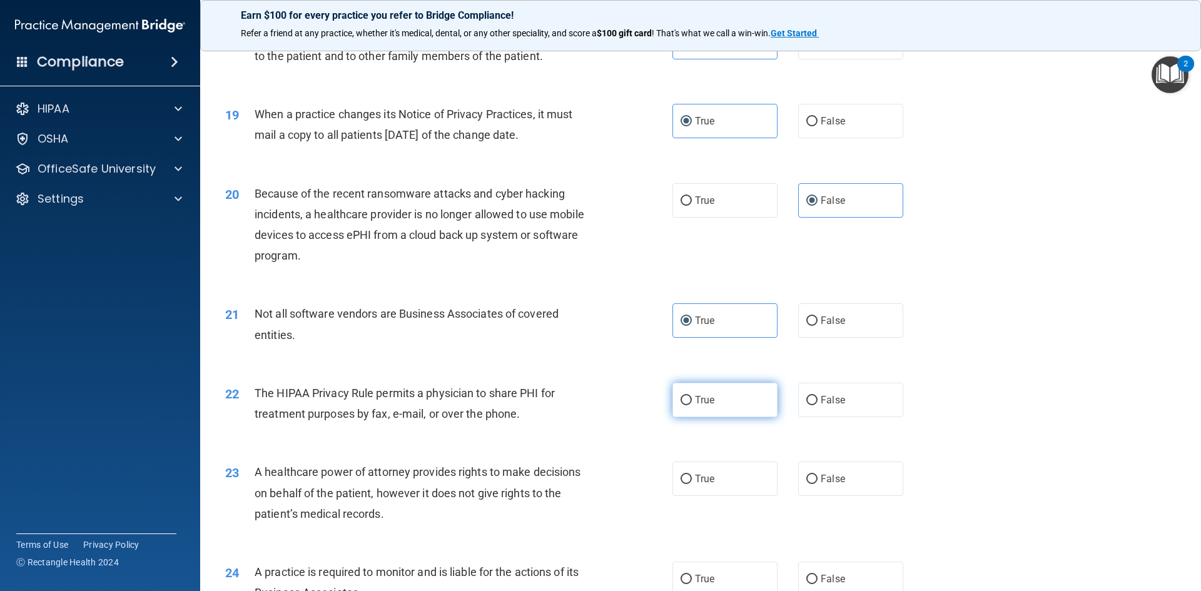
click at [723, 400] on label "True" at bounding box center [725, 400] width 105 height 34
click at [692, 400] on input "True" at bounding box center [686, 400] width 11 height 9
radio input "true"
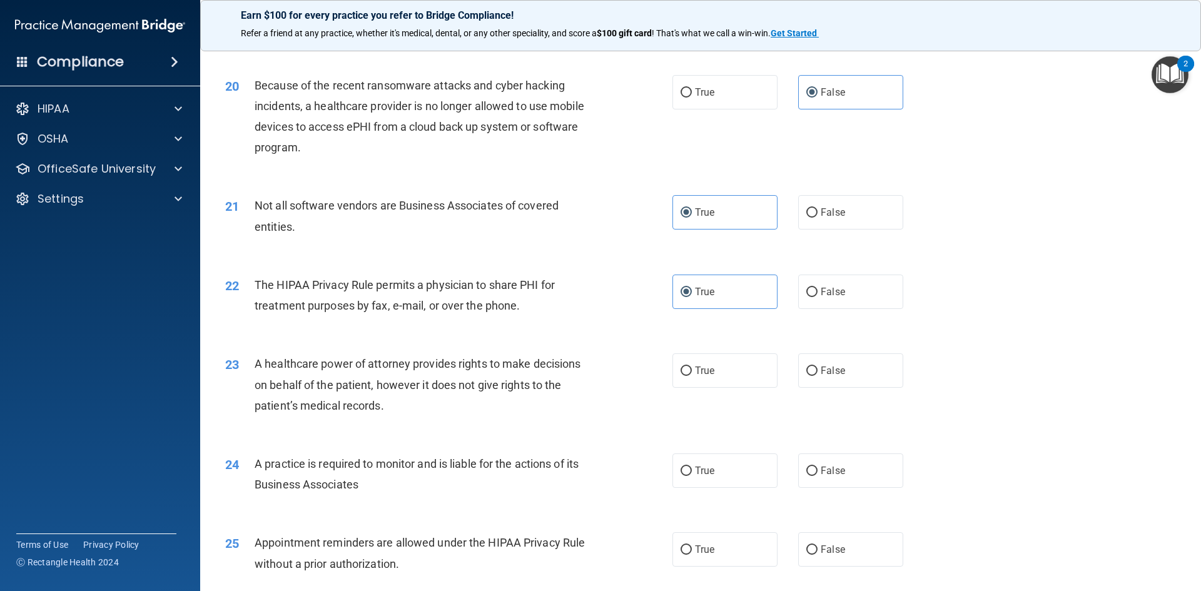
scroll to position [1814, 0]
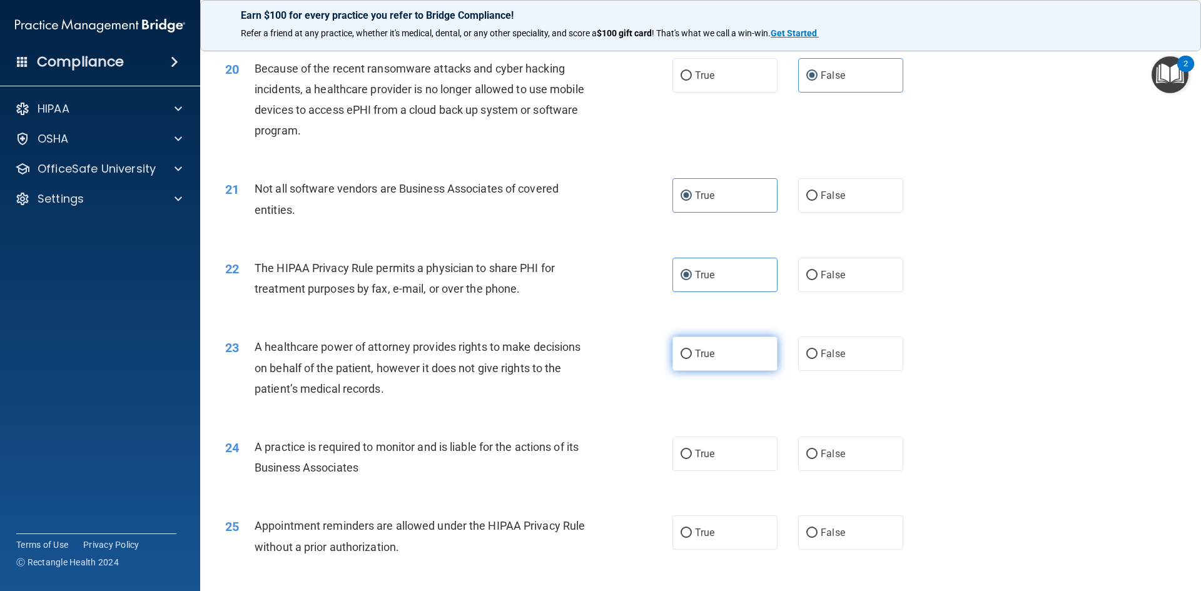
click at [695, 348] on span "True" at bounding box center [704, 354] width 19 height 12
click at [692, 350] on input "True" at bounding box center [686, 354] width 11 height 9
radio input "true"
click at [785, 343] on div "True False" at bounding box center [799, 354] width 252 height 34
click at [813, 351] on label "False" at bounding box center [850, 354] width 105 height 34
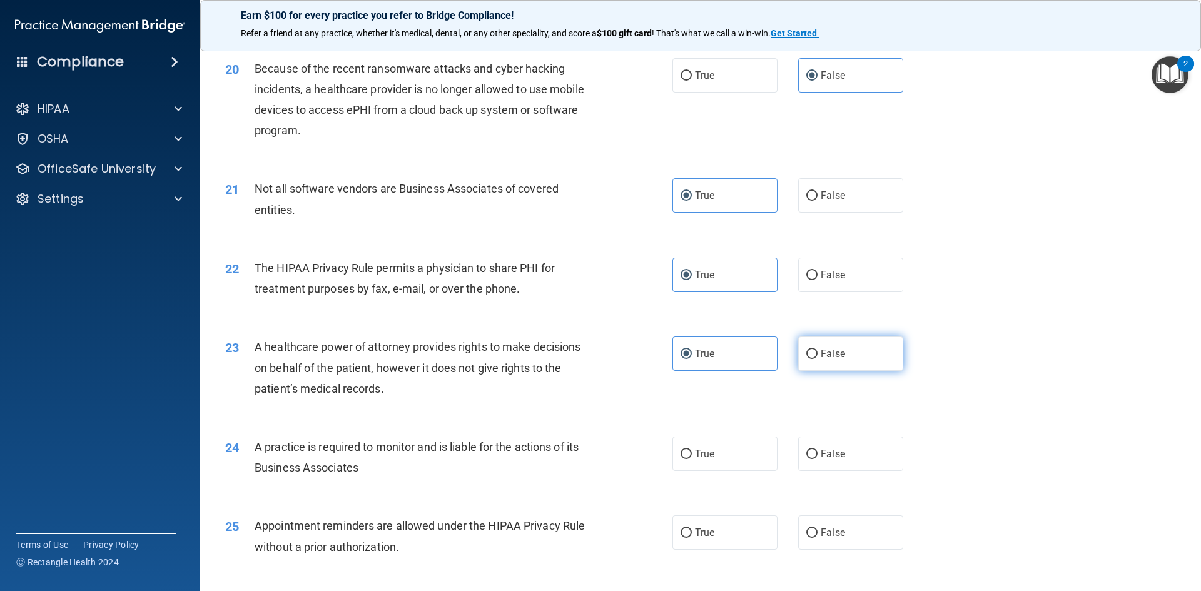
click at [813, 351] on input "False" at bounding box center [811, 354] width 11 height 9
radio input "true"
radio input "false"
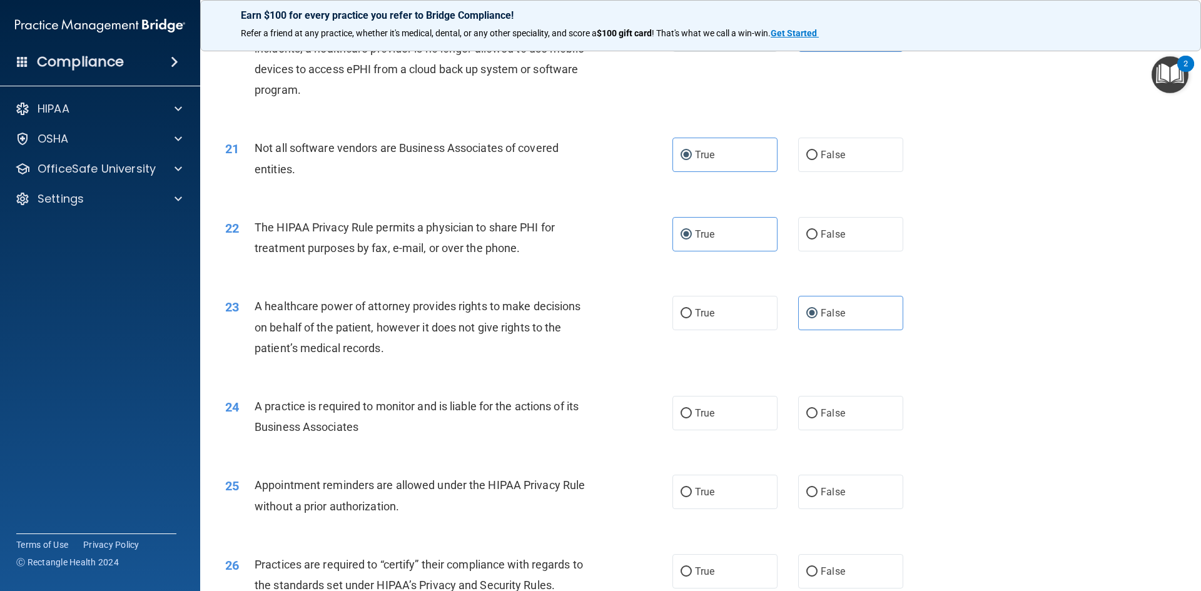
scroll to position [1939, 0]
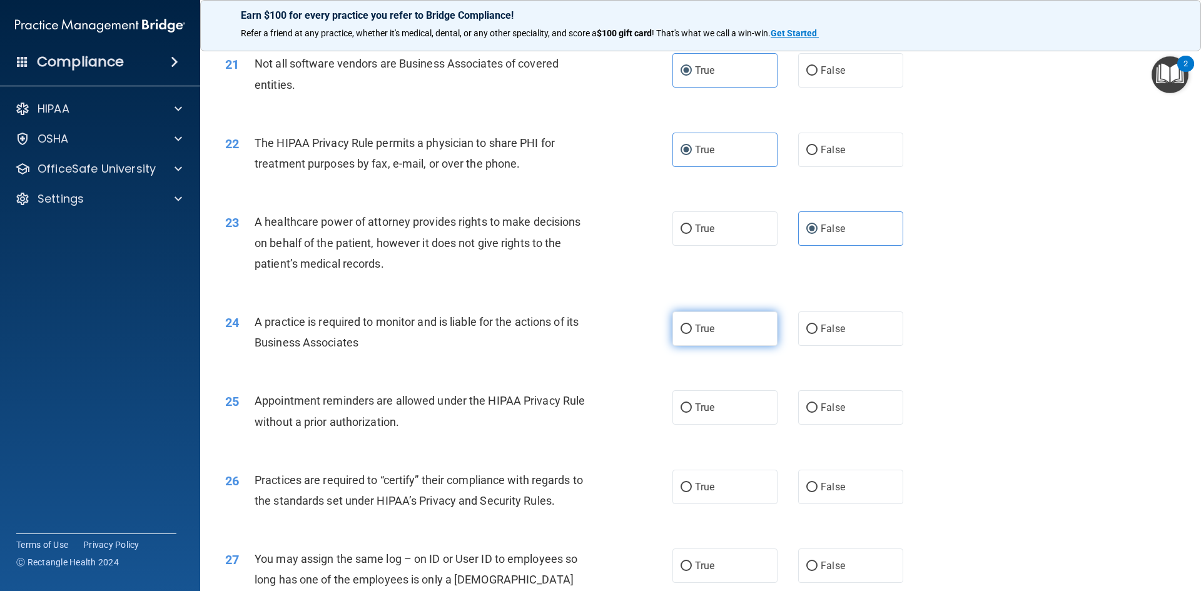
click at [699, 322] on label "True" at bounding box center [725, 329] width 105 height 34
click at [692, 325] on input "True" at bounding box center [686, 329] width 11 height 9
radio input "true"
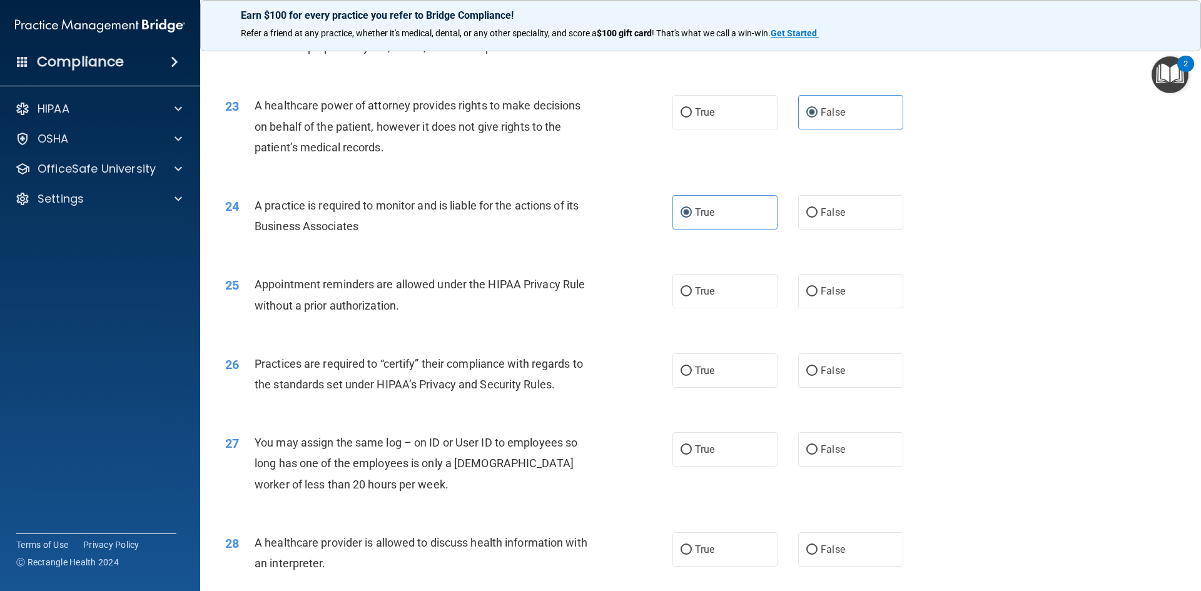
scroll to position [2064, 0]
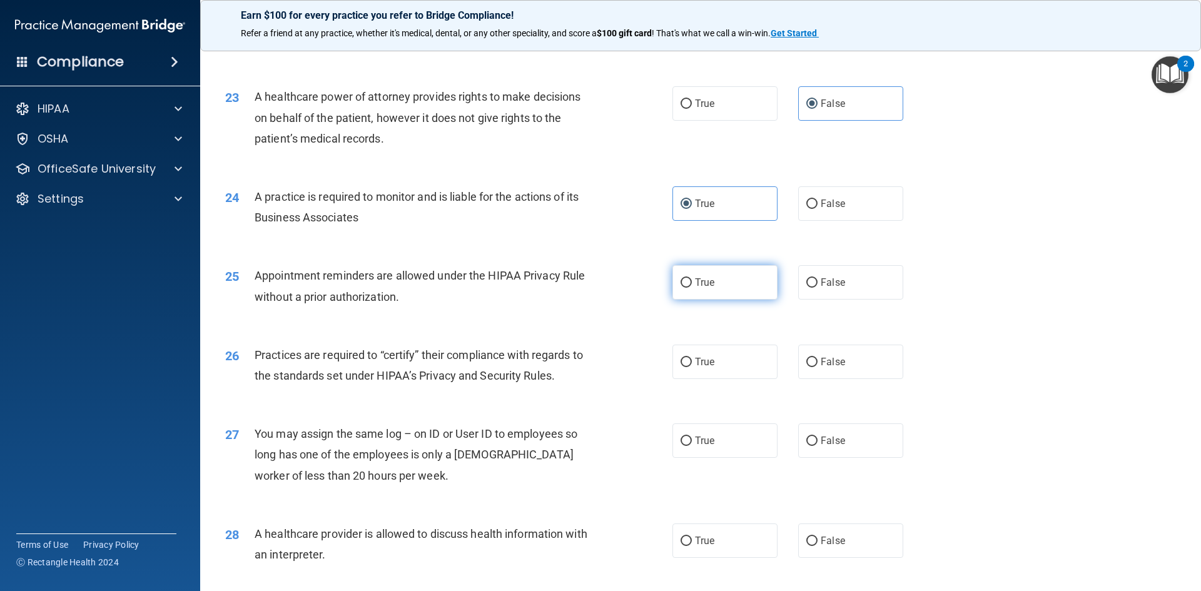
click at [711, 286] on label "True" at bounding box center [725, 282] width 105 height 34
click at [692, 286] on input "True" at bounding box center [686, 282] width 11 height 9
radio input "true"
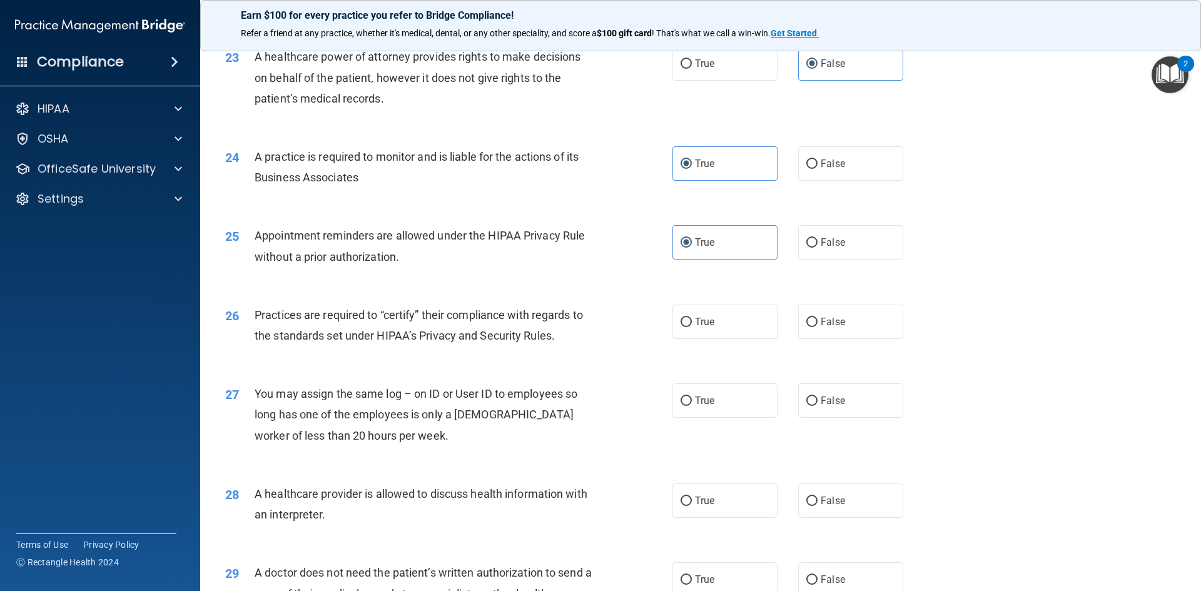
scroll to position [2127, 0]
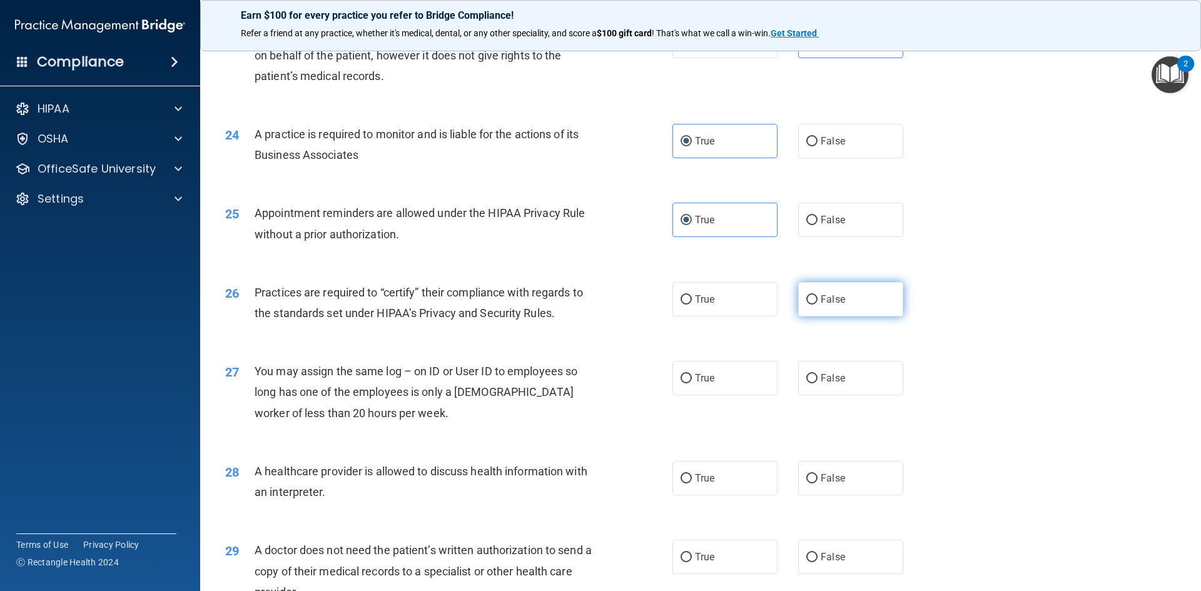
click at [885, 313] on label "False" at bounding box center [850, 299] width 105 height 34
click at [818, 305] on input "False" at bounding box center [811, 299] width 11 height 9
radio input "true"
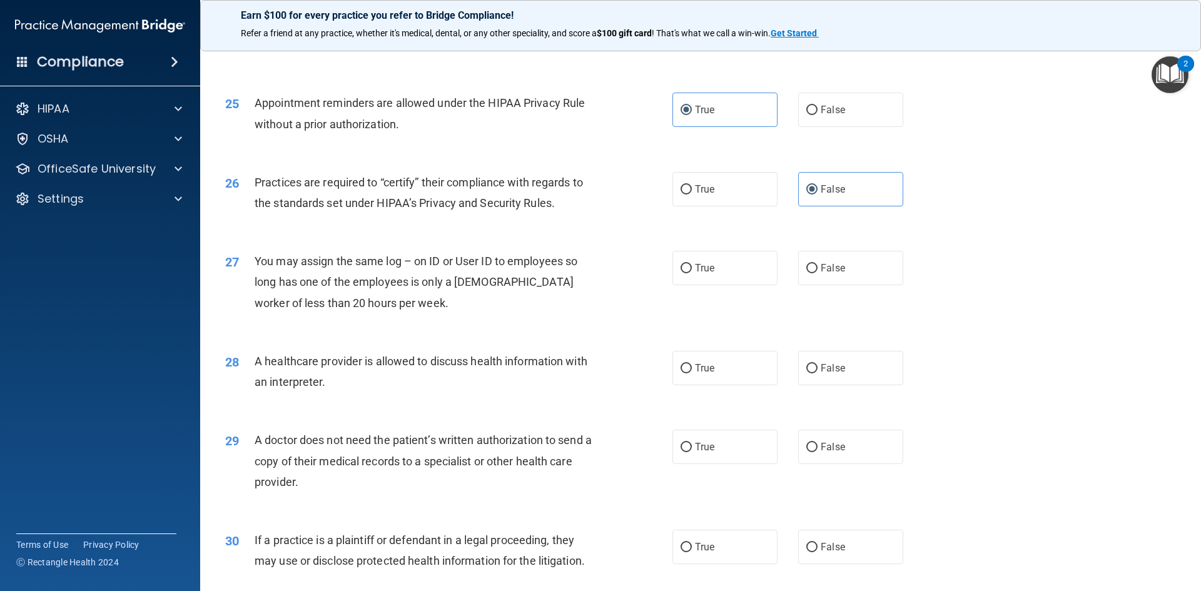
scroll to position [2252, 0]
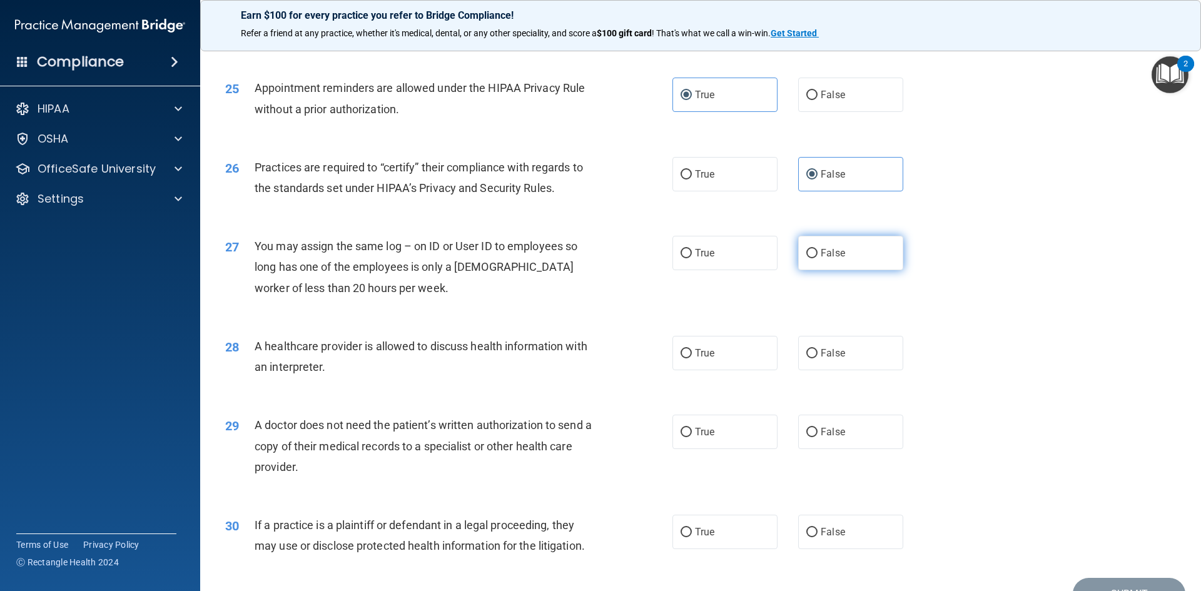
click at [843, 263] on label "False" at bounding box center [850, 253] width 105 height 34
click at [818, 258] on input "False" at bounding box center [811, 253] width 11 height 9
radio input "true"
click at [723, 355] on label "True" at bounding box center [725, 353] width 105 height 34
click at [692, 355] on input "True" at bounding box center [686, 353] width 11 height 9
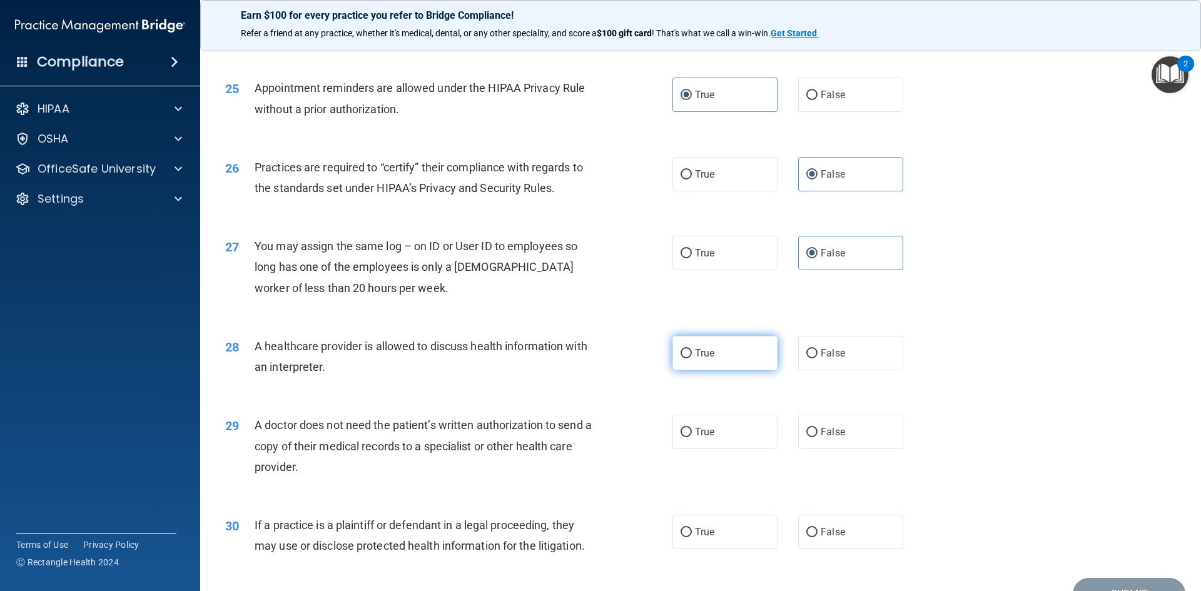
radio input "true"
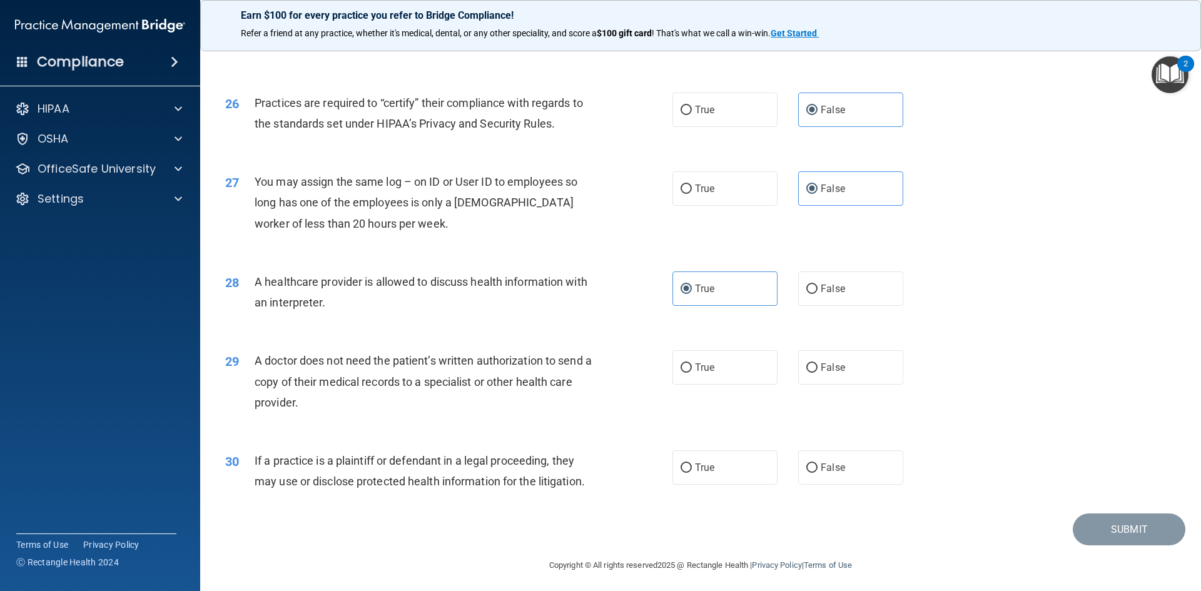
scroll to position [2321, 0]
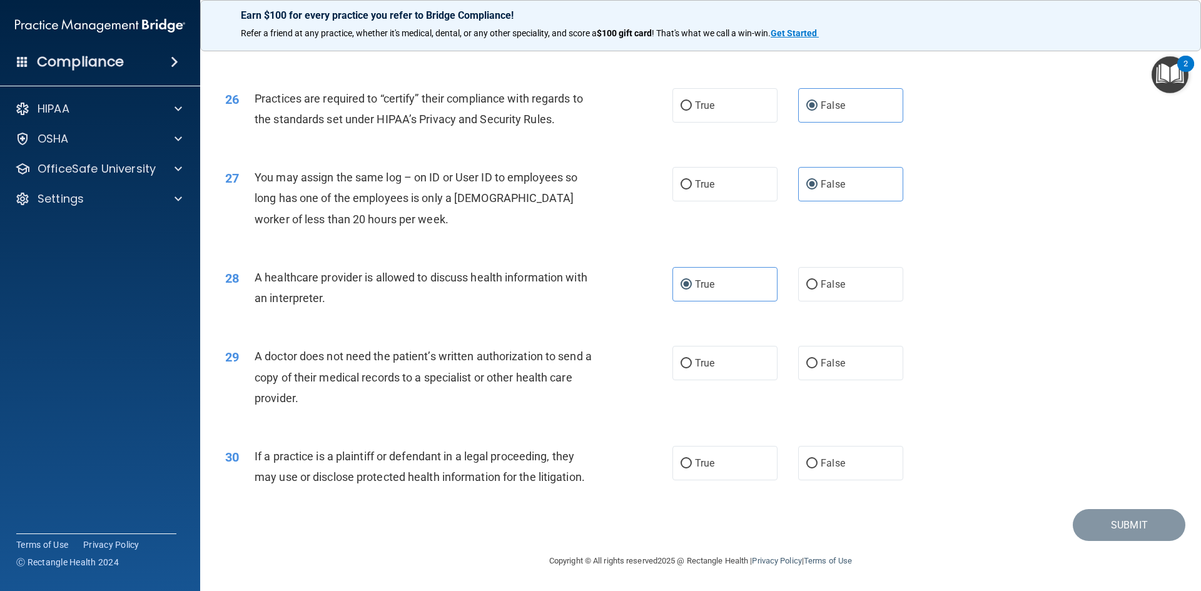
click at [524, 376] on span "A doctor does not need the patient’s written authorization to send a copy of th…" at bounding box center [423, 377] width 337 height 54
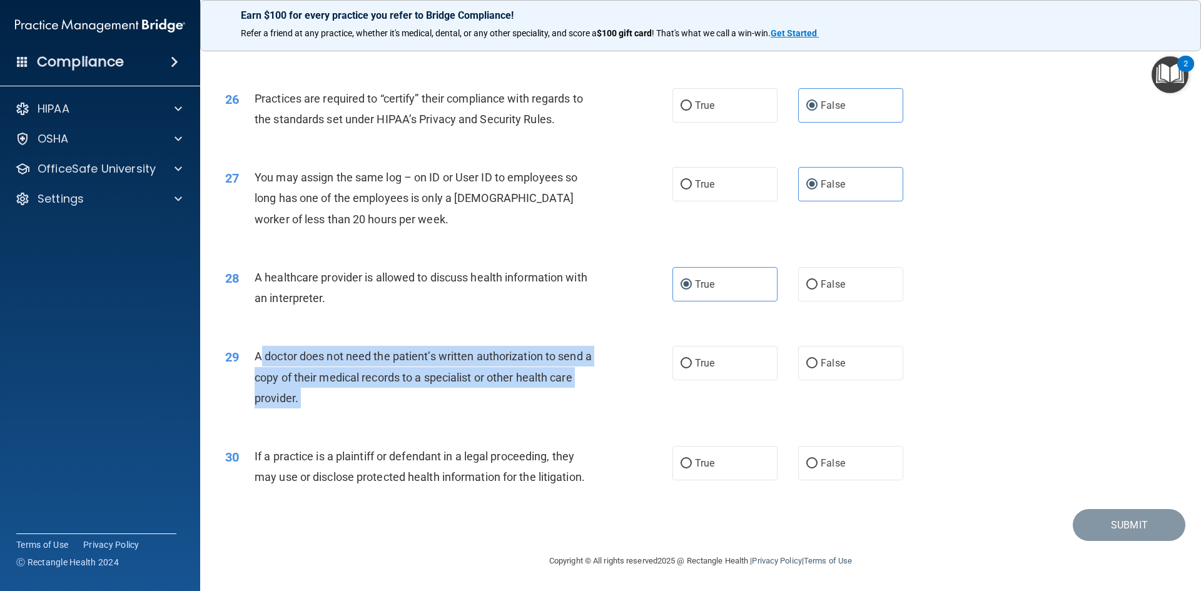
click at [524, 376] on span "A doctor does not need the patient’s written authorization to send a copy of th…" at bounding box center [423, 377] width 337 height 54
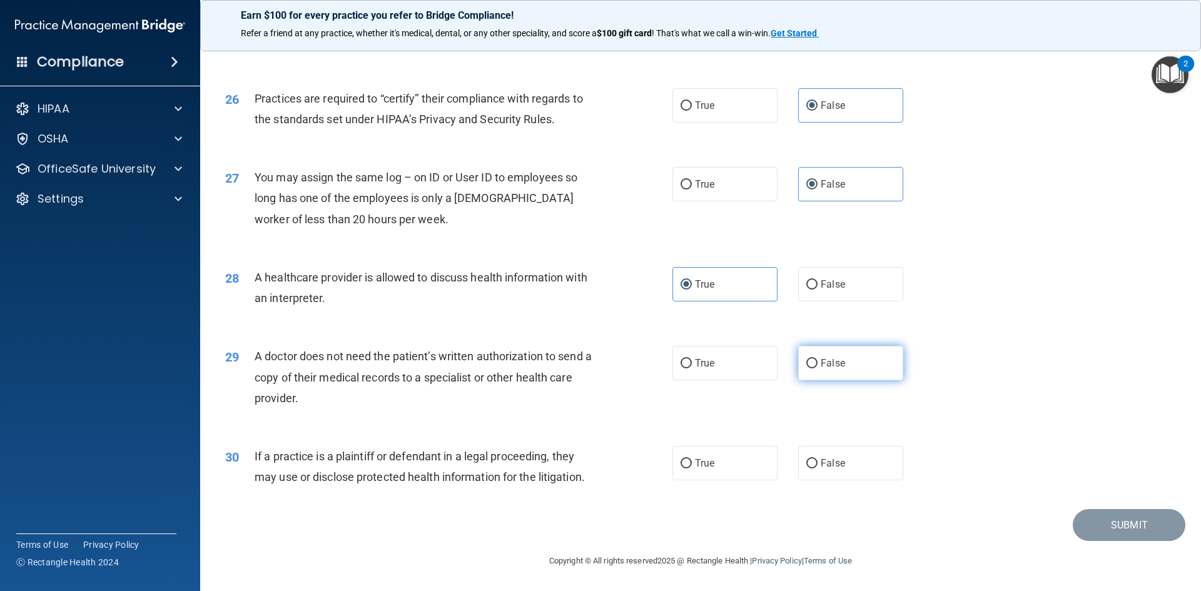
click at [864, 370] on label "False" at bounding box center [850, 363] width 105 height 34
click at [818, 368] on input "False" at bounding box center [811, 363] width 11 height 9
radio input "true"
click at [706, 460] on span "True" at bounding box center [704, 463] width 19 height 12
click at [692, 460] on input "True" at bounding box center [686, 463] width 11 height 9
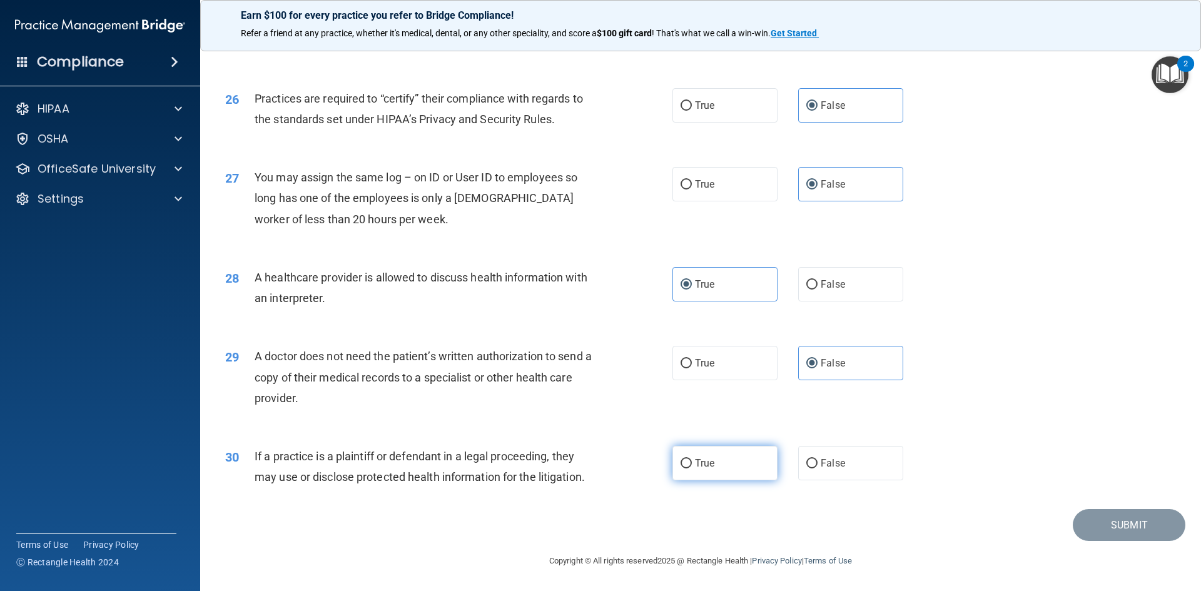
radio input "true"
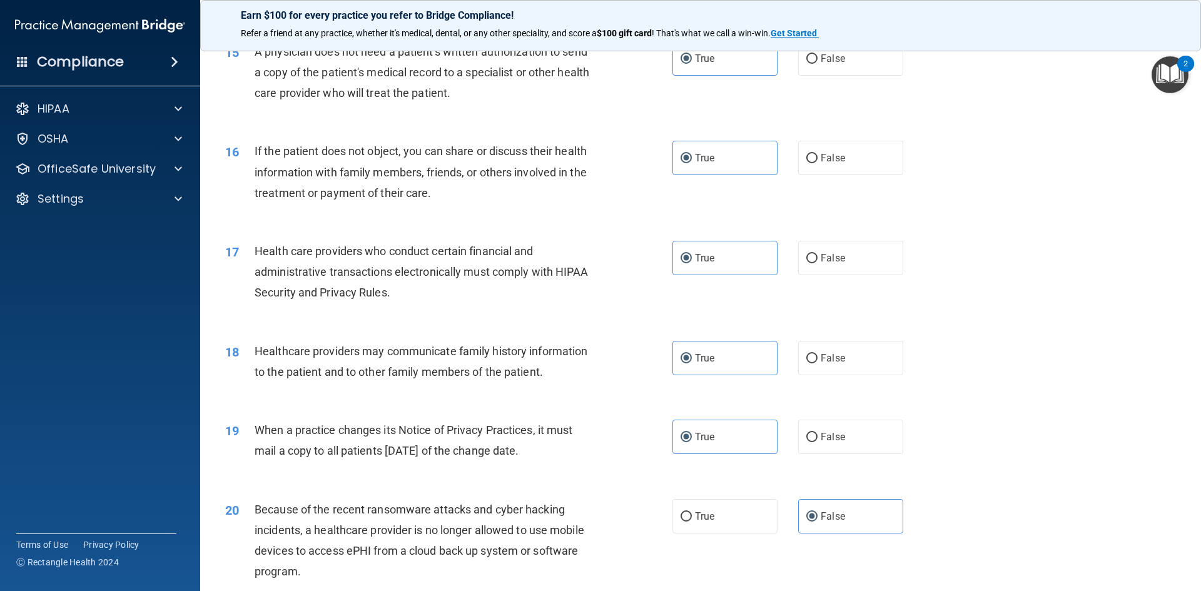
scroll to position [1376, 0]
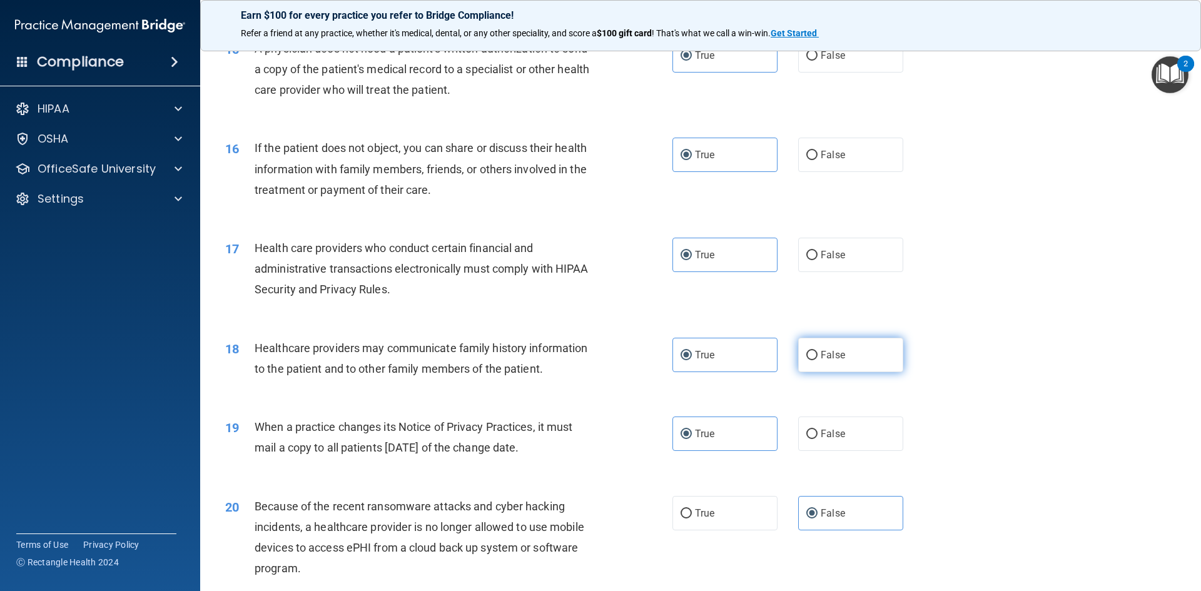
click at [829, 344] on label "False" at bounding box center [850, 355] width 105 height 34
click at [818, 351] on input "False" at bounding box center [811, 355] width 11 height 9
radio input "true"
radio input "false"
click at [811, 435] on input "False" at bounding box center [811, 434] width 11 height 9
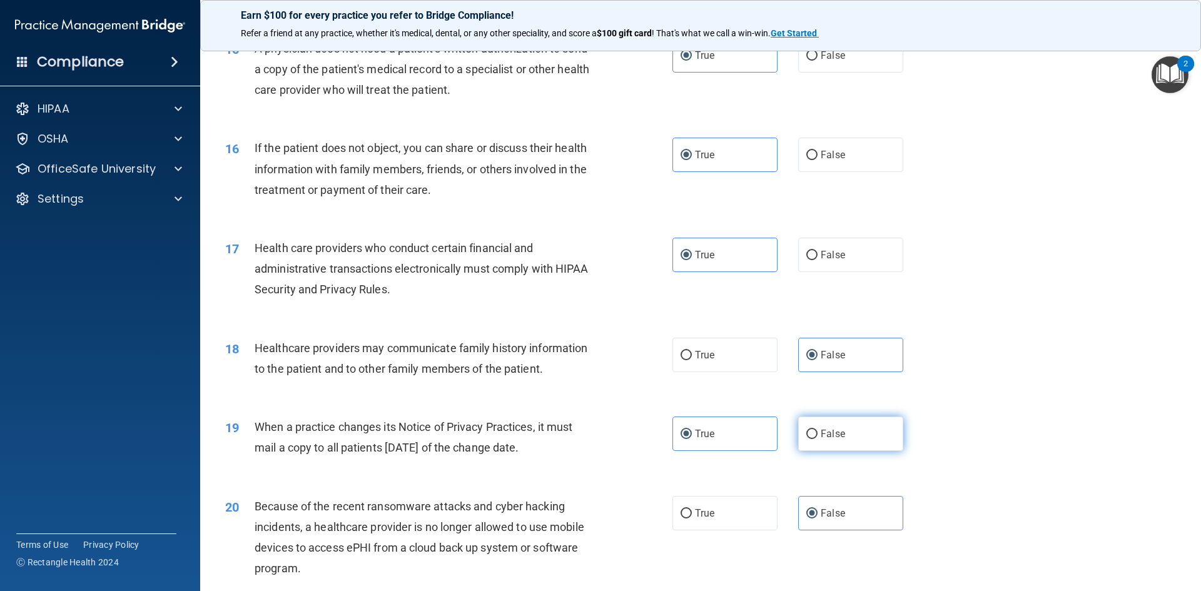
radio input "true"
radio input "false"
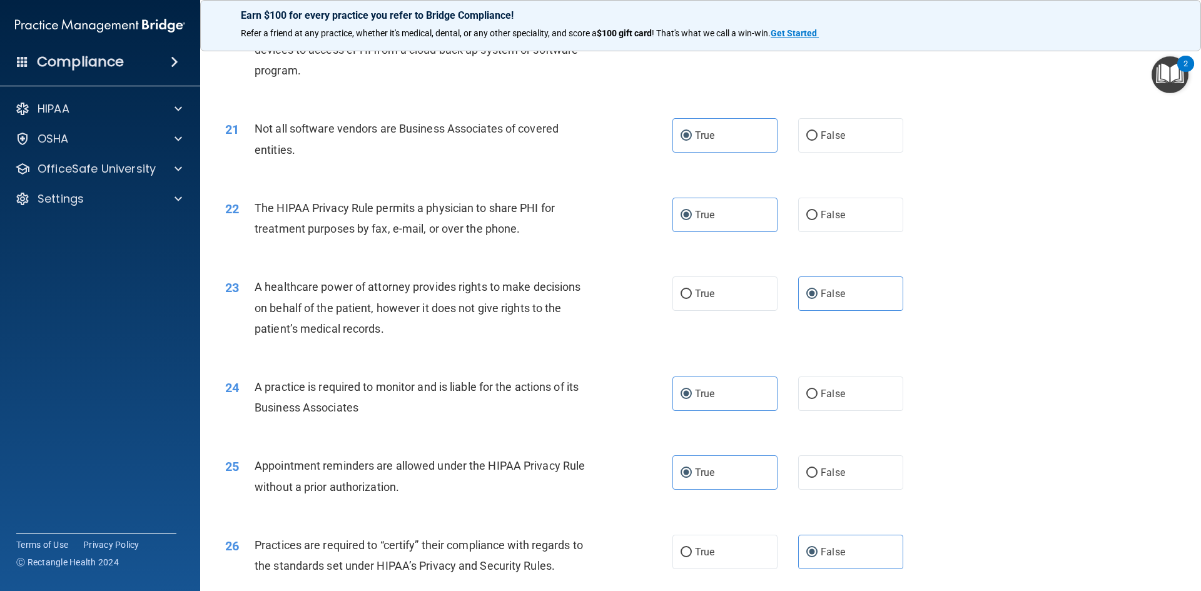
scroll to position [1877, 0]
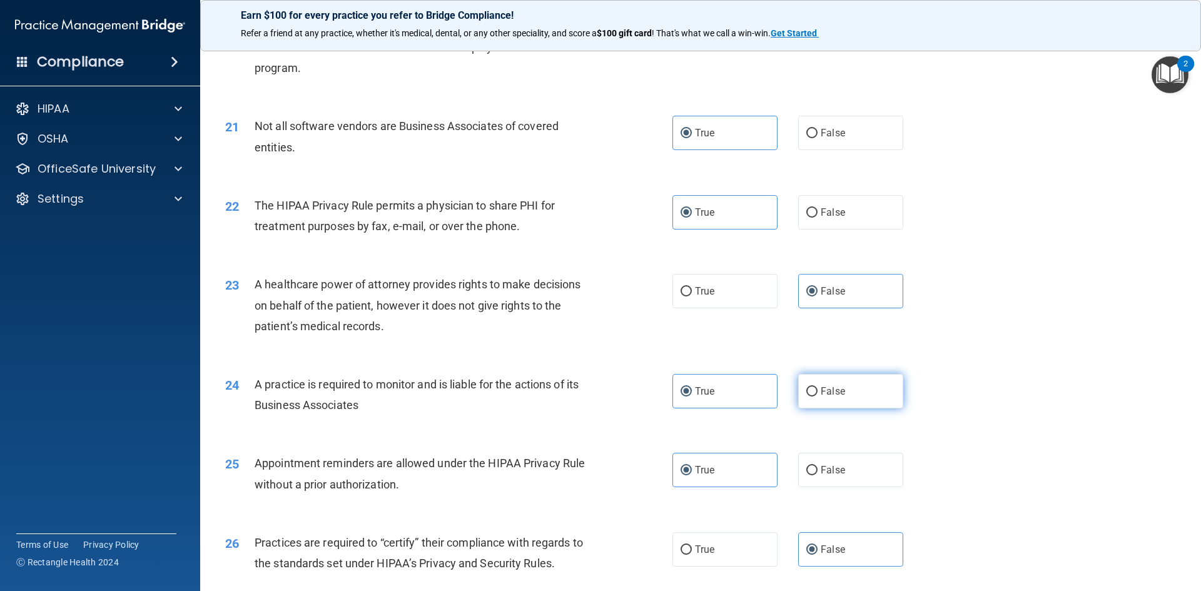
click at [805, 385] on label "False" at bounding box center [850, 391] width 105 height 34
click at [806, 387] on input "False" at bounding box center [811, 391] width 11 height 9
radio input "true"
radio input "false"
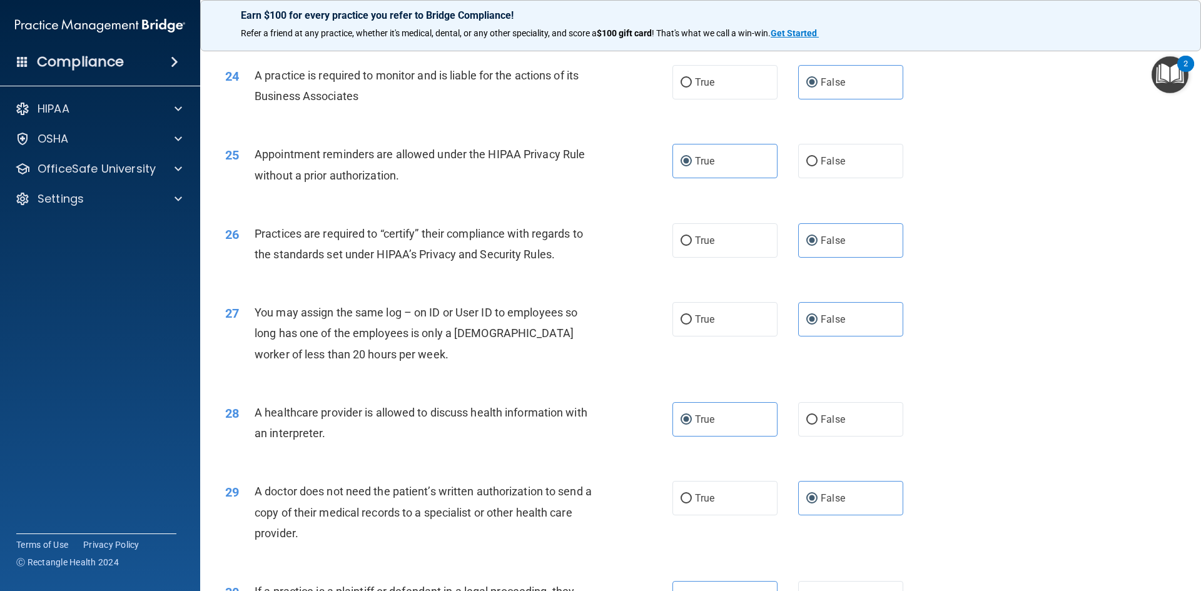
scroll to position [2315, 0]
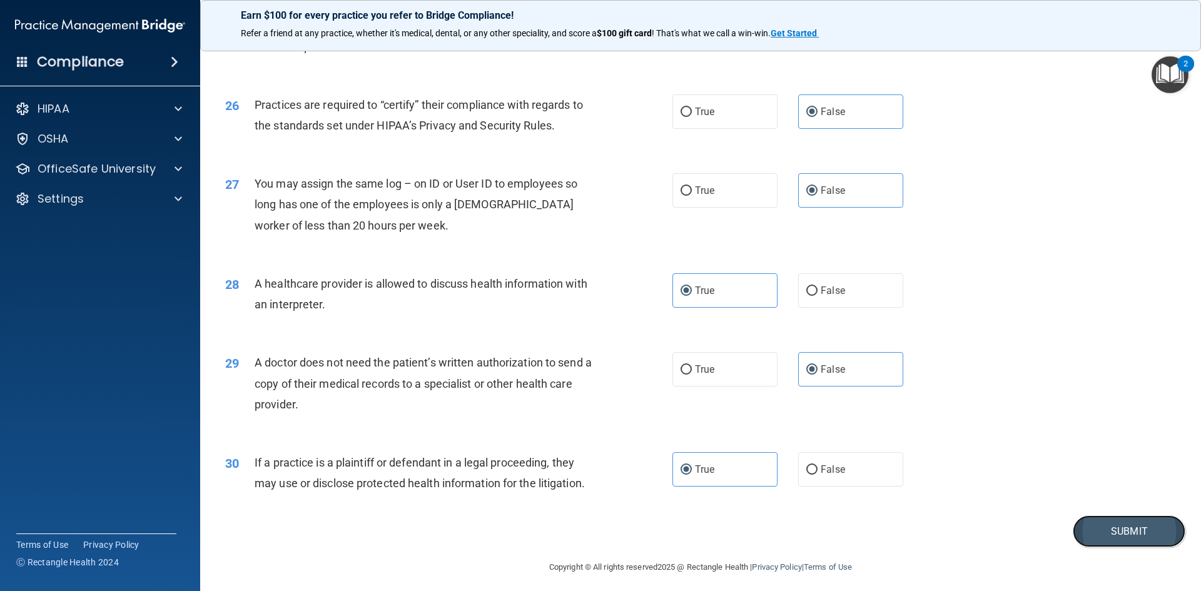
click at [1138, 541] on button "Submit" at bounding box center [1129, 531] width 113 height 32
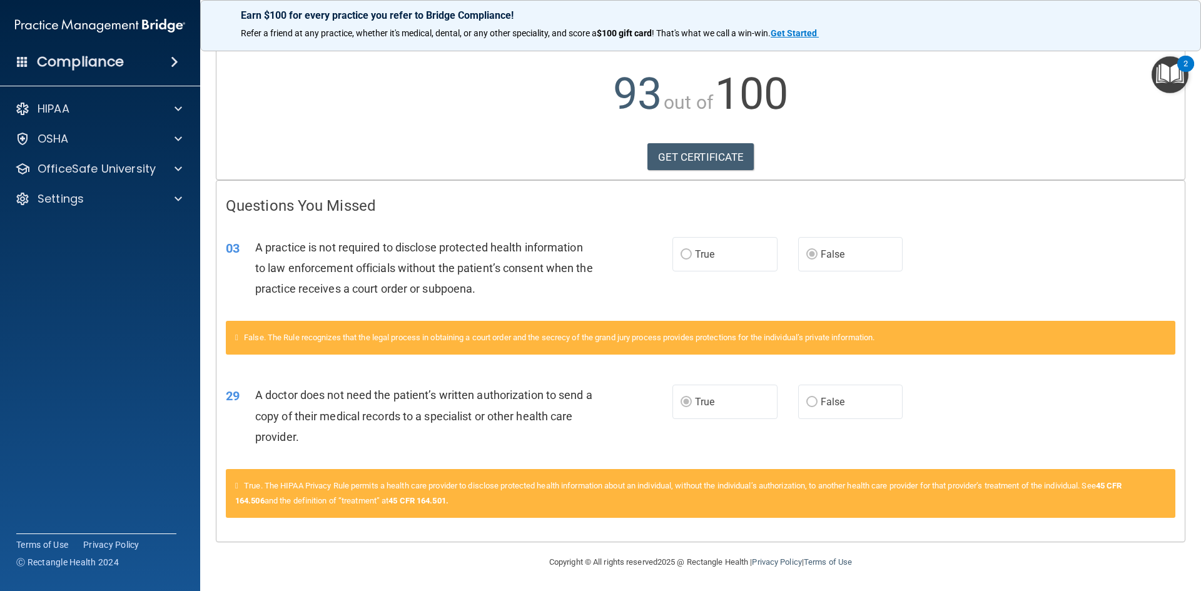
scroll to position [116, 0]
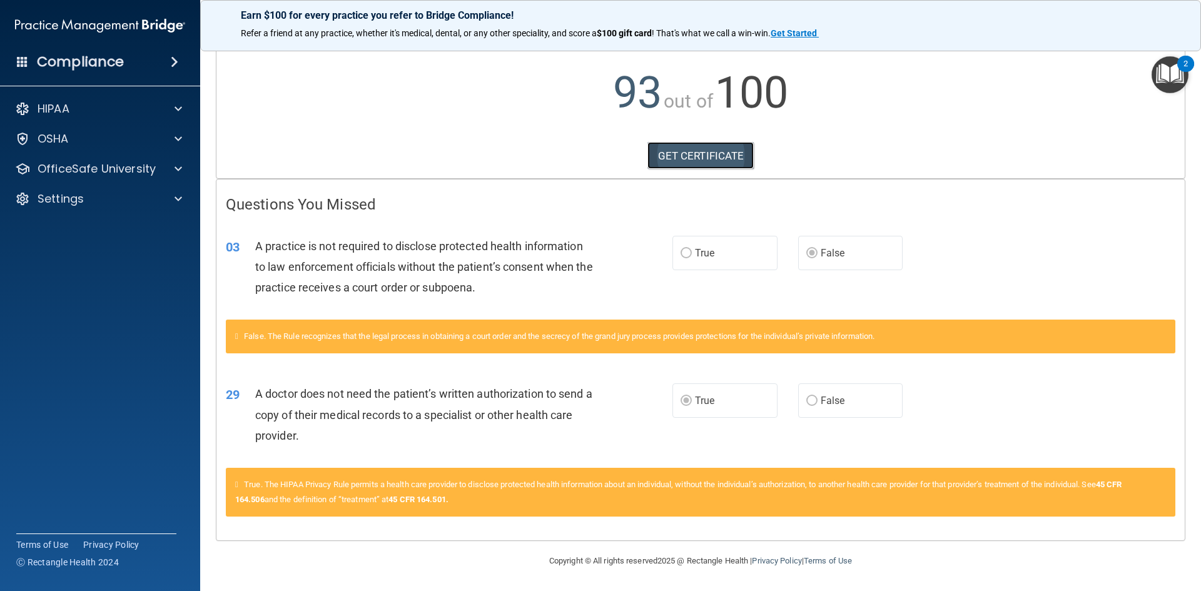
click at [691, 150] on link "GET CERTIFICATE" at bounding box center [700, 156] width 107 height 28
click at [173, 169] on div at bounding box center [176, 168] width 31 height 15
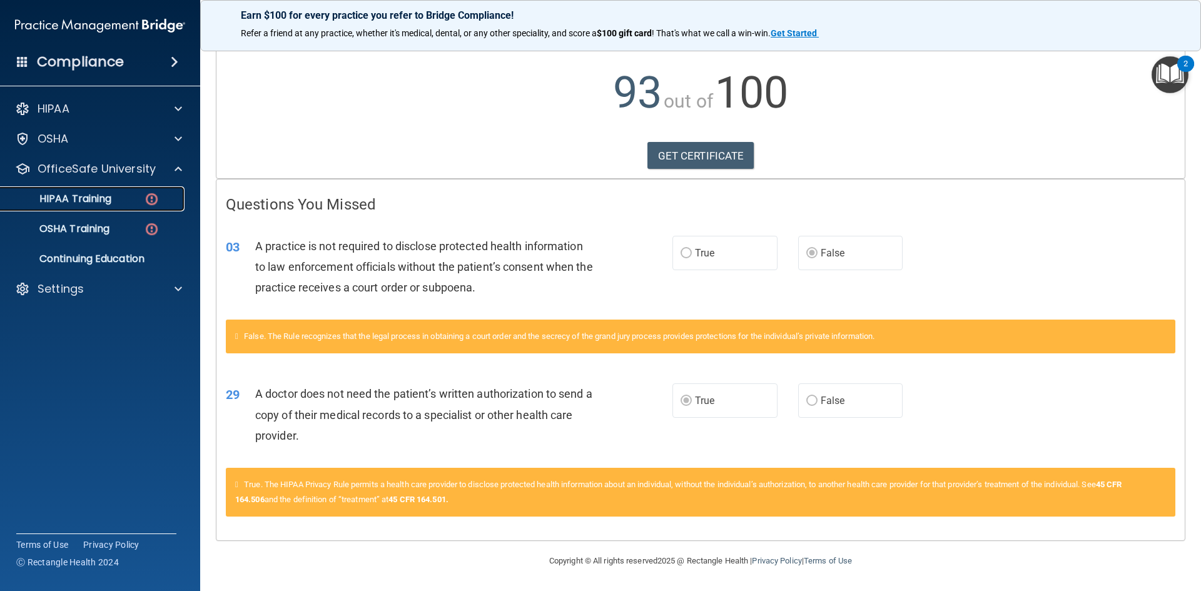
click at [153, 198] on img at bounding box center [152, 199] width 16 height 16
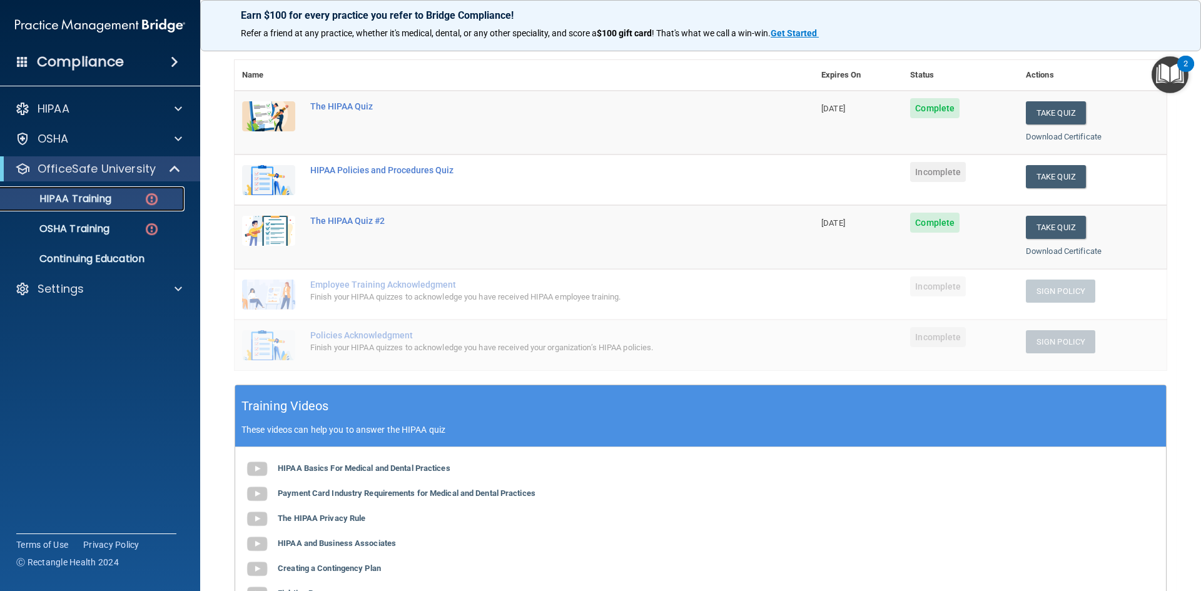
scroll to position [124, 0]
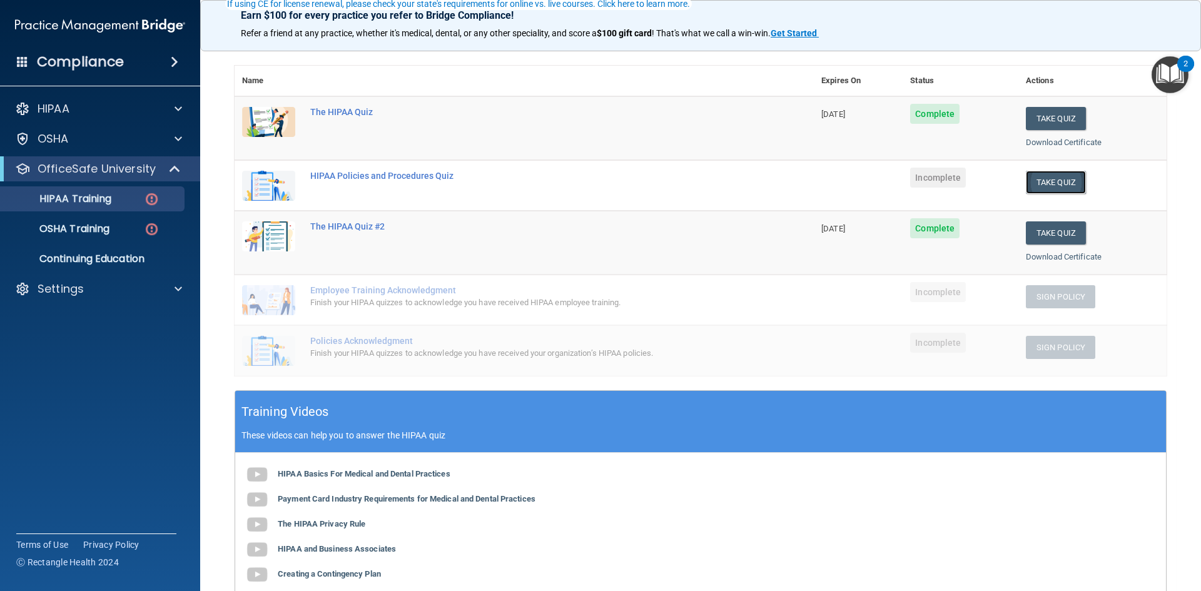
click at [1044, 177] on button "Take Quiz" at bounding box center [1056, 182] width 60 height 23
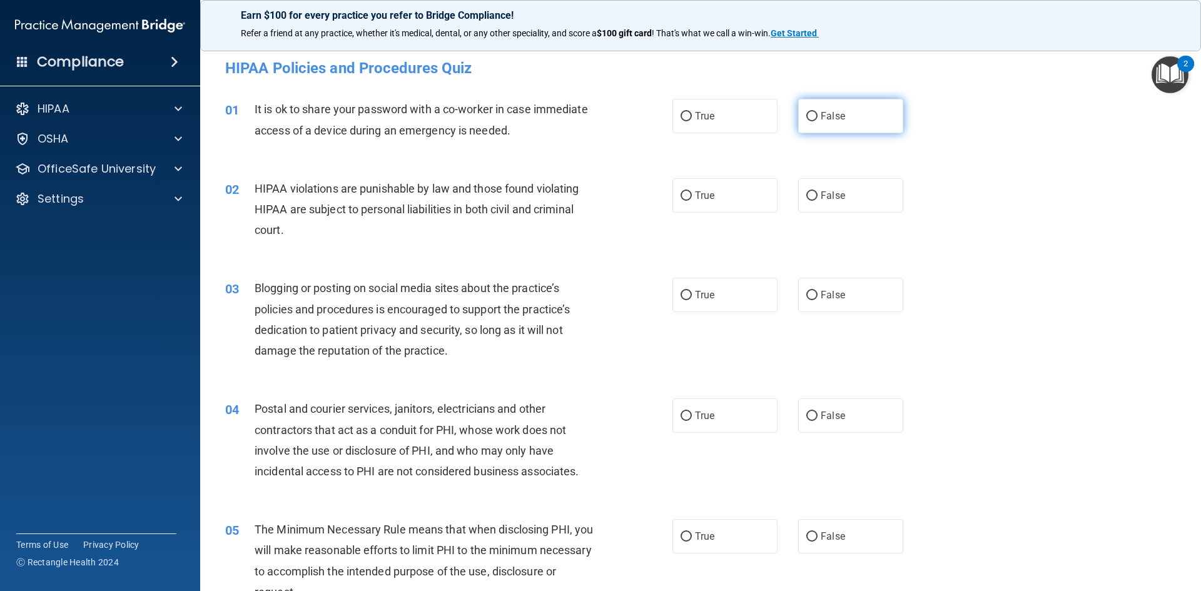
click at [821, 114] on span "False" at bounding box center [833, 116] width 24 height 12
click at [818, 114] on input "False" at bounding box center [811, 116] width 11 height 9
radio input "true"
click at [447, 138] on div "It is ok to share your password with a co-worker in case immediate access of a …" at bounding box center [430, 119] width 350 height 41
click at [449, 124] on span "It is ok to share your password with a co-worker in case immediate access of a …" at bounding box center [421, 120] width 333 height 34
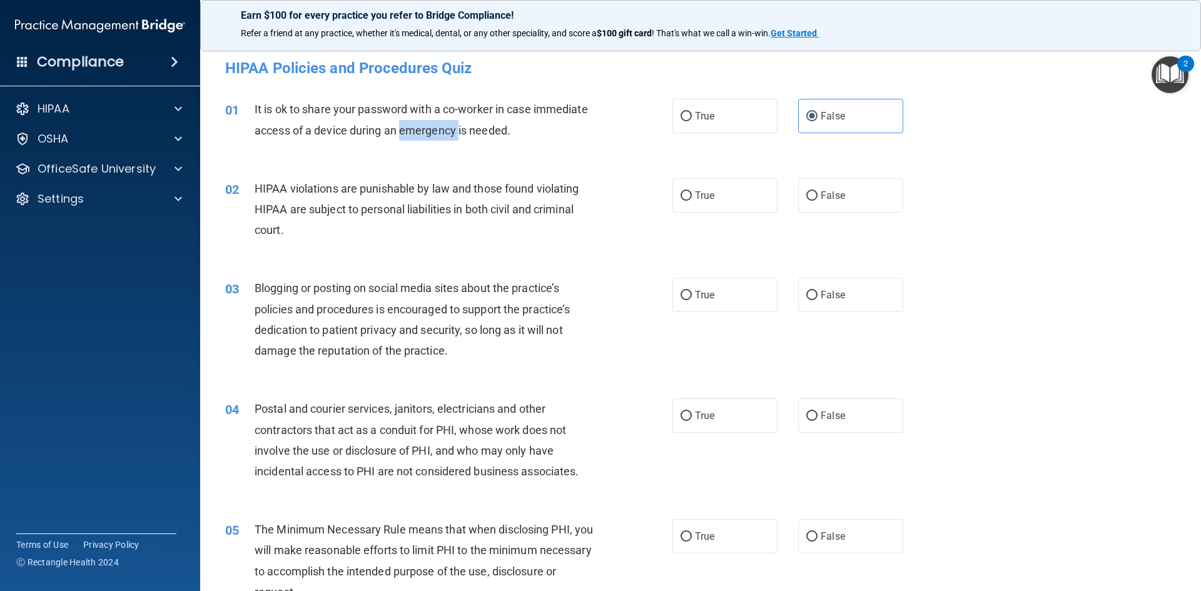
click at [449, 124] on span "It is ok to share your password with a co-worker in case immediate access of a …" at bounding box center [421, 120] width 333 height 34
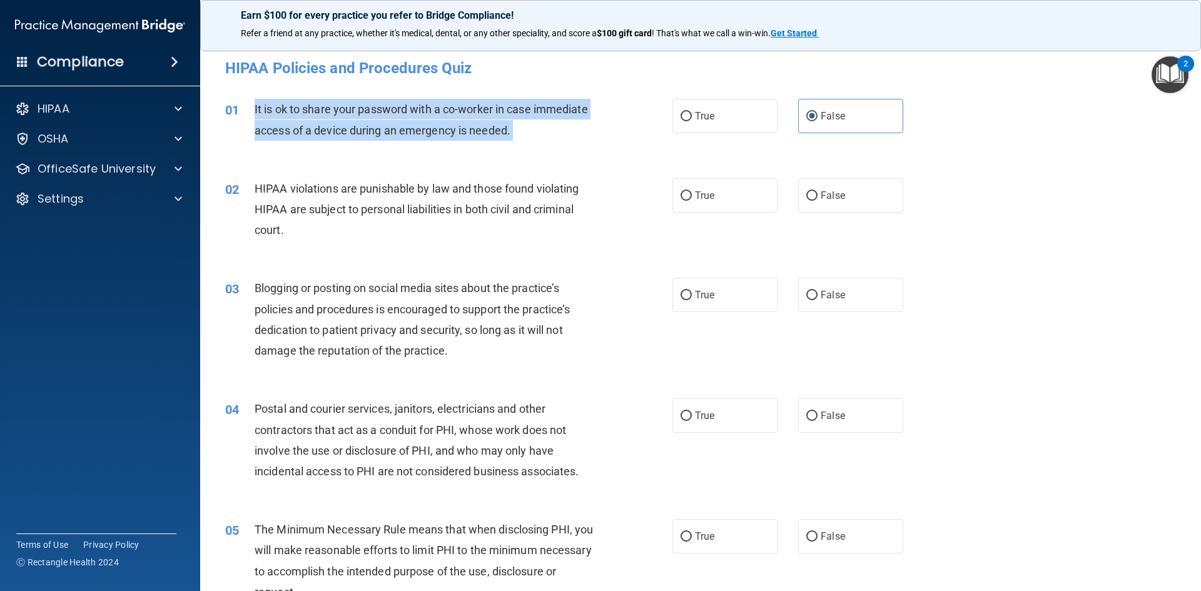
click at [449, 124] on span "It is ok to share your password with a co-worker in case immediate access of a …" at bounding box center [421, 120] width 333 height 34
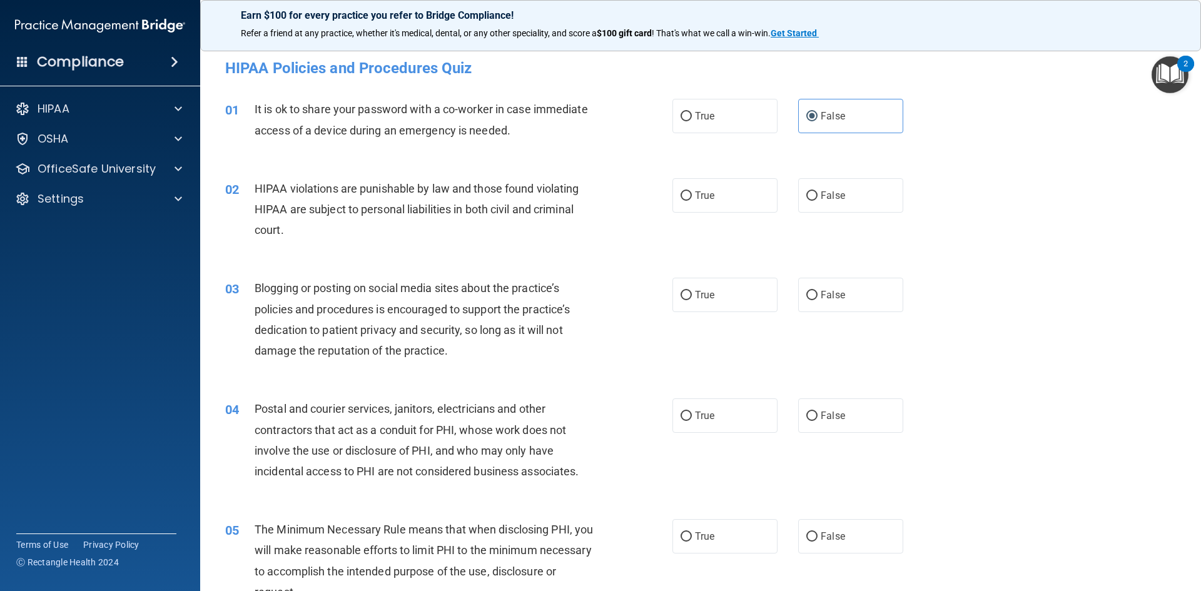
click at [435, 169] on div "02 HIPAA violations are punishable by law and those found violating HIPAA are s…" at bounding box center [701, 213] width 970 height 100
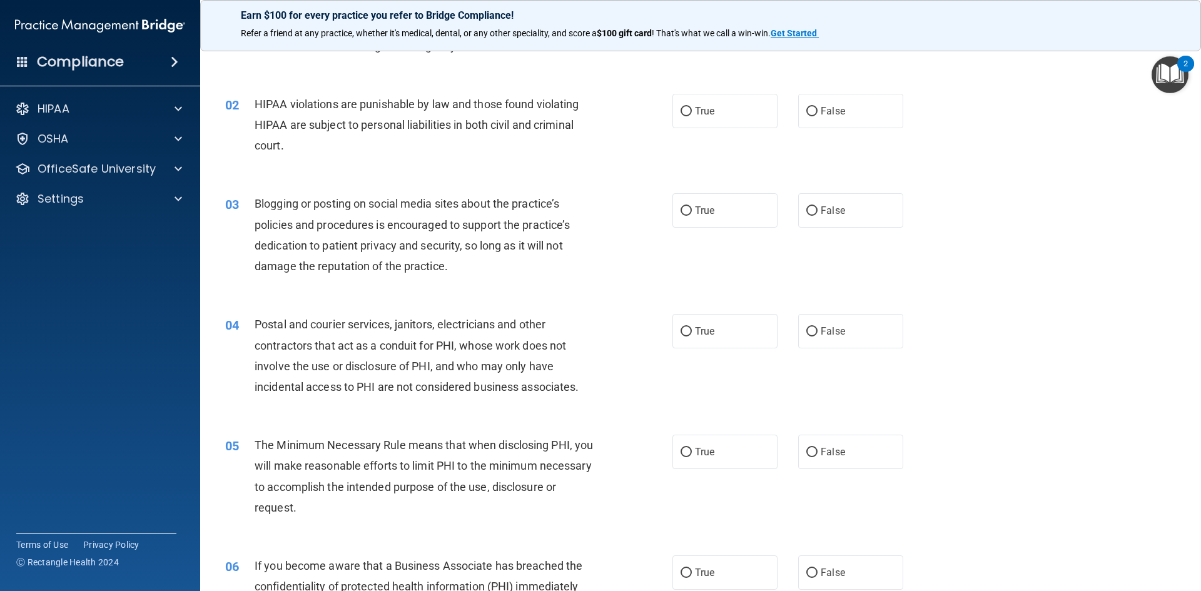
scroll to position [63, 0]
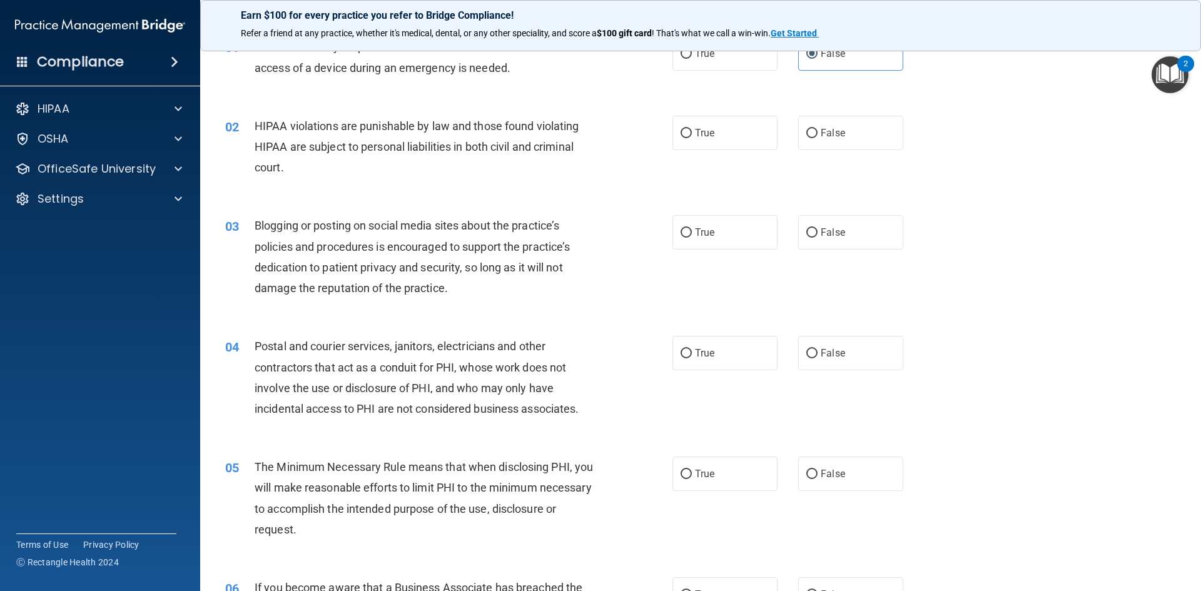
click at [344, 146] on span "HIPAA violations are punishable by law and those found violating HIPAA are subj…" at bounding box center [417, 146] width 324 height 54
click at [878, 125] on label "False" at bounding box center [850, 133] width 105 height 34
click at [818, 129] on input "False" at bounding box center [811, 133] width 11 height 9
radio input "true"
click at [723, 136] on label "True" at bounding box center [725, 133] width 105 height 34
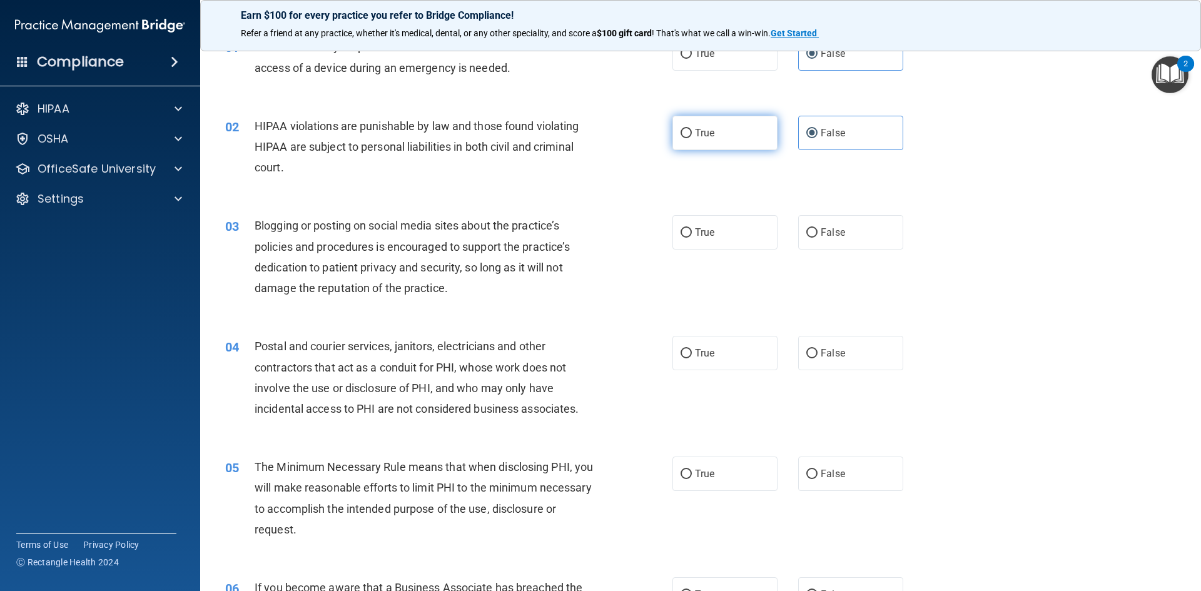
click at [692, 136] on input "True" at bounding box center [686, 133] width 11 height 9
radio input "true"
radio input "false"
click at [452, 145] on span "HIPAA violations are punishable by law and those found violating HIPAA are subj…" at bounding box center [417, 146] width 324 height 54
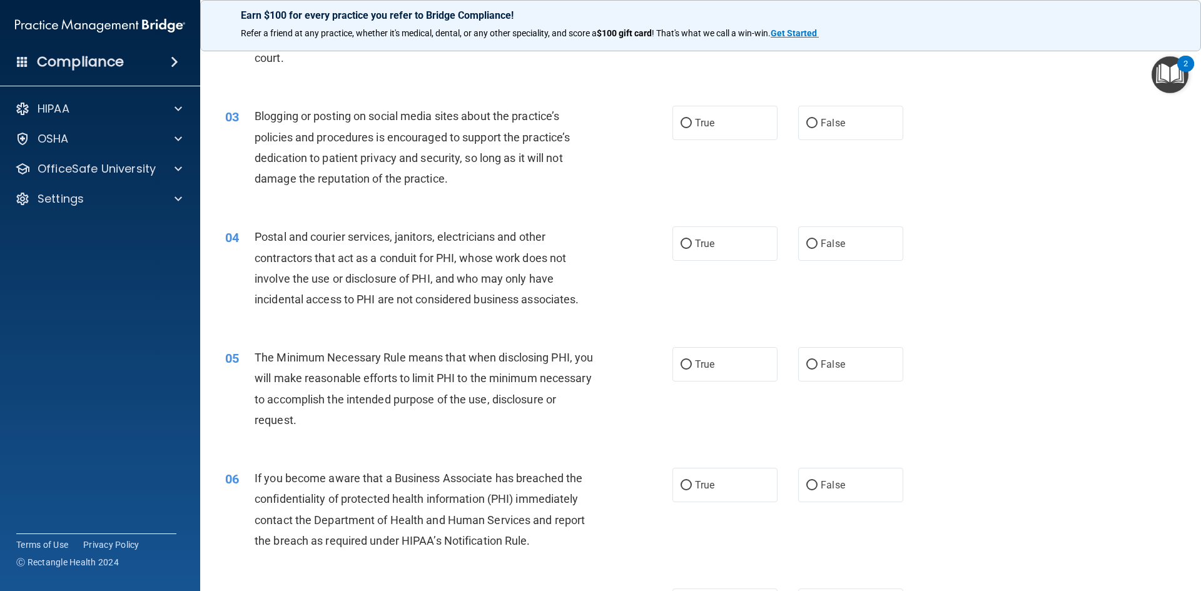
scroll to position [188, 0]
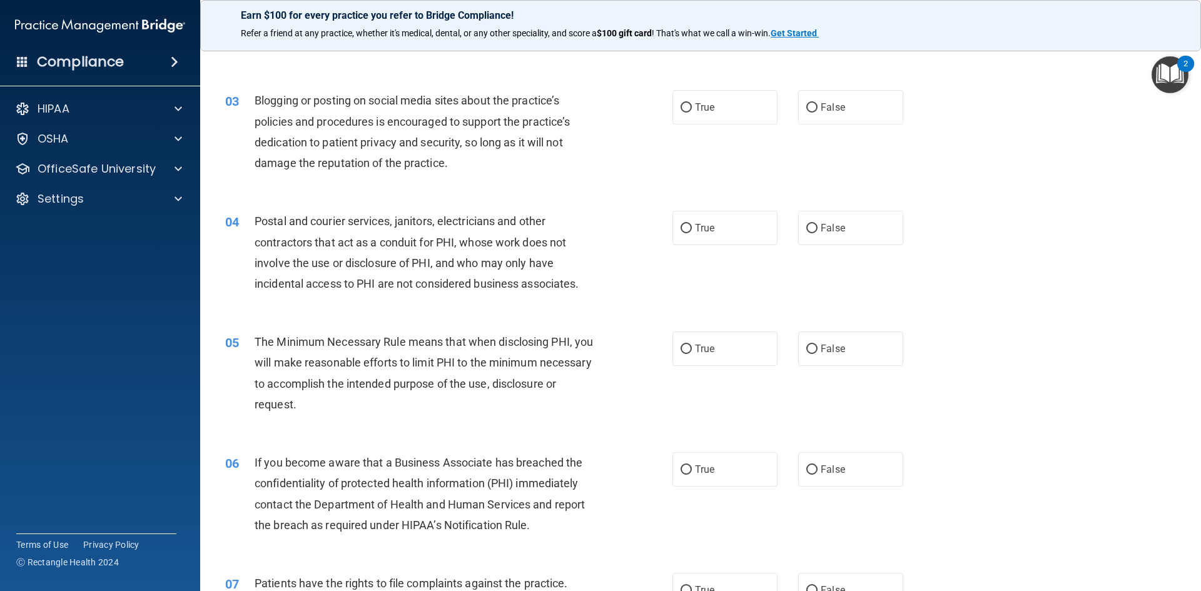
click at [457, 137] on span "Blogging or posting on social media sites about the practice’s policies and pro…" at bounding box center [412, 132] width 315 height 76
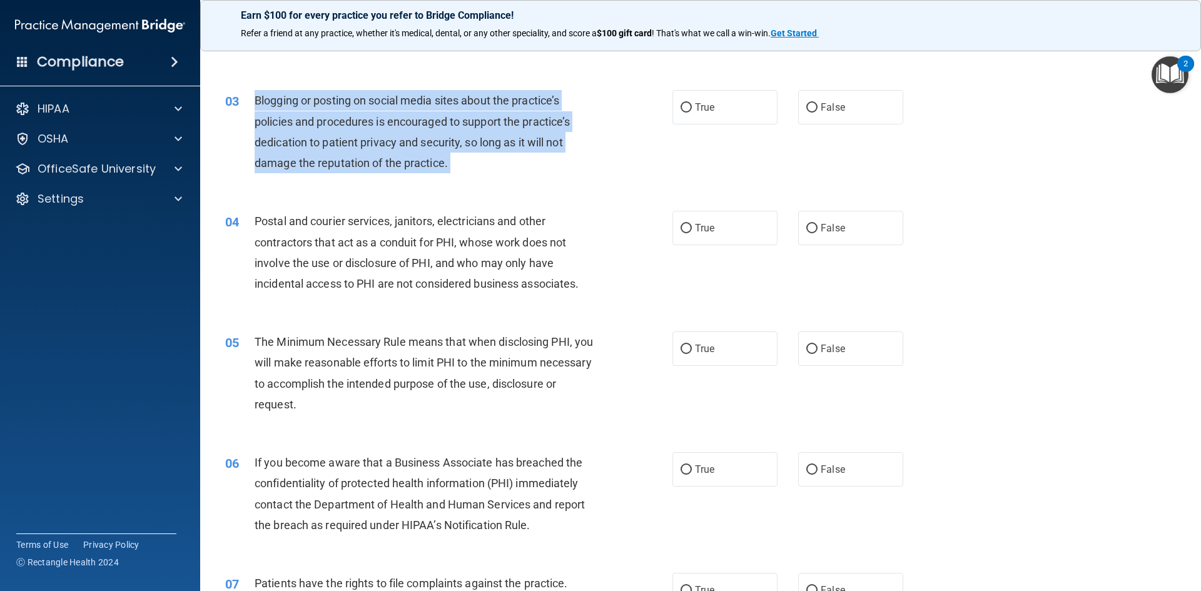
click at [457, 137] on span "Blogging or posting on social media sites about the practice’s policies and pro…" at bounding box center [412, 132] width 315 height 76
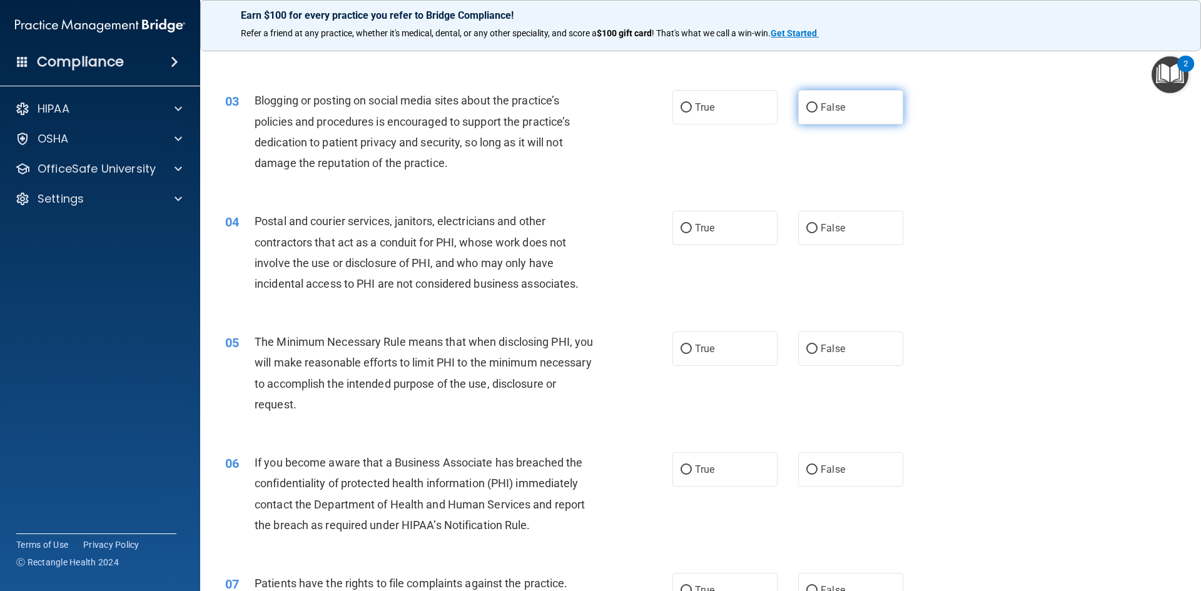
click at [828, 110] on span "False" at bounding box center [833, 107] width 24 height 12
click at [818, 110] on input "False" at bounding box center [811, 107] width 11 height 9
radio input "true"
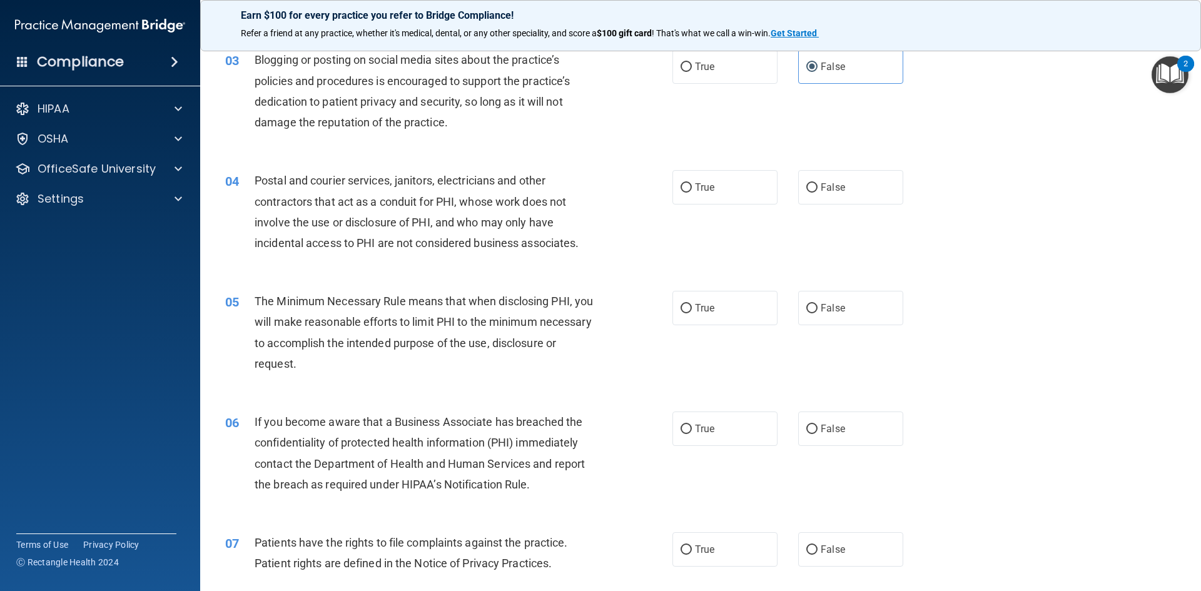
scroll to position [250, 0]
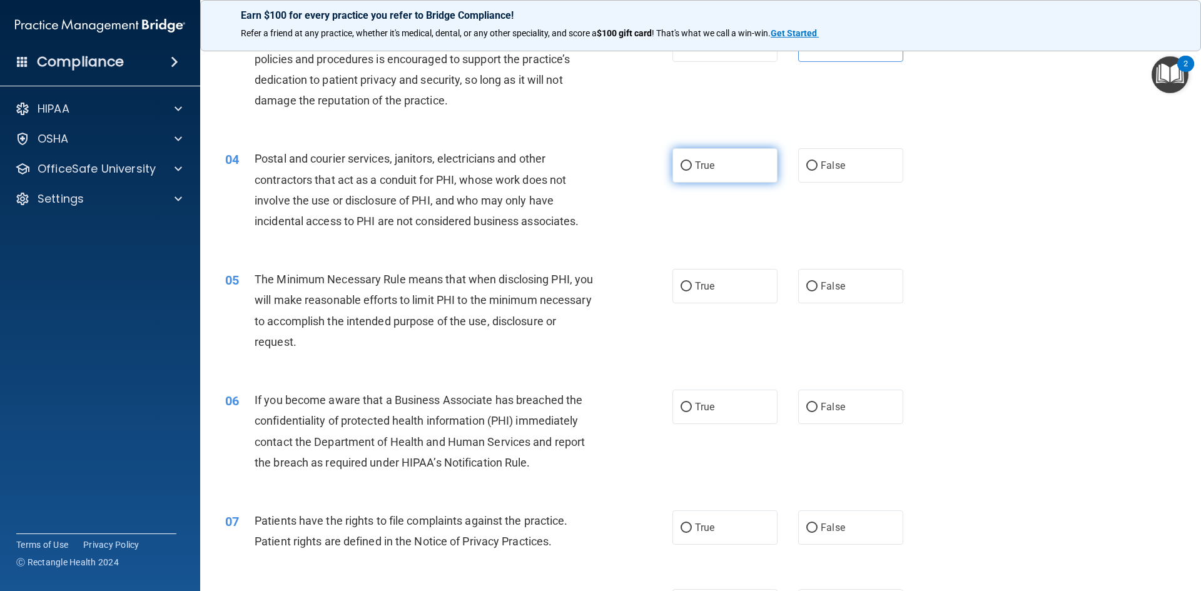
click at [731, 180] on label "True" at bounding box center [725, 165] width 105 height 34
click at [692, 171] on input "True" at bounding box center [686, 165] width 11 height 9
radio input "true"
click at [381, 208] on div "Postal and courier services, janitors, electricians and other contractors that …" at bounding box center [430, 189] width 350 height 83
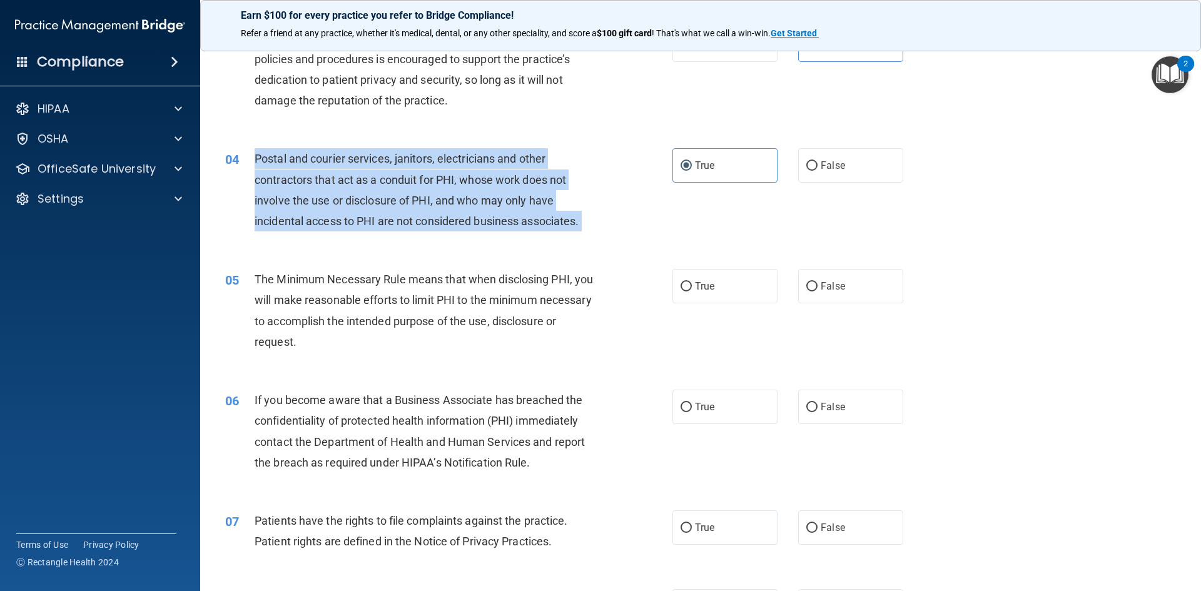
click at [381, 208] on div "Postal and courier services, janitors, electricians and other contractors that …" at bounding box center [430, 189] width 350 height 83
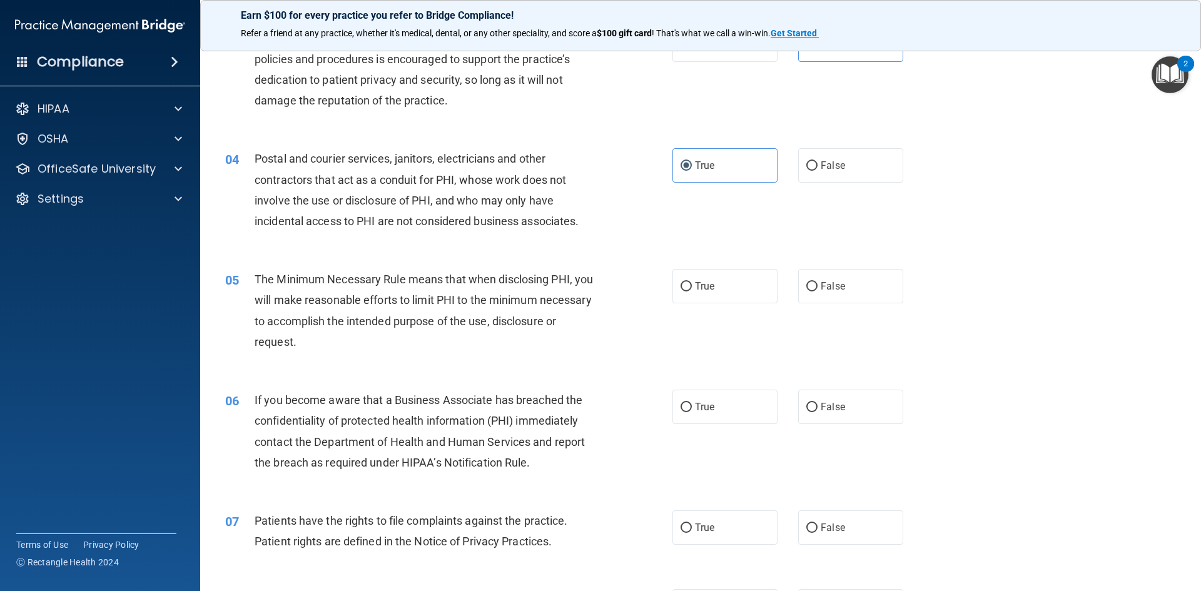
click at [348, 303] on span "The Minimum Necessary Rule means that when disclosing PHI, you will make reason…" at bounding box center [424, 311] width 338 height 76
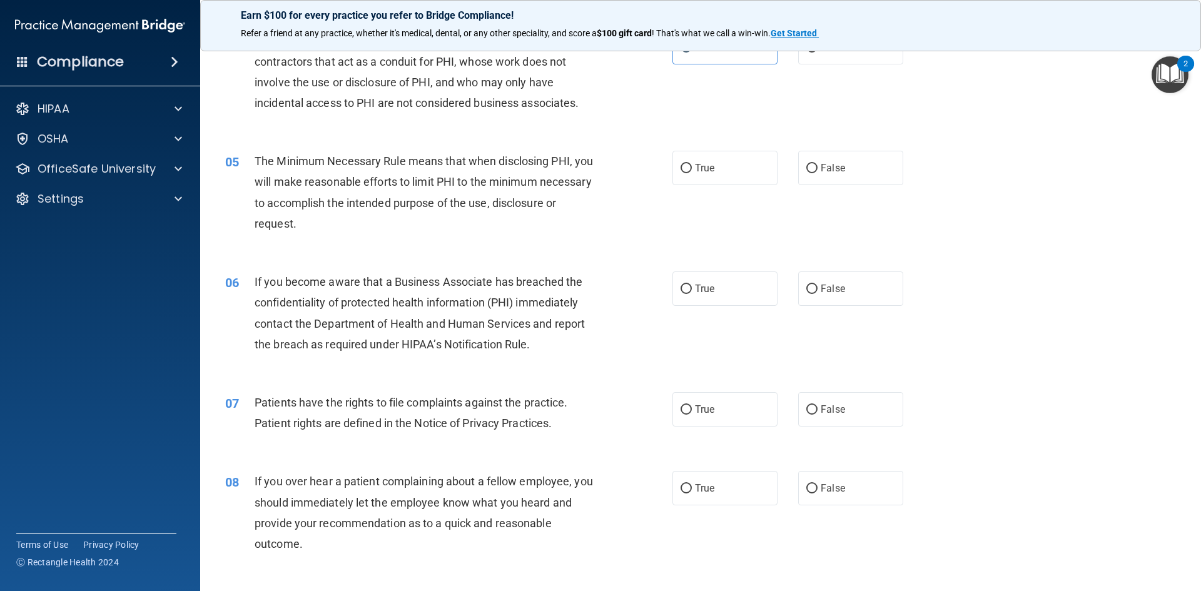
scroll to position [375, 0]
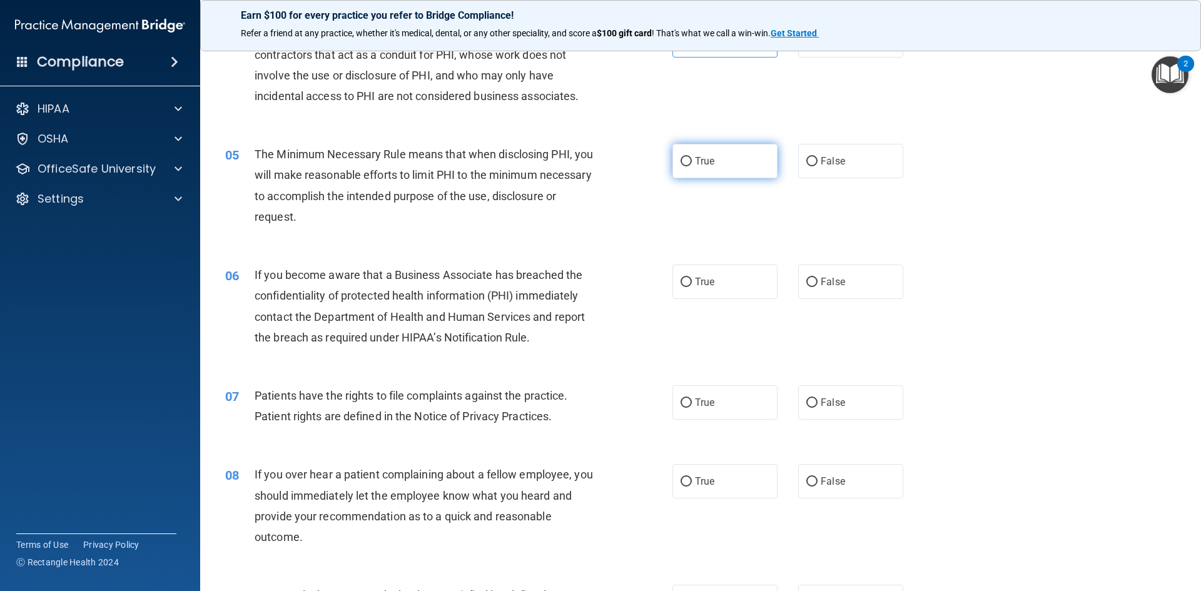
click at [689, 158] on label "True" at bounding box center [725, 161] width 105 height 34
click at [689, 158] on input "True" at bounding box center [686, 161] width 11 height 9
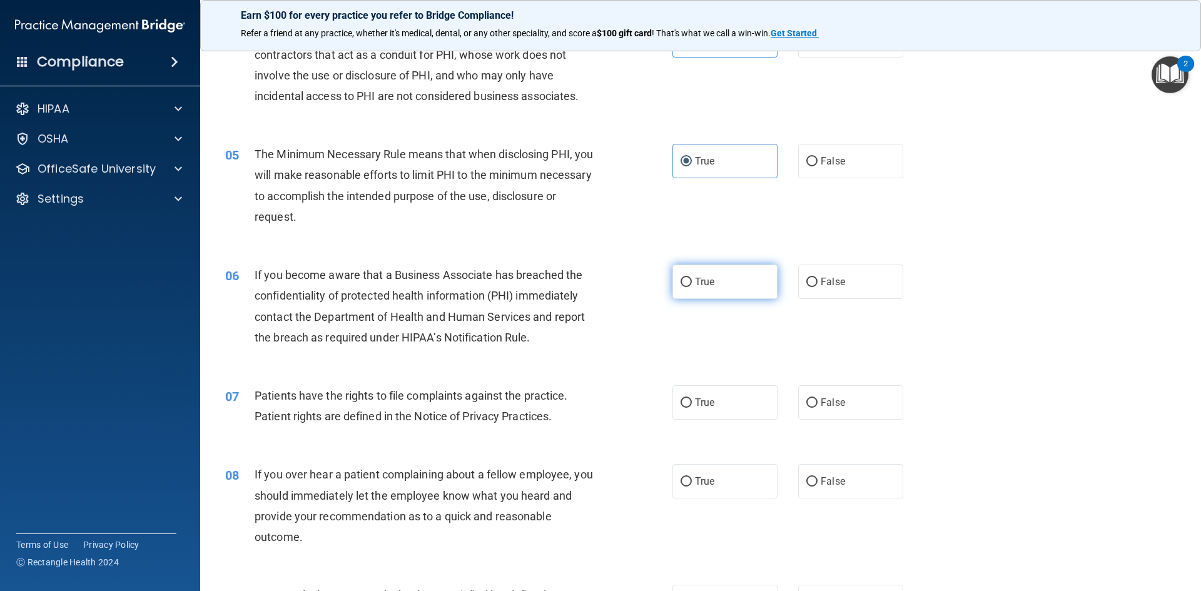
click at [741, 273] on label "True" at bounding box center [725, 282] width 105 height 34
click at [692, 278] on input "True" at bounding box center [686, 282] width 11 height 9
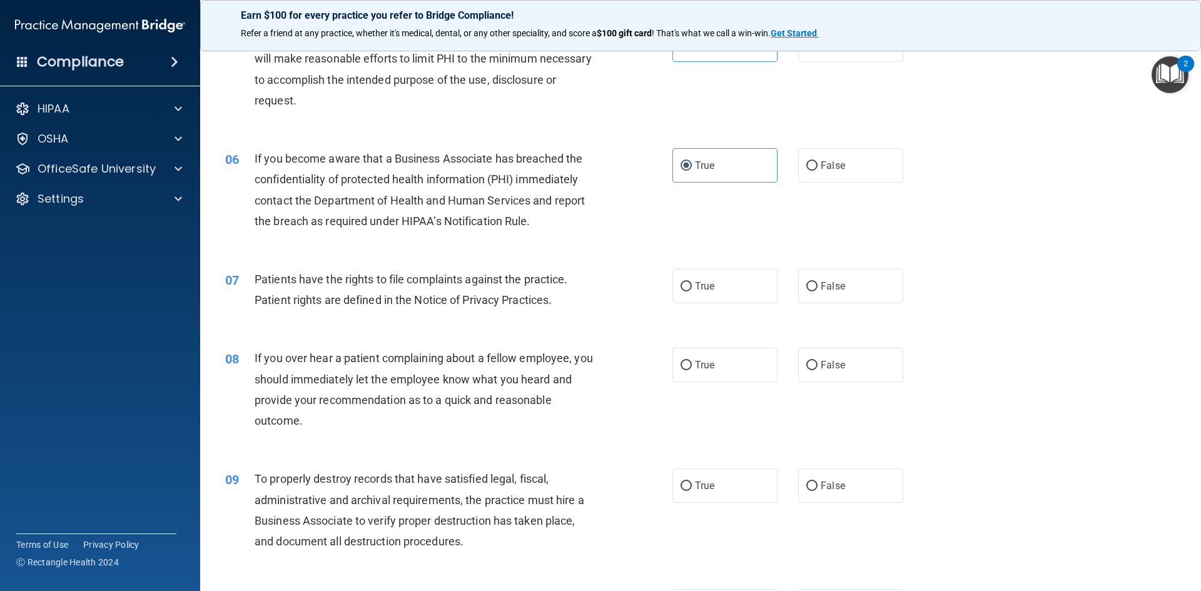
scroll to position [563, 0]
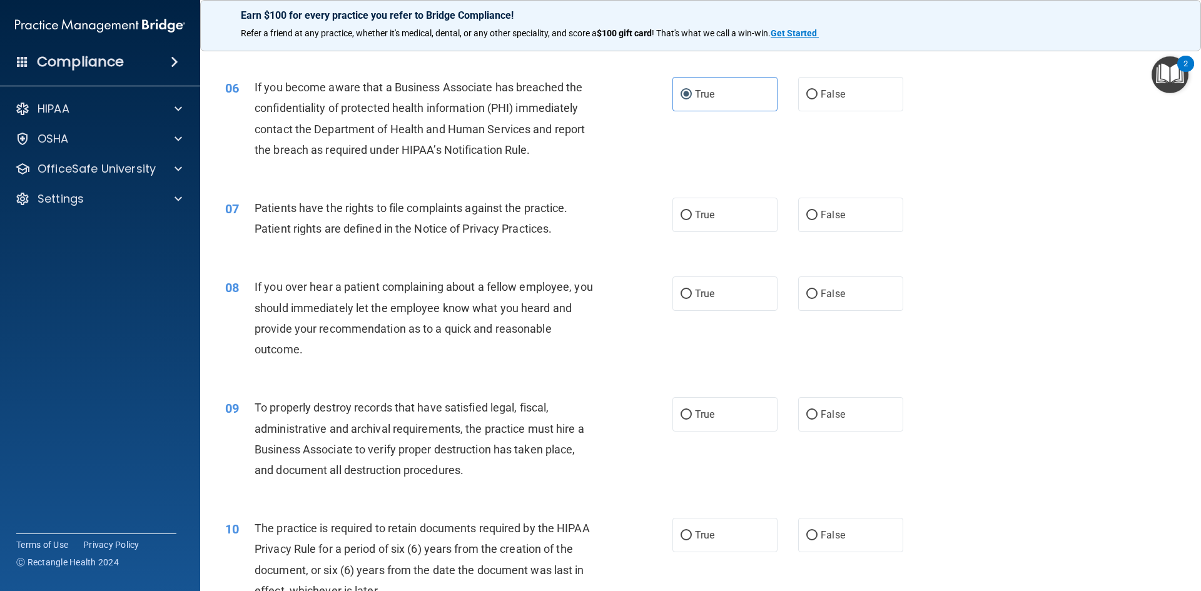
click at [395, 226] on span "Patients have the rights to file complaints against the practice. Patient right…" at bounding box center [411, 218] width 313 height 34
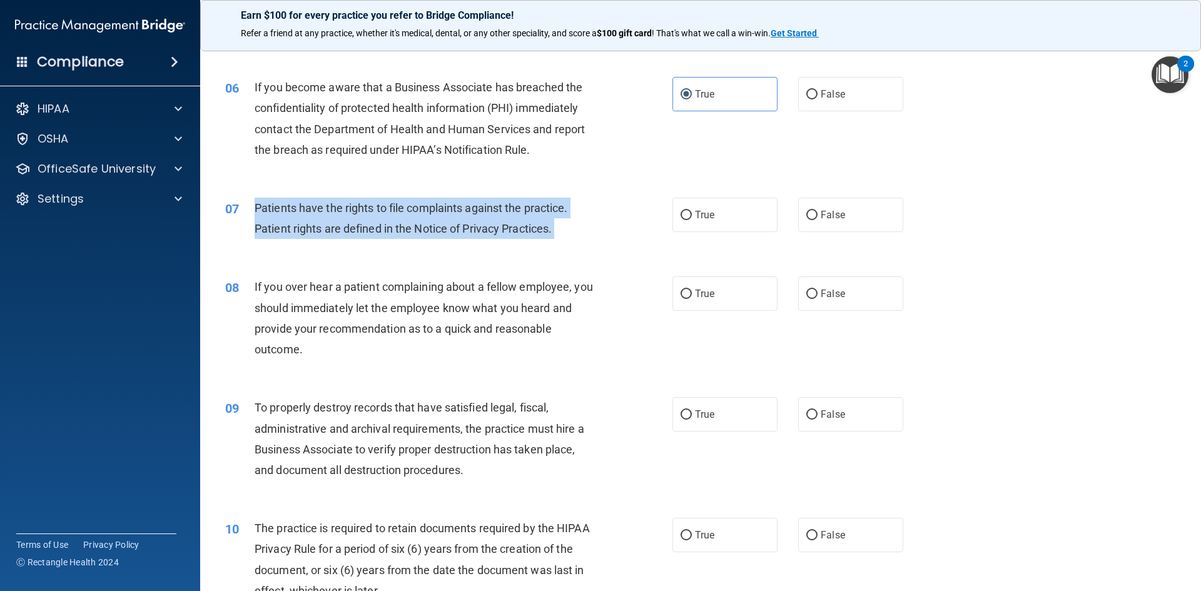
click at [395, 226] on span "Patients have the rights to file complaints against the practice. Patient right…" at bounding box center [411, 218] width 313 height 34
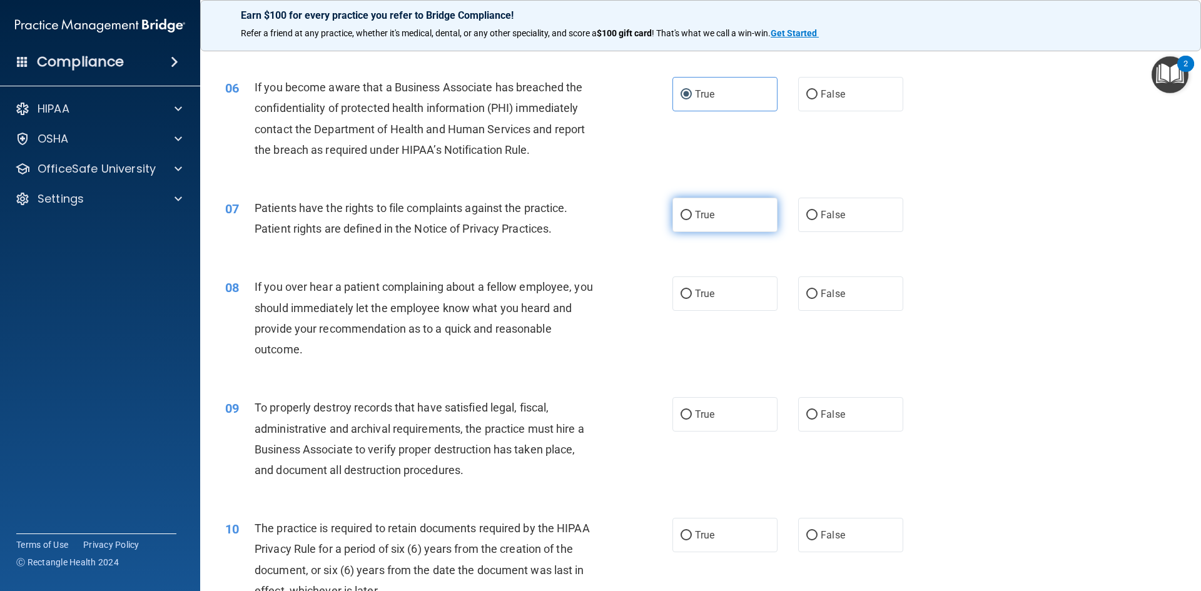
click at [711, 208] on label "True" at bounding box center [725, 215] width 105 height 34
click at [692, 211] on input "True" at bounding box center [686, 215] width 11 height 9
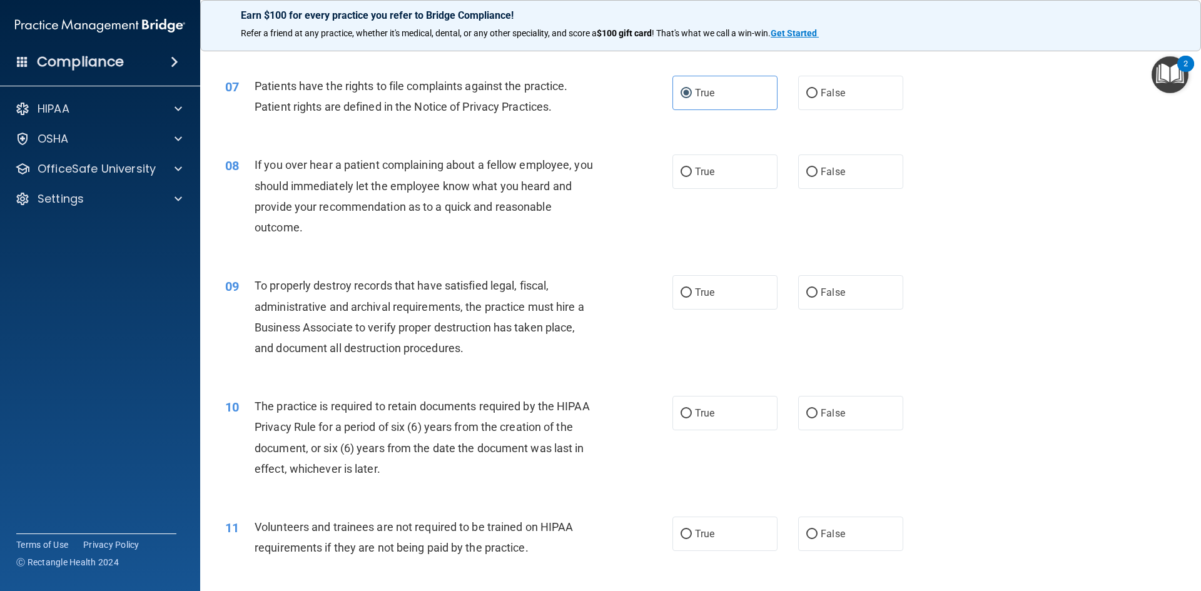
scroll to position [688, 0]
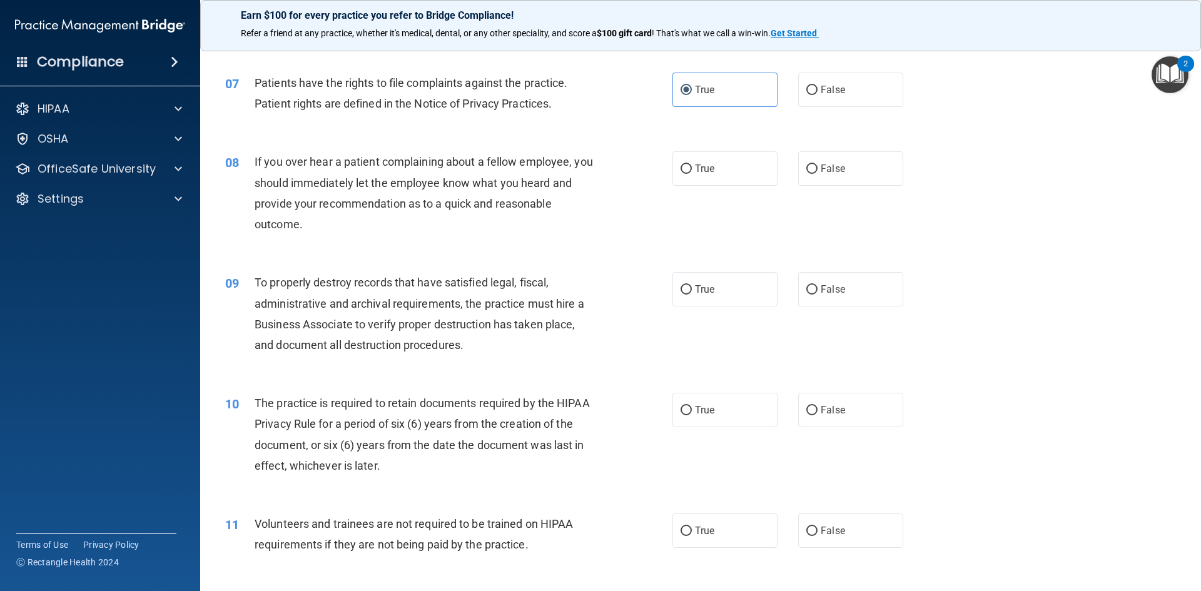
click at [443, 186] on span "If you over hear a patient complaining about a fellow employee, you should imme…" at bounding box center [424, 193] width 338 height 76
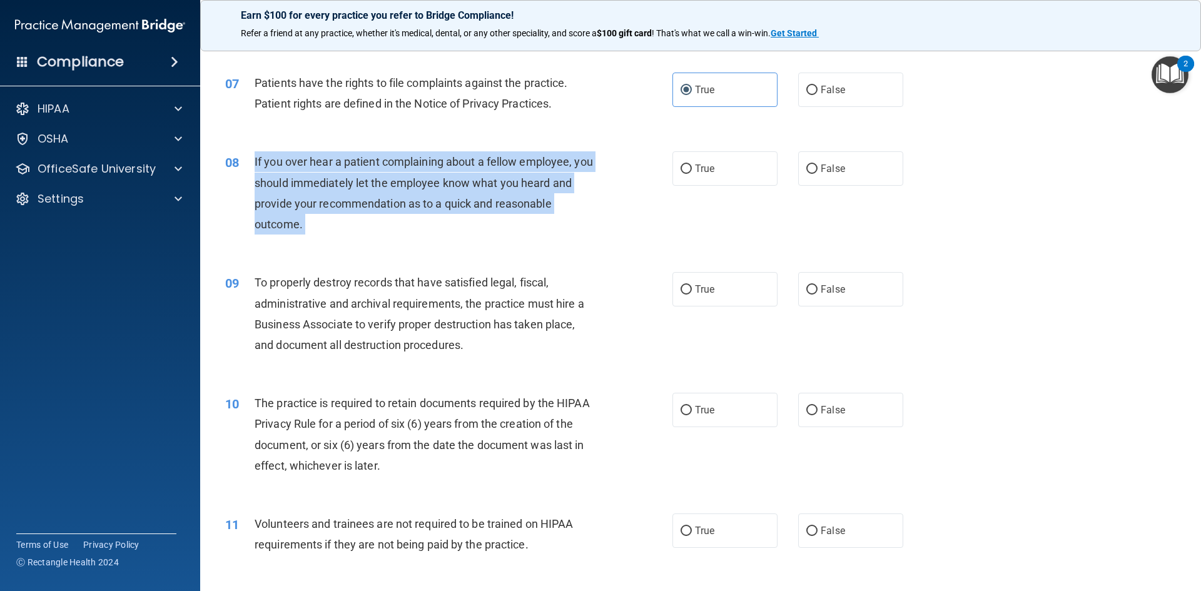
click at [443, 186] on span "If you over hear a patient complaining about a fellow employee, you should imme…" at bounding box center [424, 193] width 338 height 76
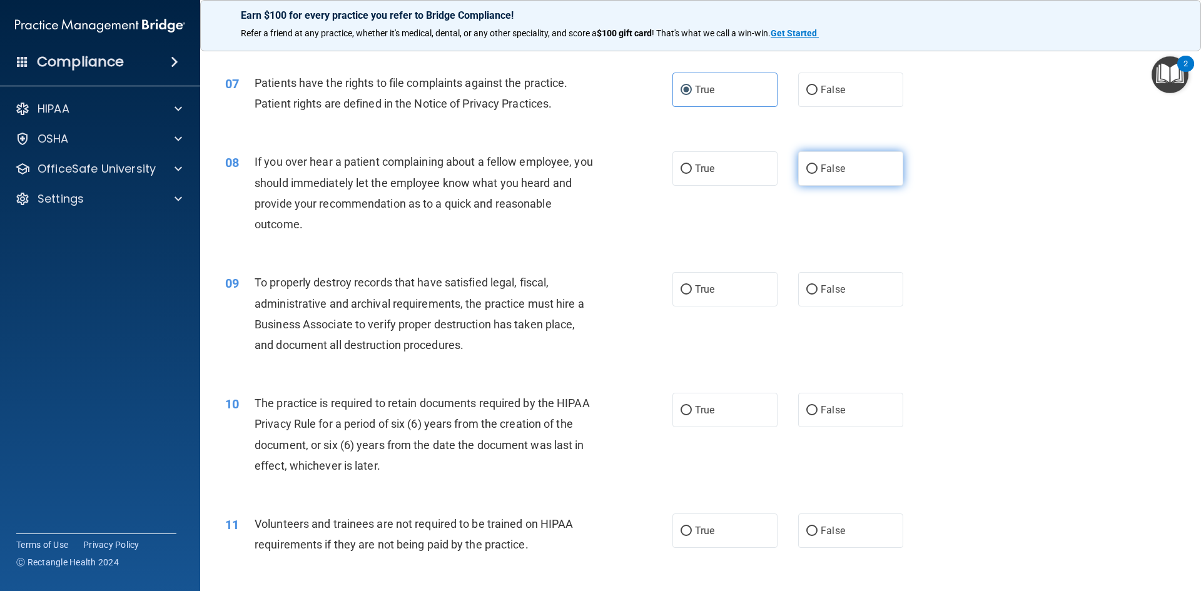
click at [828, 159] on label "False" at bounding box center [850, 168] width 105 height 34
click at [818, 165] on input "False" at bounding box center [811, 169] width 11 height 9
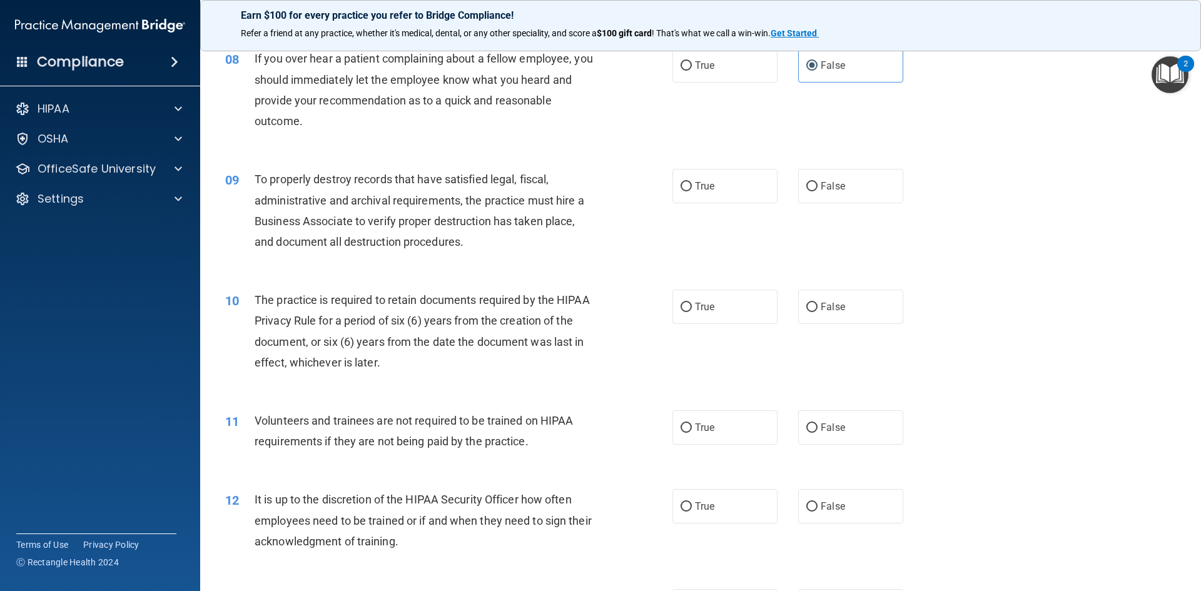
scroll to position [813, 0]
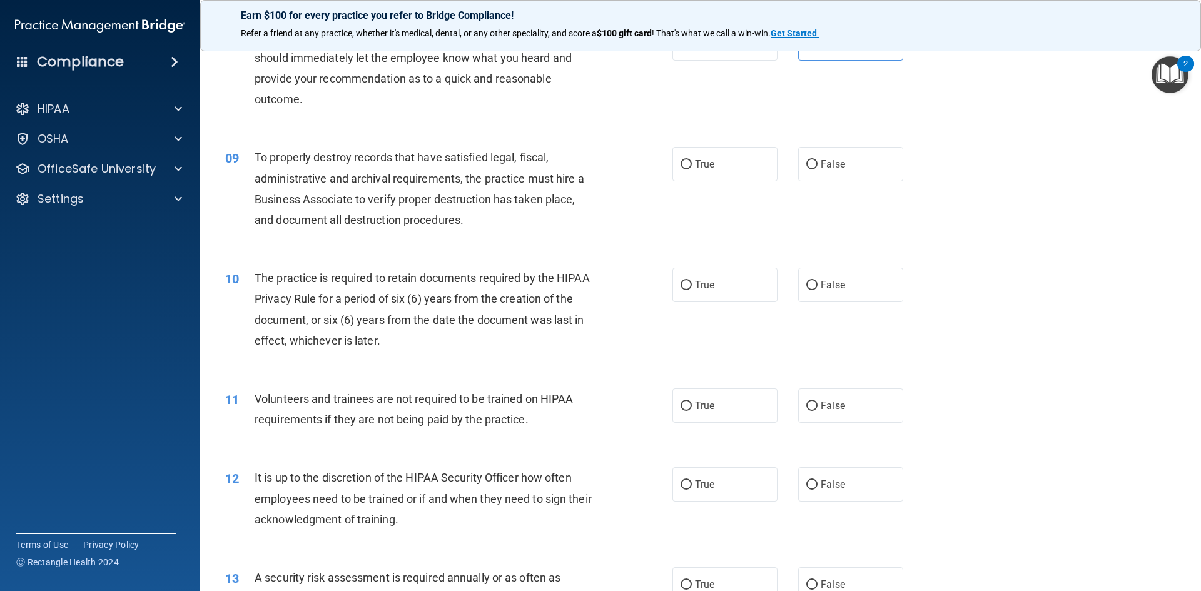
click at [370, 220] on span "To properly destroy records that have satisfied legal, fiscal, administrative a…" at bounding box center [420, 189] width 330 height 76
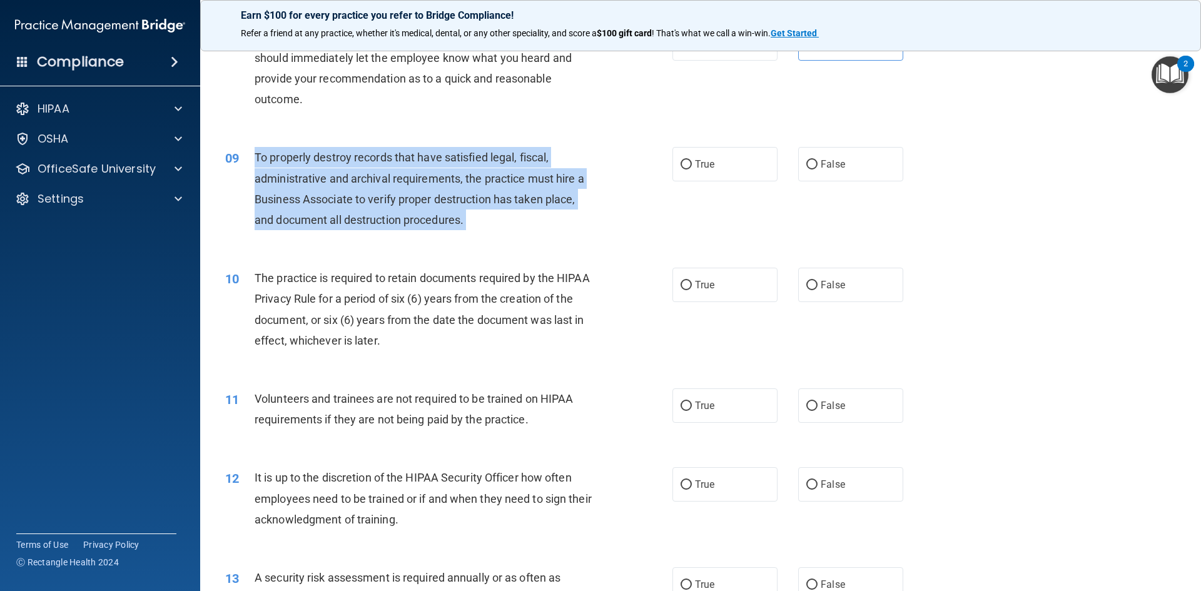
click at [370, 220] on span "To properly destroy records that have satisfied legal, fiscal, administrative a…" at bounding box center [420, 189] width 330 height 76
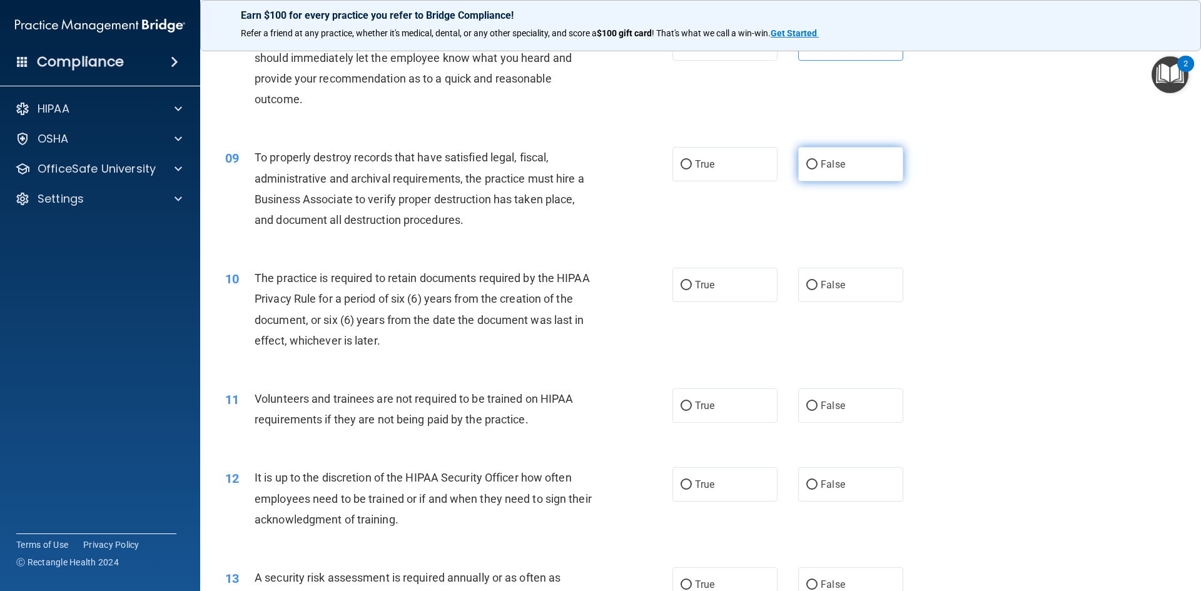
click at [841, 166] on label "False" at bounding box center [850, 164] width 105 height 34
click at [818, 166] on input "False" at bounding box center [811, 164] width 11 height 9
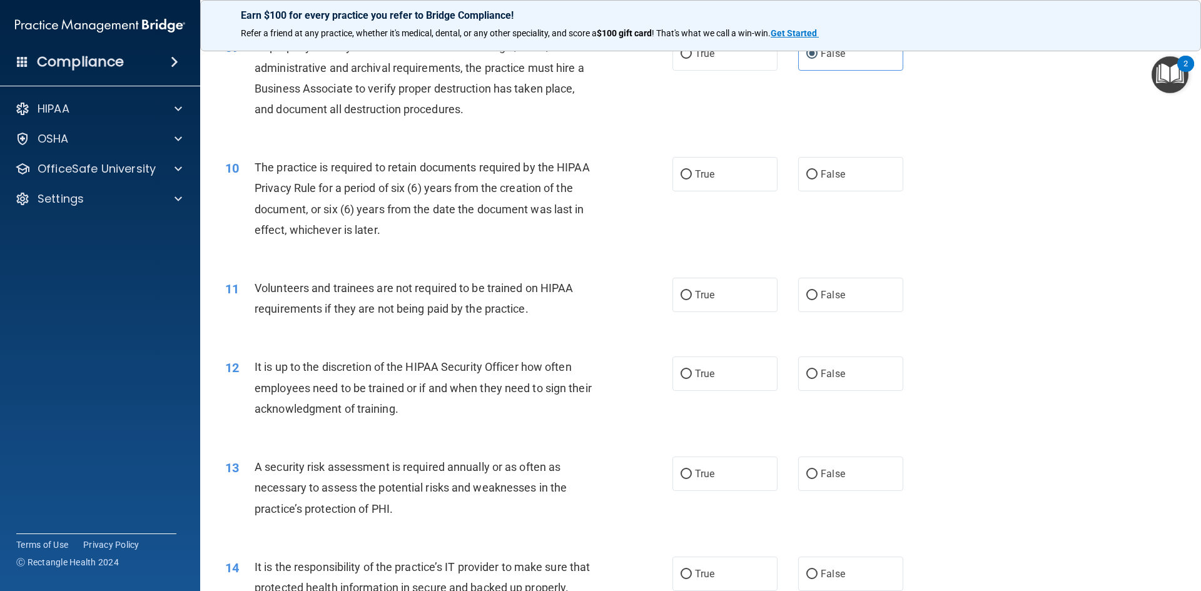
scroll to position [938, 0]
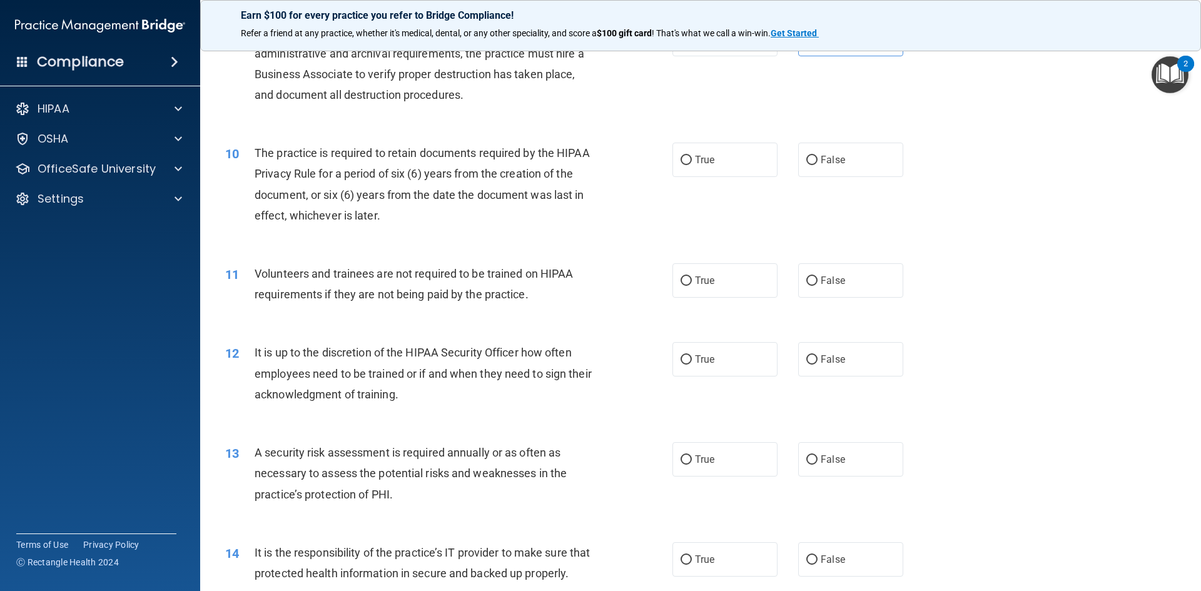
click at [331, 181] on div "The practice is required to retain documents required by the HIPAA Privacy Rule…" at bounding box center [430, 184] width 350 height 83
click at [461, 171] on span "The practice is required to retain documents required by the HIPAA Privacy Rule…" at bounding box center [422, 184] width 335 height 76
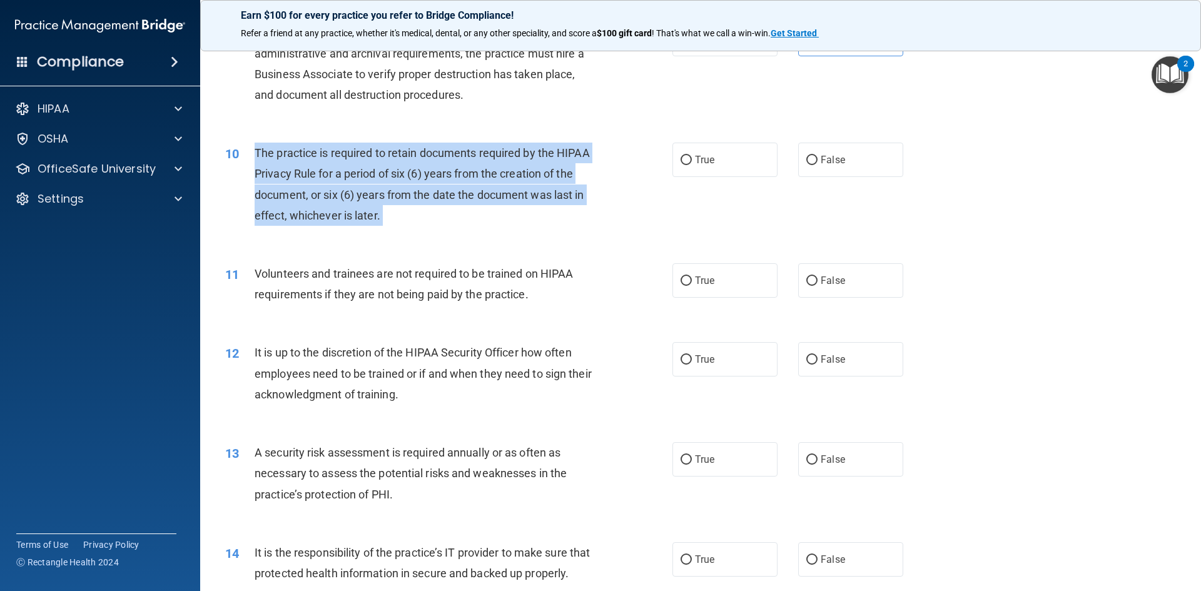
click at [461, 171] on span "The practice is required to retain documents required by the HIPAA Privacy Rule…" at bounding box center [422, 184] width 335 height 76
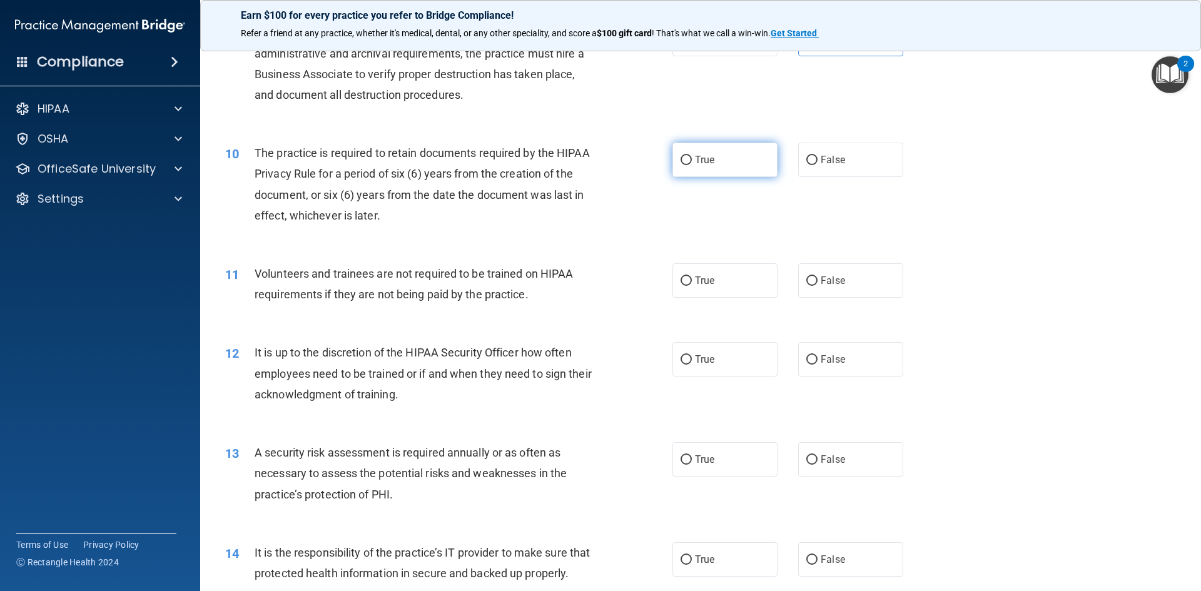
click at [719, 160] on label "True" at bounding box center [725, 160] width 105 height 34
click at [692, 160] on input "True" at bounding box center [686, 160] width 11 height 9
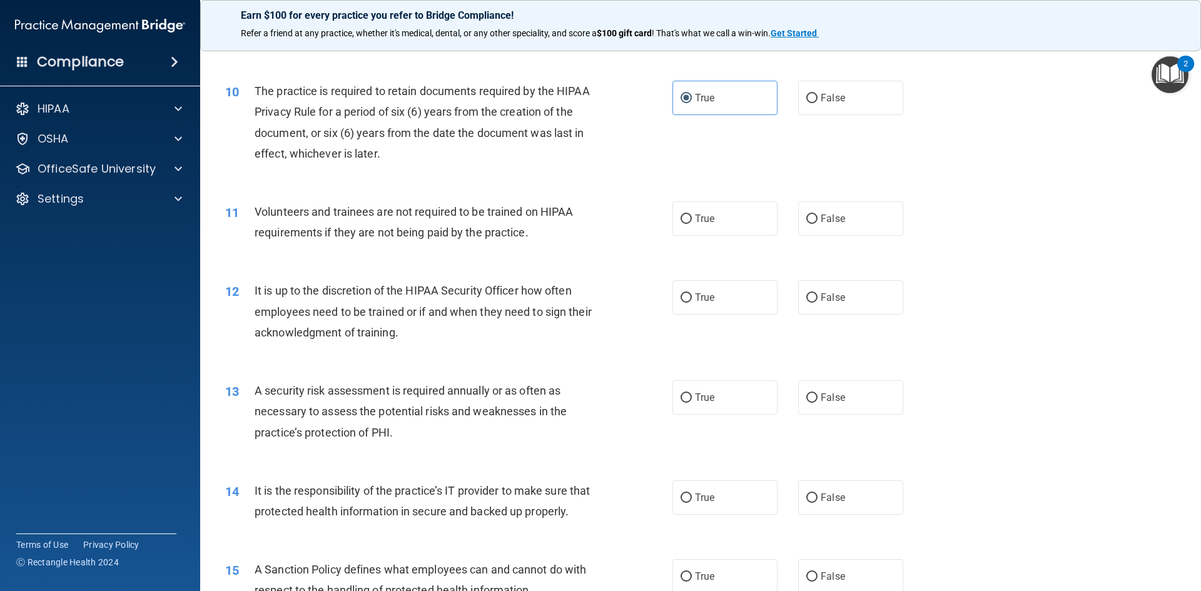
scroll to position [1001, 0]
click at [853, 218] on label "False" at bounding box center [850, 218] width 105 height 34
click at [818, 218] on input "False" at bounding box center [811, 218] width 11 height 9
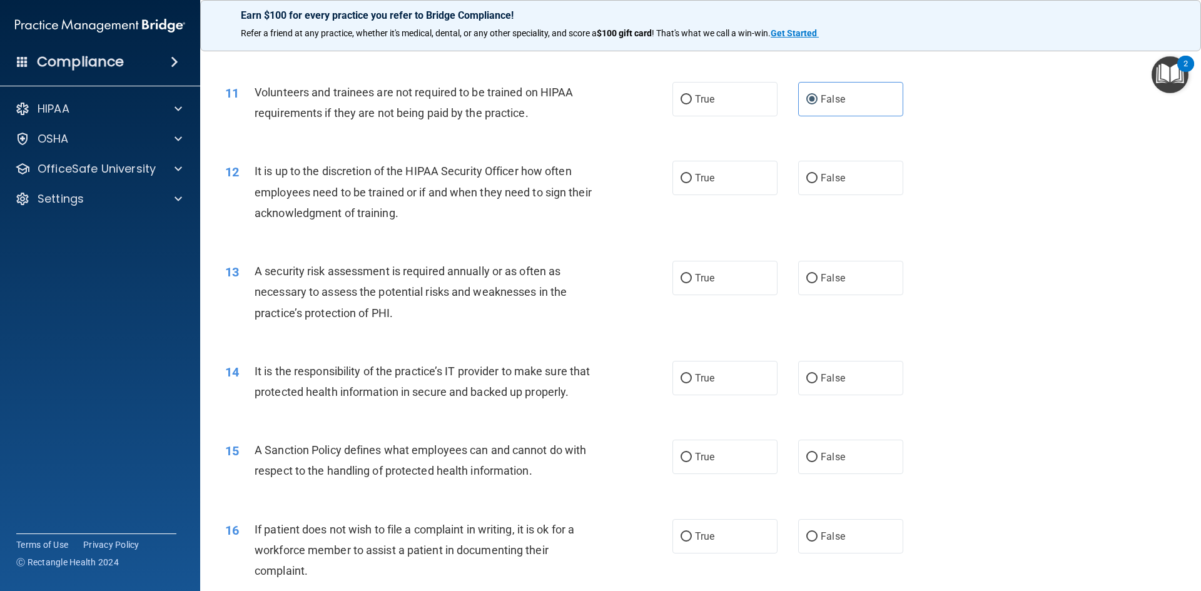
scroll to position [1126, 0]
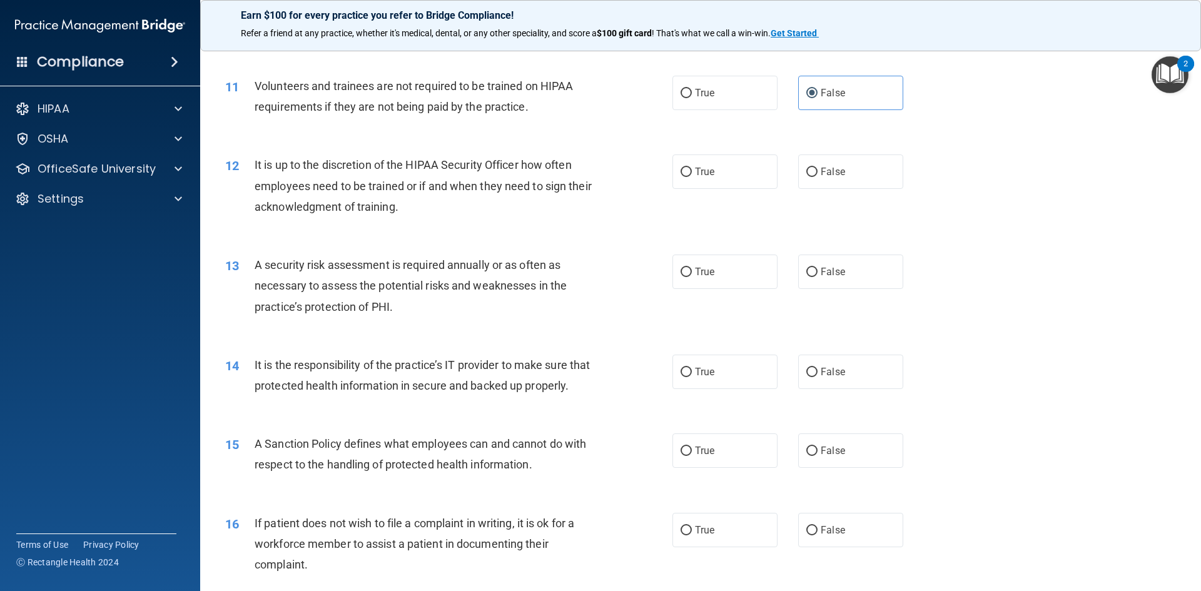
click at [358, 193] on div "It is up to the discretion of the HIPAA Security Officer how often employees ne…" at bounding box center [430, 186] width 350 height 63
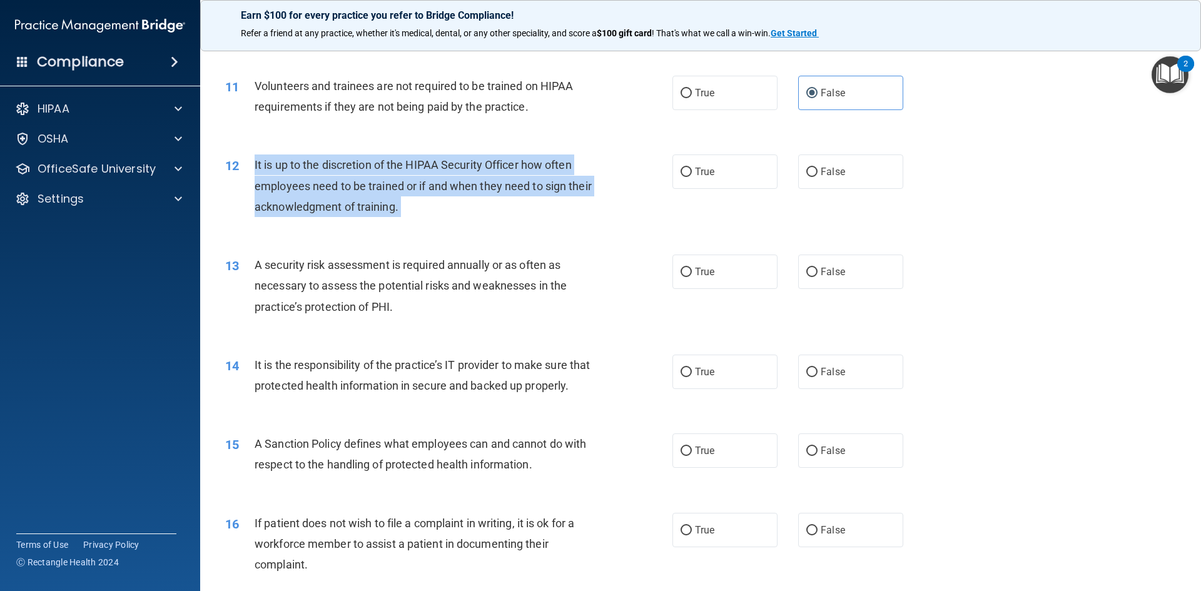
click at [358, 193] on div "It is up to the discretion of the HIPAA Security Officer how often employees ne…" at bounding box center [430, 186] width 350 height 63
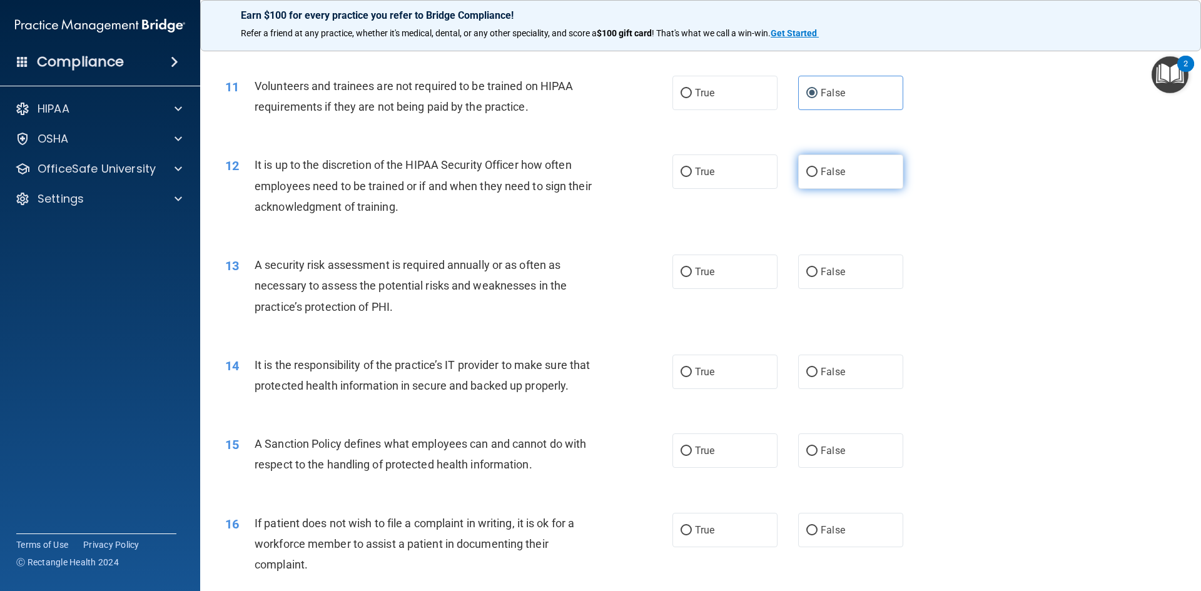
click at [844, 170] on label "False" at bounding box center [850, 172] width 105 height 34
click at [818, 170] on input "False" at bounding box center [811, 172] width 11 height 9
click at [350, 293] on div "A security risk assessment is required annually or as often as necessary to ass…" at bounding box center [430, 286] width 350 height 63
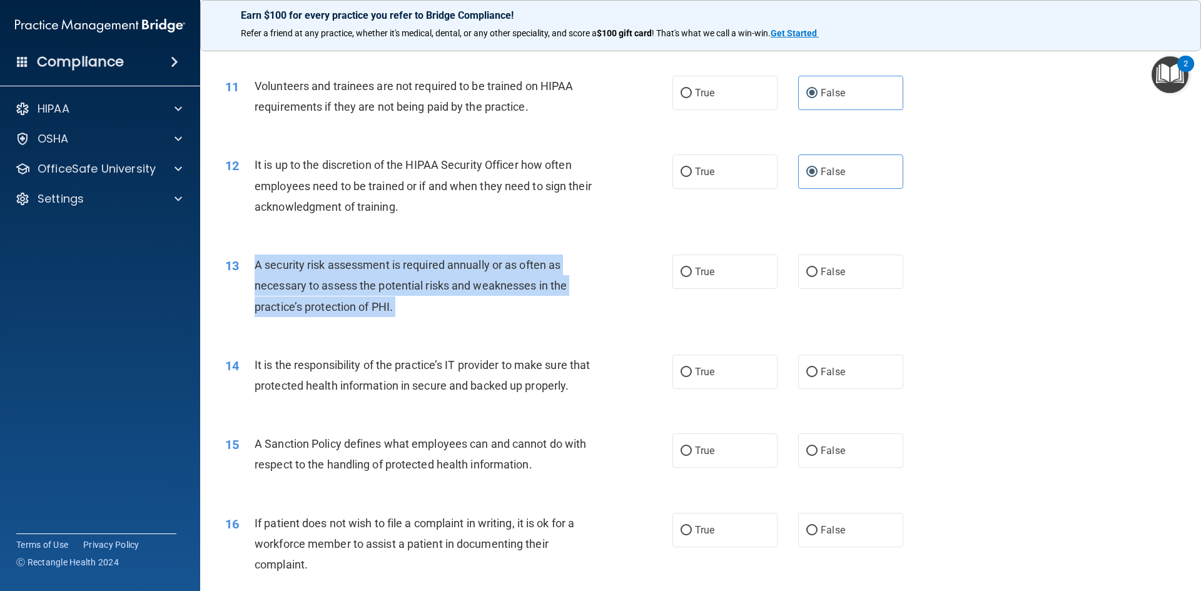
click at [350, 293] on div "A security risk assessment is required annually or as often as necessary to ass…" at bounding box center [430, 286] width 350 height 63
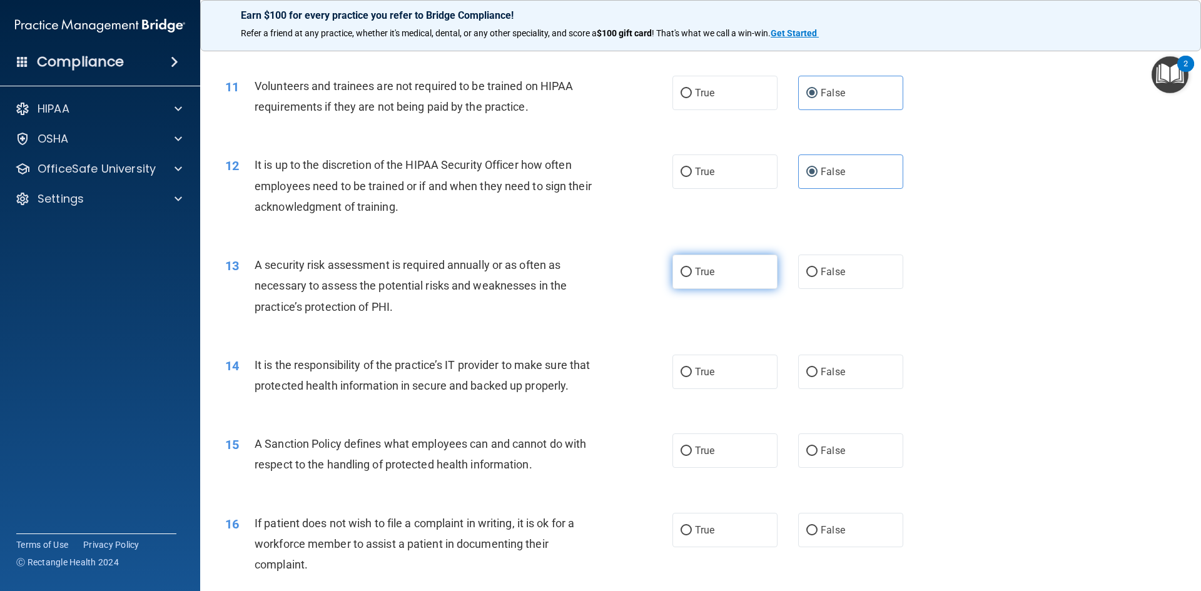
click at [720, 283] on label "True" at bounding box center [725, 272] width 105 height 34
click at [692, 277] on input "True" at bounding box center [686, 272] width 11 height 9
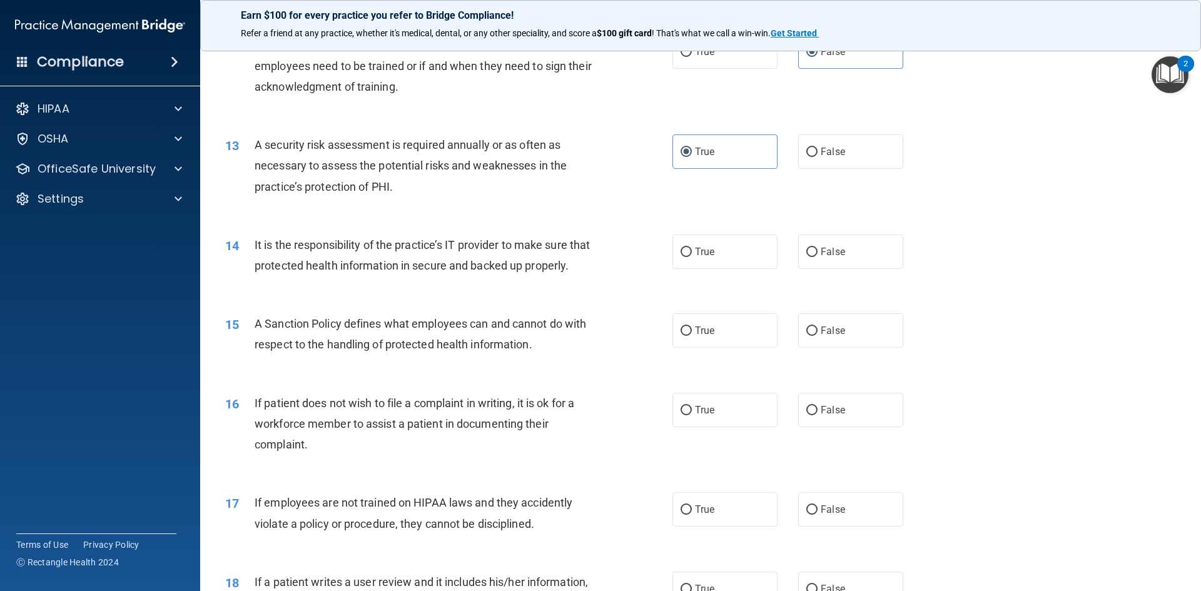
scroll to position [1251, 0]
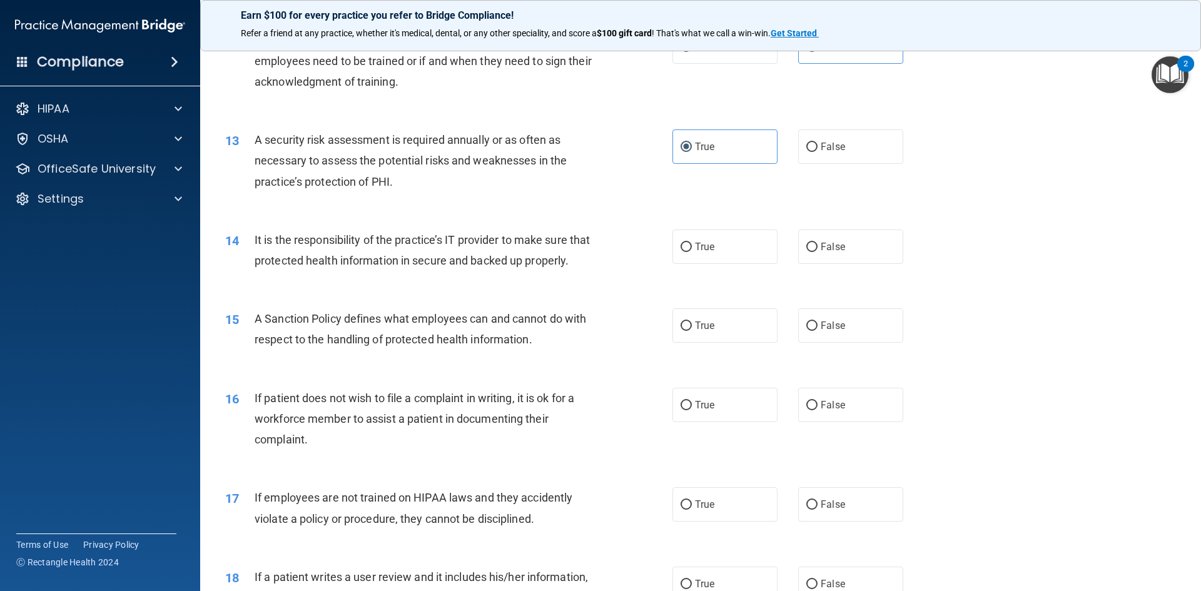
click at [436, 264] on span "It is the responsibility of the practice’s IT provider to make sure that protec…" at bounding box center [422, 250] width 335 height 34
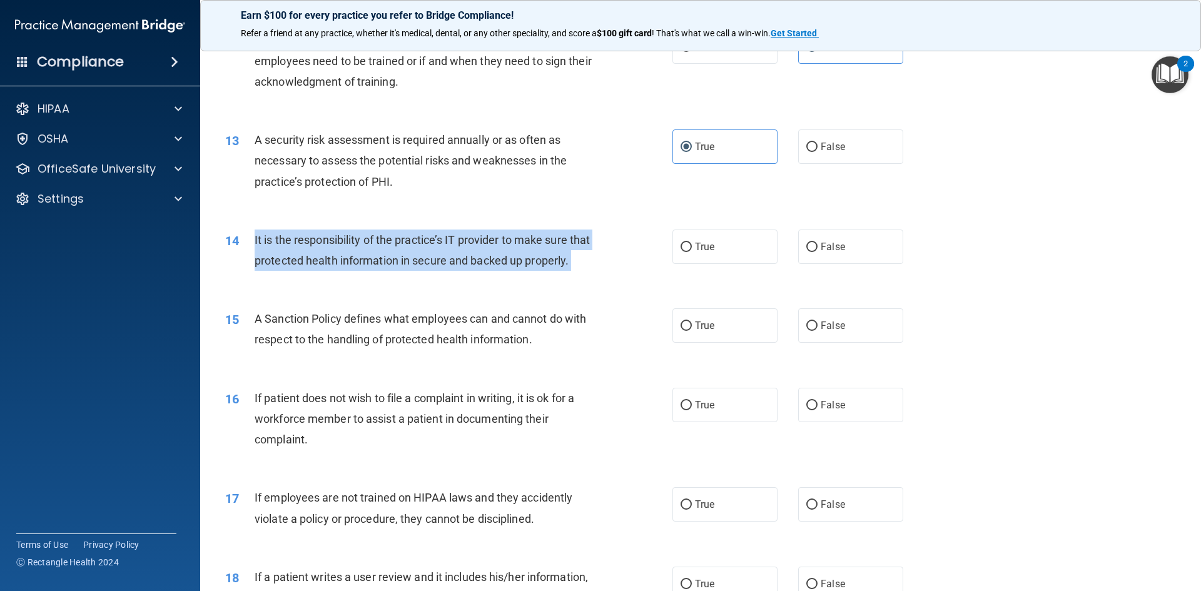
click at [436, 264] on span "It is the responsibility of the practice’s IT provider to make sure that protec…" at bounding box center [422, 250] width 335 height 34
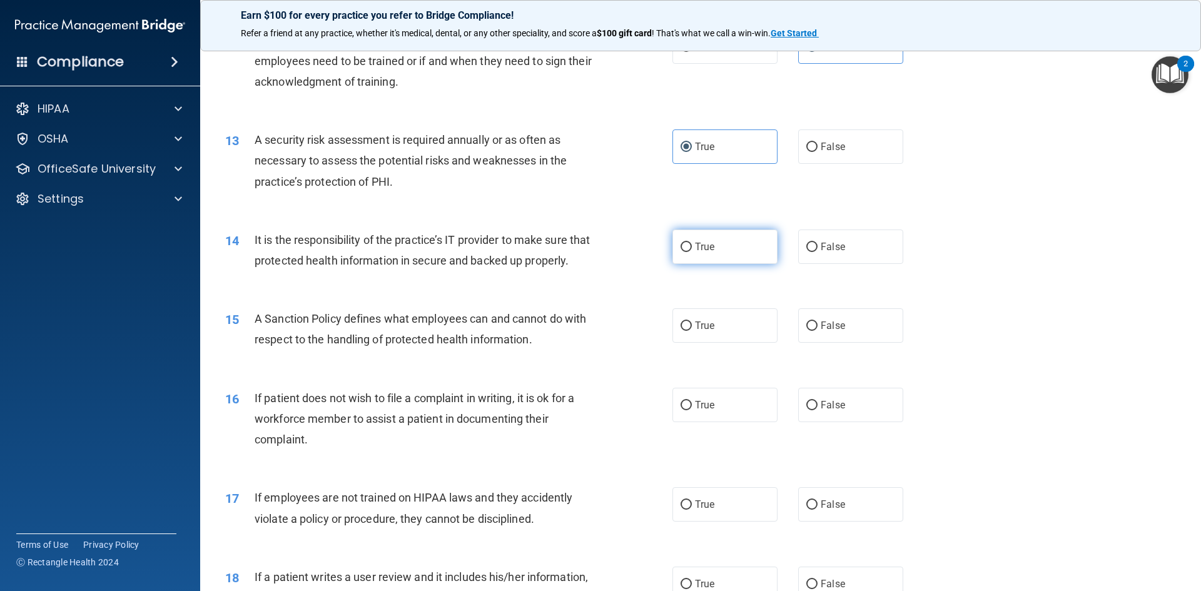
click at [708, 246] on span "True" at bounding box center [704, 247] width 19 height 12
click at [692, 246] on input "True" at bounding box center [686, 247] width 11 height 9
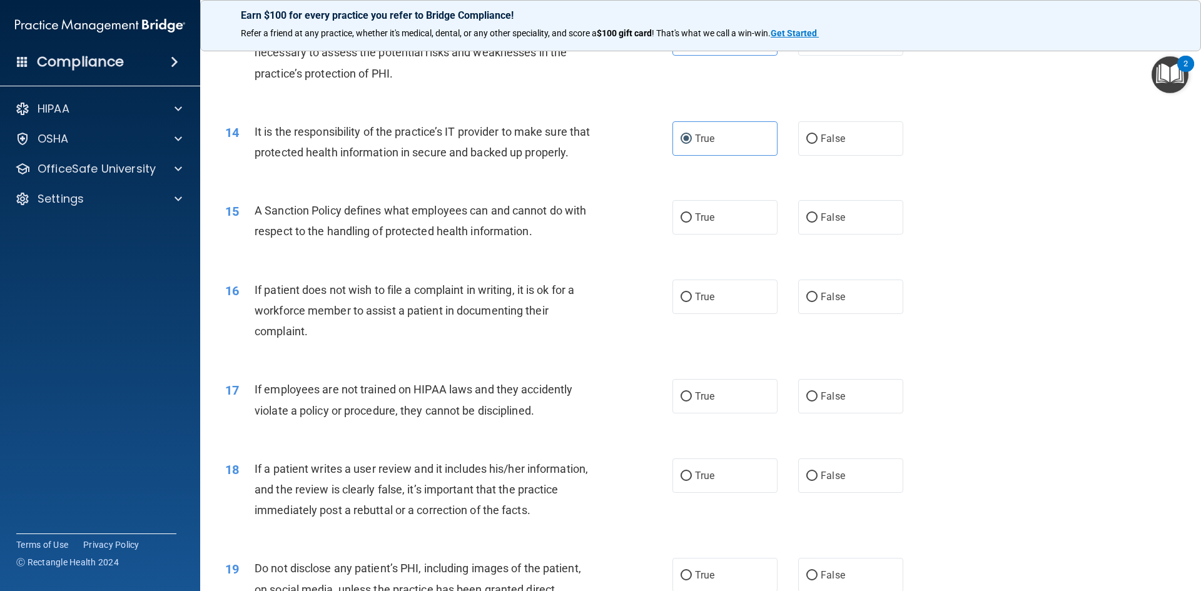
scroll to position [1376, 0]
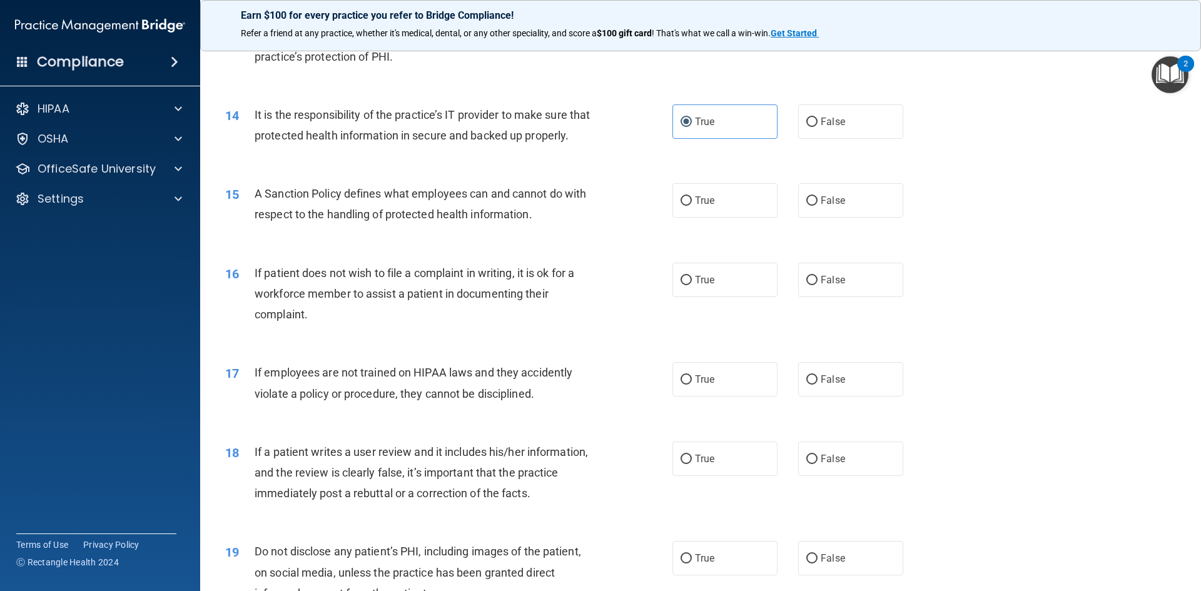
click at [418, 221] on span "A Sanction Policy defines what employees can and cannot do with respect to the …" at bounding box center [421, 204] width 332 height 34
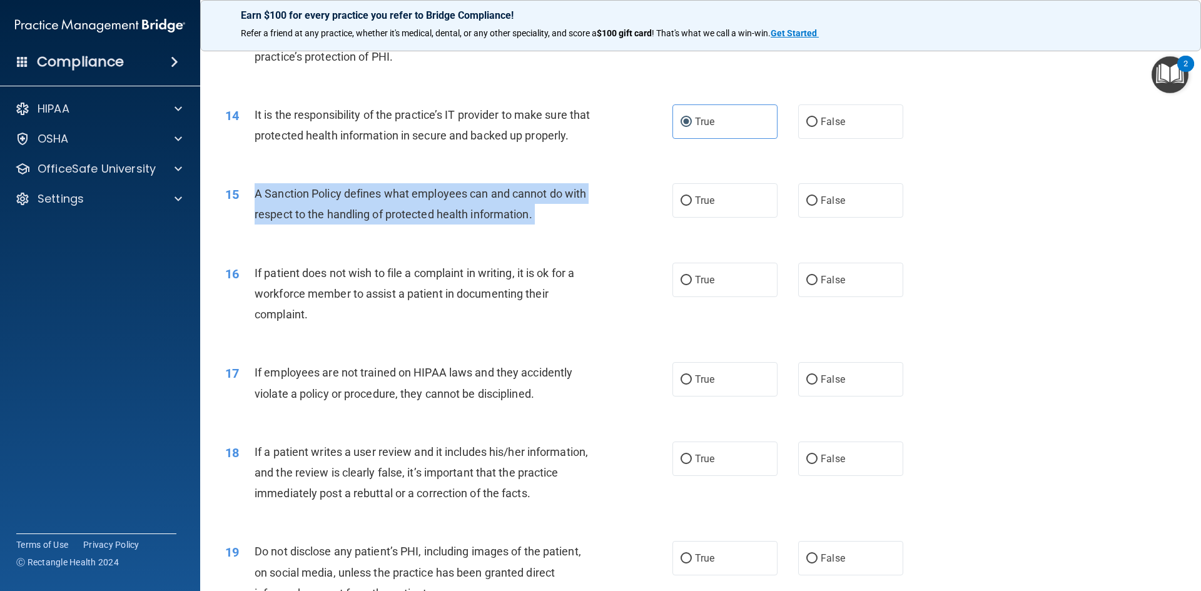
click at [418, 221] on span "A Sanction Policy defines what employees can and cannot do with respect to the …" at bounding box center [421, 204] width 332 height 34
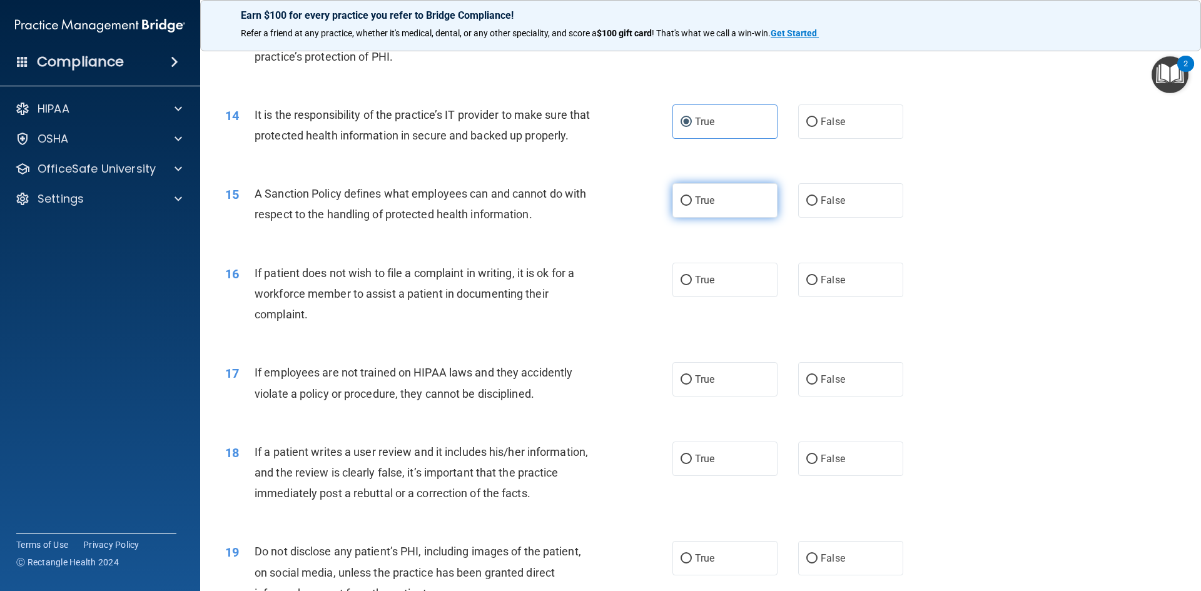
click at [724, 216] on label "True" at bounding box center [725, 200] width 105 height 34
click at [692, 206] on input "True" at bounding box center [686, 200] width 11 height 9
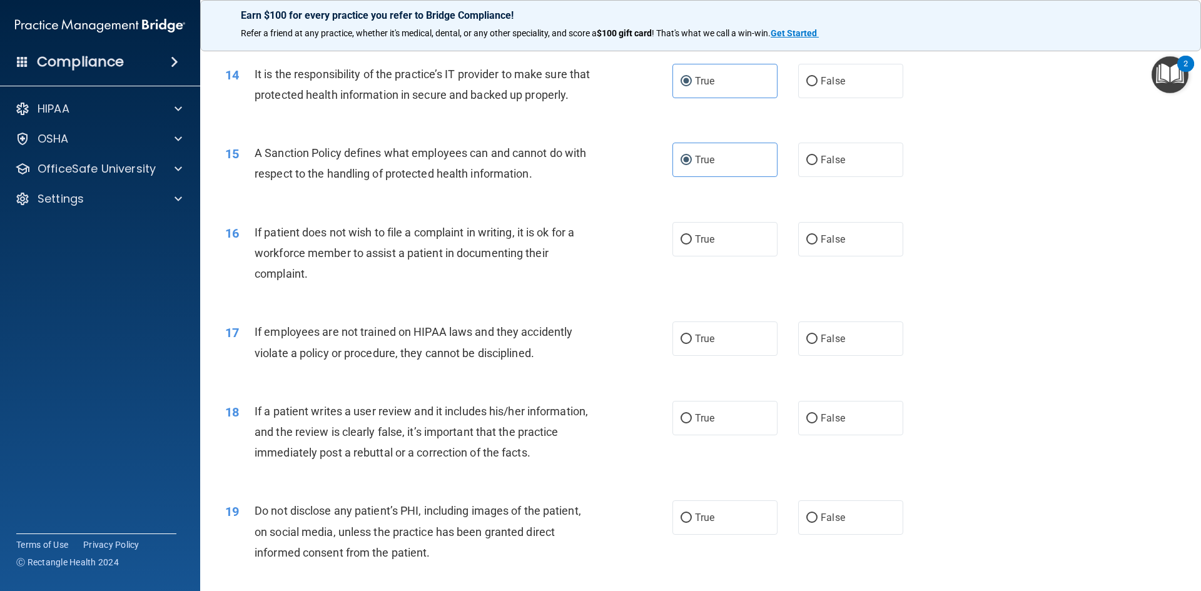
scroll to position [1439, 0]
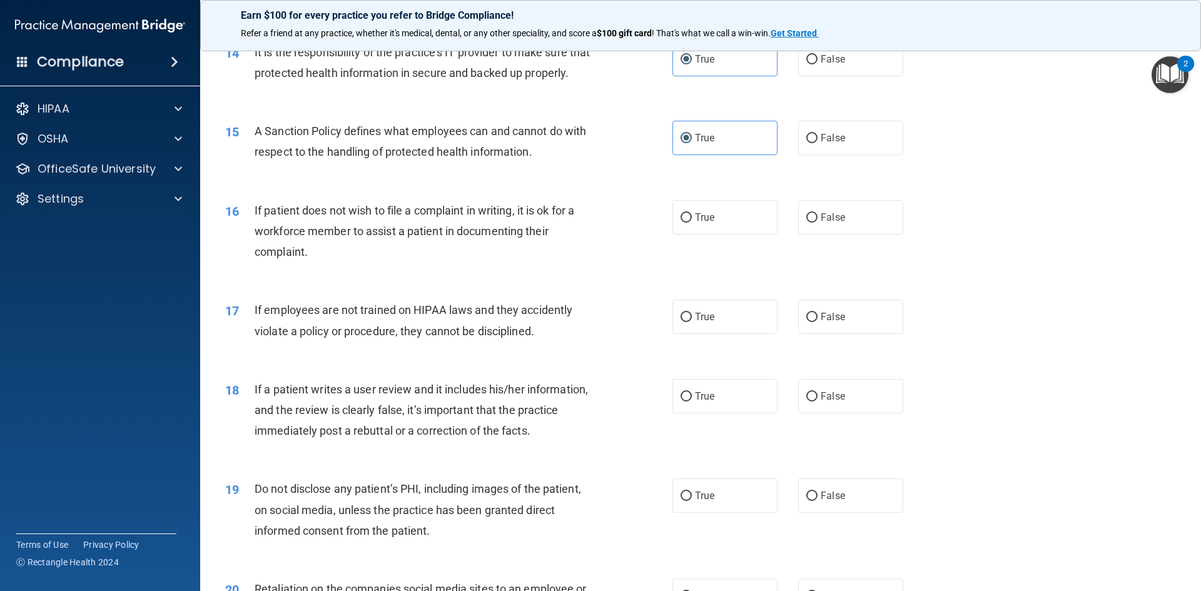
click at [354, 255] on span "If patient does not wish to file a complaint in writing, it is ok for a workfor…" at bounding box center [415, 231] width 320 height 54
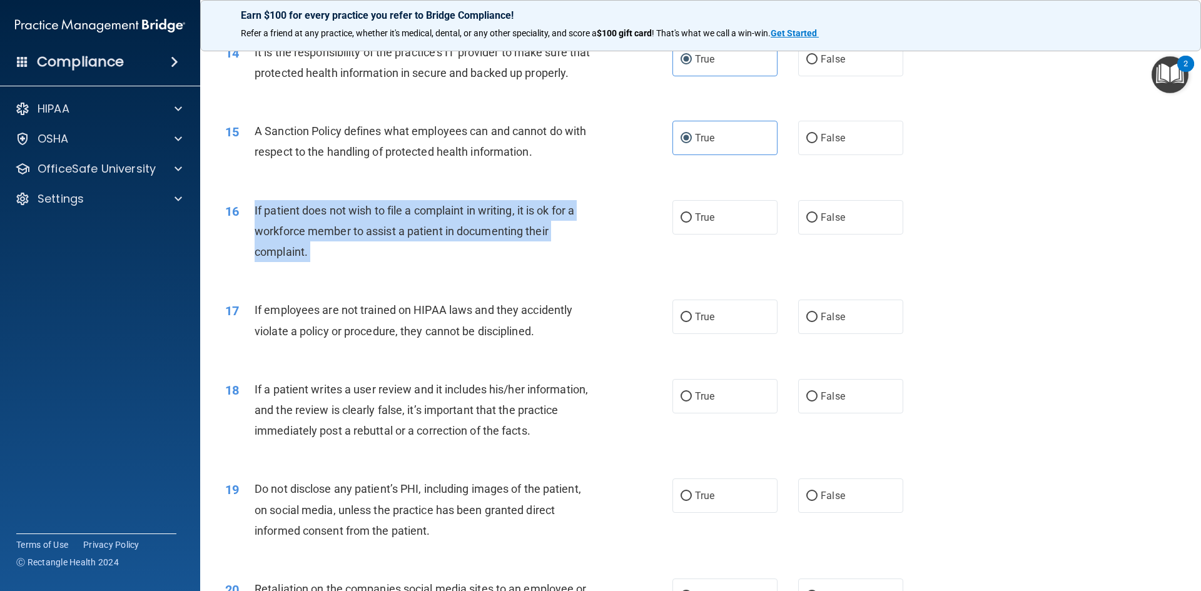
click at [354, 255] on span "If patient does not wish to file a complaint in writing, it is ok for a workfor…" at bounding box center [415, 231] width 320 height 54
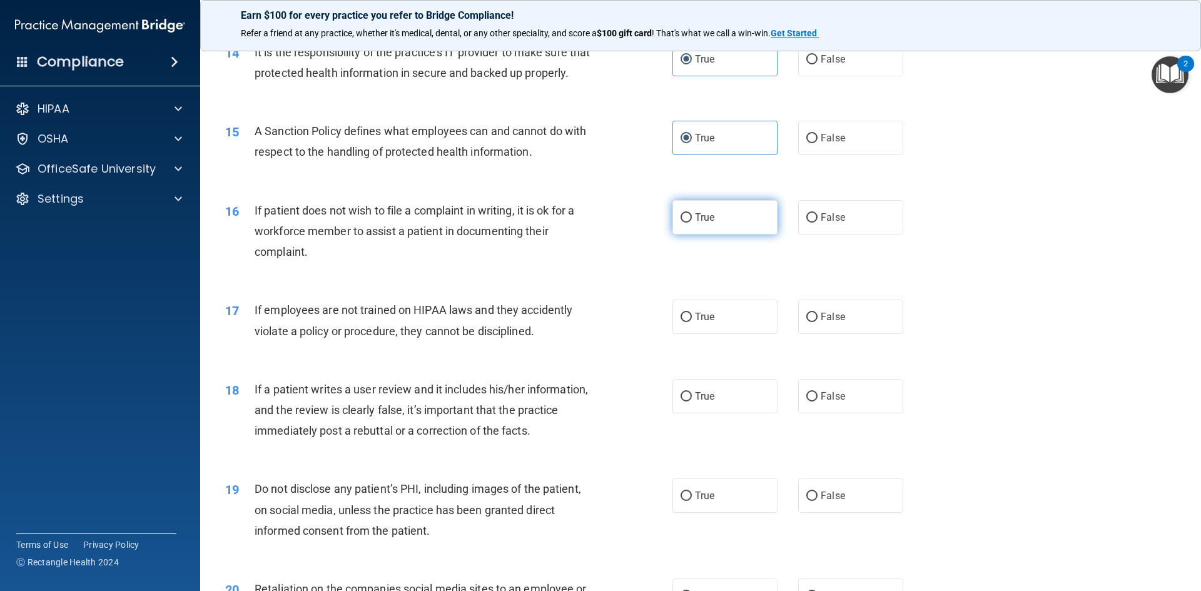
click at [738, 231] on label "True" at bounding box center [725, 217] width 105 height 34
click at [692, 223] on input "True" at bounding box center [686, 217] width 11 height 9
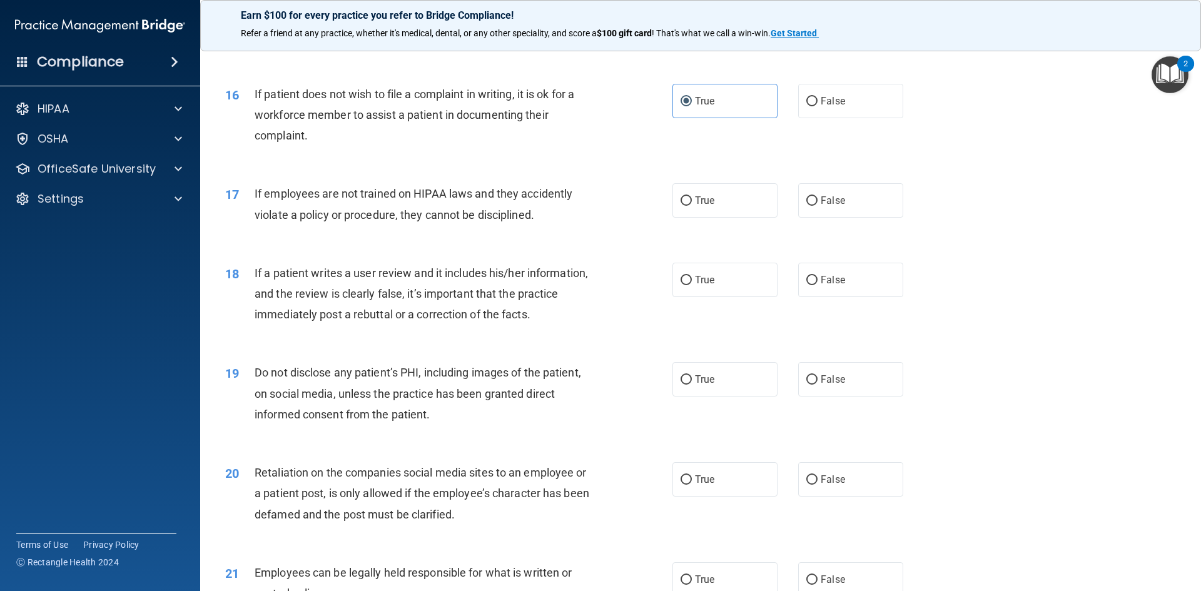
scroll to position [1564, 0]
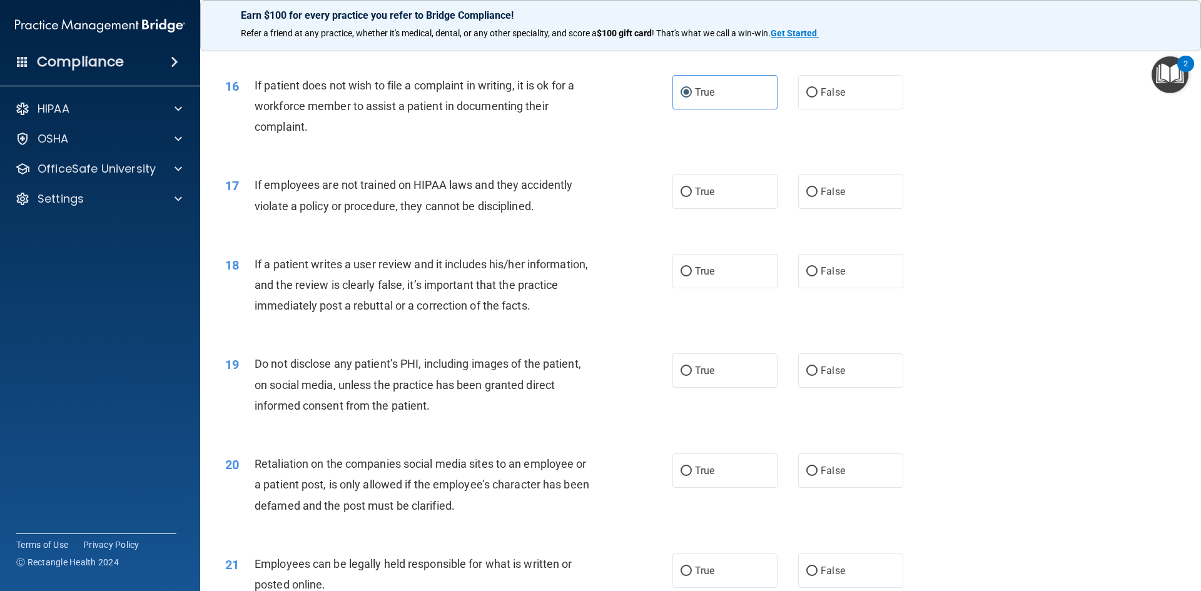
click at [465, 212] on span "If employees are not trained on HIPAA laws and they accidently violate a policy…" at bounding box center [414, 195] width 318 height 34
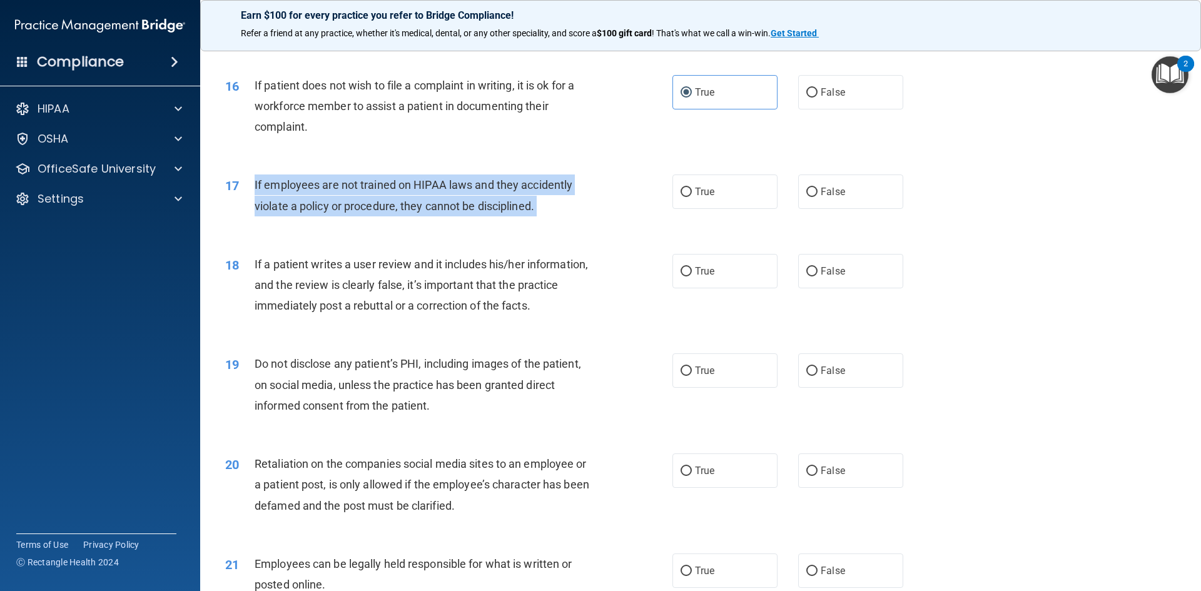
click at [465, 212] on span "If employees are not trained on HIPAA laws and they accidently violate a policy…" at bounding box center [414, 195] width 318 height 34
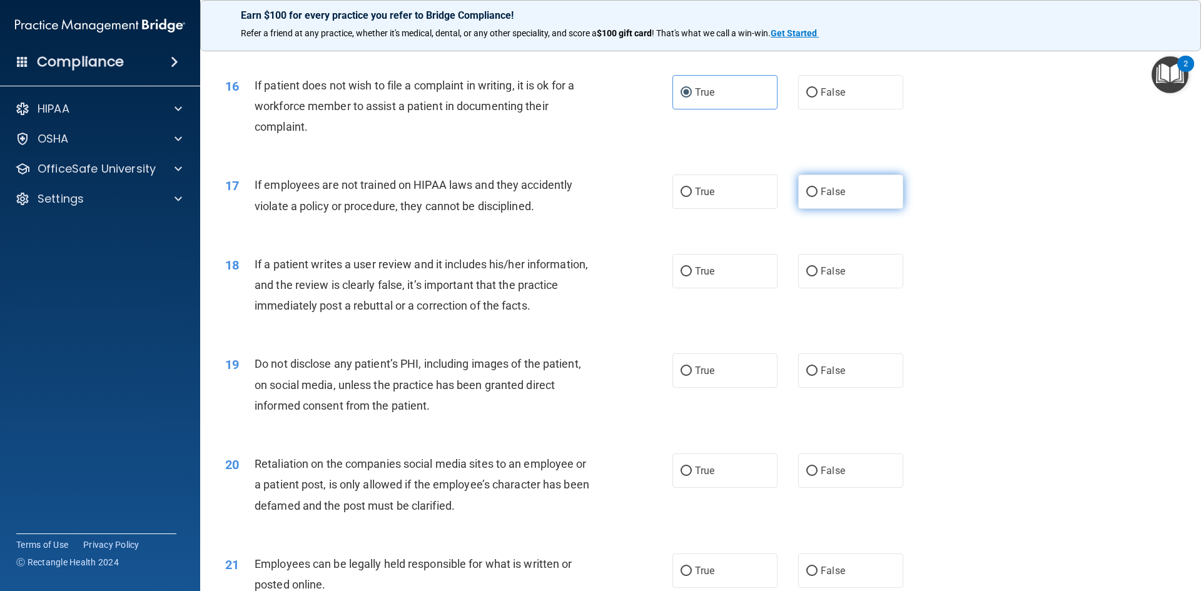
click at [851, 209] on label "False" at bounding box center [850, 192] width 105 height 34
click at [818, 197] on input "False" at bounding box center [811, 192] width 11 height 9
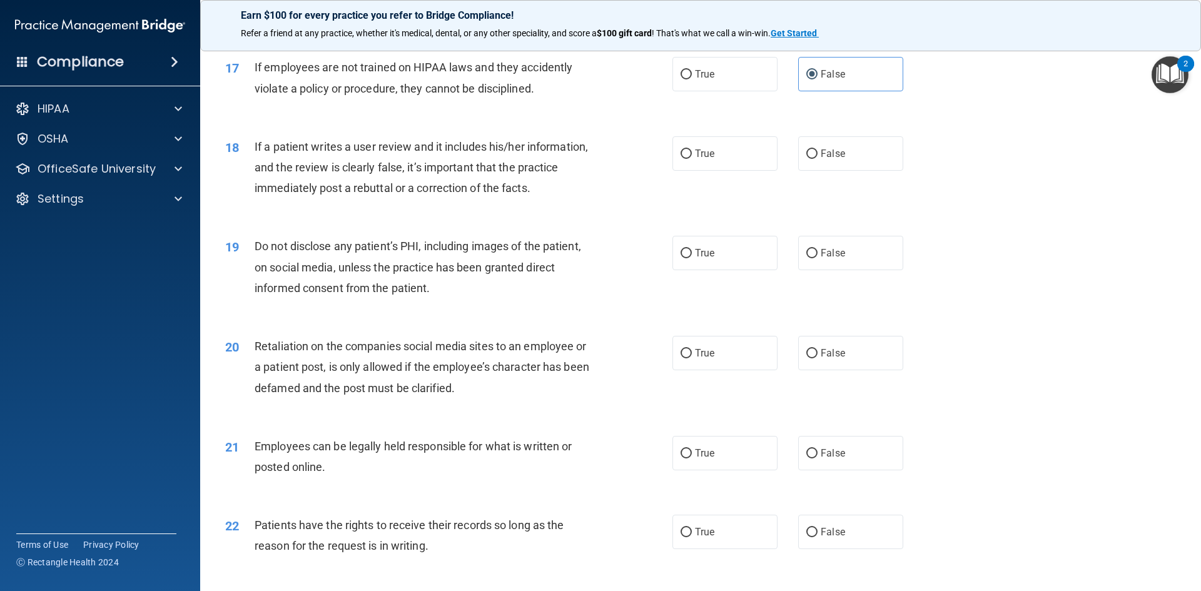
scroll to position [1689, 0]
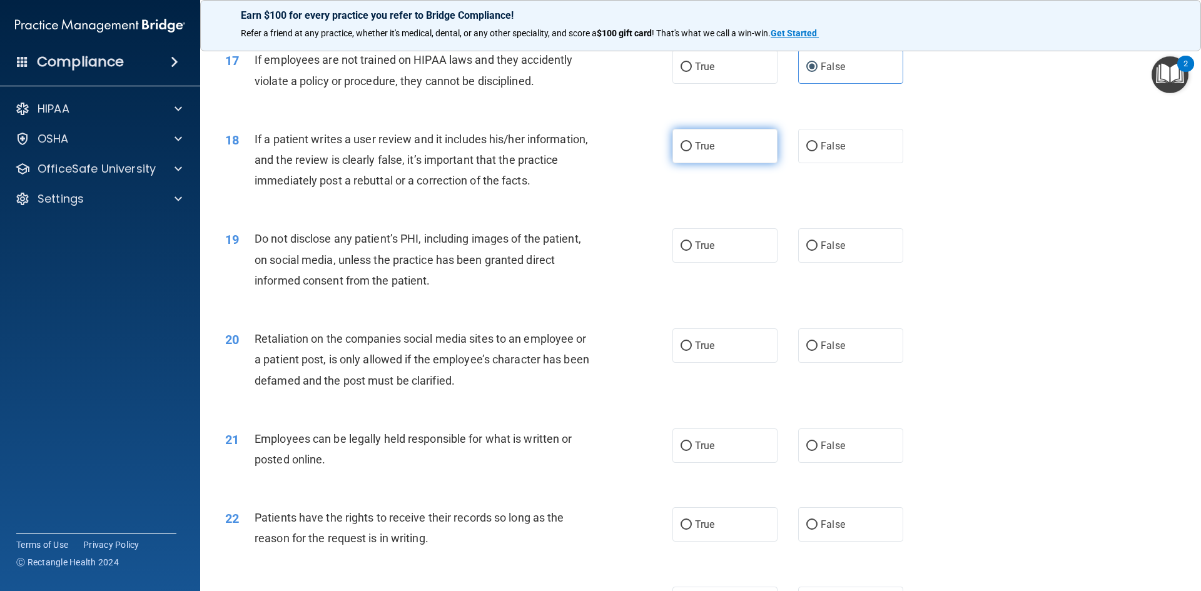
click at [681, 151] on input "True" at bounding box center [686, 146] width 11 height 9
click at [695, 152] on span "True" at bounding box center [704, 146] width 19 height 12
click at [692, 151] on input "True" at bounding box center [686, 146] width 11 height 9
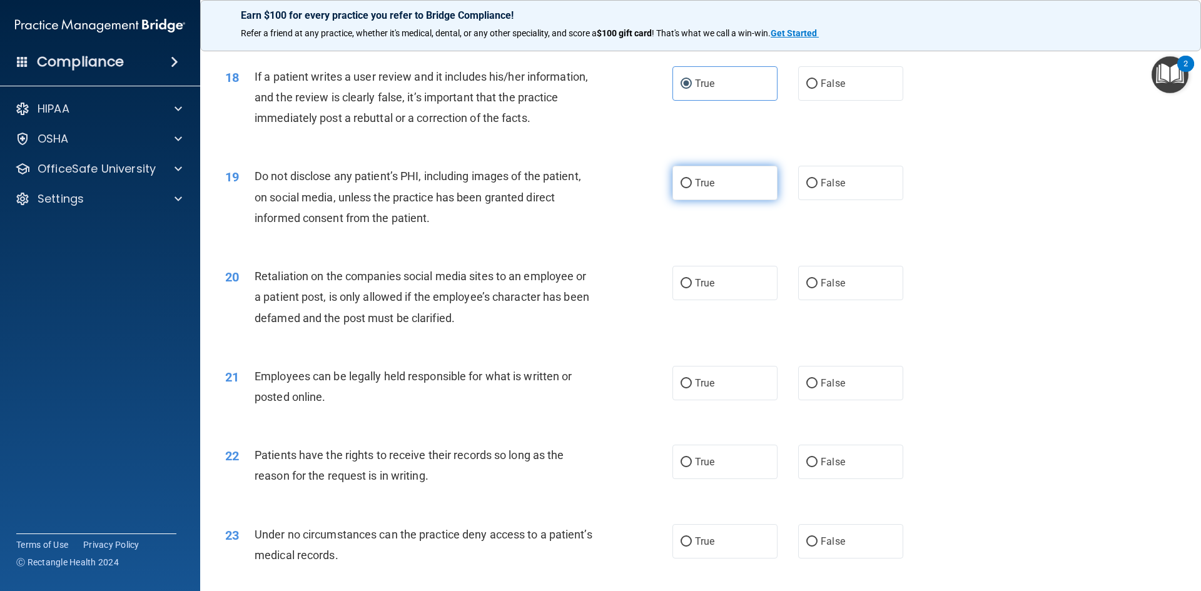
click at [701, 189] on span "True" at bounding box center [704, 183] width 19 height 12
click at [692, 188] on input "True" at bounding box center [686, 183] width 11 height 9
click at [474, 124] on span "If a patient writes a user review and it includes his/her information, and the …" at bounding box center [421, 97] width 333 height 54
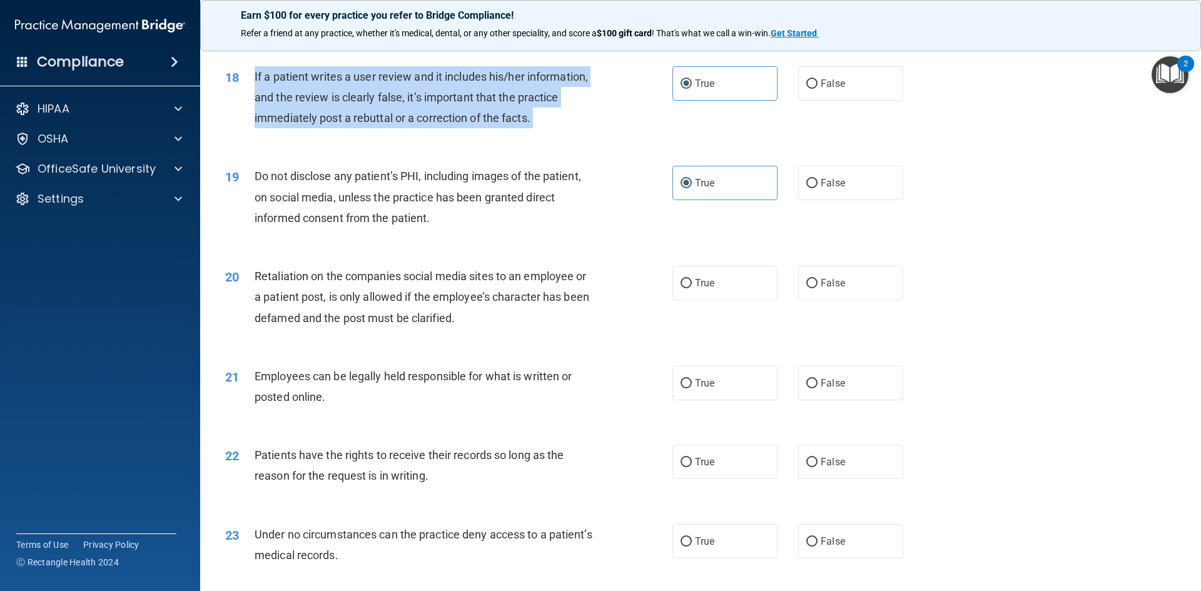
click at [474, 124] on span "If a patient writes a user review and it includes his/her information, and the …" at bounding box center [421, 97] width 333 height 54
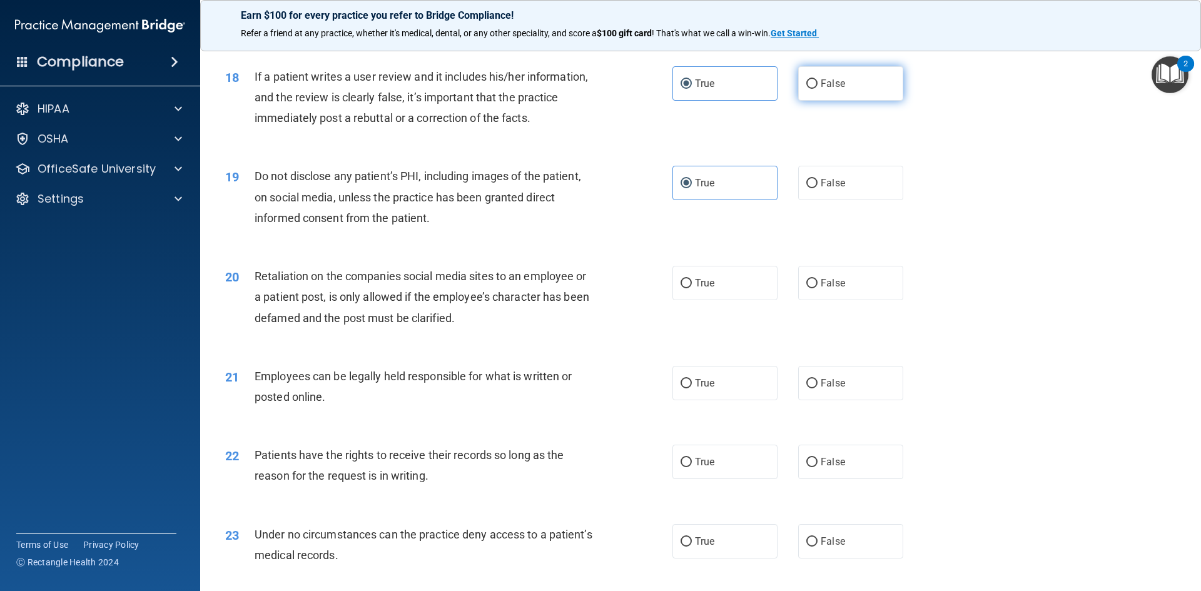
click at [830, 89] on span "False" at bounding box center [833, 84] width 24 height 12
click at [818, 89] on input "False" at bounding box center [811, 83] width 11 height 9
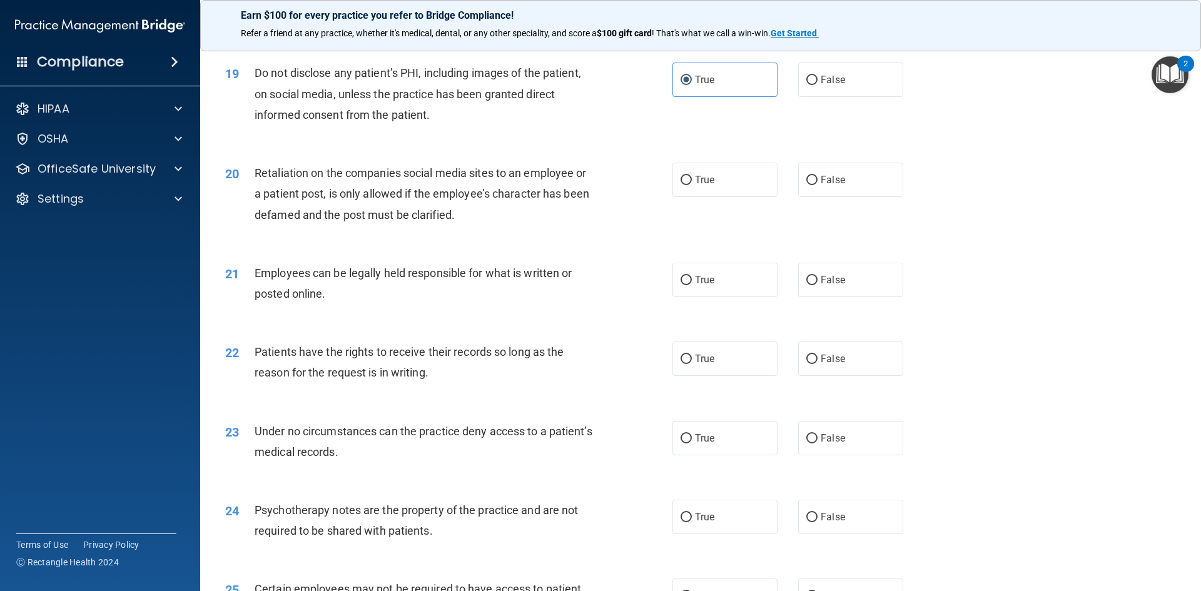
scroll to position [1877, 0]
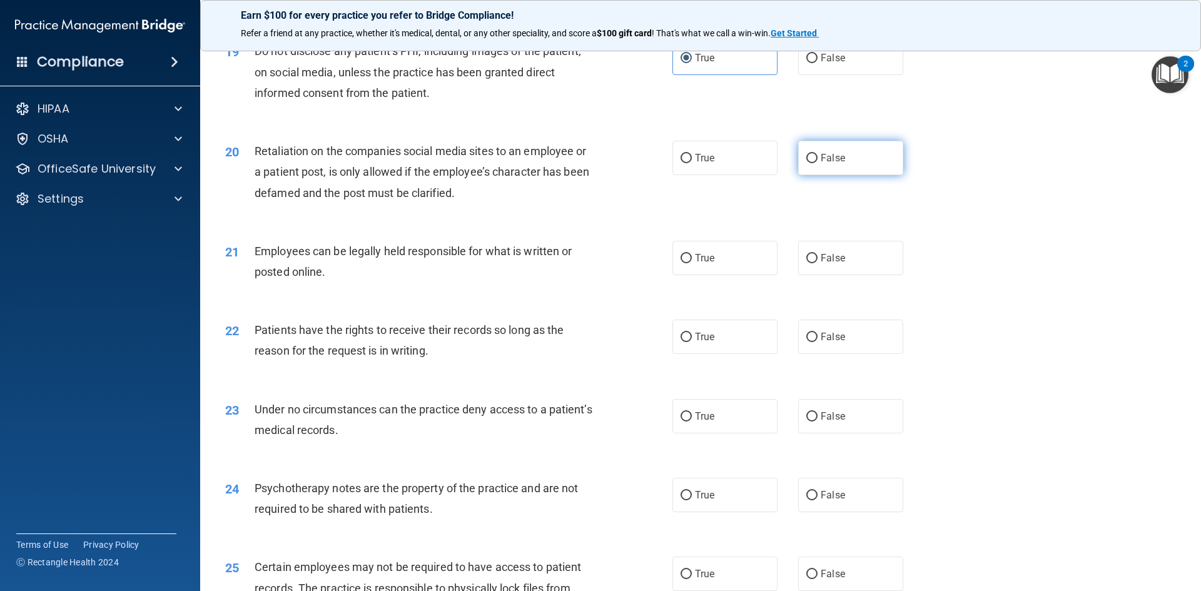
click at [821, 164] on span "False" at bounding box center [833, 158] width 24 height 12
click at [818, 163] on input "False" at bounding box center [811, 158] width 11 height 9
click at [441, 193] on span "Retaliation on the companies social media sites to an employee or a patient pos…" at bounding box center [422, 172] width 335 height 54
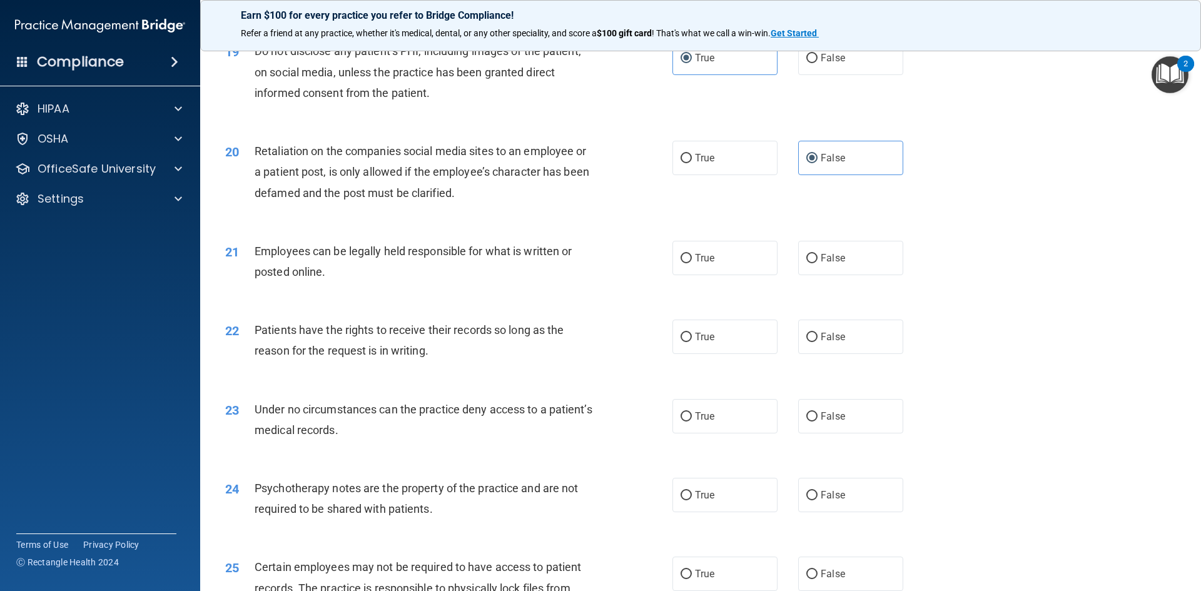
click at [561, 225] on div "20 Retaliation on the companies social media sites to an employee or a patient …" at bounding box center [701, 175] width 970 height 100
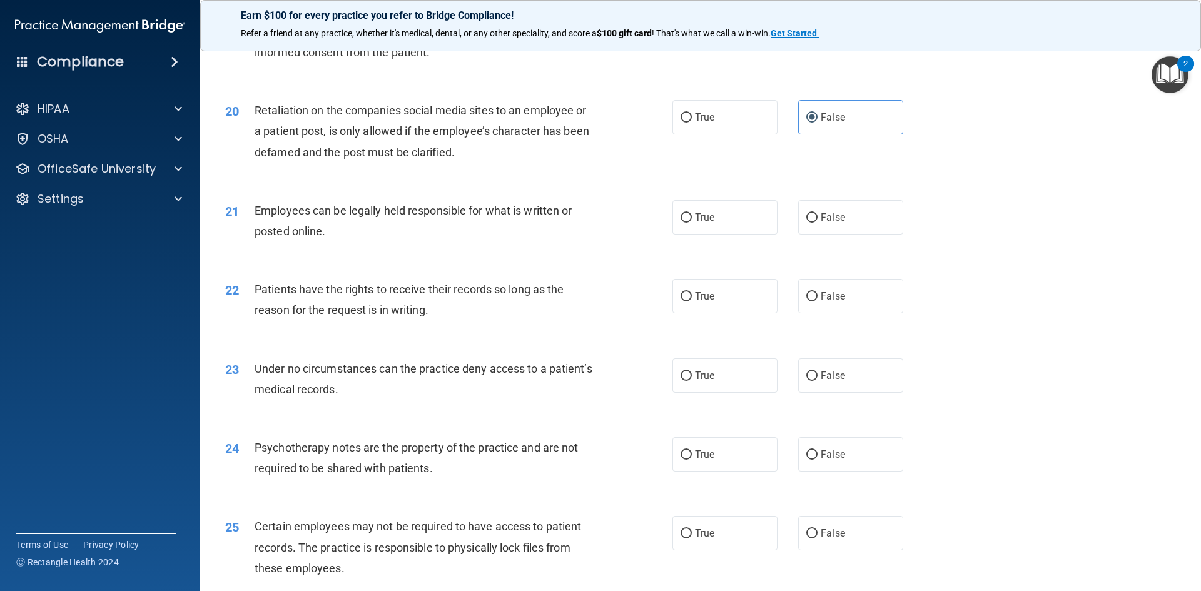
scroll to position [1939, 0]
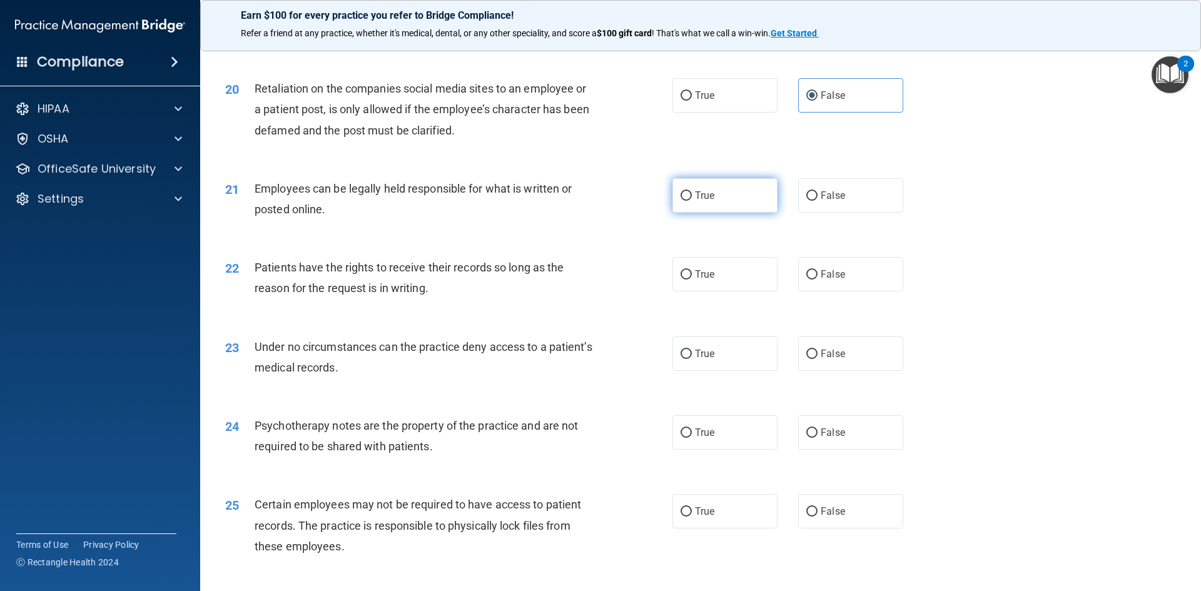
click at [733, 200] on label "True" at bounding box center [725, 195] width 105 height 34
click at [692, 200] on input "True" at bounding box center [686, 195] width 11 height 9
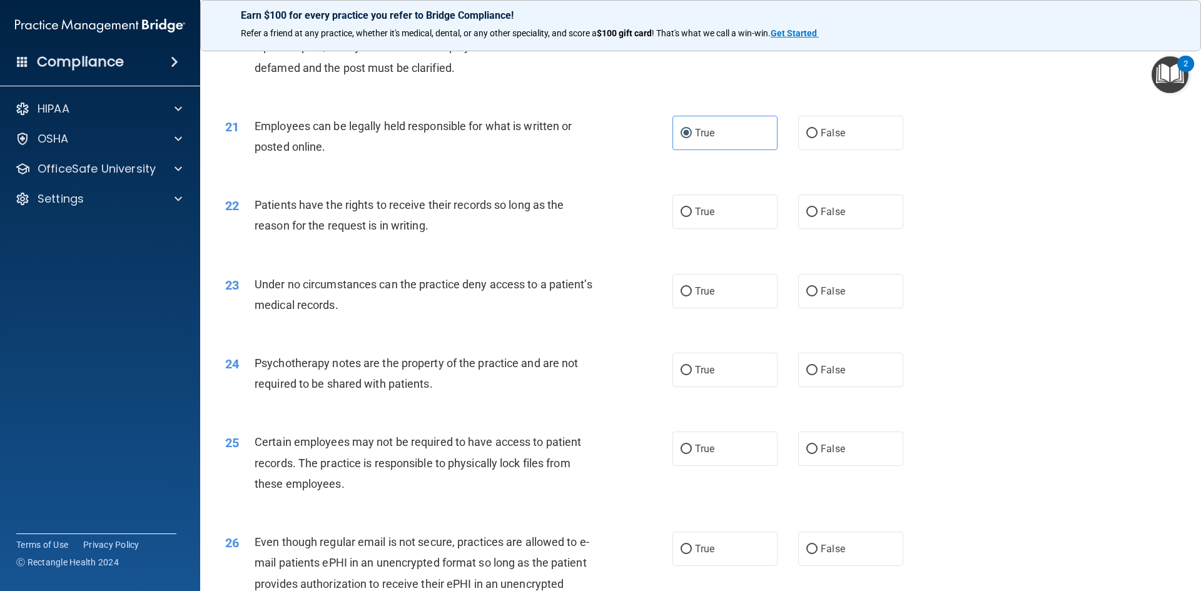
scroll to position [2064, 0]
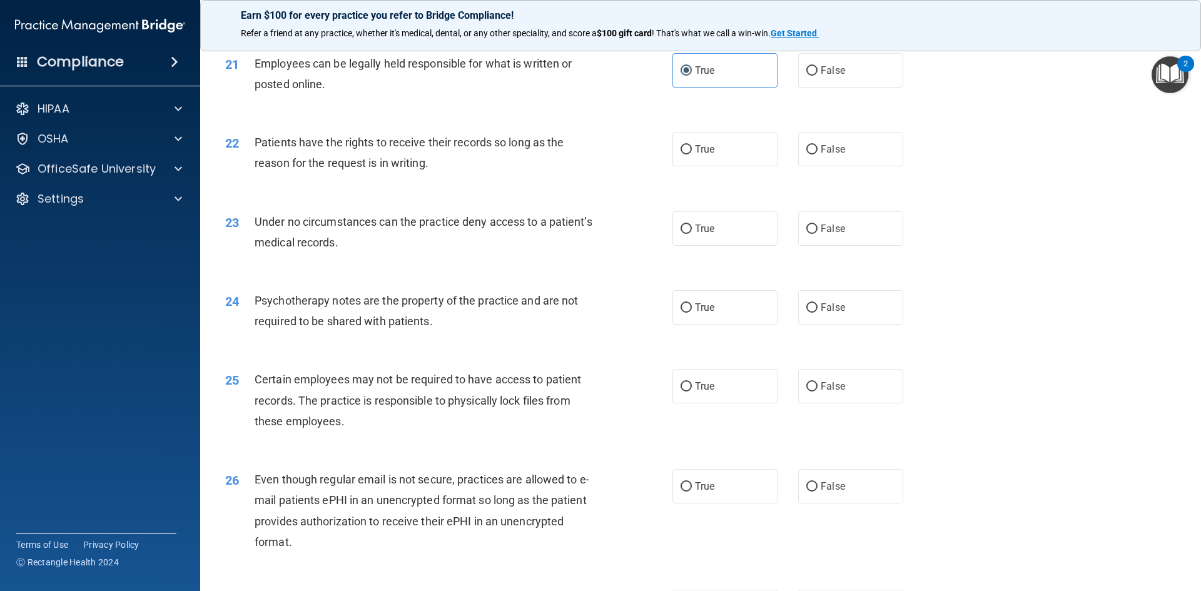
click at [518, 158] on span "Patients have the rights to receive their records so long as the reason for the…" at bounding box center [409, 153] width 309 height 34
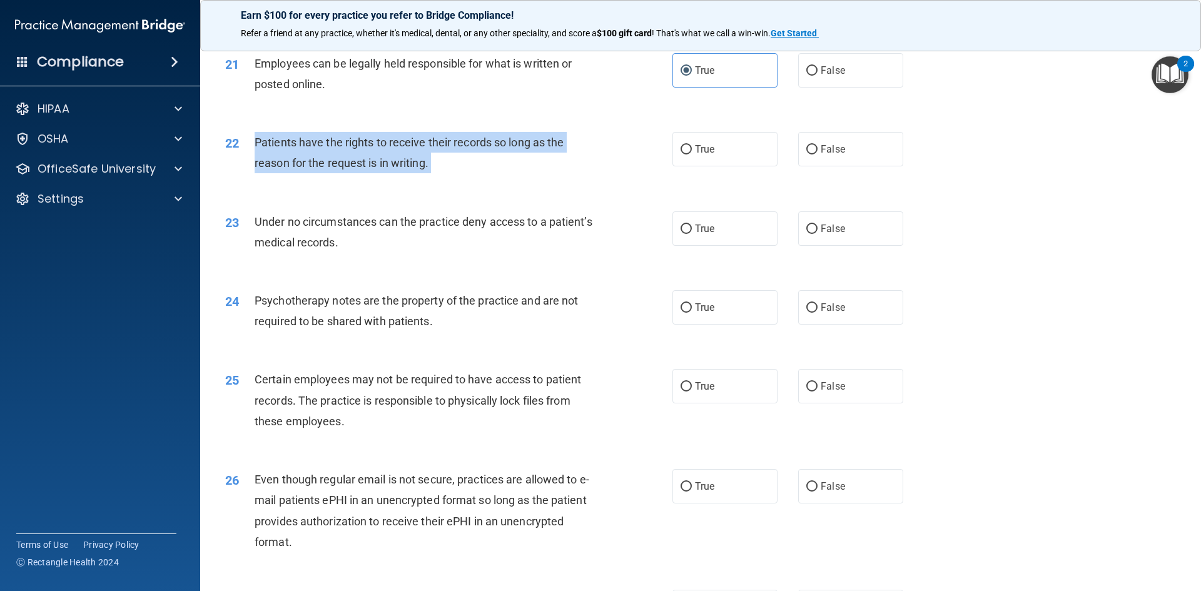
click at [518, 158] on span "Patients have the rights to receive their records so long as the reason for the…" at bounding box center [409, 153] width 309 height 34
click at [464, 173] on div "Patients have the rights to receive their records so long as the reason for the…" at bounding box center [430, 152] width 350 height 41
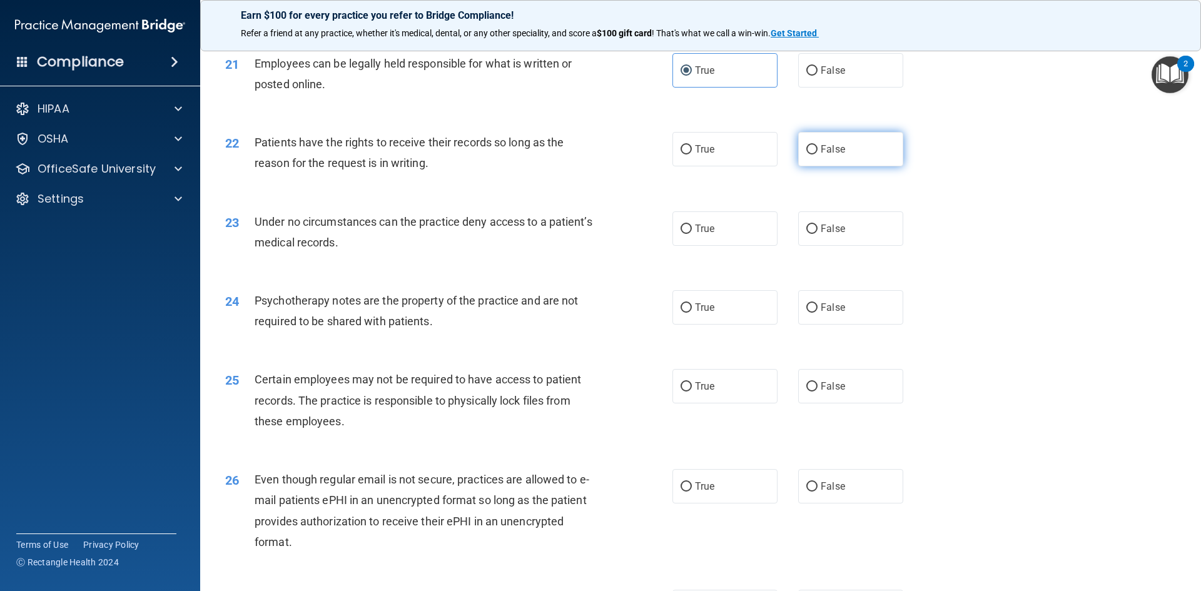
click at [862, 166] on label "False" at bounding box center [850, 149] width 105 height 34
click at [818, 155] on input "False" at bounding box center [811, 149] width 11 height 9
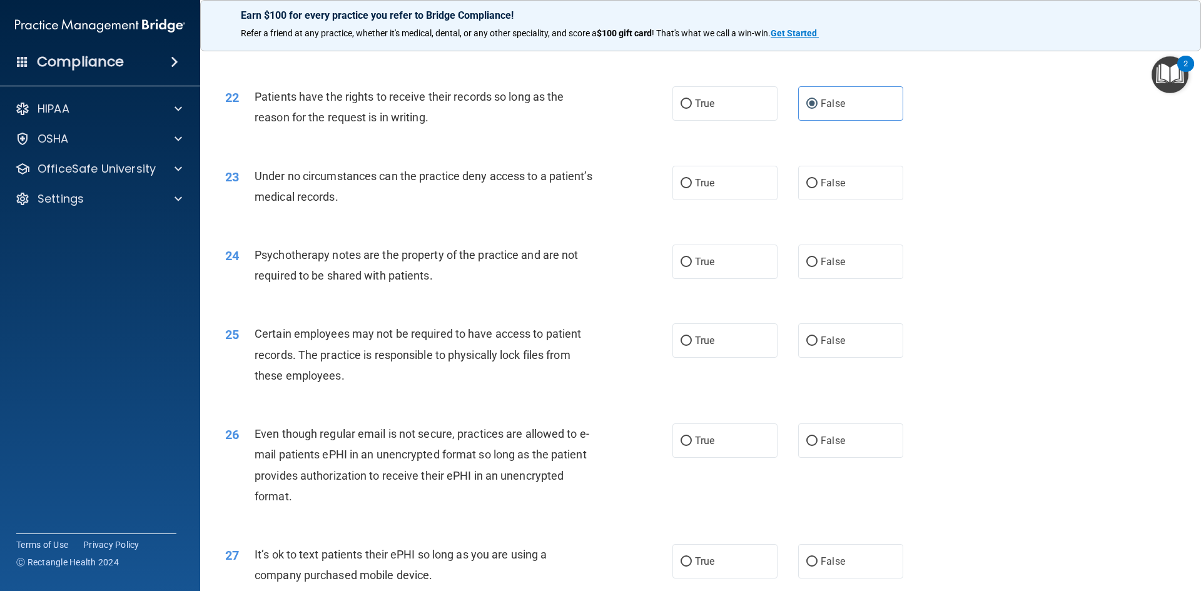
scroll to position [2190, 0]
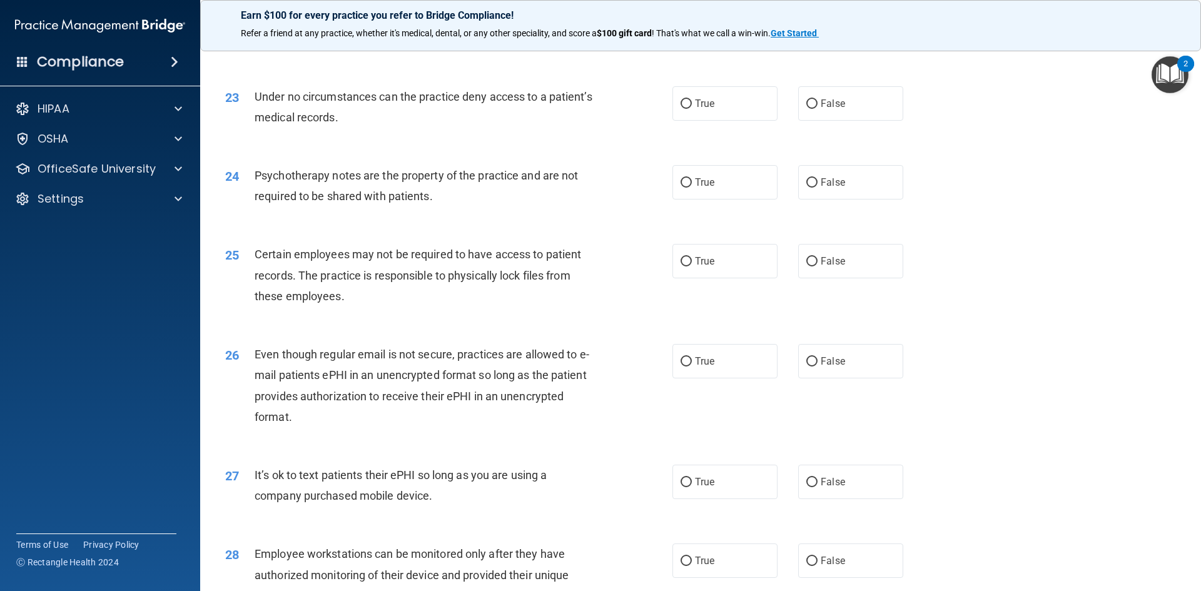
click at [427, 128] on div "Under no circumstances can the practice deny access to a patient’s medical reco…" at bounding box center [430, 106] width 350 height 41
click at [425, 119] on span "Under no circumstances can the practice deny access to a patient’s medical reco…" at bounding box center [424, 107] width 338 height 34
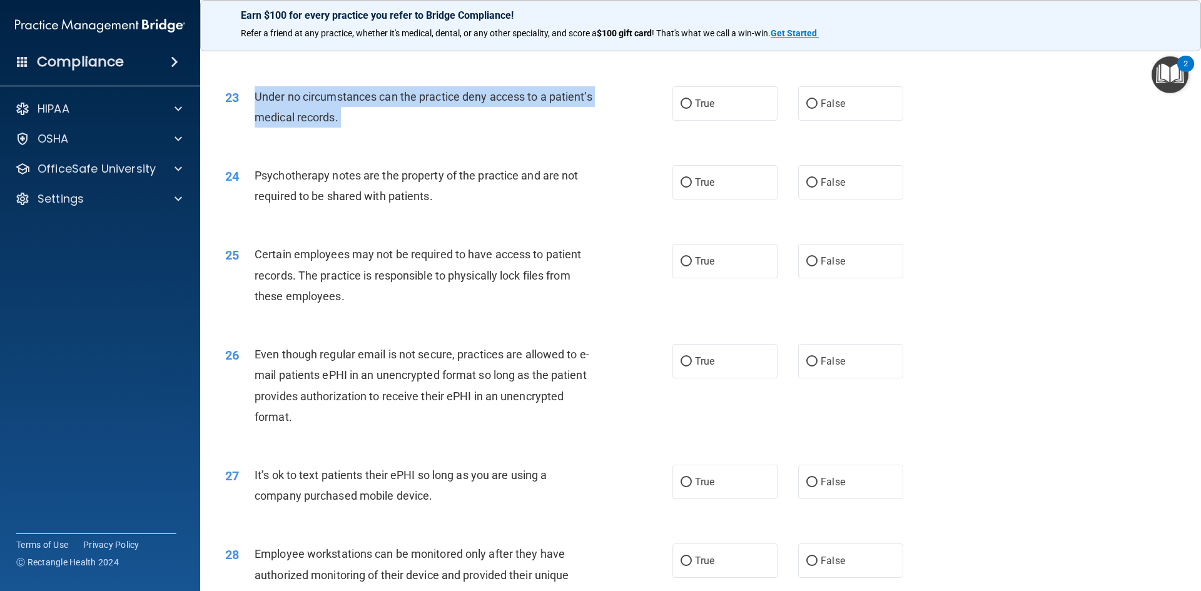
click at [425, 119] on span "Under no circumstances can the practice deny access to a patient’s medical reco…" at bounding box center [424, 107] width 338 height 34
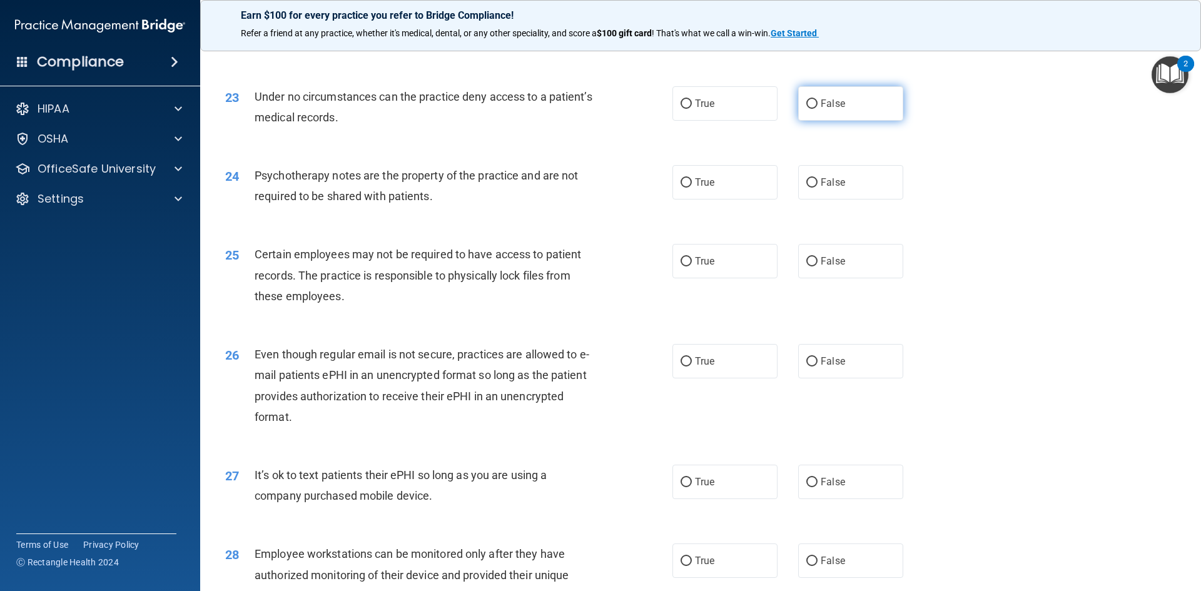
click at [835, 117] on label "False" at bounding box center [850, 103] width 105 height 34
click at [818, 109] on input "False" at bounding box center [811, 103] width 11 height 9
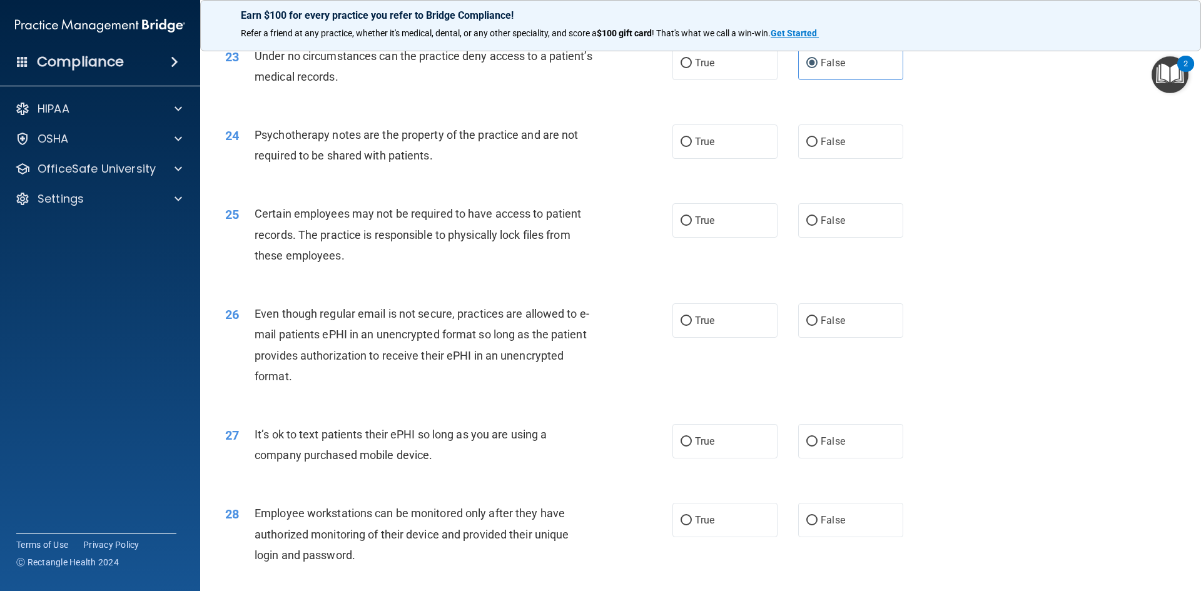
scroll to position [2252, 0]
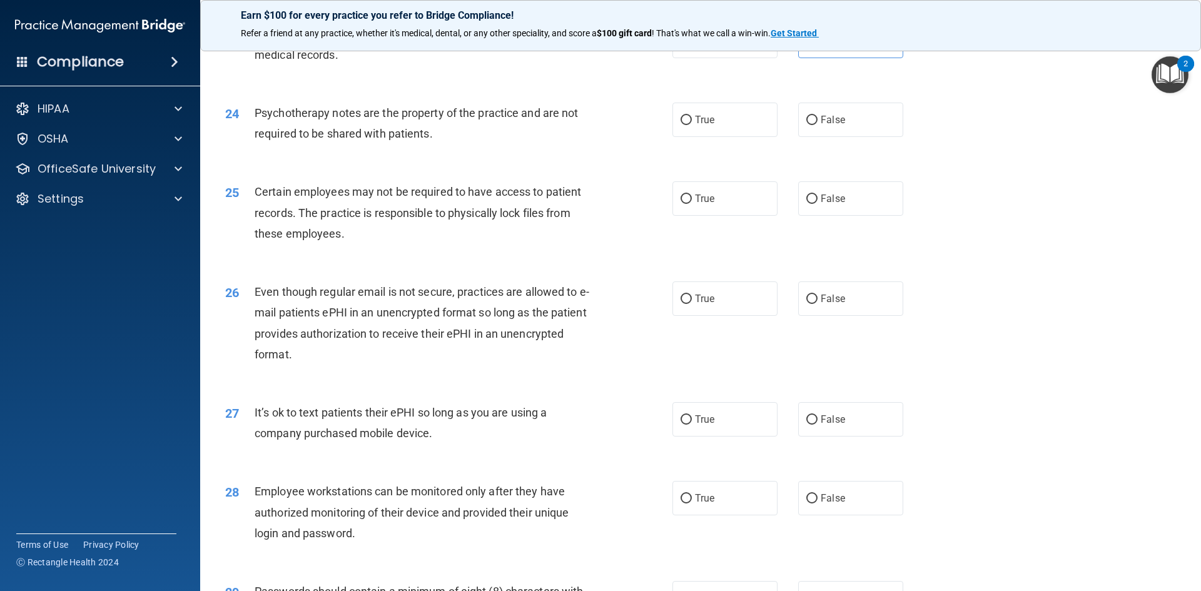
click at [354, 140] on span "Psychotherapy notes are the property of the practice and are not required to be…" at bounding box center [416, 123] width 323 height 34
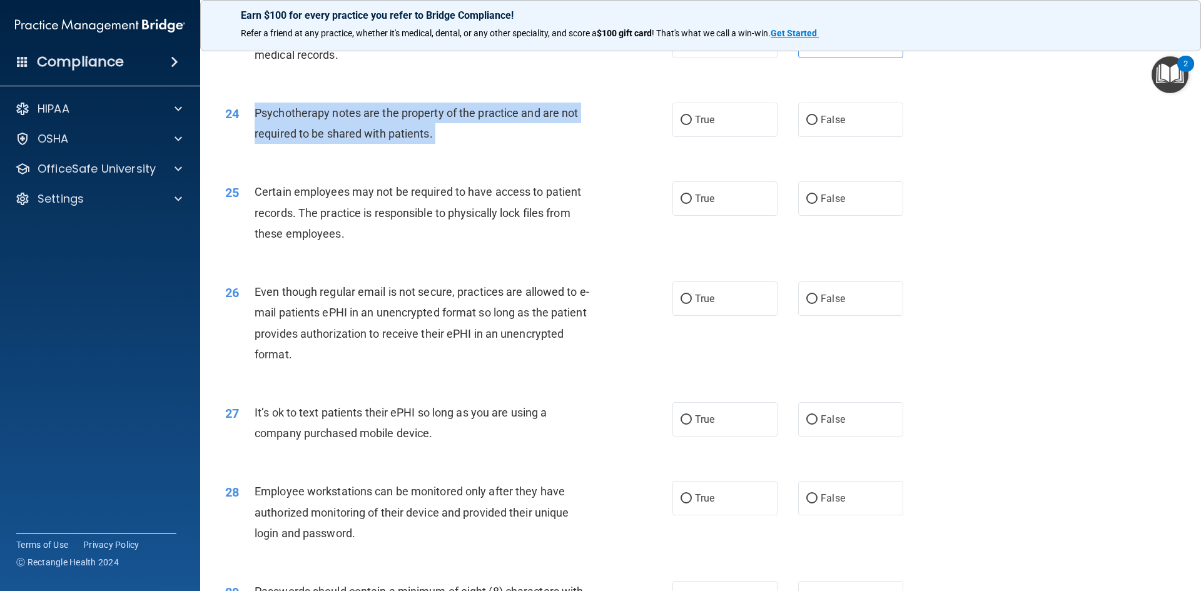
click at [354, 140] on span "Psychotherapy notes are the property of the practice and are not required to be…" at bounding box center [416, 123] width 323 height 34
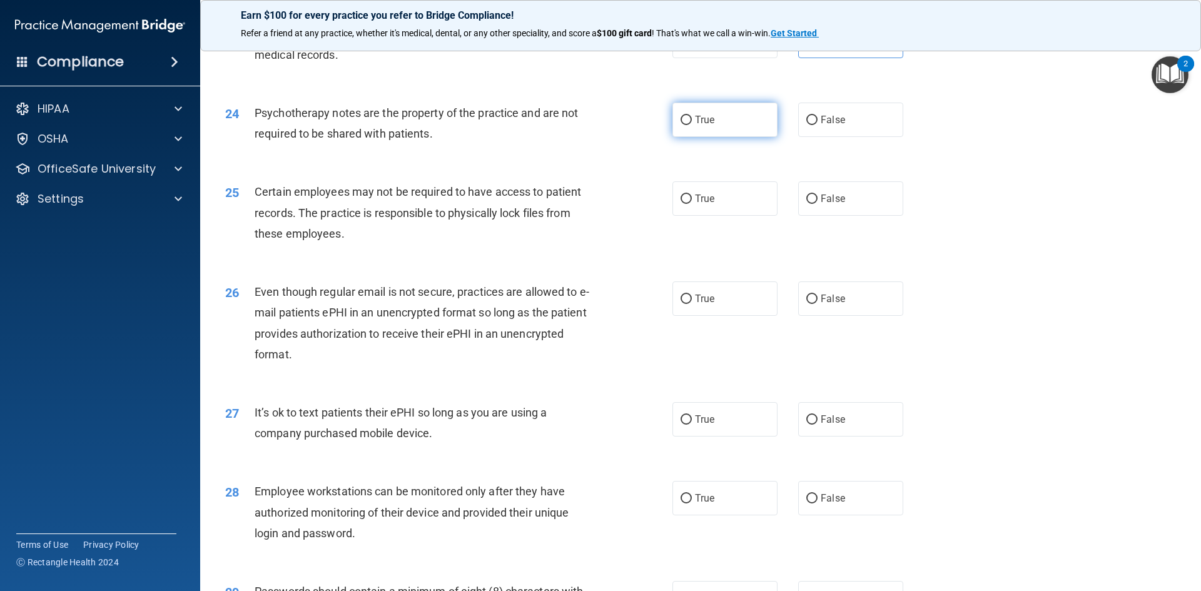
click at [724, 137] on label "True" at bounding box center [725, 120] width 105 height 34
click at [692, 125] on input "True" at bounding box center [686, 120] width 11 height 9
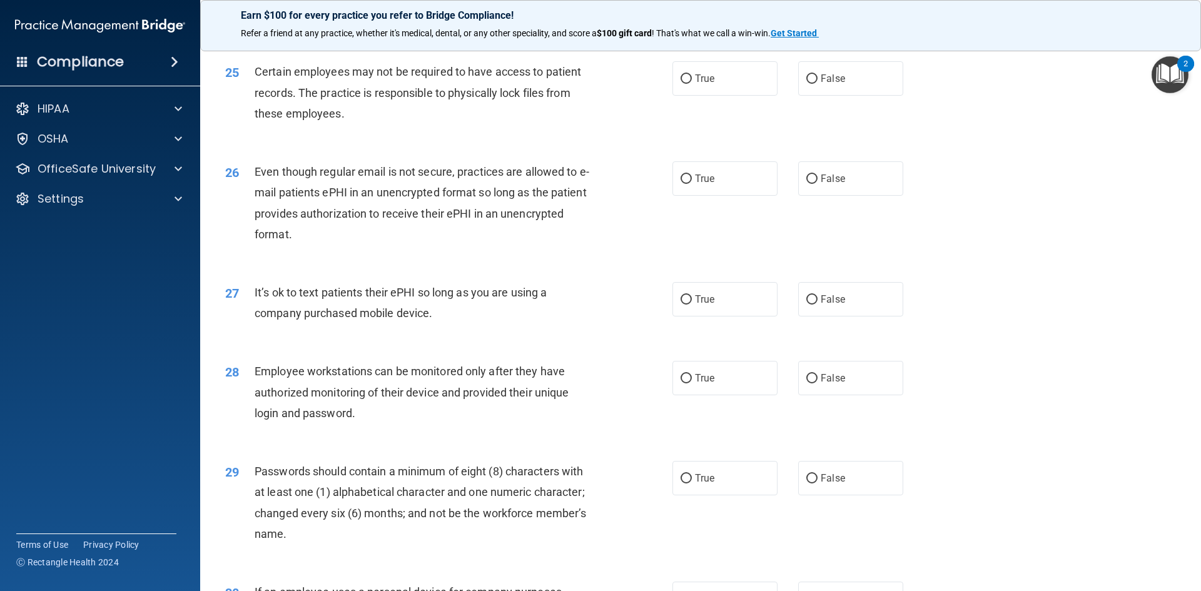
scroll to position [2377, 0]
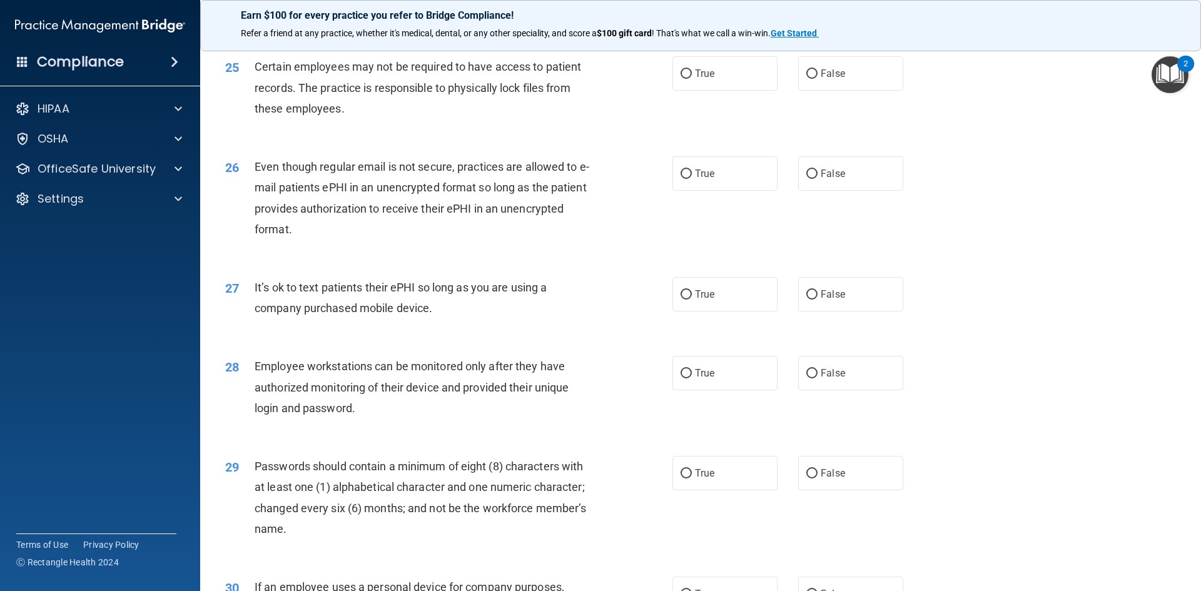
click at [427, 105] on span "Certain employees may not be required to have access to patient records. The pr…" at bounding box center [418, 87] width 327 height 54
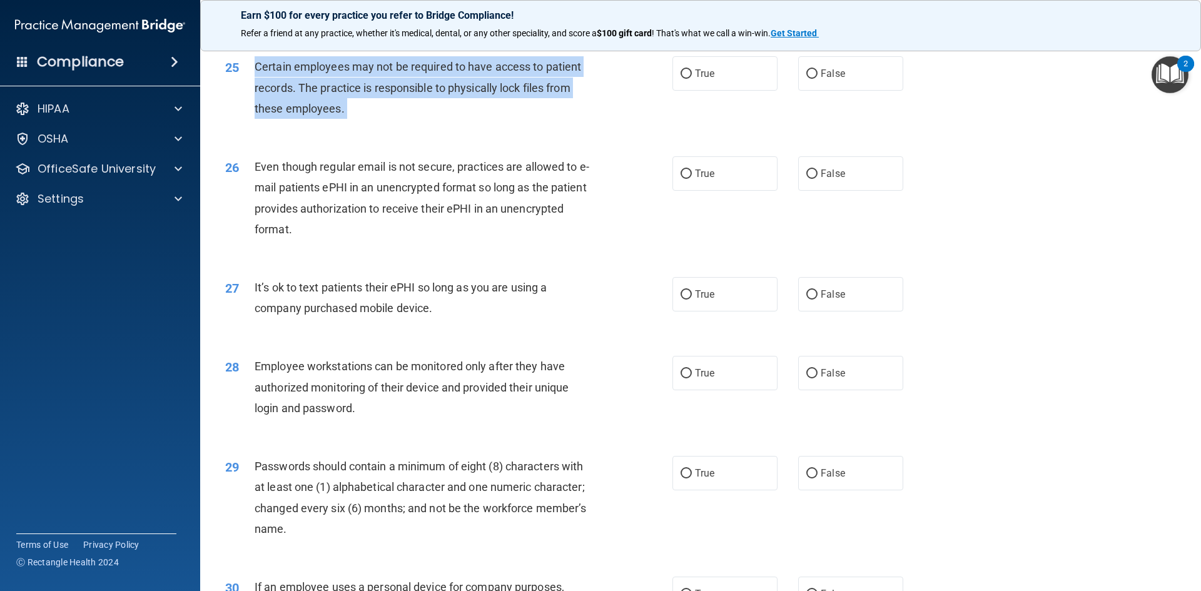
click at [427, 105] on span "Certain employees may not be required to have access to patient records. The pr…" at bounding box center [418, 87] width 327 height 54
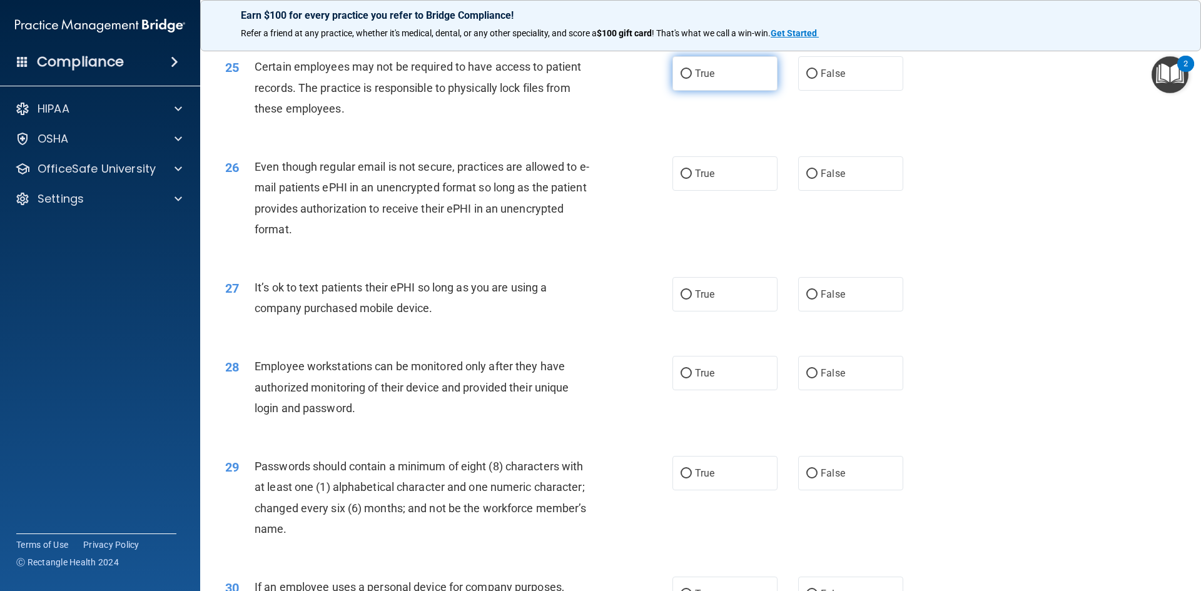
click at [739, 84] on label "True" at bounding box center [725, 73] width 105 height 34
click at [692, 79] on input "True" at bounding box center [686, 73] width 11 height 9
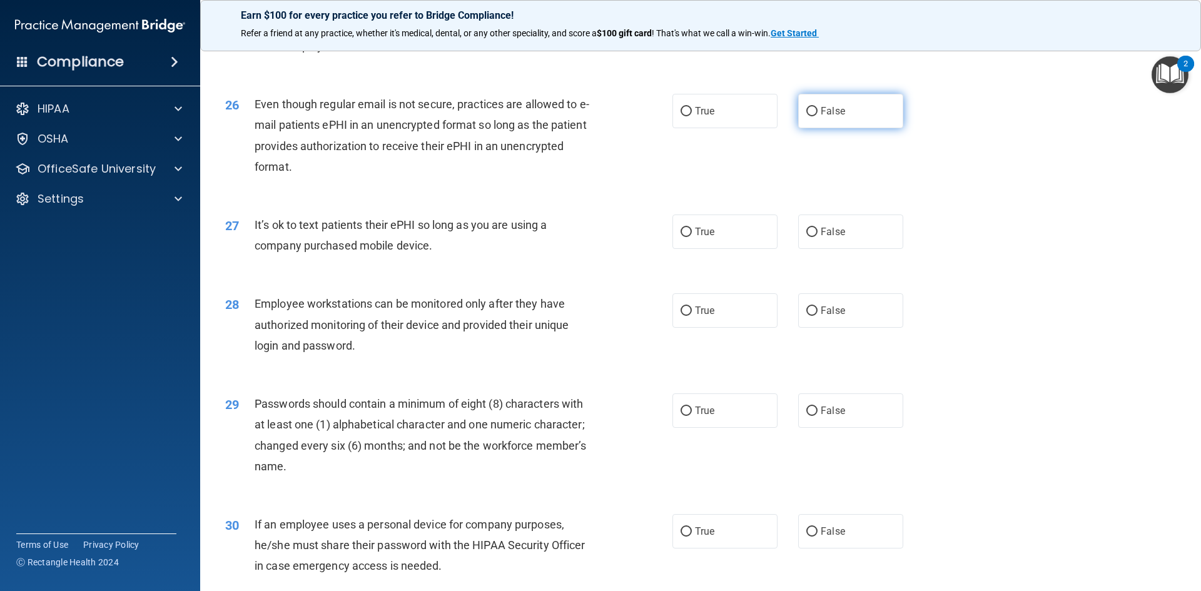
click at [867, 128] on label "False" at bounding box center [850, 111] width 105 height 34
click at [818, 116] on input "False" at bounding box center [811, 111] width 11 height 9
click at [509, 158] on div "Even though regular email is not secure, practices are allowed to e-mail patien…" at bounding box center [430, 135] width 350 height 83
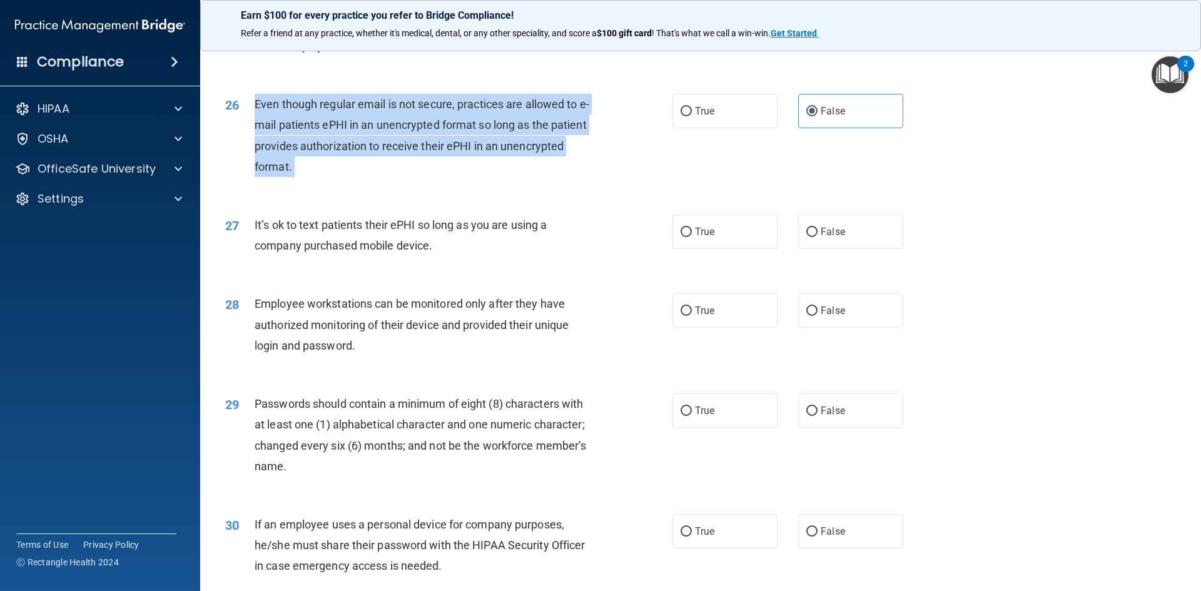
click at [509, 158] on div "Even though regular email is not secure, practices are allowed to e-mail patien…" at bounding box center [430, 135] width 350 height 83
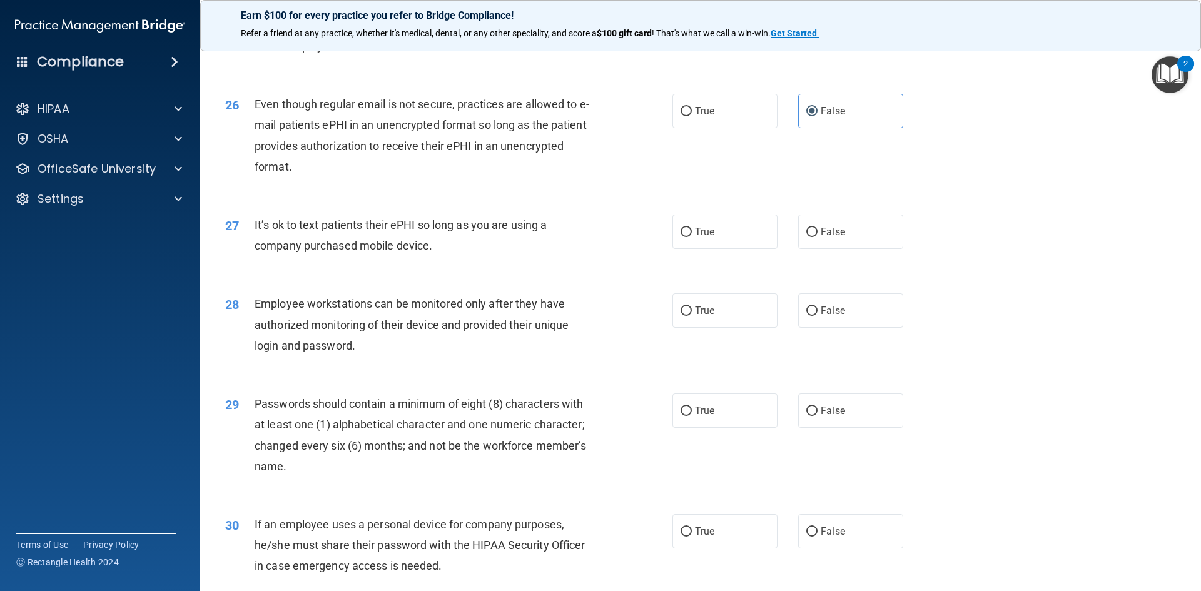
drag, startPoint x: 452, startPoint y: 210, endPoint x: 426, endPoint y: 231, distance: 33.3
click at [449, 199] on div "26 Even though regular email is not secure, practices are allowed to e-mail pat…" at bounding box center [701, 138] width 970 height 121
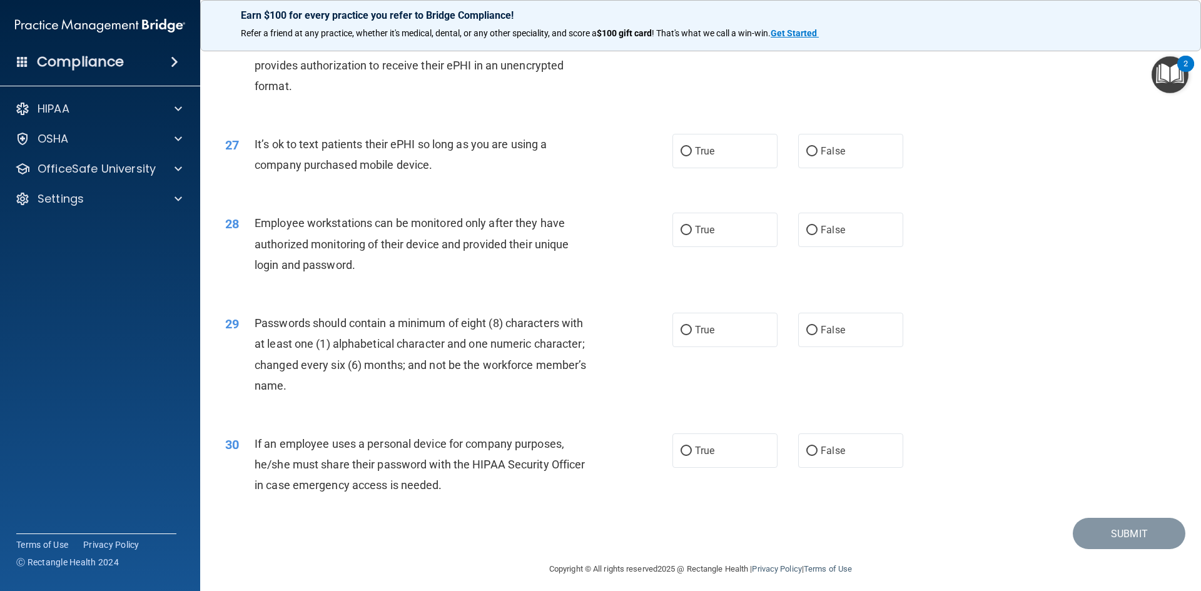
scroll to position [2549, 0]
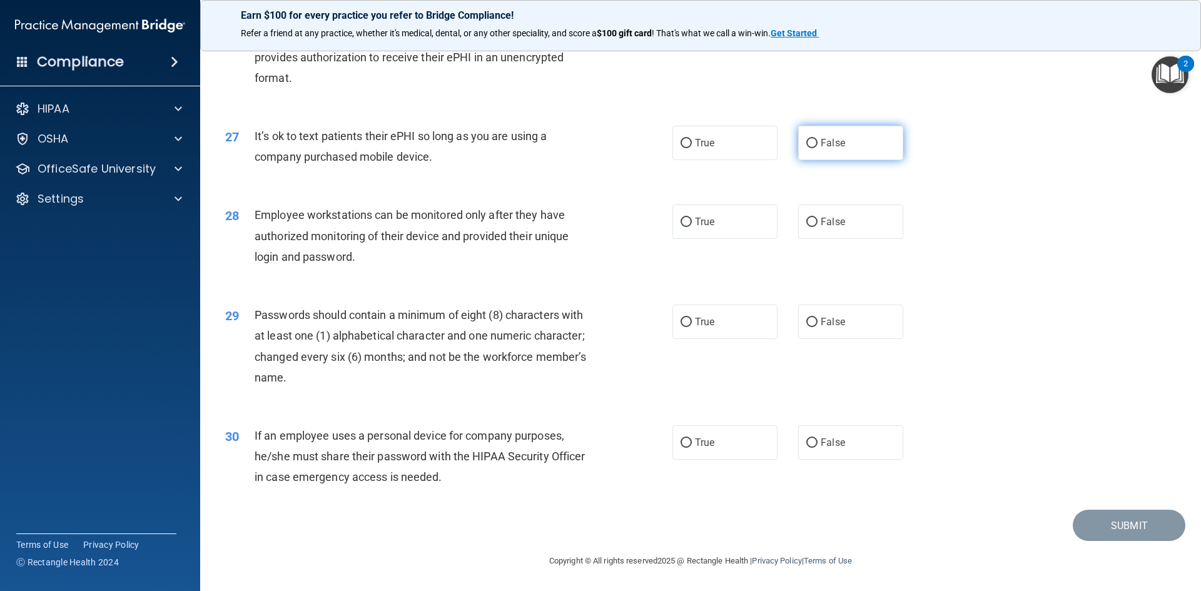
click at [821, 138] on span "False" at bounding box center [833, 143] width 24 height 12
click at [815, 139] on input "False" at bounding box center [811, 143] width 11 height 9
click at [309, 241] on span "Employee workstations can be monitored only after they have authorized monitori…" at bounding box center [412, 235] width 314 height 54
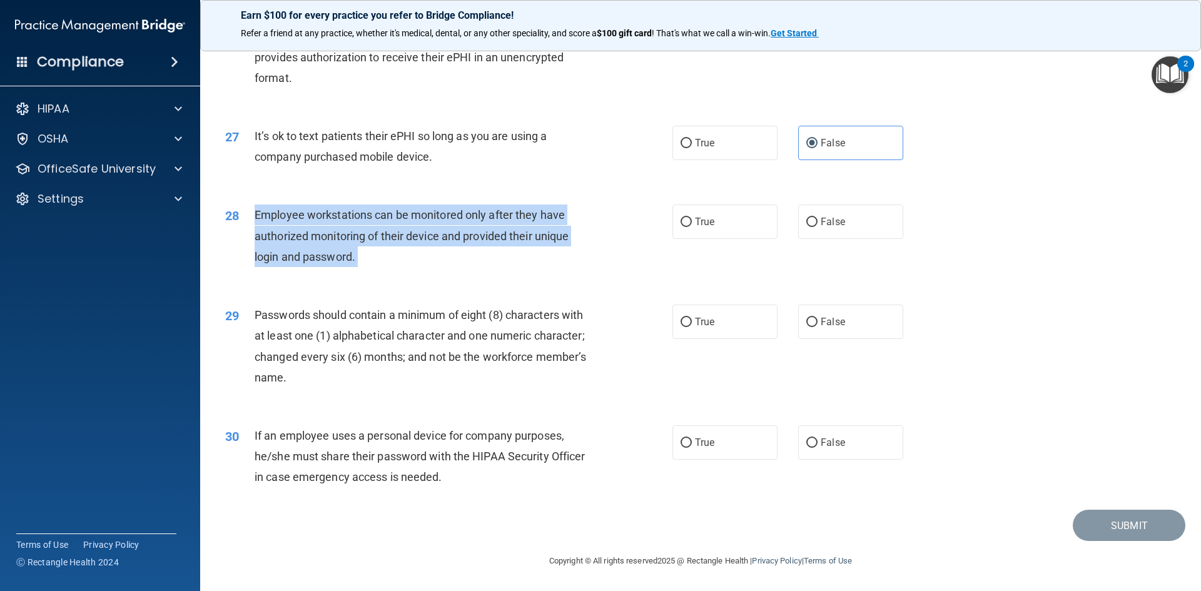
click at [309, 241] on span "Employee workstations can be monitored only after they have authorized monitori…" at bounding box center [412, 235] width 314 height 54
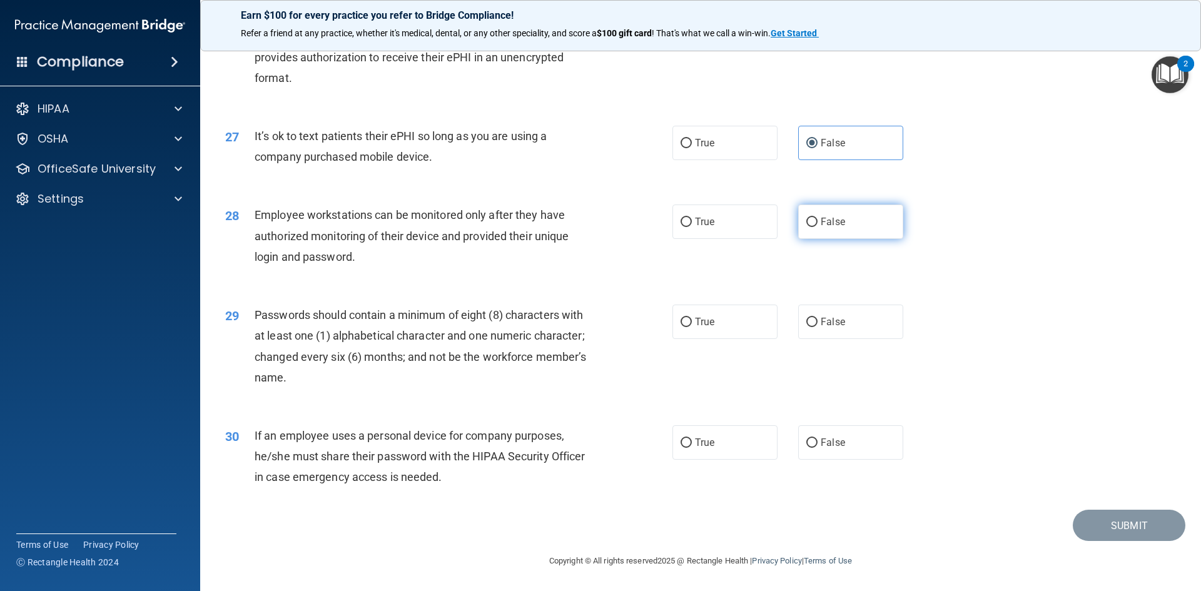
click at [853, 218] on label "False" at bounding box center [850, 222] width 105 height 34
click at [818, 218] on input "False" at bounding box center [811, 222] width 11 height 9
click at [695, 322] on span "True" at bounding box center [704, 322] width 19 height 12
click at [692, 322] on input "True" at bounding box center [686, 322] width 11 height 9
click at [474, 454] on span "If an employee uses a personal device for company purposes, he/she must share t…" at bounding box center [420, 456] width 330 height 54
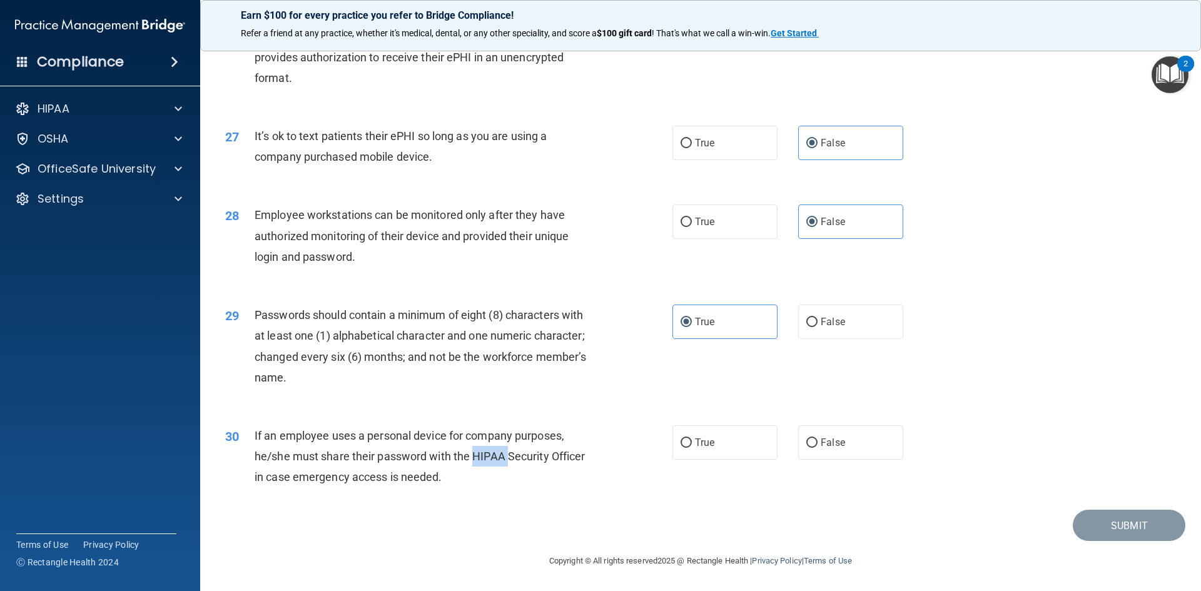
click at [474, 454] on span "If an employee uses a personal device for company purposes, he/she must share t…" at bounding box center [420, 456] width 330 height 54
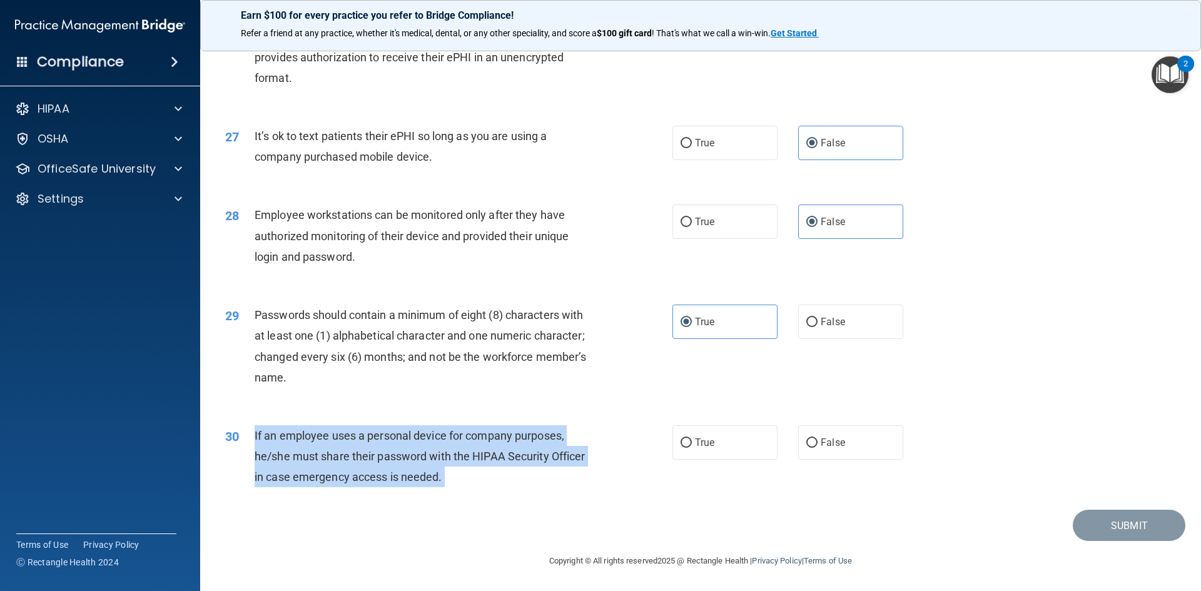
click at [474, 454] on span "If an employee uses a personal device for company purposes, he/she must share t…" at bounding box center [420, 456] width 330 height 54
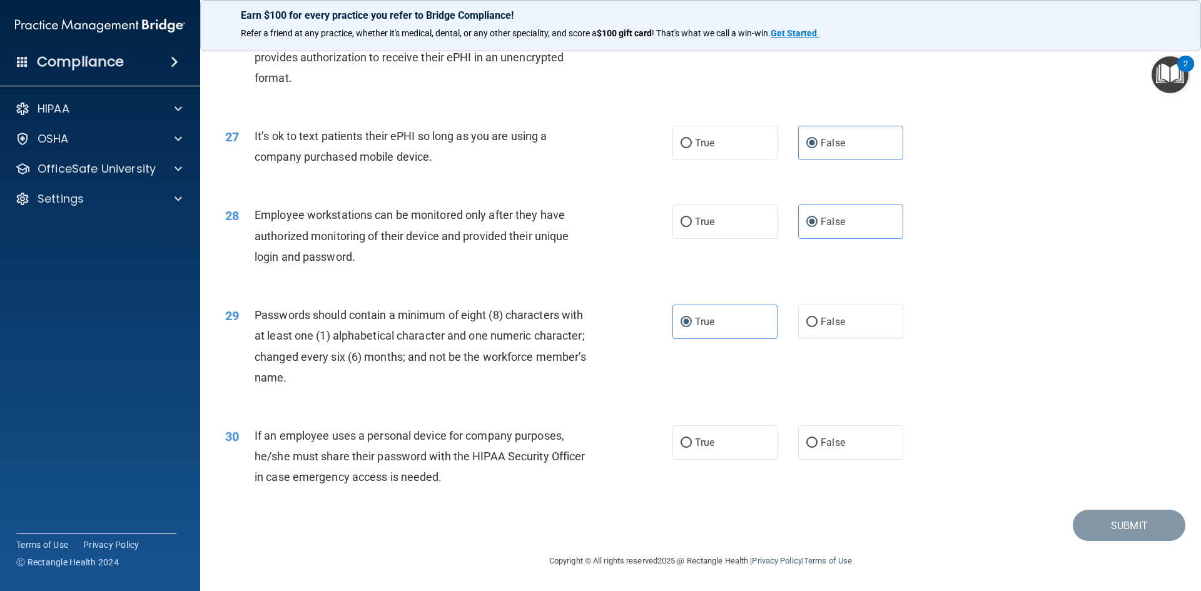
drag, startPoint x: 374, startPoint y: 470, endPoint x: 733, endPoint y: 505, distance: 360.2
click at [715, 512] on div "Submit" at bounding box center [701, 526] width 970 height 32
click at [837, 453] on label "False" at bounding box center [850, 442] width 105 height 34
click at [818, 448] on input "False" at bounding box center [811, 443] width 11 height 9
click at [1130, 526] on button "Submit" at bounding box center [1129, 526] width 113 height 32
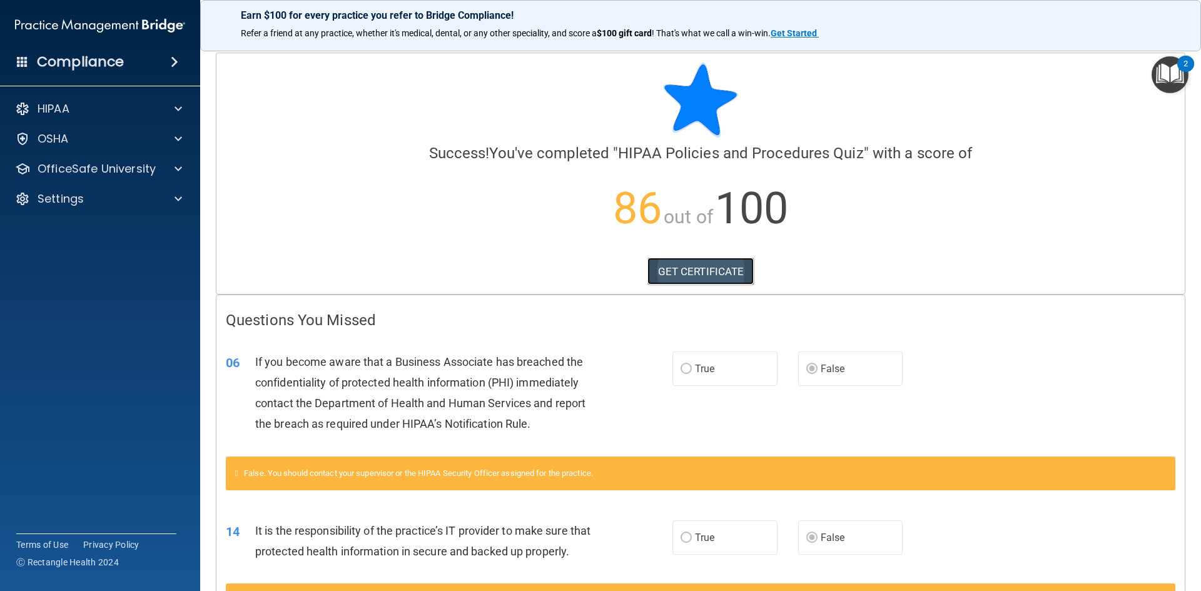
click at [683, 266] on link "GET CERTIFICATE" at bounding box center [700, 272] width 107 height 28
click at [136, 162] on p "OfficeSafe University" at bounding box center [97, 168] width 118 height 15
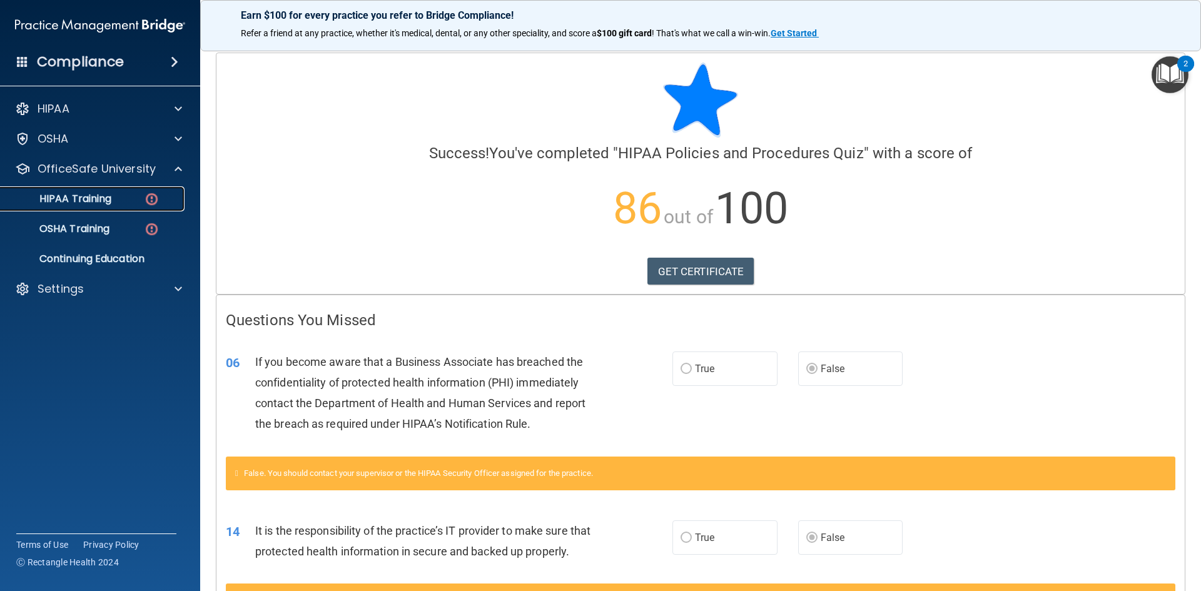
click at [135, 194] on div "HIPAA Training" at bounding box center [93, 199] width 171 height 13
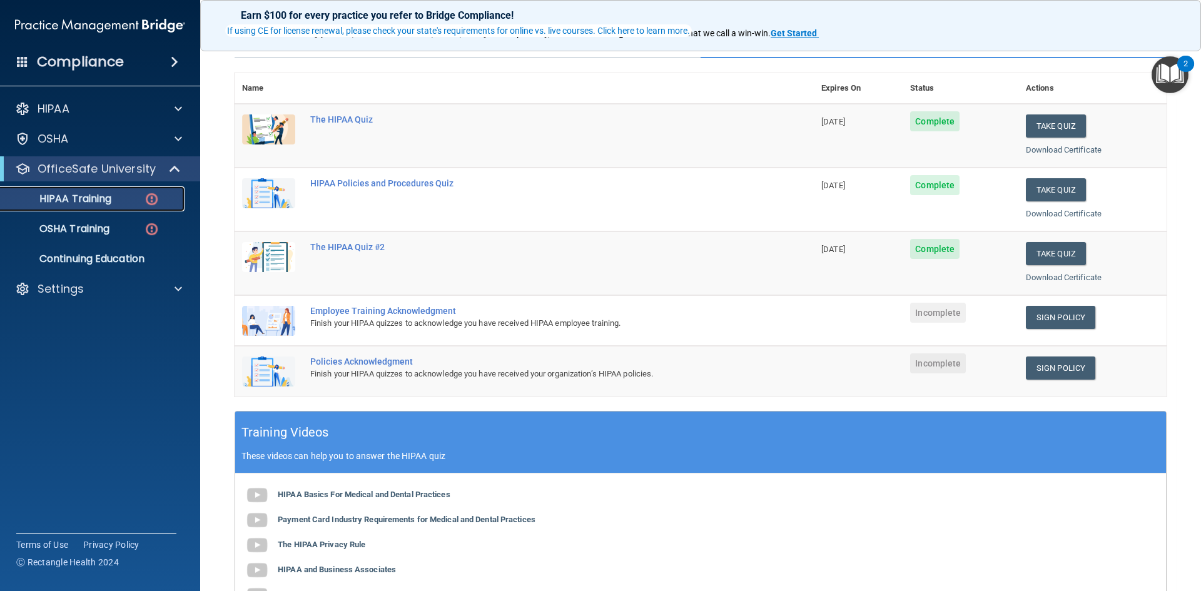
scroll to position [125, 0]
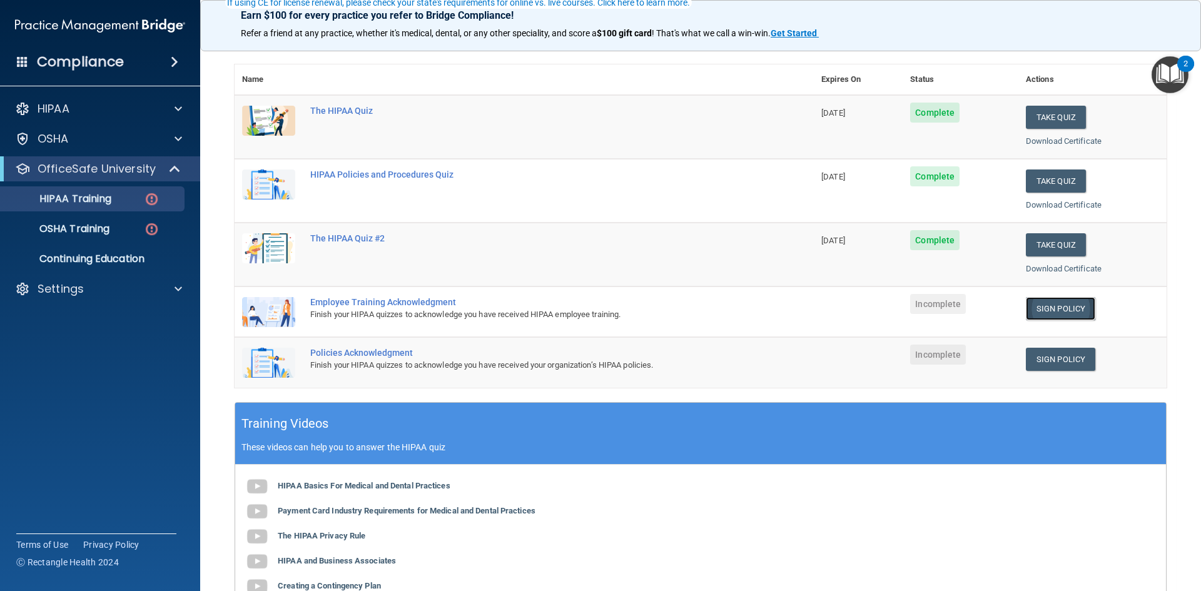
click at [1054, 305] on link "Sign Policy" at bounding box center [1060, 308] width 69 height 23
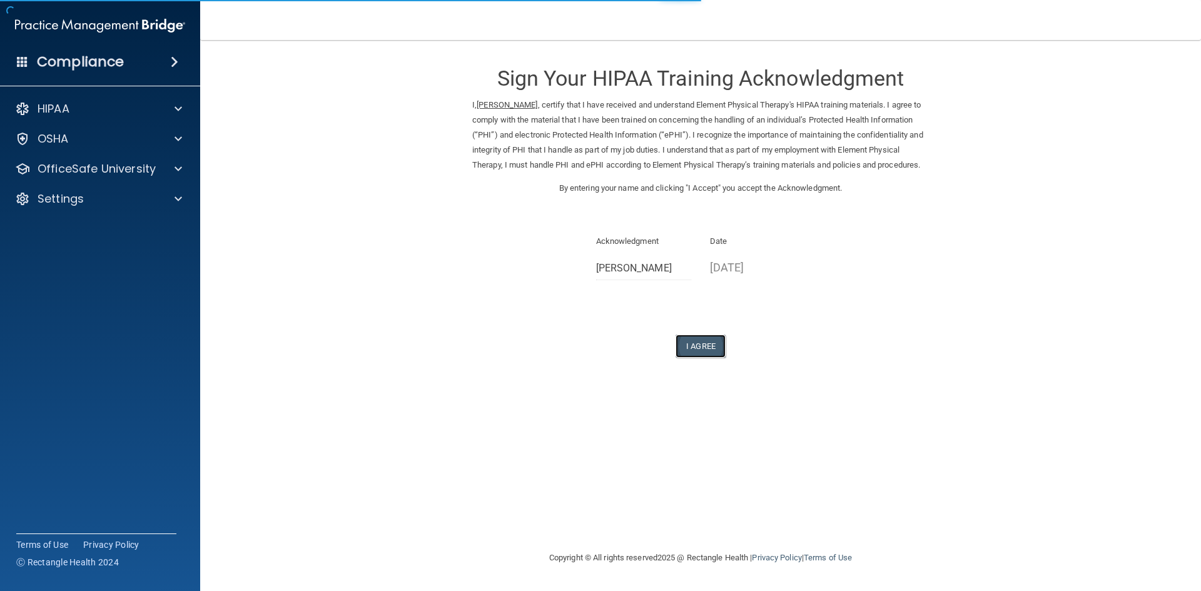
click at [718, 351] on button "I Agree" at bounding box center [701, 346] width 50 height 23
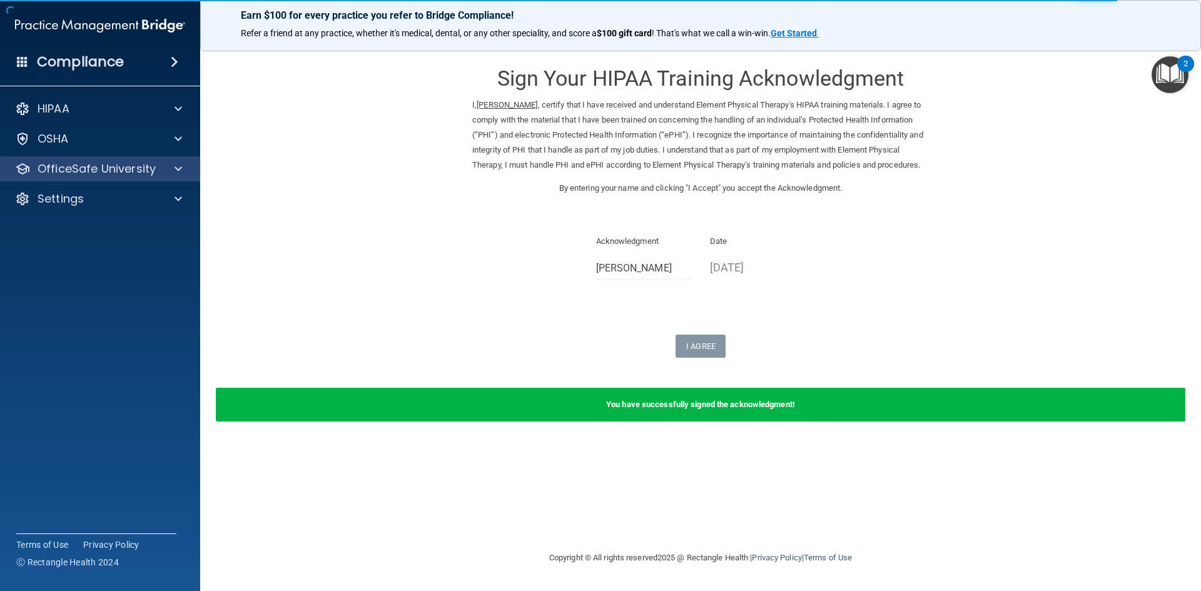
click at [65, 179] on div "OfficeSafe University" at bounding box center [100, 168] width 201 height 25
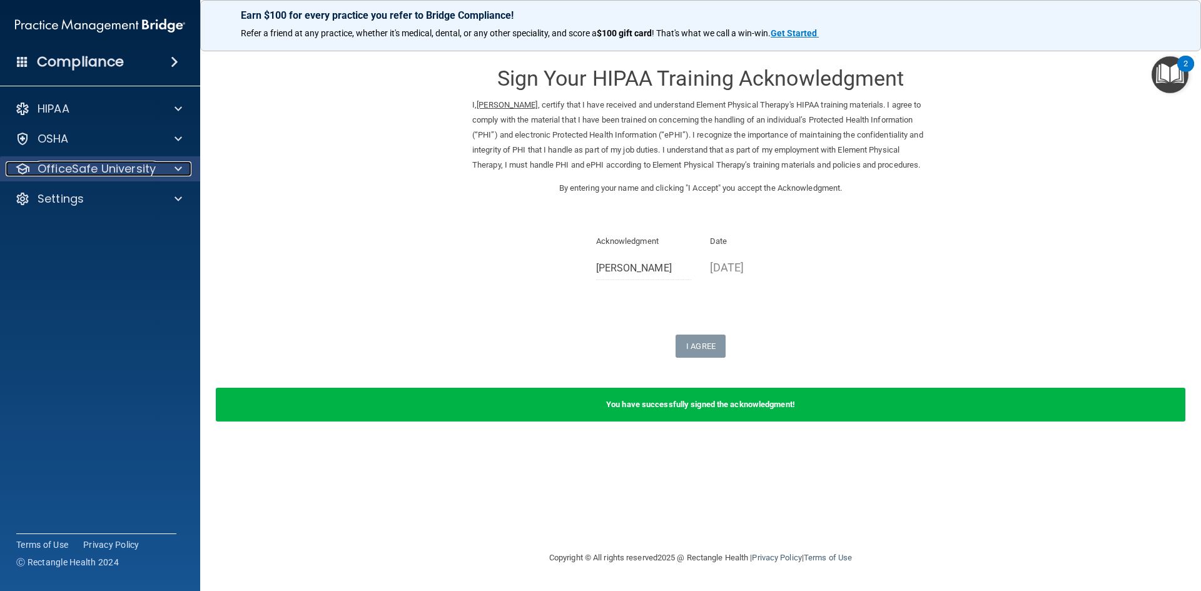
click at [97, 175] on p "OfficeSafe University" at bounding box center [97, 168] width 118 height 15
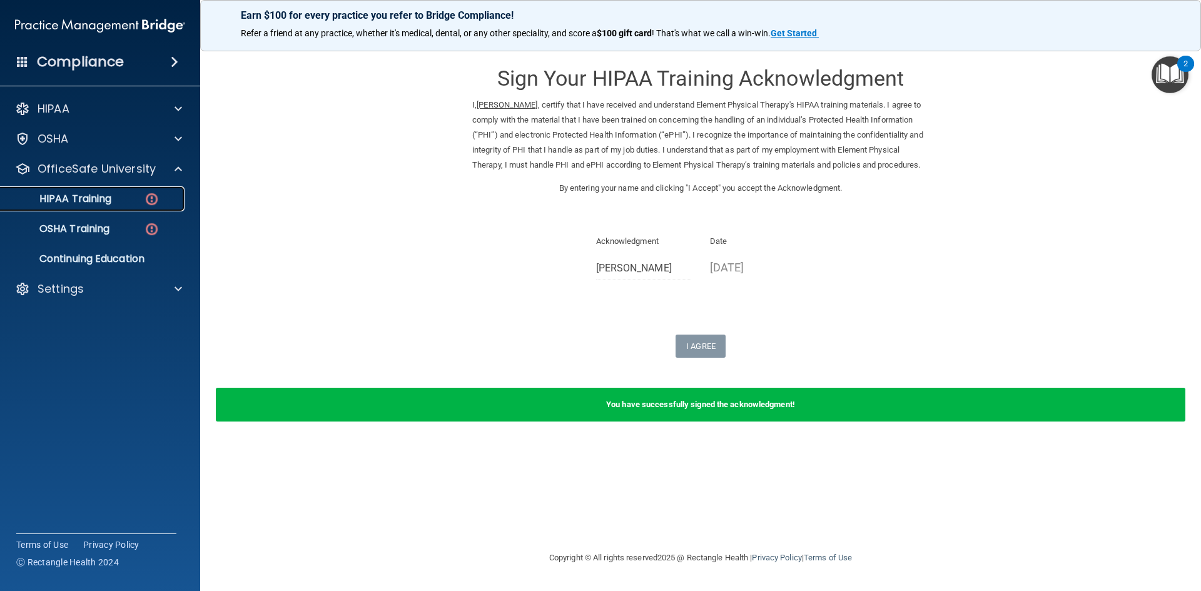
click at [107, 209] on link "HIPAA Training" at bounding box center [85, 198] width 197 height 25
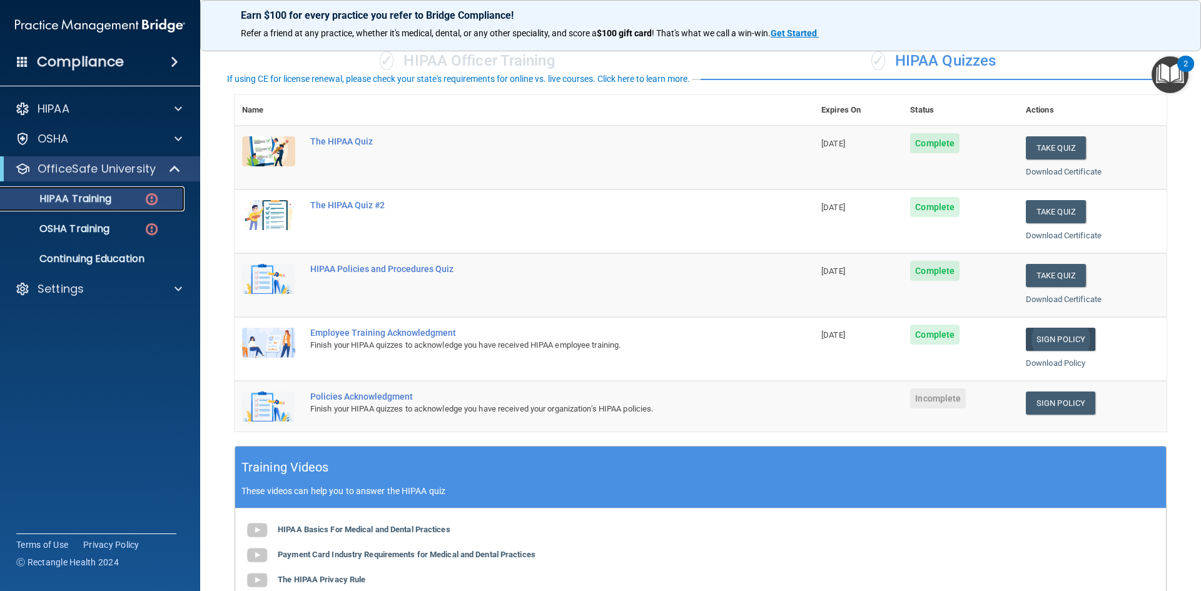
scroll to position [125, 0]
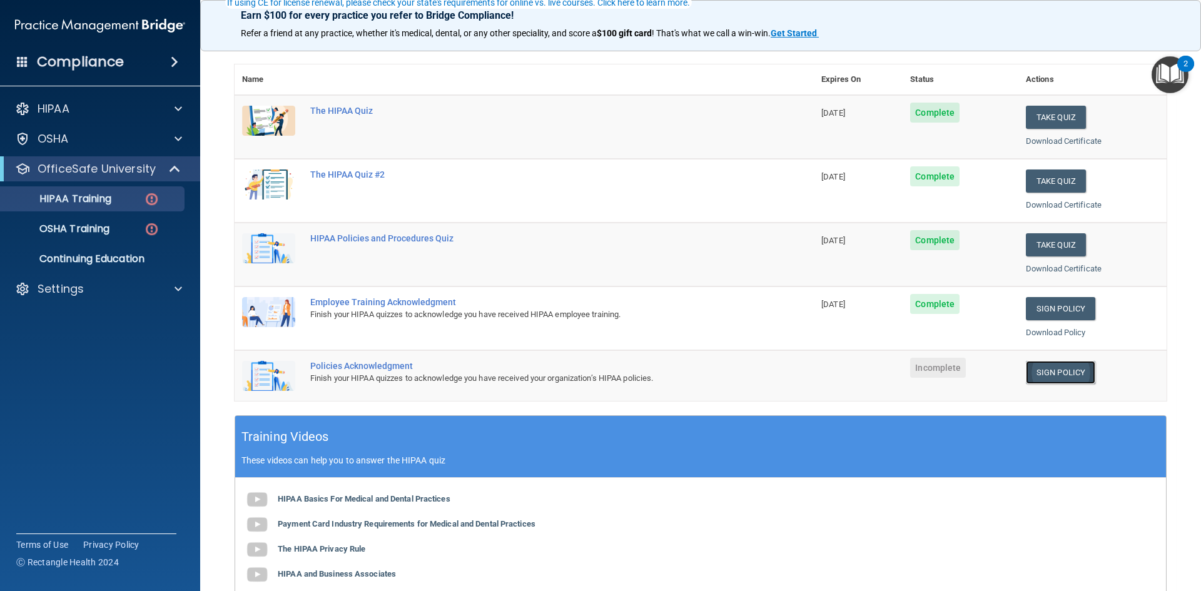
click at [1062, 366] on link "Sign Policy" at bounding box center [1060, 372] width 69 height 23
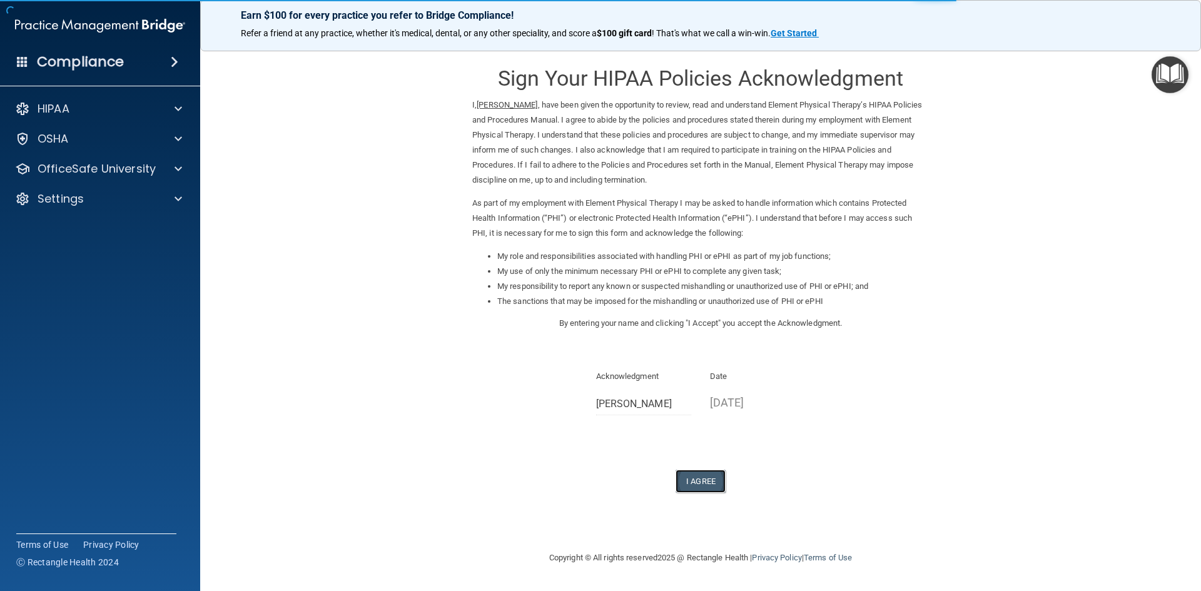
click at [689, 474] on button "I Agree" at bounding box center [701, 481] width 50 height 23
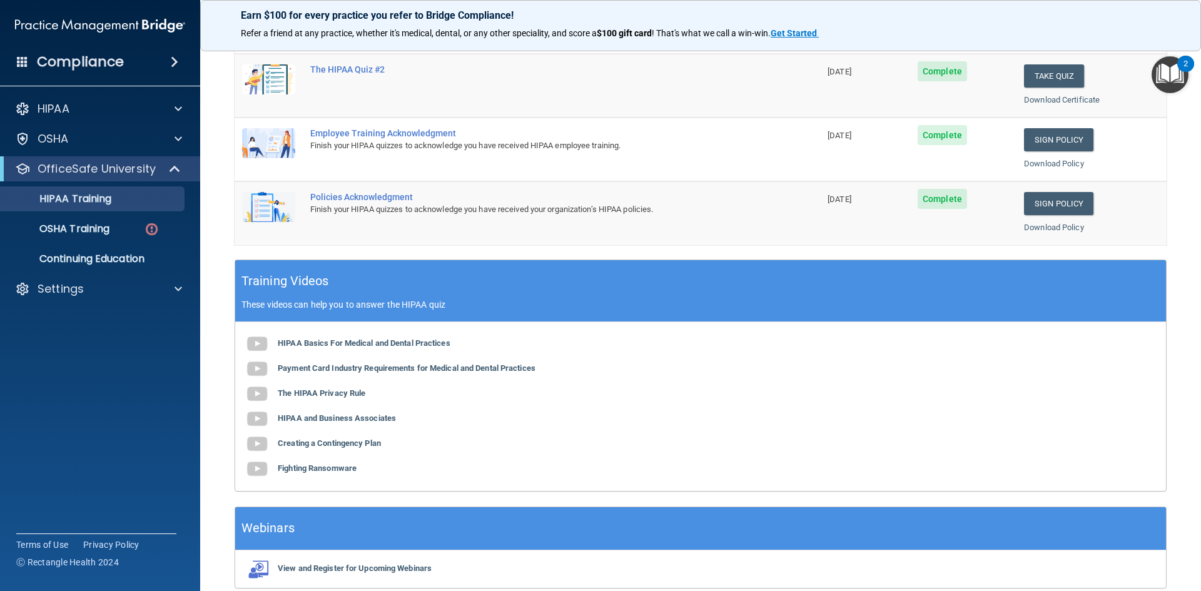
scroll to position [351, 0]
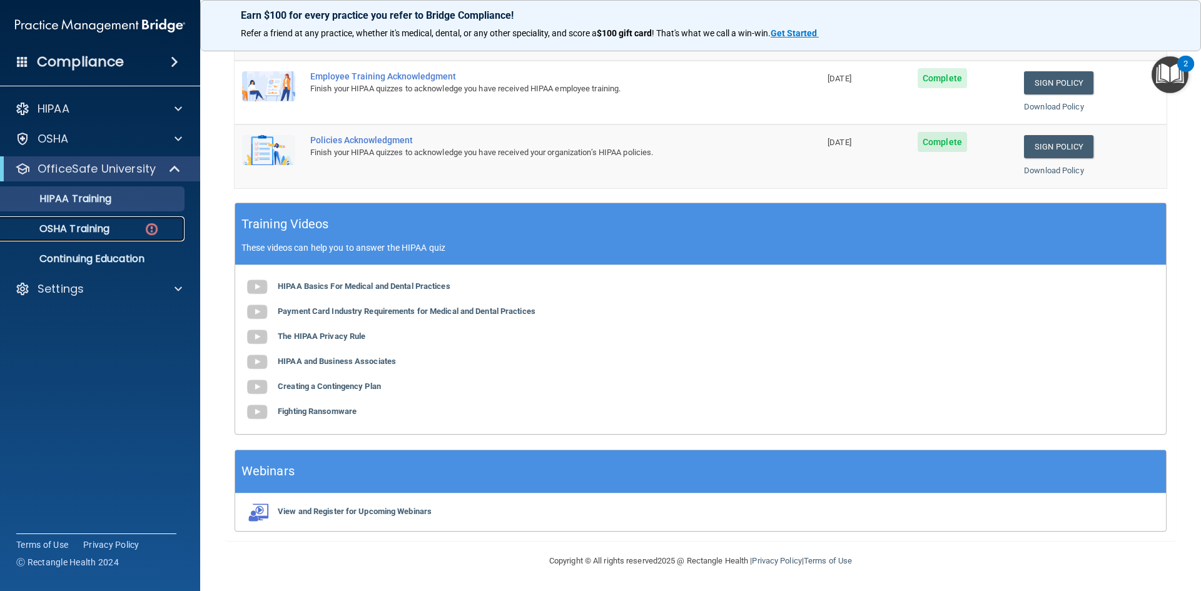
click at [98, 226] on p "OSHA Training" at bounding box center [58, 229] width 101 height 13
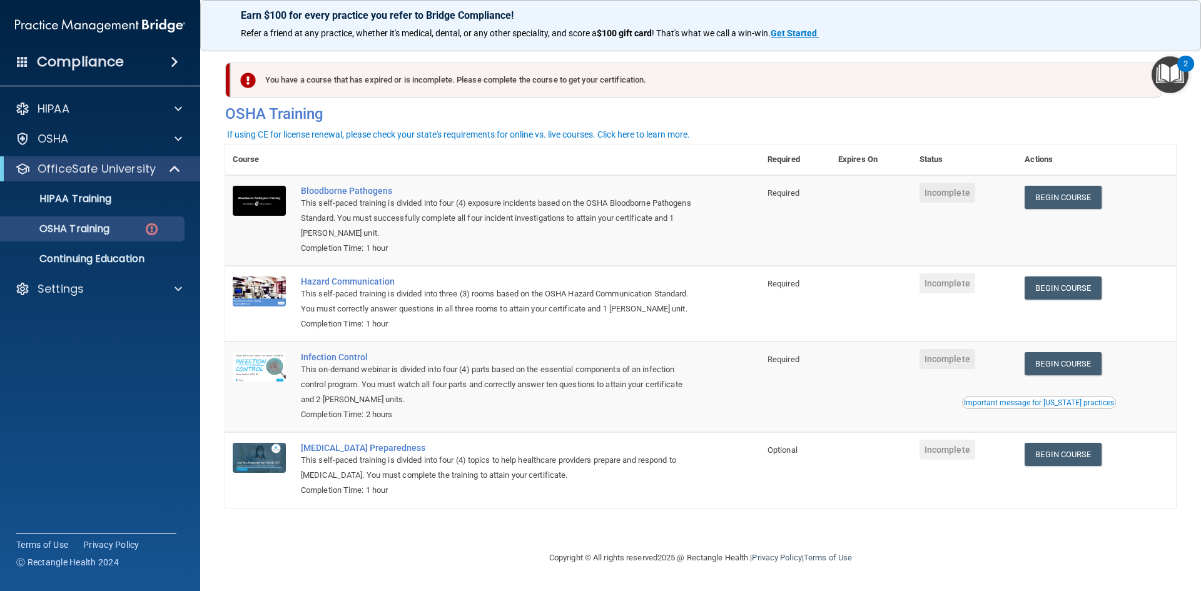
click at [910, 541] on div "Copyright © All rights reserved 2025 @ Rectangle Health | Privacy Policy | Term…" at bounding box center [700, 558] width 457 height 40
click at [1077, 200] on link "Begin Course" at bounding box center [1063, 197] width 76 height 23
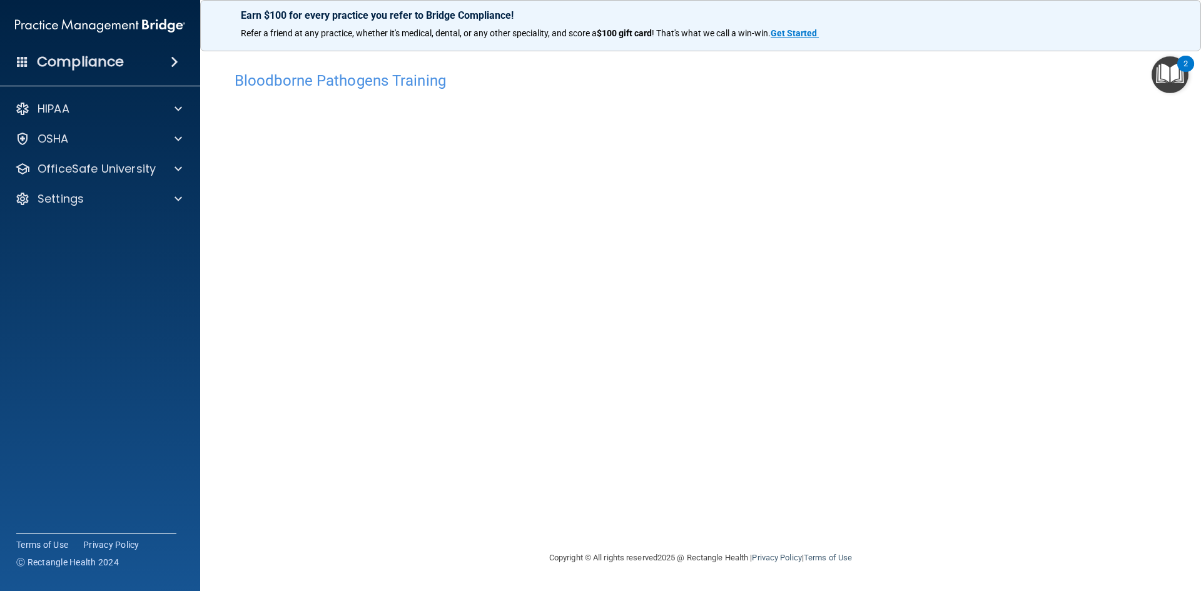
click at [937, 524] on div "Bloodborne Pathogens Training This course doesn’t expire until . Are you sure y…" at bounding box center [700, 307] width 951 height 485
